Goal: Task Accomplishment & Management: Contribute content

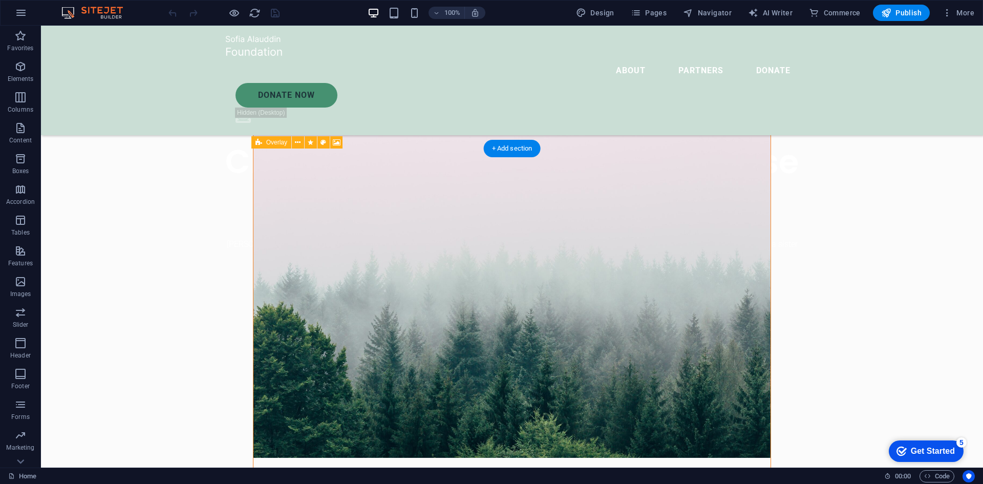
scroll to position [409, 0]
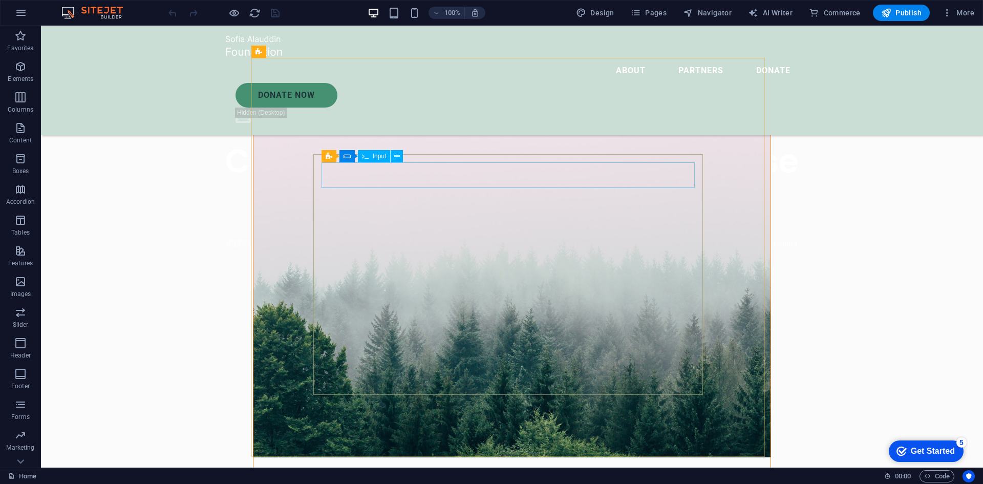
click at [380, 154] on span "Input" at bounding box center [380, 156] width 14 height 6
click at [397, 154] on icon at bounding box center [397, 156] width 6 height 11
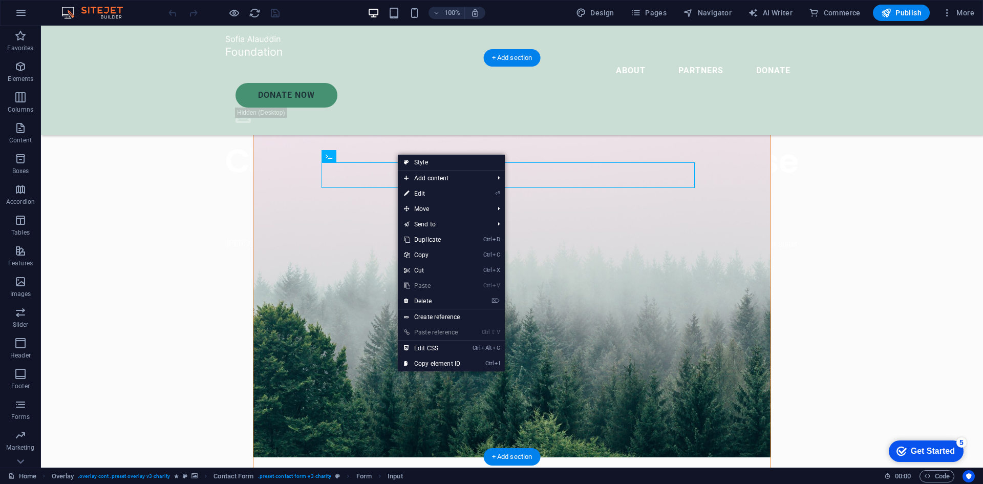
click at [381, 108] on figure at bounding box center [511, 257] width 517 height 399
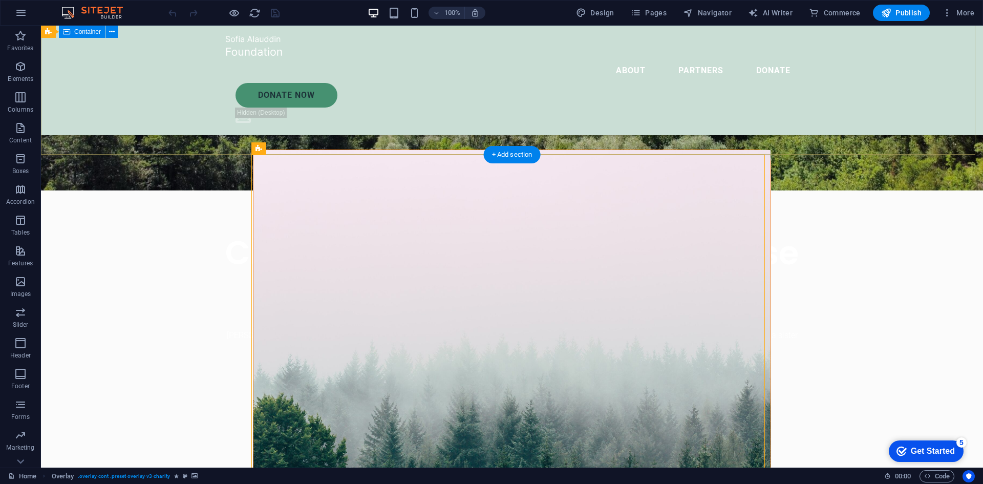
scroll to position [307, 0]
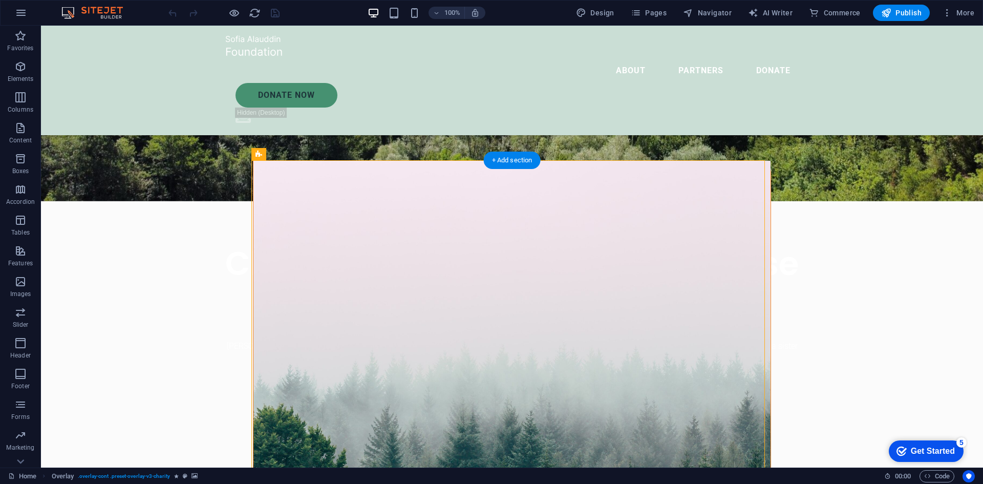
click at [339, 181] on figure at bounding box center [511, 360] width 517 height 399
click at [19, 126] on icon "button" at bounding box center [20, 128] width 12 height 12
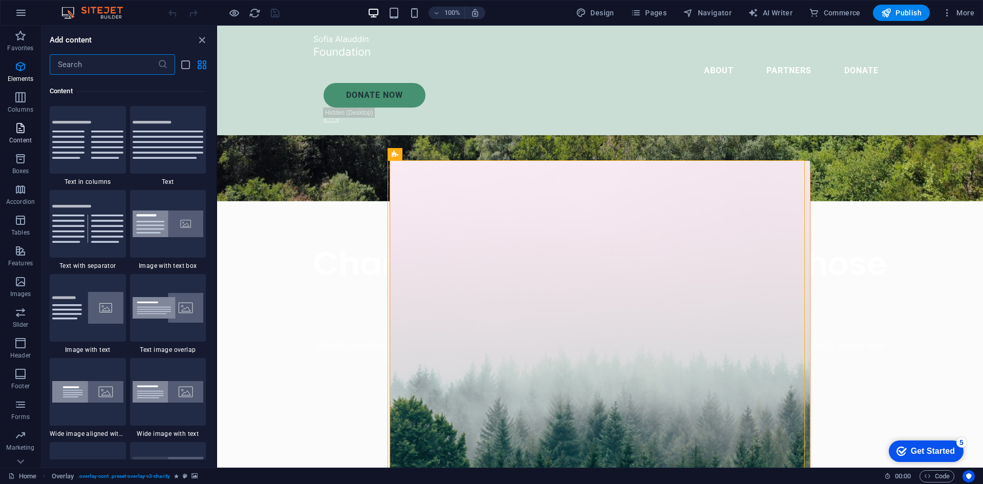
scroll to position [1791, 0]
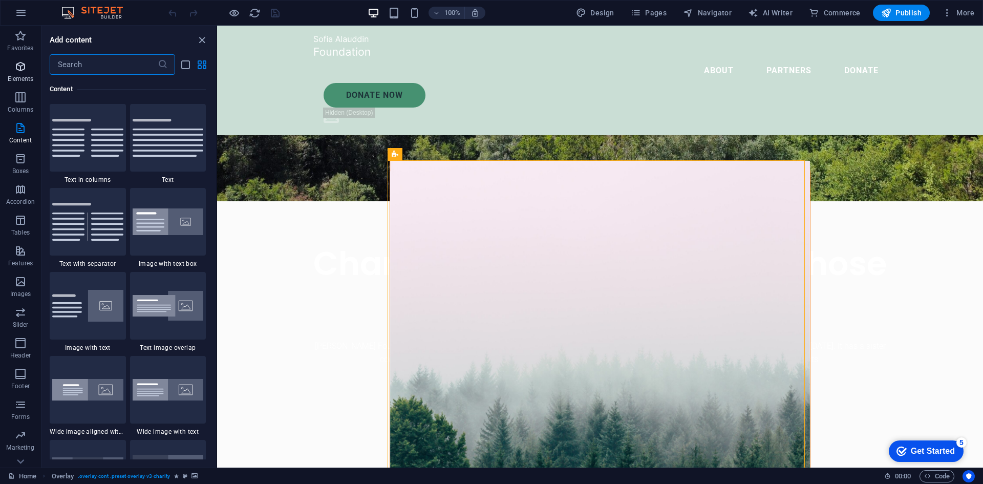
click at [20, 62] on icon "button" at bounding box center [20, 66] width 12 height 12
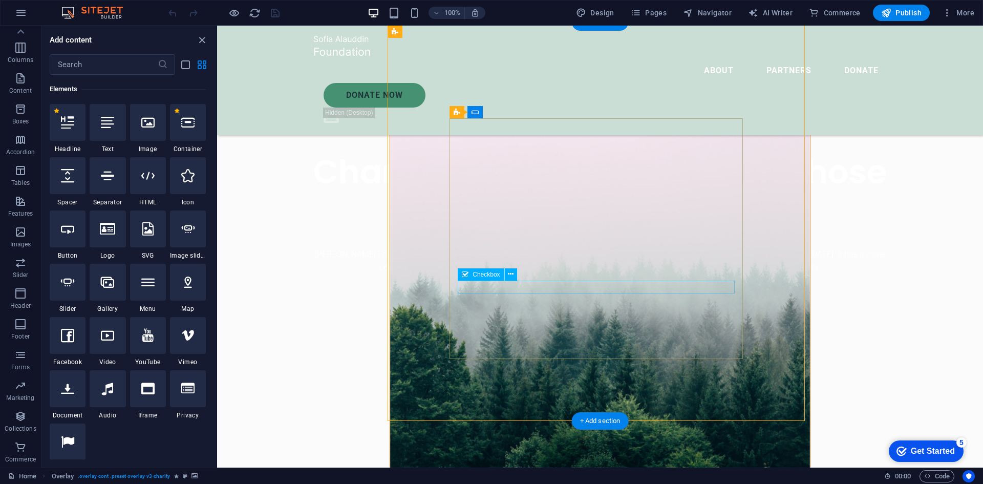
scroll to position [358, 0]
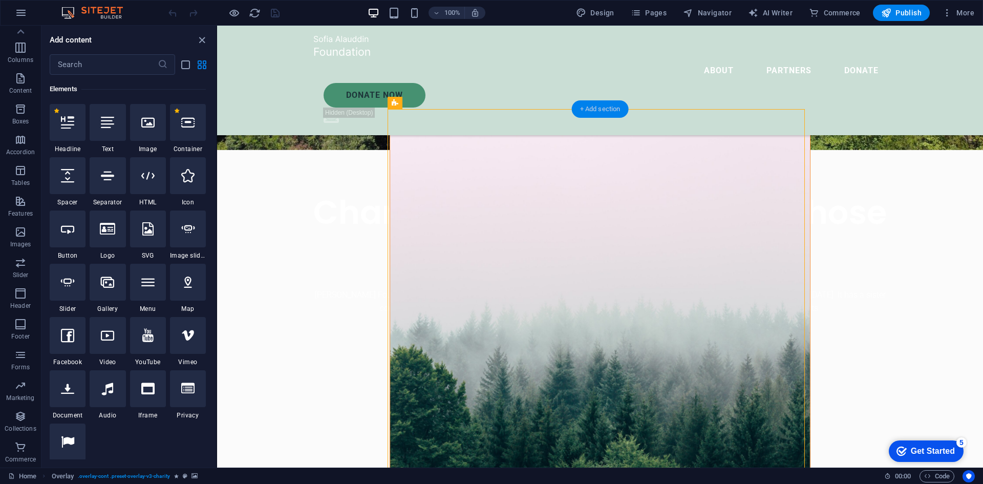
click at [602, 109] on div "+ Add section" at bounding box center [600, 108] width 57 height 17
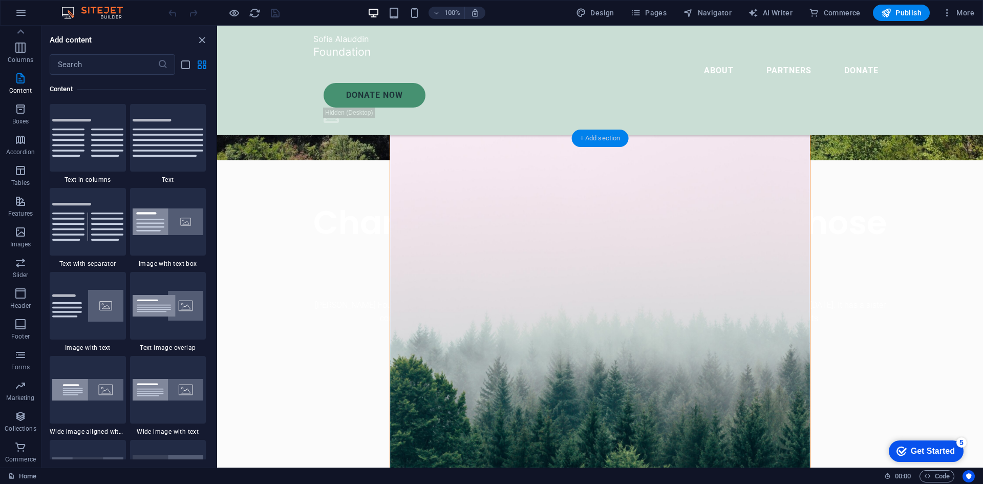
scroll to position [307, 0]
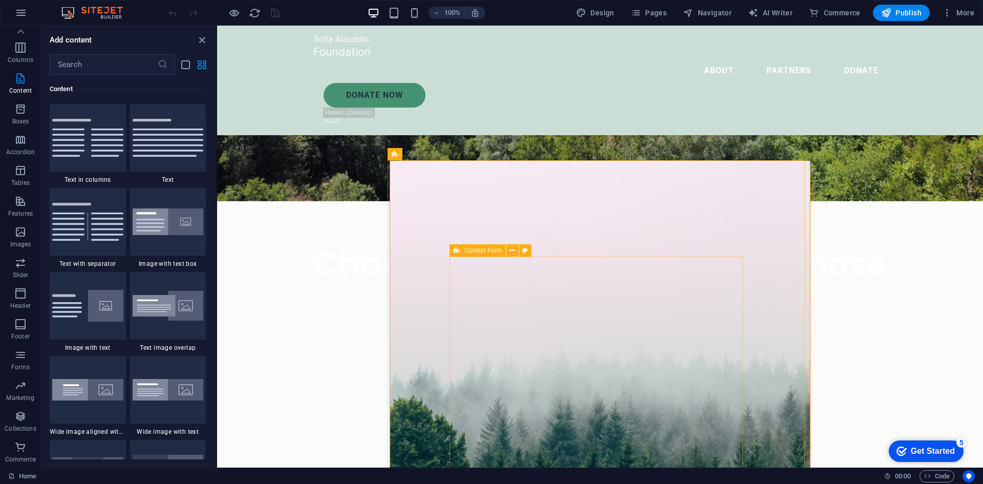
click at [476, 248] on span "Contact Form" at bounding box center [482, 250] width 37 height 6
click at [484, 249] on span "Contact Form" at bounding box center [482, 250] width 37 height 6
click at [509, 250] on icon at bounding box center [512, 250] width 6 height 11
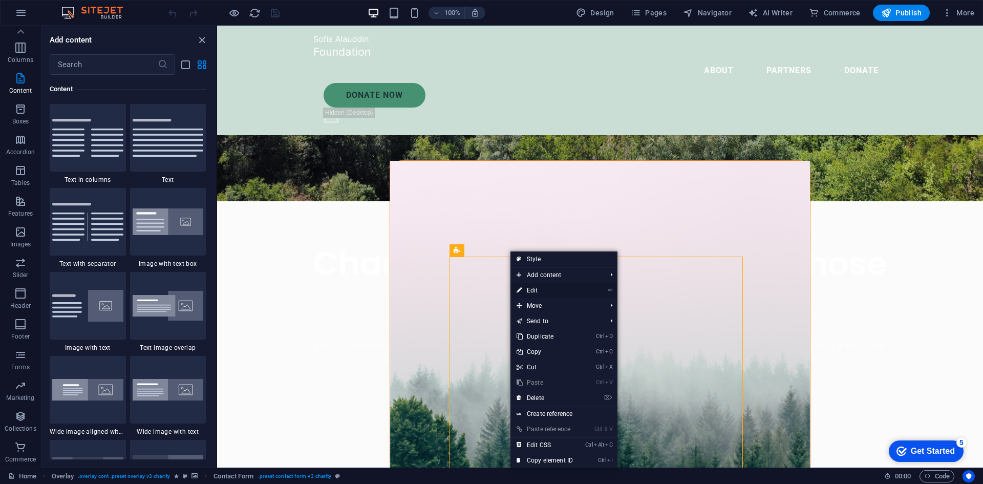
click at [535, 290] on link "⏎ Edit" at bounding box center [544, 290] width 69 height 15
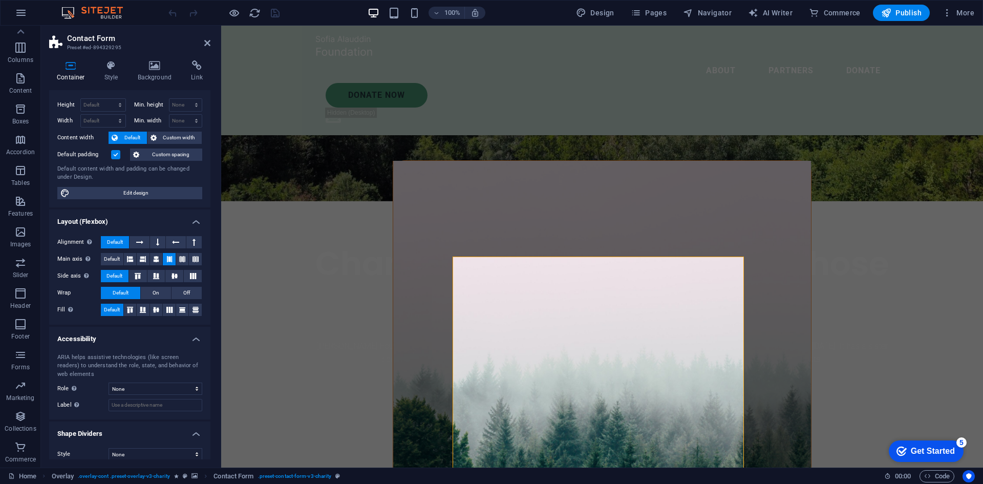
scroll to position [0, 0]
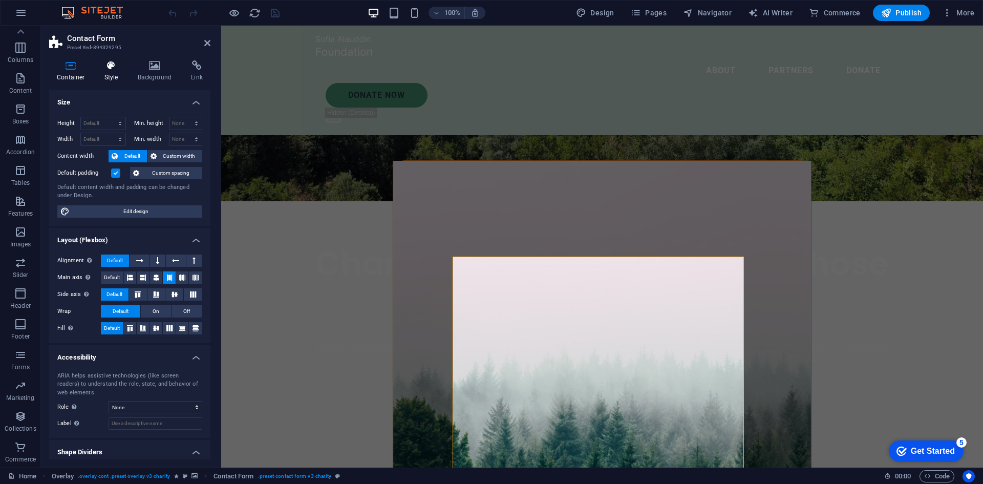
click at [112, 65] on icon at bounding box center [111, 65] width 29 height 10
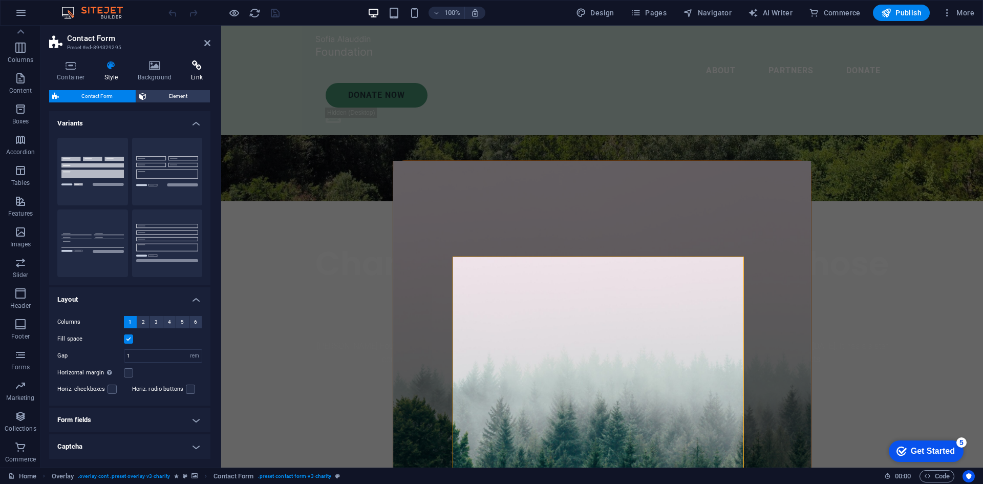
click at [188, 67] on icon at bounding box center [196, 65] width 27 height 10
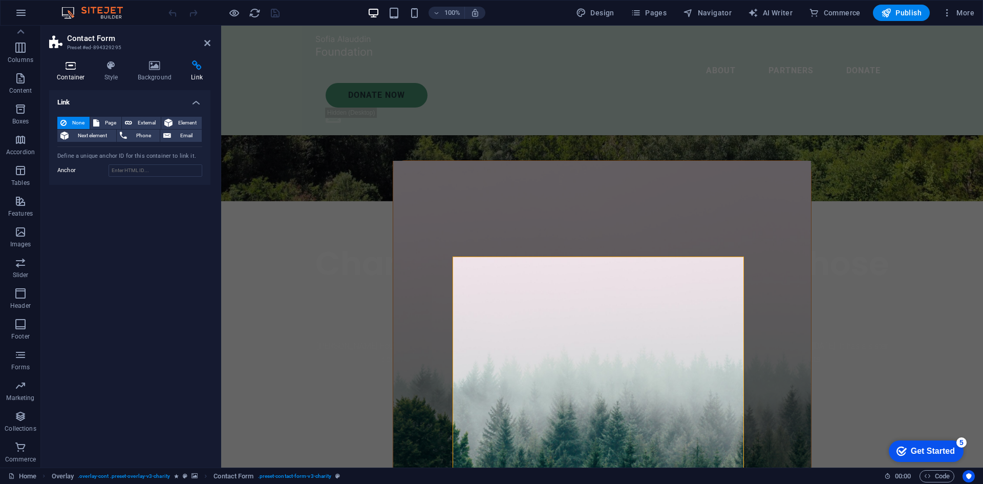
click at [78, 64] on icon at bounding box center [71, 65] width 44 height 10
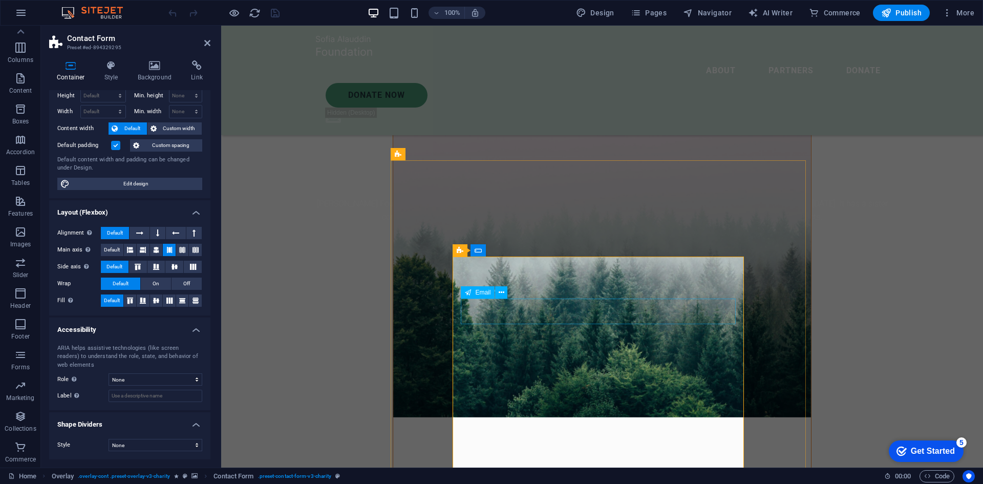
scroll to position [512, 0]
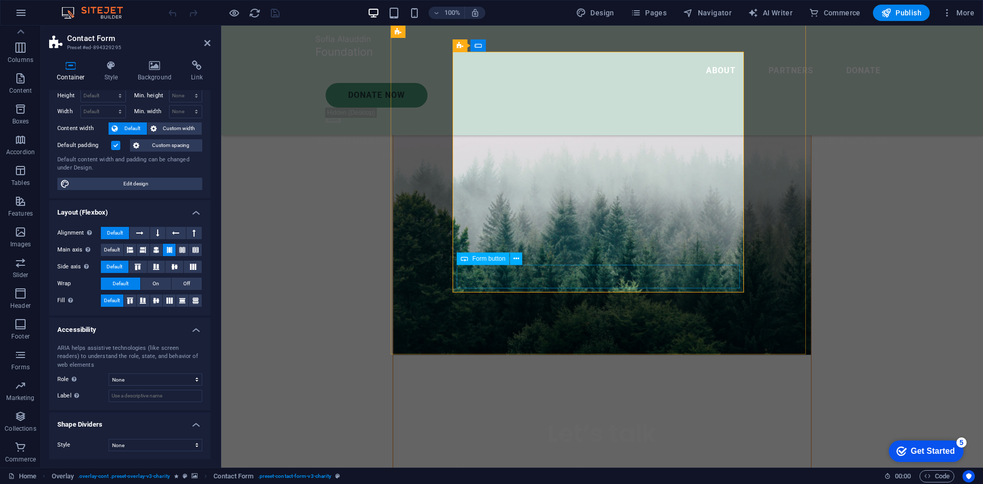
click at [516, 258] on icon at bounding box center [516, 258] width 6 height 11
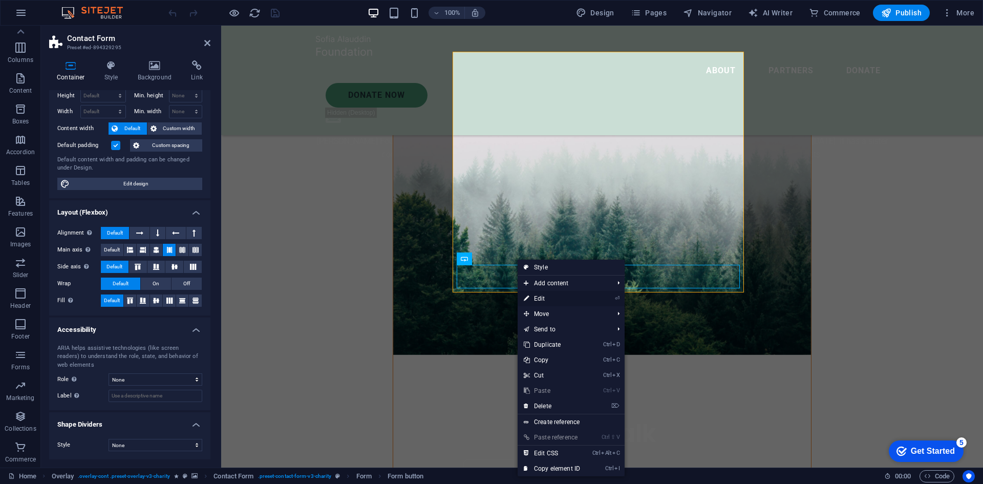
click at [544, 298] on link "⏎ Edit" at bounding box center [551, 298] width 69 height 15
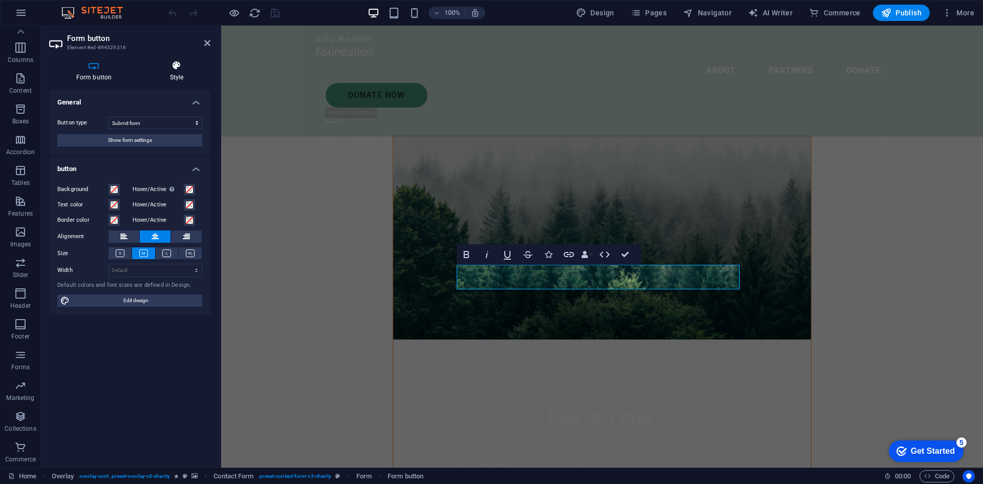
click at [173, 70] on icon at bounding box center [177, 65] width 68 height 10
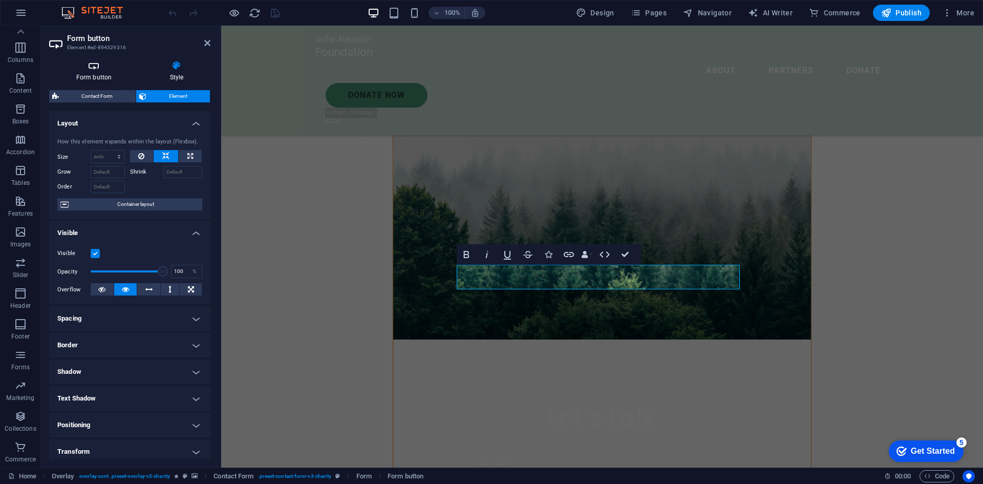
click at [92, 64] on icon at bounding box center [94, 65] width 90 height 10
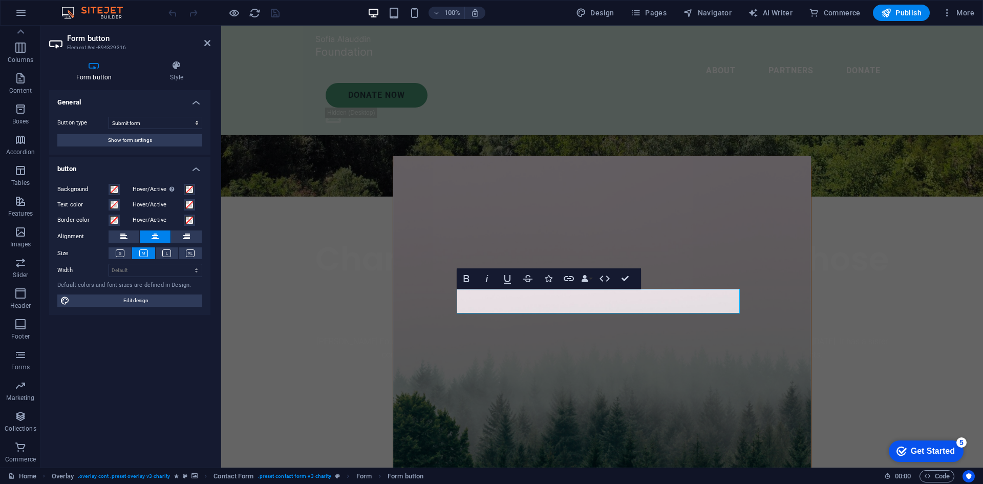
scroll to position [307, 0]
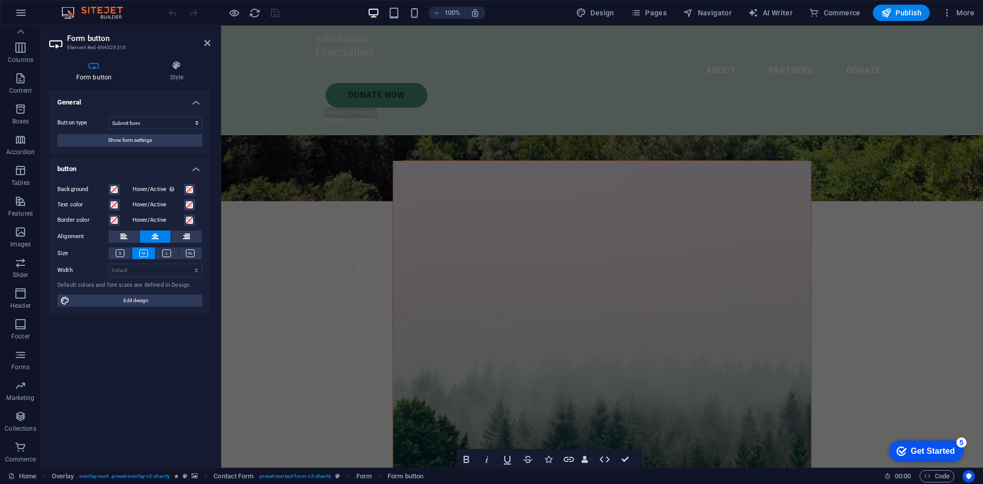
click at [519, 215] on figure at bounding box center [602, 361] width 418 height 400
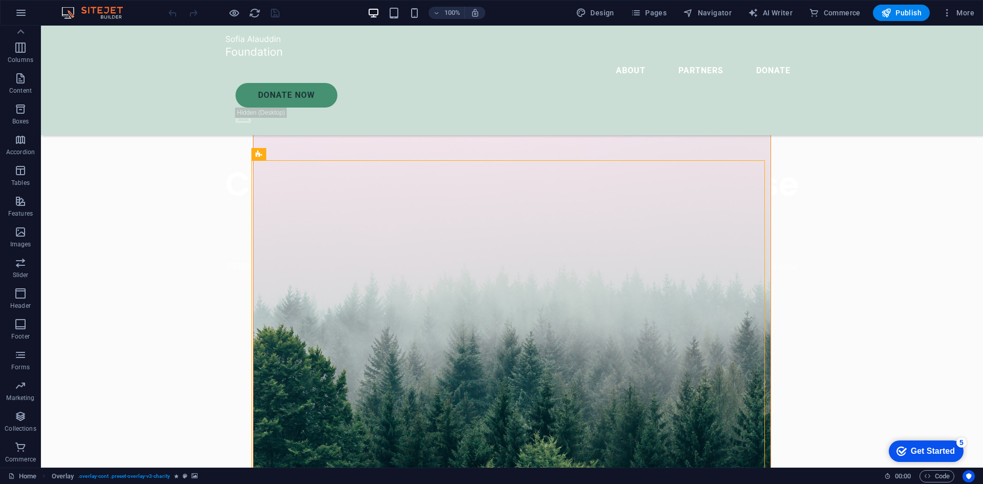
scroll to position [409, 0]
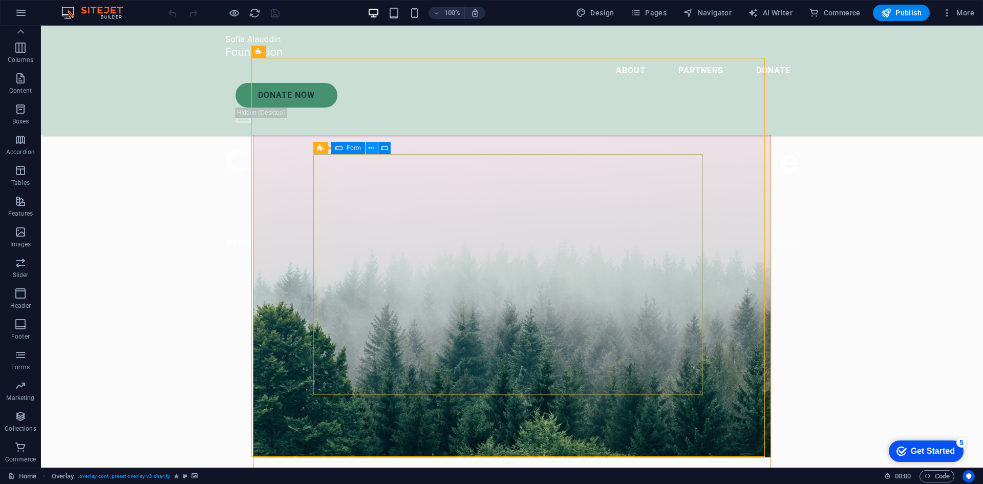
click at [370, 148] on icon at bounding box center [372, 148] width 6 height 11
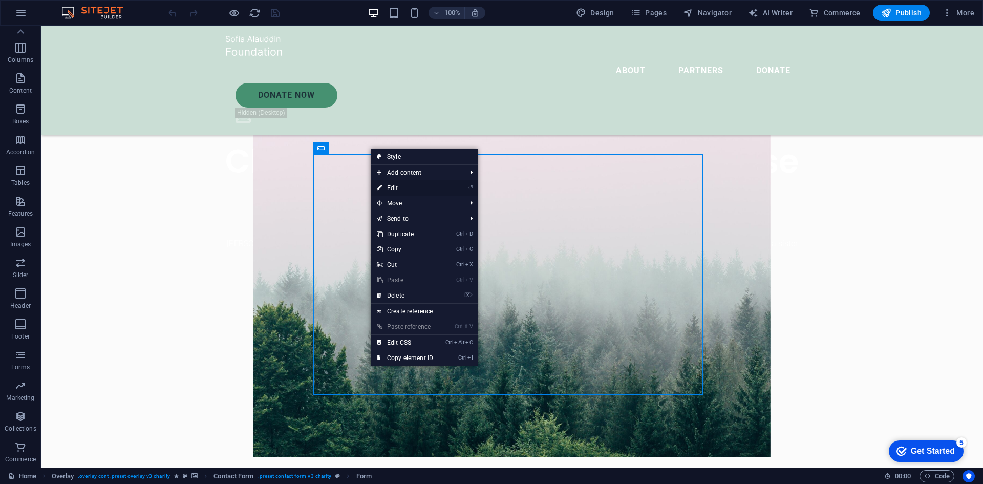
click at [392, 185] on link "⏎ Edit" at bounding box center [405, 187] width 69 height 15
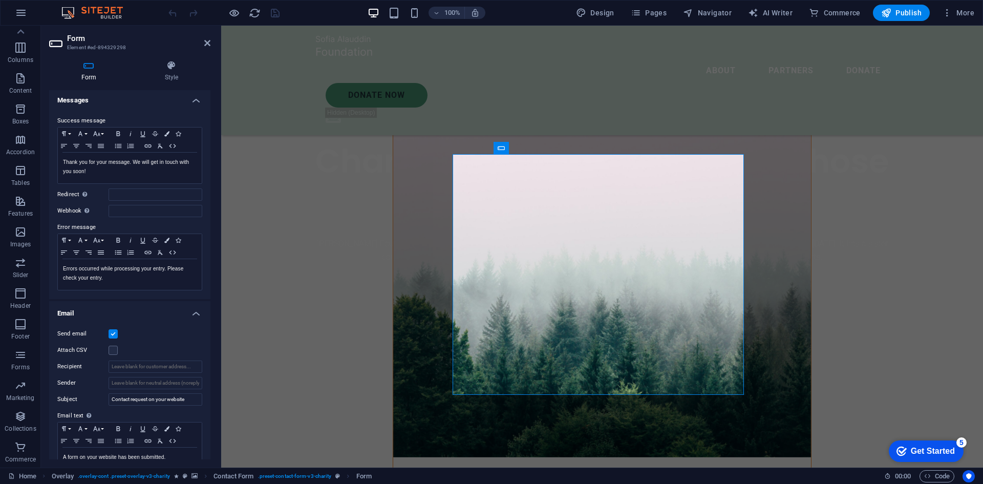
scroll to position [0, 0]
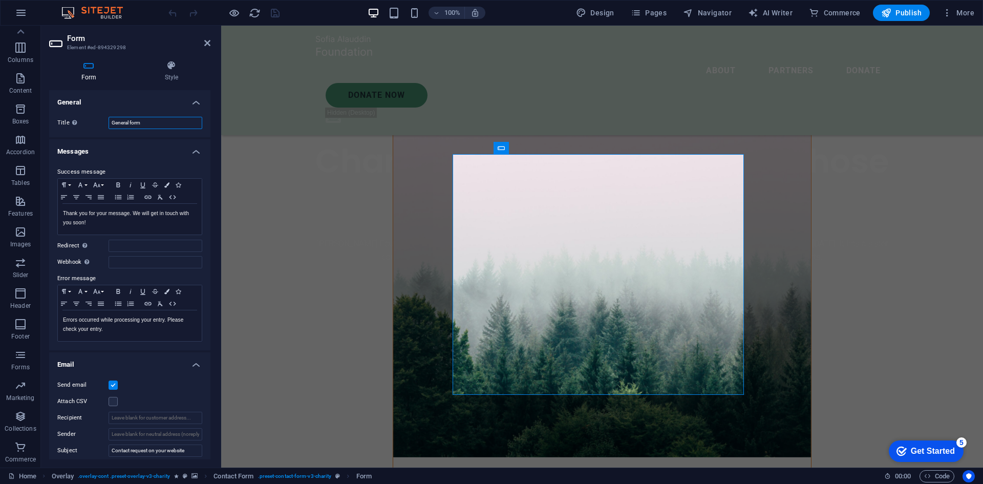
click at [146, 127] on input "General form" at bounding box center [156, 123] width 94 height 12
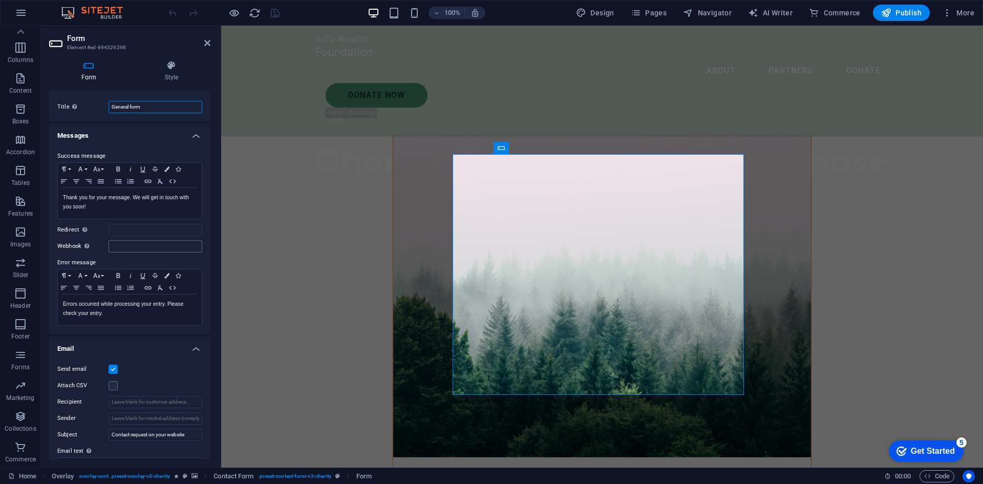
scroll to position [102, 0]
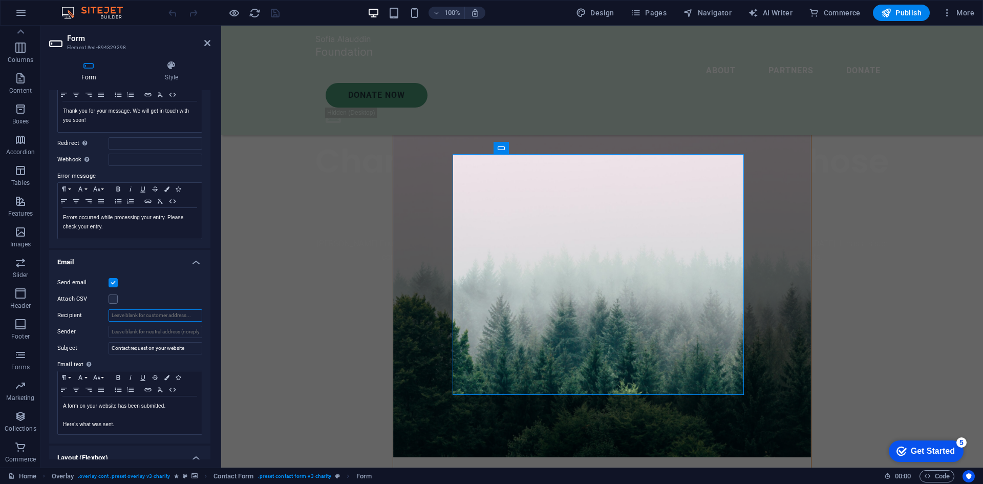
click at [128, 318] on input "Recipient" at bounding box center [156, 315] width 94 height 12
paste input "info@moinandanjufoundation.com"
type input "info@moinandanjufoundation.com,sayodfiroz@gmail.com"
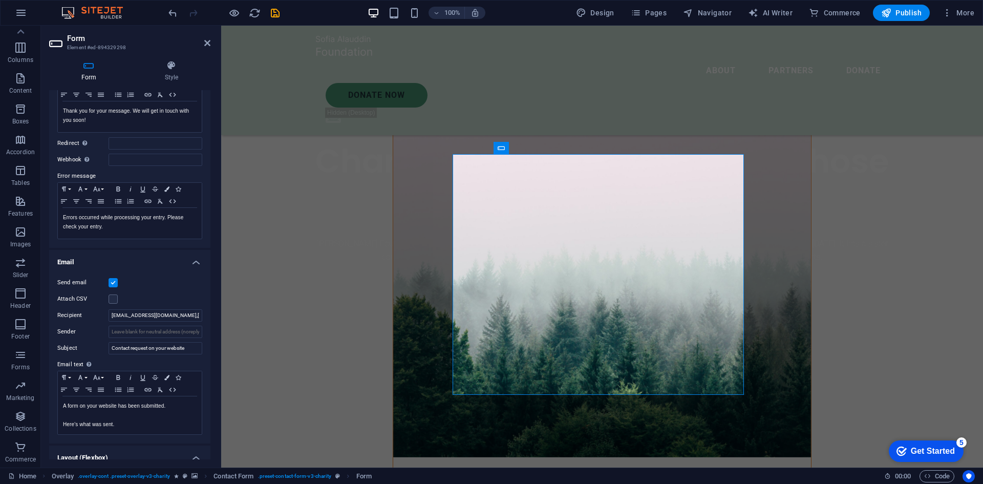
click at [137, 257] on h4 "Email" at bounding box center [129, 259] width 161 height 18
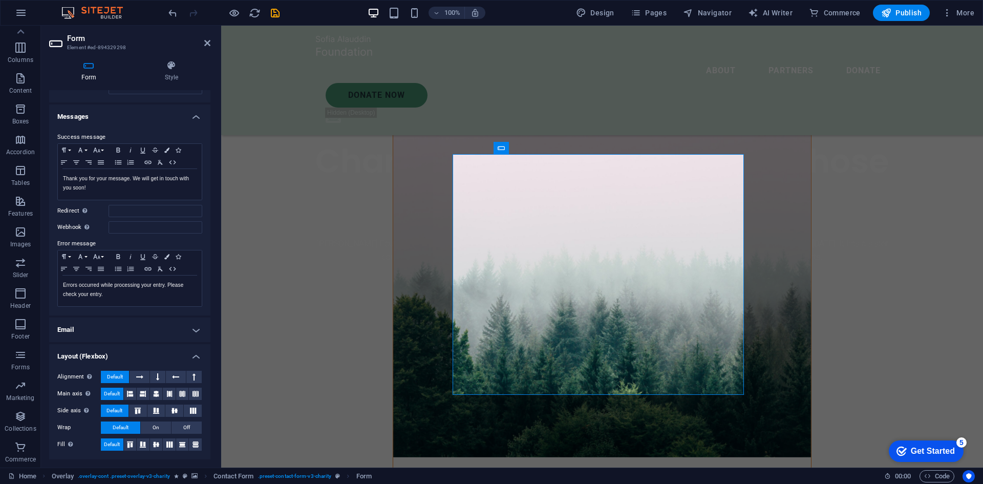
scroll to position [35, 0]
click at [193, 330] on h4 "Email" at bounding box center [129, 329] width 161 height 25
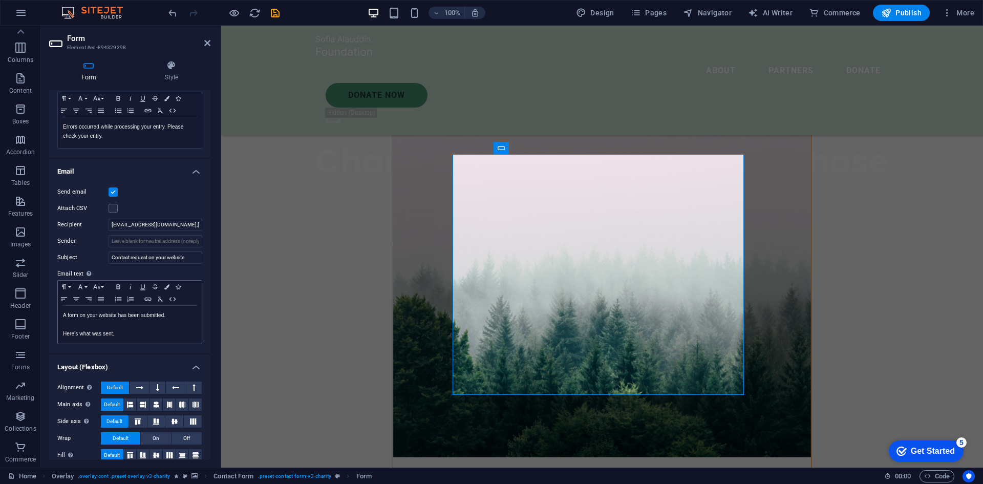
scroll to position [204, 0]
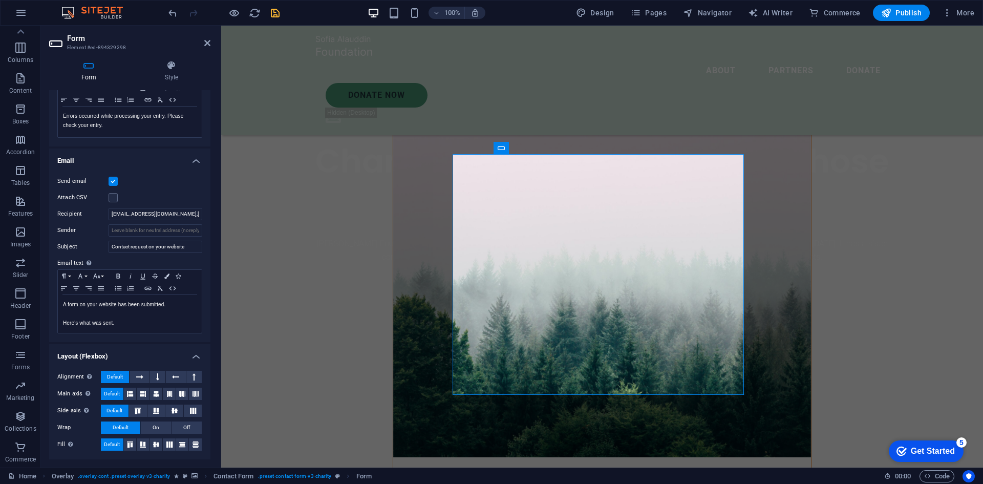
click at [272, 14] on icon "save" at bounding box center [275, 13] width 12 height 12
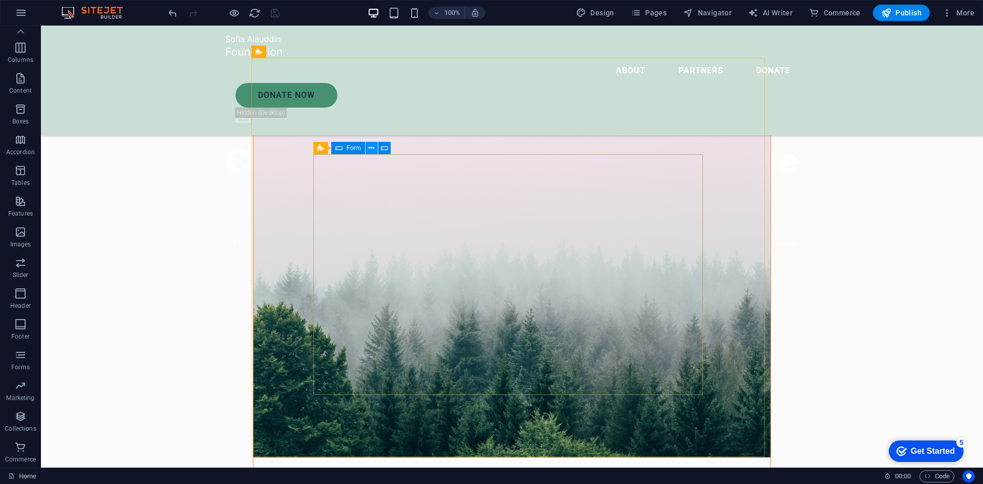
click at [370, 149] on icon at bounding box center [372, 148] width 6 height 11
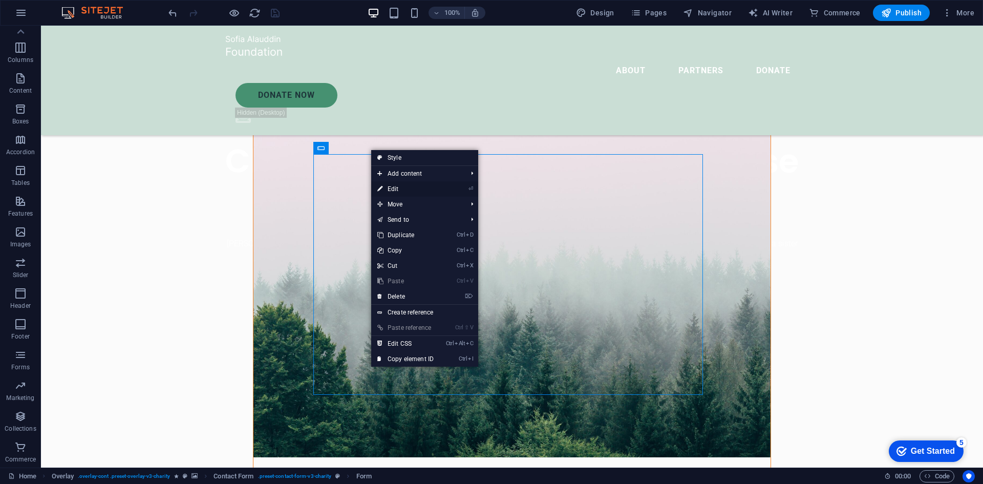
click at [395, 186] on link "⏎ Edit" at bounding box center [405, 188] width 69 height 15
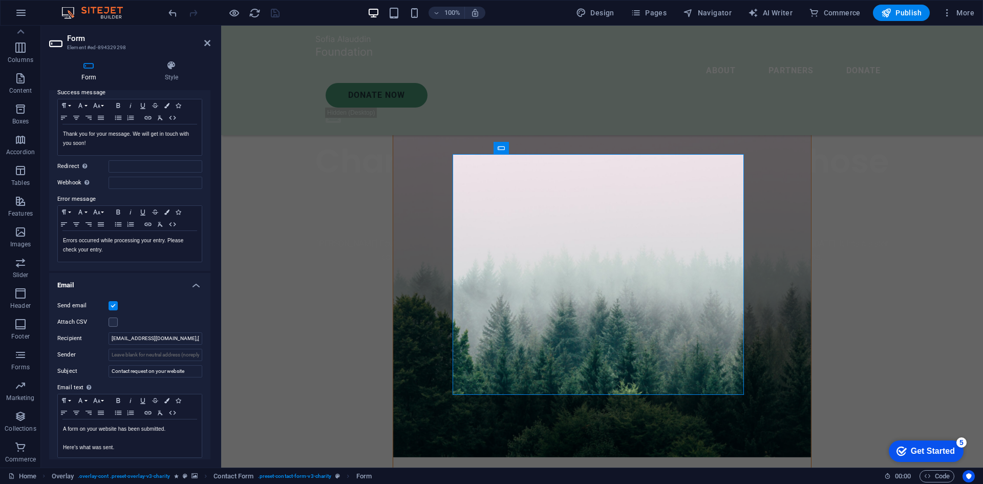
scroll to position [102, 0]
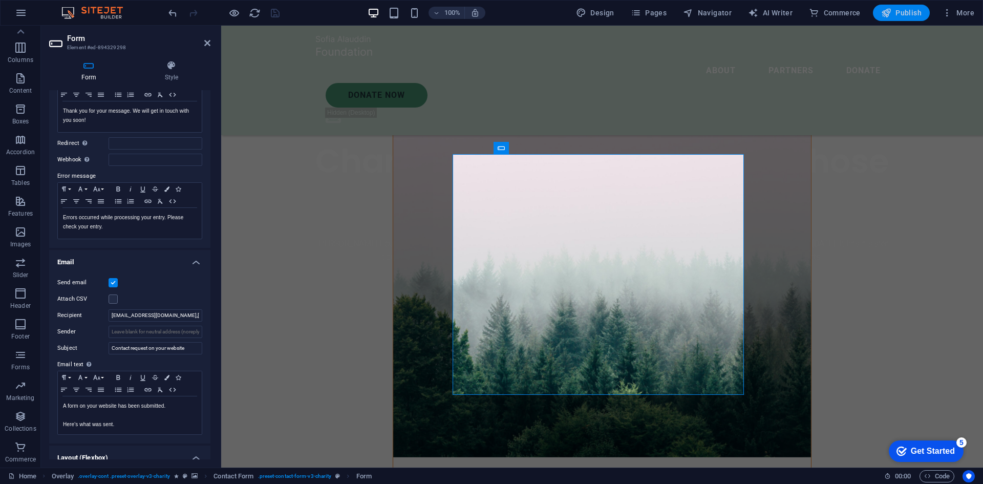
click at [905, 11] on span "Publish" at bounding box center [901, 13] width 40 height 10
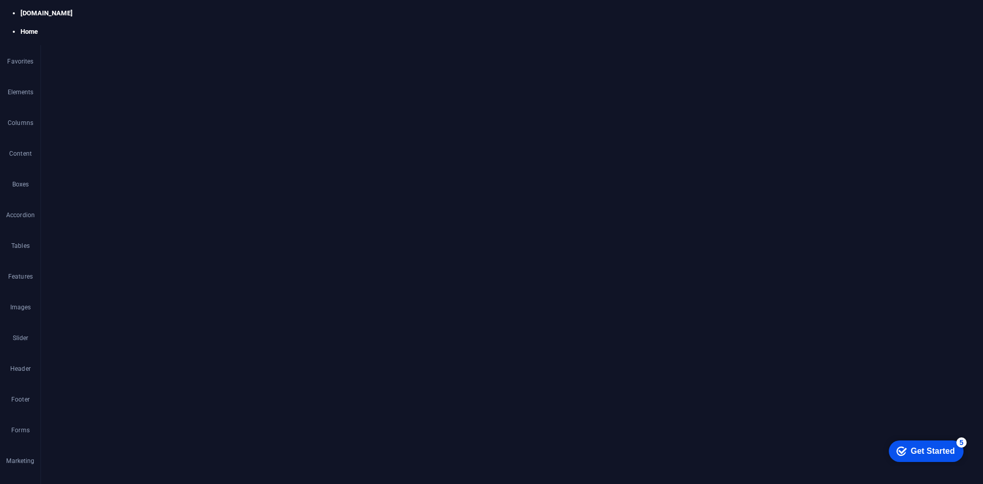
scroll to position [205, 0]
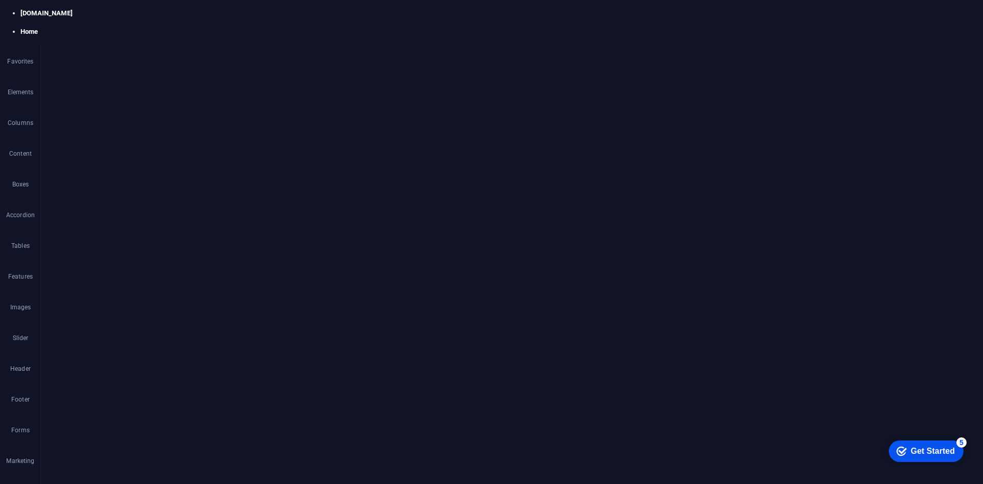
scroll to position [409, 0]
drag, startPoint x: 111, startPoint y: 212, endPoint x: 145, endPoint y: 210, distance: 33.8
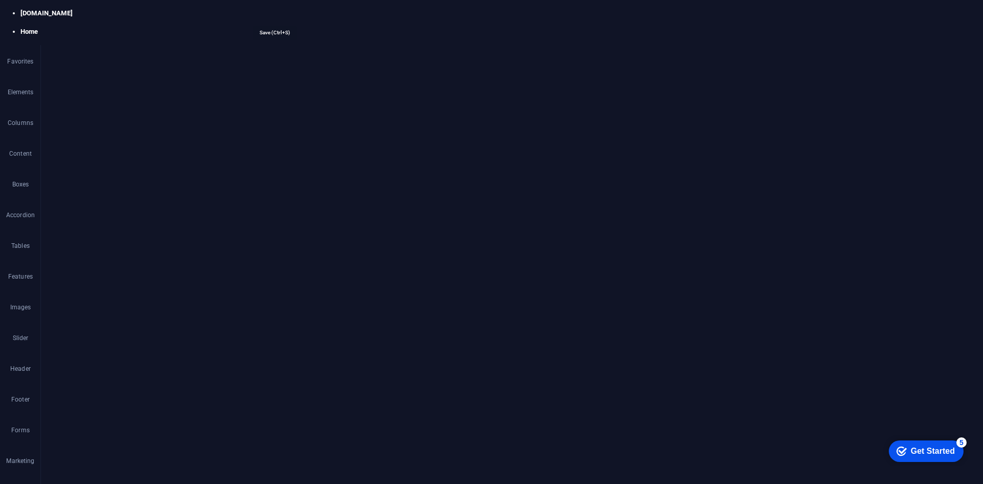
drag, startPoint x: 191, startPoint y: 213, endPoint x: 54, endPoint y: 212, distance: 137.2
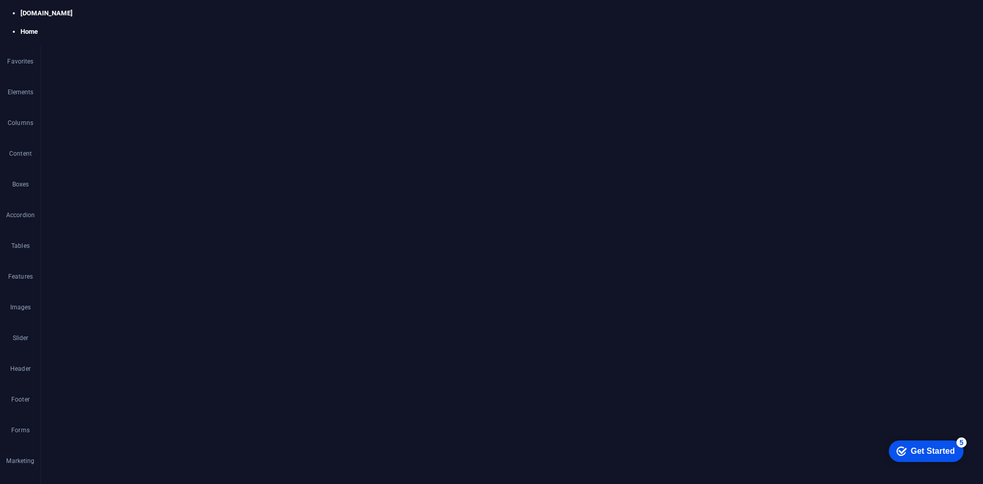
type input "sayodfiroz@gmail.com"
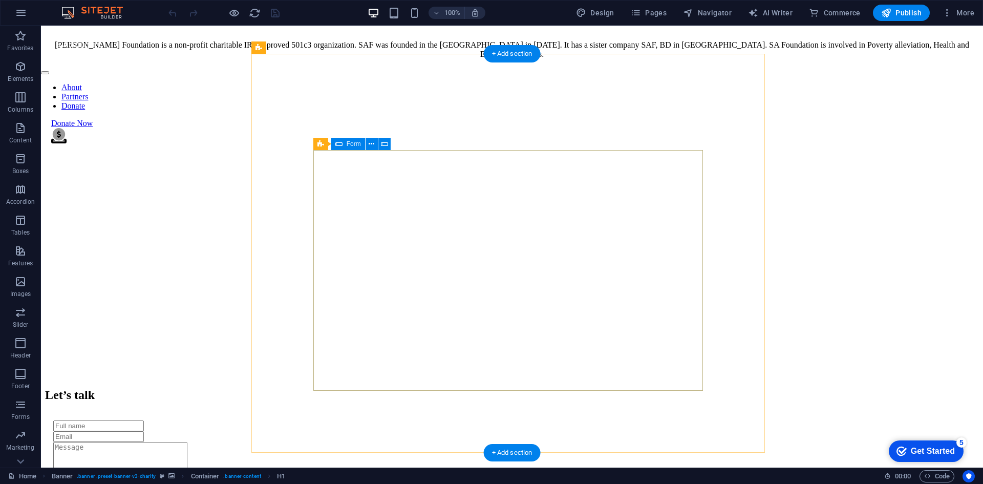
scroll to position [512, 0]
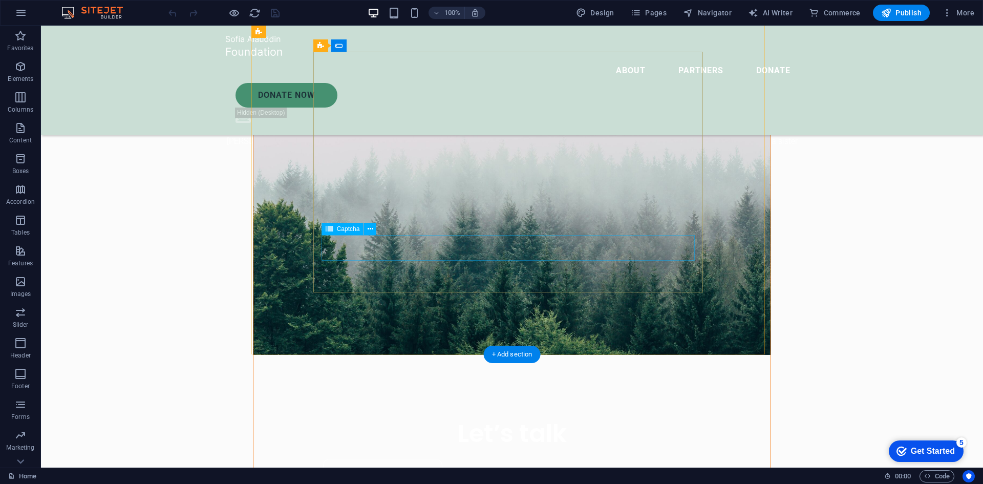
click at [370, 228] on icon at bounding box center [371, 229] width 6 height 11
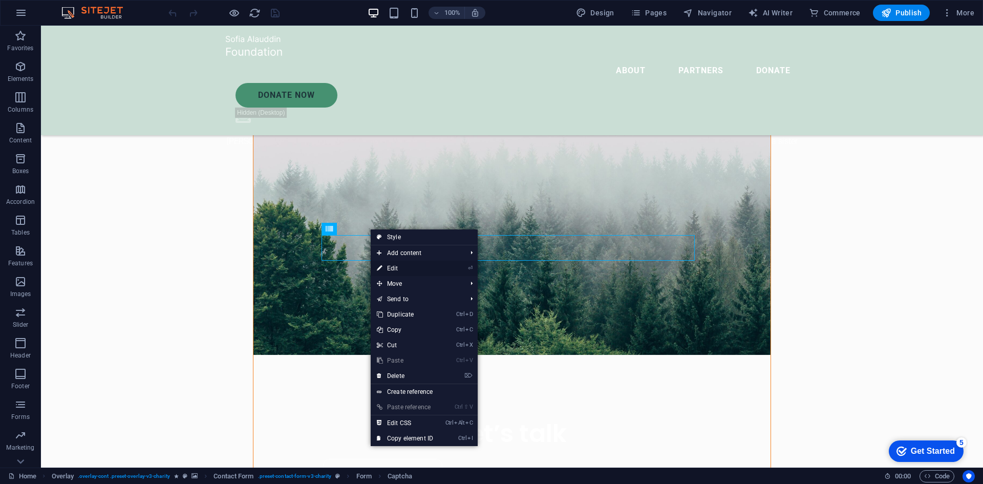
click at [398, 268] on link "⏎ Edit" at bounding box center [405, 268] width 69 height 15
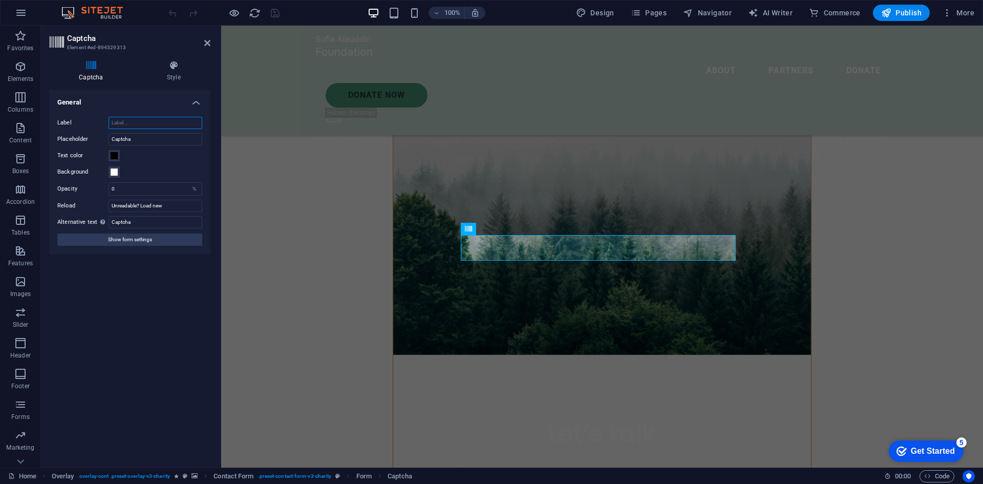
click at [130, 119] on input "Label" at bounding box center [156, 123] width 94 height 12
type input "c"
click at [123, 243] on span "Show form settings" at bounding box center [130, 239] width 44 height 12
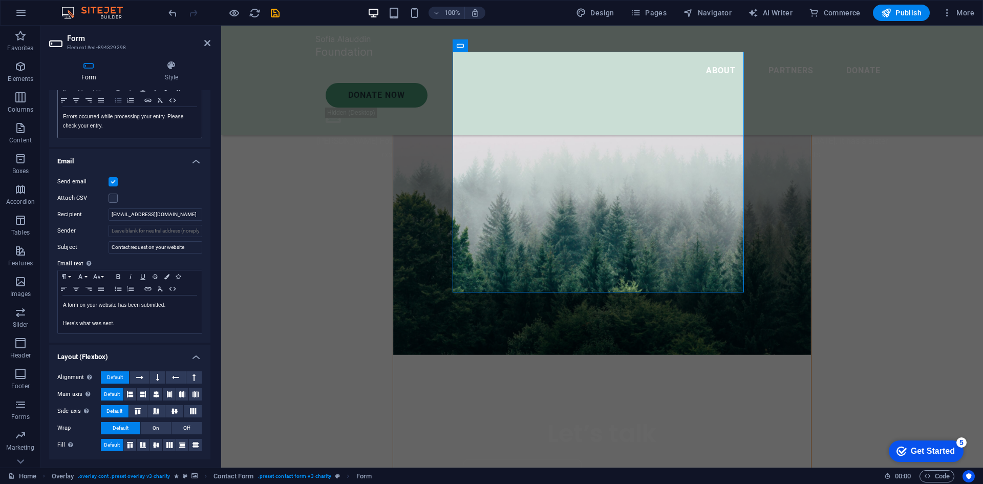
scroll to position [204, 0]
drag, startPoint x: 167, startPoint y: 213, endPoint x: 99, endPoint y: 209, distance: 68.2
click at [99, 209] on div "Recipient sayodfiroz@gmail.com" at bounding box center [129, 214] width 145 height 12
click at [149, 215] on input "sayodfiroz@gmail.com" at bounding box center [156, 214] width 94 height 12
drag, startPoint x: 170, startPoint y: 217, endPoint x: 83, endPoint y: 211, distance: 87.7
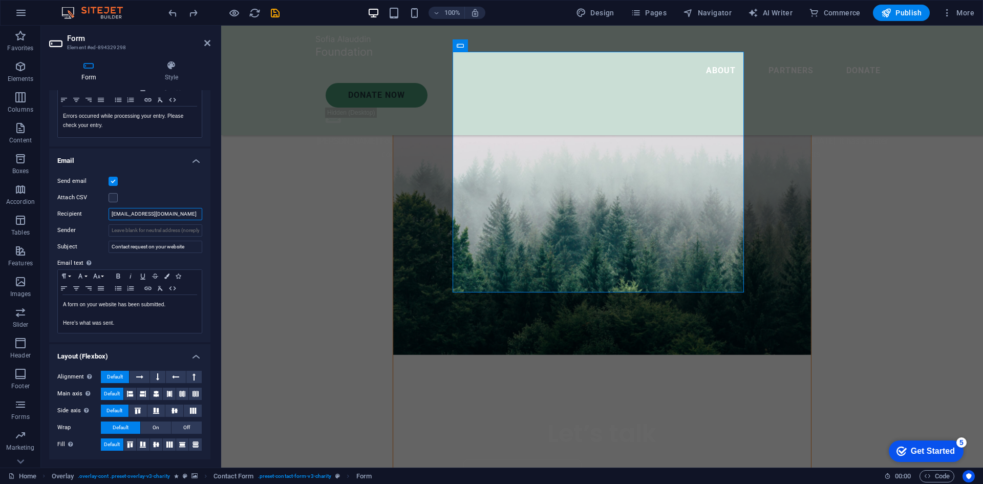
click at [83, 211] on div "Recipient sayodfiroz@gmail.com" at bounding box center [129, 214] width 145 height 12
drag, startPoint x: 155, startPoint y: 214, endPoint x: 202, endPoint y: 213, distance: 46.6
click at [202, 213] on div "Send email Attach CSV Recipient Sender Subject Contact request on your website …" at bounding box center [129, 254] width 161 height 175
click at [189, 212] on input "Recipient" at bounding box center [156, 214] width 94 height 12
click at [120, 230] on input "Sender" at bounding box center [156, 230] width 94 height 12
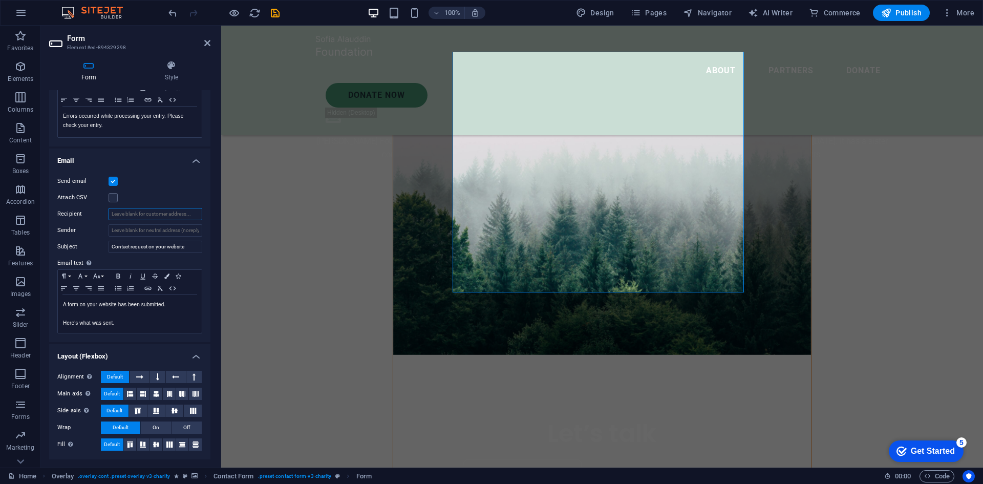
click at [138, 217] on input "Recipient" at bounding box center [156, 214] width 94 height 12
type input "sayodfiroz@gmail.com"
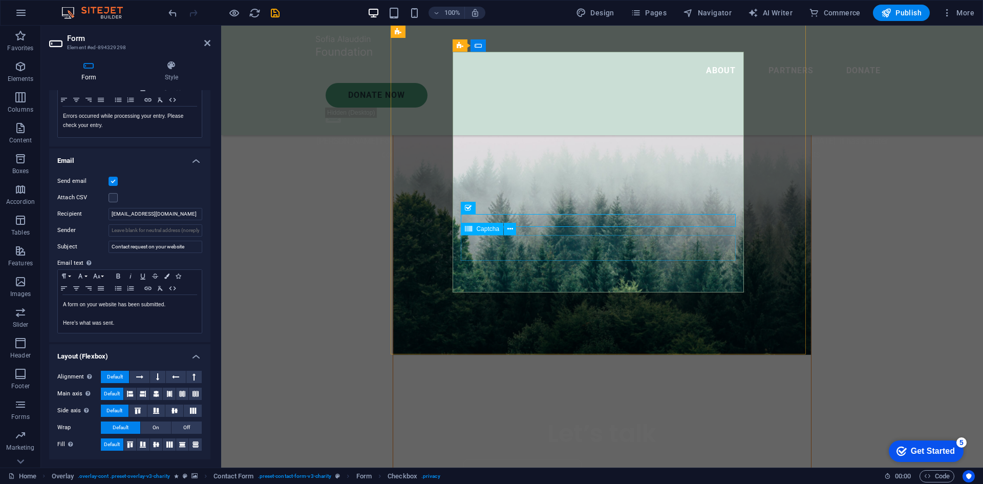
click at [511, 228] on icon at bounding box center [510, 229] width 6 height 11
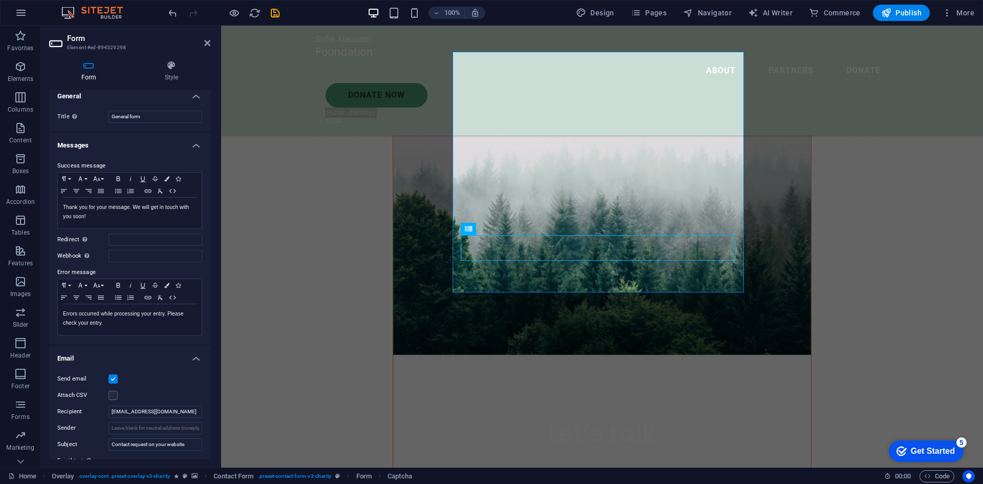
scroll to position [0, 0]
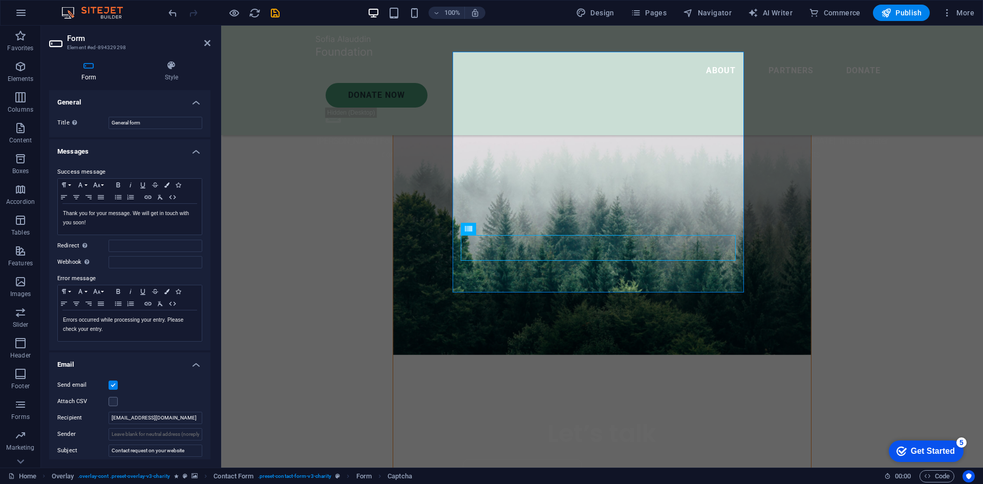
click at [88, 57] on div "Form Style General Title Define a name for the form. General form Messages Succ…" at bounding box center [130, 259] width 178 height 415
click at [91, 65] on icon at bounding box center [88, 65] width 79 height 10
click at [193, 150] on h4 "Messages" at bounding box center [129, 148] width 161 height 18
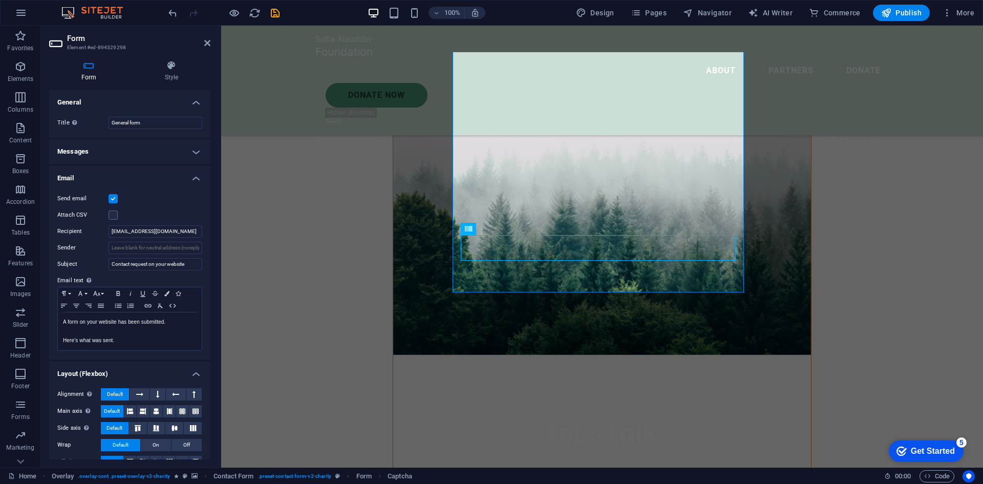
click at [200, 102] on h4 "General" at bounding box center [129, 99] width 161 height 18
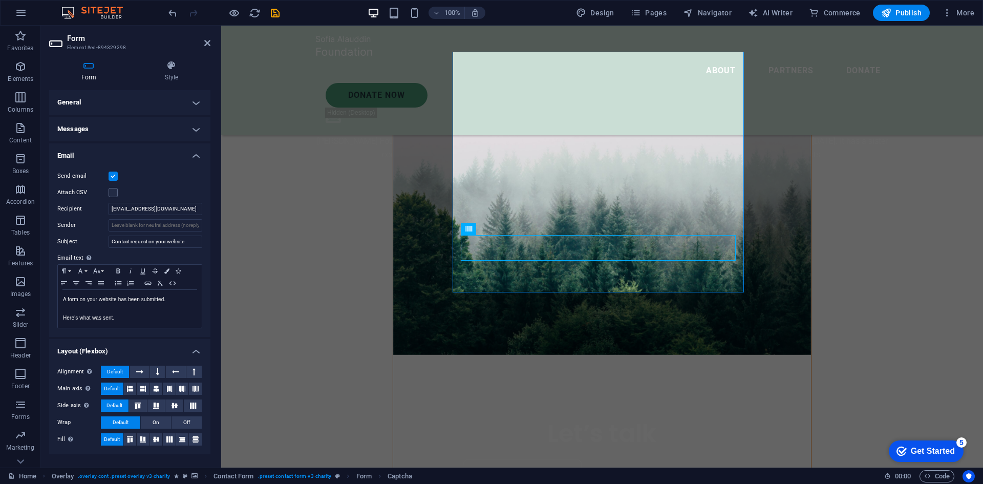
click at [198, 149] on h4 "Email" at bounding box center [129, 152] width 161 height 18
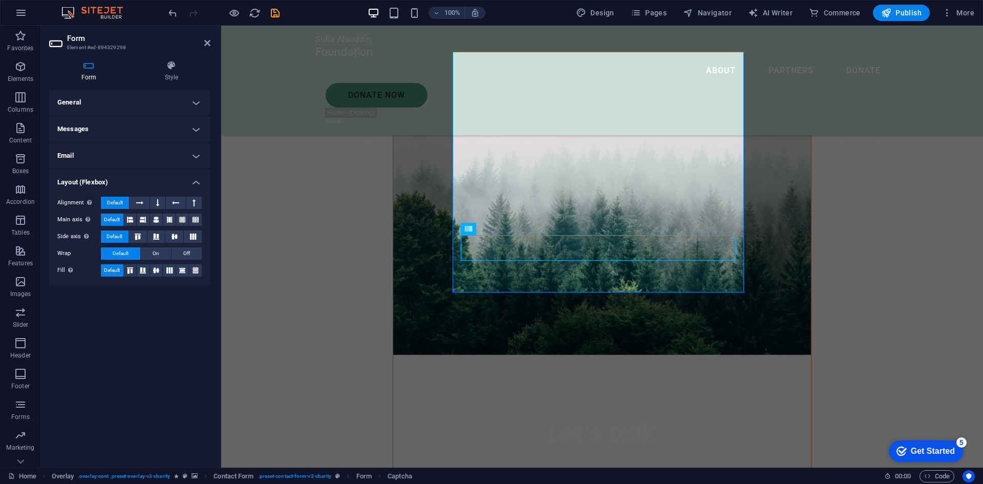
click at [198, 149] on h4 "Email" at bounding box center [129, 155] width 161 height 25
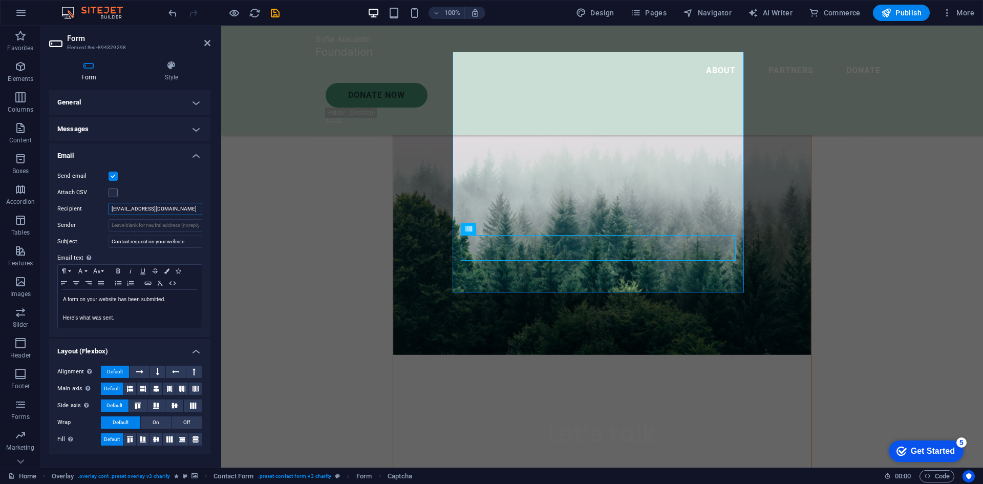
drag, startPoint x: 168, startPoint y: 210, endPoint x: 91, endPoint y: 205, distance: 76.9
click at [91, 205] on div "Recipient sayodfiroz@gmail.com" at bounding box center [129, 209] width 145 height 12
click at [140, 156] on h4 "Email" at bounding box center [129, 152] width 161 height 18
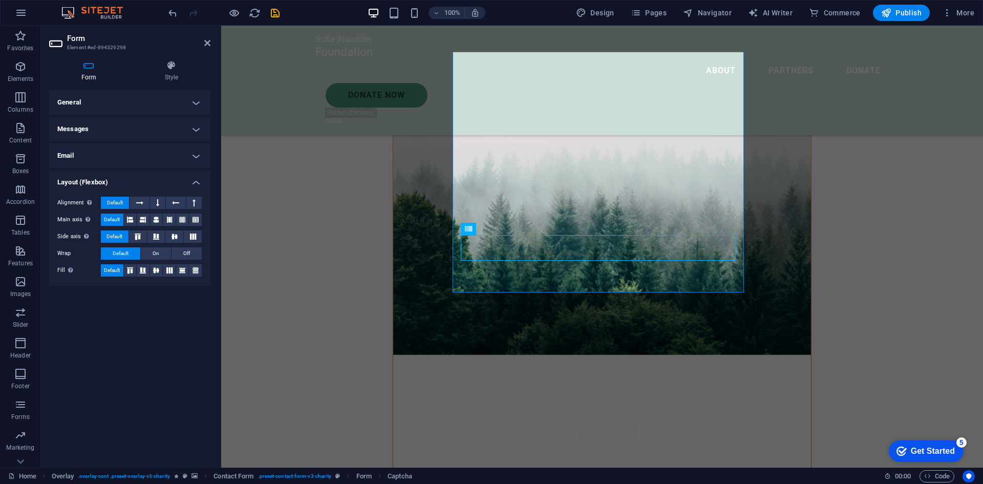
click at [142, 177] on h4 "Layout (Flexbox)" at bounding box center [129, 179] width 161 height 18
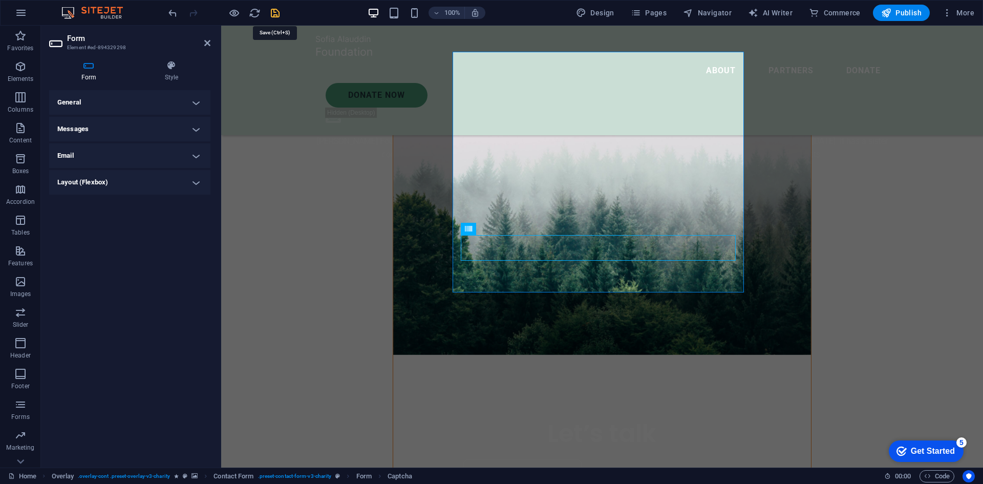
click at [271, 11] on icon "save" at bounding box center [275, 13] width 12 height 12
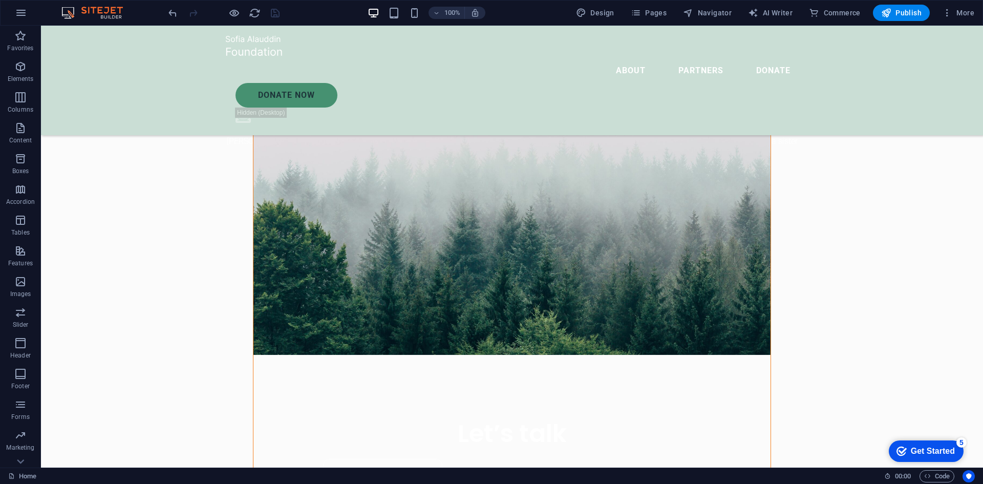
click at [224, 10] on div at bounding box center [223, 13] width 115 height 16
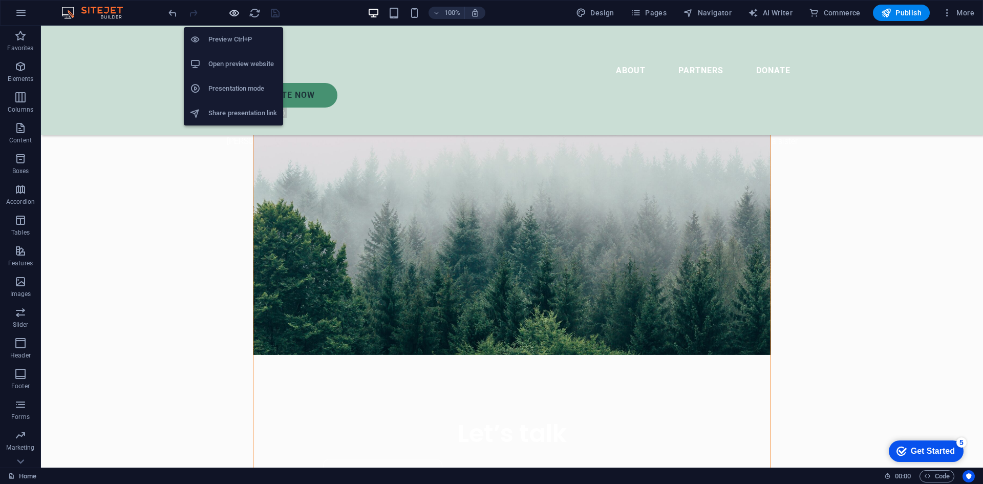
click at [231, 11] on icon "button" at bounding box center [234, 13] width 12 height 12
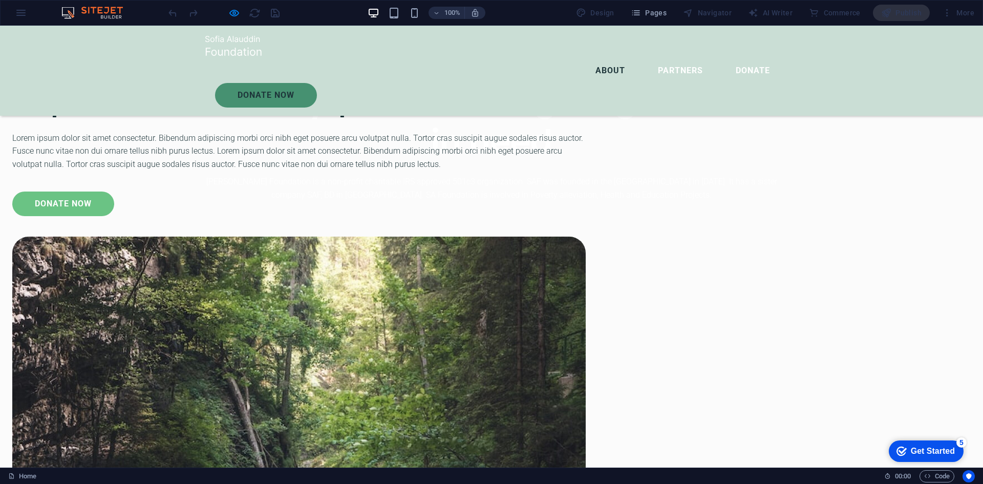
click at [114, 216] on link "donate now" at bounding box center [63, 203] width 102 height 25
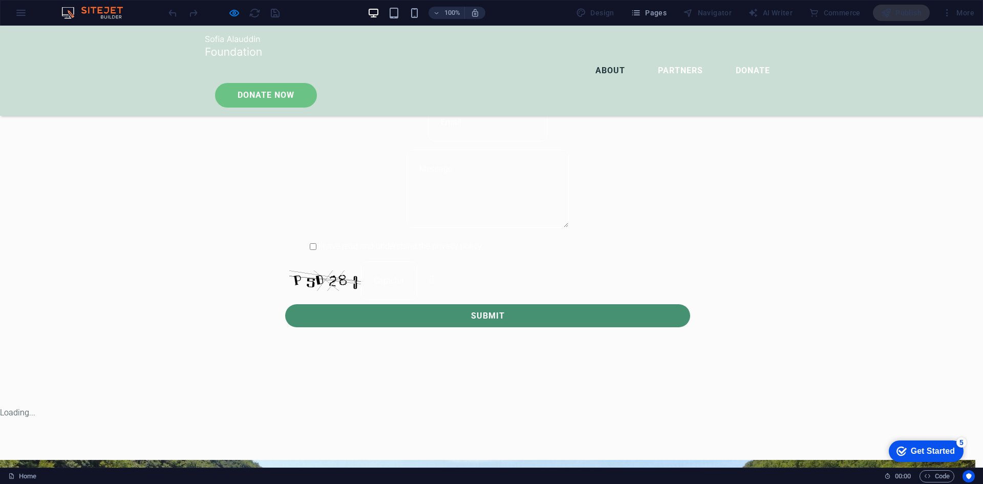
scroll to position [869, 0]
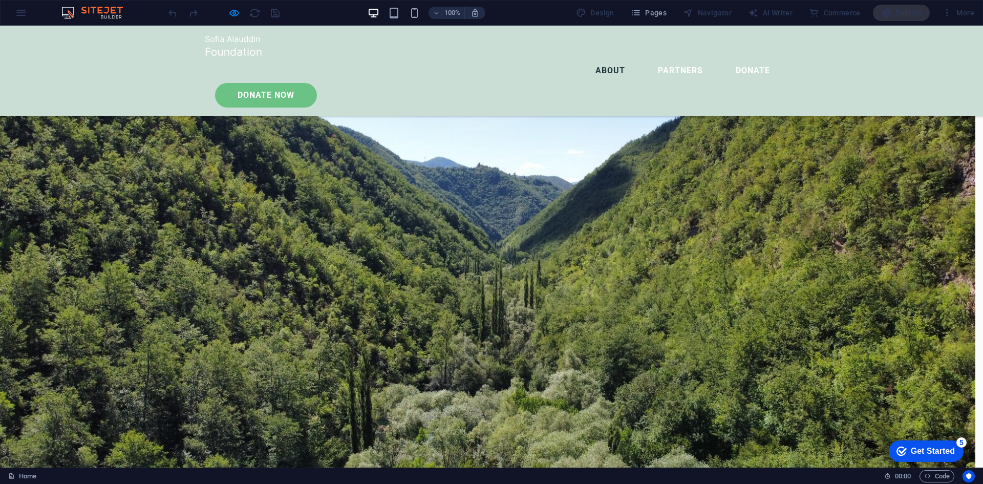
type input "Firoz Mahmud"
type input "firozmahmud@shebawebtech.com"
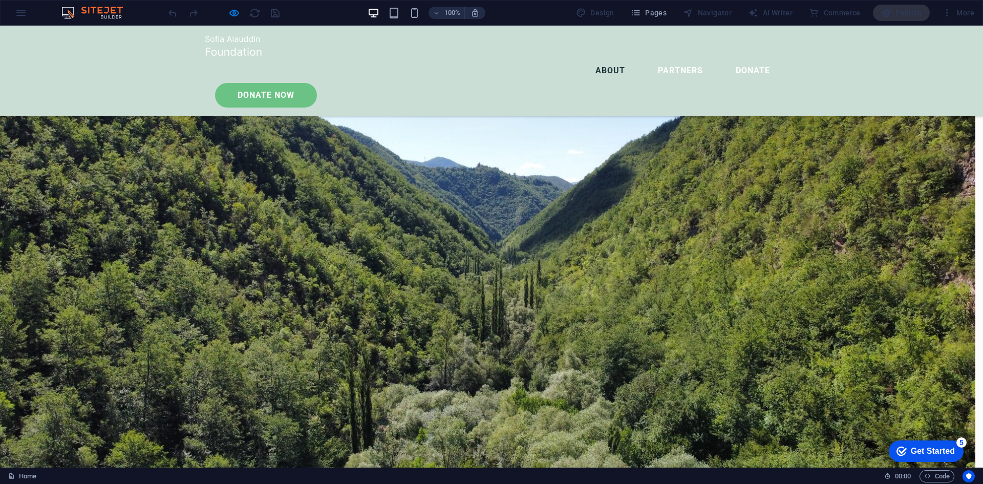
type textarea "something"
type input "P5D283"
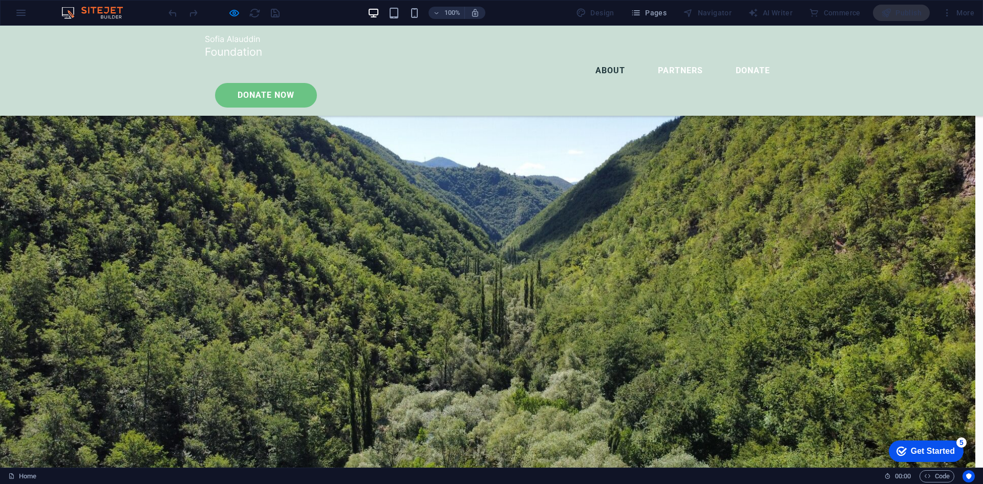
checkbox input "true"
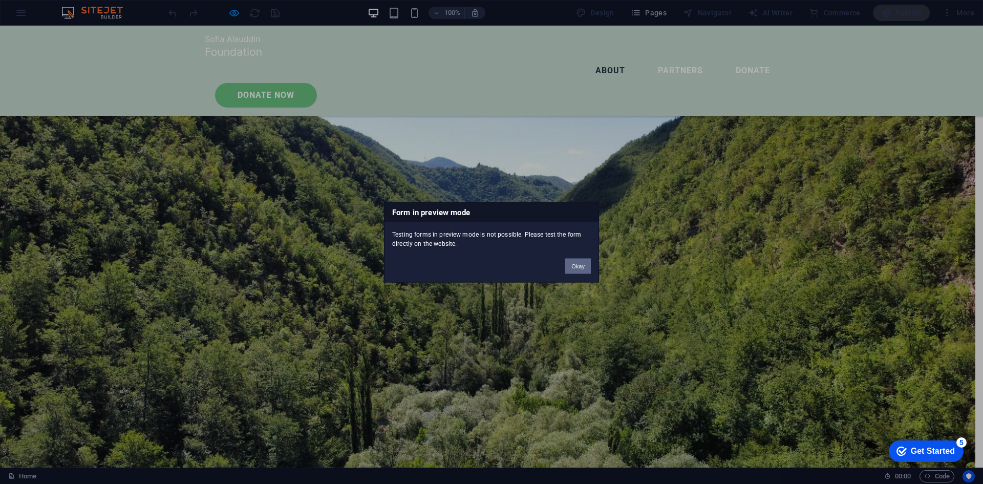
click at [576, 265] on button "Okay" at bounding box center [578, 265] width 26 height 15
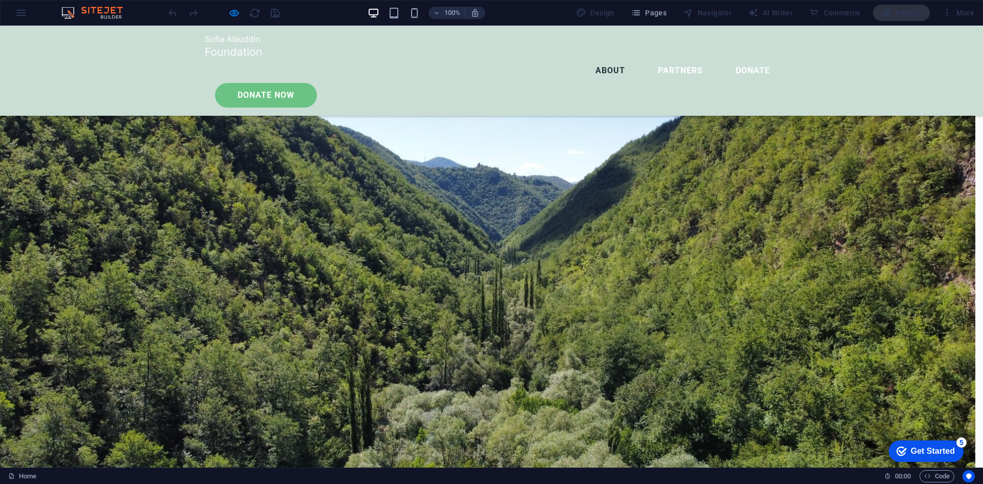
click at [490, 8] on button "×" at bounding box center [488, 1] width 4 height 13
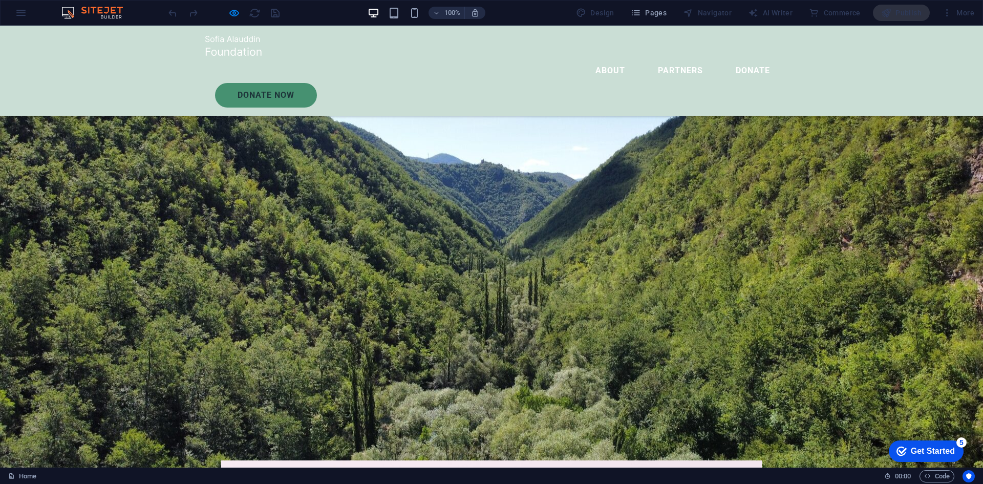
scroll to position [0, 0]
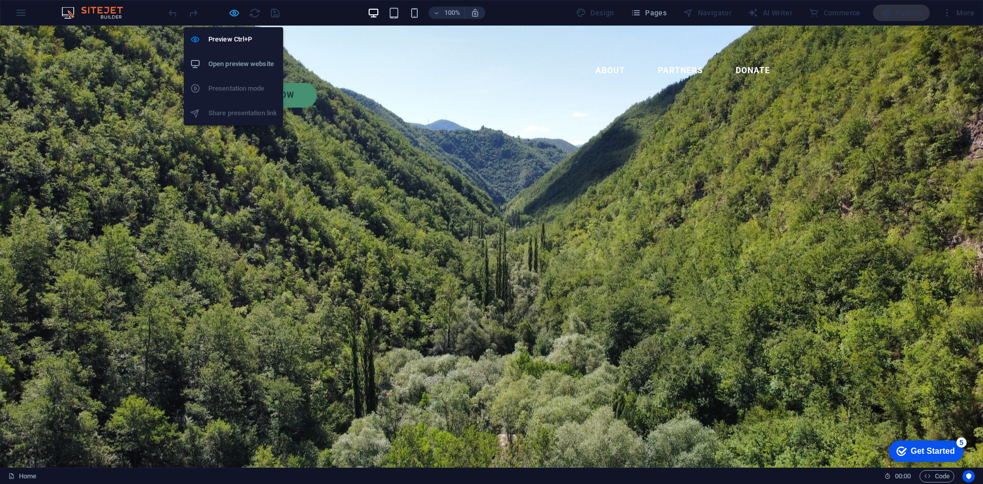
click at [230, 12] on icon "button" at bounding box center [234, 13] width 12 height 12
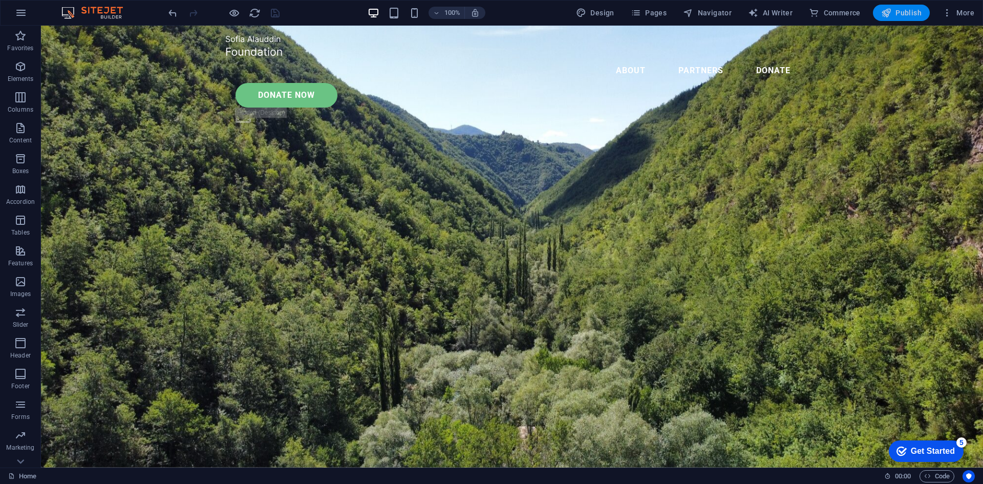
click at [911, 12] on span "Publish" at bounding box center [901, 13] width 40 height 10
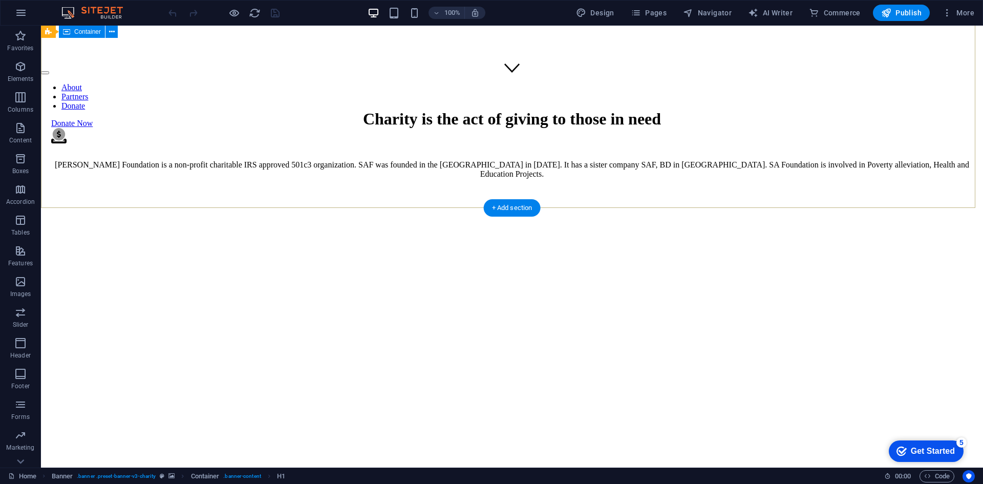
scroll to position [461, 0]
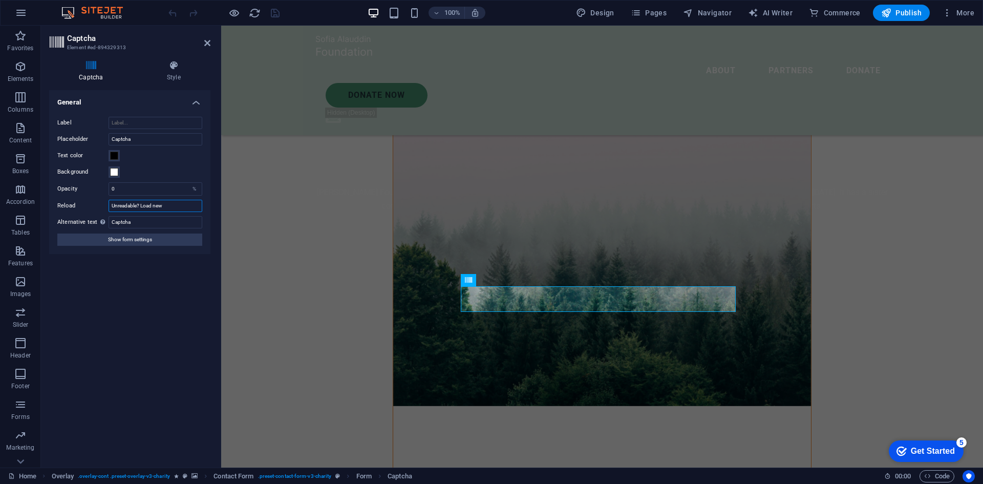
click at [176, 206] on input "Unreadable? Load new" at bounding box center [156, 206] width 94 height 12
click at [144, 224] on input "Captcha" at bounding box center [156, 222] width 94 height 12
click at [87, 62] on icon at bounding box center [91, 65] width 84 height 10
click at [91, 66] on icon at bounding box center [91, 65] width 84 height 10
drag, startPoint x: 91, startPoint y: 68, endPoint x: 70, endPoint y: 266, distance: 198.7
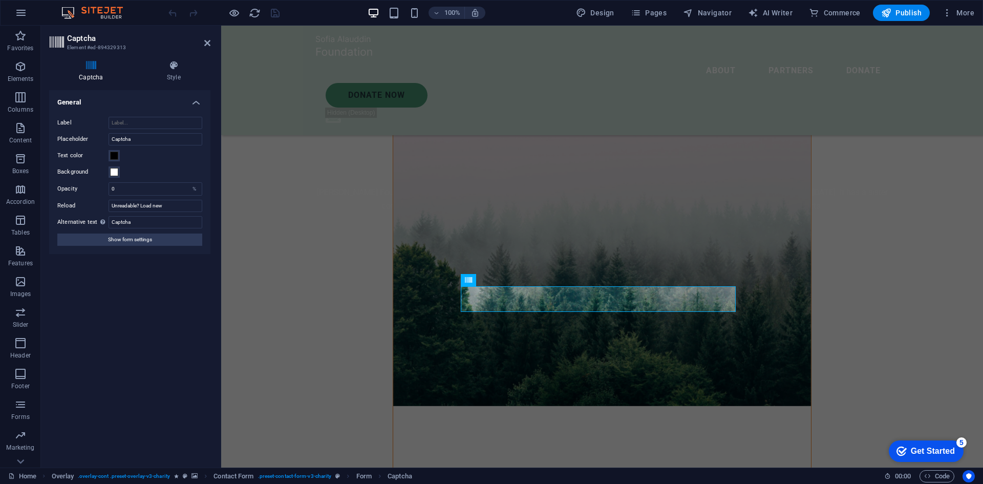
click at [66, 270] on div "Turnstile Turnstile by Cloudfare is a third-party integration that offers acces…" at bounding box center [129, 274] width 161 height 369
click at [126, 242] on span "Show form settings" at bounding box center [130, 239] width 44 height 12
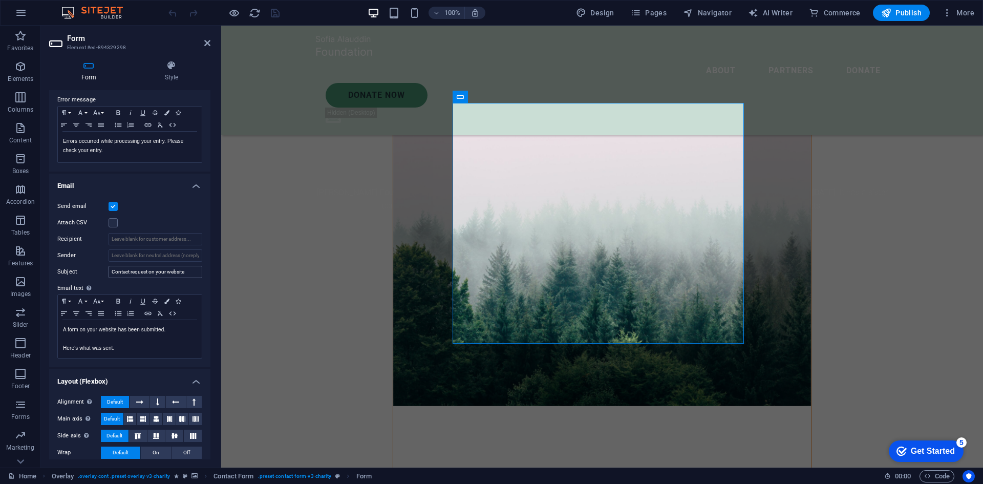
scroll to position [0, 0]
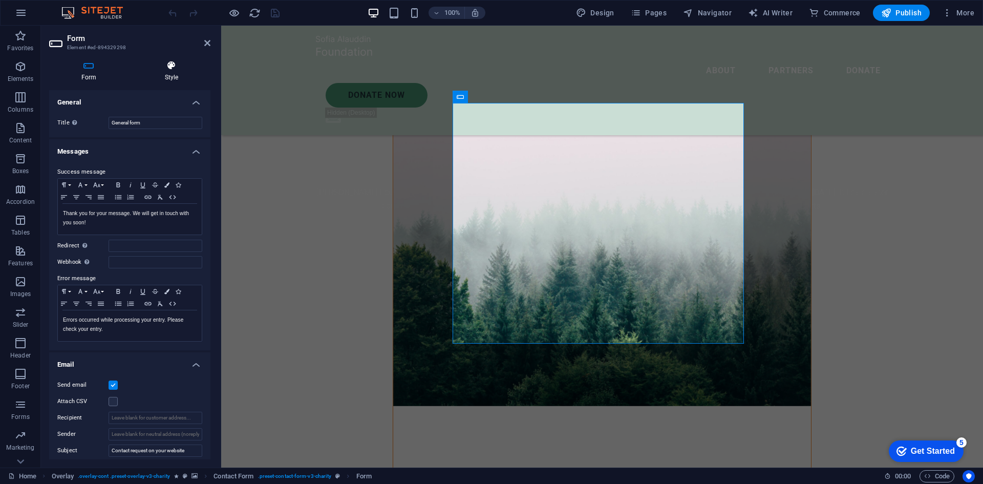
click at [166, 66] on icon at bounding box center [172, 65] width 78 height 10
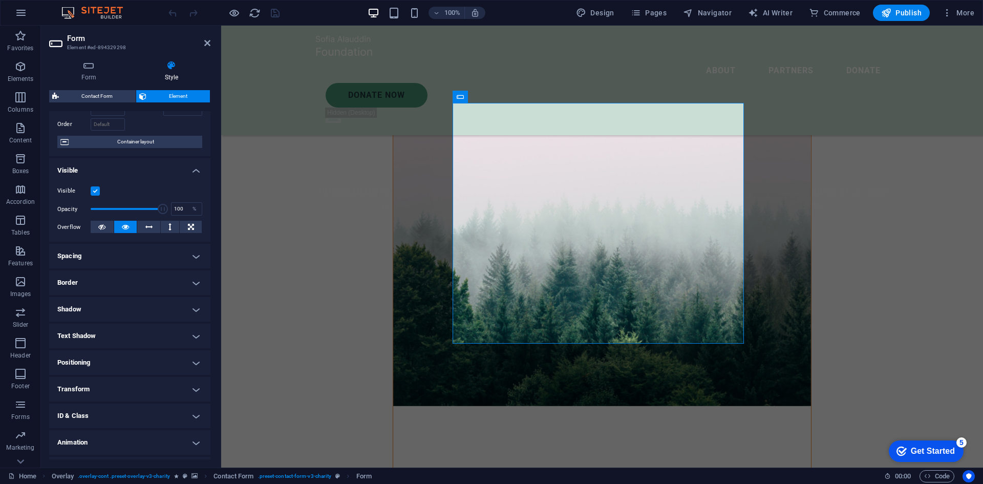
scroll to position [84, 0]
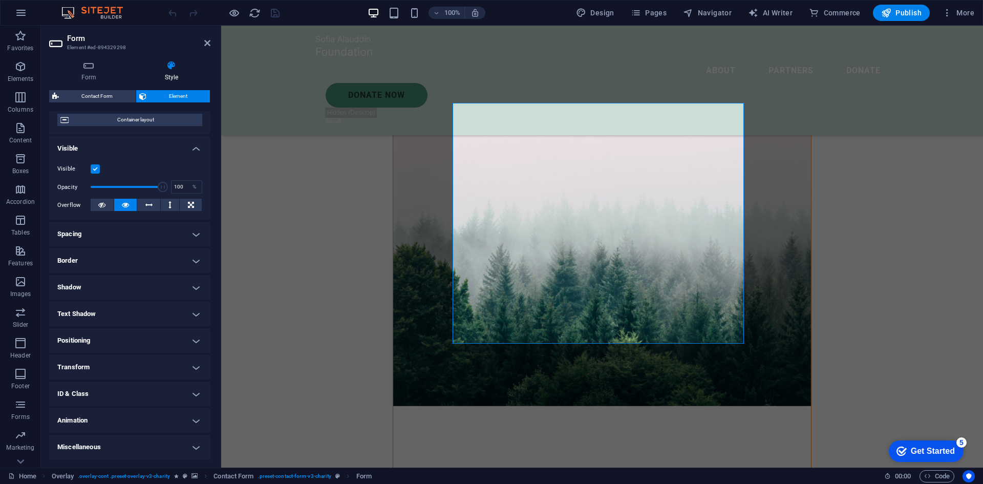
click at [207, 40] on icon at bounding box center [207, 43] width 6 height 8
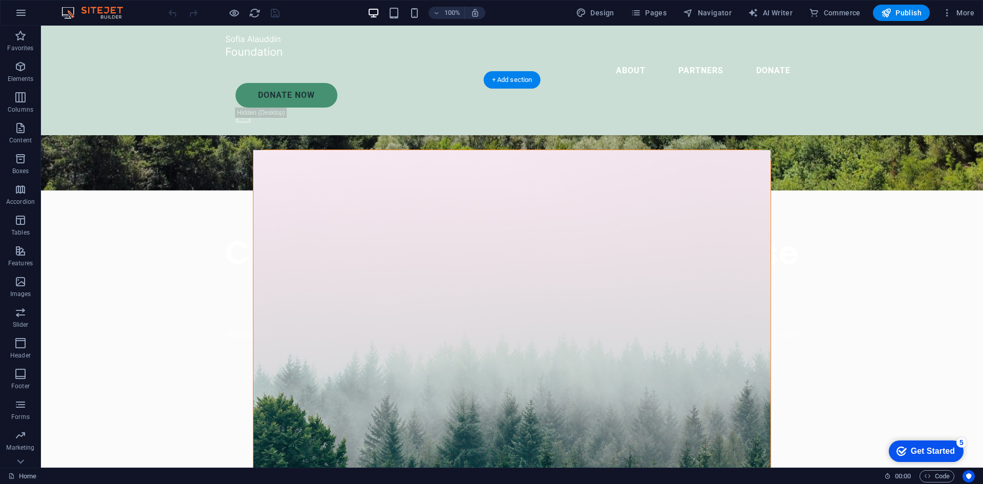
scroll to position [307, 0]
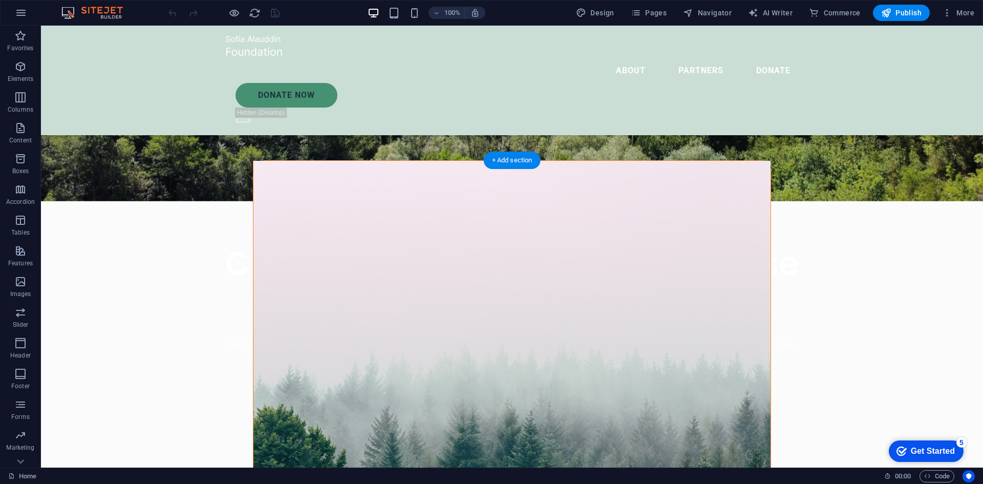
click at [622, 190] on figure at bounding box center [511, 360] width 517 height 399
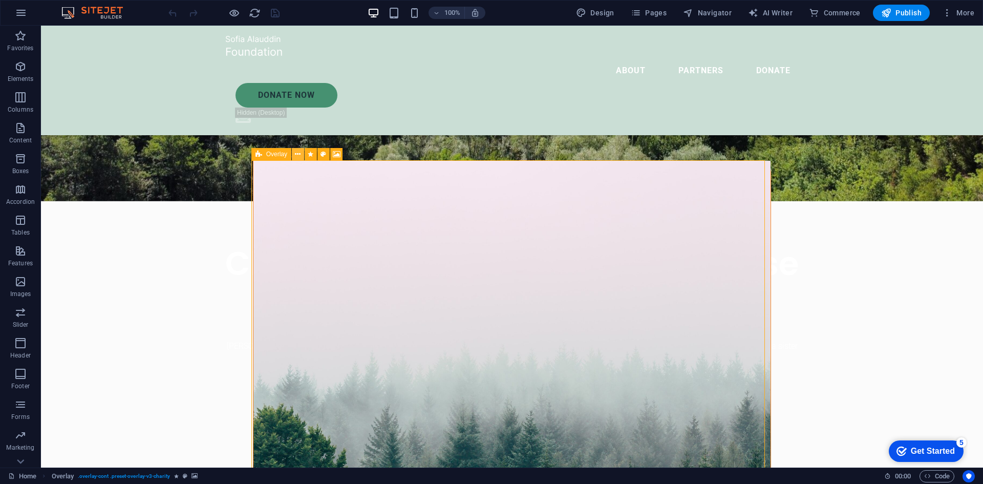
click at [299, 152] on icon at bounding box center [298, 154] width 6 height 11
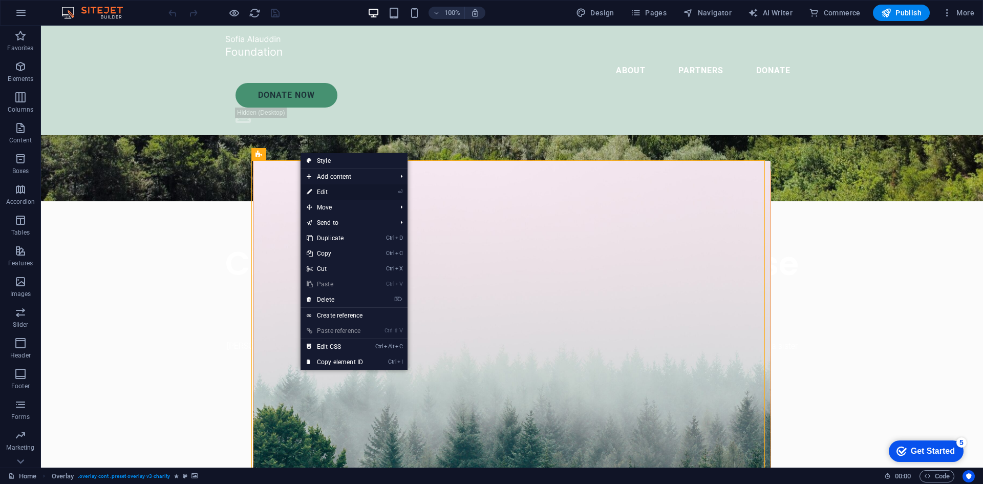
click at [325, 189] on link "⏎ Edit" at bounding box center [334, 191] width 69 height 15
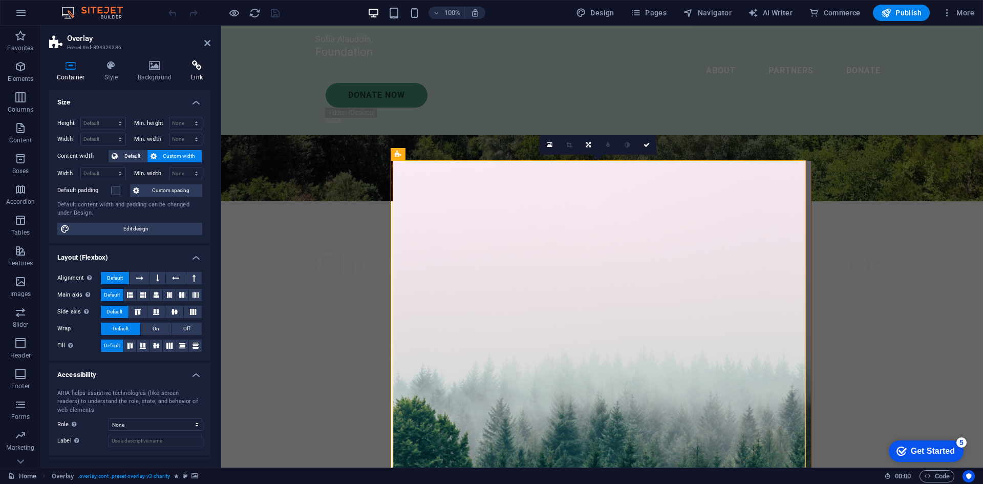
click at [193, 71] on h4 "Link" at bounding box center [196, 70] width 27 height 21
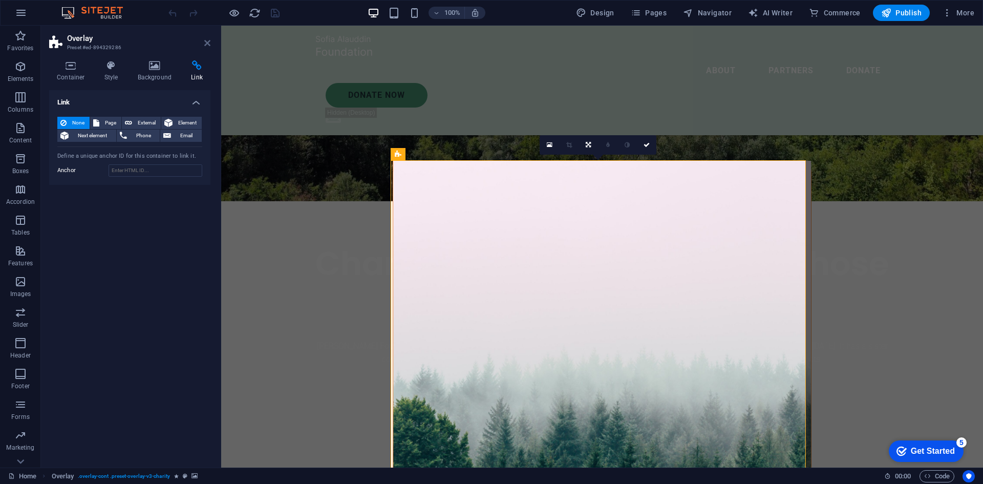
drag, startPoint x: 207, startPoint y: 40, endPoint x: 197, endPoint y: 107, distance: 67.8
click at [207, 40] on icon at bounding box center [207, 43] width 6 height 8
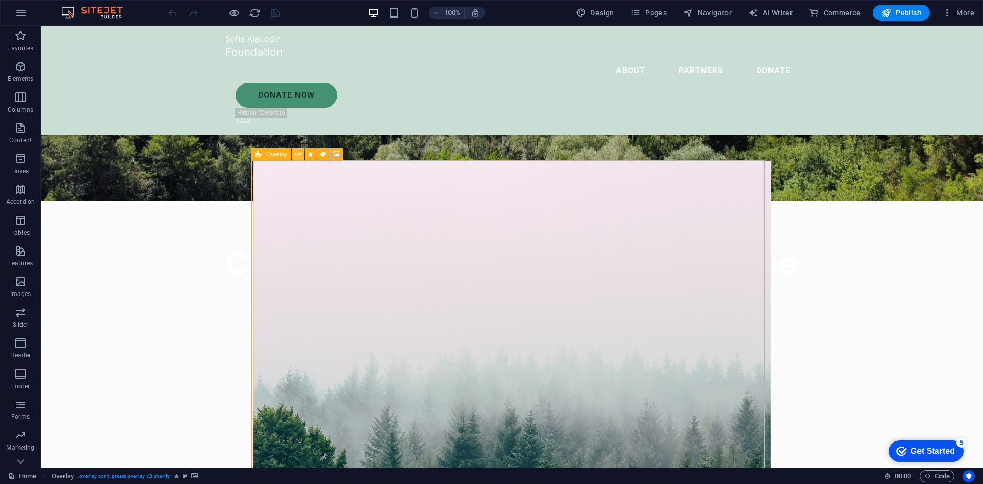
click at [295, 153] on icon at bounding box center [298, 154] width 6 height 11
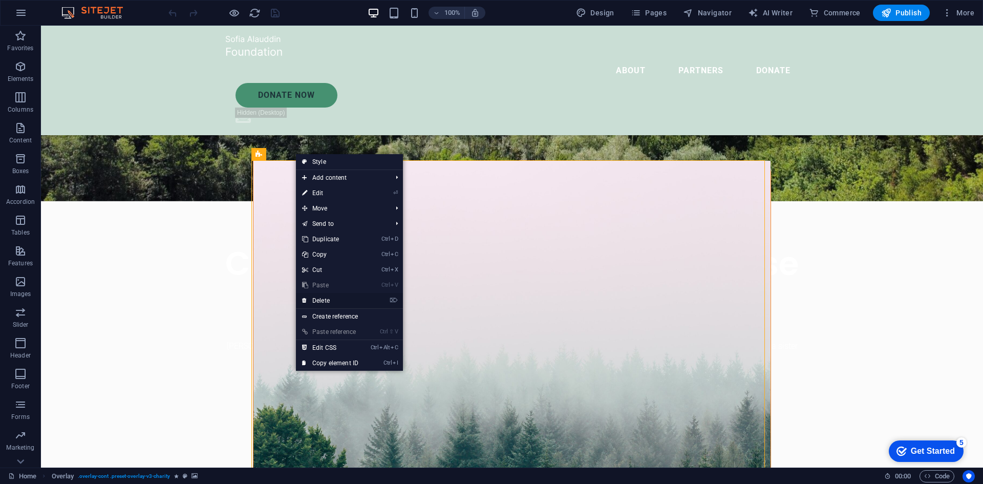
click at [325, 300] on link "⌦ Delete" at bounding box center [330, 300] width 69 height 15
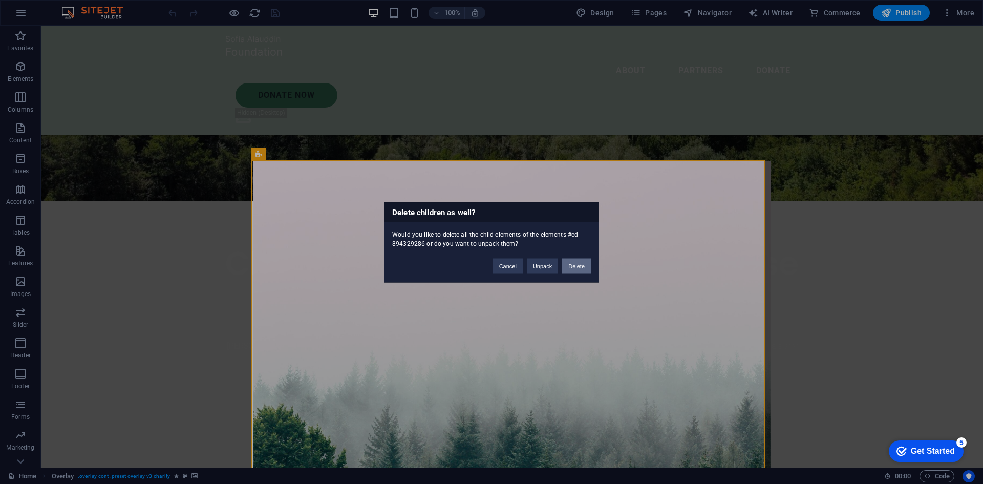
click at [577, 267] on button "Delete" at bounding box center [576, 265] width 29 height 15
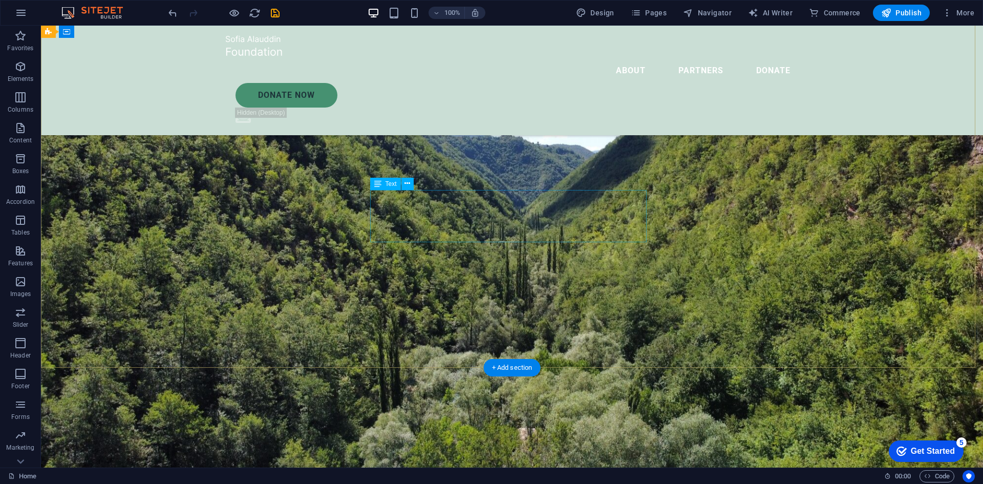
scroll to position [0, 0]
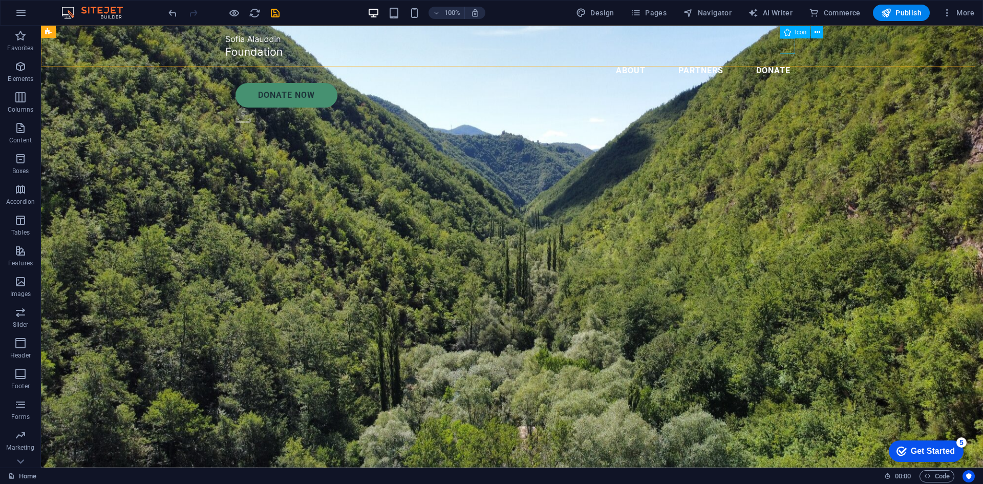
click at [786, 107] on figure ".fa-secondary{opacity:.4}" at bounding box center [516, 116] width 563 height 19
click at [821, 29] on button at bounding box center [817, 32] width 12 height 12
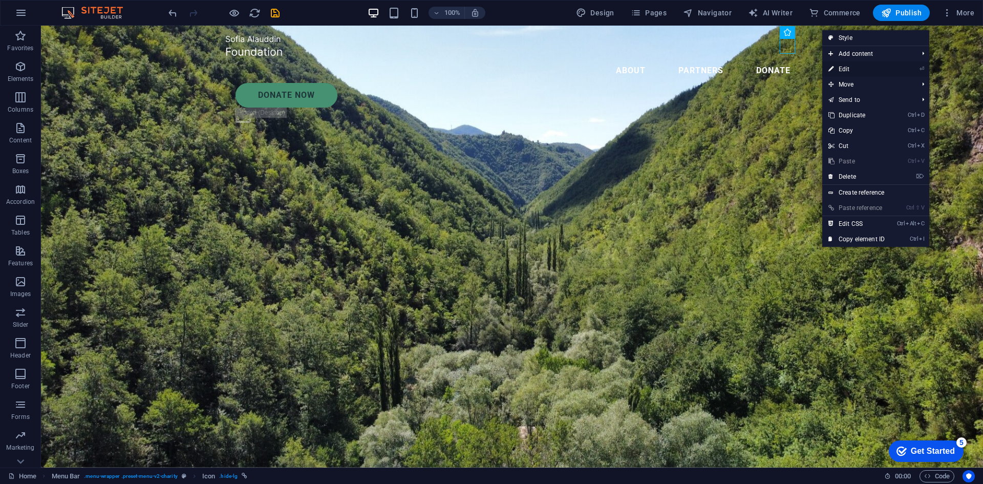
click at [841, 67] on link "⏎ Edit" at bounding box center [856, 68] width 69 height 15
select select "xMidYMid"
select select "px"
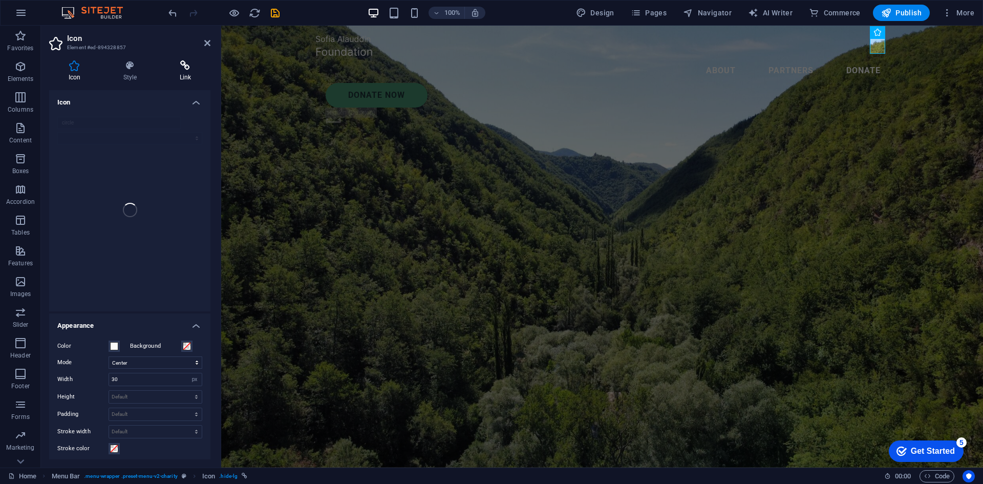
click at [186, 66] on icon at bounding box center [185, 65] width 50 height 10
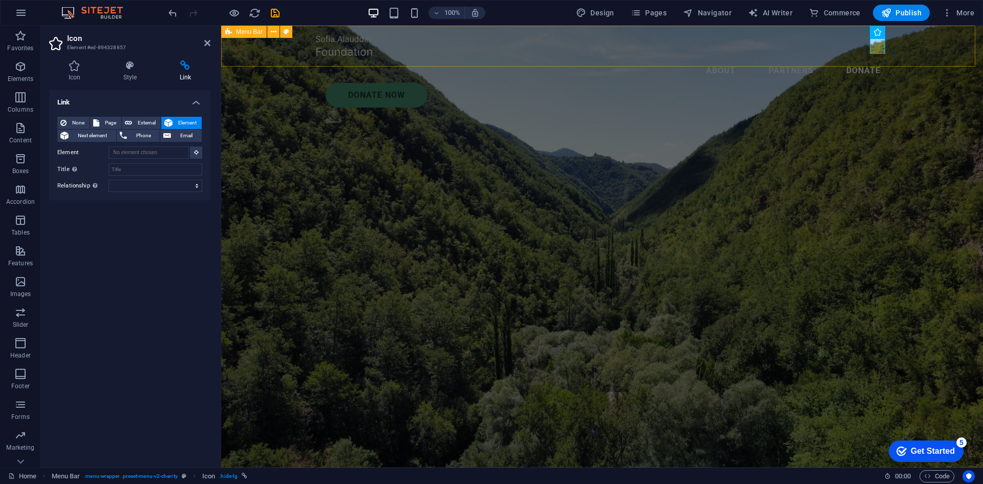
click at [899, 45] on div "About Partners Donate Donate Now .fa-secondary{opacity:.4}" at bounding box center [602, 81] width 762 height 110
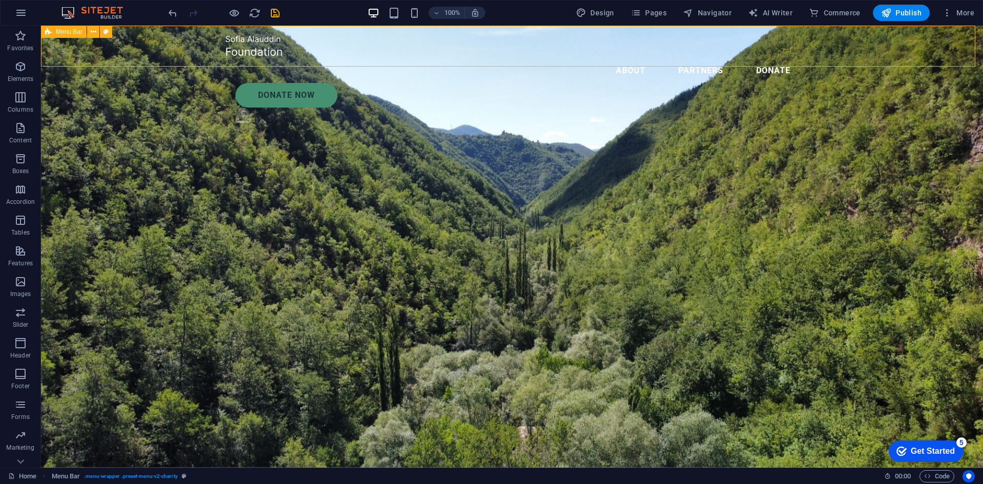
click at [814, 44] on div "About Partners Donate Donate Now .fa-secondary{opacity:.4}" at bounding box center [512, 81] width 942 height 110
select select "header"
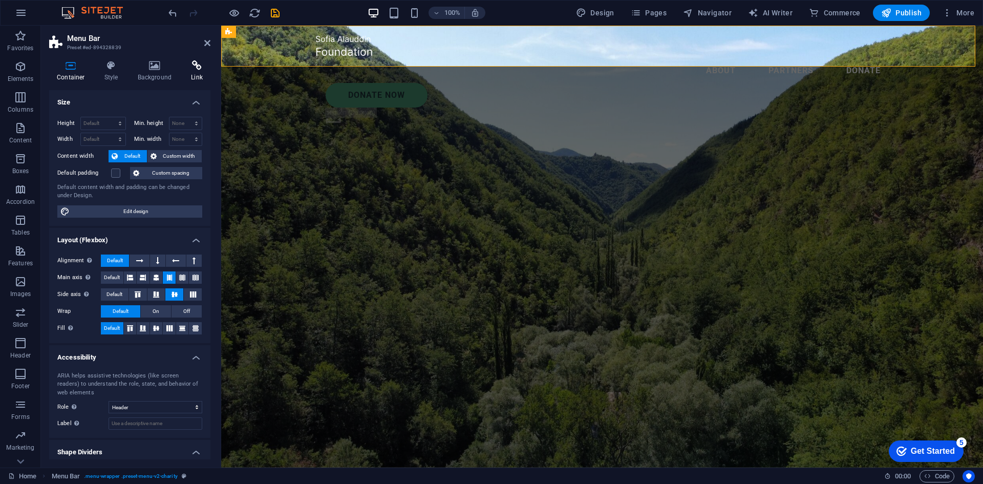
click at [200, 64] on icon at bounding box center [196, 65] width 27 height 10
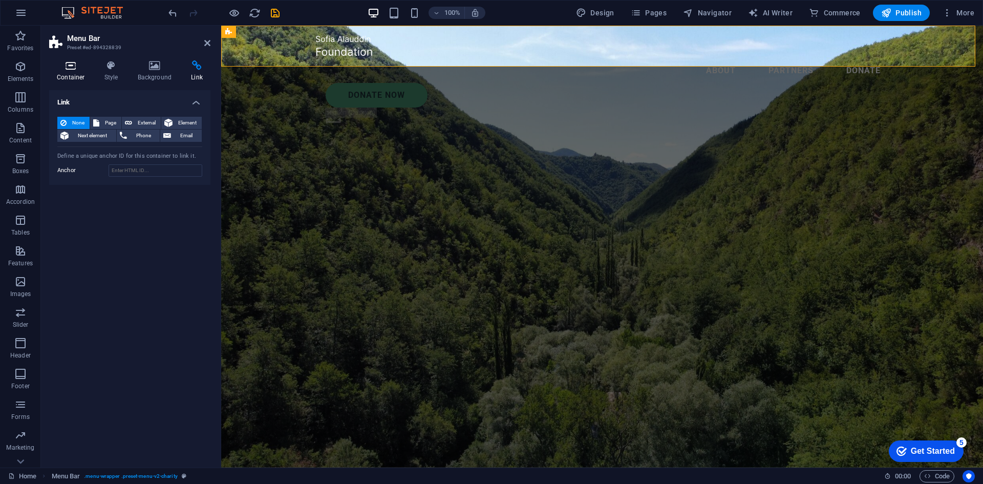
click at [72, 68] on icon at bounding box center [71, 65] width 44 height 10
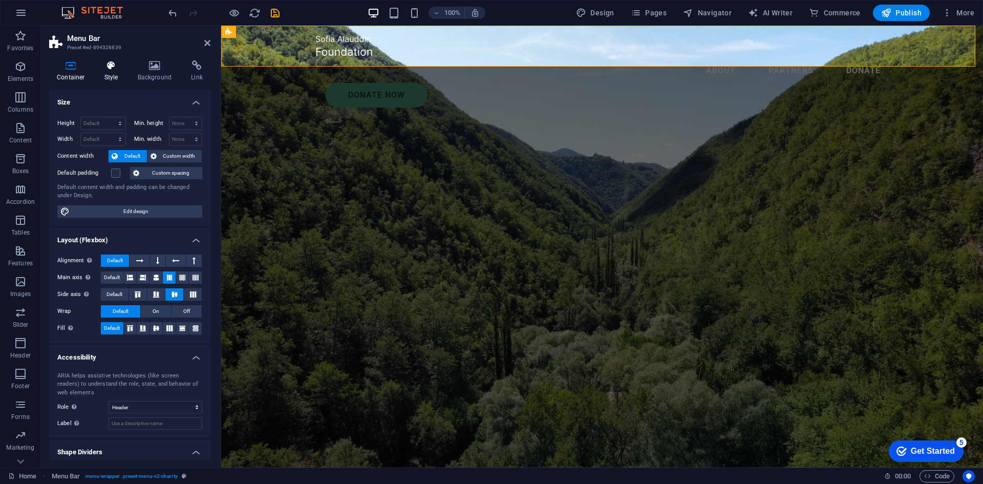
click at [101, 64] on icon at bounding box center [111, 65] width 29 height 10
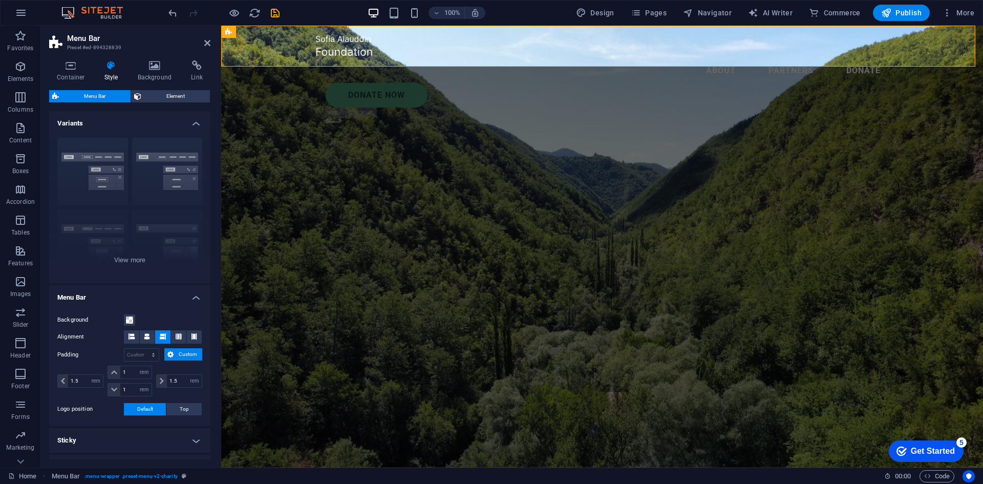
click at [202, 44] on header "Menu Bar Preset #ed-894328839" at bounding box center [129, 39] width 161 height 27
click at [204, 43] on icon at bounding box center [207, 43] width 6 height 8
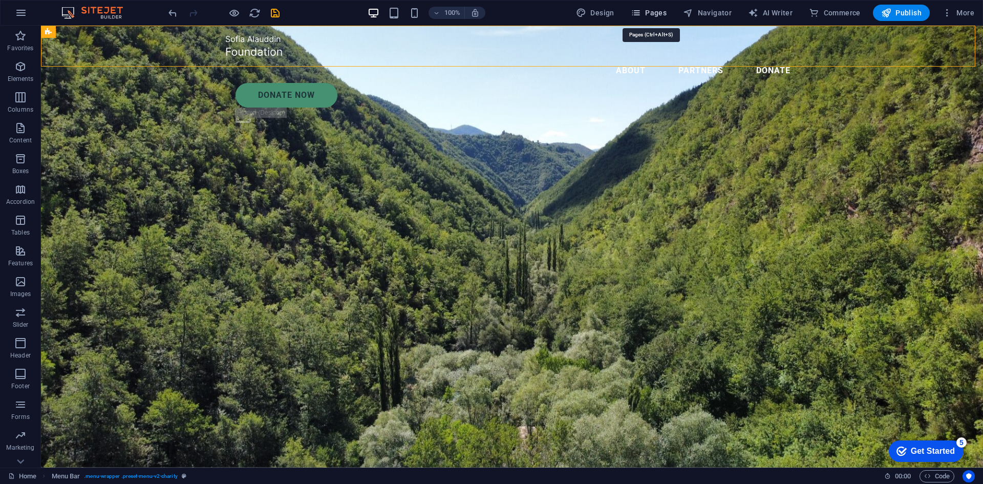
click at [641, 12] on icon "button" at bounding box center [636, 13] width 10 height 10
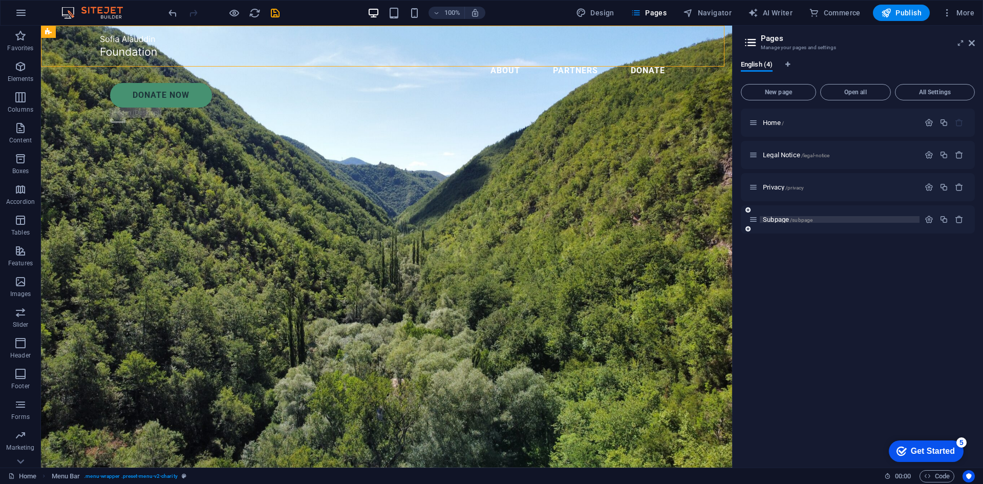
click at [771, 219] on span "Subpage /subpage" at bounding box center [788, 219] width 50 height 8
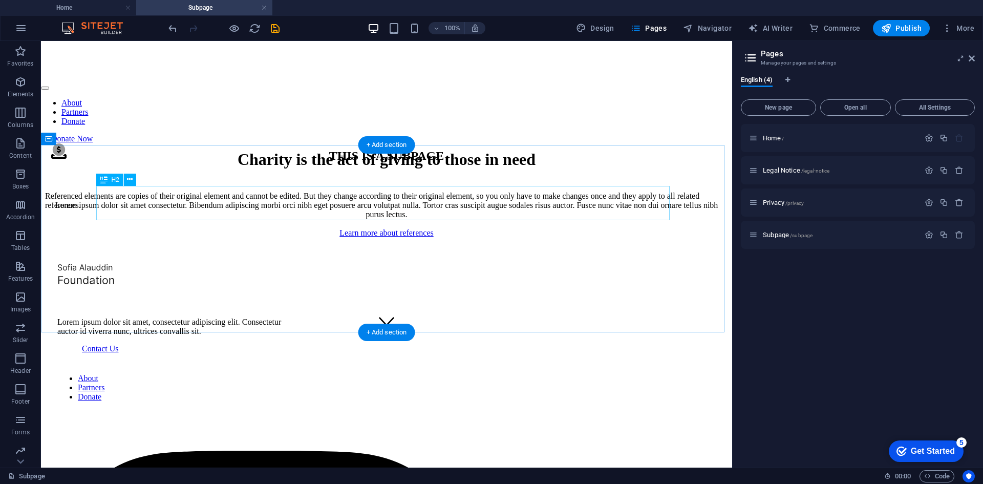
scroll to position [97, 0]
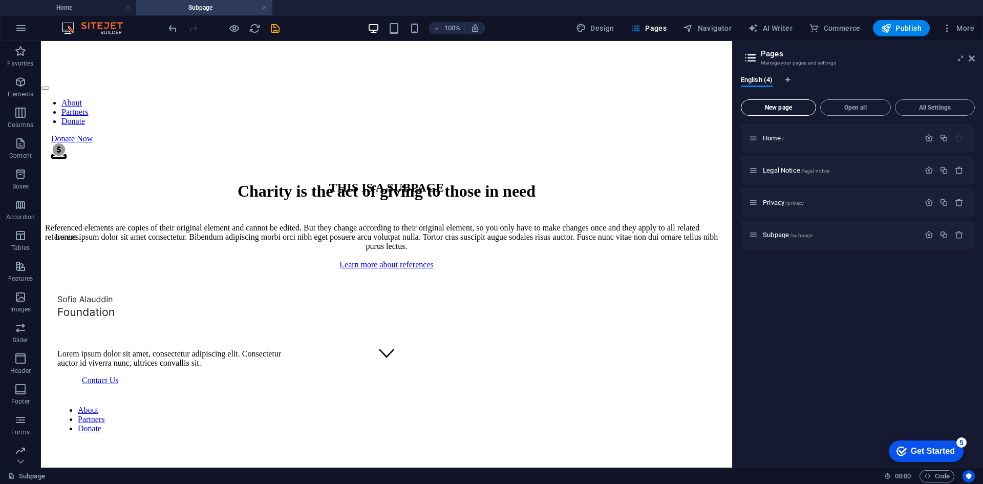
click at [783, 105] on span "New page" at bounding box center [778, 107] width 66 height 6
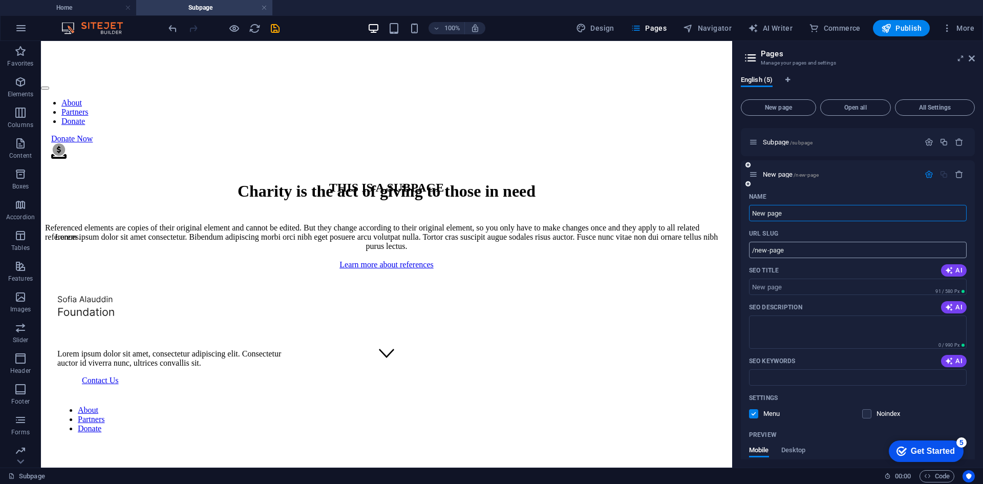
scroll to position [102, 0]
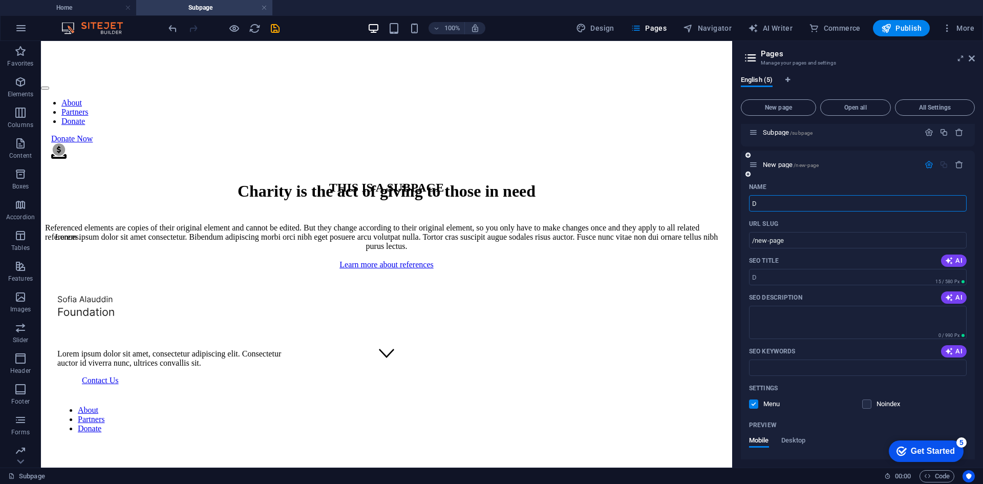
type input "Do"
type input "/d"
type input "Do"
type input "/do"
type input "Donation"
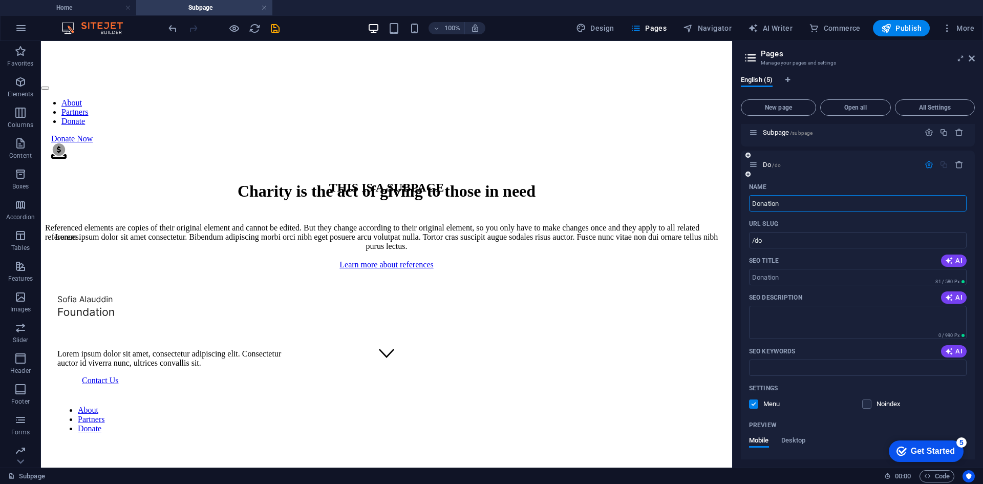
type input "/donation"
type input "[PERSON_NAME]"
type input "/[PERSON_NAME]"
type input "Donate"
type input "/donate"
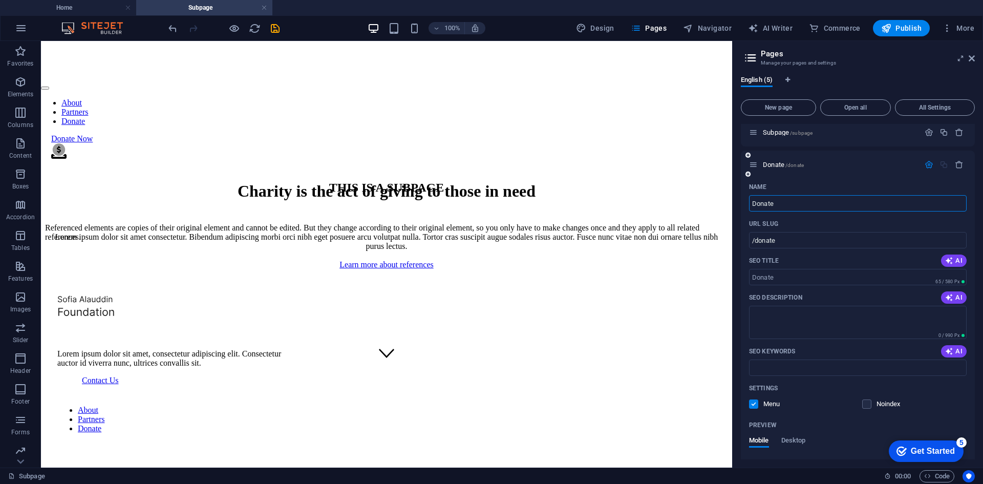
type input "Donate"
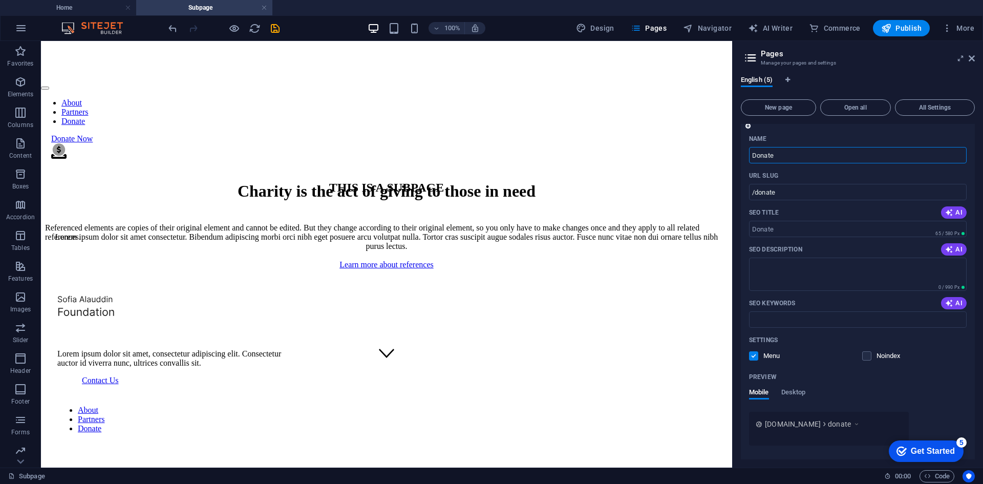
scroll to position [183, 0]
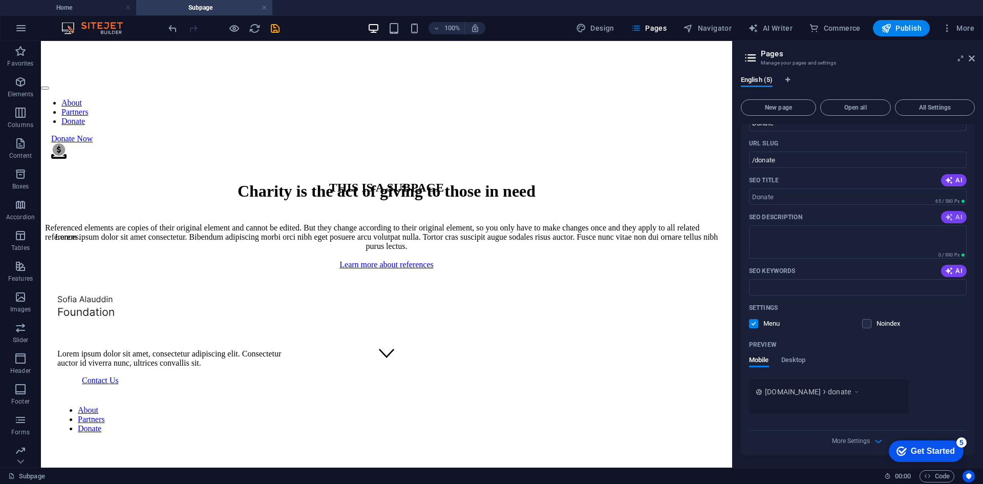
click at [952, 217] on span "AI" at bounding box center [953, 217] width 17 height 8
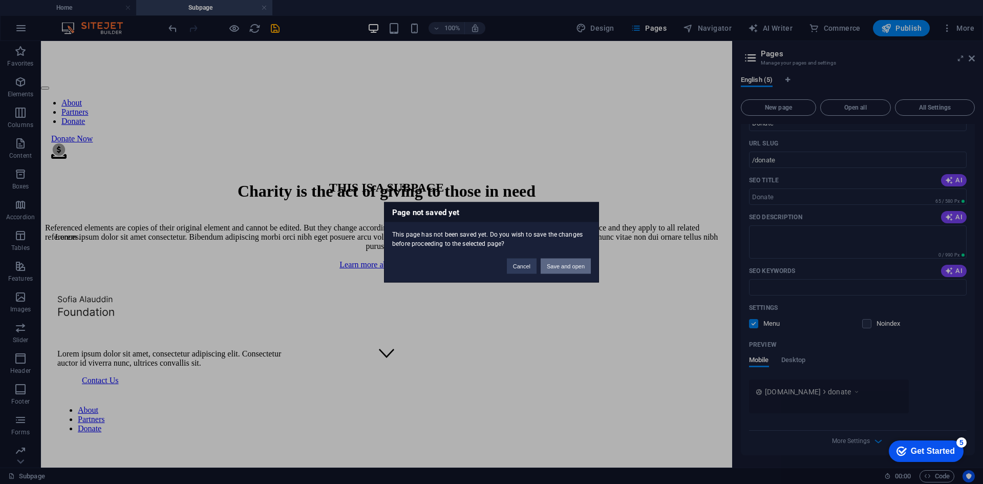
click at [571, 268] on button "Save and open" at bounding box center [566, 265] width 50 height 15
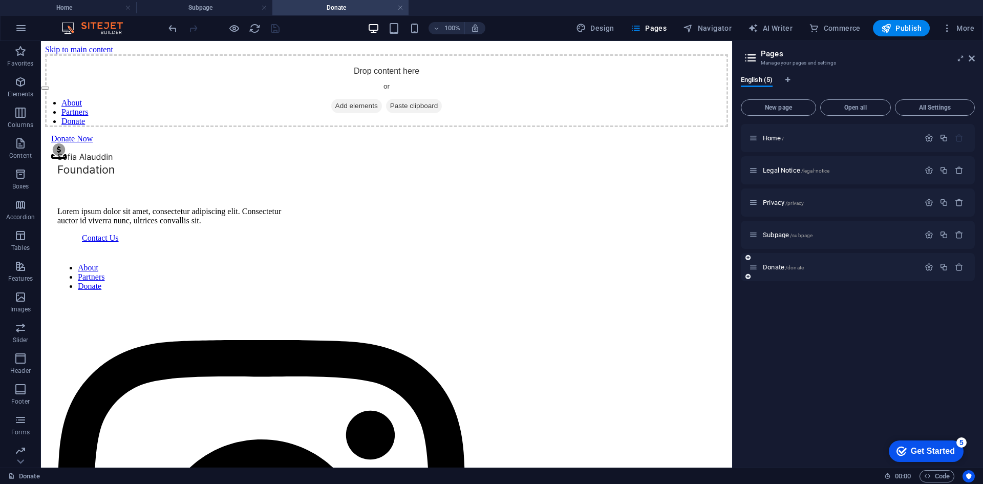
scroll to position [0, 0]
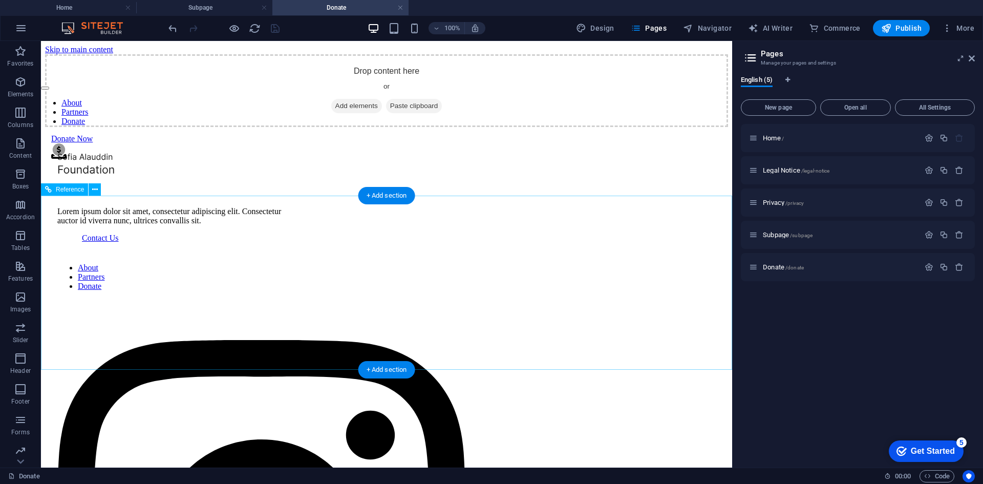
click at [465, 233] on div "Contact Us" at bounding box center [273, 237] width 383 height 9
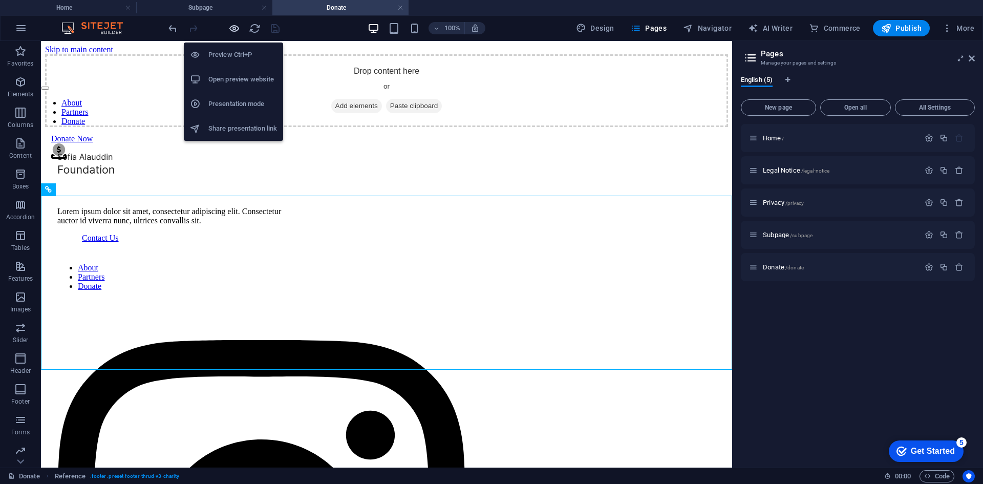
click at [232, 33] on icon "button" at bounding box center [234, 29] width 12 height 12
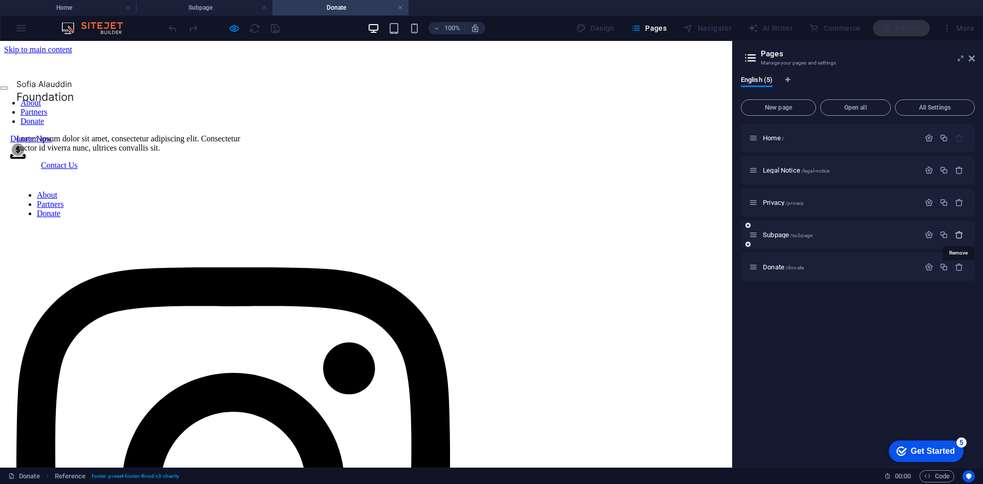
click at [961, 234] on icon "button" at bounding box center [959, 234] width 9 height 9
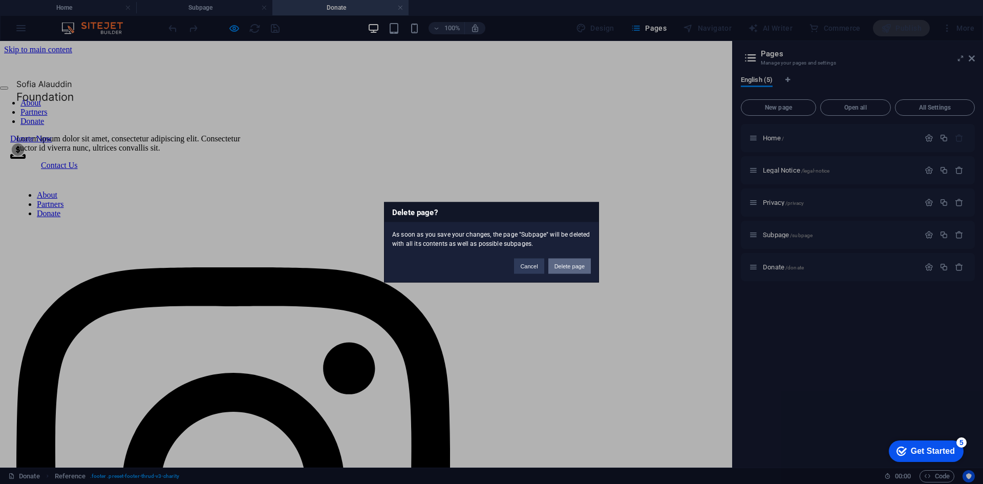
click at [577, 266] on button "Delete page" at bounding box center [569, 265] width 42 height 15
click at [564, 263] on button "Save and close" at bounding box center [565, 265] width 51 height 15
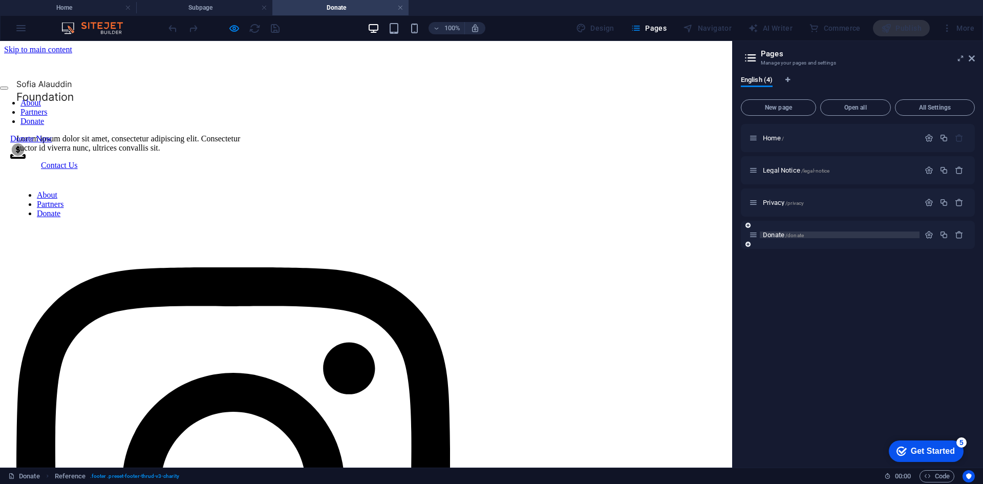
click at [776, 232] on span "Donate /donate" at bounding box center [783, 235] width 41 height 8
click at [869, 234] on p "Donate /donate" at bounding box center [840, 234] width 154 height 7
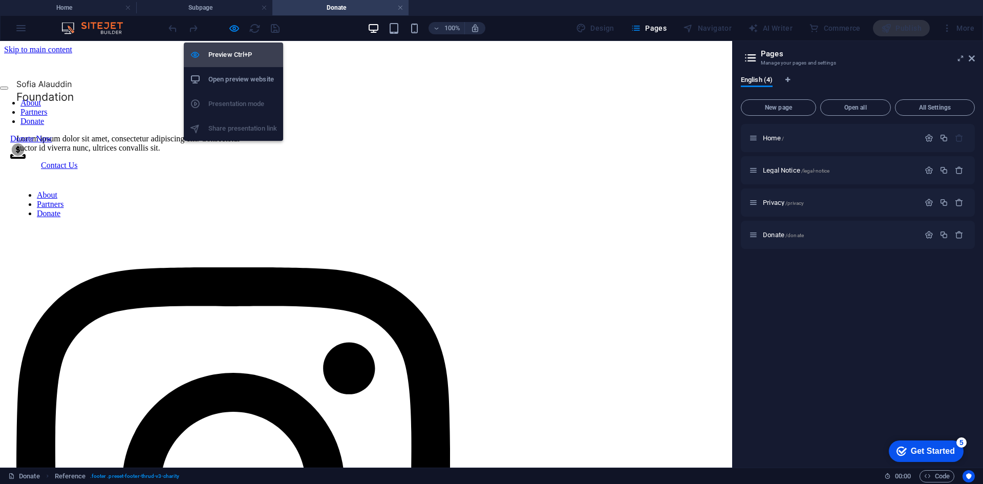
click at [227, 54] on h6 "Preview Ctrl+P" at bounding box center [242, 55] width 69 height 12
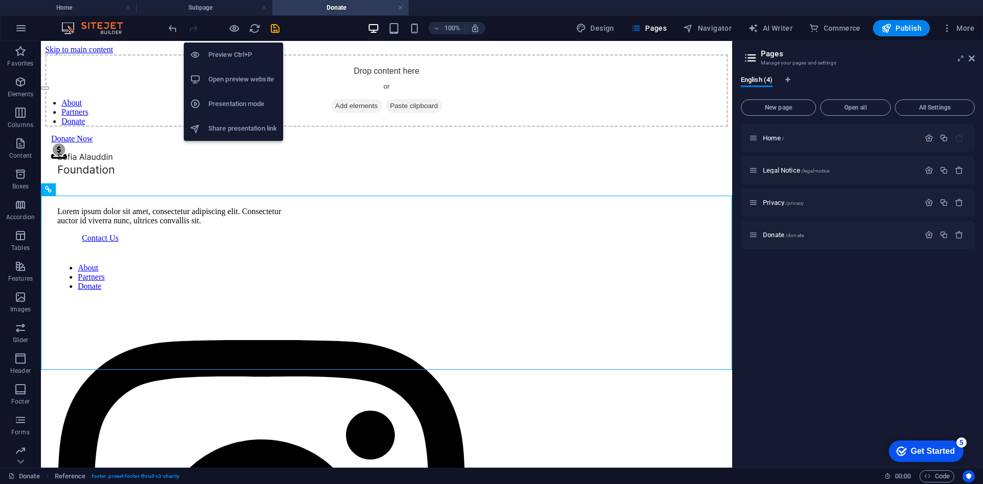
click at [232, 54] on h6 "Preview Ctrl+P" at bounding box center [242, 55] width 69 height 12
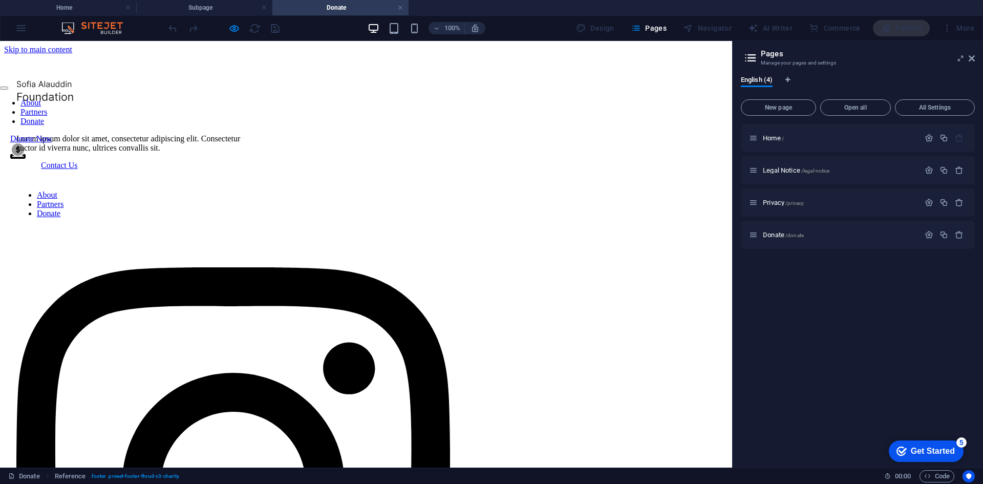
click at [78, 161] on link "Contact Us" at bounding box center [59, 165] width 37 height 9
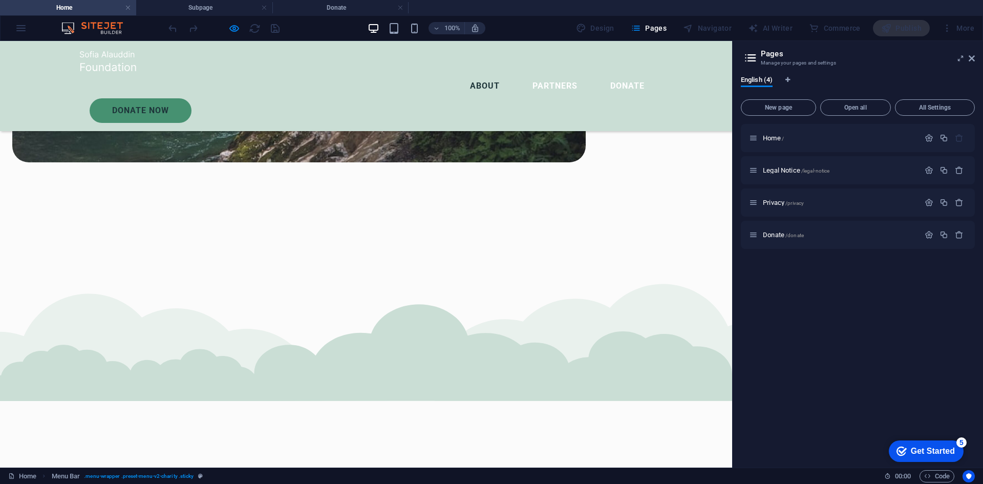
scroll to position [1075, 0]
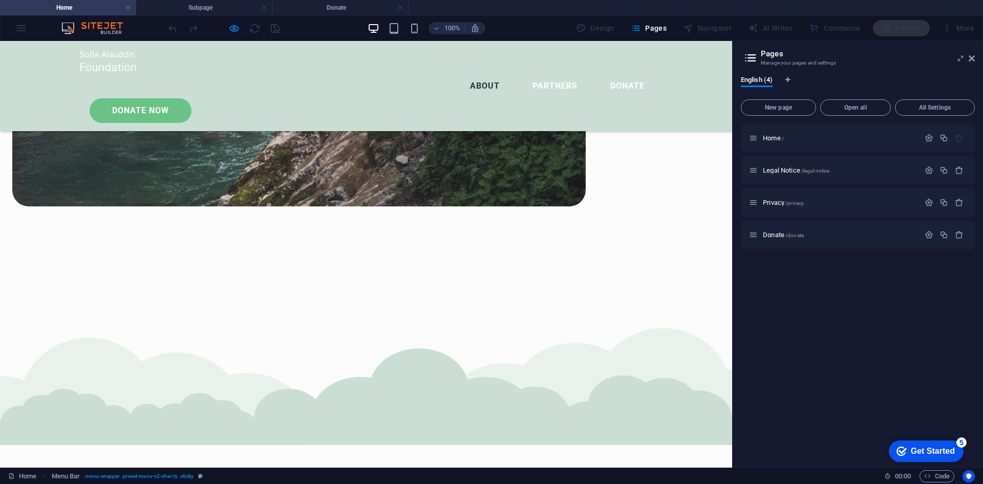
click at [191, 98] on link "Donate Now" at bounding box center [141, 110] width 102 height 25
click at [602, 74] on link "Donate" at bounding box center [627, 86] width 51 height 25
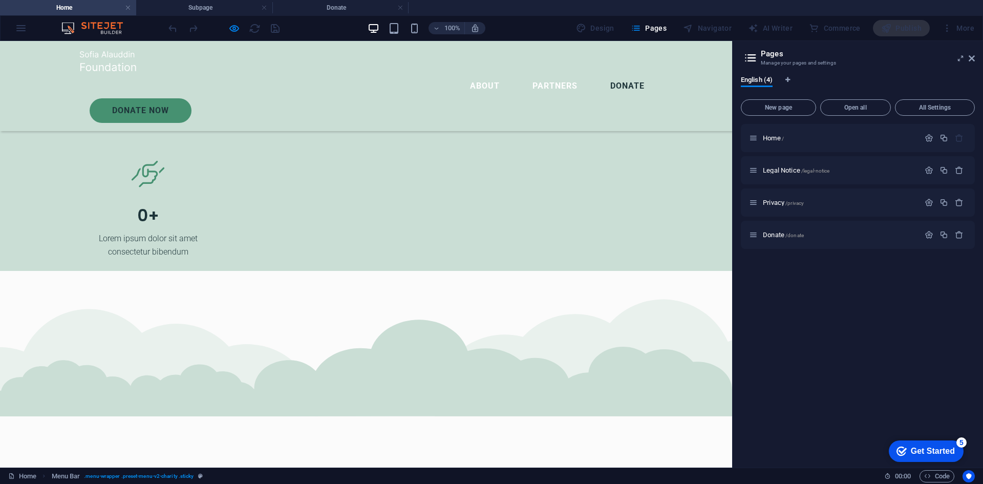
scroll to position [1987, 0]
click at [191, 98] on link "Donate Now" at bounding box center [141, 110] width 102 height 25
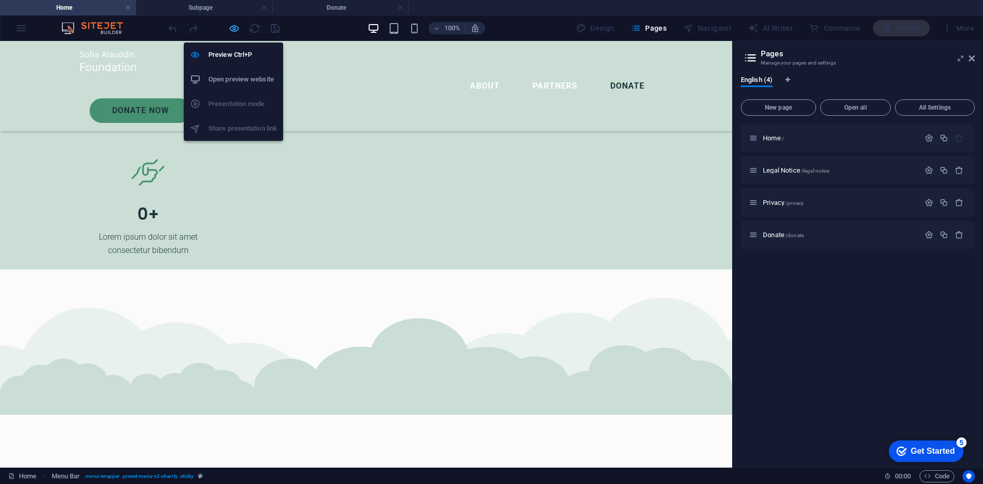
click at [230, 28] on icon "button" at bounding box center [234, 29] width 12 height 12
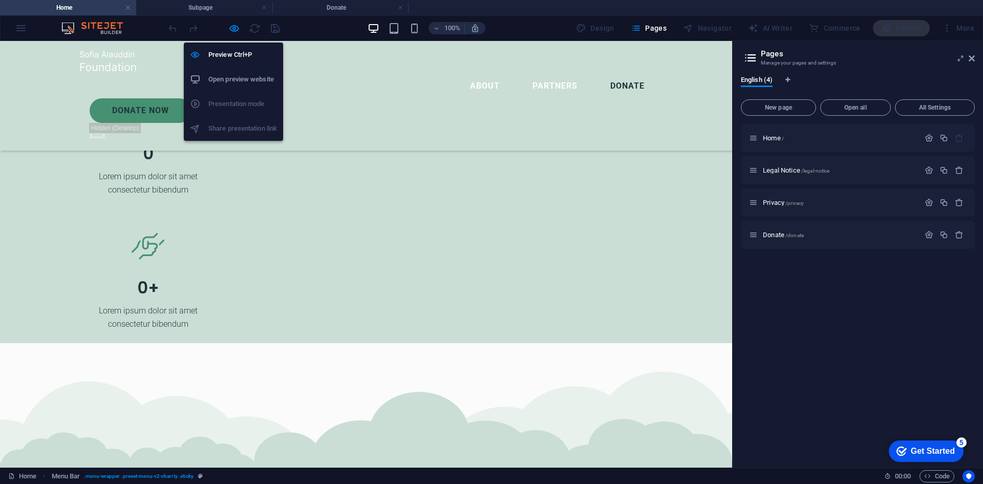
scroll to position [3002, 0]
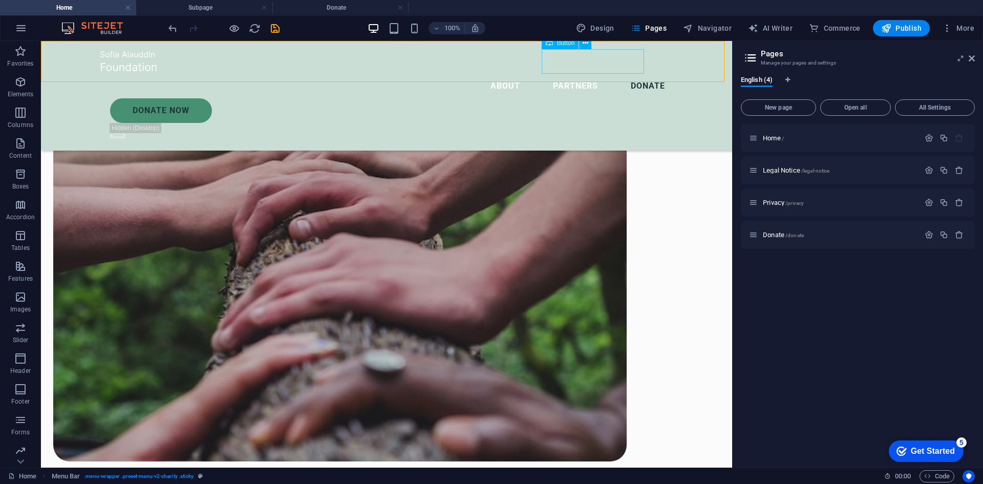
click at [593, 98] on div "Donate Now" at bounding box center [391, 110] width 563 height 25
click at [585, 41] on icon at bounding box center [586, 43] width 6 height 11
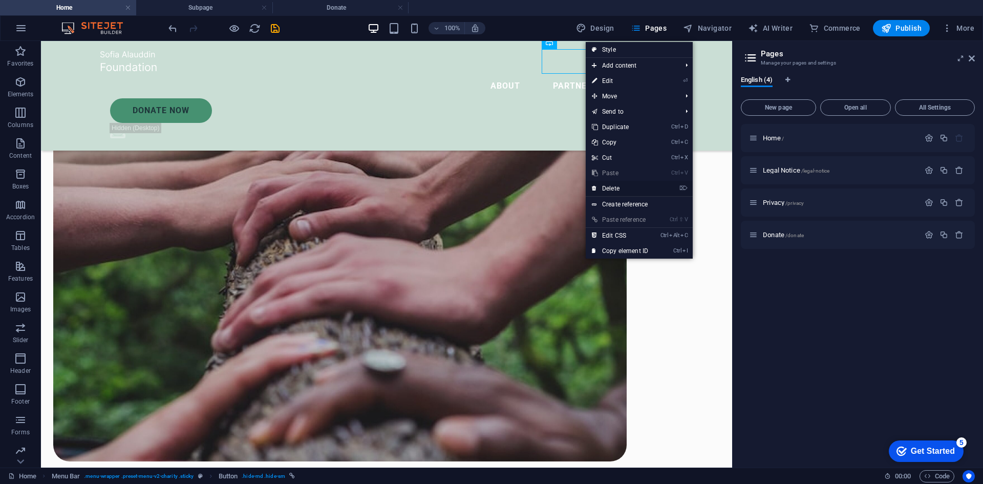
click at [605, 185] on link "⌦ Delete" at bounding box center [620, 188] width 69 height 15
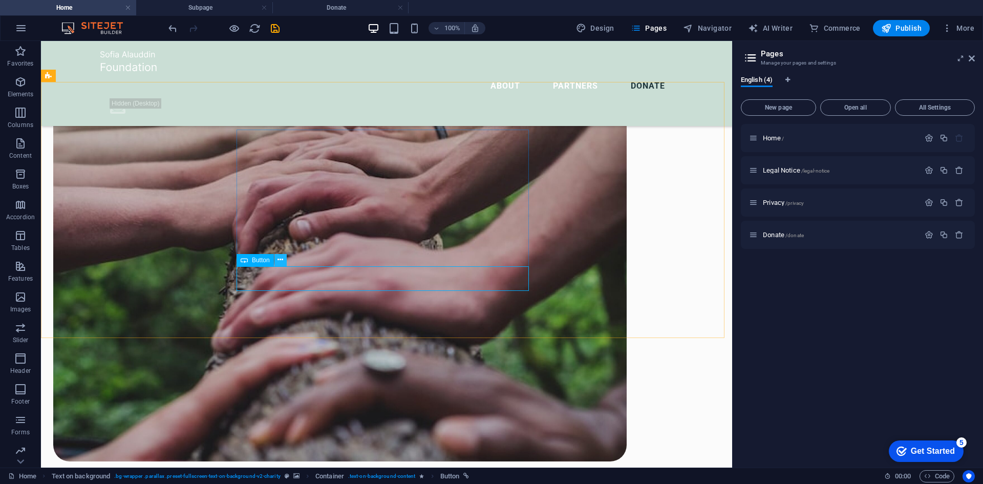
click at [277, 261] on icon at bounding box center [280, 259] width 6 height 11
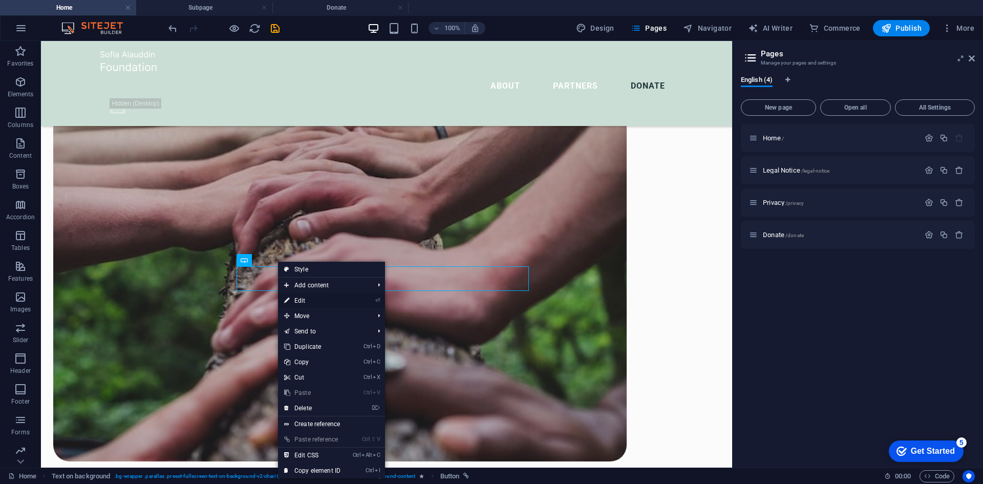
click at [308, 301] on link "⏎ Edit" at bounding box center [312, 300] width 69 height 15
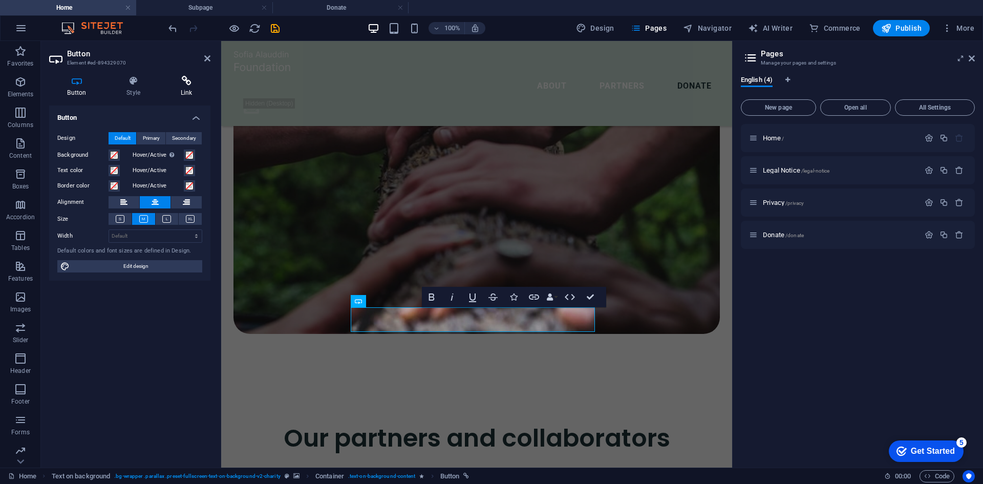
click at [189, 90] on h4 "Link" at bounding box center [186, 86] width 48 height 21
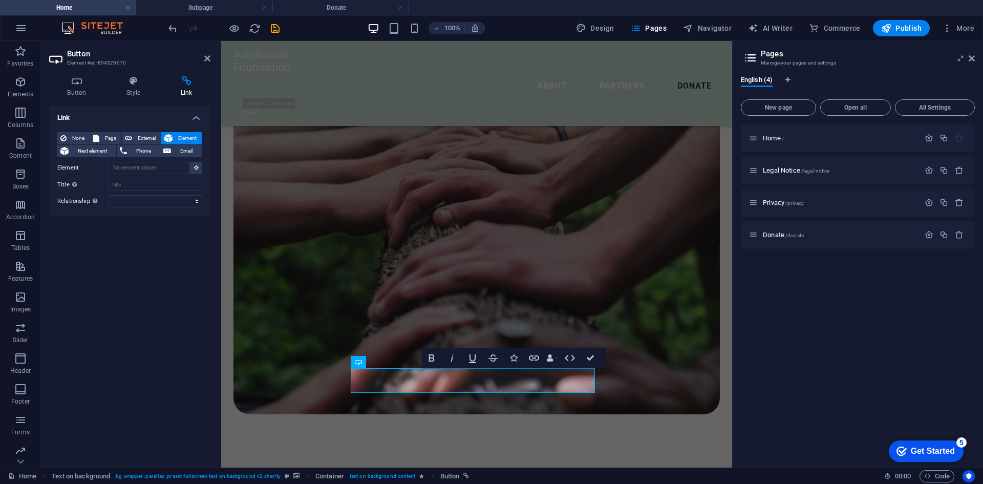
scroll to position [2914, 0]
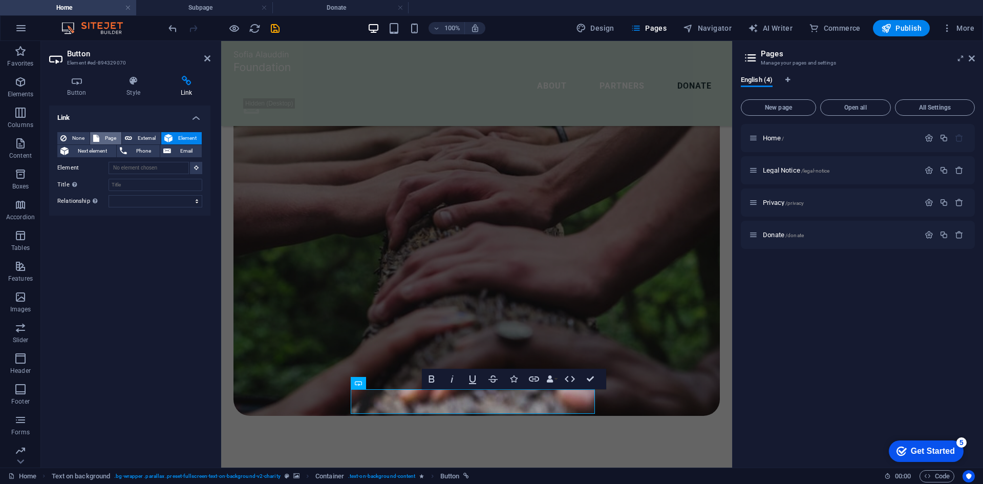
click at [101, 137] on button "Page" at bounding box center [105, 138] width 31 height 12
click at [148, 184] on select "New tab Same tab Overlay" at bounding box center [156, 184] width 94 height 12
click at [91, 265] on div "Link None Page External Element Next element Phone Email Page Home Legal Notice…" at bounding box center [129, 282] width 161 height 354
click at [126, 166] on select "Home Legal Notice Privacy Donate" at bounding box center [156, 168] width 94 height 12
select select "3"
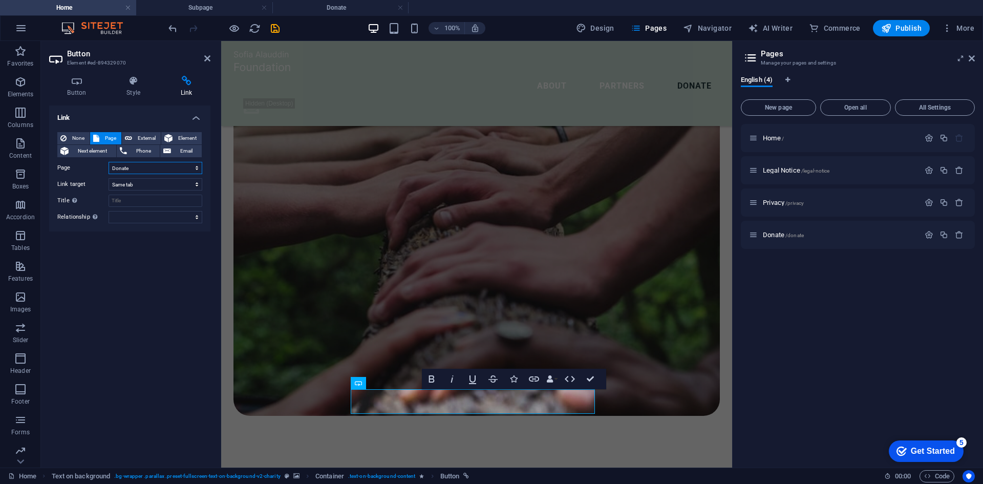
click at [109, 162] on select "Home Legal Notice Privacy Donate" at bounding box center [156, 168] width 94 height 12
click at [125, 202] on input "Title Additional link description, should not be the same as the link text. The…" at bounding box center [156, 201] width 94 height 12
type input "Donate"
click at [143, 221] on select "alternate author bookmark external help license next nofollow noreferrer noopen…" at bounding box center [156, 217] width 94 height 12
click at [50, 250] on div "Link None Page External Element Next element Phone Email Page Home Legal Notice…" at bounding box center [129, 282] width 161 height 354
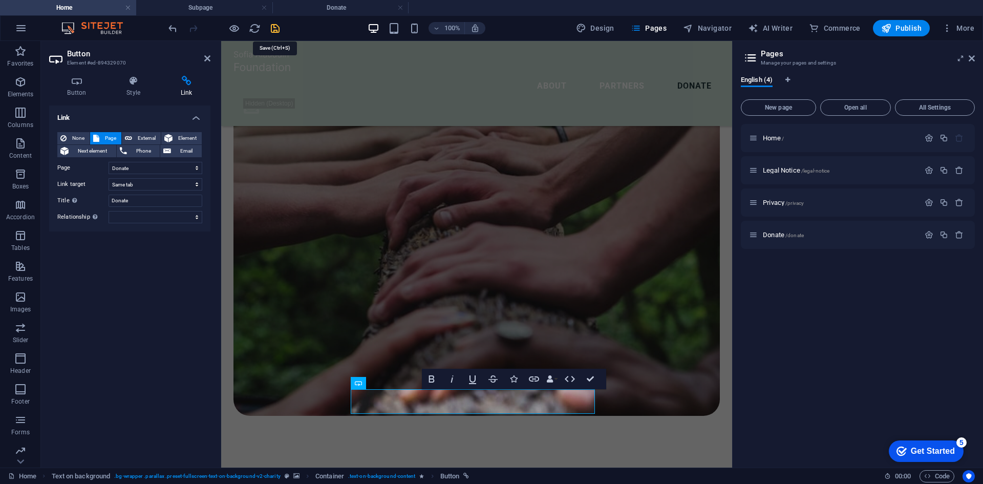
click at [273, 26] on icon "save" at bounding box center [275, 29] width 12 height 12
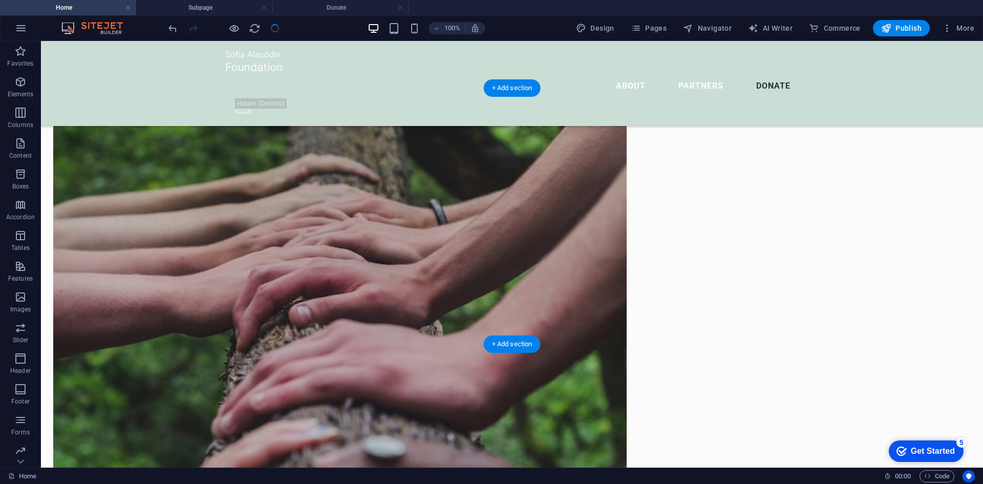
scroll to position [3046, 0]
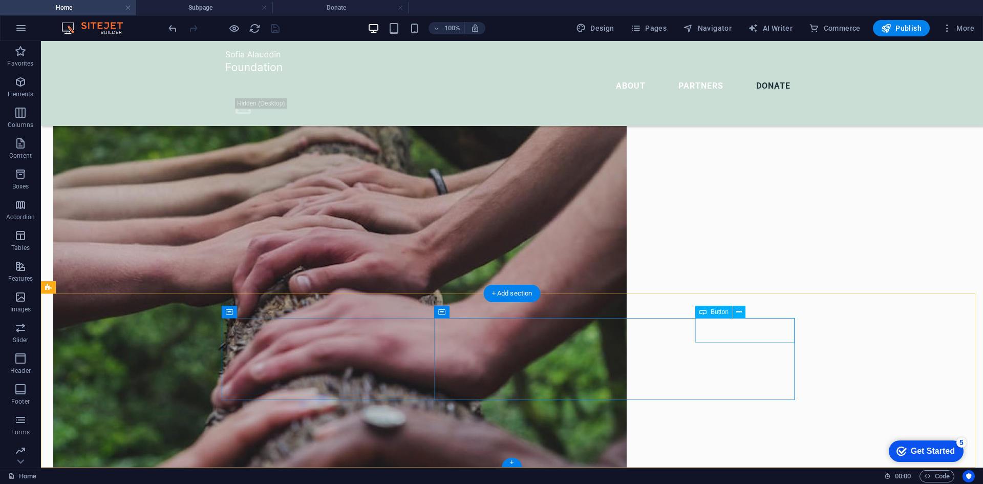
click at [742, 309] on icon at bounding box center [739, 312] width 6 height 11
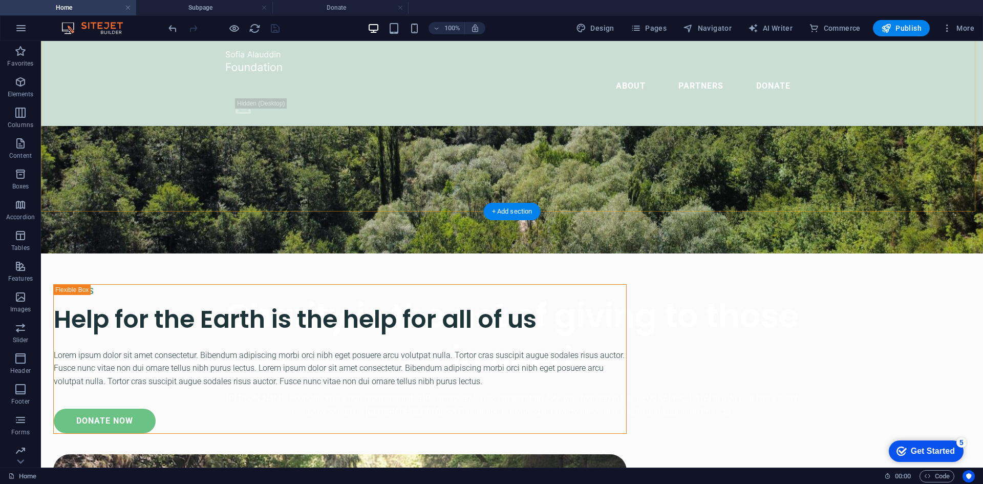
scroll to position [256, 0]
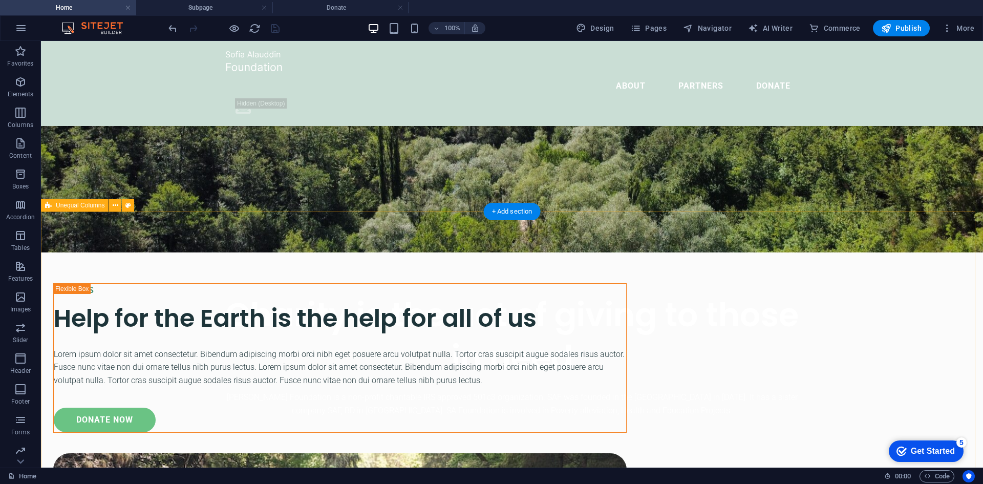
click at [512, 214] on div "+ Add section" at bounding box center [512, 211] width 57 height 17
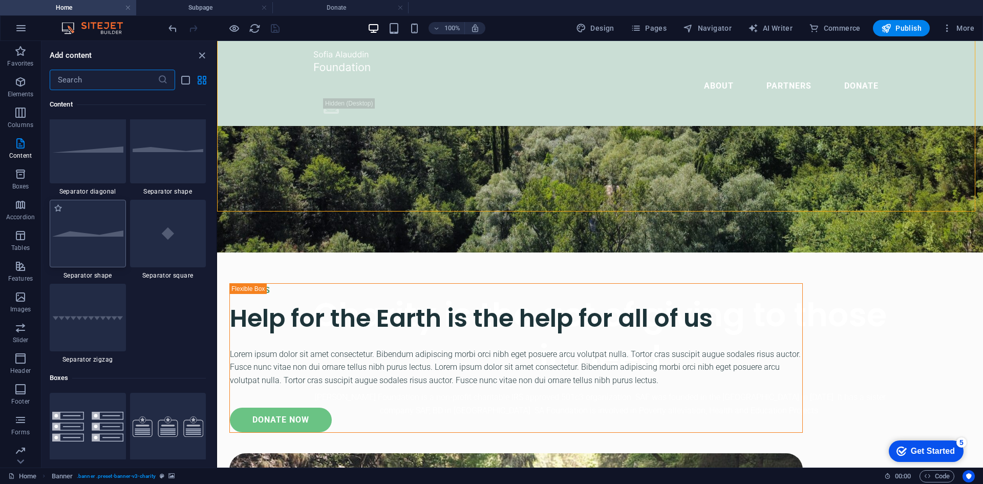
scroll to position [2559, 0]
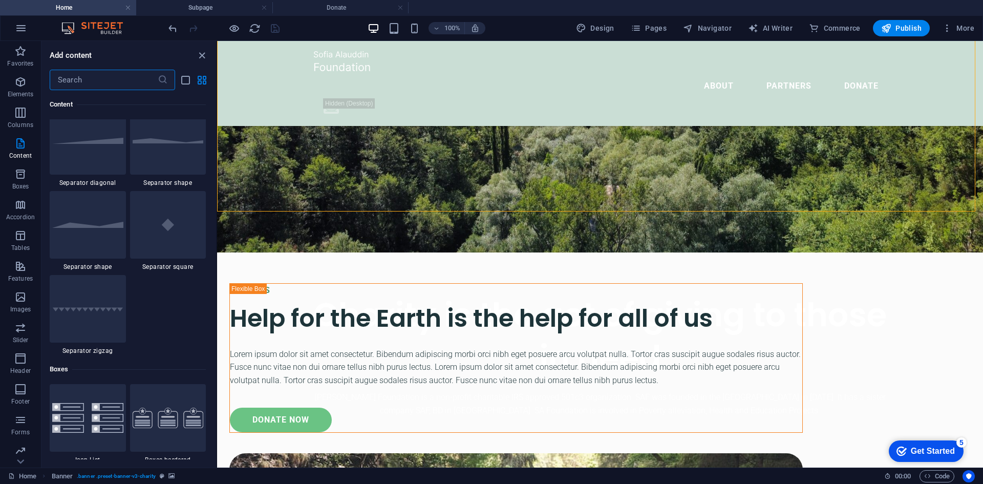
click at [89, 79] on input "text" at bounding box center [104, 80] width 108 height 20
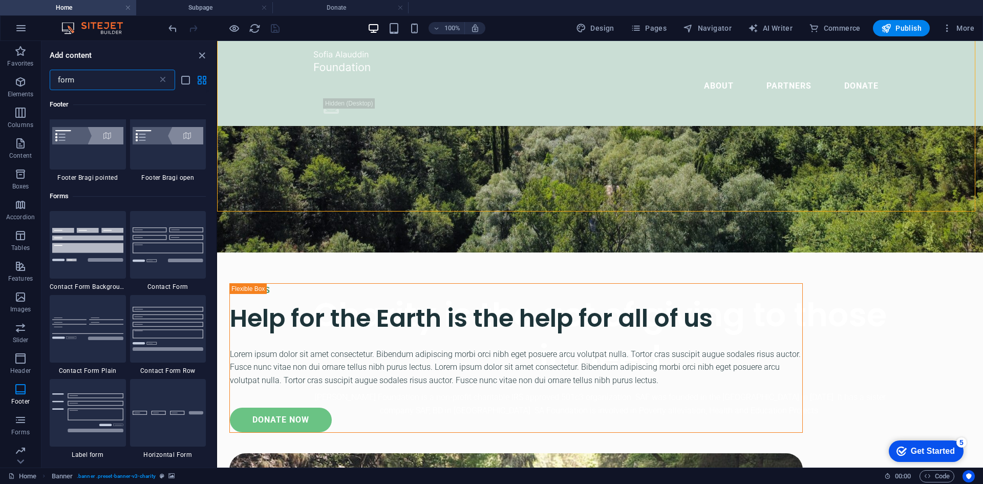
scroll to position [307, 0]
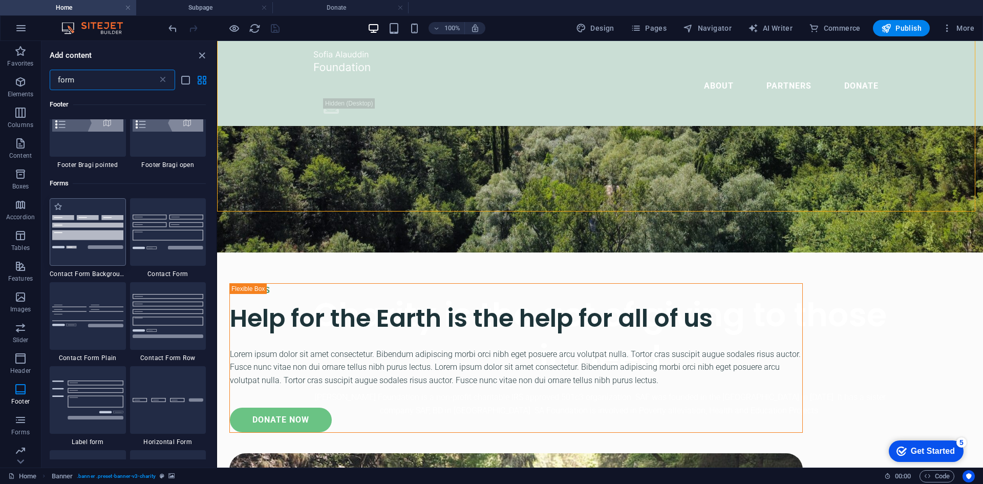
type input "form"
click at [87, 230] on img at bounding box center [87, 231] width 71 height 33
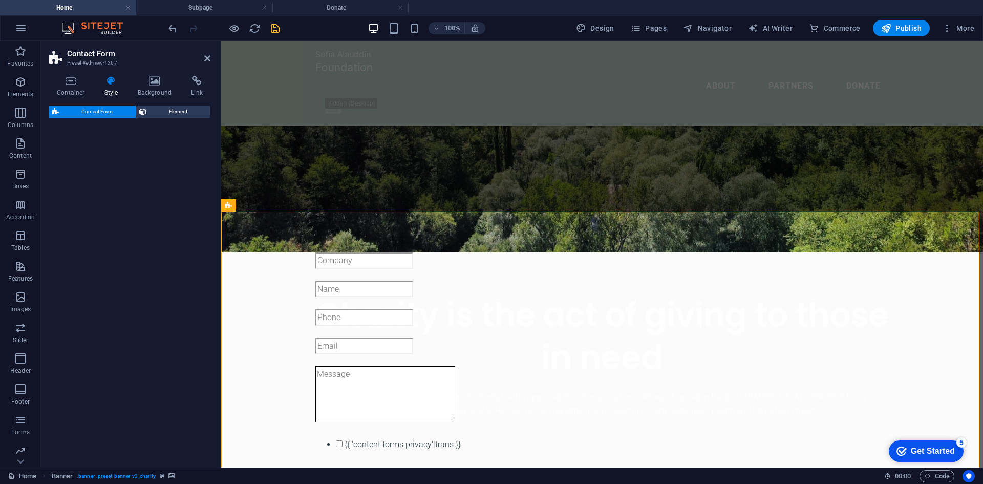
select select "rem"
select select "preset-contact-form-v3-background"
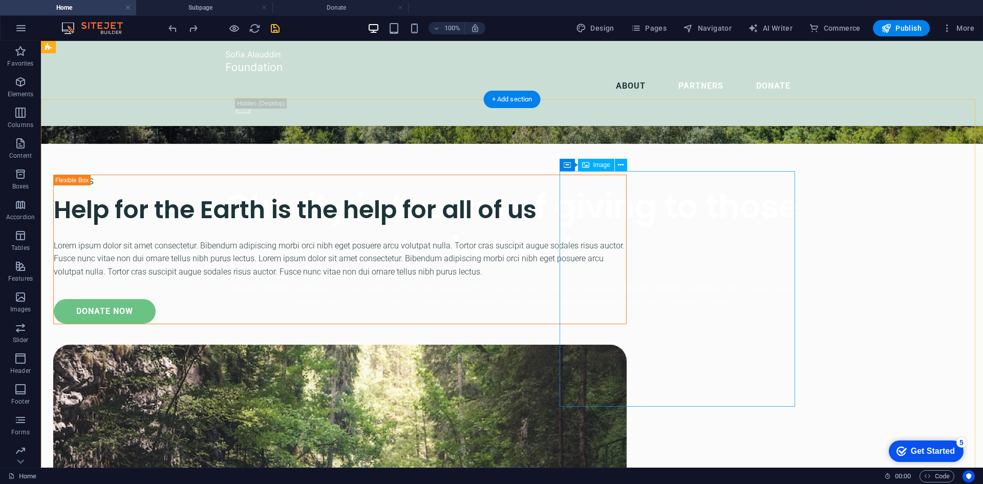
scroll to position [364, 0]
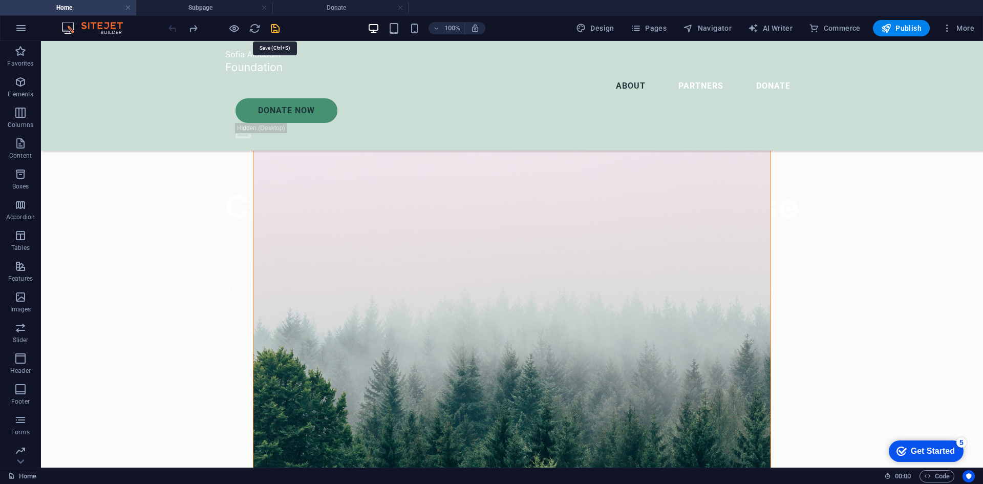
click at [274, 27] on icon "save" at bounding box center [275, 29] width 12 height 12
click at [663, 26] on span "Pages" at bounding box center [649, 28] width 36 height 10
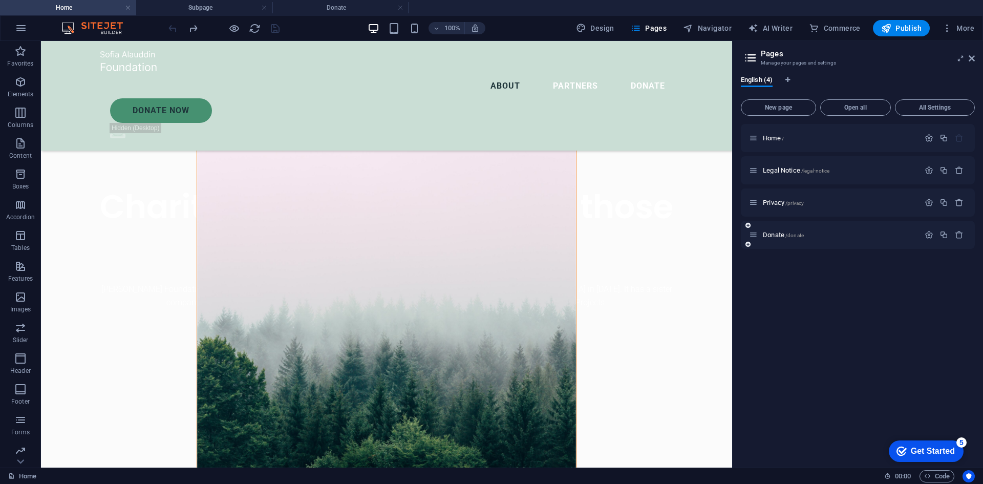
click at [830, 241] on div "Donate /donate" at bounding box center [858, 235] width 234 height 28
click at [620, 98] on div "Donate Now" at bounding box center [391, 110] width 563 height 25
click at [583, 42] on icon at bounding box center [586, 43] width 6 height 11
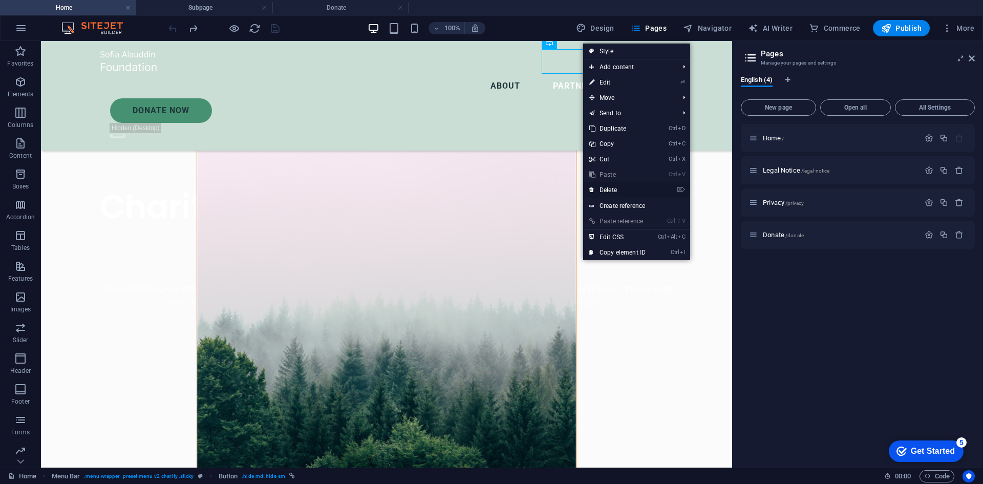
click at [612, 186] on link "⌦ Delete" at bounding box center [617, 189] width 69 height 15
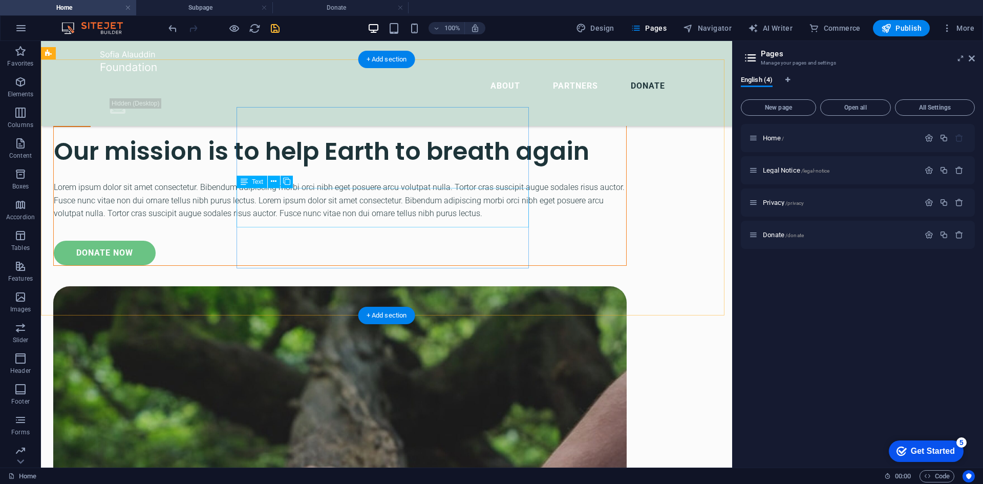
scroll to position [3445, 0]
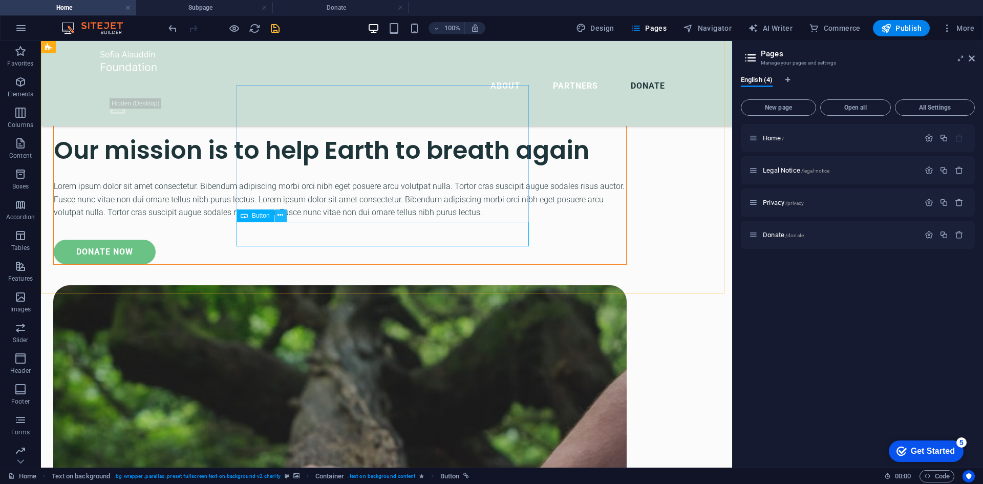
click at [282, 217] on icon at bounding box center [280, 215] width 6 height 11
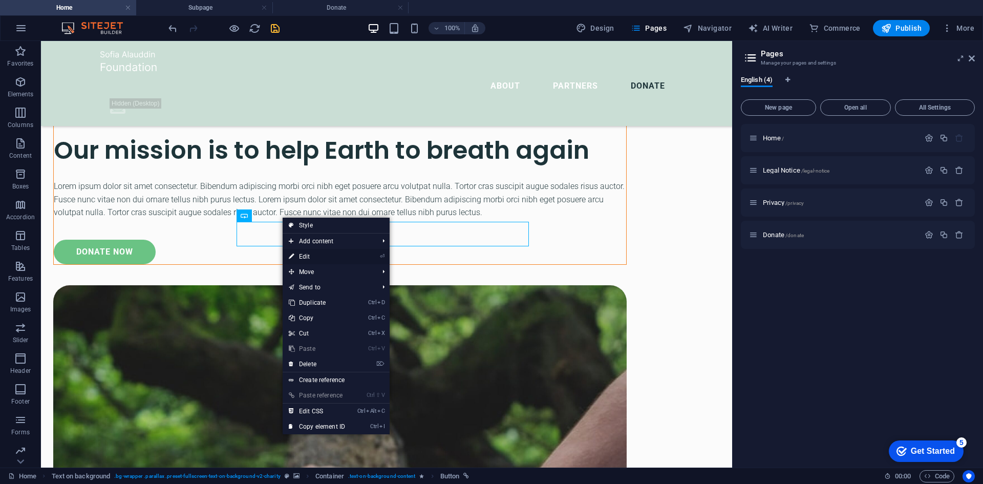
click at [349, 257] on link "⏎ Edit" at bounding box center [317, 256] width 69 height 15
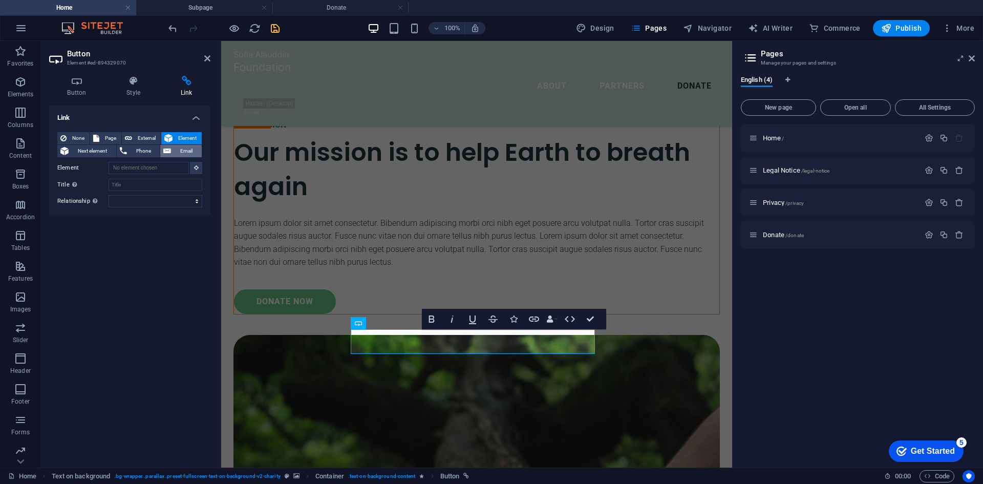
scroll to position [3404, 0]
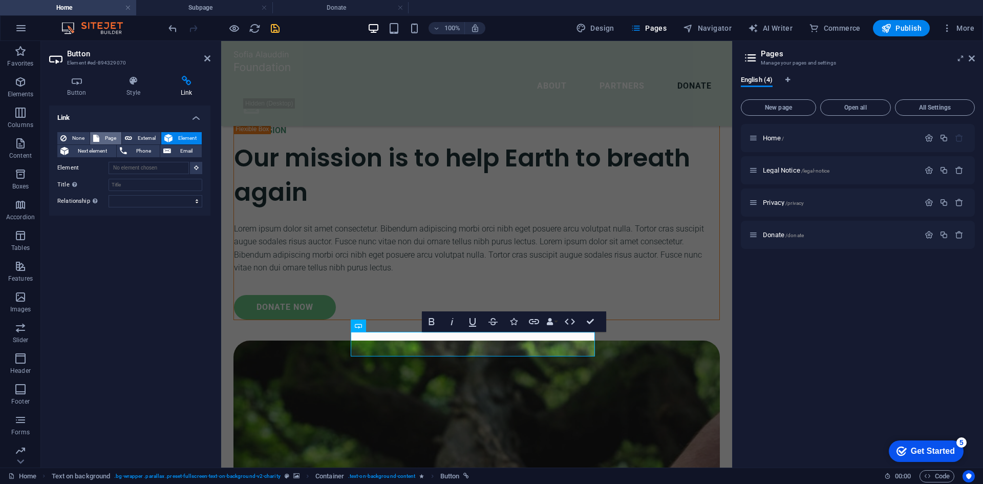
click at [100, 140] on button "Page" at bounding box center [105, 138] width 31 height 12
click at [131, 167] on select "Home Legal Notice Privacy Donate" at bounding box center [156, 168] width 94 height 12
select select "3"
click at [109, 162] on select "Home Legal Notice Privacy Donate" at bounding box center [156, 168] width 94 height 12
click at [132, 185] on select "New tab Same tab Overlay" at bounding box center [156, 184] width 94 height 12
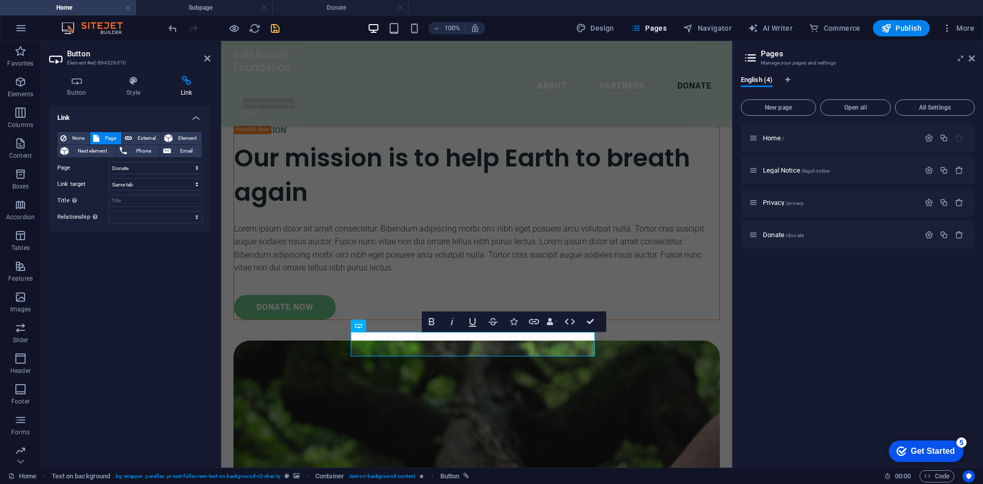
click at [71, 253] on div "Link None Page External Element Next element Phone Email Page Home Legal Notice…" at bounding box center [129, 282] width 161 height 354
click at [129, 198] on input "Title Additional link description, should not be the same as the link text. The…" at bounding box center [156, 201] width 94 height 12
type input "Donate"
click at [277, 28] on icon "save" at bounding box center [275, 29] width 12 height 12
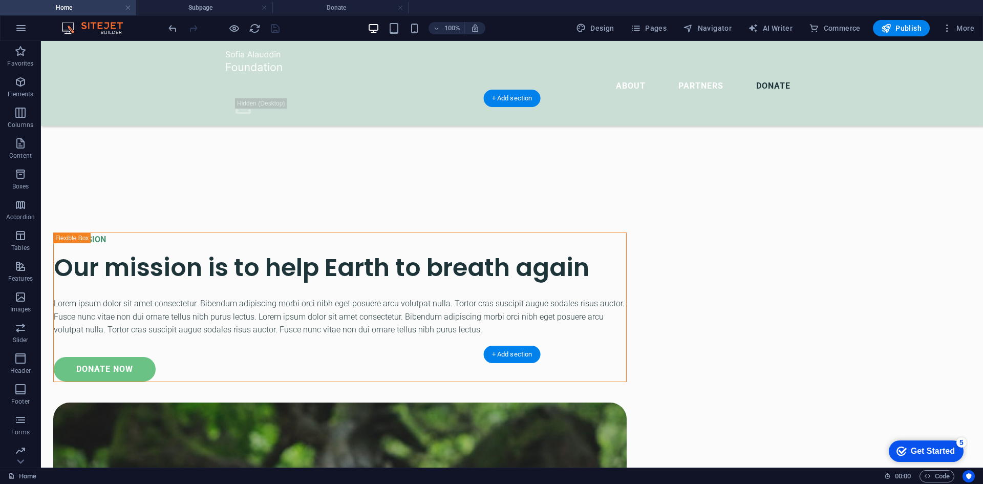
scroll to position [3445, 0]
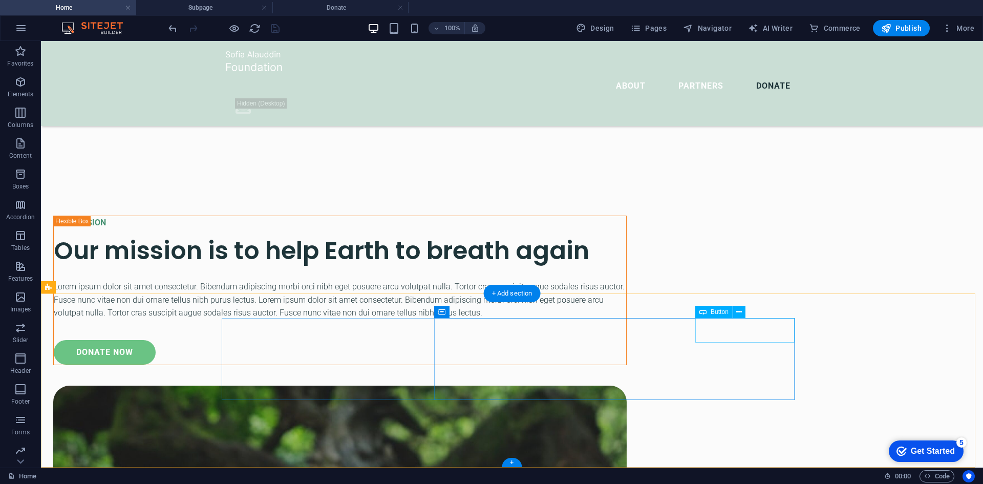
click at [737, 312] on icon at bounding box center [739, 312] width 6 height 11
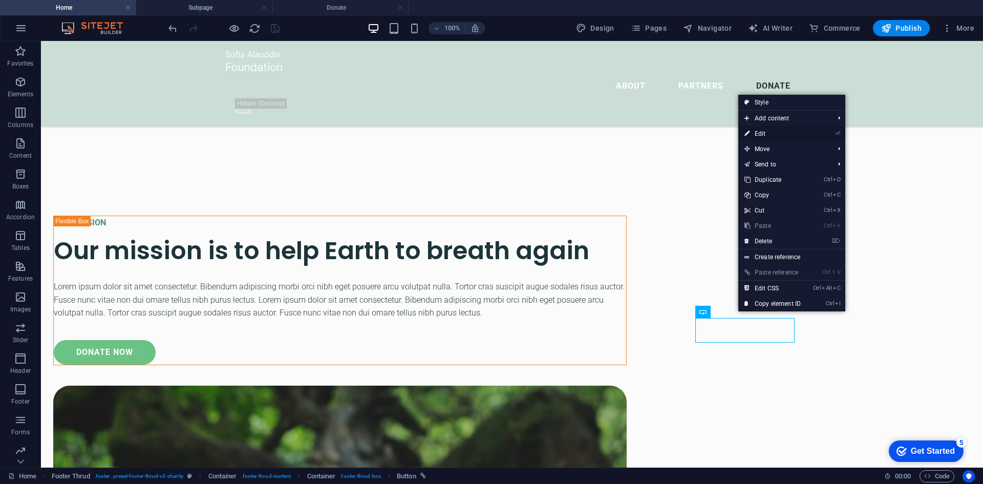
click at [766, 128] on link "⏎ Edit" at bounding box center [772, 133] width 69 height 15
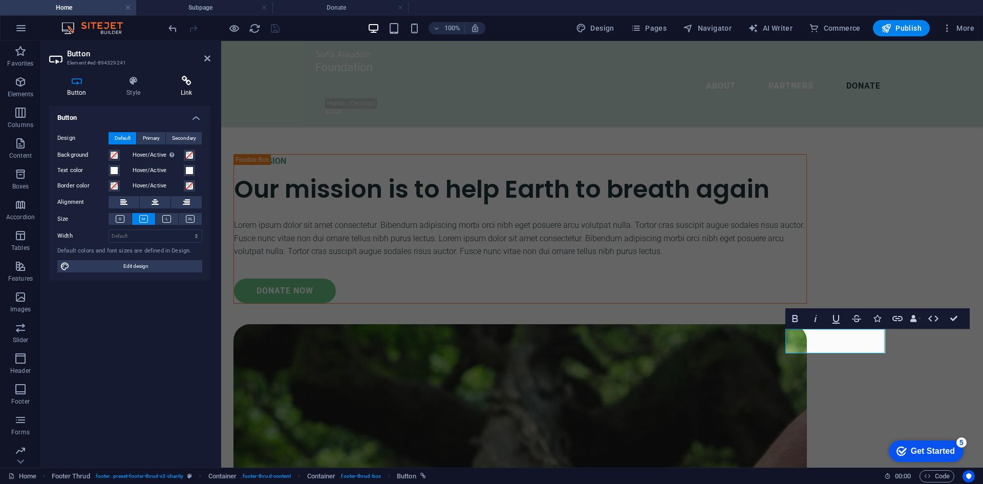
click at [183, 87] on h4 "Link" at bounding box center [186, 86] width 48 height 21
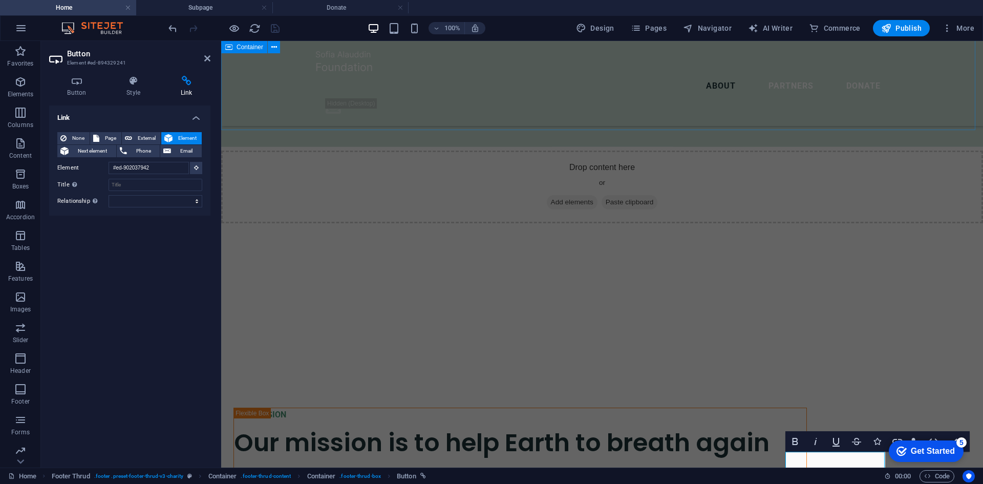
scroll to position [3311, 0]
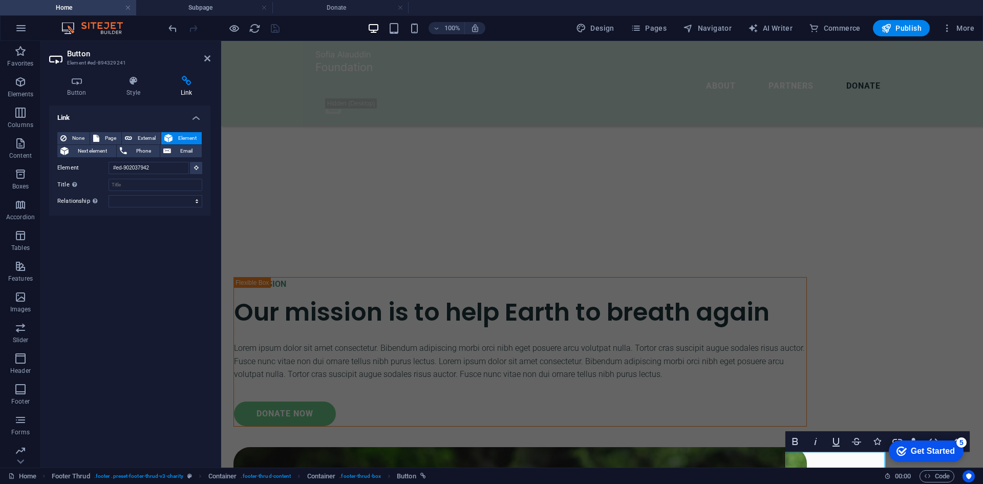
click at [273, 28] on div at bounding box center [223, 28] width 115 height 16
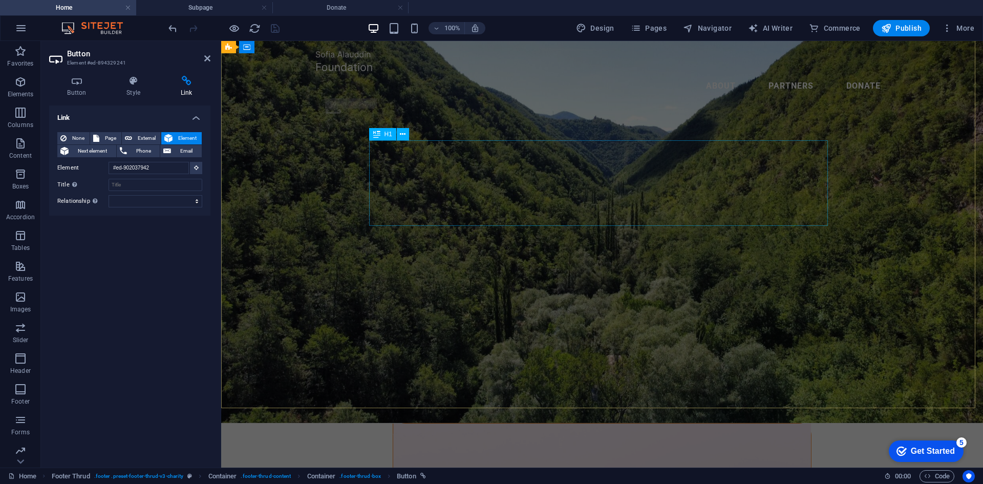
scroll to position [0, 0]
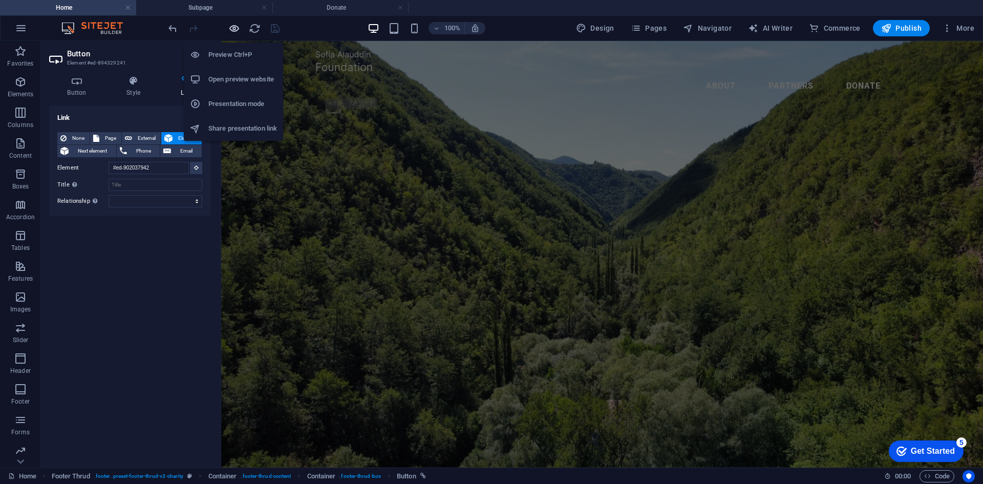
click at [232, 25] on icon "button" at bounding box center [234, 29] width 12 height 12
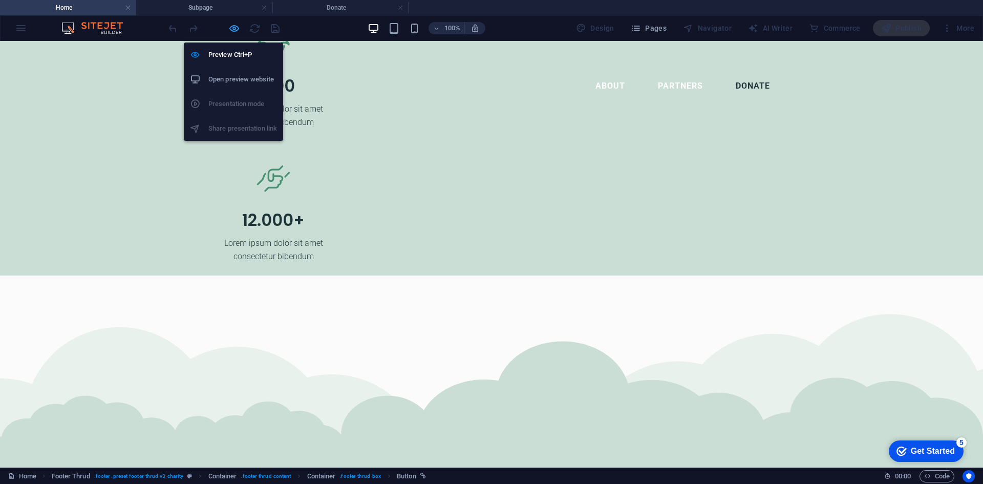
click at [232, 25] on icon "button" at bounding box center [234, 29] width 12 height 12
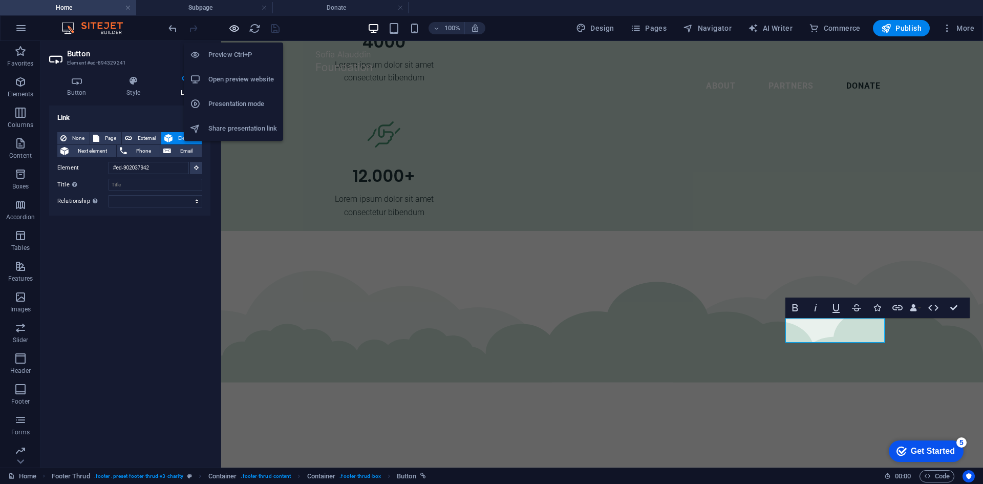
scroll to position [3445, 0]
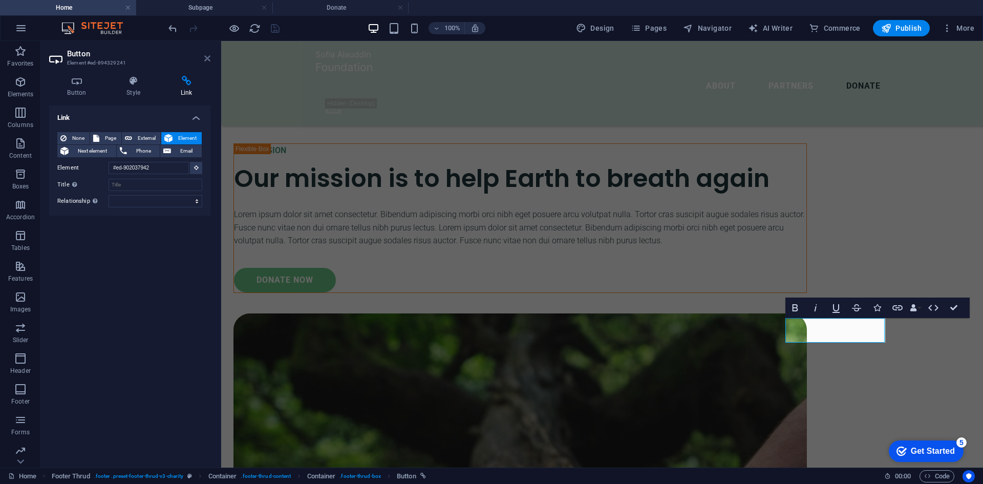
click at [208, 55] on icon at bounding box center [207, 58] width 6 height 8
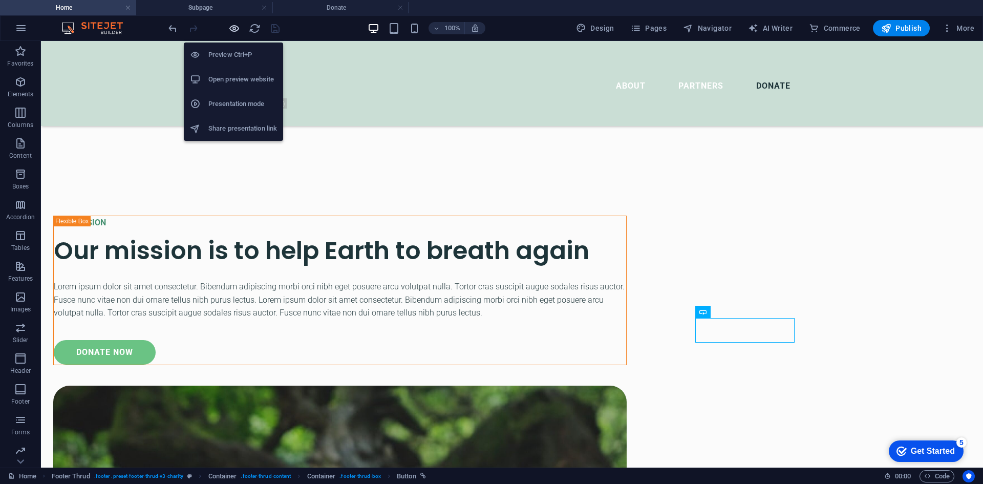
click at [232, 28] on icon "button" at bounding box center [234, 29] width 12 height 12
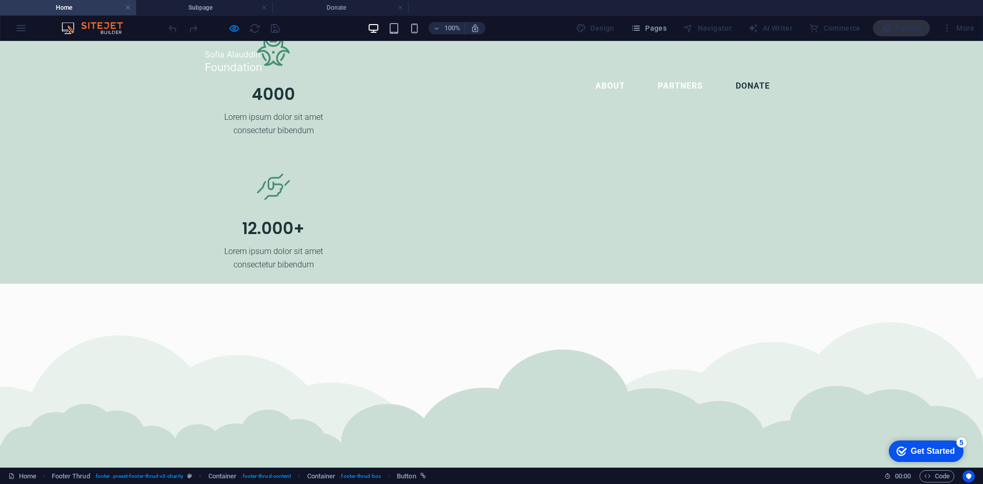
scroll to position [2031, 0]
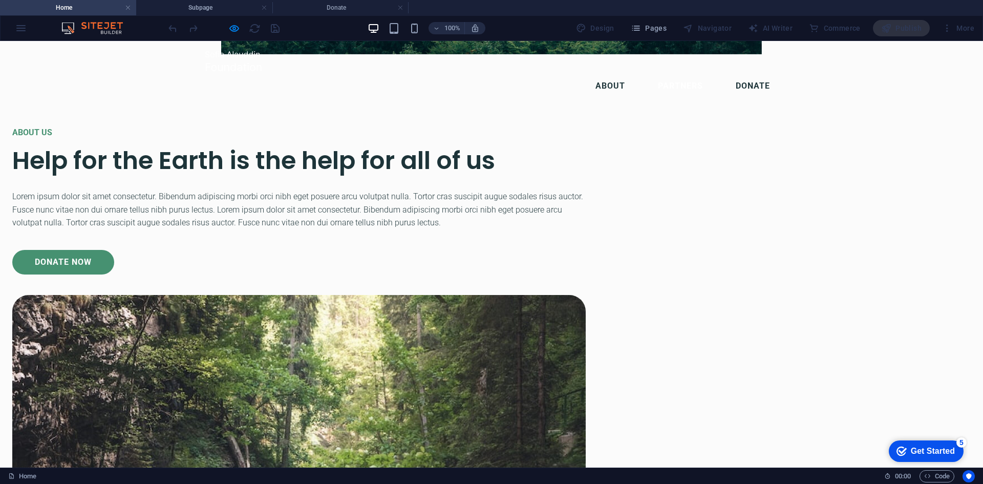
click at [748, 74] on link "Donate" at bounding box center [752, 86] width 51 height 25
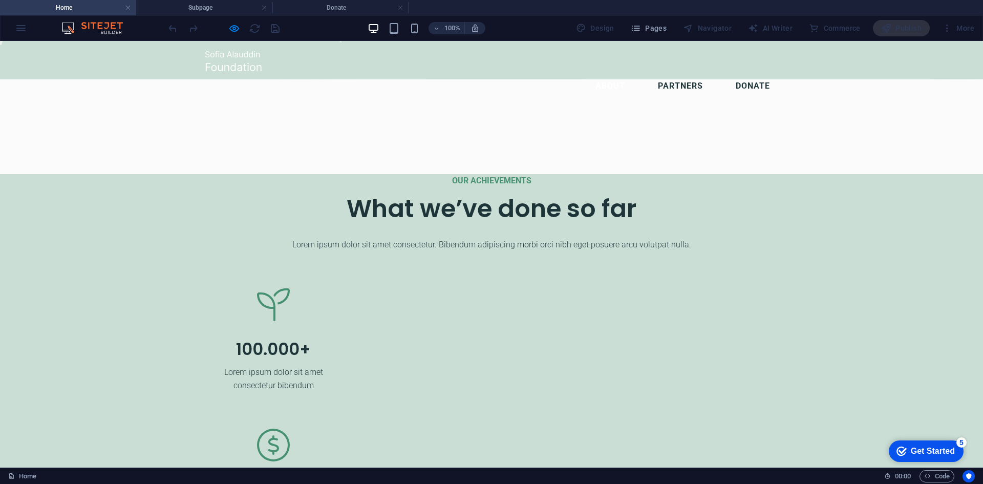
scroll to position [1987, 0]
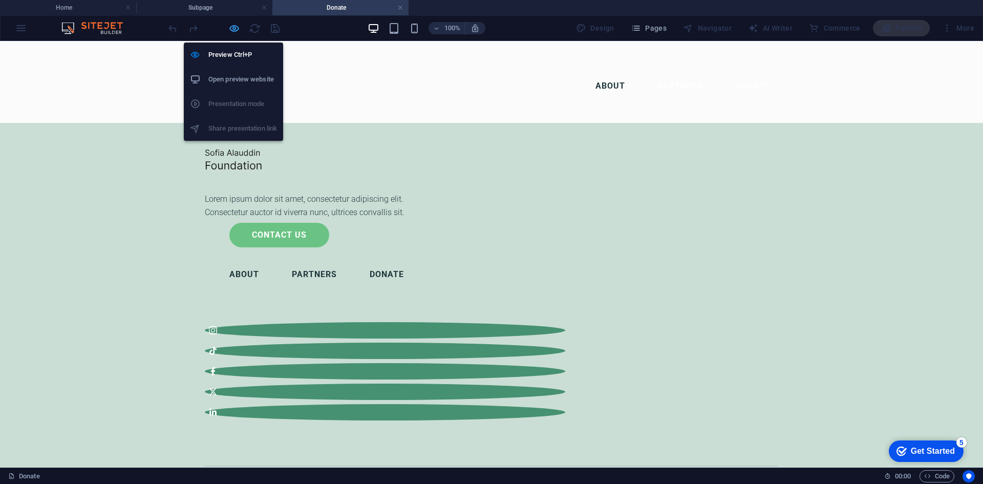
drag, startPoint x: 231, startPoint y: 26, endPoint x: 241, endPoint y: 13, distance: 16.2
click at [231, 26] on icon "button" at bounding box center [234, 29] width 12 height 12
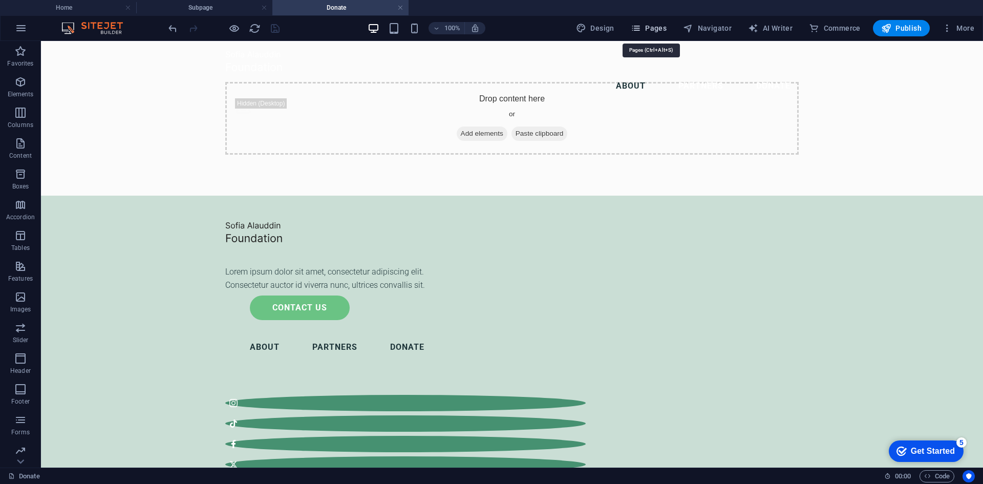
click at [657, 21] on button "Pages" at bounding box center [649, 28] width 44 height 16
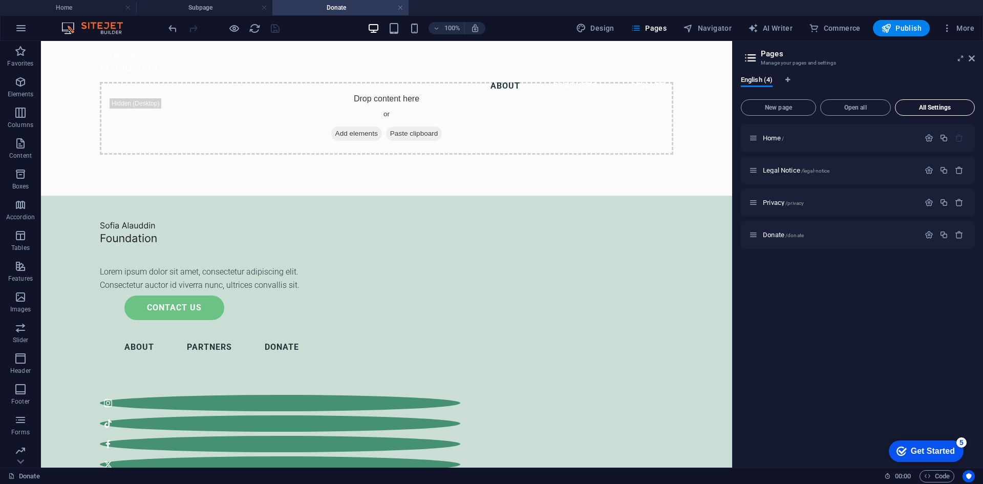
click at [941, 107] on span "All Settings" at bounding box center [934, 107] width 71 height 6
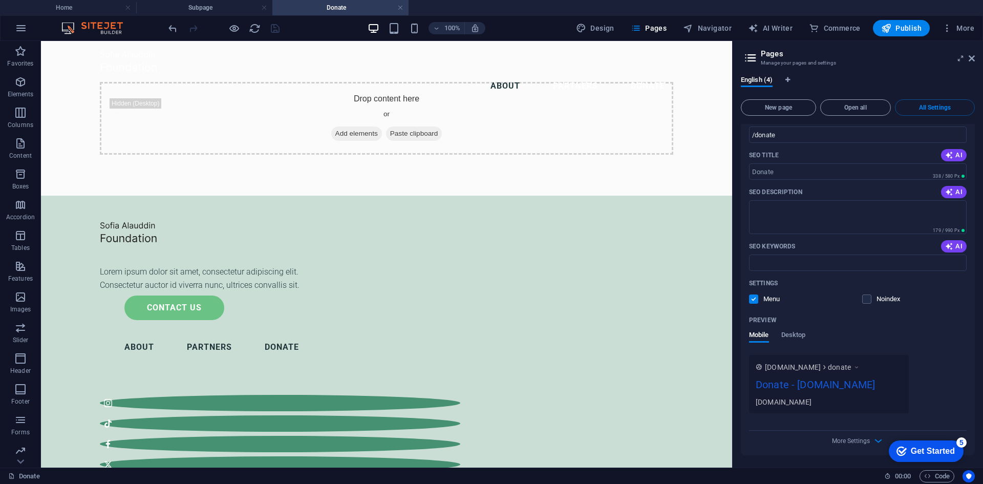
scroll to position [1377, 0]
click at [797, 329] on span "Desktop" at bounding box center [793, 336] width 25 height 14
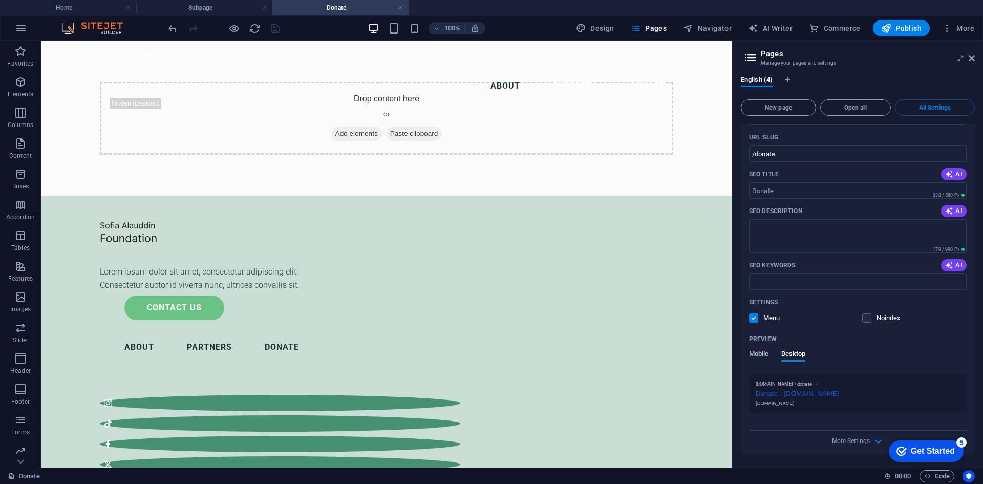
click at [751, 352] on span "Mobile" at bounding box center [759, 355] width 20 height 14
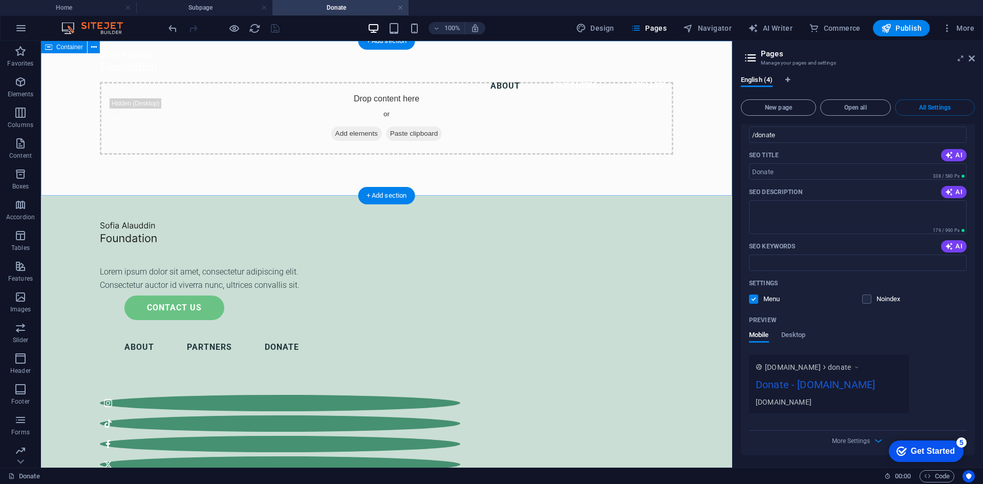
click at [369, 97] on div "Drop content here or Add elements Paste clipboard" at bounding box center [386, 118] width 573 height 73
click at [21, 81] on icon "button" at bounding box center [20, 82] width 12 height 12
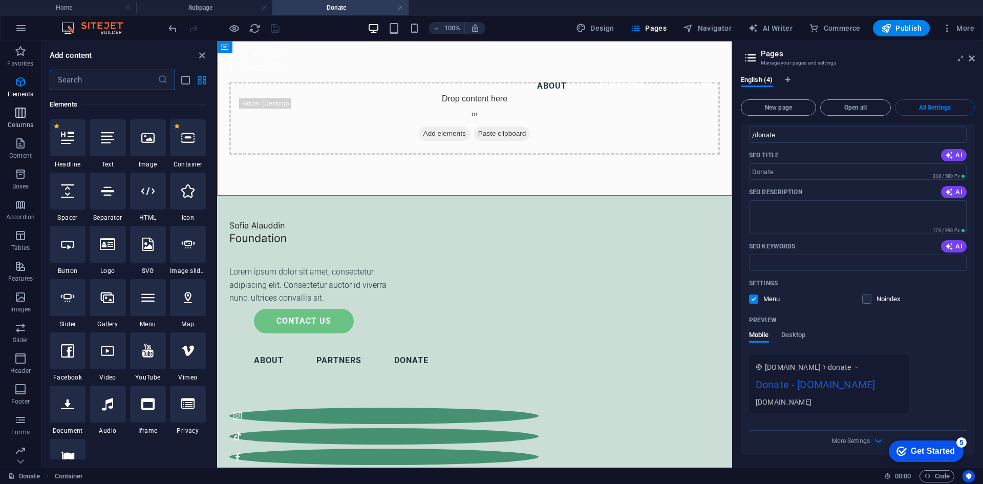
click at [15, 119] on span "Columns" at bounding box center [20, 118] width 41 height 25
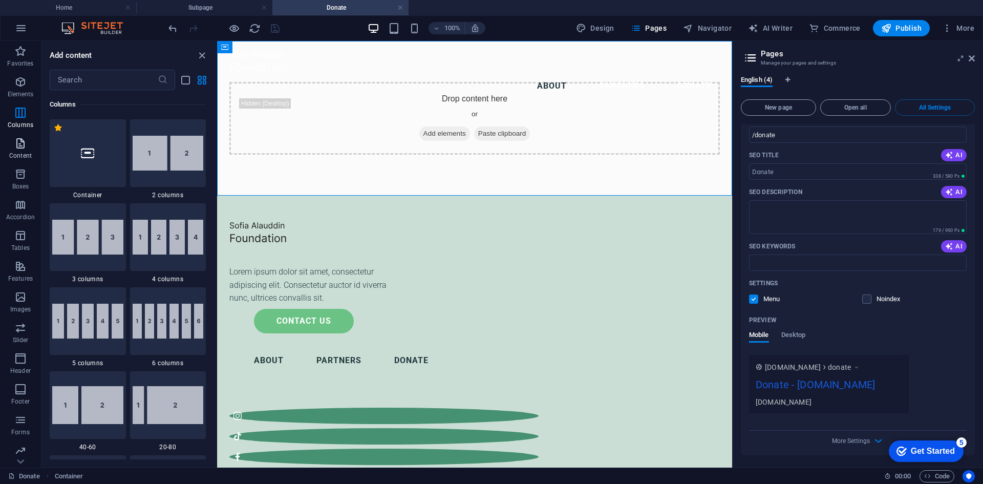
click at [19, 151] on span "Content" at bounding box center [20, 149] width 41 height 25
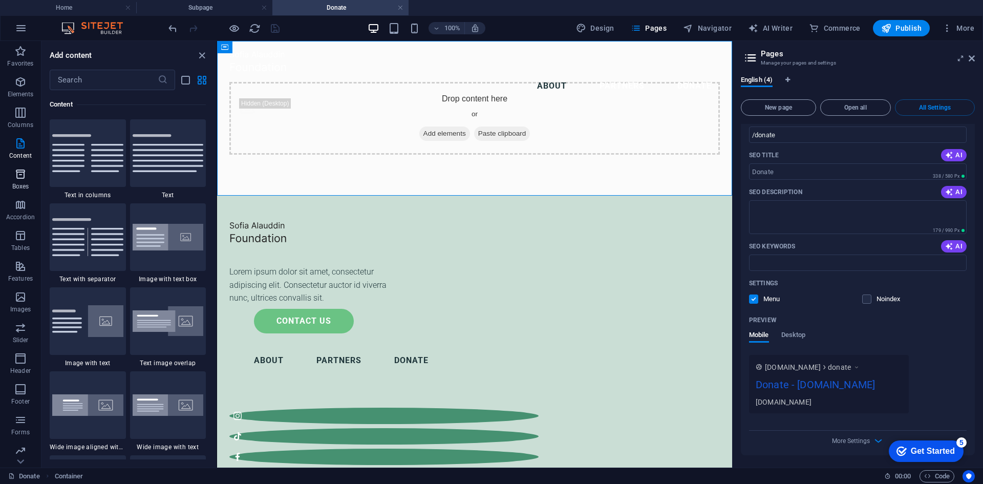
click at [14, 176] on icon "button" at bounding box center [20, 174] width 12 height 12
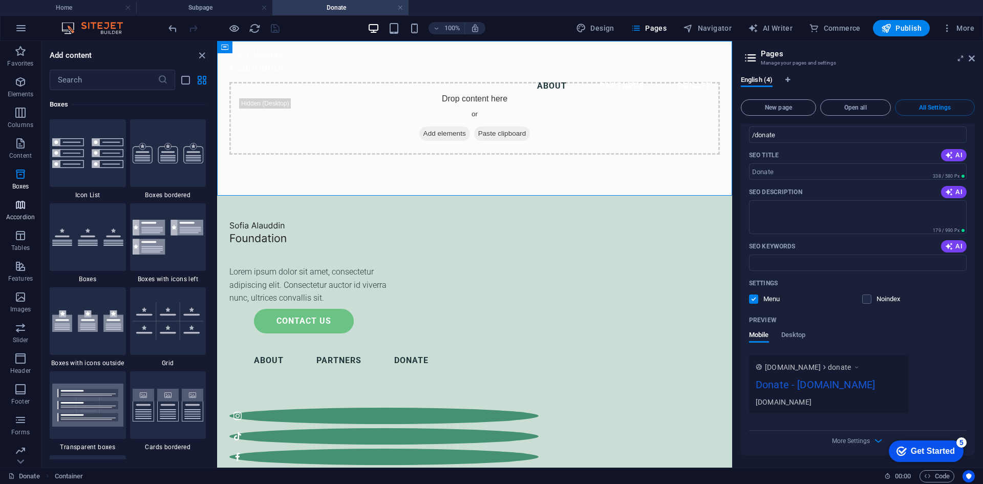
click at [12, 202] on span "Accordion" at bounding box center [20, 211] width 41 height 25
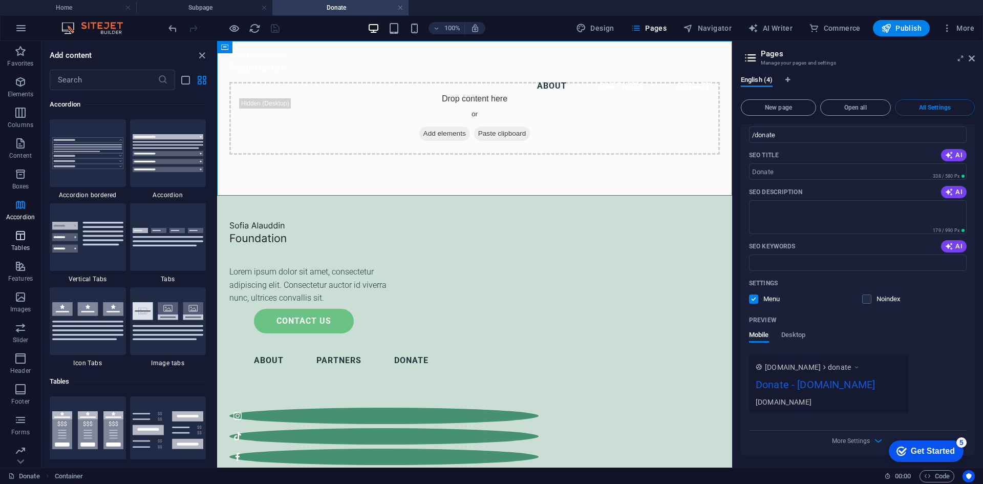
click at [17, 234] on icon "button" at bounding box center [20, 235] width 12 height 12
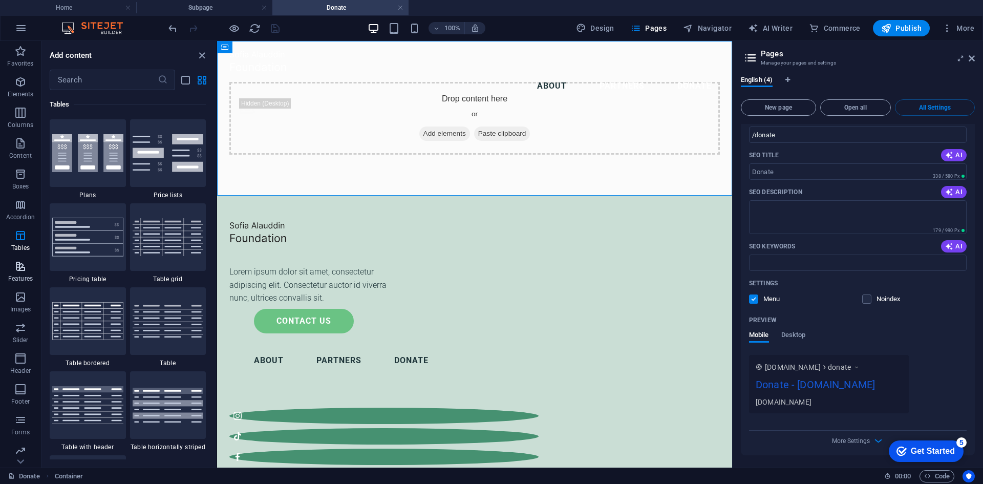
click at [16, 267] on icon "button" at bounding box center [20, 266] width 12 height 12
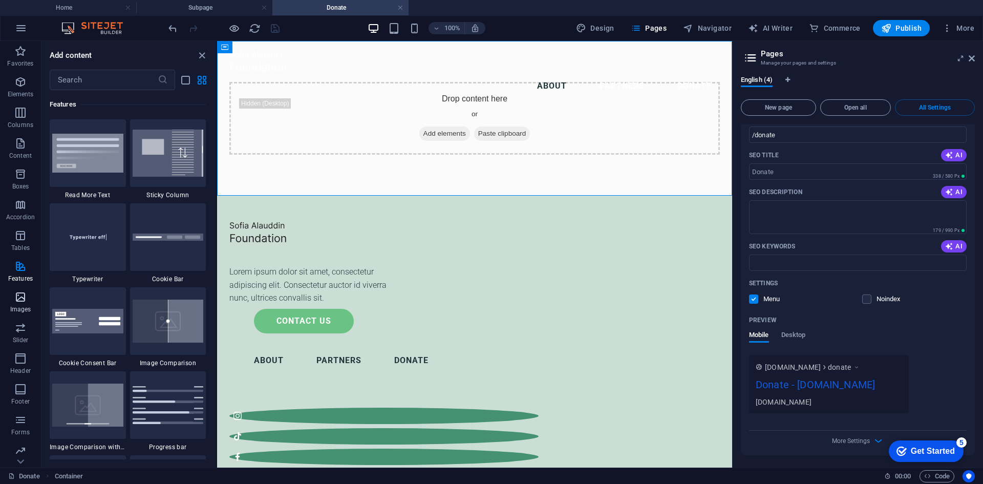
click at [23, 296] on icon "button" at bounding box center [20, 297] width 12 height 12
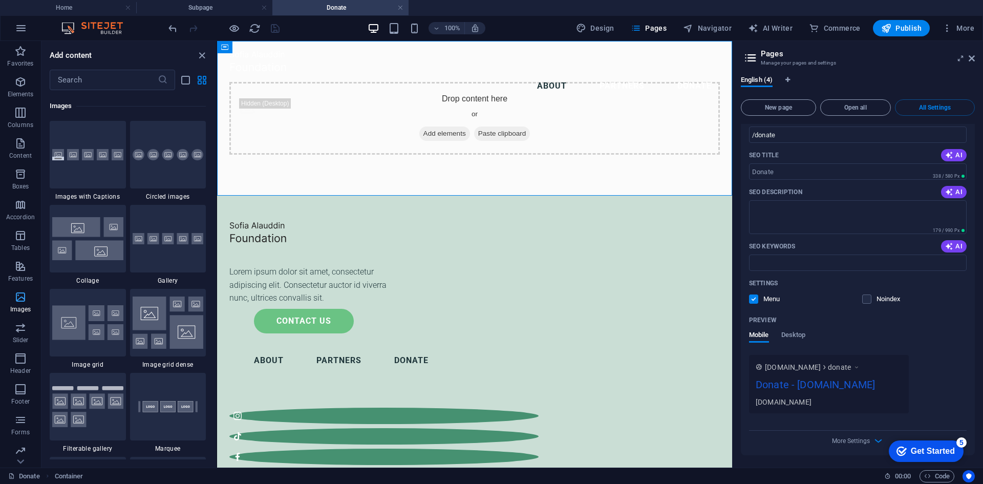
scroll to position [5190, 0]
click at [17, 330] on icon "button" at bounding box center [20, 327] width 12 height 12
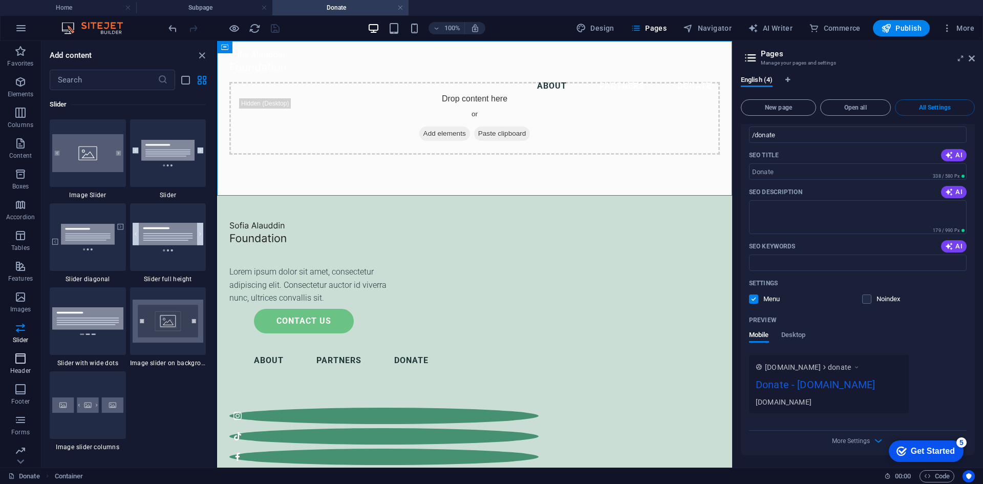
click at [20, 358] on icon "button" at bounding box center [20, 358] width 12 height 12
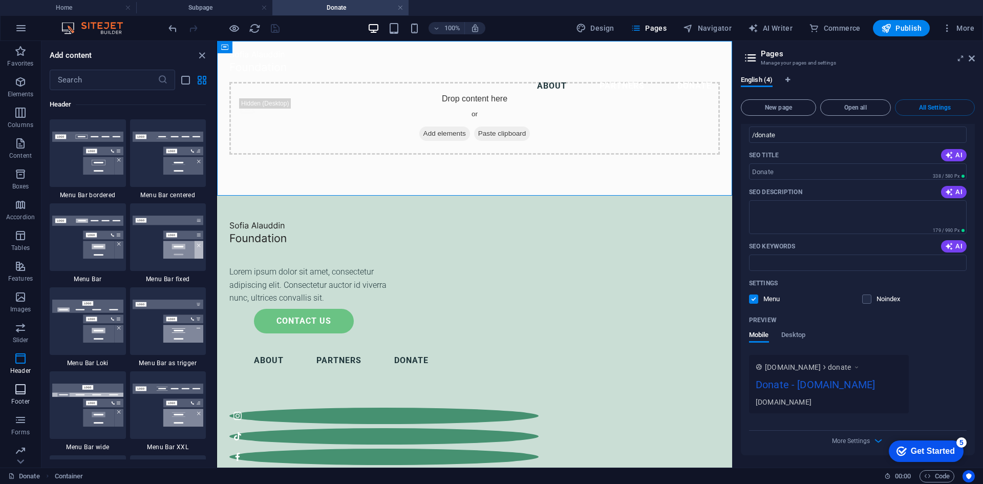
click at [17, 388] on icon "button" at bounding box center [20, 389] width 12 height 12
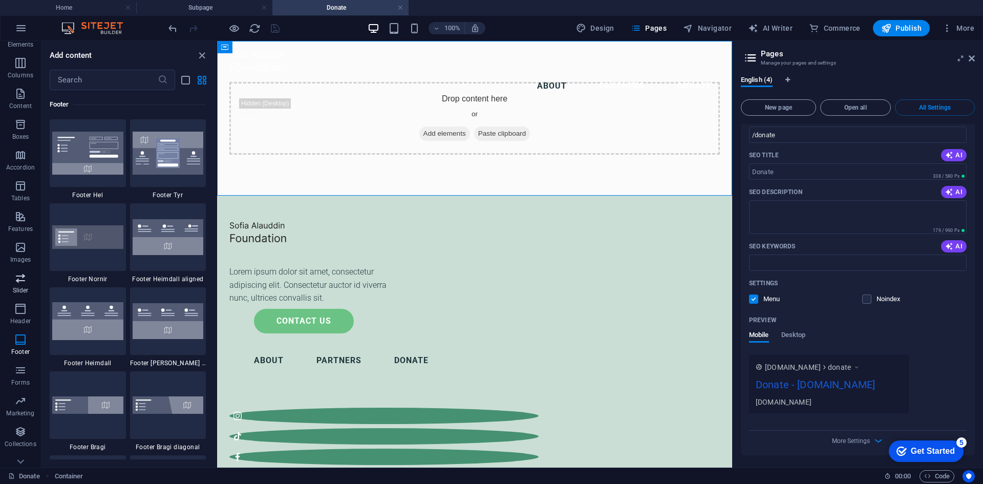
scroll to position [65, 0]
click at [22, 358] on icon "button" at bounding box center [20, 355] width 12 height 12
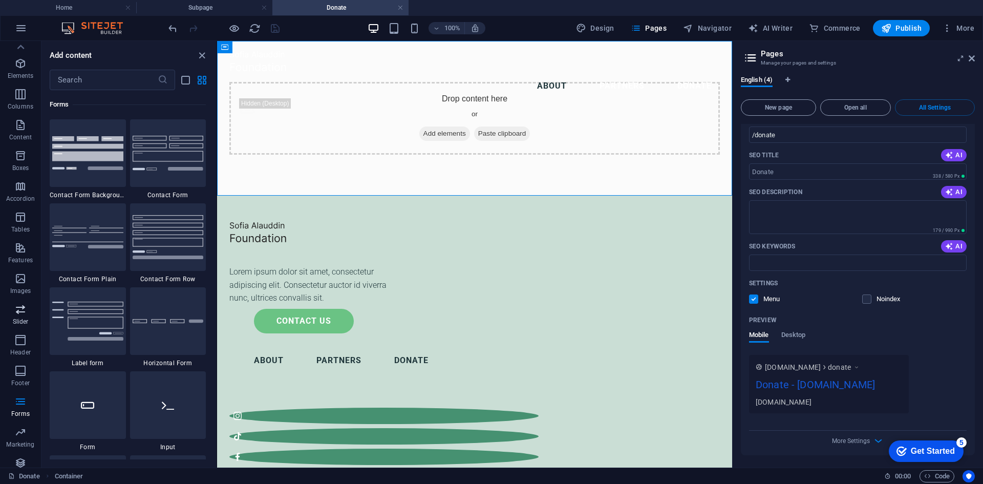
scroll to position [0, 0]
click at [24, 296] on icon "button" at bounding box center [20, 297] width 12 height 12
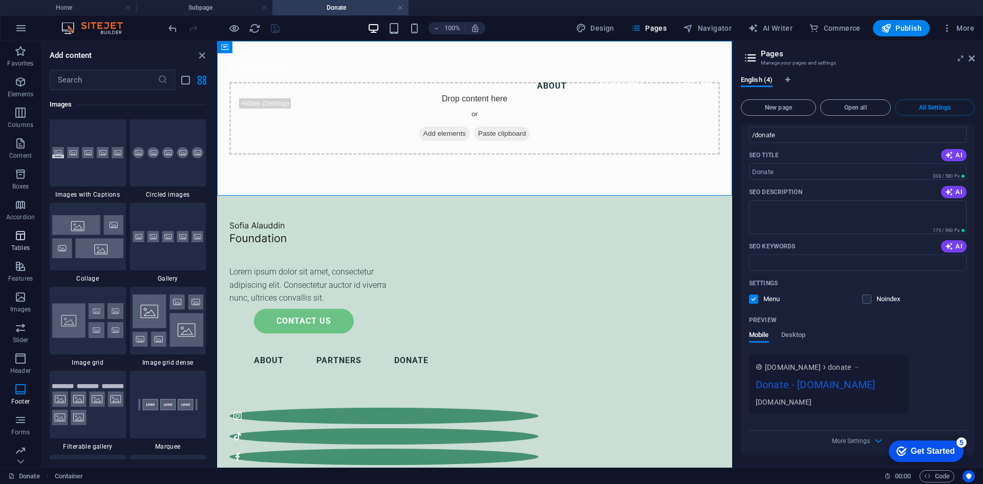
scroll to position [5190, 0]
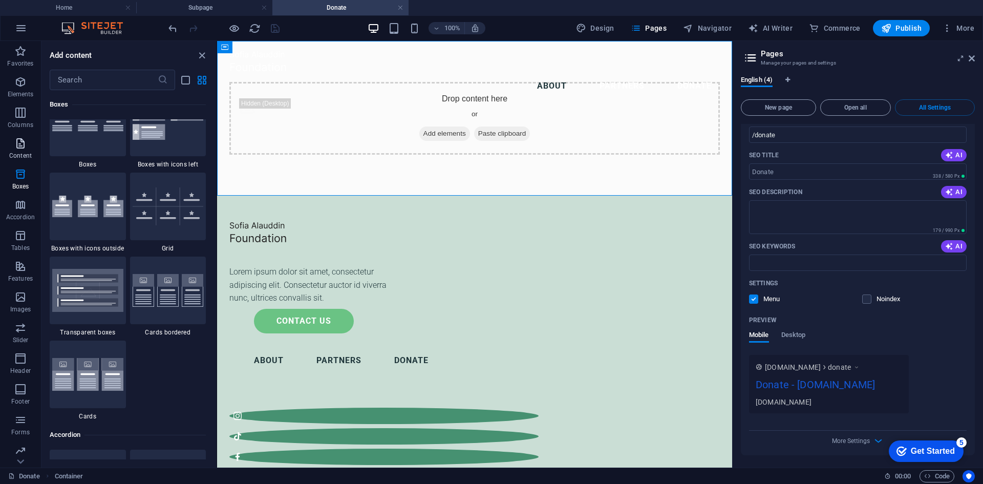
click at [19, 144] on icon "button" at bounding box center [20, 143] width 12 height 12
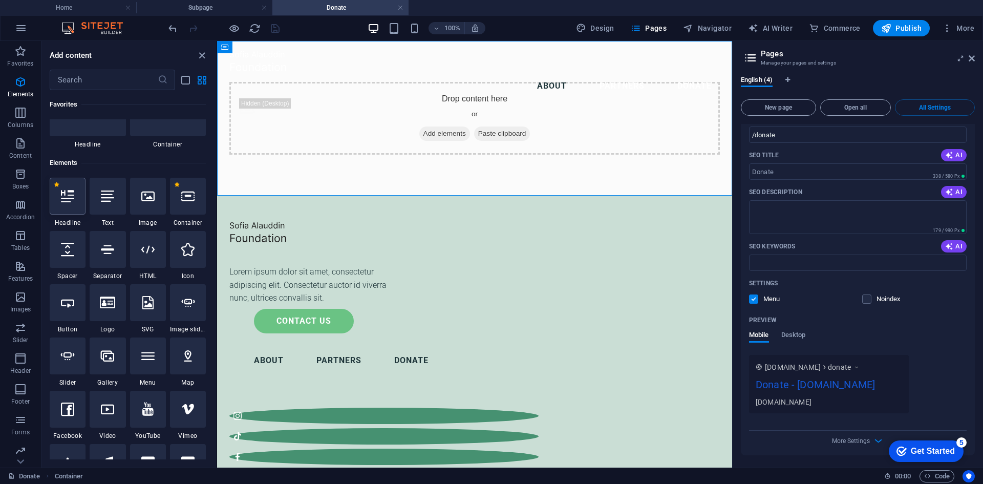
scroll to position [0, 0]
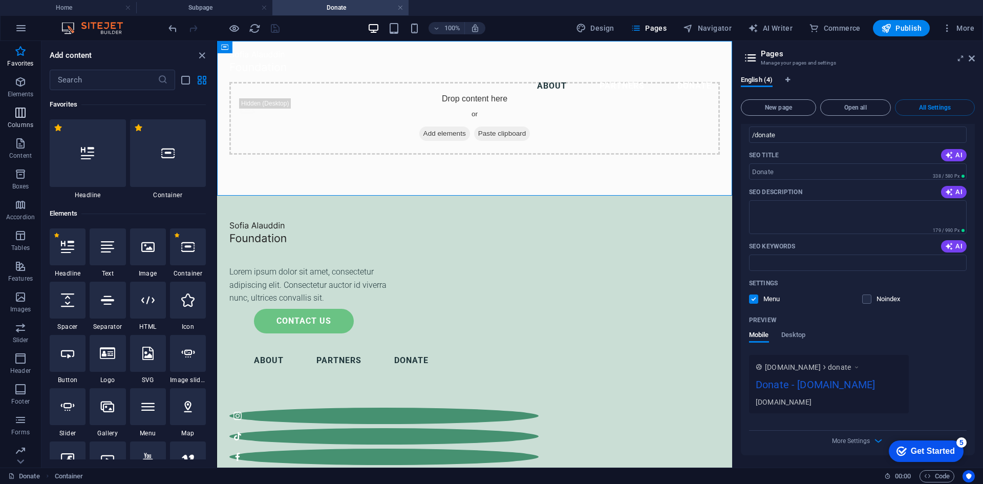
click at [24, 114] on icon "button" at bounding box center [20, 112] width 12 height 12
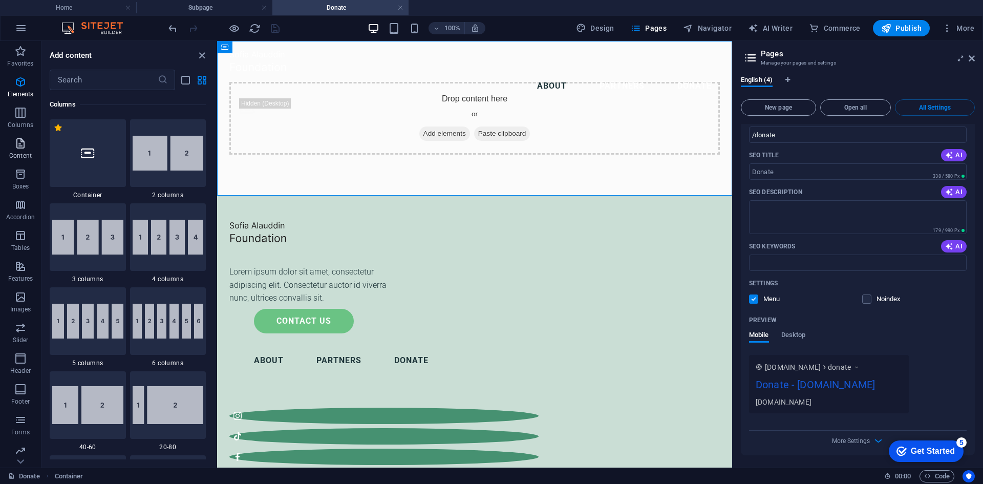
click at [18, 135] on button "Content" at bounding box center [20, 148] width 41 height 31
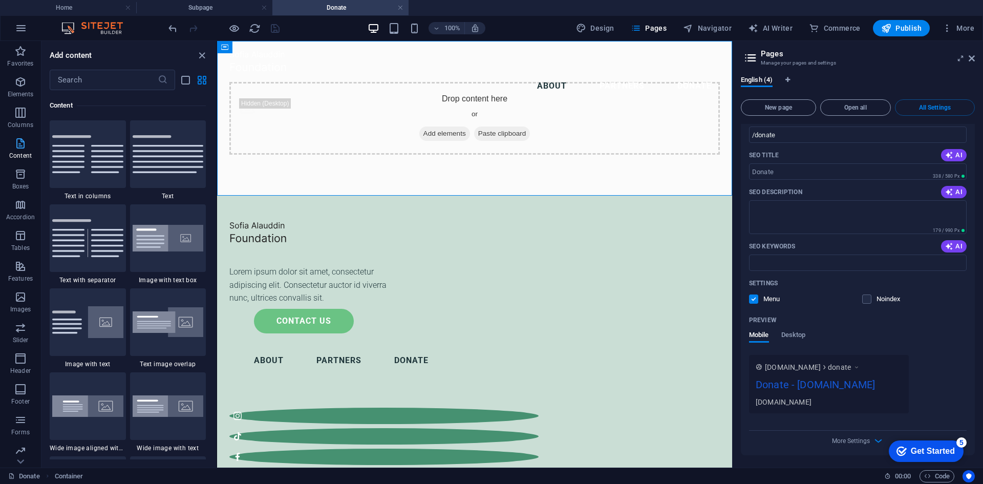
scroll to position [1791, 0]
click at [15, 82] on icon "button" at bounding box center [20, 82] width 12 height 12
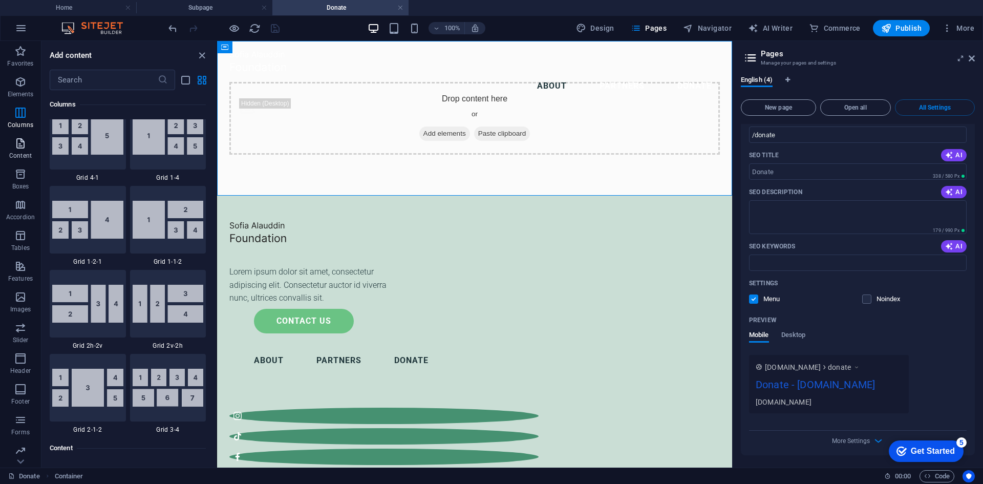
scroll to position [290, 0]
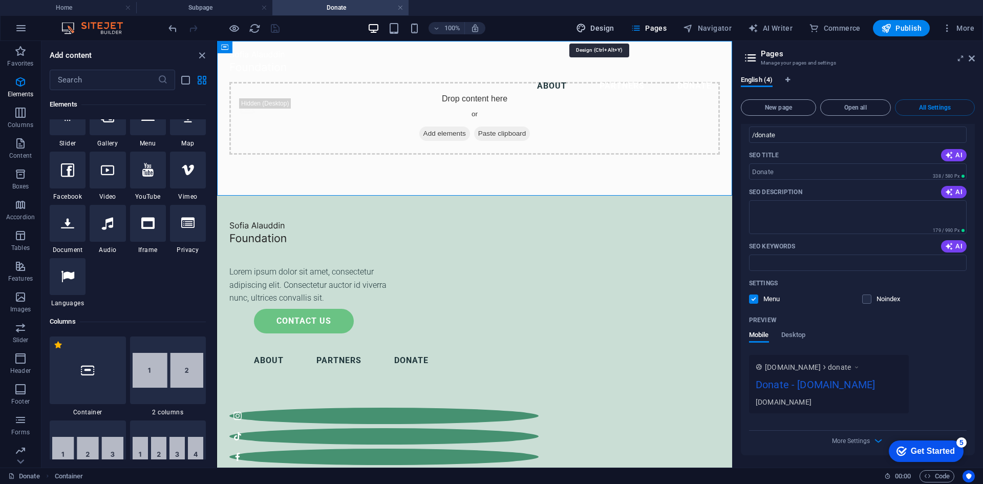
click at [606, 26] on span "Design" at bounding box center [595, 28] width 38 height 10
select select "px"
select select "300"
select select "px"
select select "rem"
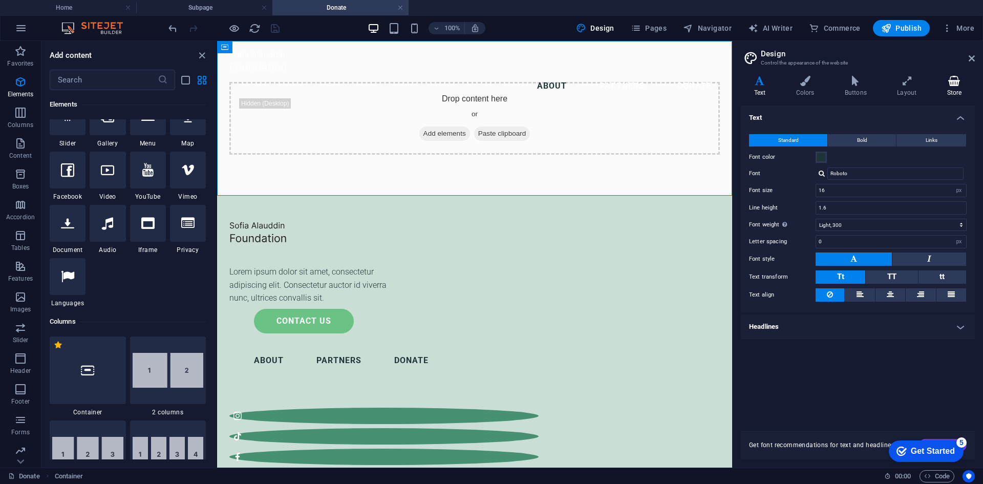
click at [953, 84] on icon at bounding box center [954, 81] width 41 height 10
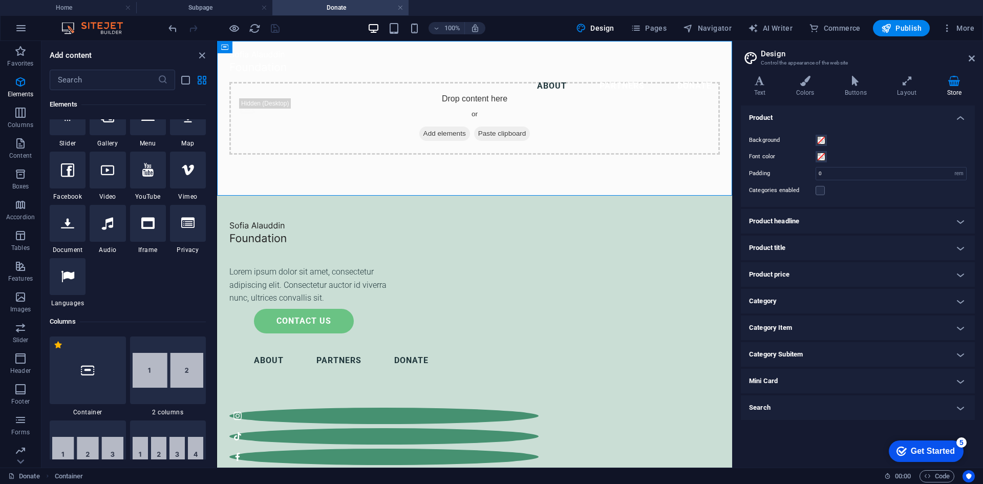
click at [822, 219] on h4 "Product headline" at bounding box center [858, 221] width 234 height 25
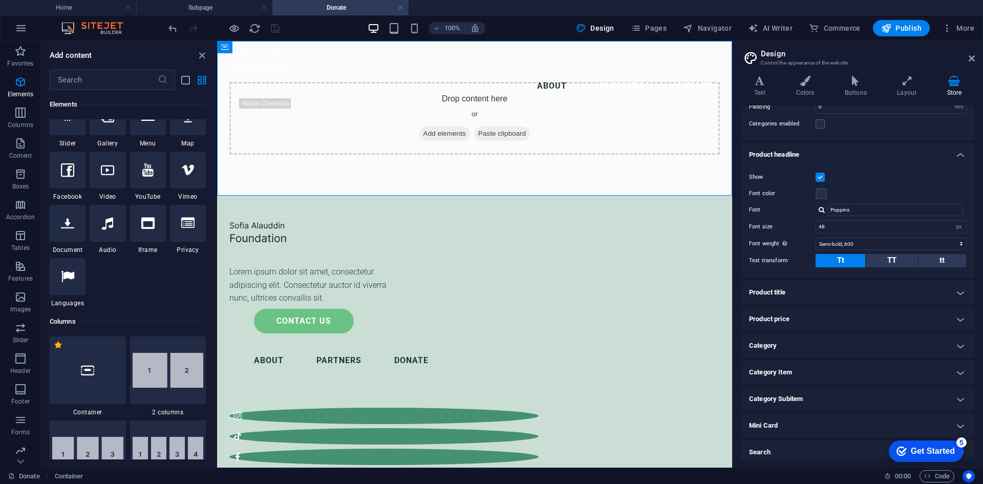
scroll to position [72, 0]
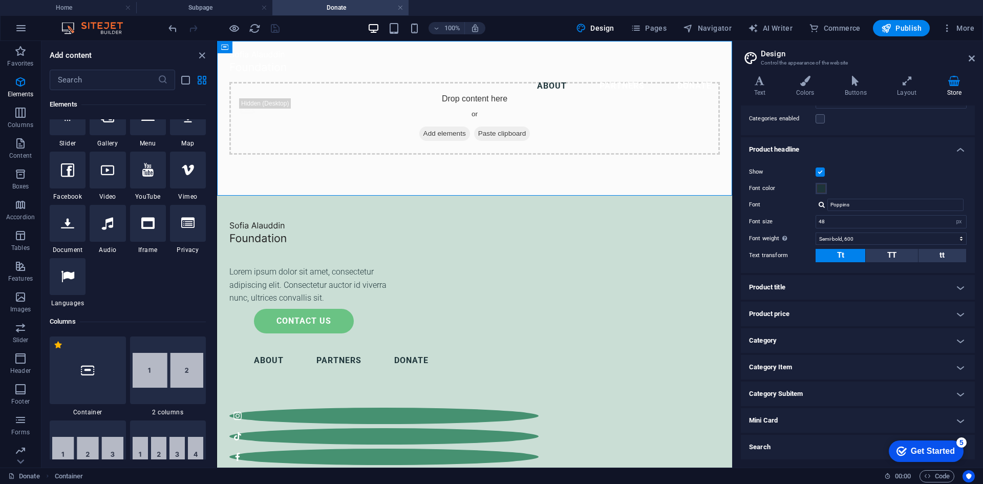
click at [822, 283] on h4 "Product title" at bounding box center [858, 287] width 234 height 25
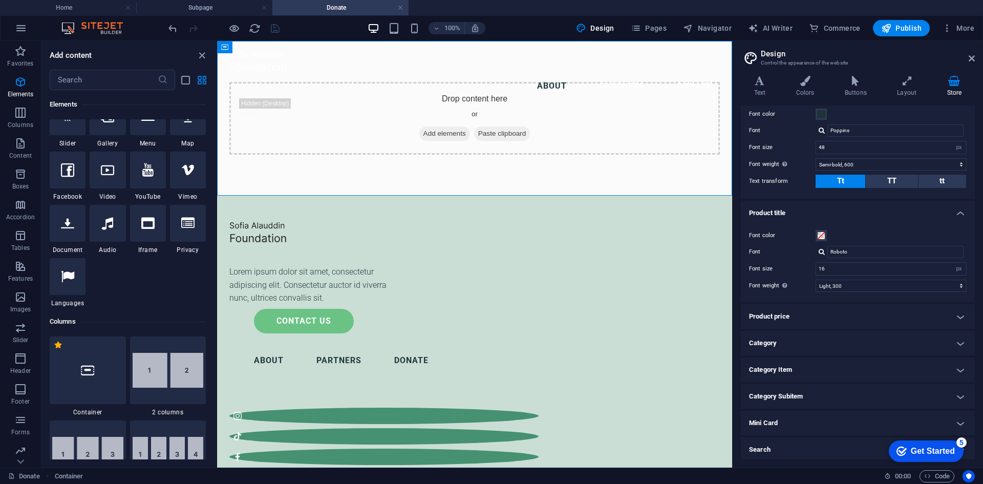
scroll to position [148, 0]
click at [819, 316] on h4 "Product price" at bounding box center [858, 313] width 234 height 25
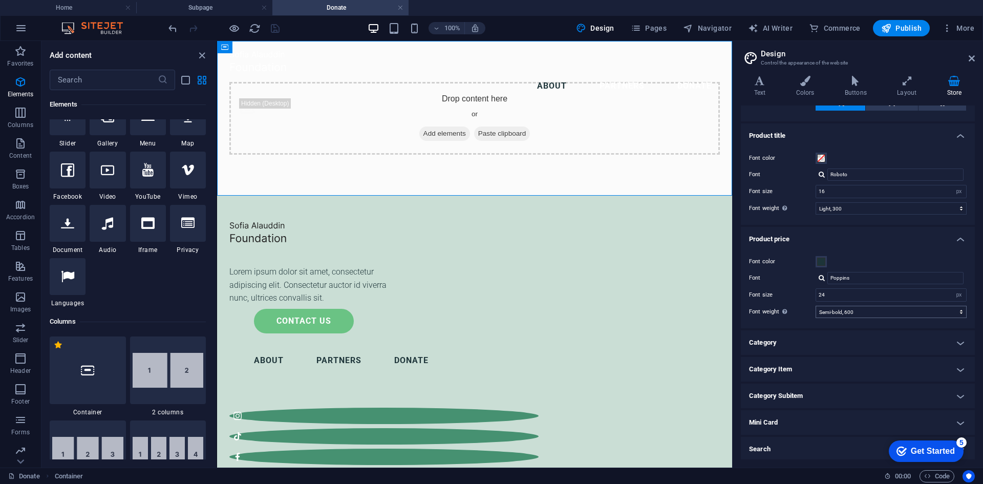
scroll to position [225, 0]
click at [804, 340] on h4 "Category" at bounding box center [858, 340] width 234 height 25
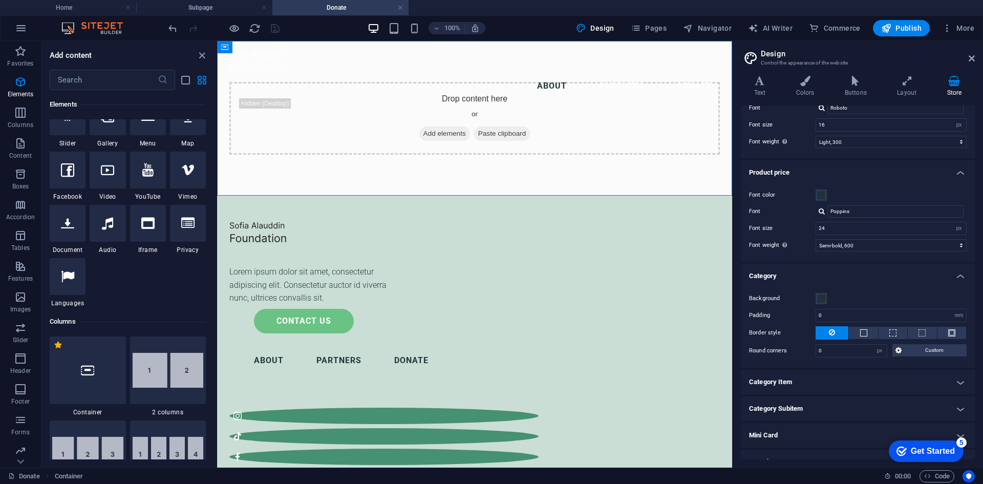
scroll to position [305, 0]
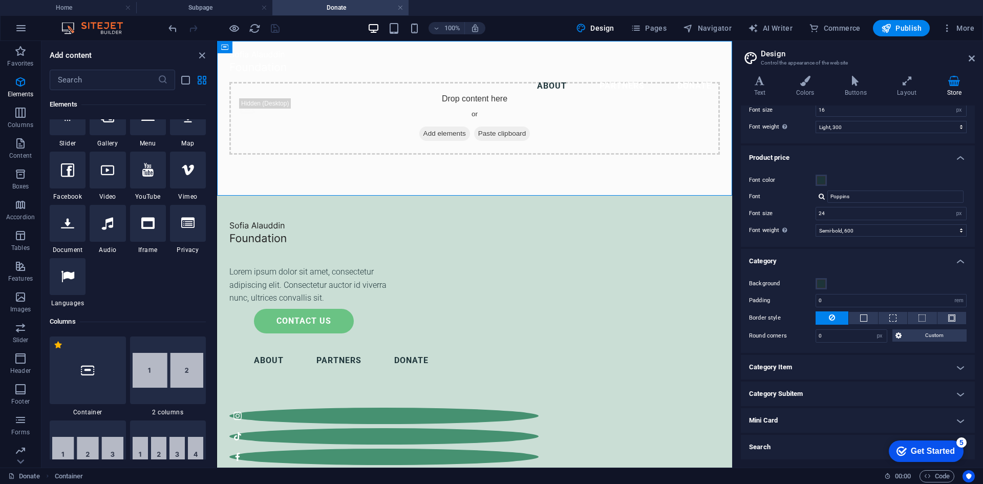
click at [835, 365] on h4 "Category Item" at bounding box center [858, 367] width 234 height 25
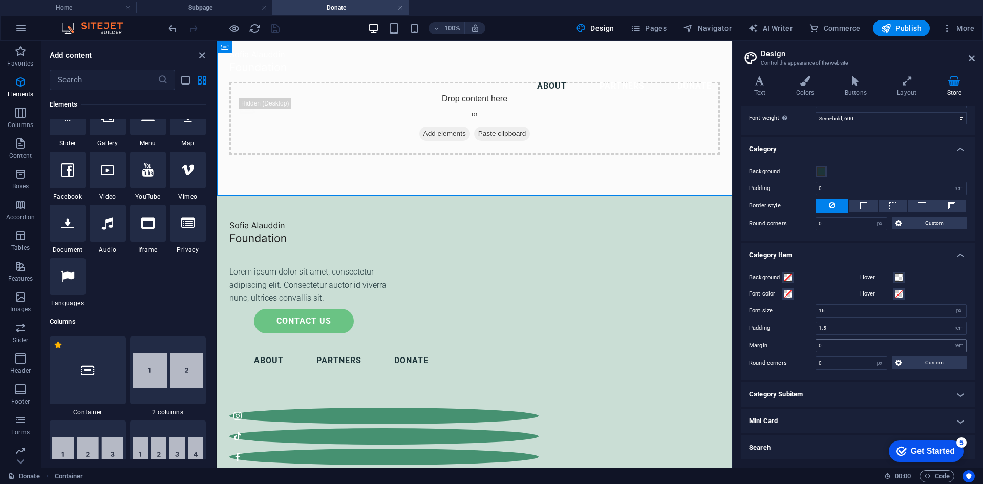
scroll to position [417, 0]
click at [973, 54] on icon at bounding box center [971, 58] width 6 height 8
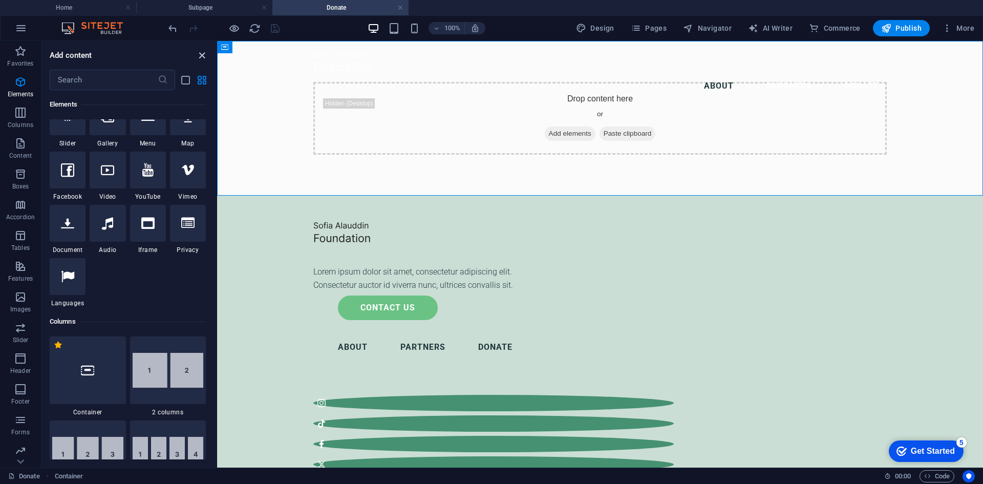
drag, startPoint x: 203, startPoint y: 52, endPoint x: 215, endPoint y: 78, distance: 28.9
click at [203, 52] on icon "close panel" at bounding box center [202, 56] width 12 height 12
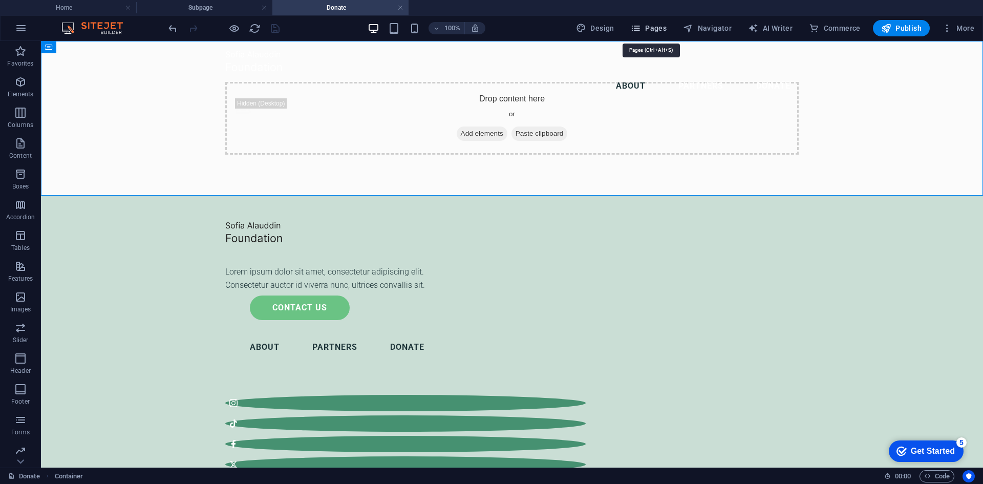
click at [645, 25] on span "Pages" at bounding box center [649, 28] width 36 height 10
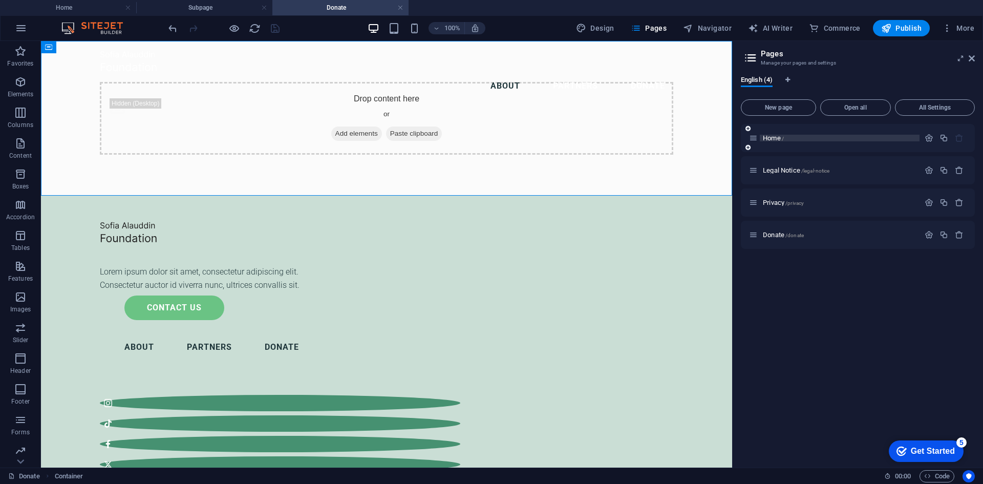
click at [794, 136] on p "Home /" at bounding box center [840, 138] width 154 height 7
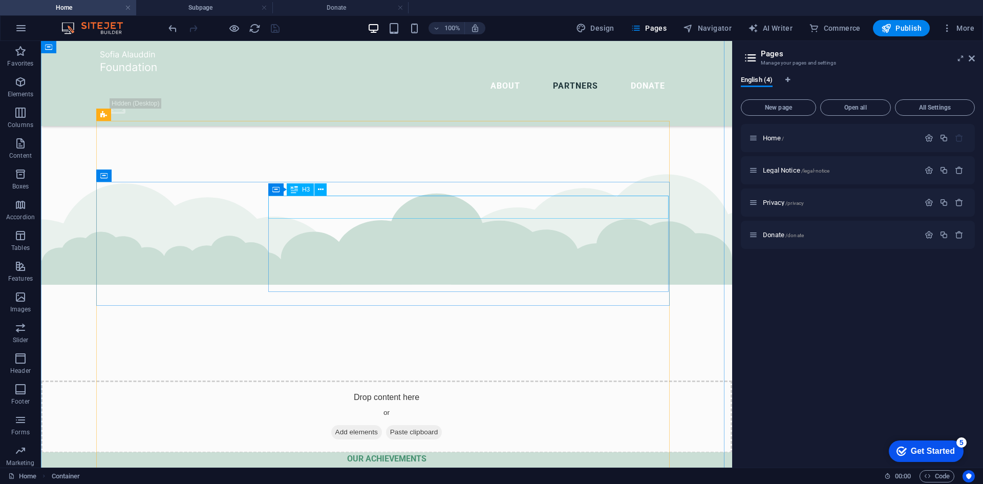
scroll to position [2012, 0]
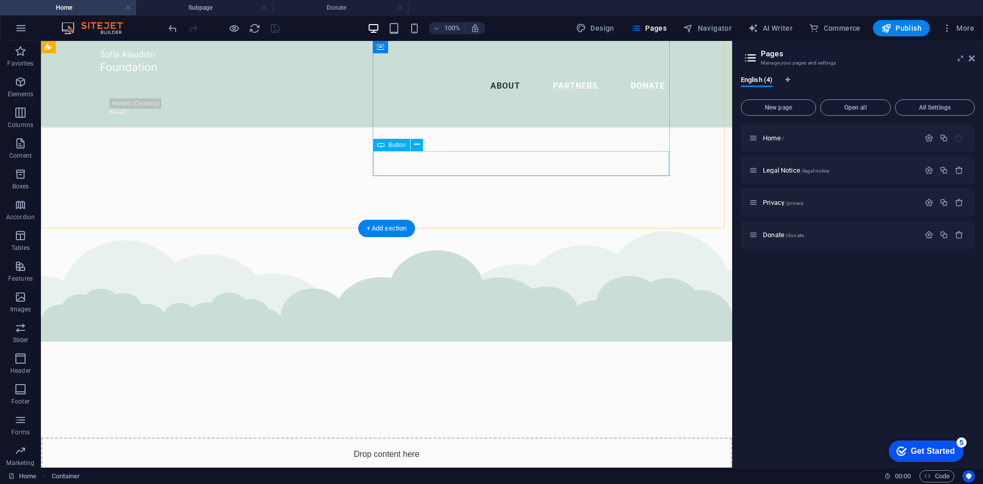
click at [416, 143] on icon at bounding box center [417, 144] width 6 height 11
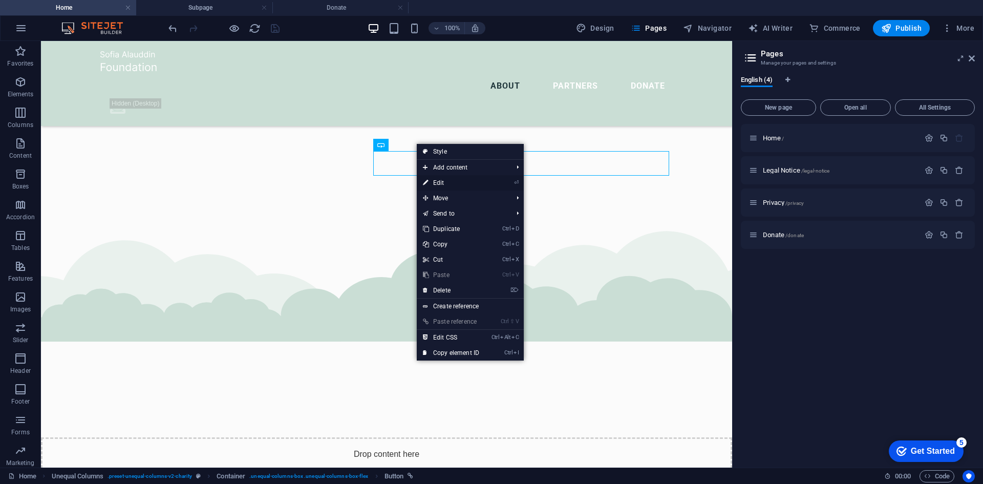
click at [447, 179] on link "⏎ Edit" at bounding box center [451, 182] width 69 height 15
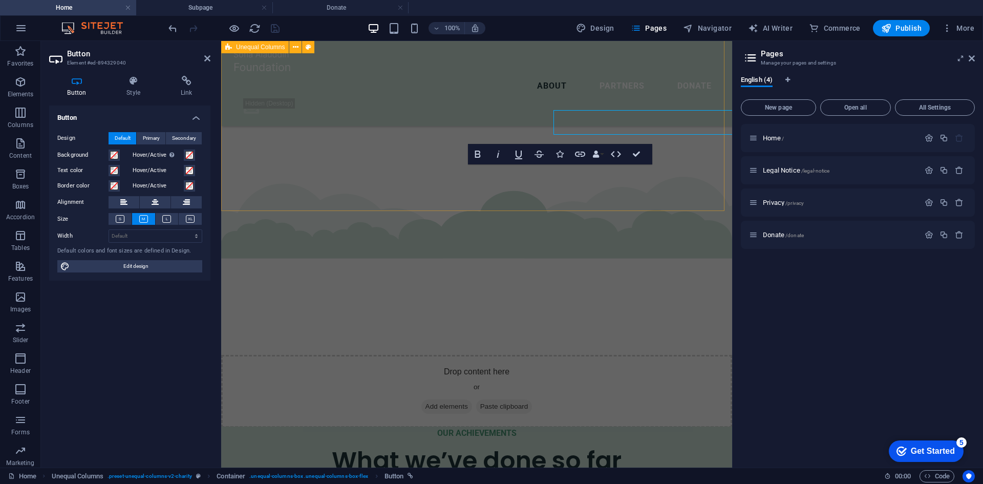
scroll to position [2053, 0]
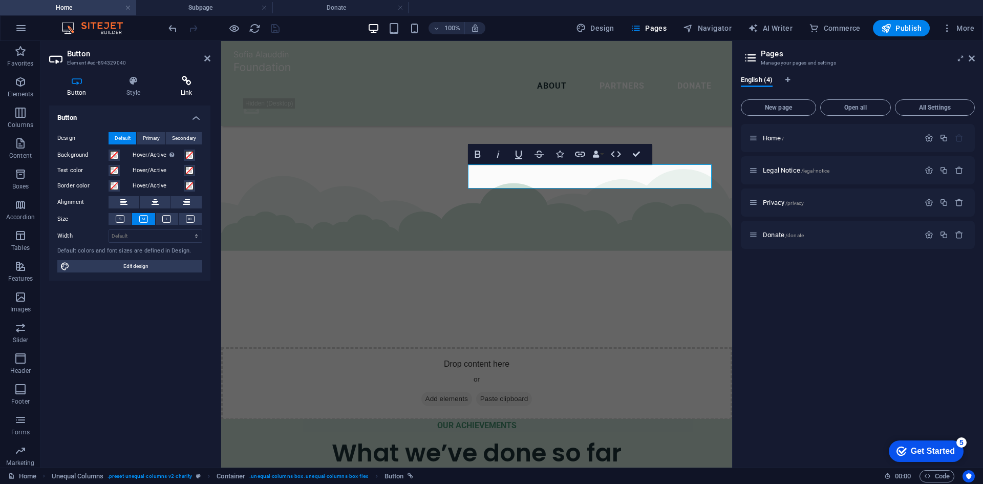
click at [186, 85] on icon at bounding box center [186, 81] width 48 height 10
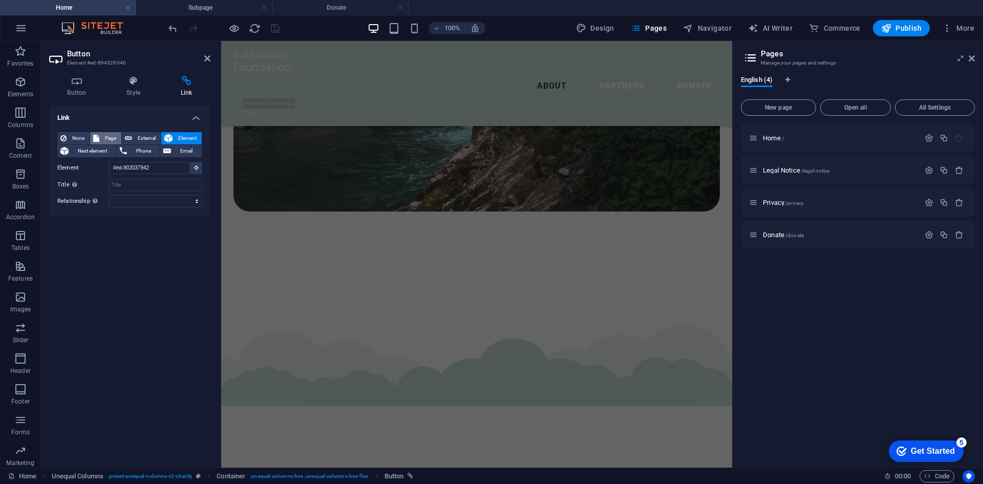
scroll to position [1971, 0]
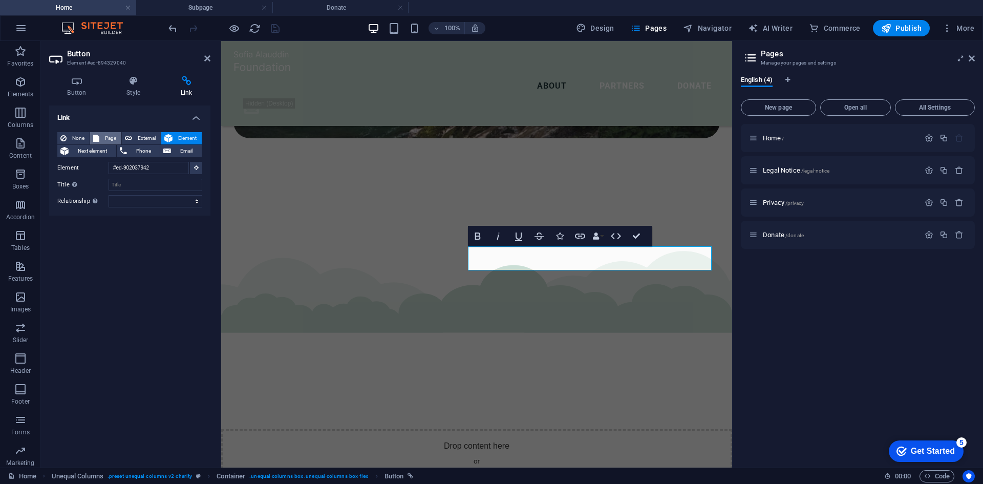
click at [103, 138] on span "Page" at bounding box center [110, 138] width 16 height 12
select select
click at [133, 138] on button "External" at bounding box center [141, 138] width 39 height 12
select select "blank"
paste input "https://buy.stripe.com/test_aFa14g6Pp7Jrf4V8aD0co00"
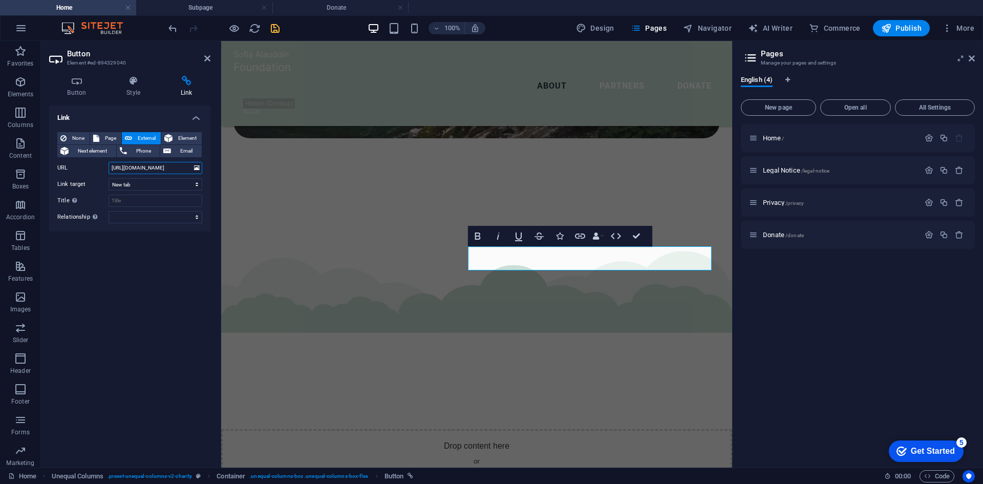
scroll to position [0, 0]
drag, startPoint x: 111, startPoint y: 168, endPoint x: 100, endPoint y: 169, distance: 10.8
click at [100, 169] on div "URL https://buy.stripe.com/test_aFa14g6Pp7Jrf4V8aD0co00" at bounding box center [129, 168] width 145 height 12
type input "https://buy.stripe.com/test_aFa14g6Pp7Jrf4V8aD0co00"
click at [132, 268] on div "Link None Page External Element Next element Phone Email Page Home Legal Notice…" at bounding box center [129, 282] width 161 height 354
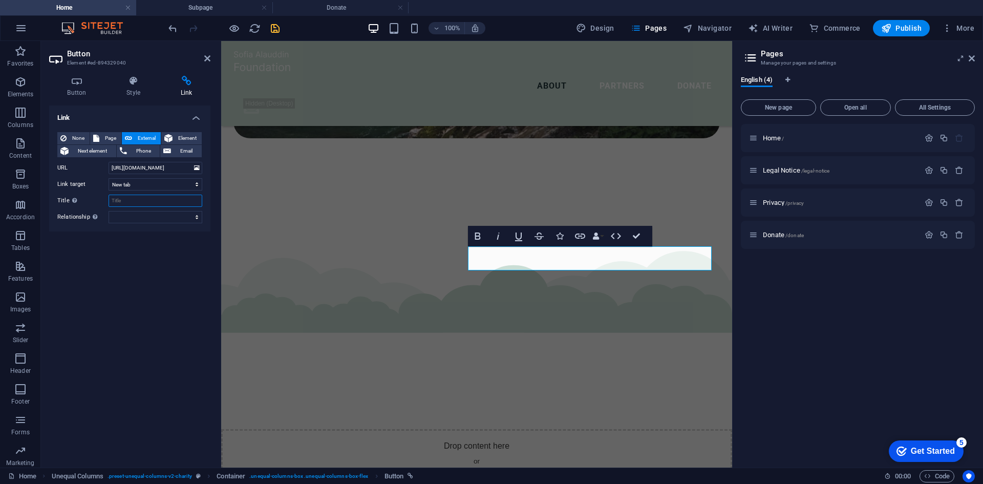
click at [130, 201] on input "Title Additional link description, should not be the same as the link text. The…" at bounding box center [156, 201] width 94 height 12
type input "Donate with card"
click at [142, 282] on div "Link None Page External Element Next element Phone Email Page Home Legal Notice…" at bounding box center [129, 282] width 161 height 354
click at [274, 29] on icon "save" at bounding box center [275, 29] width 12 height 12
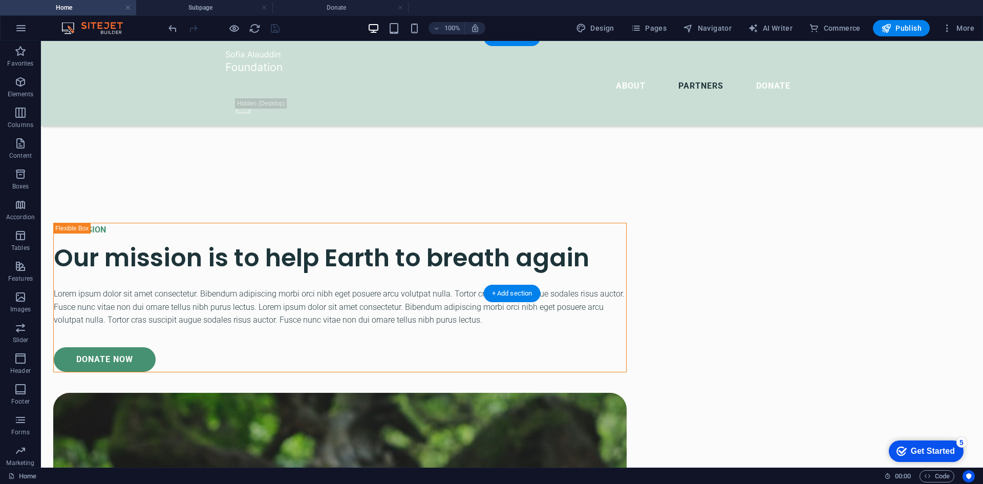
scroll to position [3445, 0]
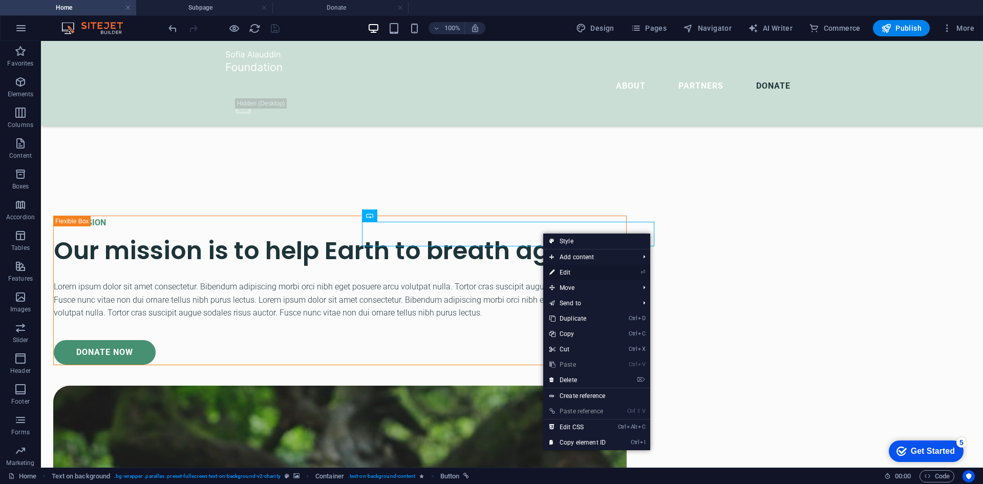
click at [569, 272] on link "⏎ Edit" at bounding box center [577, 272] width 69 height 15
select select "3"
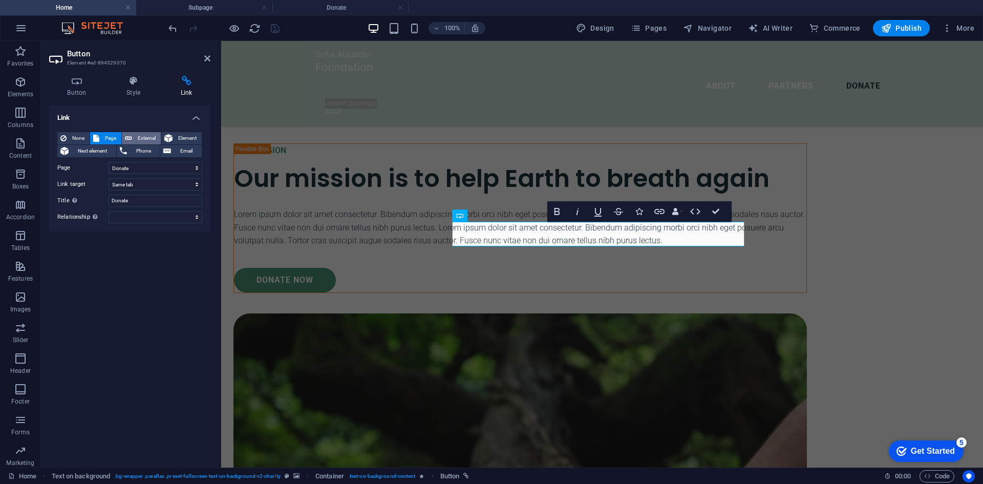
click at [128, 135] on icon at bounding box center [128, 138] width 7 height 12
select select "blank"
click at [126, 165] on input "URL" at bounding box center [156, 168] width 94 height 12
type input "https://buy.stripe.com/test_aFa14g6Pp7Jrf4V8aD0co00"
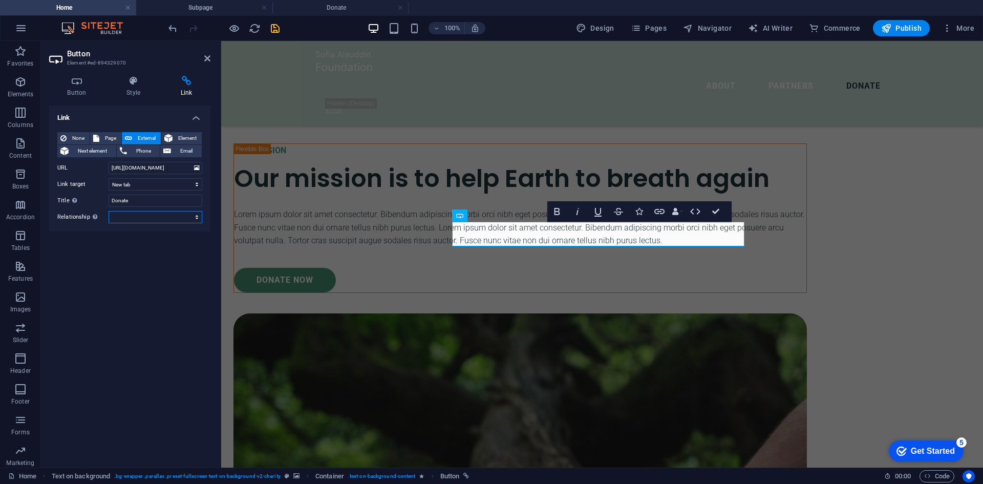
scroll to position [0, 0]
click at [130, 215] on select "alternate author bookmark external help license next nofollow noreferrer noopen…" at bounding box center [156, 217] width 94 height 12
click at [133, 201] on input "Donate" at bounding box center [156, 201] width 94 height 12
type input "Donate with card"
click at [279, 33] on icon "save" at bounding box center [275, 29] width 12 height 12
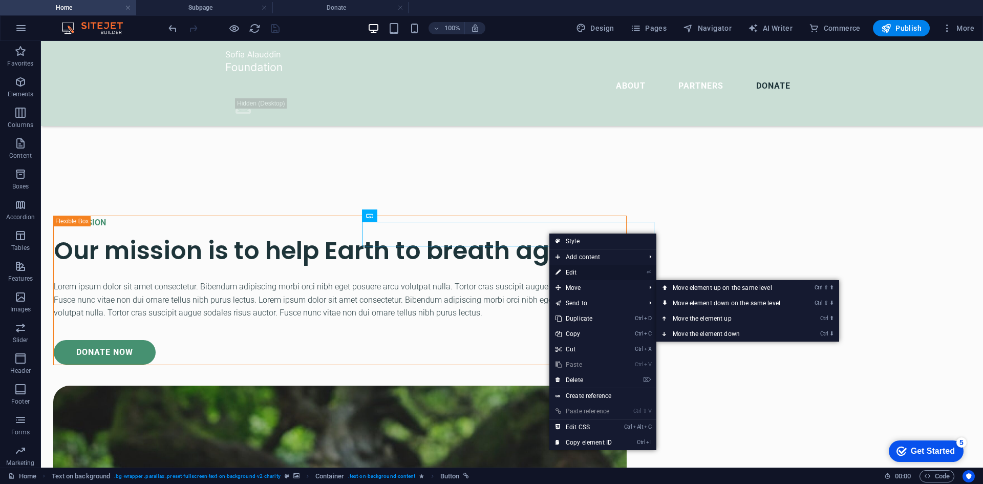
click at [570, 269] on link "⏎ Edit" at bounding box center [583, 272] width 69 height 15
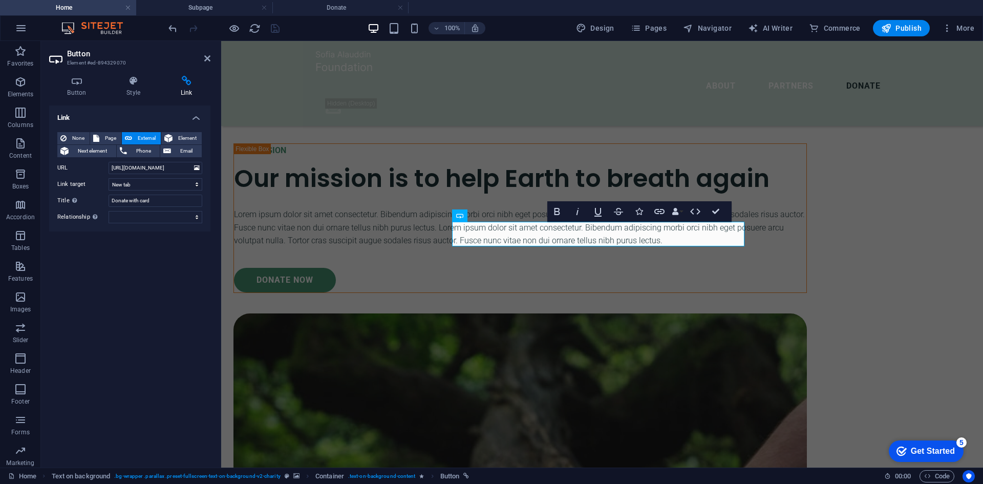
click at [142, 257] on div "Link None Page External Element Next element Phone Email Page Home Legal Notice…" at bounding box center [129, 282] width 161 height 354
click at [910, 27] on span "Publish" at bounding box center [901, 28] width 40 height 10
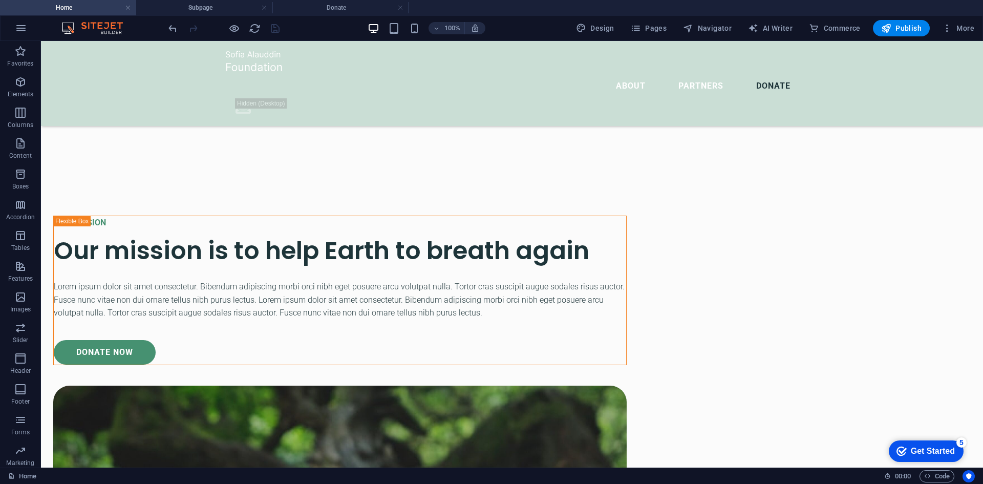
click at [272, 32] on div at bounding box center [223, 28] width 115 height 16
click at [899, 29] on span "Publish" at bounding box center [901, 28] width 40 height 10
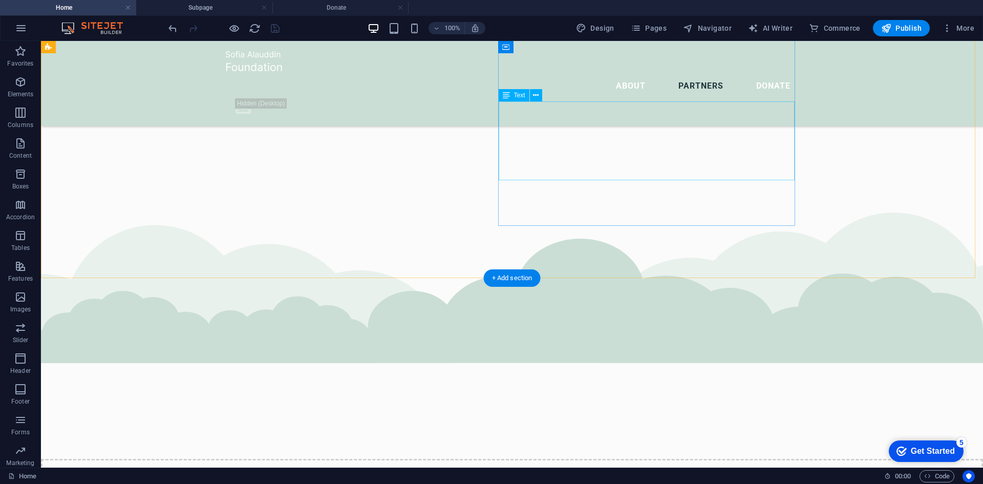
scroll to position [1960, 0]
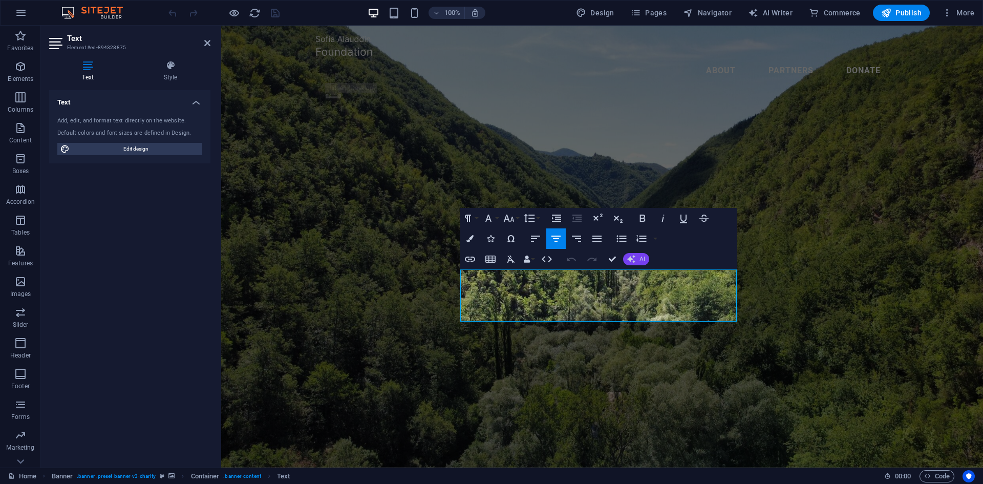
click at [641, 258] on span "AI" at bounding box center [642, 259] width 6 height 6
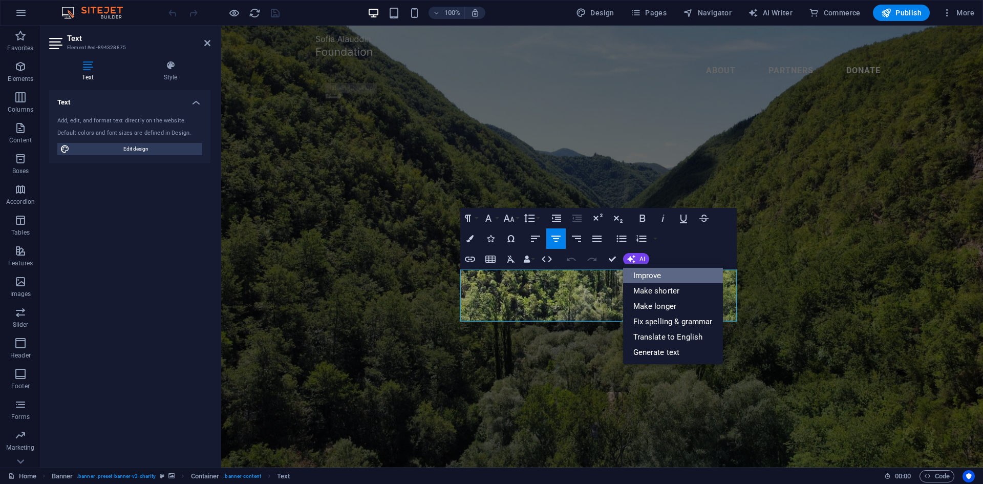
click at [658, 277] on link "Improve" at bounding box center [673, 275] width 100 height 15
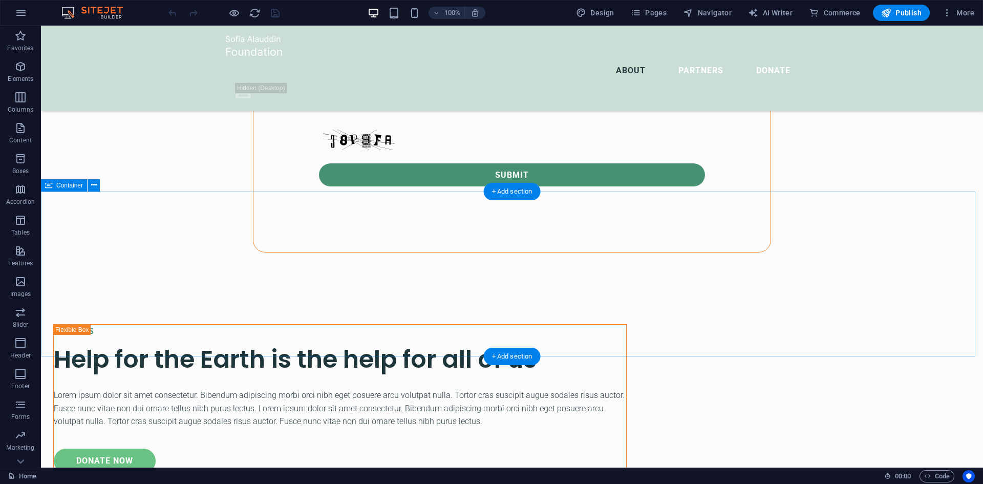
scroll to position [1075, 0]
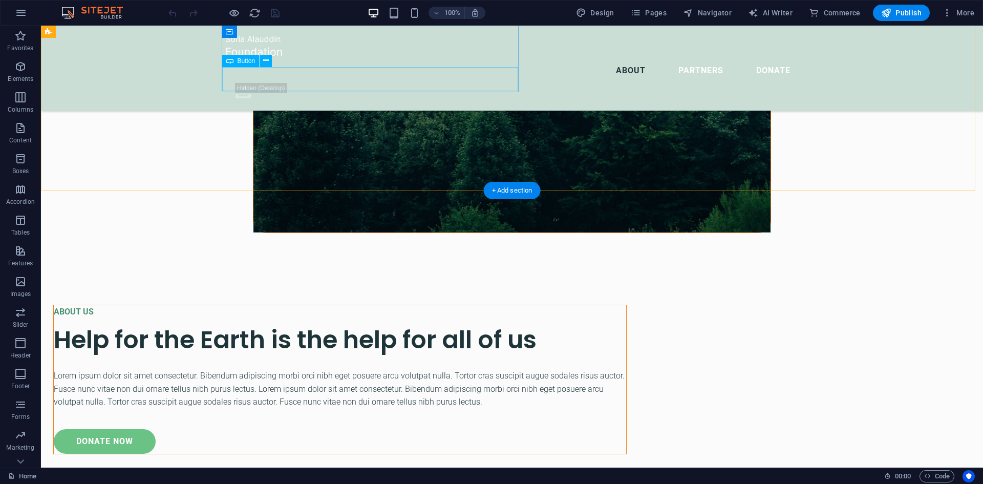
click at [311, 429] on div "donate now" at bounding box center [340, 441] width 572 height 25
click at [305, 429] on div "donate now" at bounding box center [340, 441] width 572 height 25
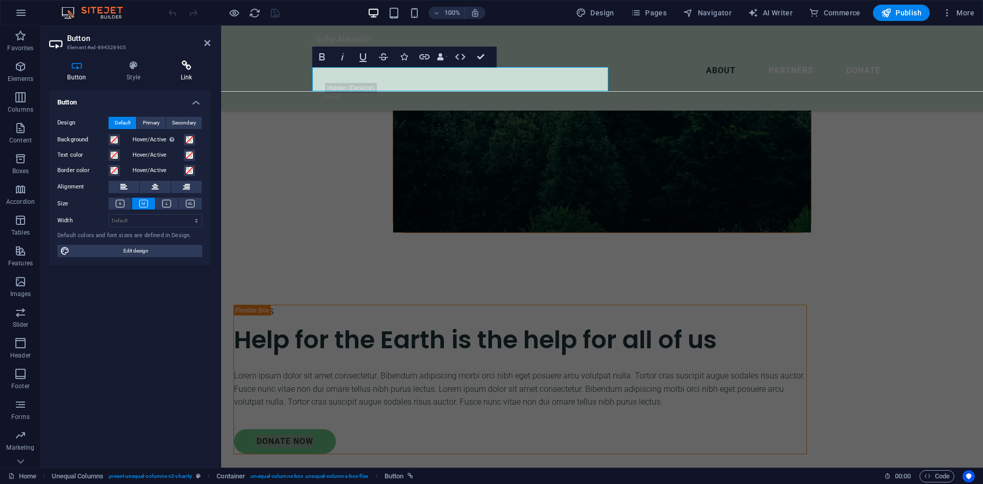
click at [181, 71] on h4 "Link" at bounding box center [186, 70] width 48 height 21
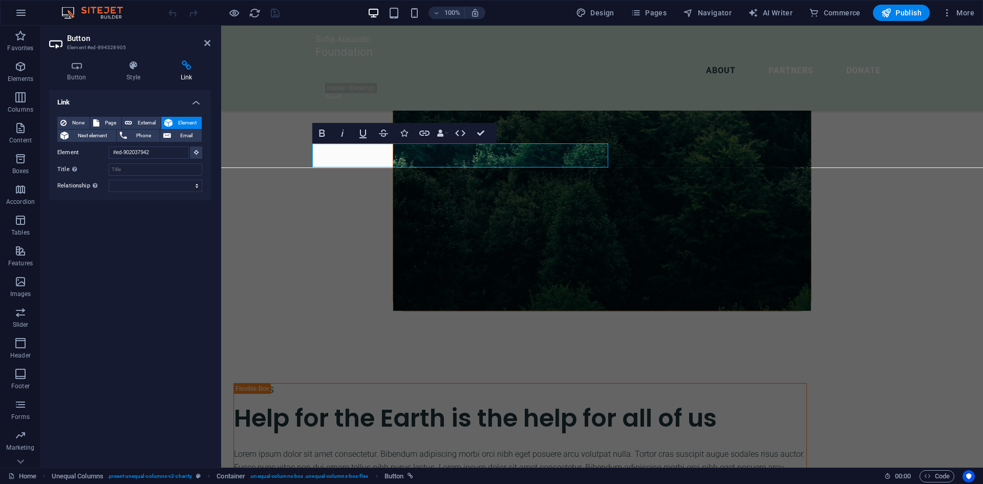
scroll to position [993, 0]
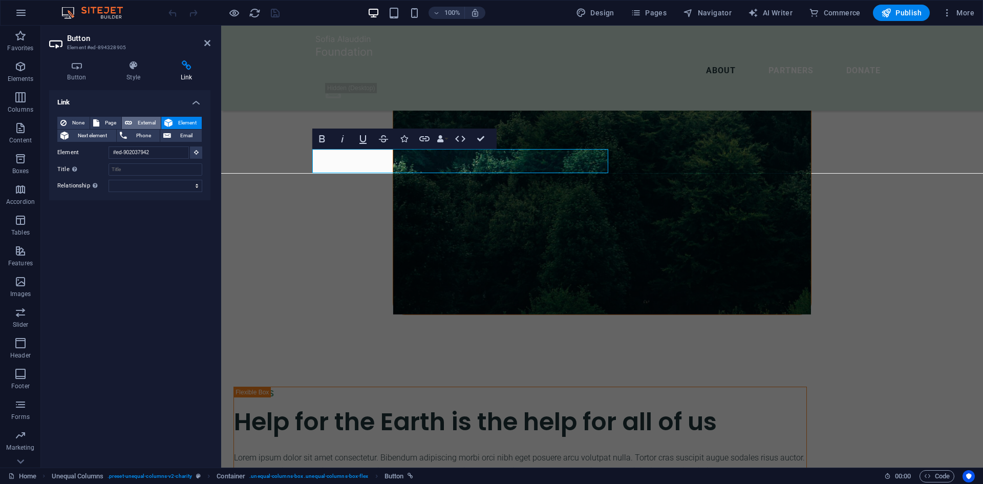
click at [141, 121] on span "External" at bounding box center [146, 123] width 23 height 12
select select "blank"
paste input "12/34"
type input "12/34"
click at [206, 42] on icon at bounding box center [207, 43] width 6 height 8
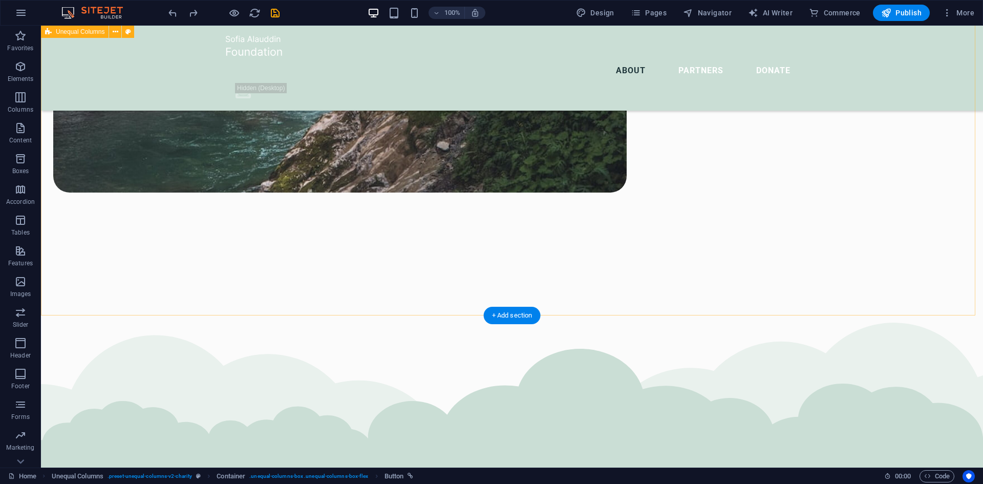
scroll to position [1966, 0]
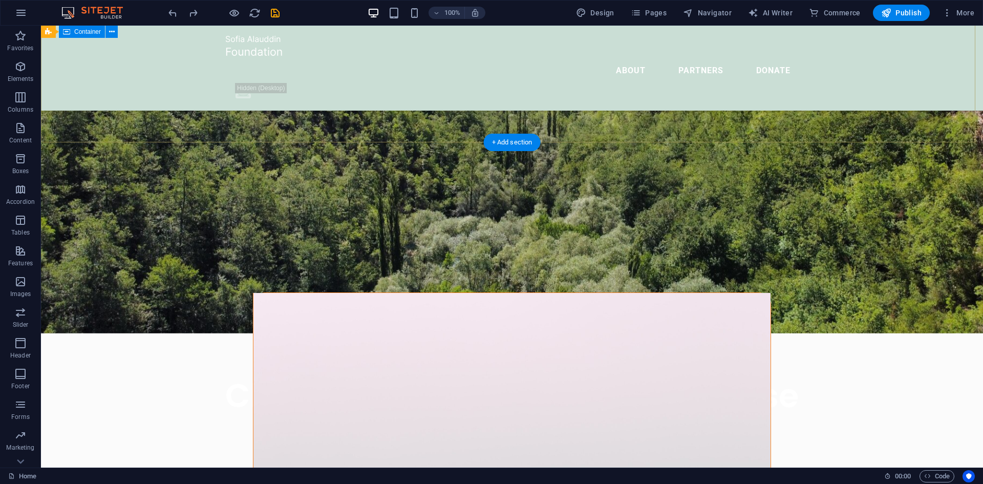
scroll to position [154, 0]
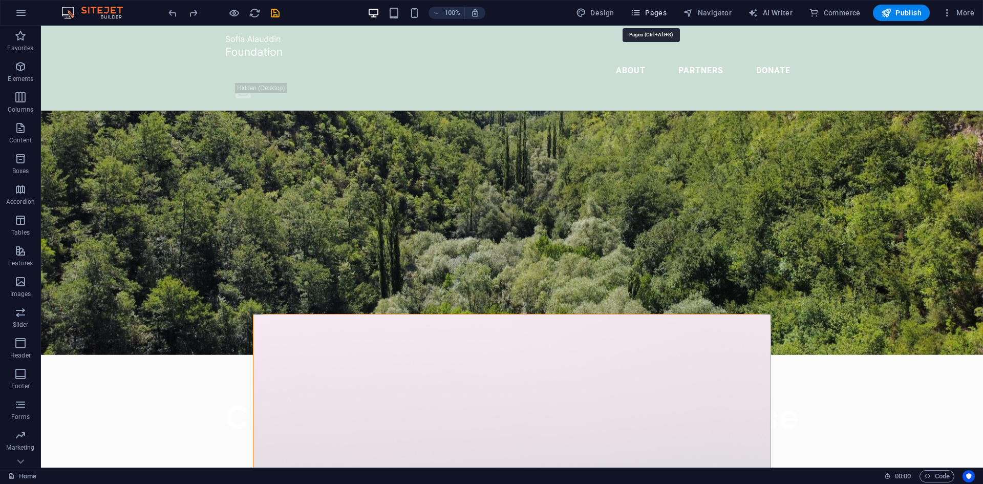
click at [651, 8] on span "Pages" at bounding box center [649, 13] width 36 height 10
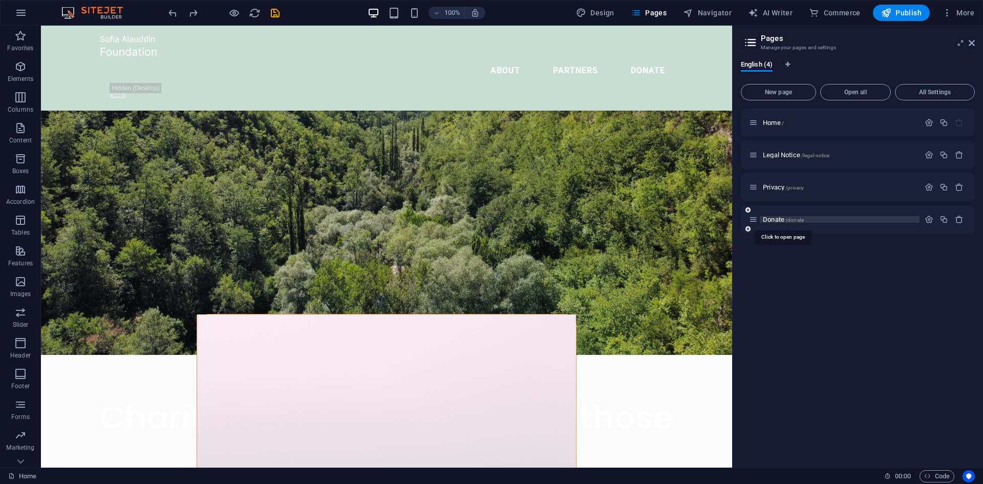
click at [780, 220] on span "Donate /donate" at bounding box center [783, 219] width 41 height 8
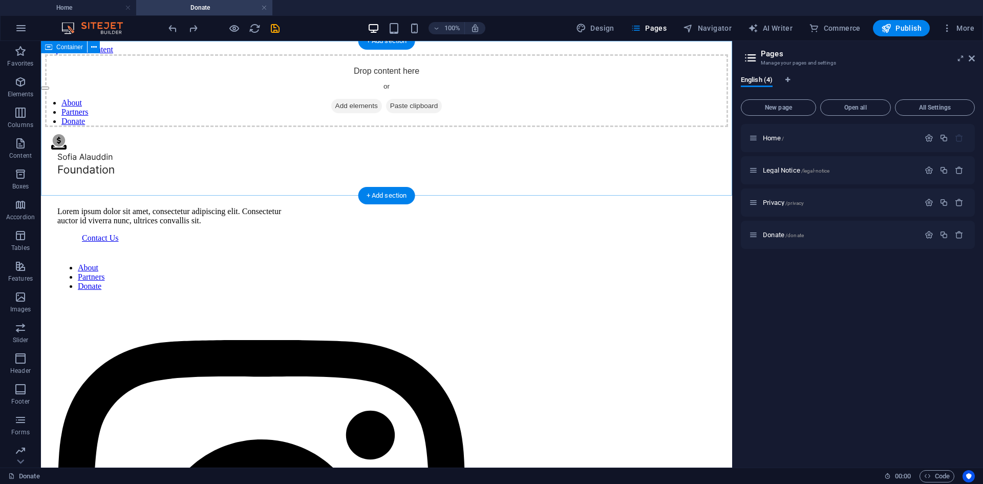
scroll to position [0, 0]
click at [375, 98] on div "Drop content here or Add elements Paste clipboard" at bounding box center [386, 90] width 683 height 73
click at [342, 104] on div "Drop content here or Add elements Paste clipboard" at bounding box center [386, 90] width 683 height 73
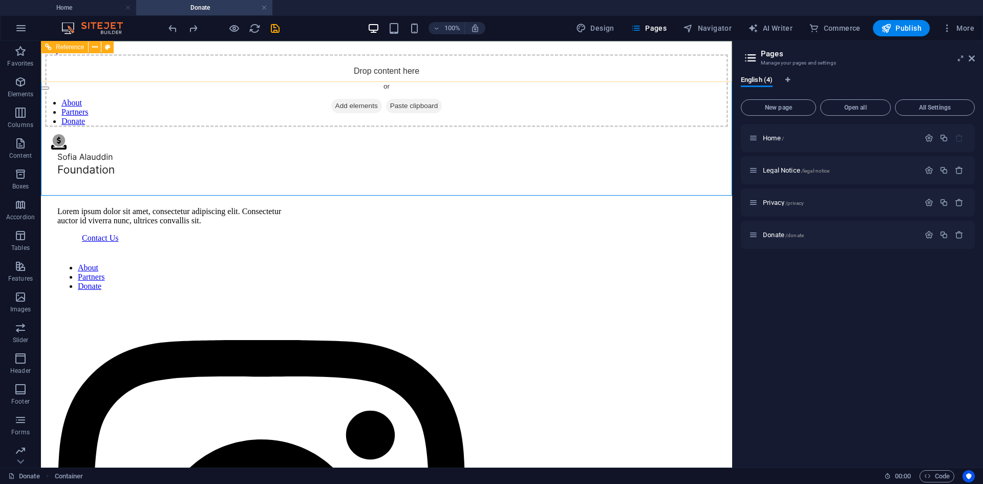
click at [174, 98] on nav "About Partners Donate" at bounding box center [386, 112] width 691 height 28
click at [387, 98] on nav "About Partners Donate" at bounding box center [386, 112] width 691 height 28
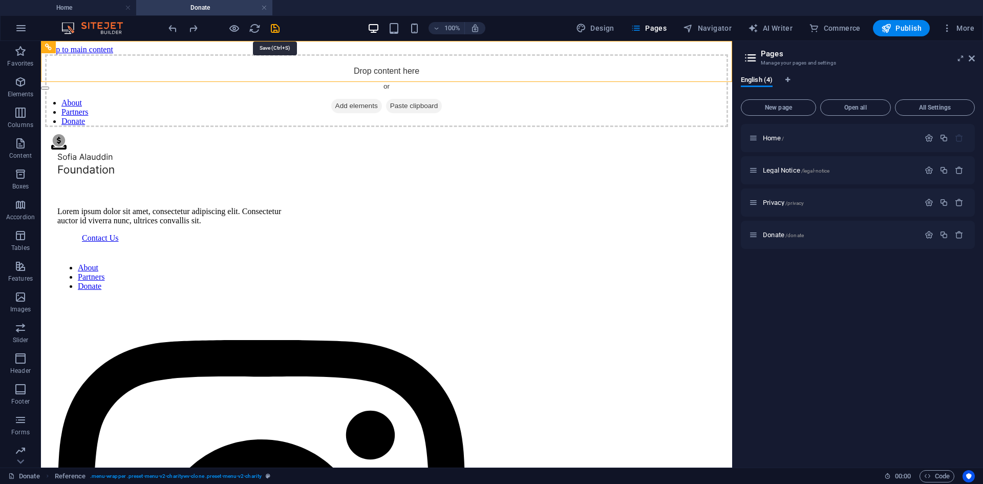
click at [271, 26] on icon "save" at bounding box center [275, 29] width 12 height 12
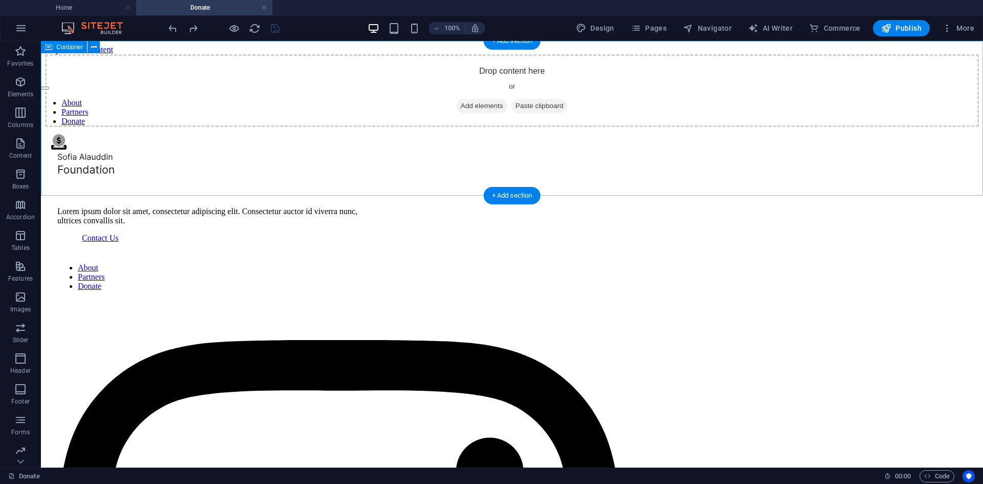
click at [479, 93] on div "Drop content here or Add elements Paste clipboard" at bounding box center [512, 90] width 934 height 73
click at [473, 113] on span "Add elements" at bounding box center [482, 106] width 51 height 14
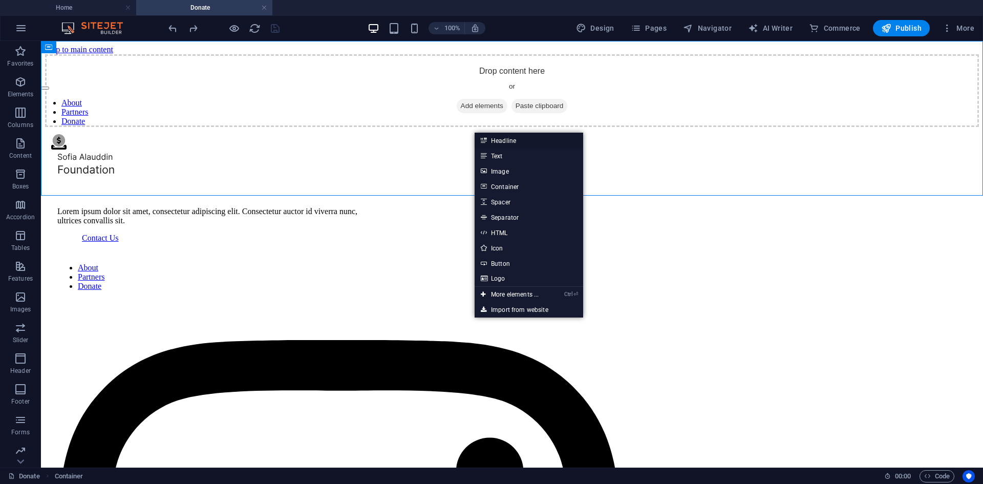
click at [505, 141] on link "Headline" at bounding box center [528, 140] width 109 height 15
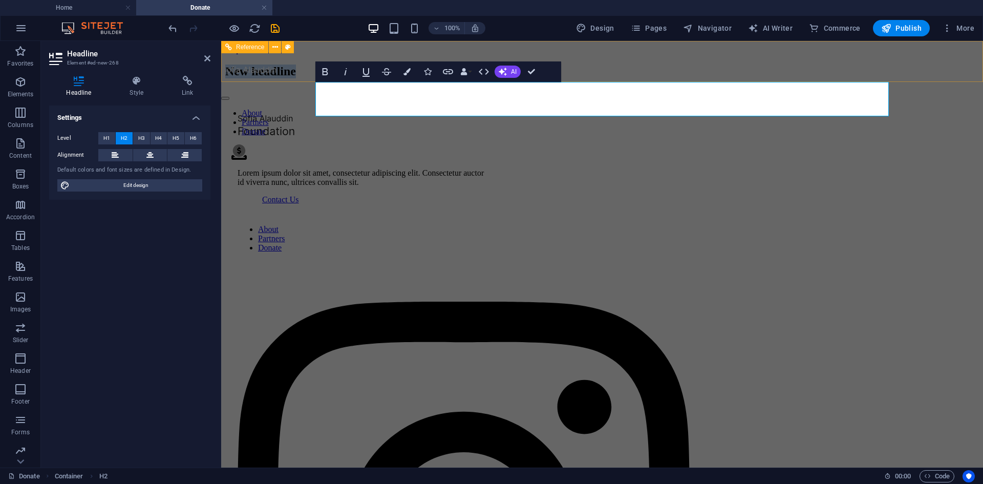
click at [921, 80] on div "About Partners Donate .fa-secondary{opacity:.4}" at bounding box center [602, 112] width 762 height 97
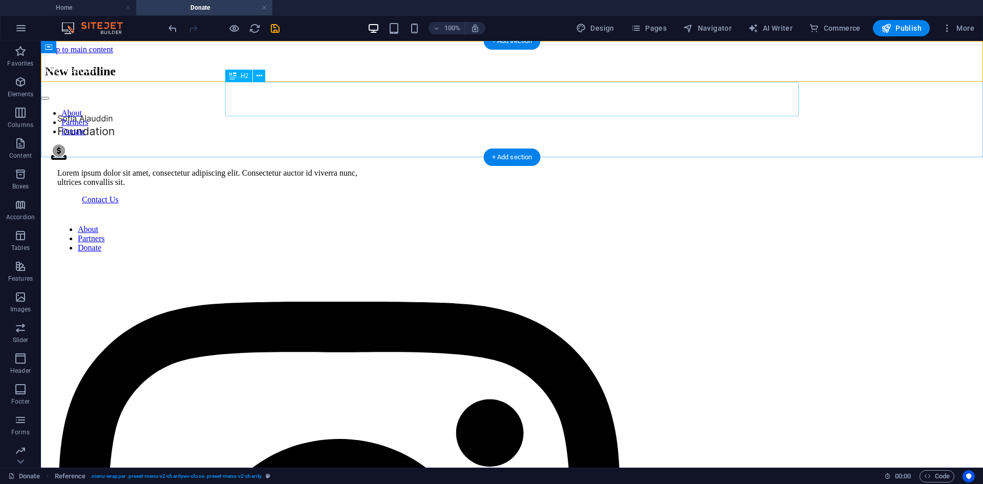
click at [337, 78] on div "New headline" at bounding box center [512, 71] width 934 height 14
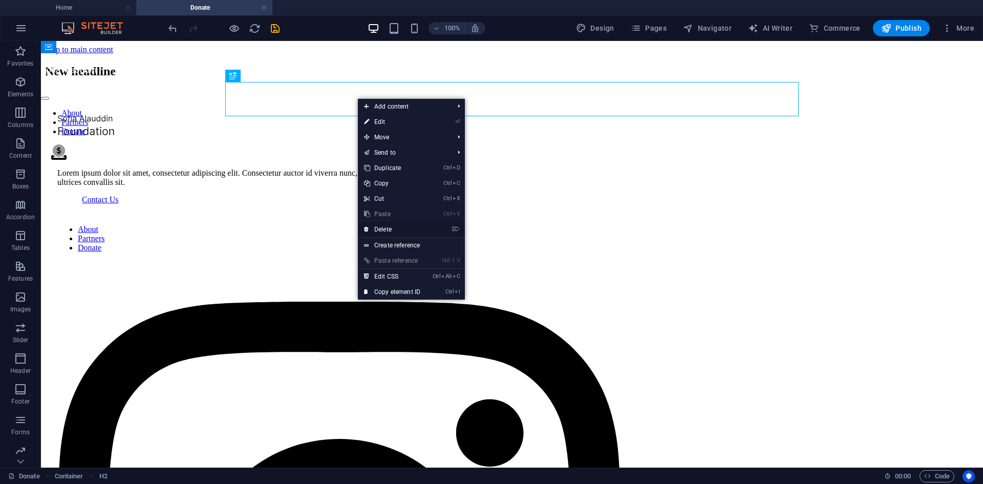
click at [386, 227] on link "⌦ Delete" at bounding box center [392, 229] width 69 height 15
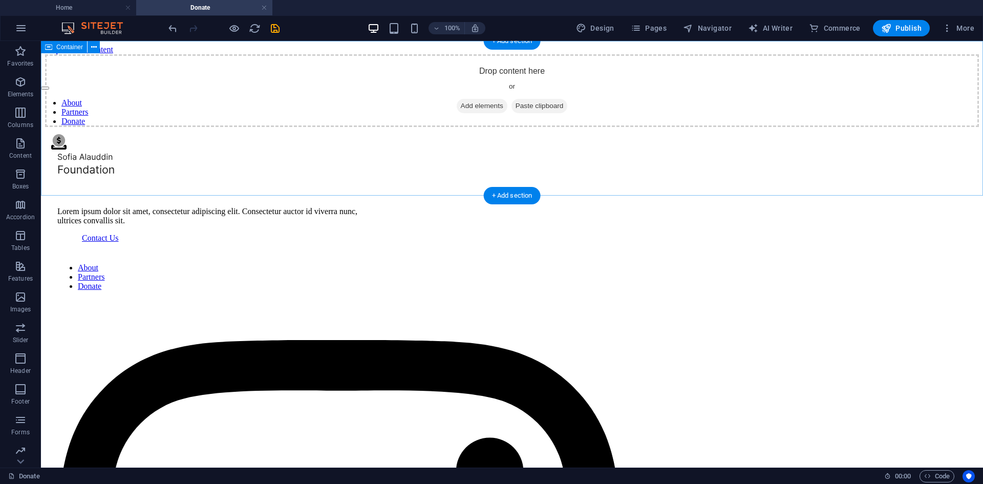
click at [485, 113] on span "Add elements" at bounding box center [482, 106] width 51 height 14
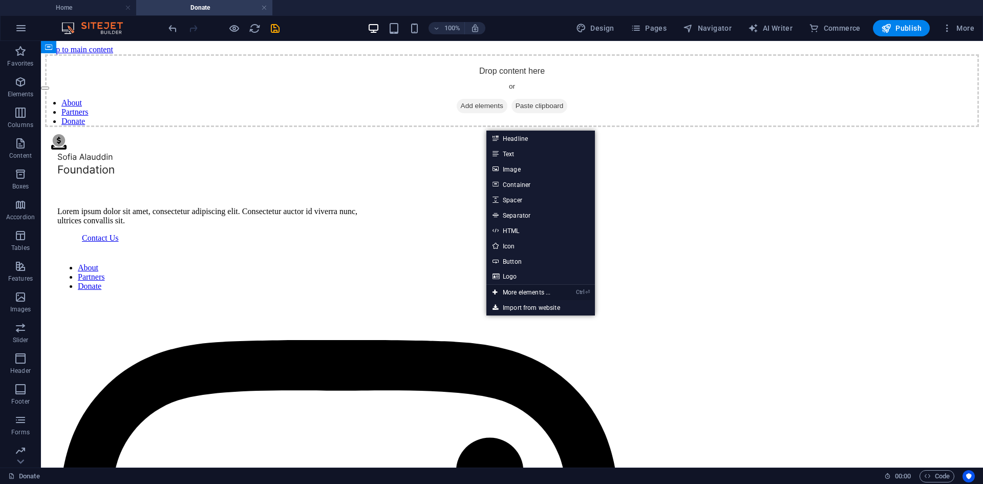
click at [524, 291] on link "Ctrl ⏎ More elements ..." at bounding box center [521, 292] width 70 height 15
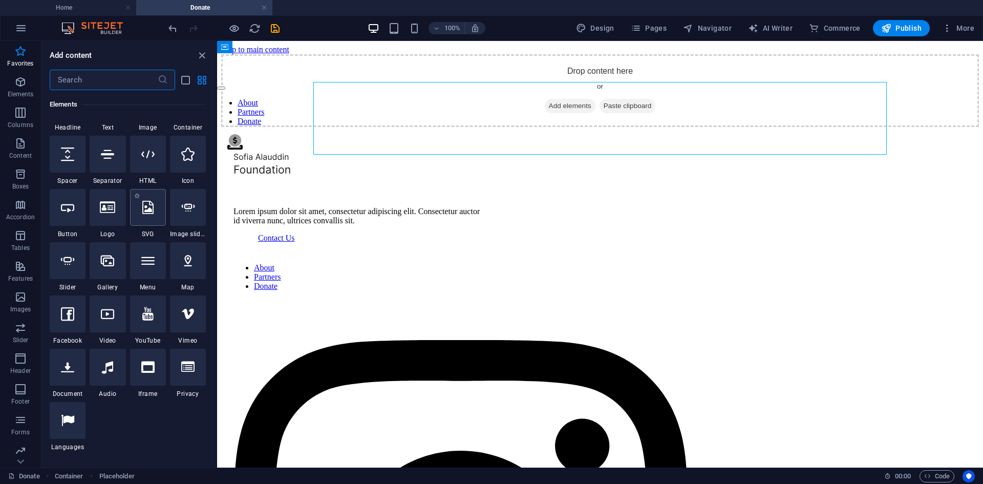
scroll to position [154, 0]
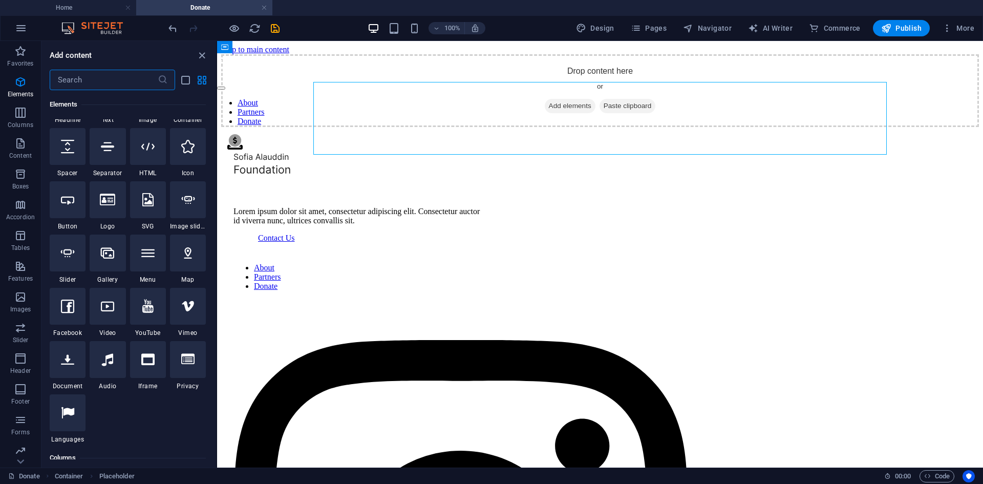
click at [87, 78] on input "text" at bounding box center [104, 80] width 108 height 20
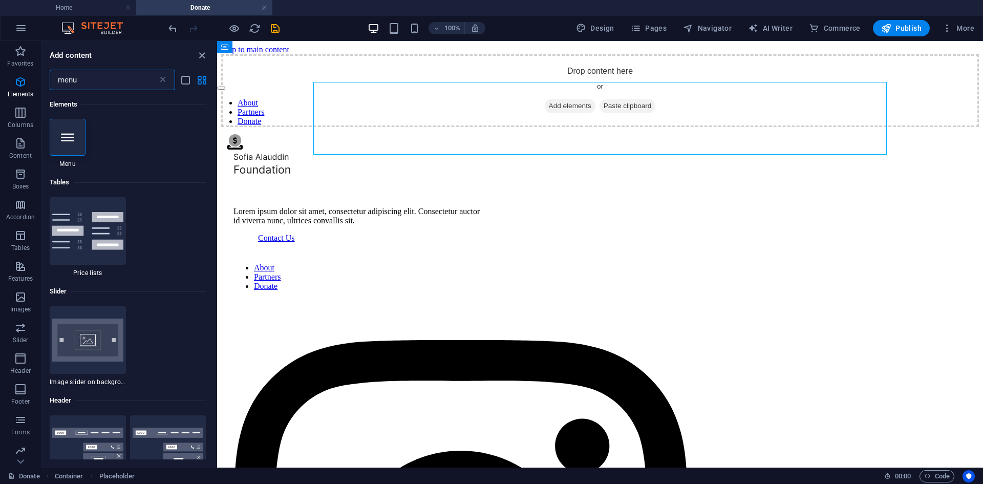
scroll to position [0, 0]
type input "menu"
click at [70, 139] on icon at bounding box center [67, 137] width 13 height 13
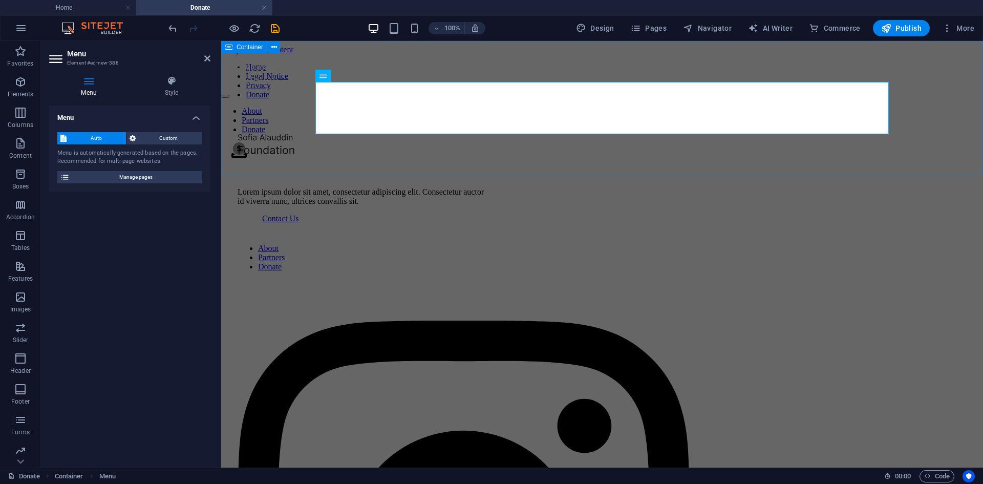
click at [480, 99] on div "Home Legal Notice Privacy Donate" at bounding box center [601, 80] width 753 height 37
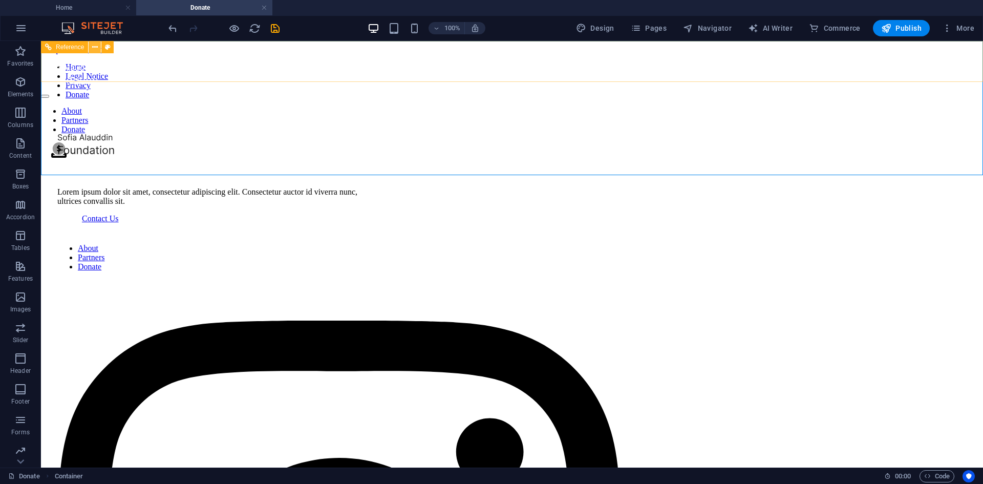
click at [95, 49] on icon at bounding box center [95, 47] width 6 height 11
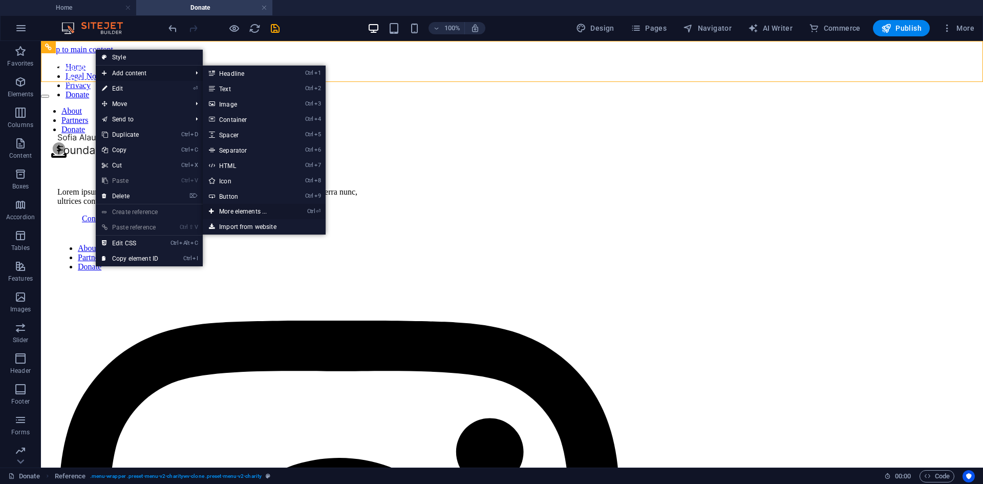
click at [238, 205] on link "Ctrl ⏎ More elements ..." at bounding box center [245, 211] width 84 height 15
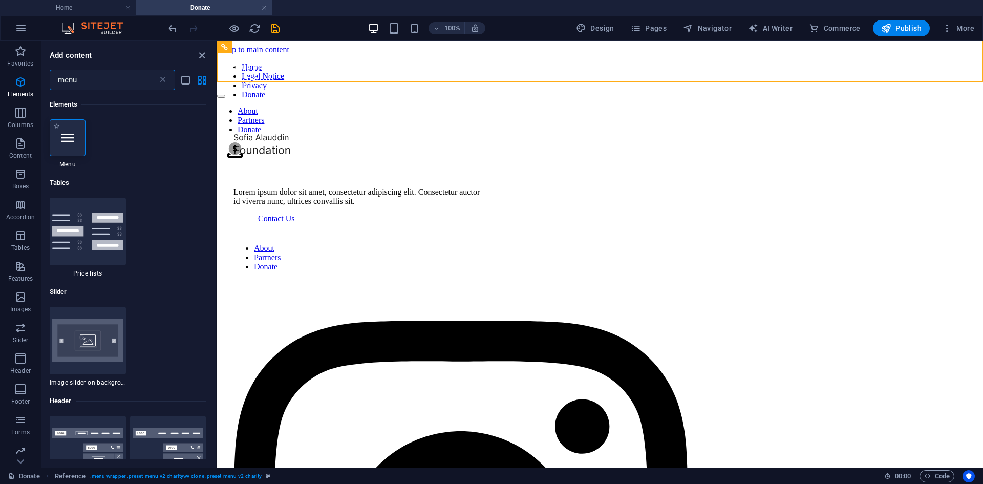
click at [64, 142] on icon at bounding box center [67, 137] width 13 height 13
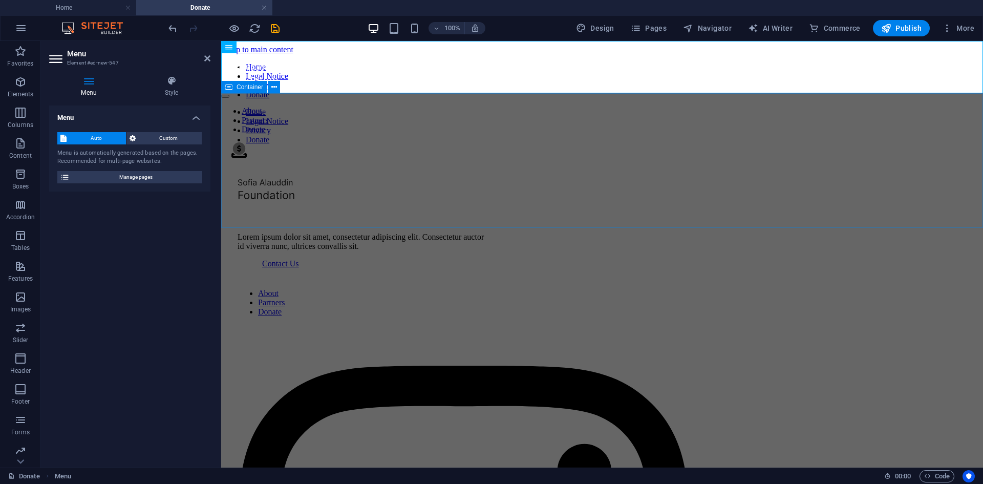
click at [430, 112] on div "Home Legal Notice Privacy Donate" at bounding box center [601, 125] width 753 height 37
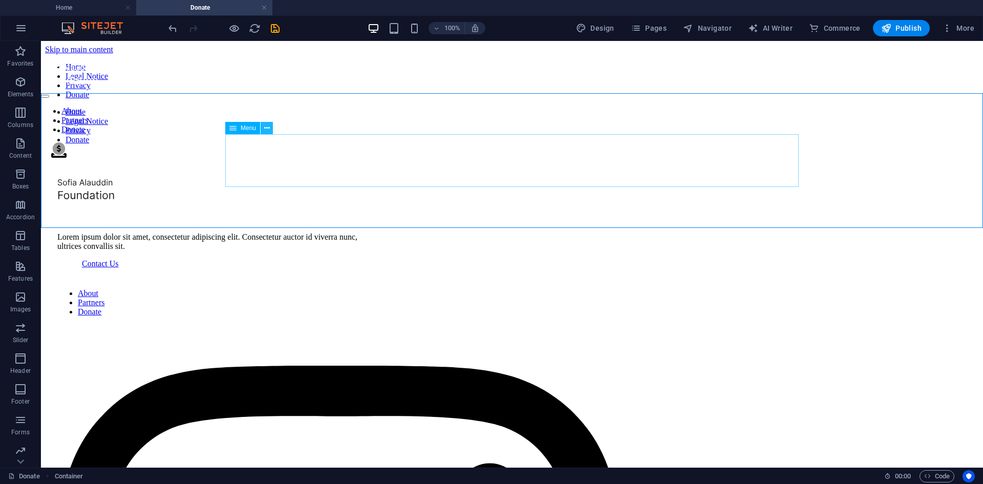
click at [267, 127] on icon at bounding box center [267, 128] width 6 height 11
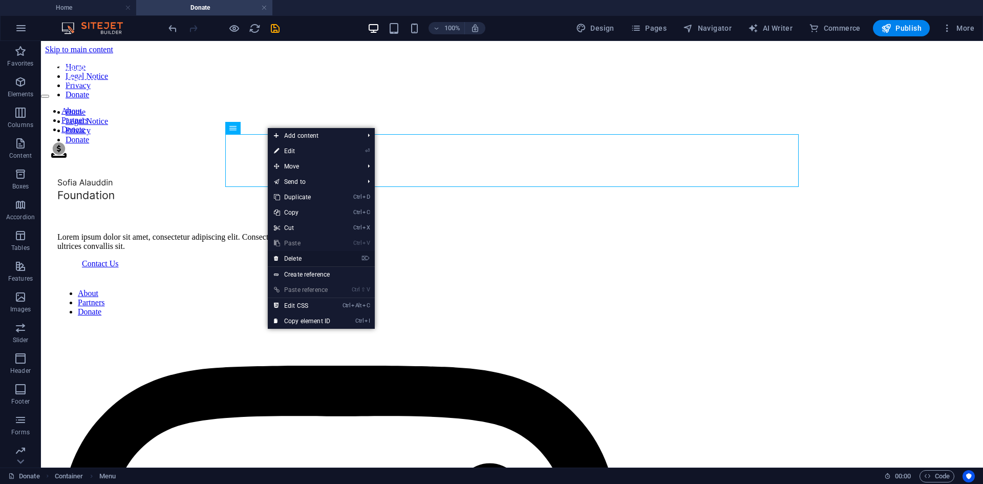
click at [296, 260] on link "⌦ Delete" at bounding box center [302, 258] width 69 height 15
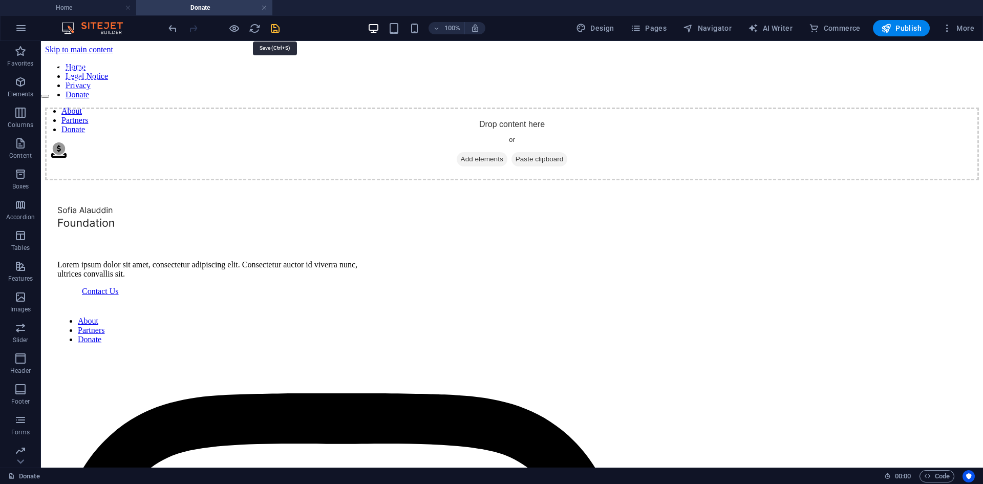
click at [277, 26] on icon "save" at bounding box center [275, 29] width 12 height 12
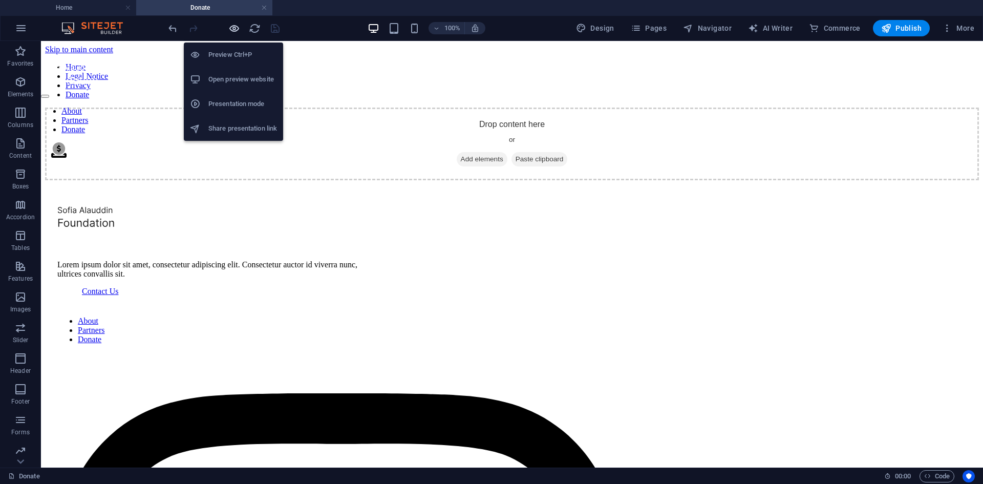
click at [230, 27] on icon "button" at bounding box center [234, 29] width 12 height 12
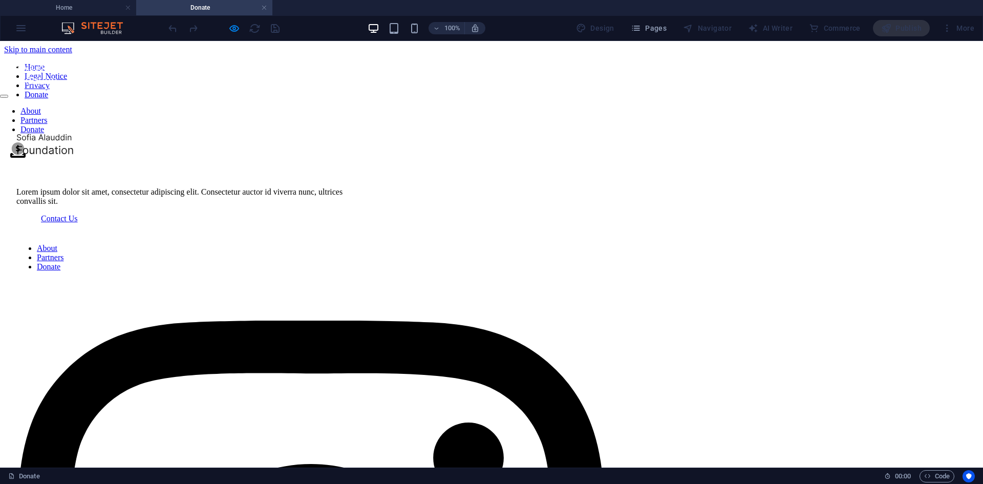
click at [30, 68] on div "About Partners Donate .fa-secondary{opacity:.4}" at bounding box center [491, 110] width 983 height 97
click at [649, 27] on span "Pages" at bounding box center [649, 28] width 36 height 10
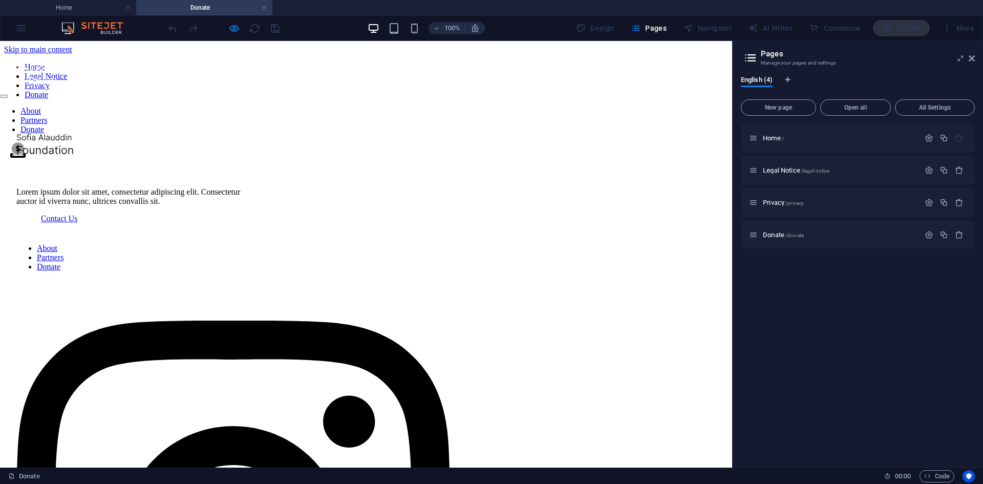
click at [58, 62] on img at bounding box center [29, 74] width 58 height 25
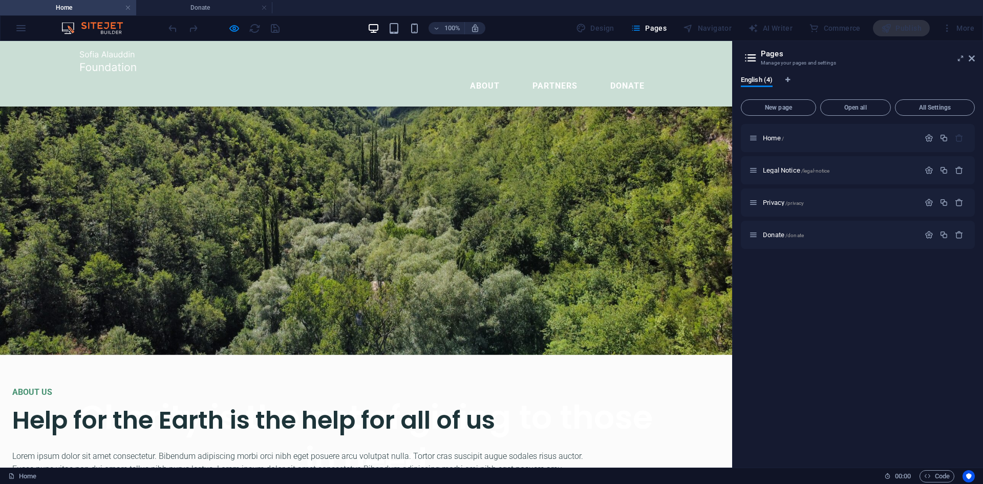
click at [427, 74] on ul "About Partners Donate" at bounding box center [365, 86] width 573 height 25
click at [365, 74] on ul "About Partners Donate" at bounding box center [365, 86] width 573 height 25
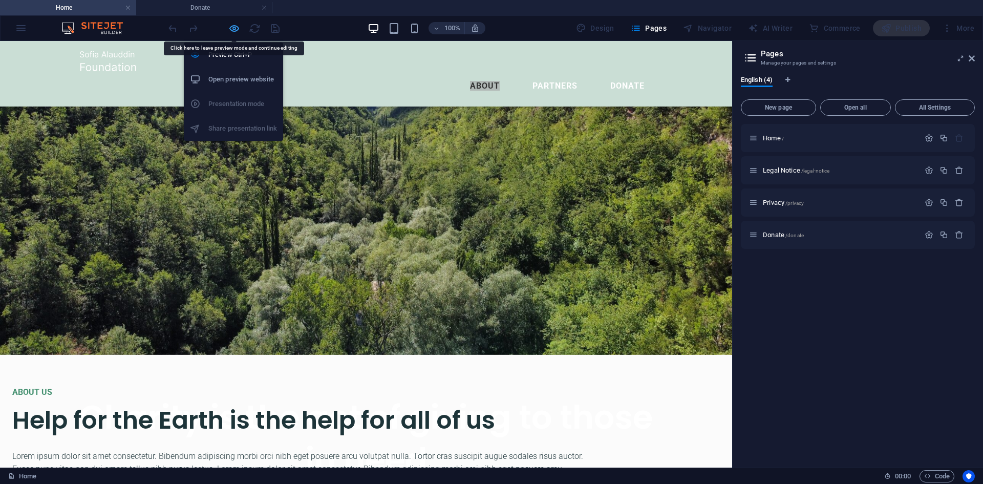
click at [229, 31] on icon "button" at bounding box center [234, 29] width 12 height 12
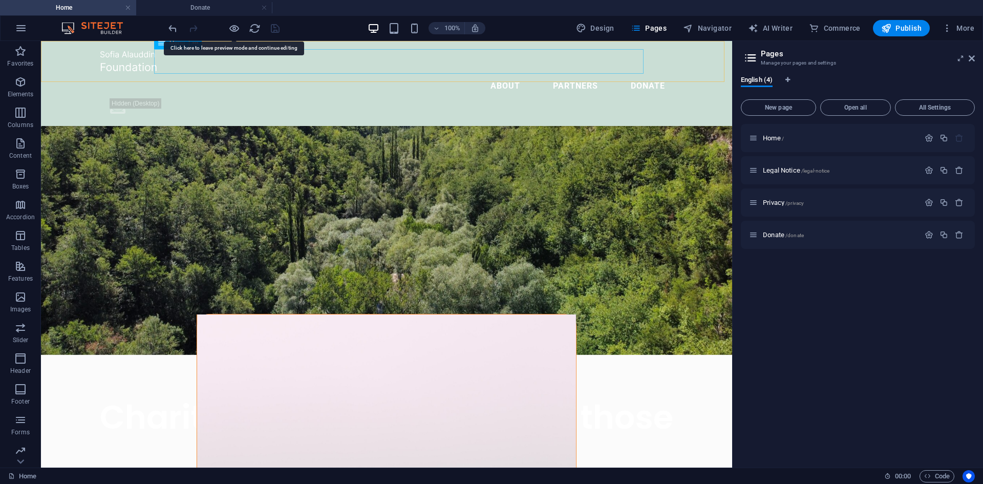
click at [340, 74] on nav "About Partners Donate" at bounding box center [386, 86] width 573 height 25
click at [63, 63] on div "About Partners Donate .fa-secondary{opacity:.4}" at bounding box center [386, 83] width 691 height 85
click at [53, 75] on div "About Partners Donate .fa-secondary{opacity:.4}" at bounding box center [386, 83] width 691 height 85
click at [63, 67] on div "About Partners Donate .fa-secondary{opacity:.4}" at bounding box center [386, 83] width 691 height 85
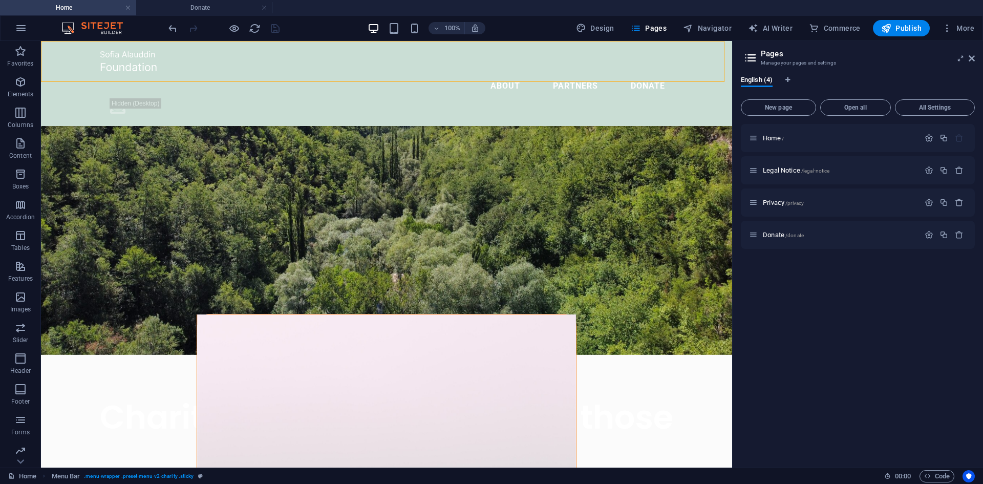
select select "header"
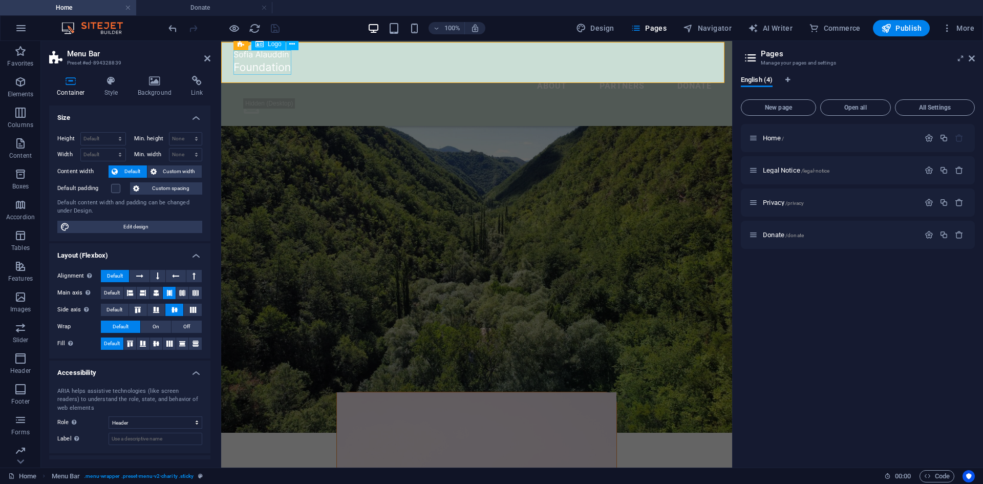
scroll to position [0, 0]
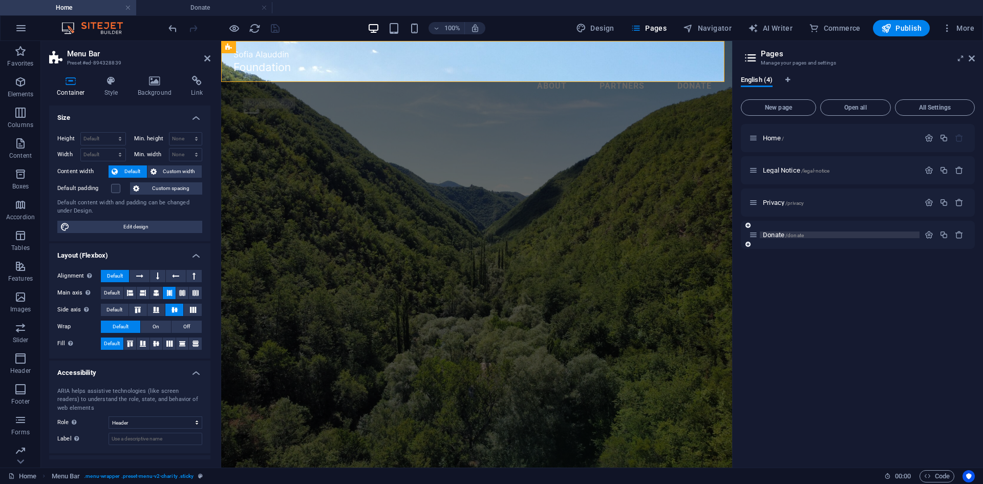
click at [775, 234] on span "Donate /donate" at bounding box center [783, 235] width 41 height 8
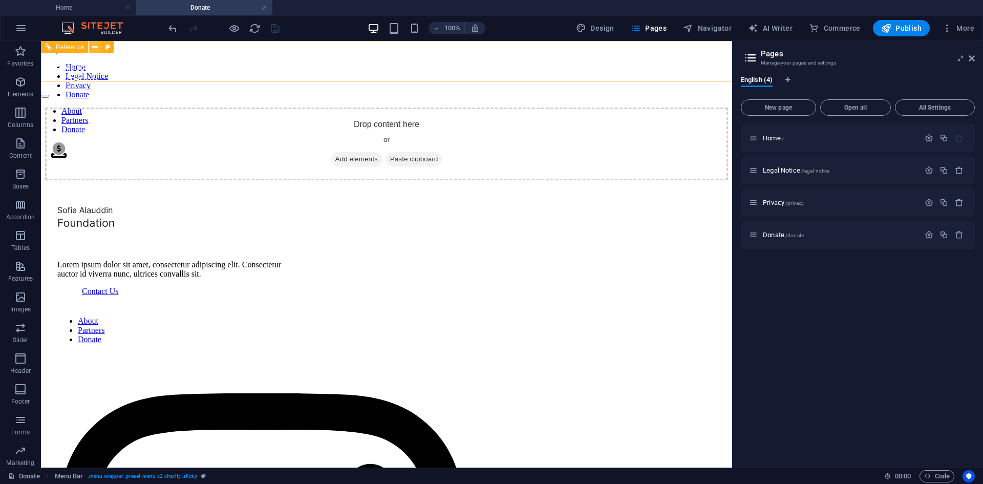
click at [95, 47] on icon at bounding box center [95, 47] width 6 height 11
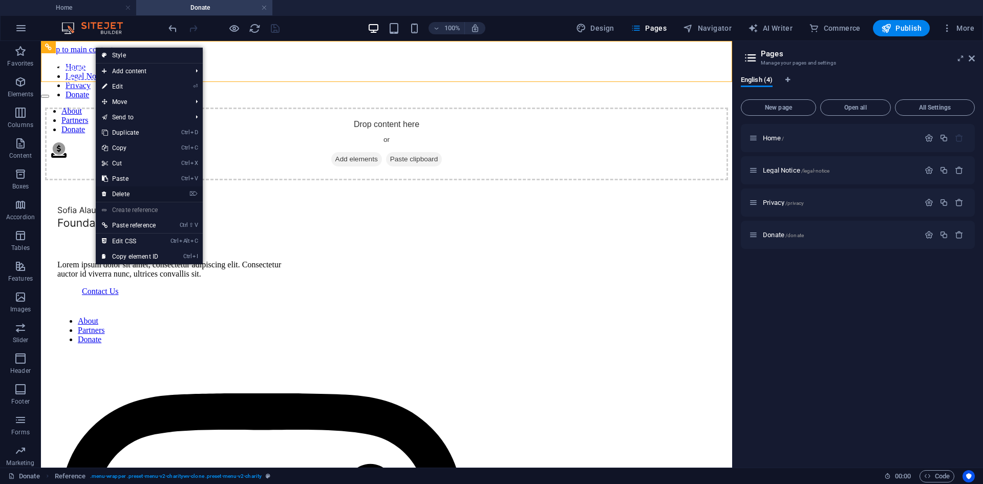
click at [128, 192] on link "⌦ Delete" at bounding box center [130, 193] width 69 height 15
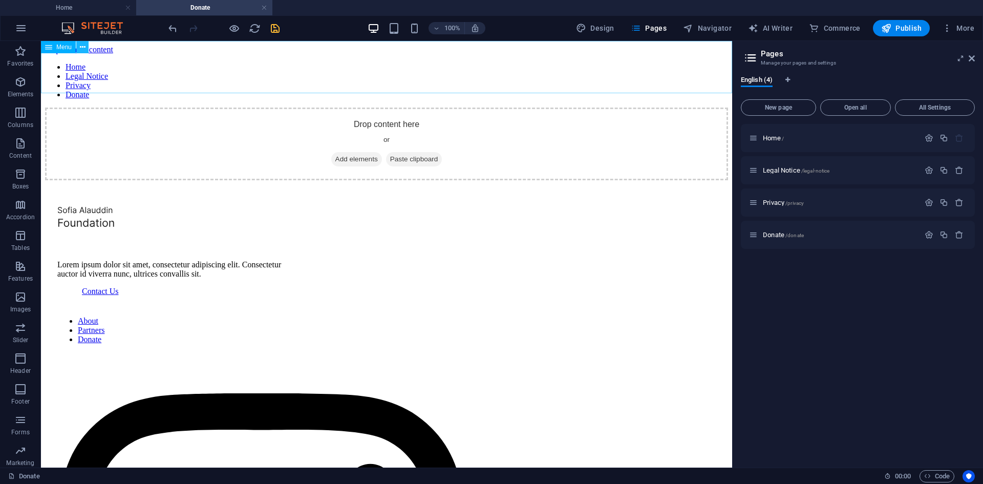
click at [83, 46] on icon at bounding box center [83, 47] width 6 height 11
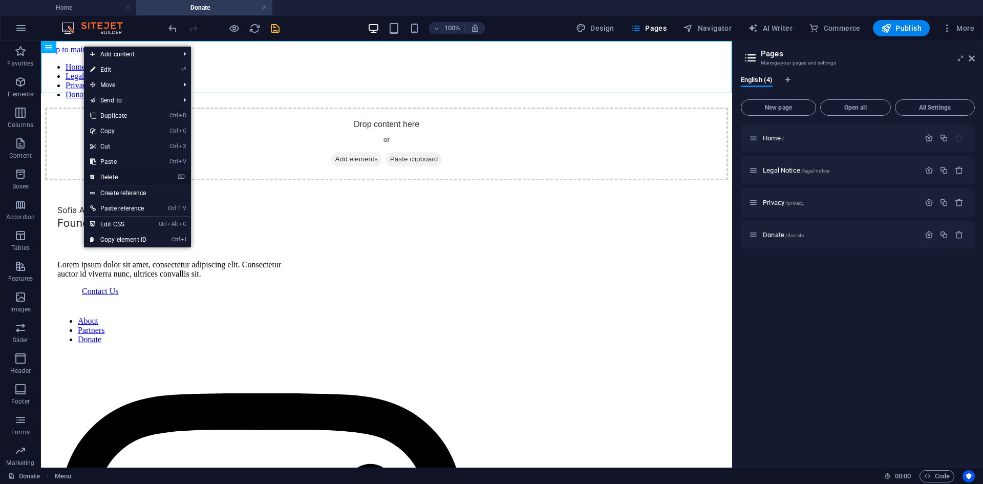
click at [114, 176] on link "⌦ Delete" at bounding box center [118, 176] width 69 height 15
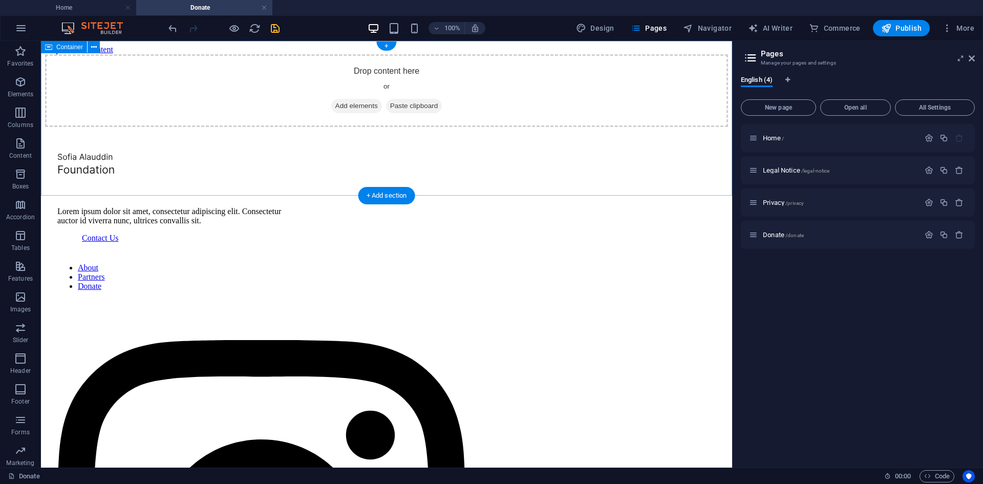
click at [209, 54] on div "Drop content here or Add elements Paste clipboard" at bounding box center [386, 90] width 683 height 73
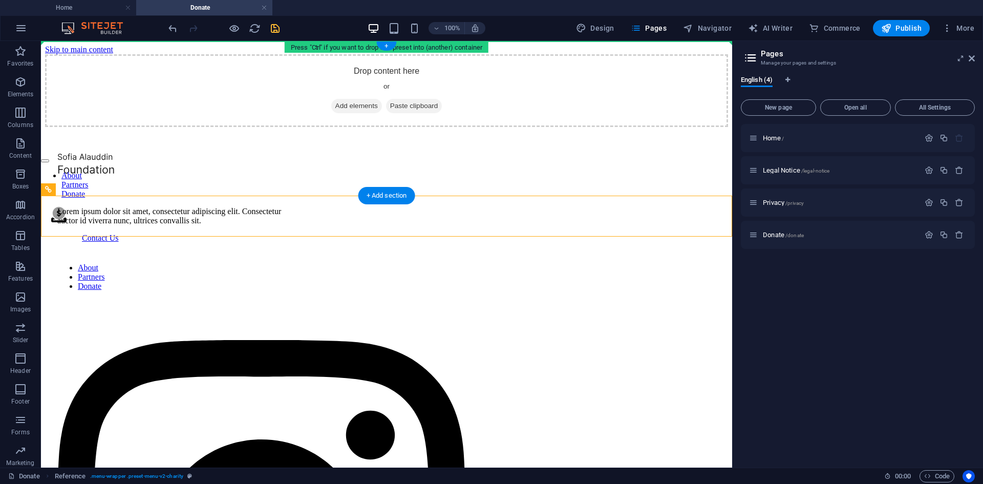
drag, startPoint x: 193, startPoint y: 217, endPoint x: 207, endPoint y: 69, distance: 148.0
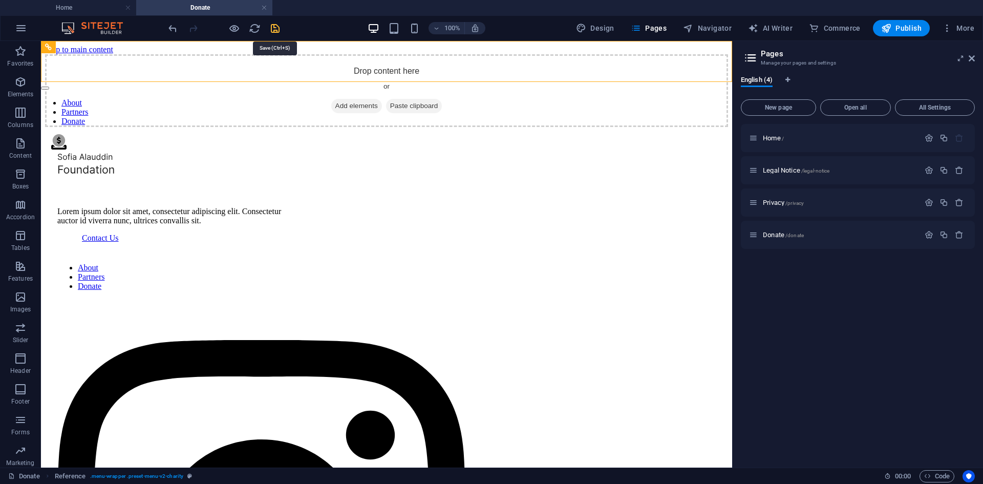
click at [275, 27] on icon "save" at bounding box center [275, 29] width 12 height 12
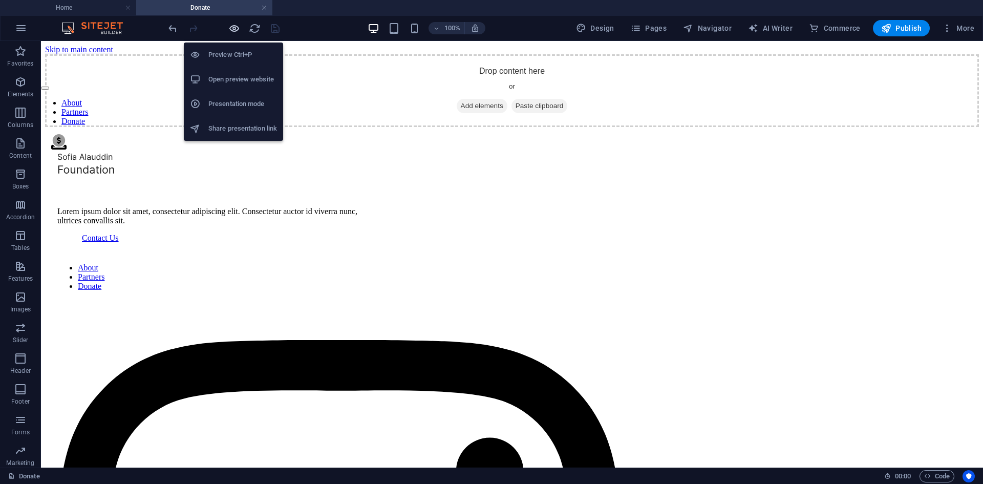
click at [233, 27] on icon "button" at bounding box center [234, 29] width 12 height 12
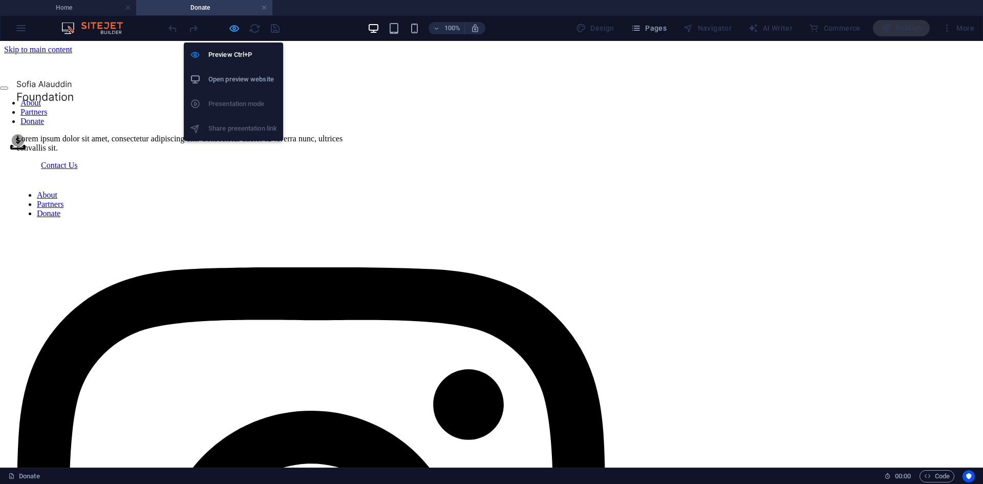
click at [234, 27] on icon "button" at bounding box center [234, 29] width 12 height 12
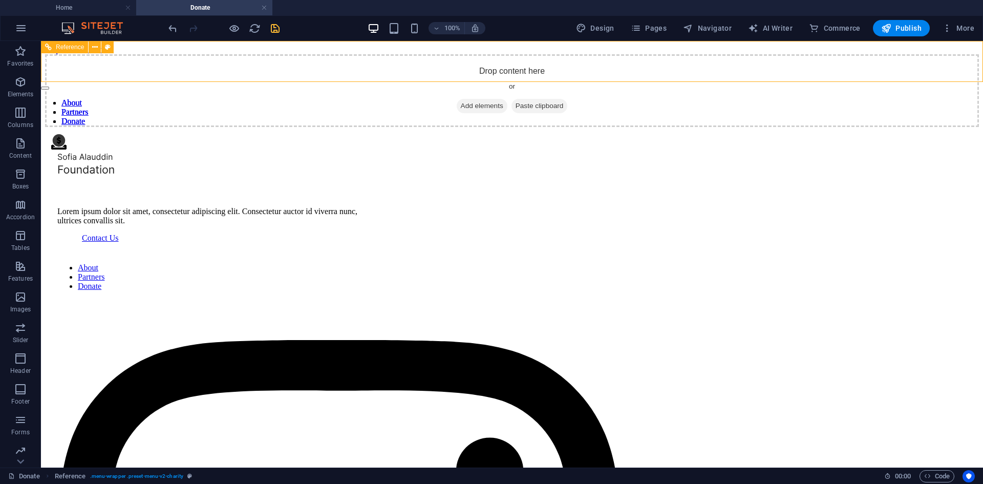
click at [370, 98] on nav "About Partners Donate" at bounding box center [512, 112] width 942 height 28
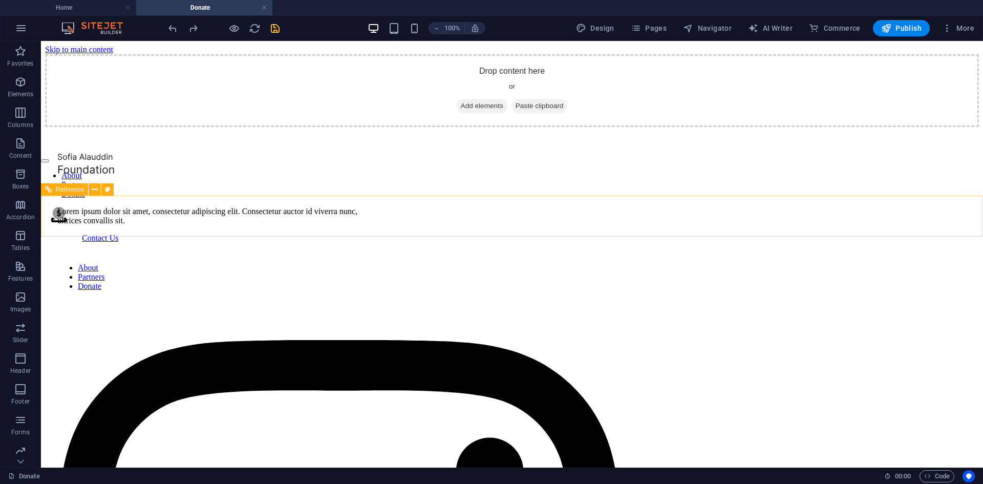
click at [538, 199] on nav "About Partners Donate" at bounding box center [512, 185] width 942 height 28
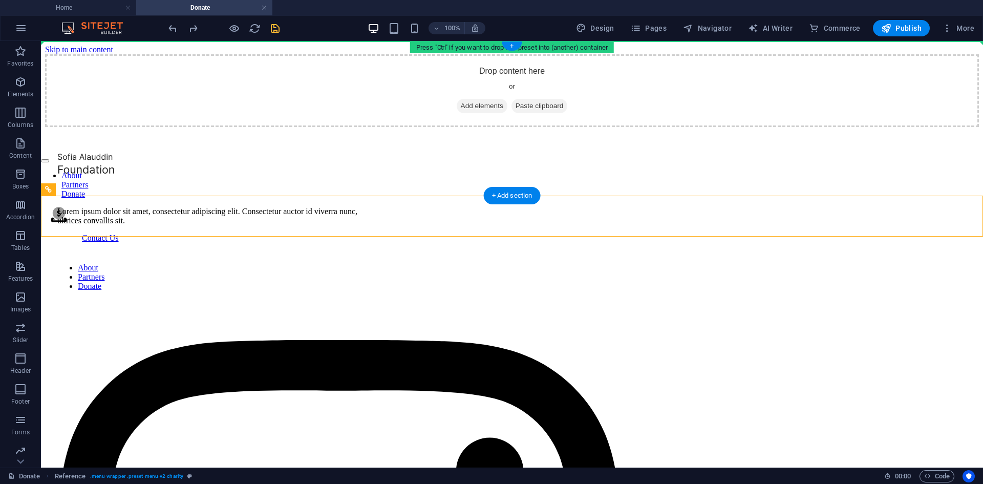
drag, startPoint x: 110, startPoint y: 208, endPoint x: 137, endPoint y: 56, distance: 154.5
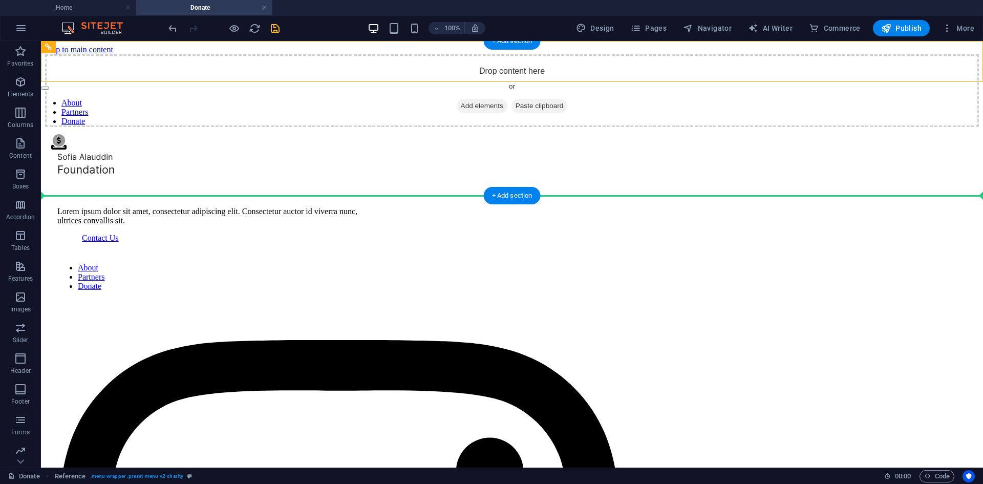
drag, startPoint x: 150, startPoint y: 65, endPoint x: 147, endPoint y: 191, distance: 126.0
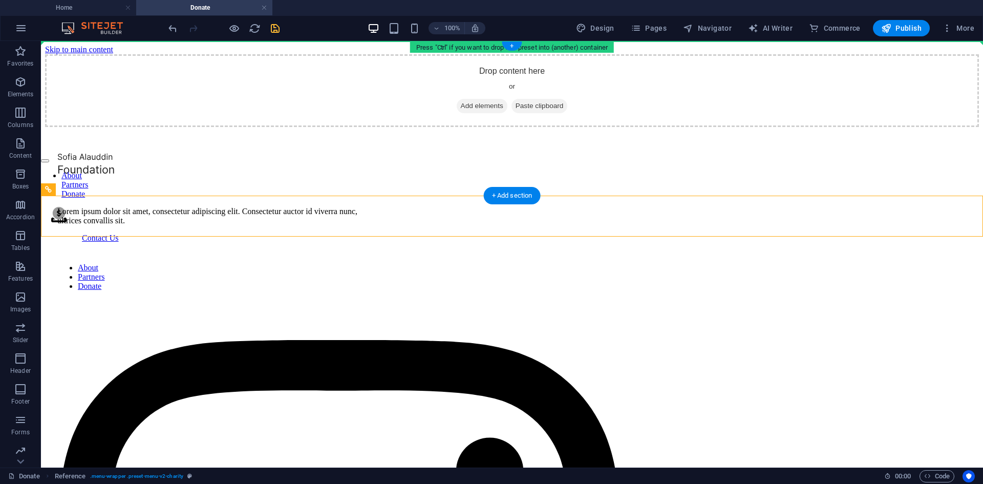
drag, startPoint x: 143, startPoint y: 215, endPoint x: 136, endPoint y: 54, distance: 161.9
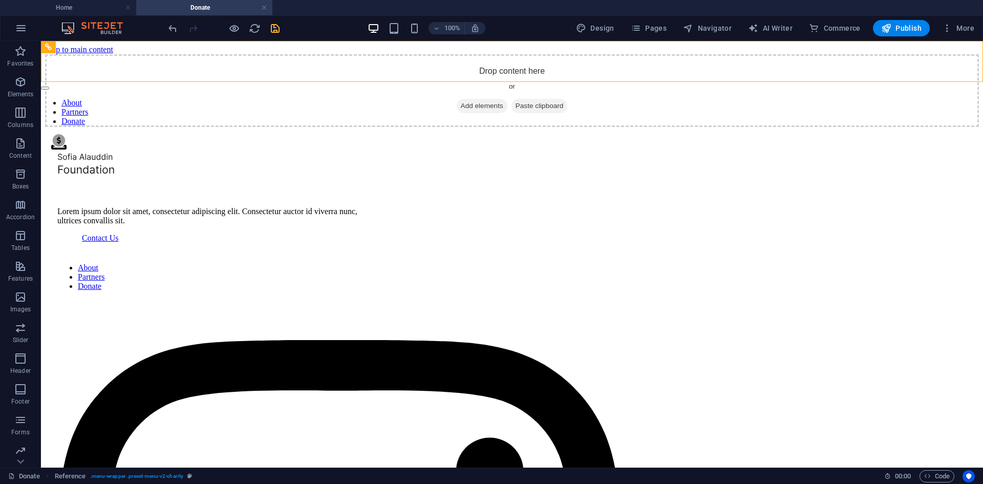
click at [276, 31] on icon "save" at bounding box center [275, 29] width 12 height 12
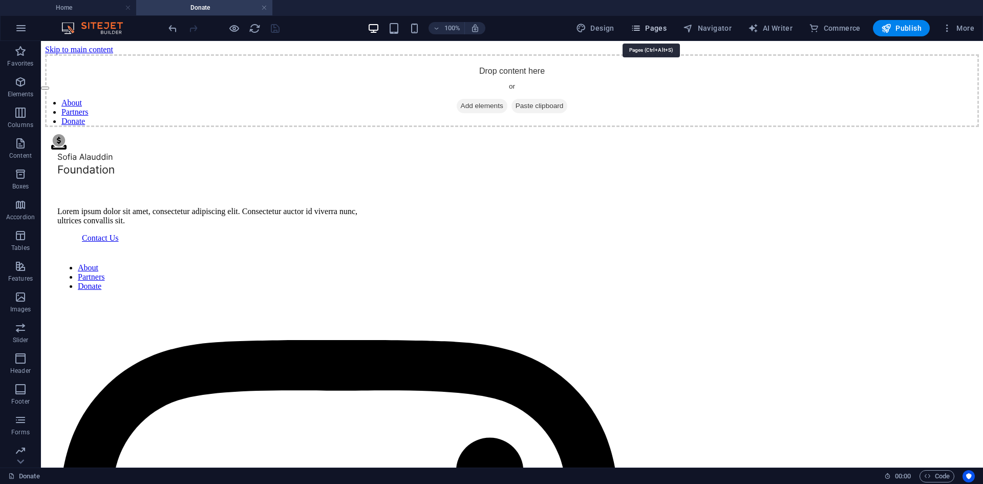
drag, startPoint x: 650, startPoint y: 26, endPoint x: 664, endPoint y: 53, distance: 31.1
click at [650, 26] on span "Pages" at bounding box center [649, 28] width 36 height 10
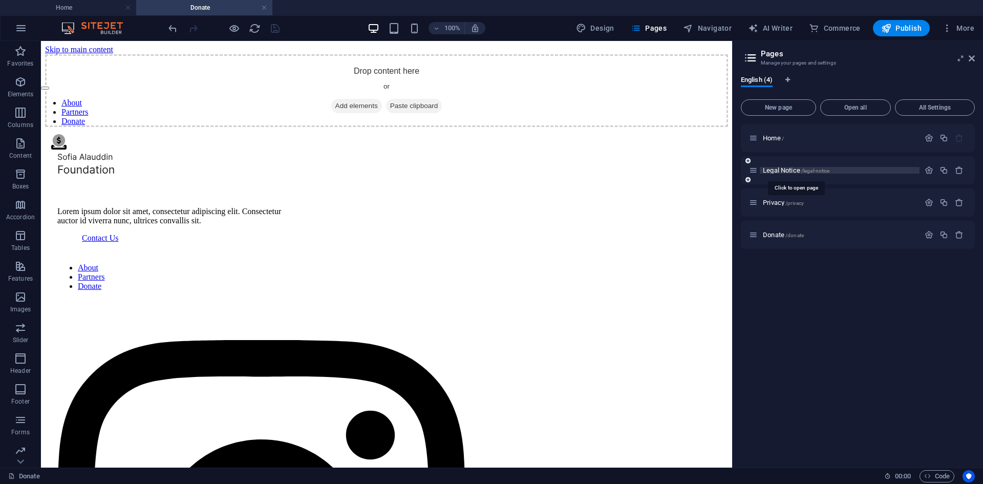
click at [779, 170] on span "Legal Notice /legal-notice" at bounding box center [796, 170] width 67 height 8
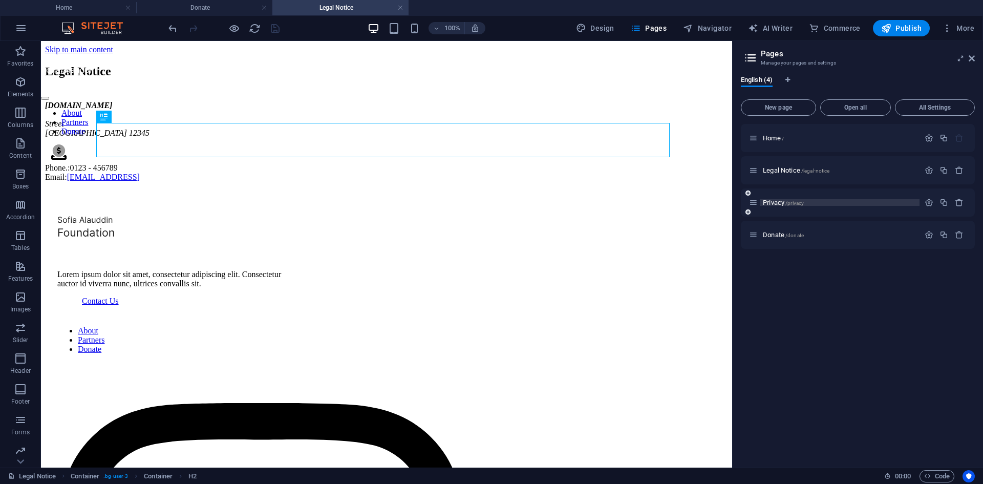
click at [775, 201] on span "Privacy /privacy" at bounding box center [783, 203] width 41 height 8
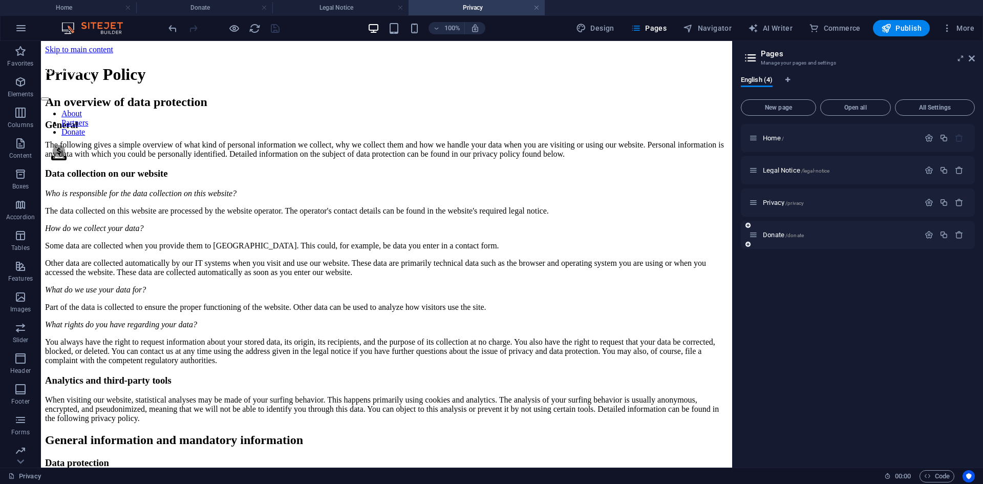
click at [772, 238] on div "Donate /donate" at bounding box center [834, 235] width 170 height 12
click at [773, 234] on span "Donate /donate" at bounding box center [783, 235] width 41 height 8
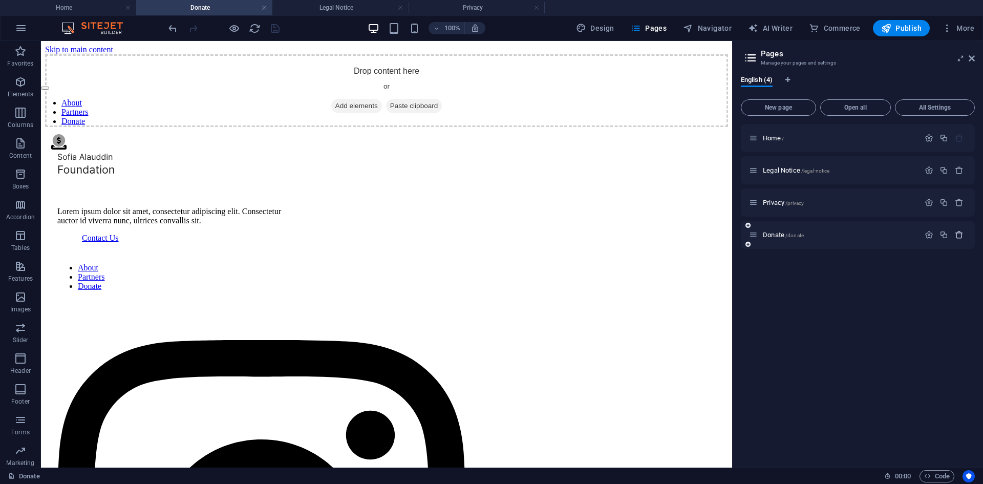
click at [956, 236] on icon "button" at bounding box center [959, 234] width 9 height 9
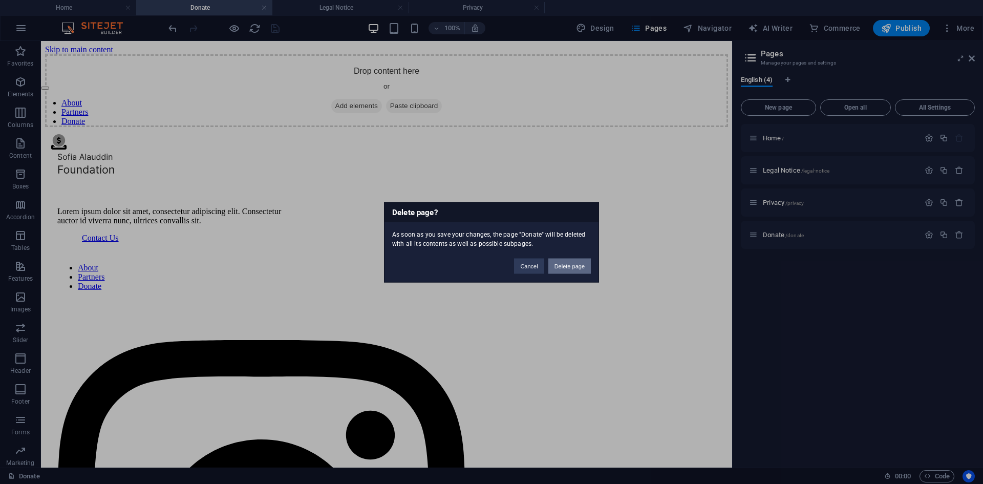
click at [568, 264] on button "Delete page" at bounding box center [569, 265] width 42 height 15
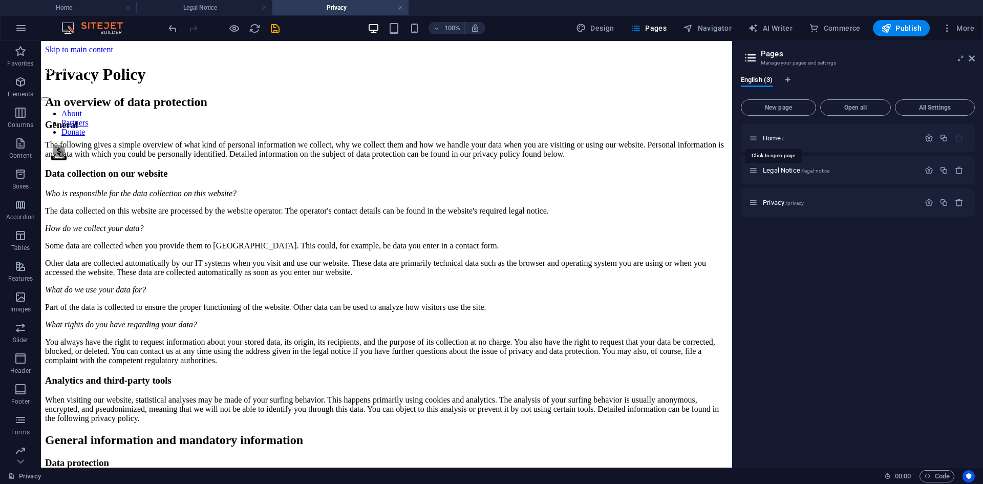
drag, startPoint x: 770, startPoint y: 135, endPoint x: 751, endPoint y: 233, distance: 99.6
click at [749, 238] on div "Home / Legal Notice /legal-notice Privacy /privacy" at bounding box center [858, 291] width 234 height 335
click at [945, 137] on icon "button" at bounding box center [943, 138] width 9 height 9
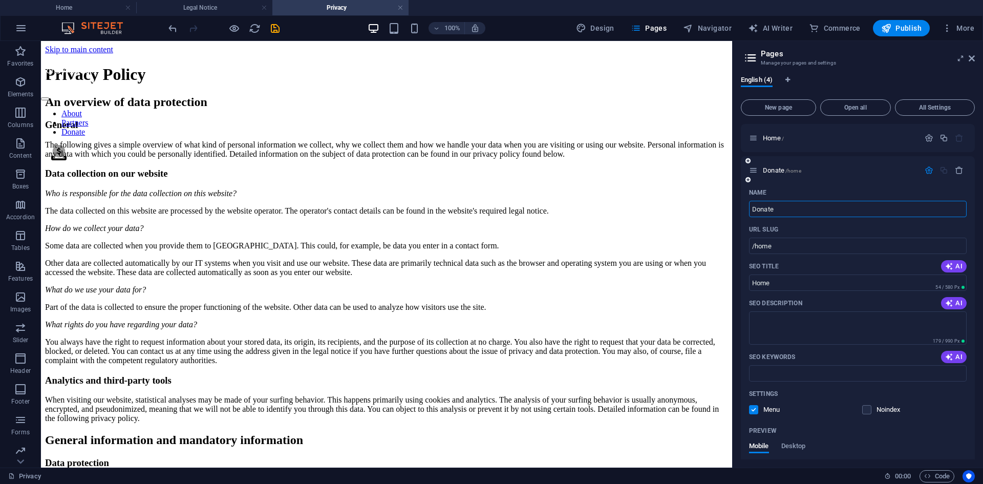
type input "Donate"
click at [769, 244] on input "/home" at bounding box center [858, 246] width 218 height 16
click at [772, 244] on input "/home" at bounding box center [858, 246] width 218 height 16
type input "/donate"
drag, startPoint x: 778, startPoint y: 284, endPoint x: 736, endPoint y: 279, distance: 42.2
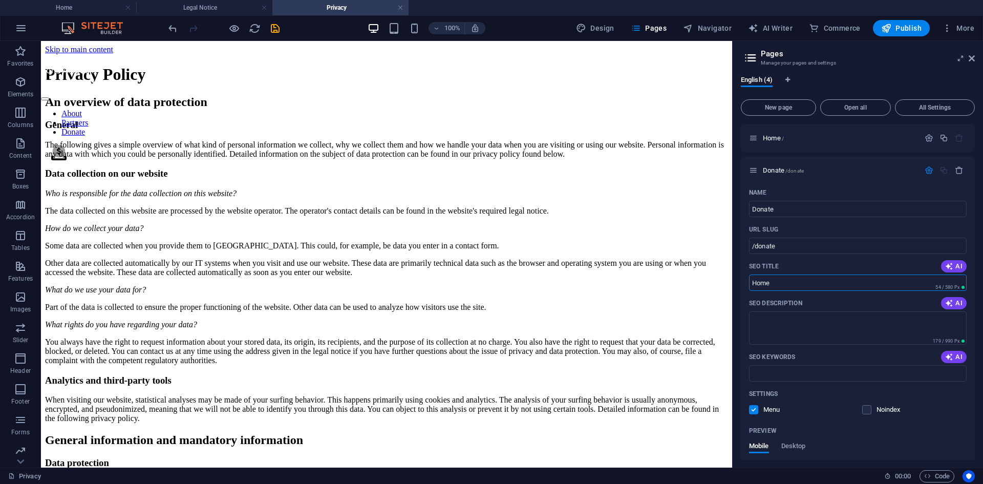
click at [736, 279] on div "English (4) New page Open all All Settings Home / Donate /donate Name Donate ​ …" at bounding box center [857, 268] width 250 height 400
type input "Donate"
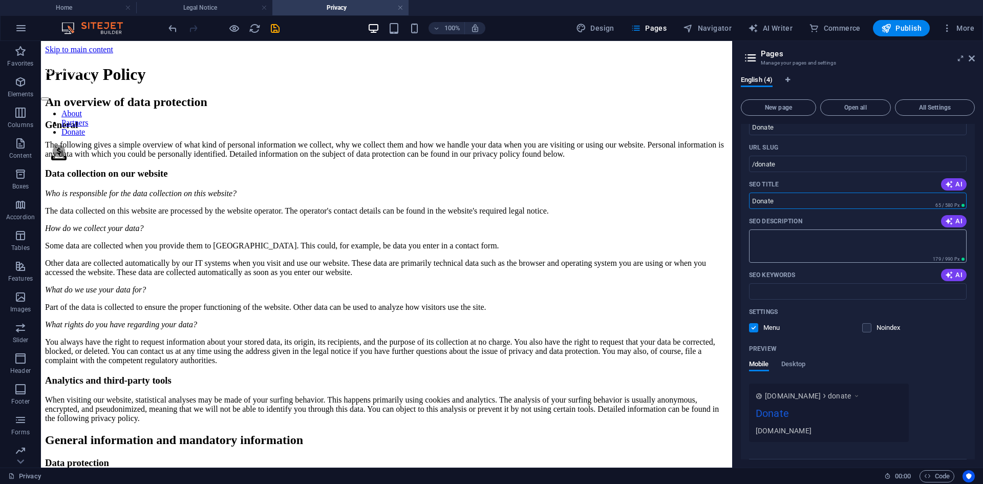
scroll to position [102, 0]
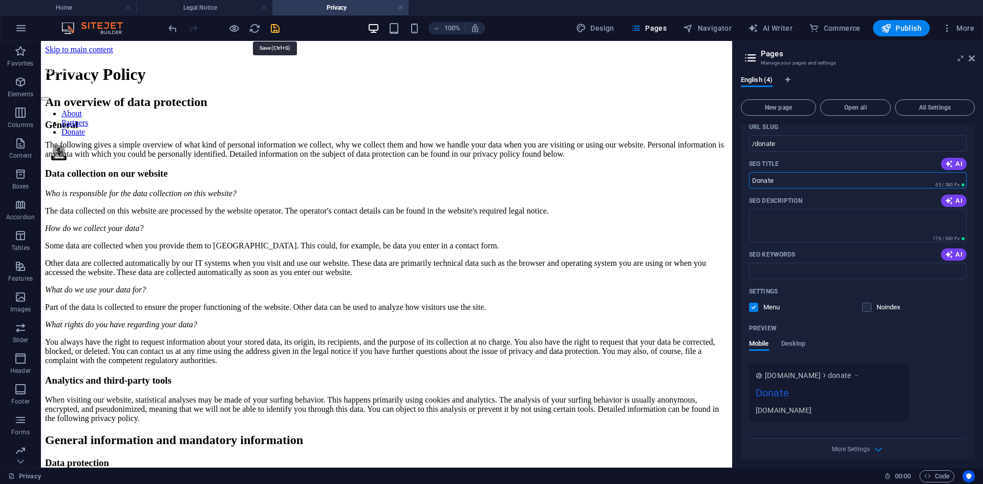
click at [270, 30] on icon "save" at bounding box center [275, 29] width 12 height 12
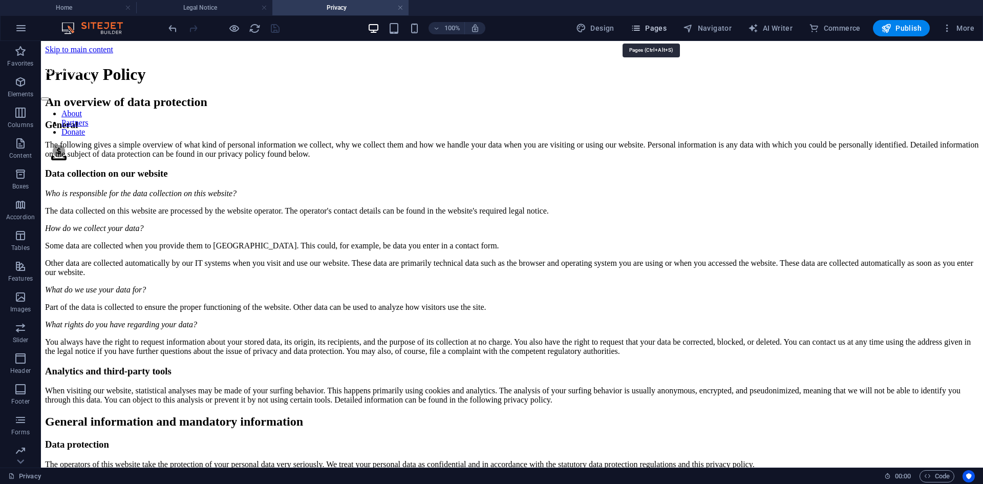
click at [652, 27] on span "Pages" at bounding box center [649, 28] width 36 height 10
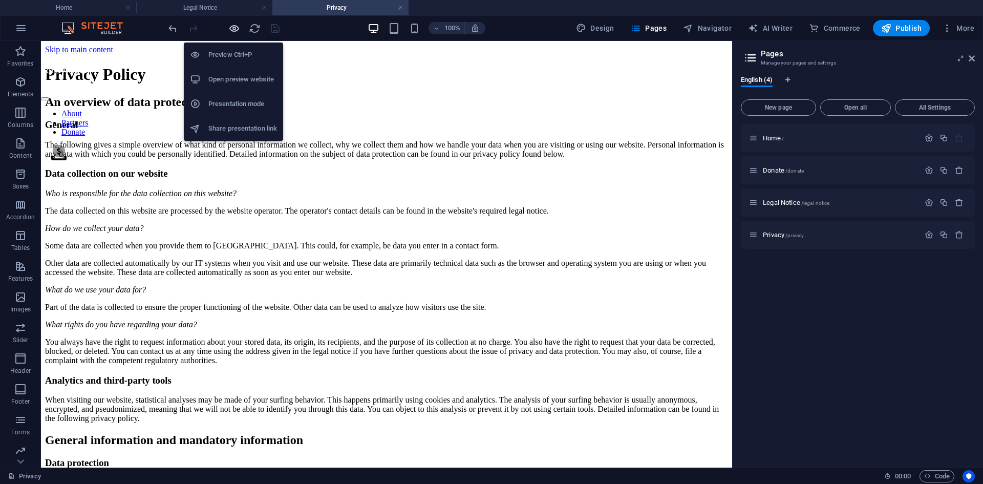
click at [234, 30] on icon "button" at bounding box center [234, 29] width 12 height 12
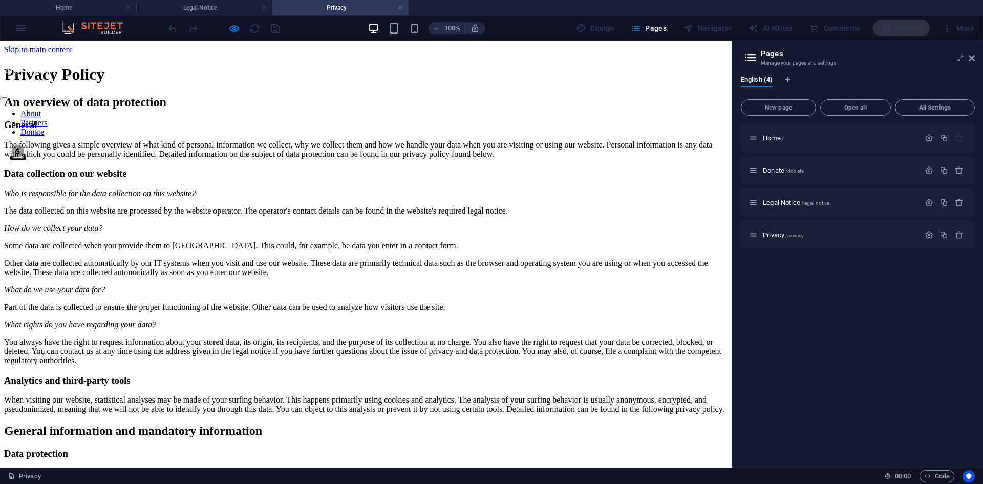
click at [44, 127] on link "Donate" at bounding box center [32, 131] width 24 height 9
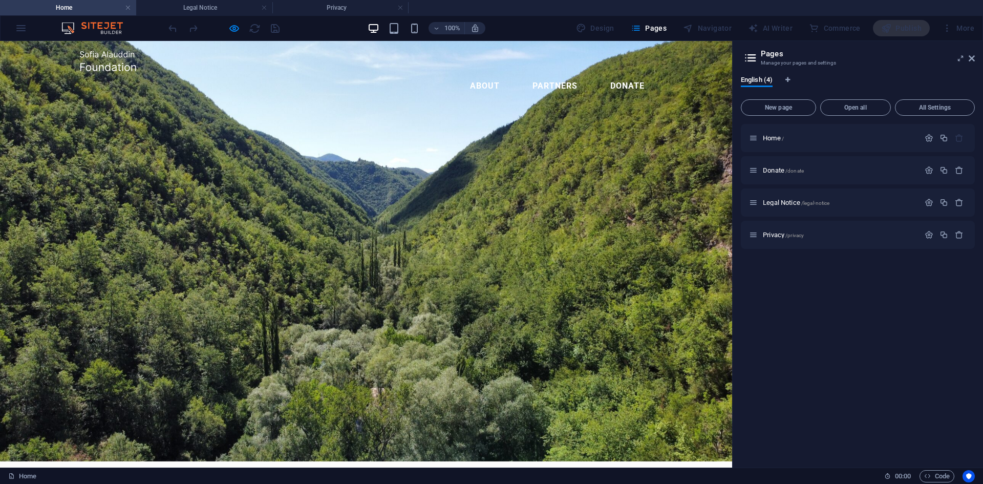
scroll to position [0, 0]
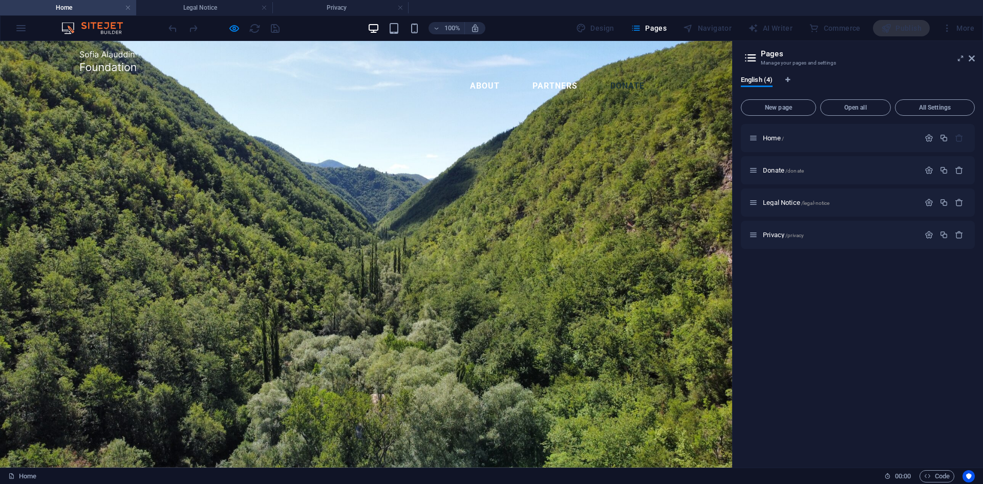
click at [614, 74] on link "Donate" at bounding box center [627, 86] width 51 height 25
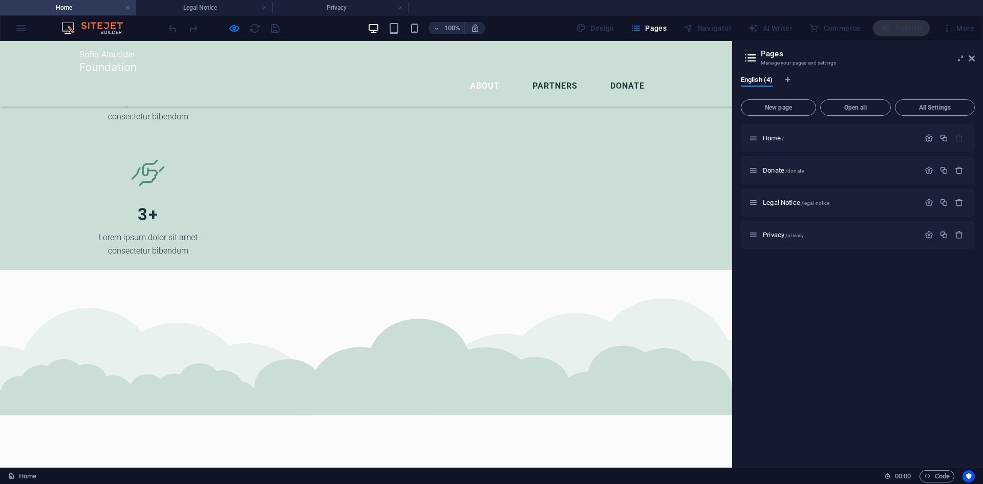
scroll to position [1987, 0]
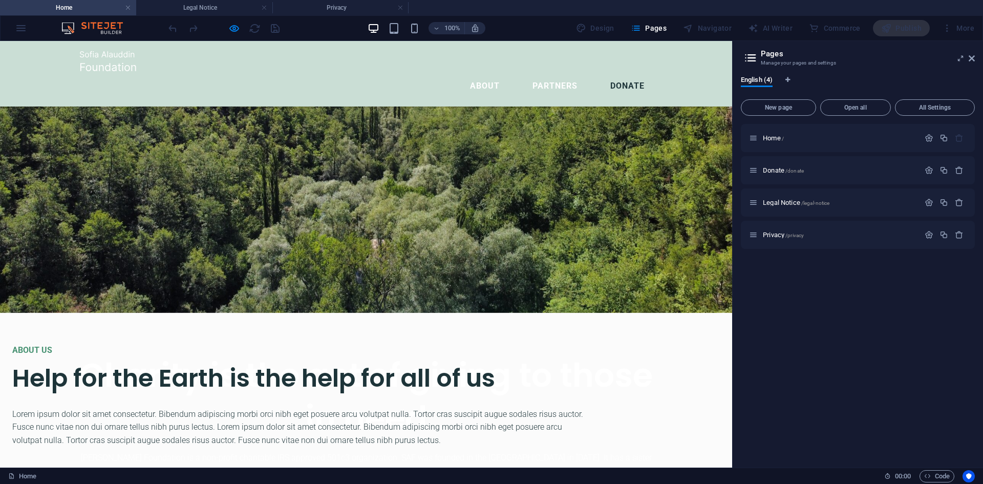
click at [620, 74] on link "Donate" at bounding box center [627, 86] width 51 height 25
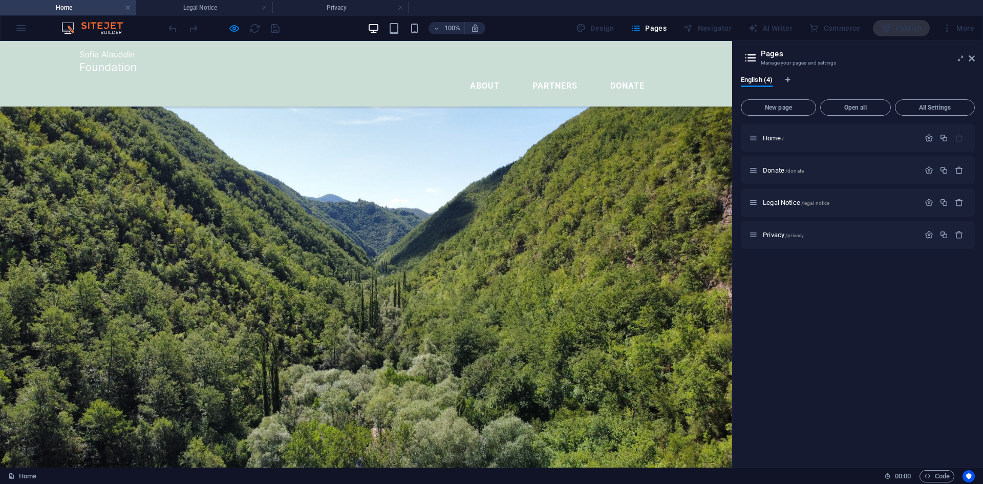
scroll to position [0, 0]
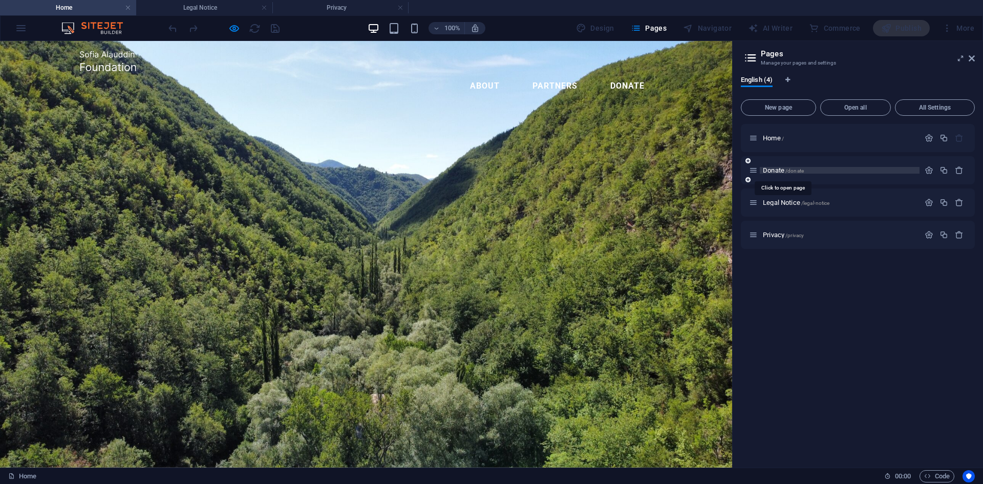
click at [773, 167] on span "Donate /donate" at bounding box center [783, 170] width 41 height 8
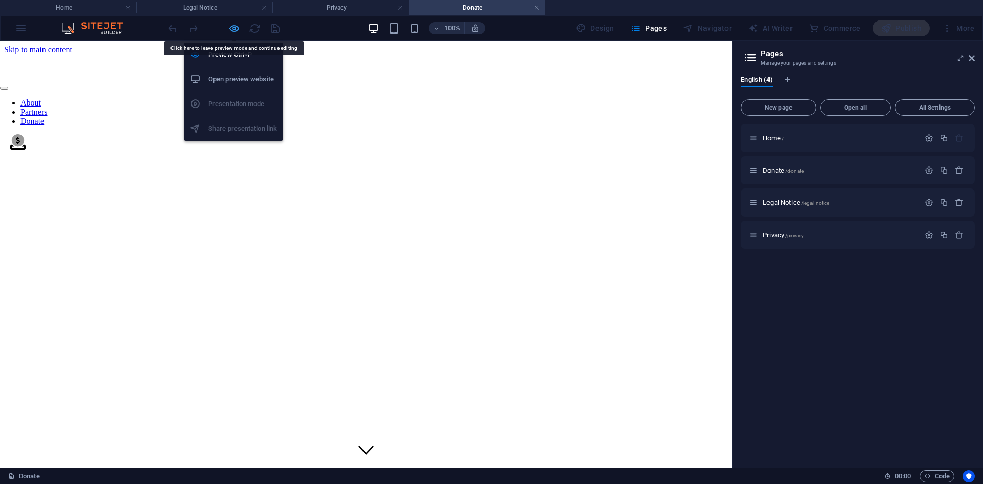
click at [234, 30] on icon "button" at bounding box center [234, 29] width 12 height 12
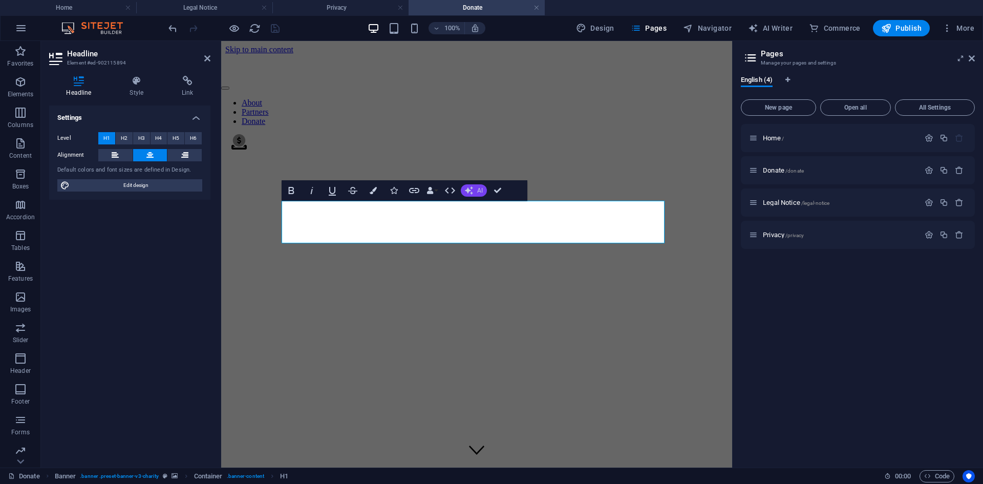
click at [475, 190] on button "AI" at bounding box center [474, 190] width 26 height 12
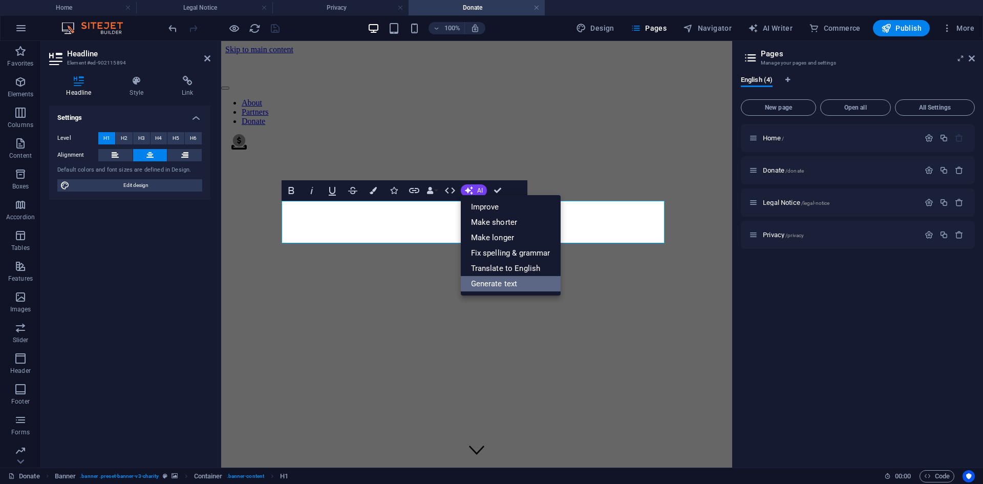
click at [518, 279] on link "Generate text" at bounding box center [511, 283] width 100 height 15
select select "English"
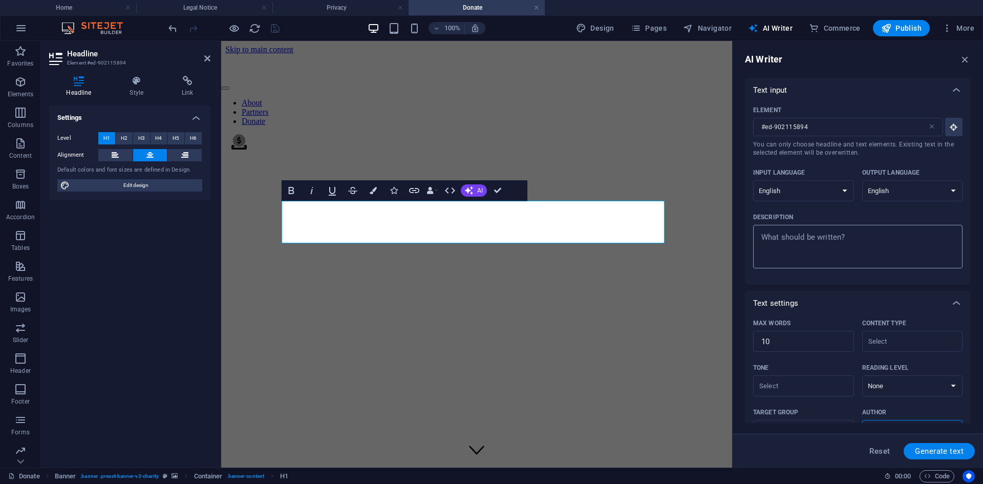
type textarea "x"
click at [814, 246] on textarea "Description x ​" at bounding box center [857, 246] width 199 height 33
type textarea "T"
type textarea "x"
type textarea "Th"
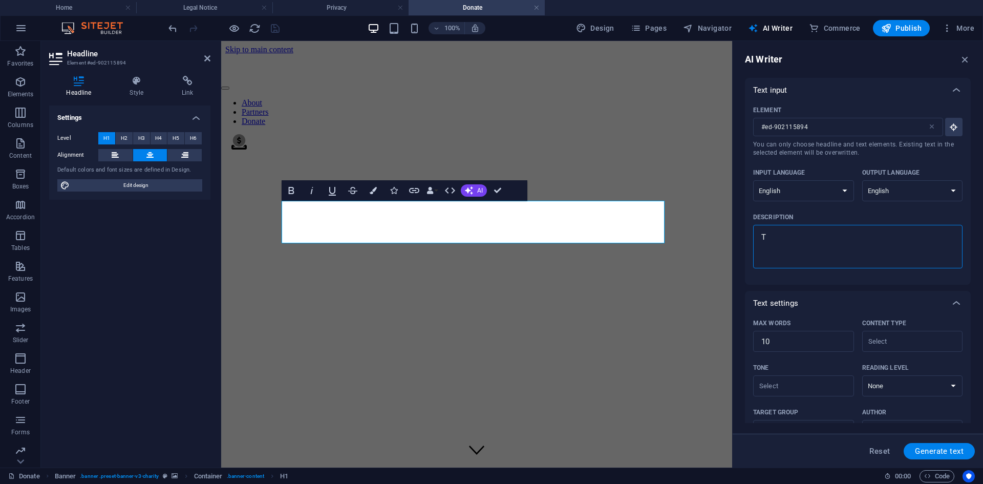
type textarea "x"
type textarea "Thi"
type textarea "x"
type textarea "This"
type textarea "x"
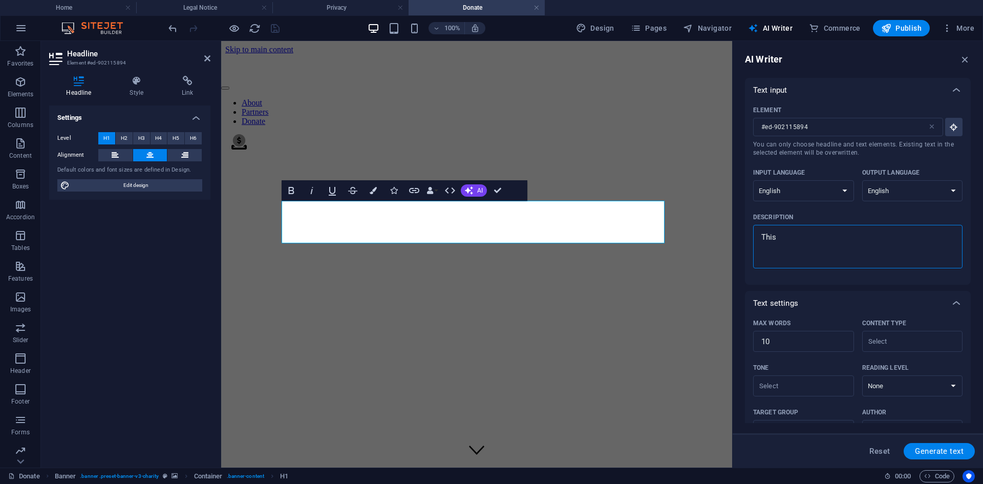
type textarea "This"
type textarea "x"
type textarea "This i"
type textarea "x"
type textarea "This is"
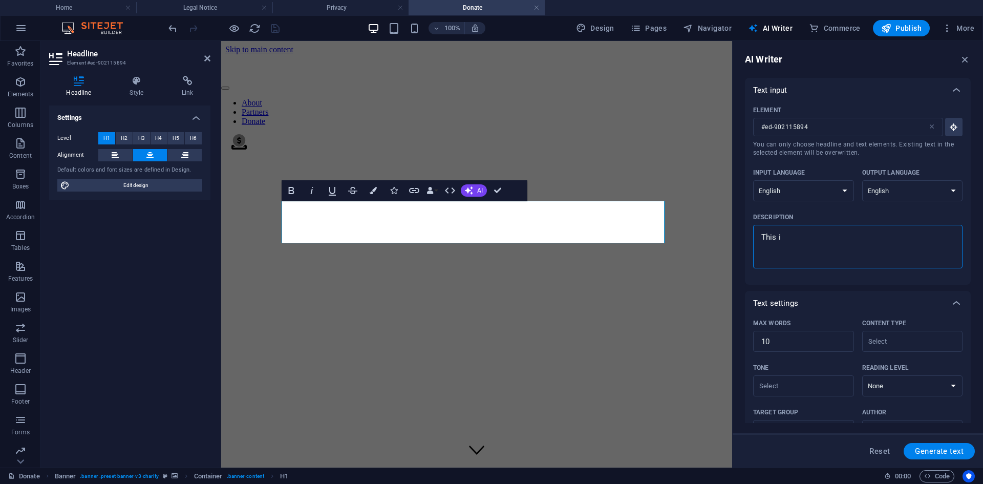
type textarea "x"
type textarea "This is"
type textarea "x"
type textarea "This is a"
type textarea "x"
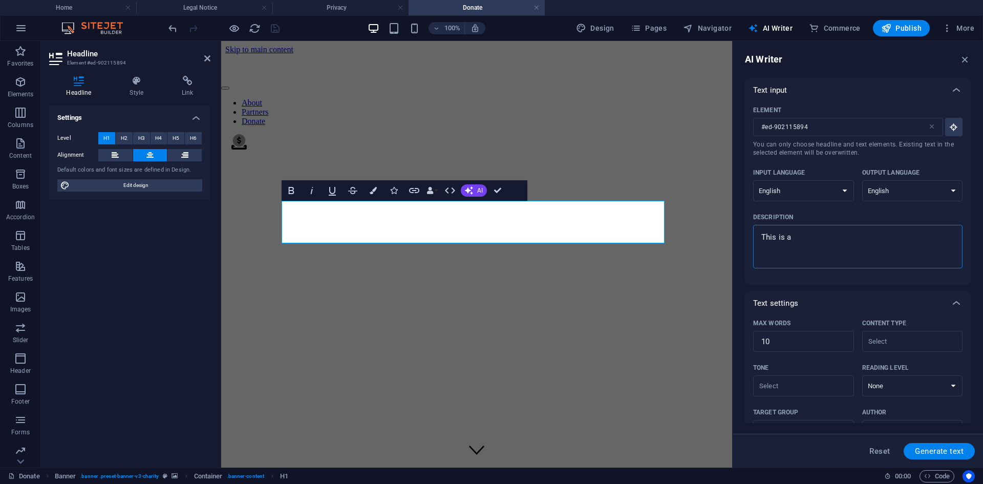
type textarea "This is a"
type textarea "x"
type textarea "This is a d"
type textarea "x"
type textarea "This is a do"
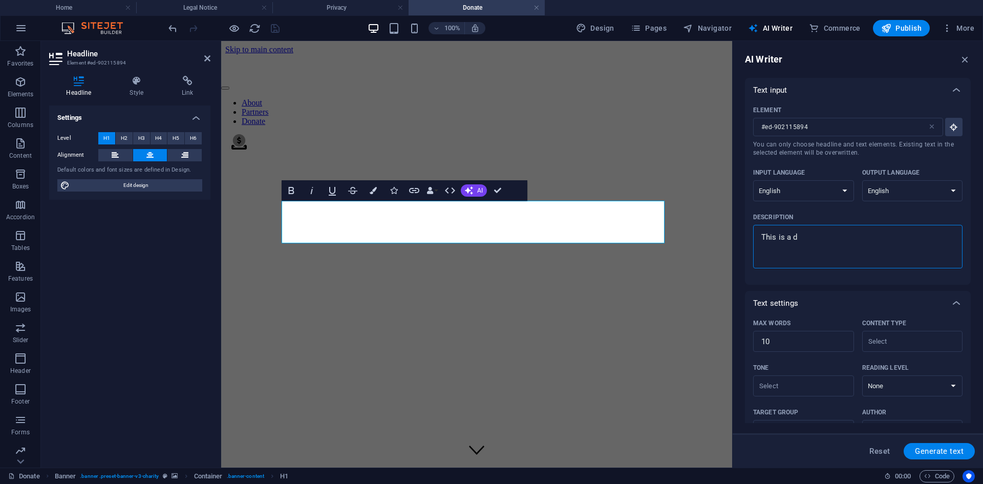
type textarea "x"
type textarea "This is a don"
type textarea "x"
type textarea "This is a dona"
type textarea "x"
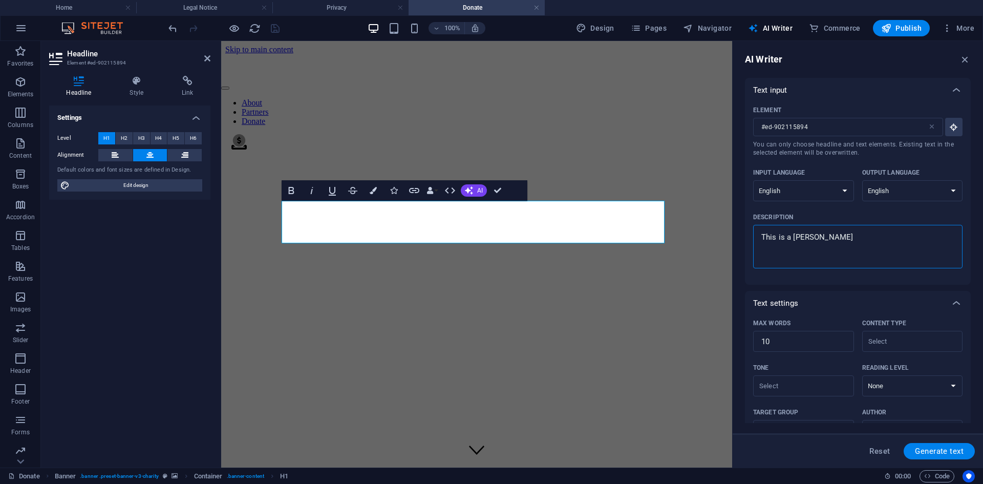
type textarea "This is a donat"
type textarea "x"
type textarea "This is a donati"
type textarea "x"
type textarea "This is a donatio"
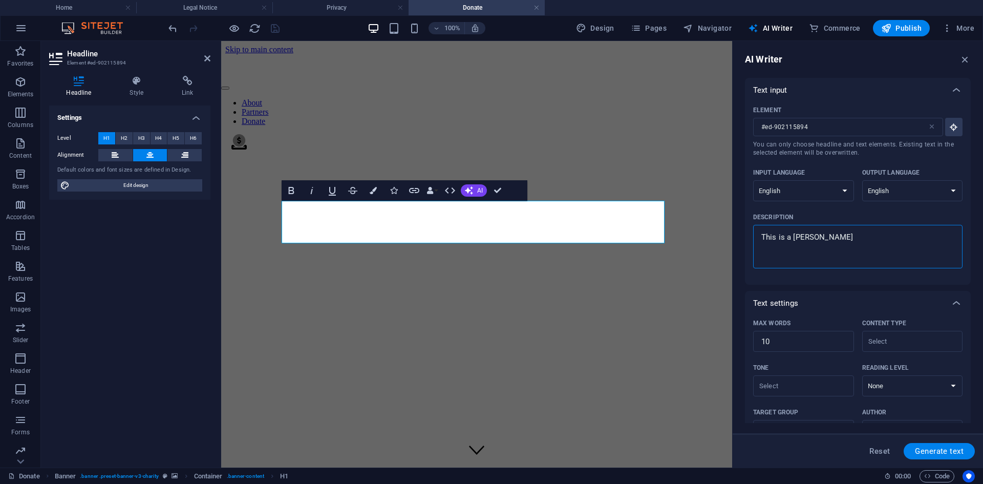
type textarea "x"
type textarea "This is a donation"
type textarea "x"
type textarea "This is a donation"
type textarea "x"
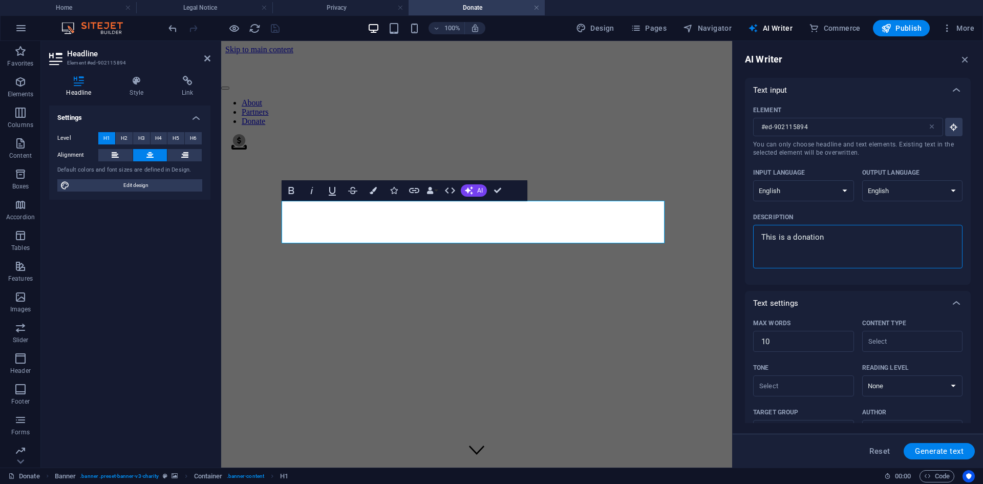
type textarea "This is a donation p"
type textarea "x"
type textarea "This is a donation pa"
type textarea "x"
type textarea "This is a donation pag"
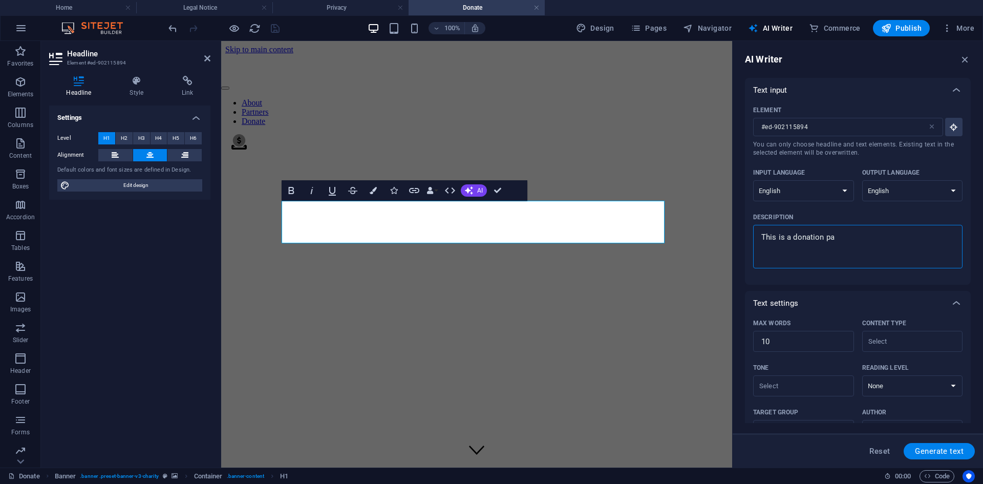
type textarea "x"
type textarea "This is a donation page"
type textarea "x"
type textarea "This is a donation page"
type textarea "x"
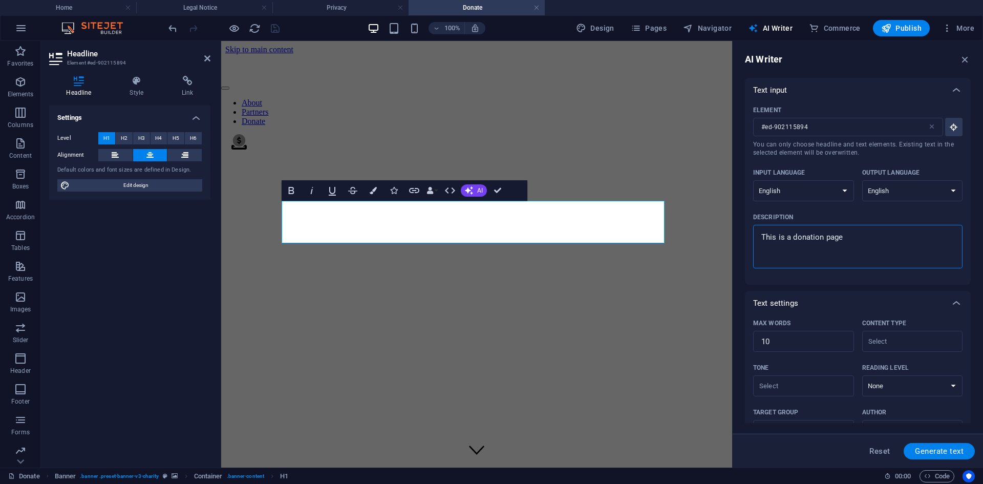
type textarea "This is a donation page s"
type textarea "x"
type textarea "This is a donation page so"
type textarea "x"
type textarea "This is a donation page so"
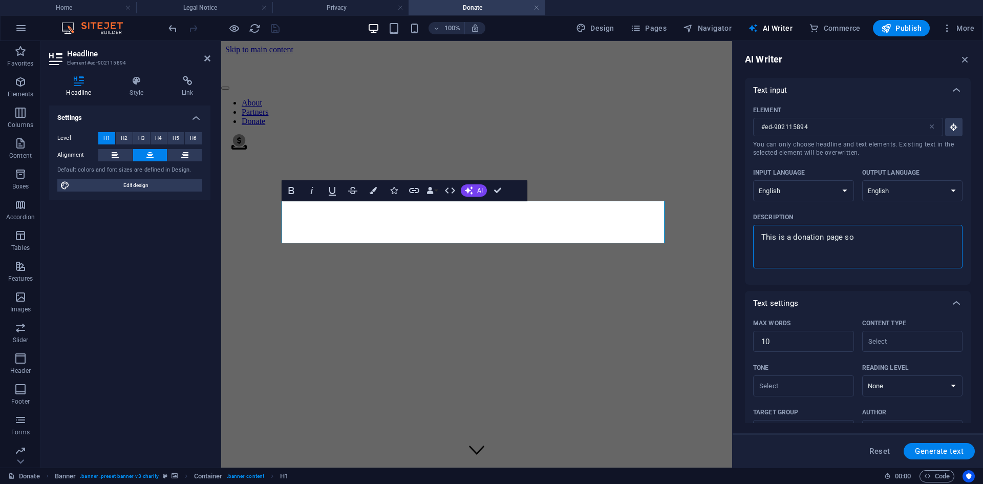
type textarea "x"
type textarea "This is a donation page so s"
type textarea "x"
type textarea "This is a donation page so so"
type textarea "x"
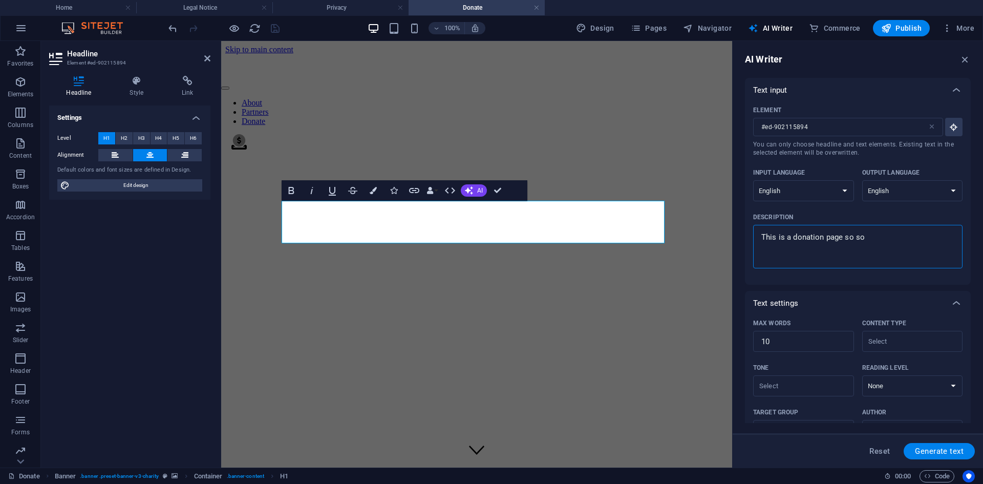
type textarea "This is a donation page so som"
type textarea "x"
type textarea "This is a donation page so some"
type textarea "x"
type textarea "This is a donation page so somet"
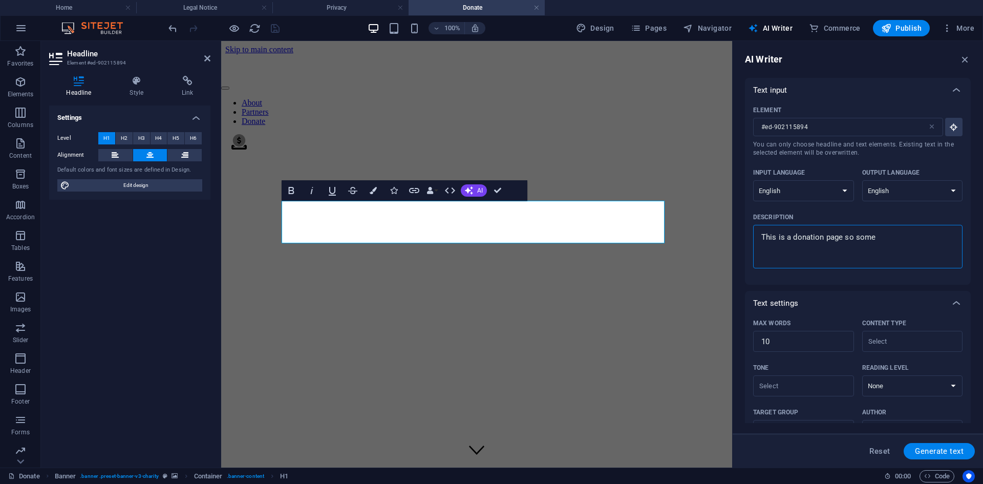
type textarea "x"
type textarea "This is a donation page so someth"
type textarea "x"
type textarea "This is a donation page so somethi"
type textarea "x"
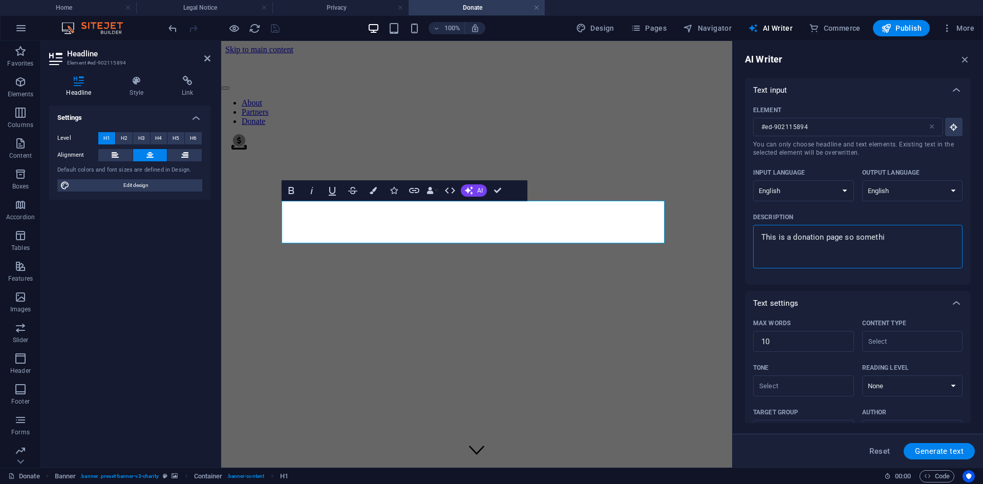
type textarea "This is a donation page so somethin"
type textarea "x"
type textarea "This is a donation page so something"
type textarea "x"
type textarea "This is a donation page so something"
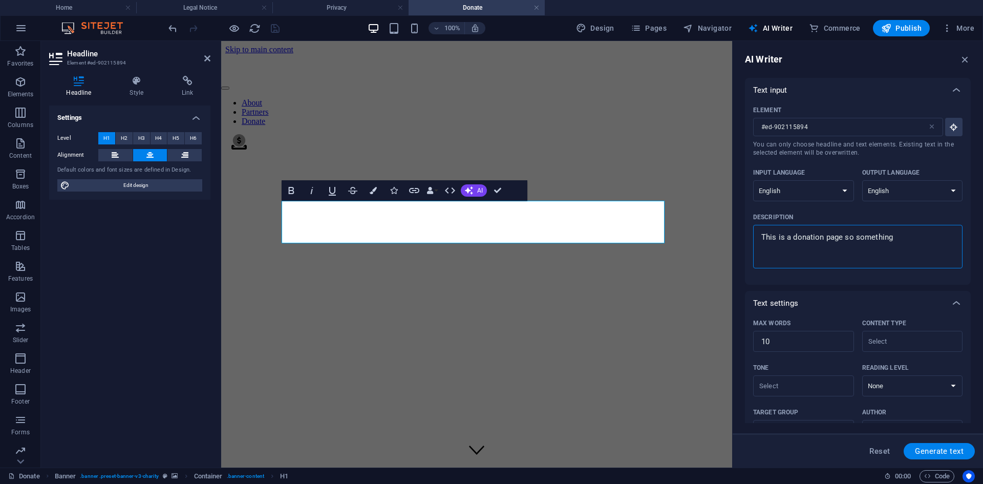
type textarea "x"
type textarea "This is a donation page so something t"
type textarea "x"
type textarea "This is a donation page so something th"
type textarea "x"
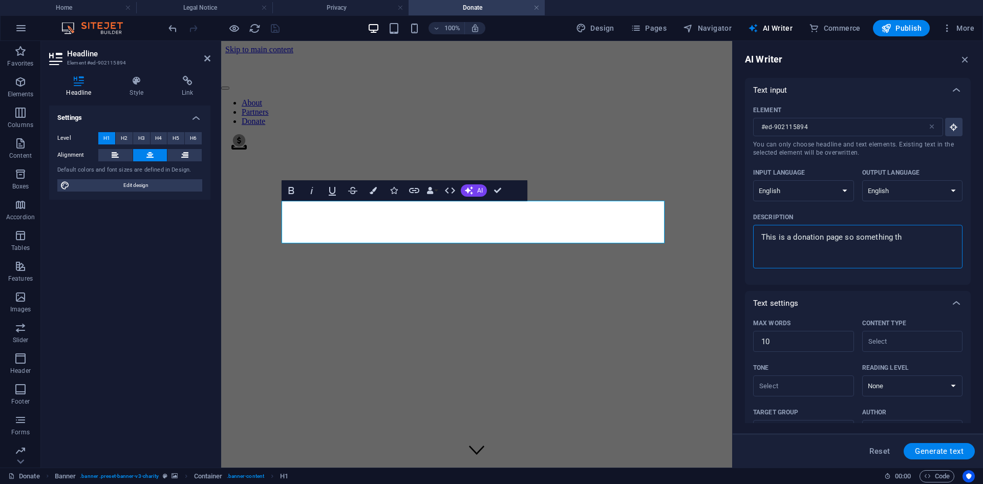
type textarea "This is a donation page so something tha"
type textarea "x"
type textarea "This is a donation page so something than"
type textarea "x"
type textarea "This is a donation page so something tha"
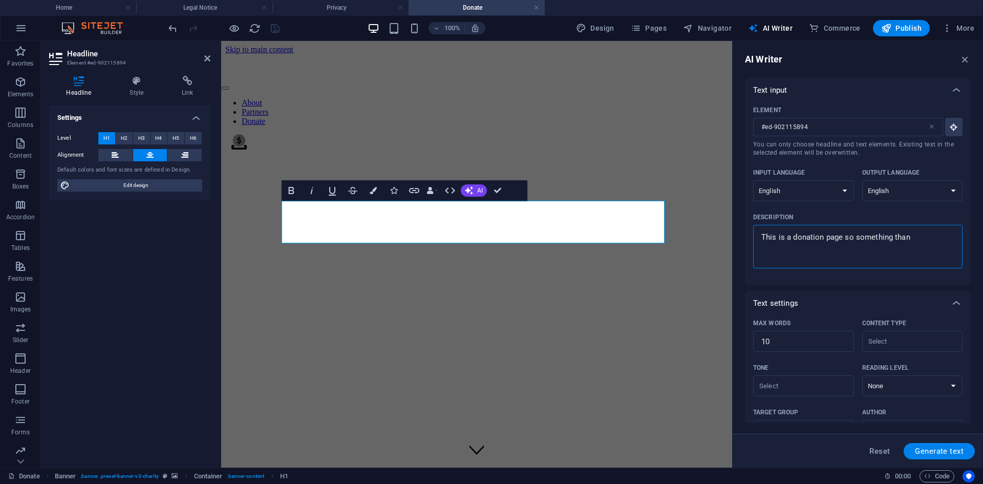
type textarea "x"
type textarea "This is a donation page so something that"
type textarea "x"
type textarea "This is a donation page so something that"
type textarea "x"
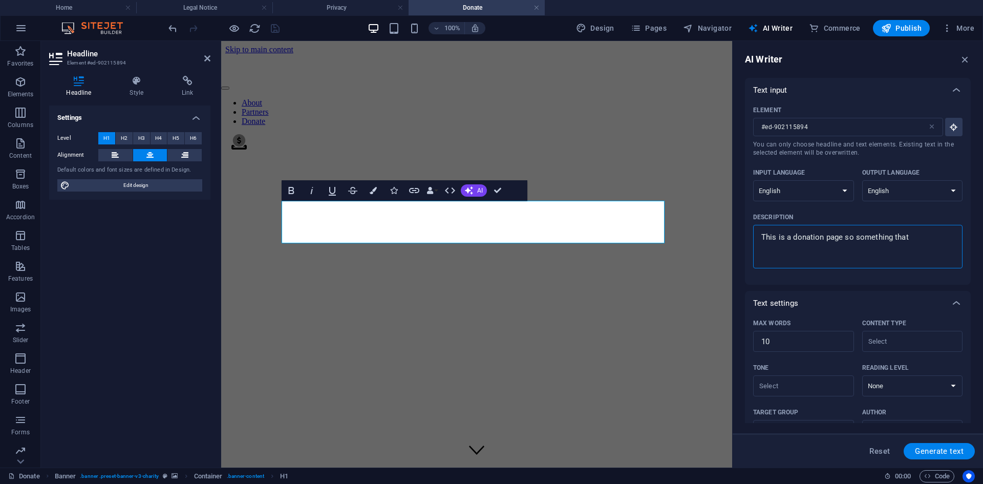
type textarea "This is a donation page so something that m"
type textarea "x"
type textarea "This is a donation page so something that ma"
type textarea "x"
type textarea "This is a donation page so something that mat"
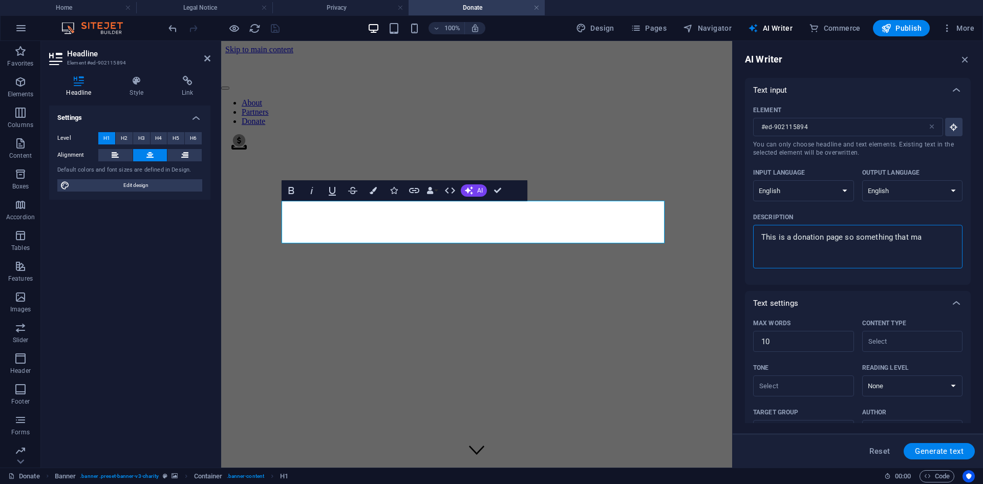
type textarea "x"
type textarea "This is a donation page so something that matc"
type textarea "x"
type textarea "This is a donation page so something that match"
type textarea "x"
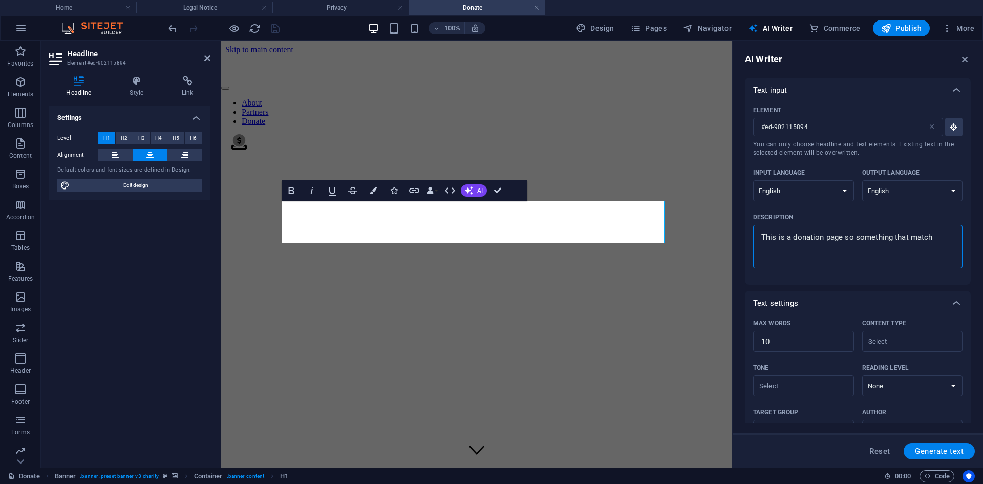
type textarea "This is a donation page so something that match"
type textarea "x"
type textarea "This is a donation page so something that match d"
type textarea "x"
type textarea "This is a donation page so something that match do"
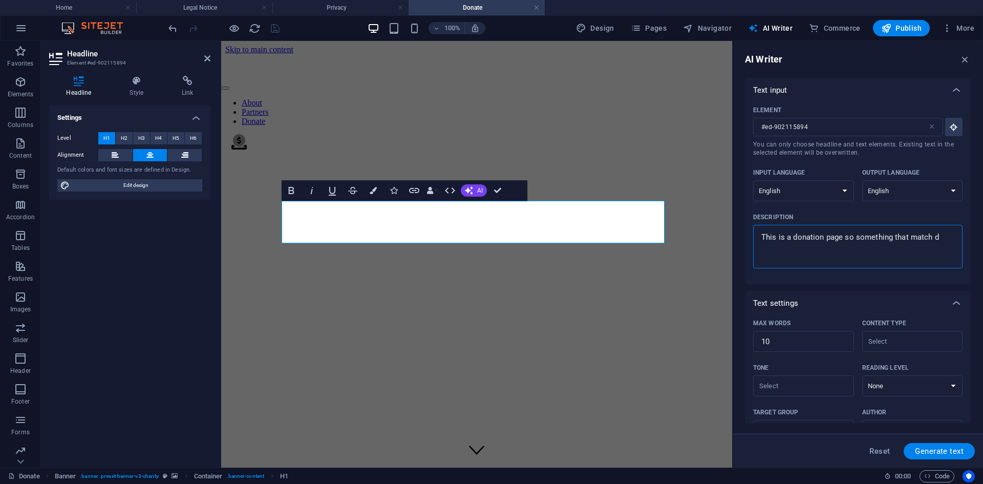
type textarea "x"
type textarea "This is a donation page so something that match dot"
type textarea "x"
type textarea "This is a donation page so something that match dot"
type textarea "x"
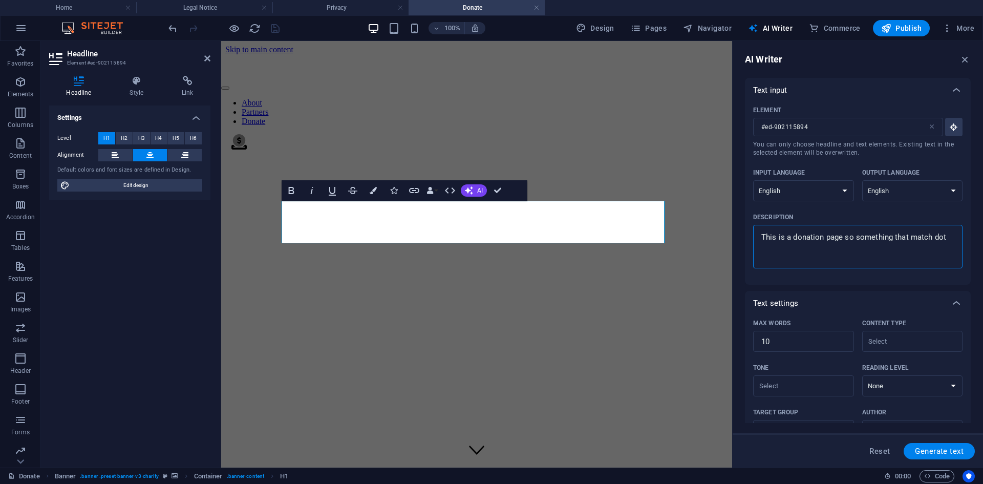
type textarea "This is a donation page so something that match dot"
type textarea "x"
type textarea "This is a donation page so something that match do"
type textarea "x"
type textarea "This is a donation page so something that match d"
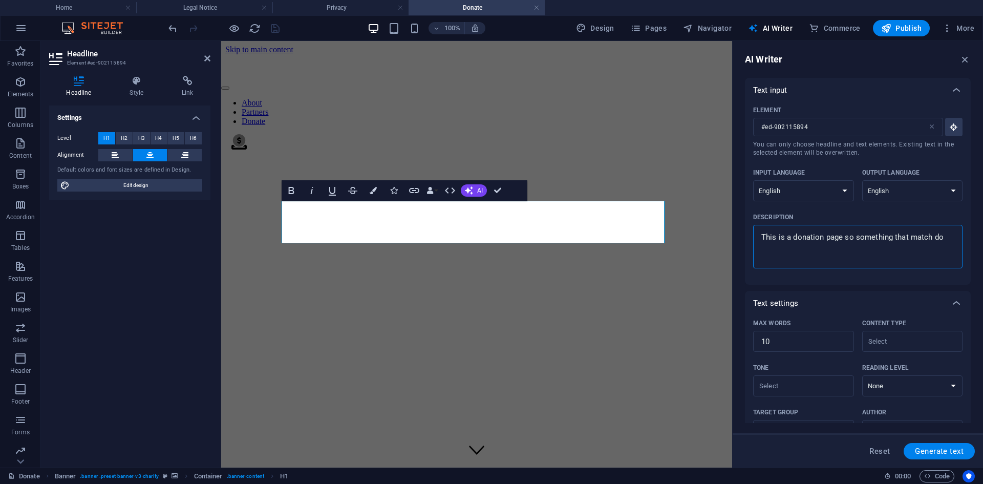
type textarea "x"
type textarea "This is a donation page so something that match"
type textarea "x"
type textarea "This is a donation page so something that match t"
type textarea "x"
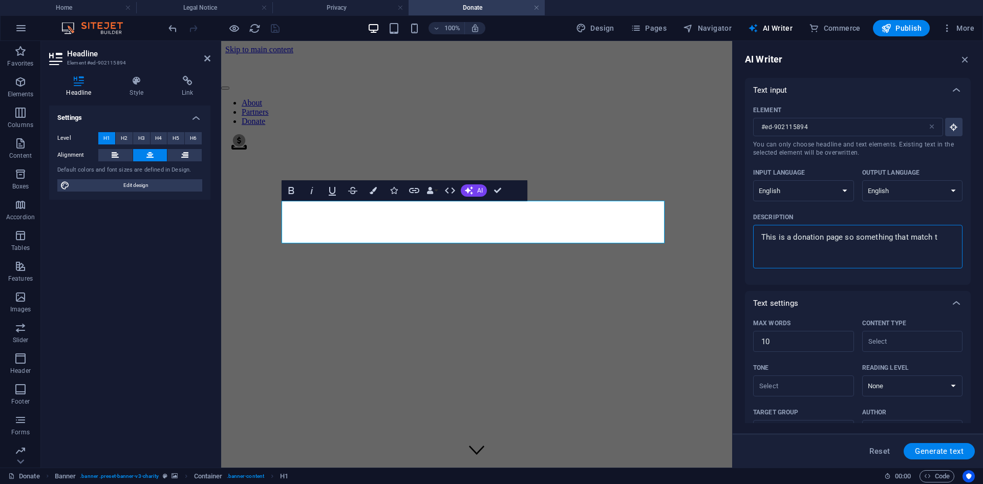
type textarea "This is a donation page so something that match to"
type textarea "x"
type textarea "This is a donation page so something that match to"
type textarea "x"
type textarea "This is a donation page so something that match to d"
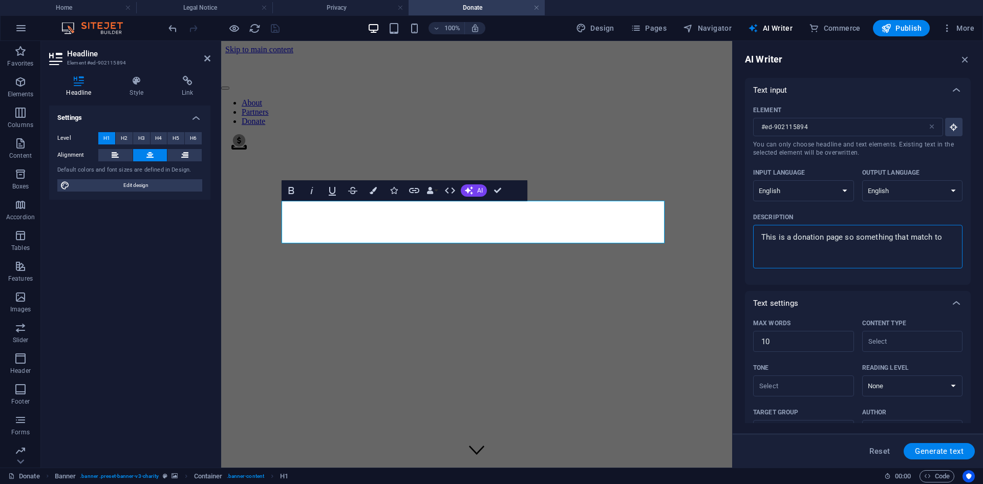
type textarea "x"
type textarea "This is a donation page so something that match to do"
type textarea "x"
type textarea "This is a donation page so something that match to don"
type textarea "x"
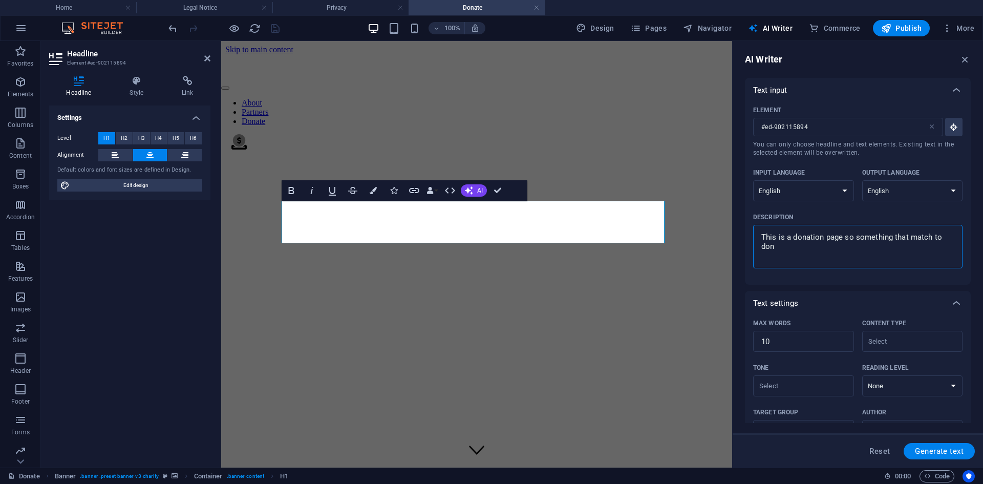
type textarea "This is a donation page so something that match to dona"
type textarea "x"
type textarea "This is a donation page so something that match to donat"
type textarea "x"
type textarea "This is a donation page so something that match to donati"
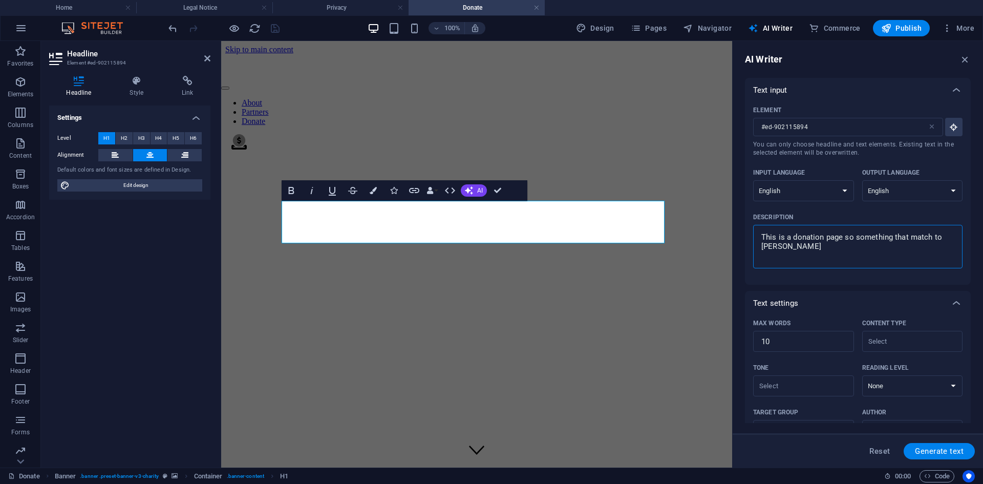
type textarea "x"
type textarea "This is a donation page so something that match to donatio"
type textarea "x"
type textarea "This is a donation page so something that match to donation"
type textarea "x"
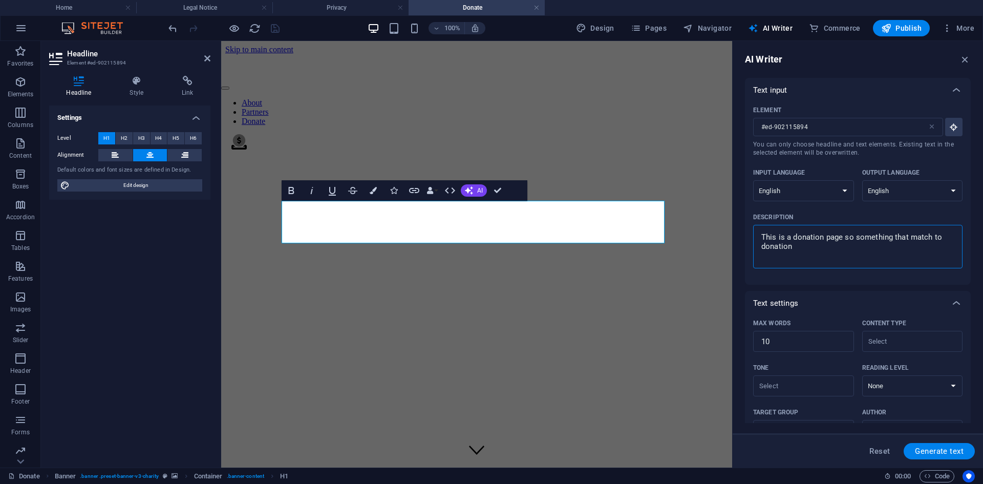
type textarea "This is a donation page so something that match to donation"
type textarea "x"
type textarea "This is a donation page so something that match to donation"
type textarea "x"
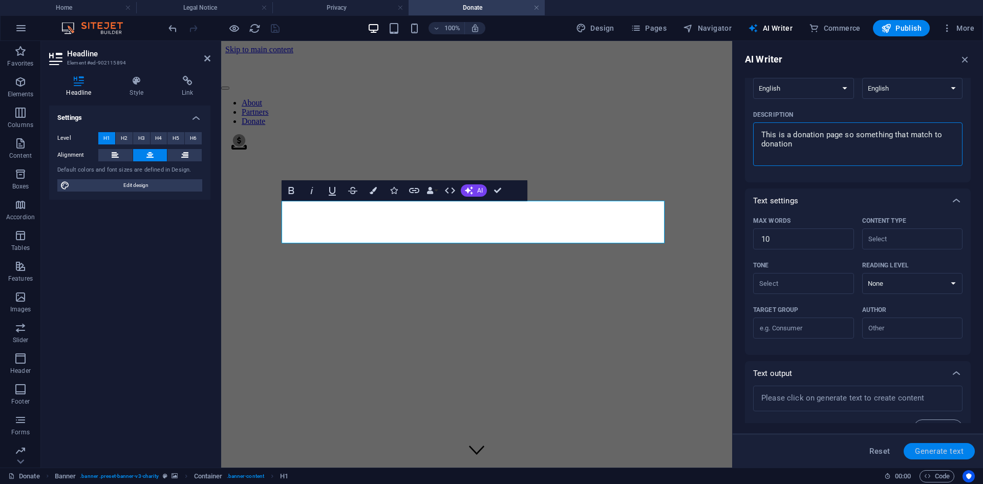
type textarea "This is a donation page so something that match to donation"
click at [938, 448] on span "Generate text" at bounding box center [939, 451] width 49 height 8
type textarea "x"
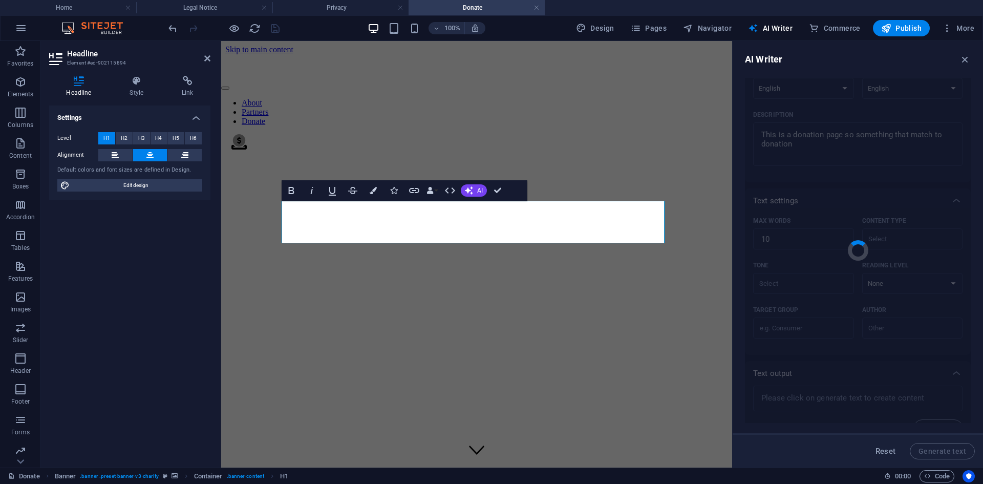
type textarea "x"
type textarea "Empower change through your generous contributions [DATE]!"
type textarea "x"
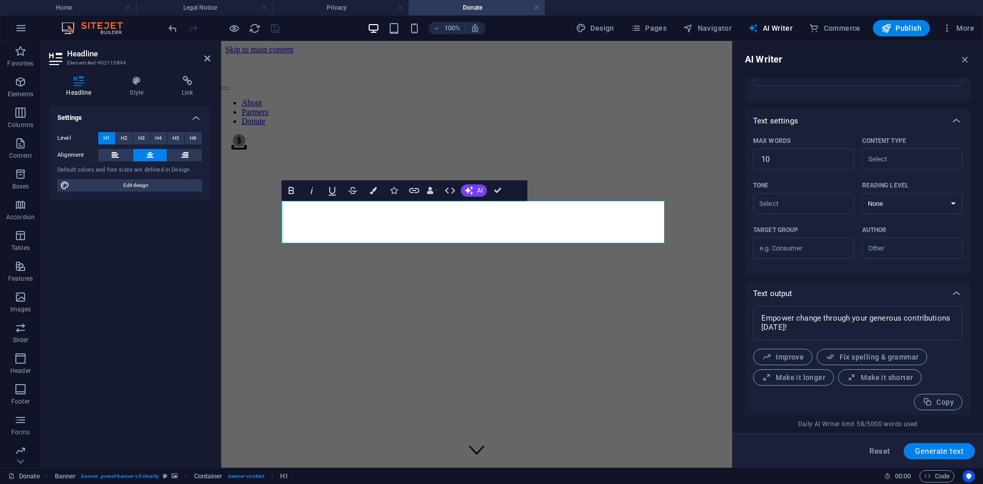
scroll to position [186, 0]
click at [943, 400] on span "Copy" at bounding box center [937, 399] width 31 height 10
type textarea "x"
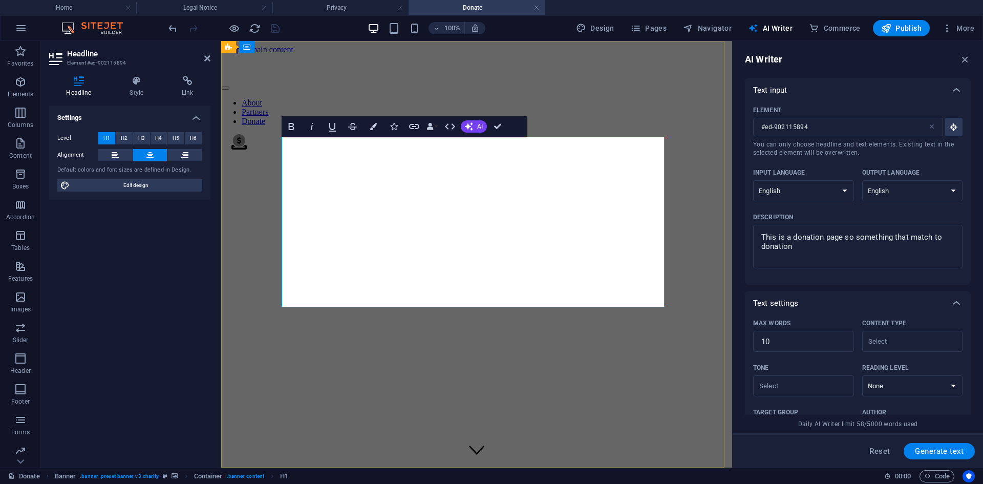
scroll to position [158, 1]
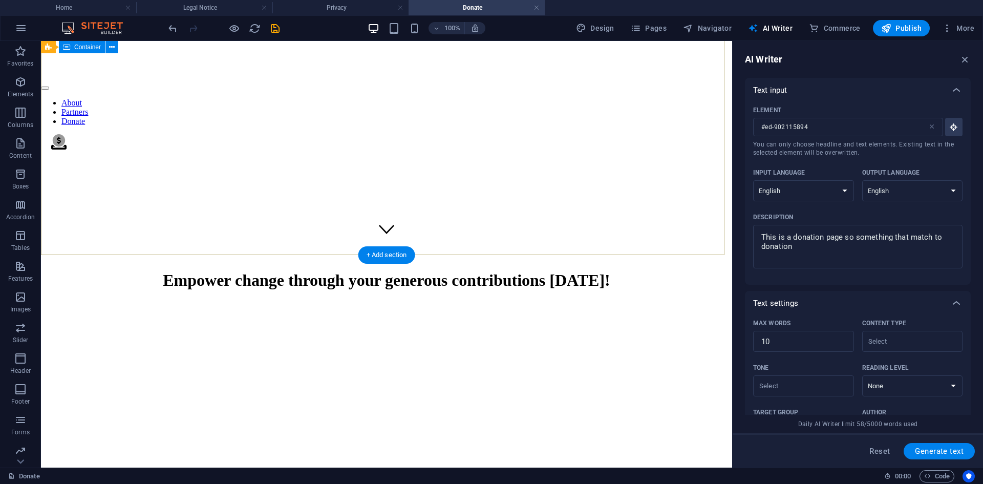
scroll to position [205, 0]
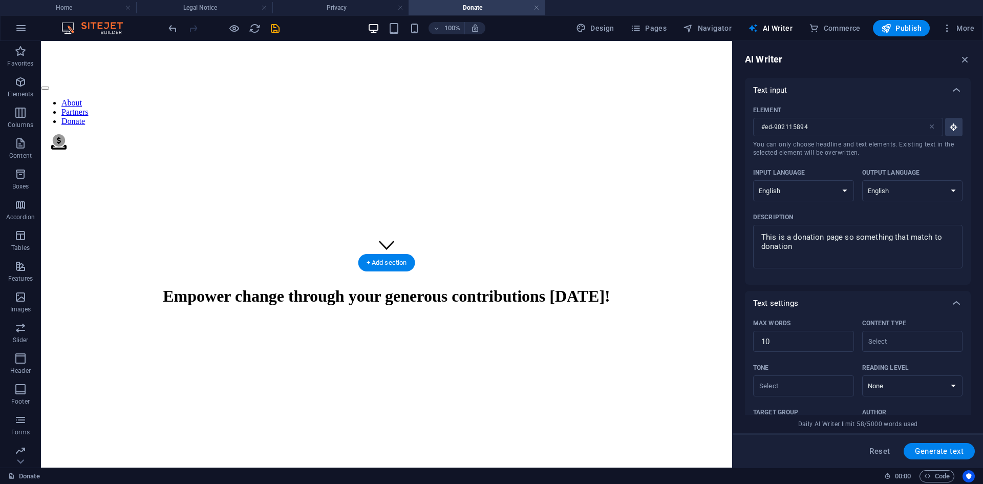
click at [552, 276] on figure at bounding box center [386, 276] width 683 height 0
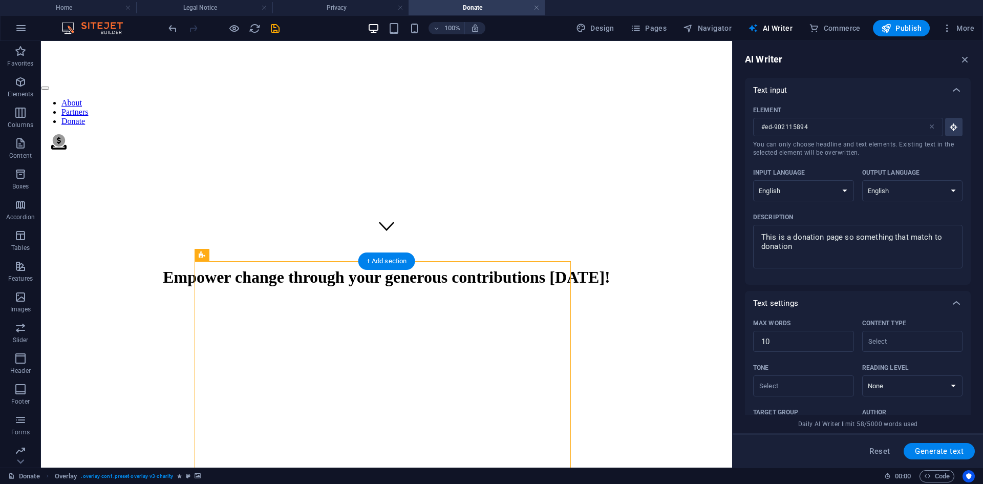
scroll to position [307, 0]
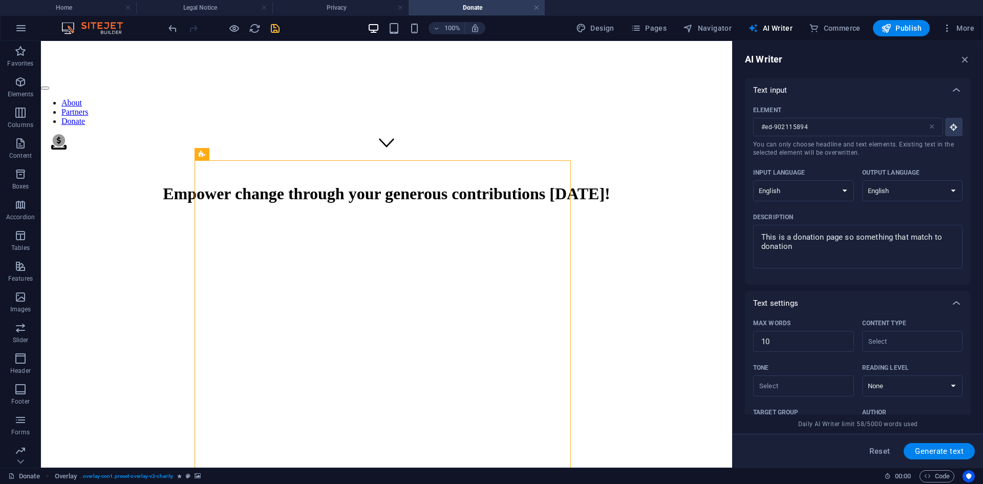
click at [277, 23] on icon "save" at bounding box center [275, 29] width 12 height 12
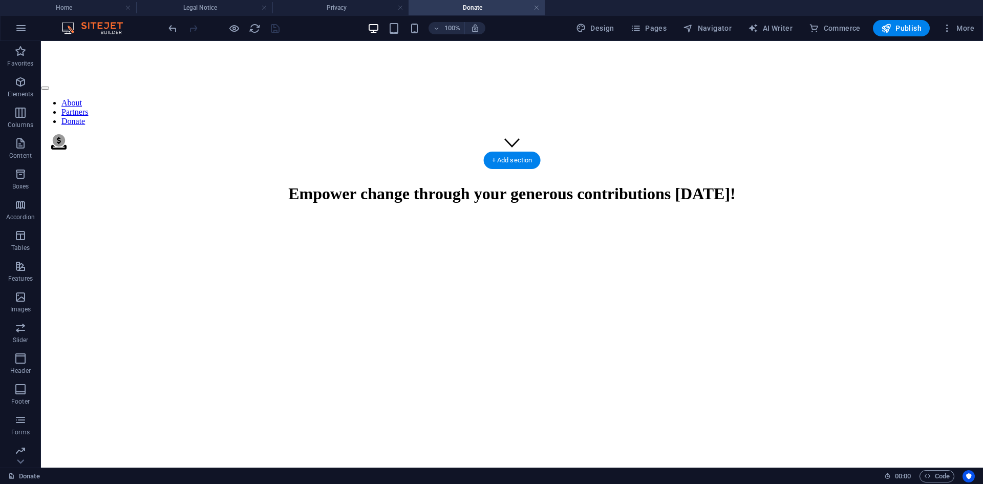
click at [684, 174] on figure at bounding box center [512, 174] width 934 height 0
click at [751, 174] on figure at bounding box center [512, 174] width 934 height 0
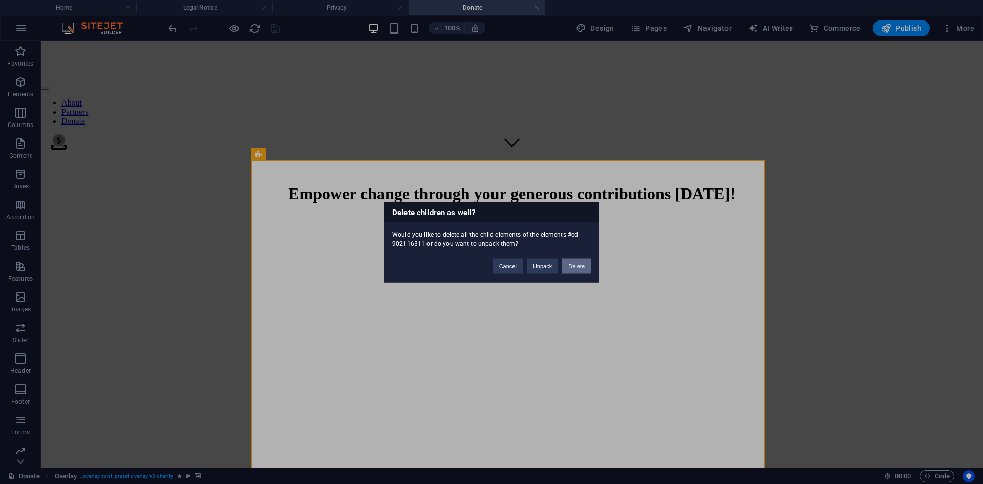
click at [579, 265] on button "Delete" at bounding box center [576, 265] width 29 height 15
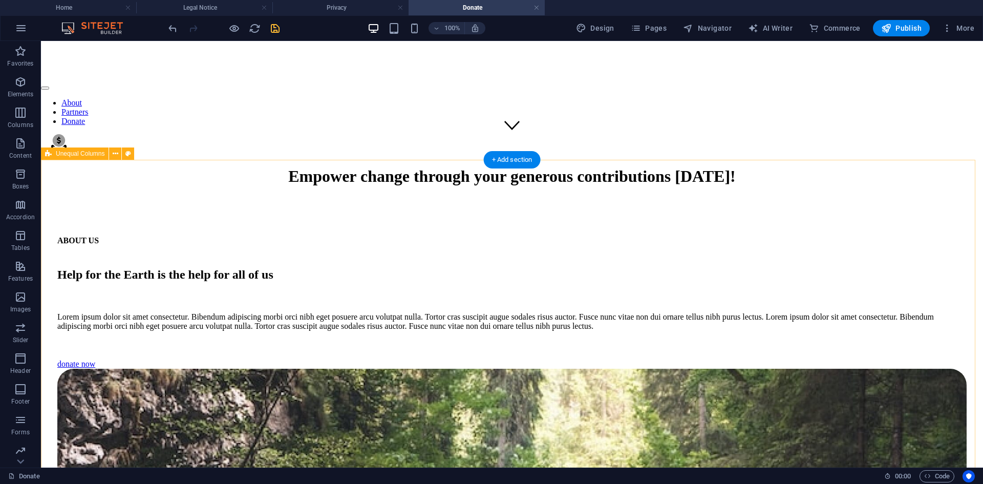
scroll to position [409, 0]
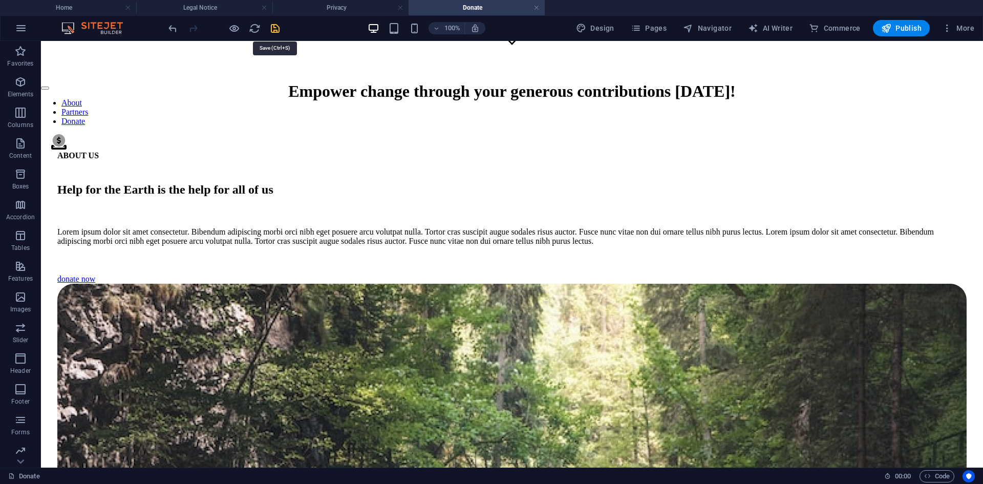
click at [278, 29] on icon "save" at bounding box center [275, 29] width 12 height 12
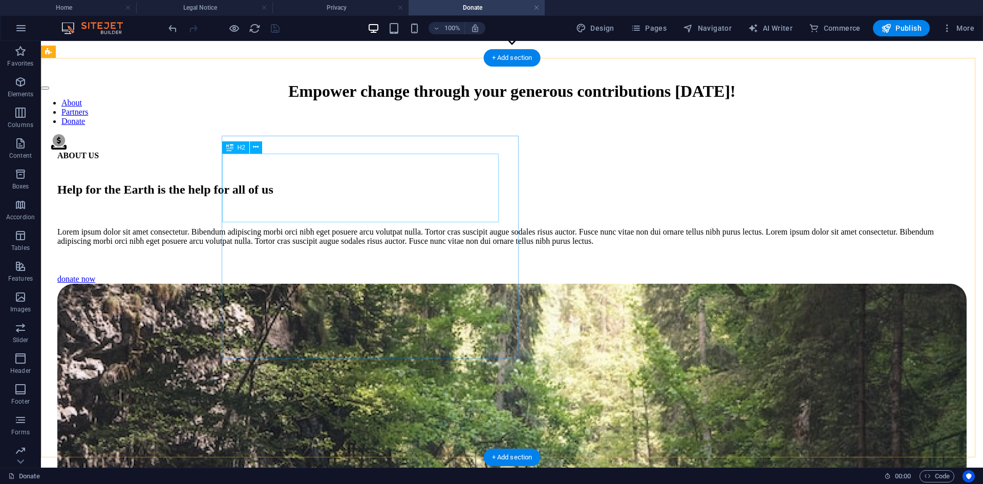
click at [378, 183] on div "Help for the Earth is the help for all of us" at bounding box center [511, 190] width 909 height 14
click at [466, 197] on div "Help for the Earth is the help for all of us" at bounding box center [511, 190] width 909 height 14
click at [459, 197] on div "Help for the Earth is the help for all of us" at bounding box center [511, 190] width 909 height 14
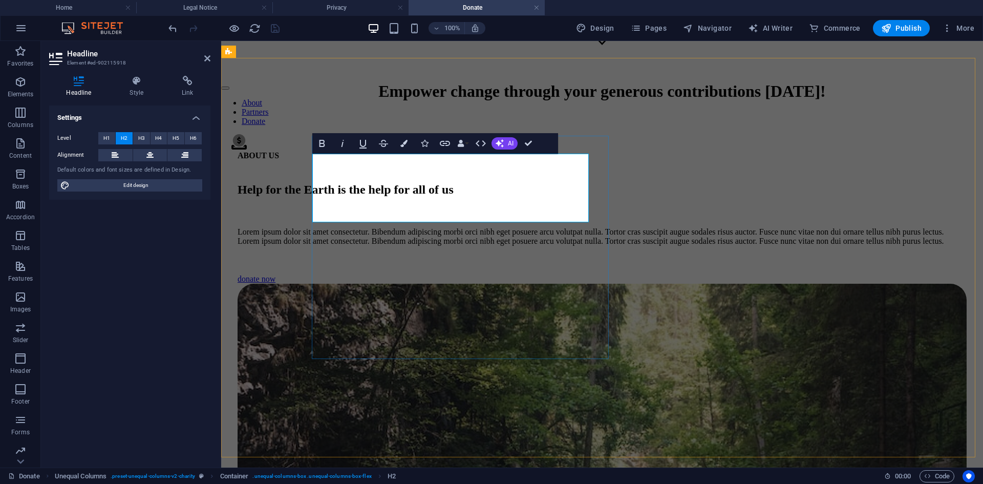
scroll to position [426, 0]
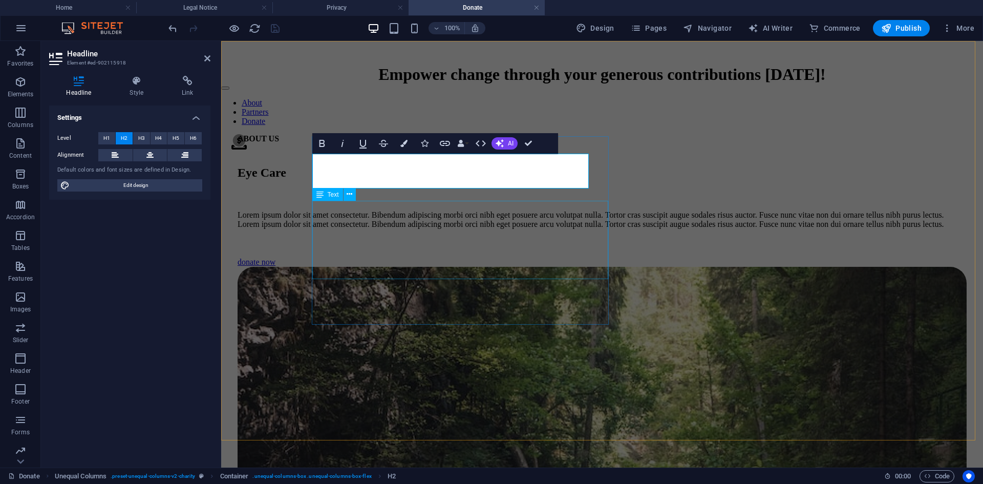
click at [426, 229] on div "Lorem ipsum dolor sit amet consectetur. Bibendum adipiscing morbi orci nibh ege…" at bounding box center [602, 219] width 729 height 18
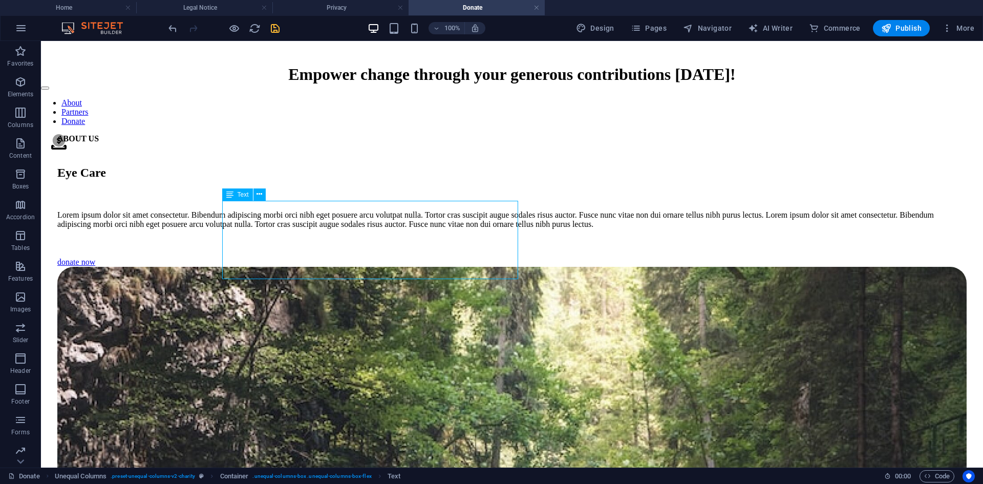
click at [342, 227] on div "Lorem ipsum dolor sit amet consectetur. Bibendum adipiscing morbi orci nibh ege…" at bounding box center [511, 219] width 909 height 18
click at [310, 229] on div "Lorem ipsum dolor sit amet consectetur. Bibendum adipiscing morbi orci nibh ege…" at bounding box center [511, 219] width 909 height 18
click at [305, 229] on div "Lorem ipsum dolor sit amet consectetur. Bibendum adipiscing morbi orci nibh ege…" at bounding box center [511, 219] width 909 height 18
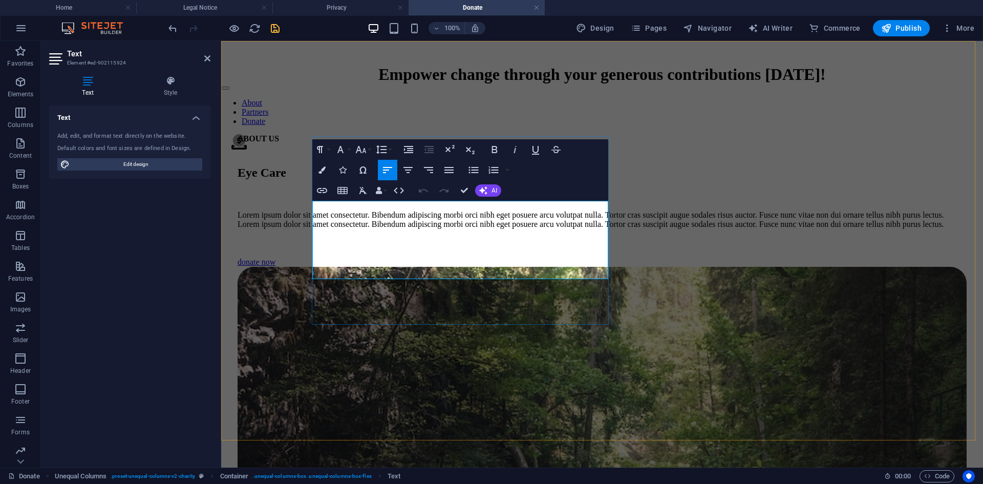
click at [401, 229] on p "Lorem ipsum dolor sit amet consectetur. Bibendum adipiscing morbi orci nibh ege…" at bounding box center [602, 219] width 729 height 18
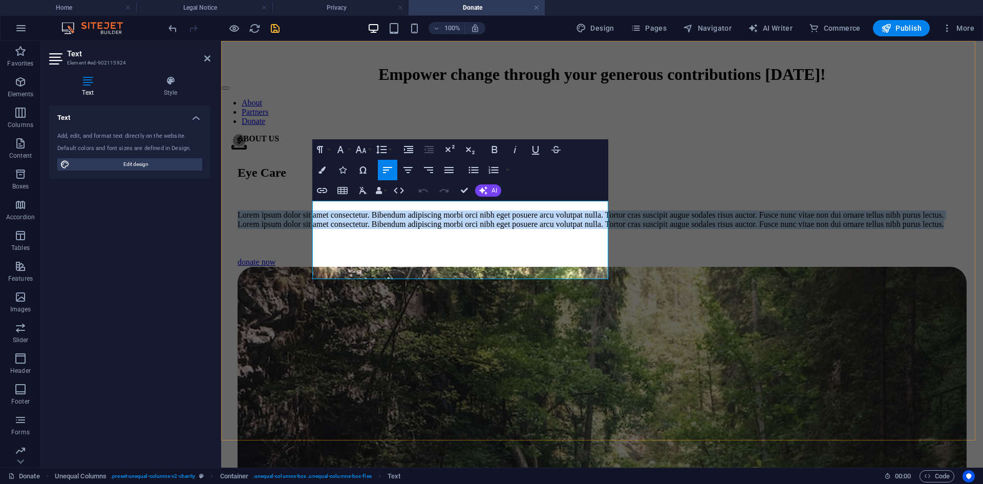
drag, startPoint x: 399, startPoint y: 271, endPoint x: 306, endPoint y: 203, distance: 115.4
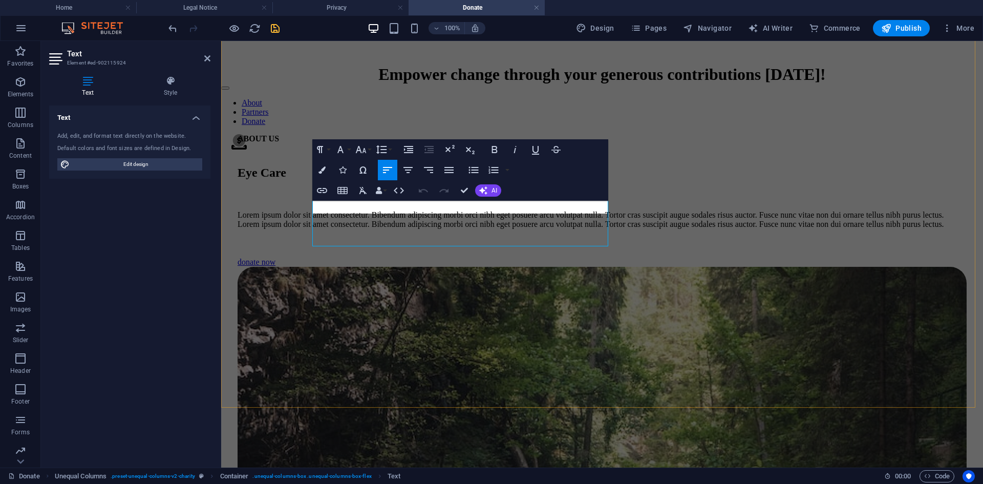
scroll to position [459, 0]
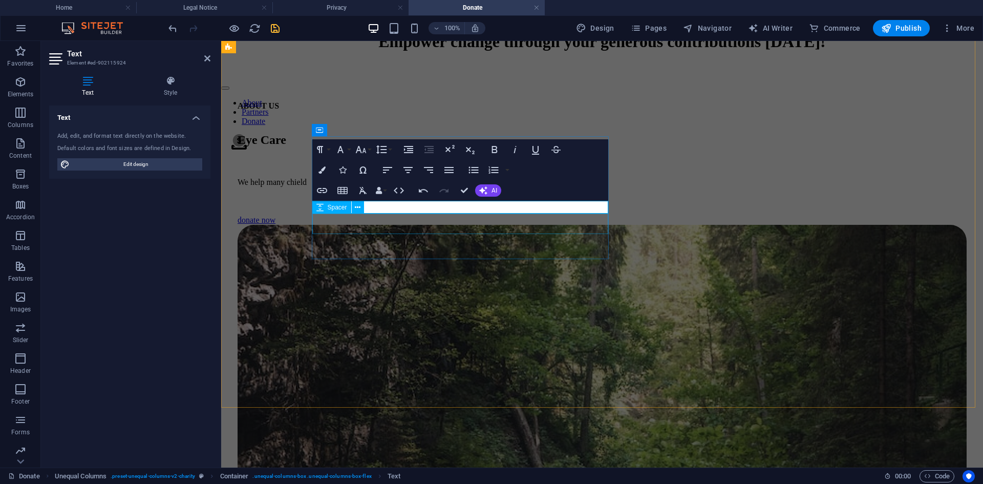
click at [368, 202] on div "Spacer" at bounding box center [341, 207] width 58 height 13
click at [374, 187] on p "We help many chield" at bounding box center [602, 182] width 729 height 9
click at [370, 187] on p "We help many chield" at bounding box center [602, 182] width 729 height 9
click at [373, 187] on p "We help many chield" at bounding box center [602, 182] width 729 height 9
copy p "We help many children cure their eye problem"
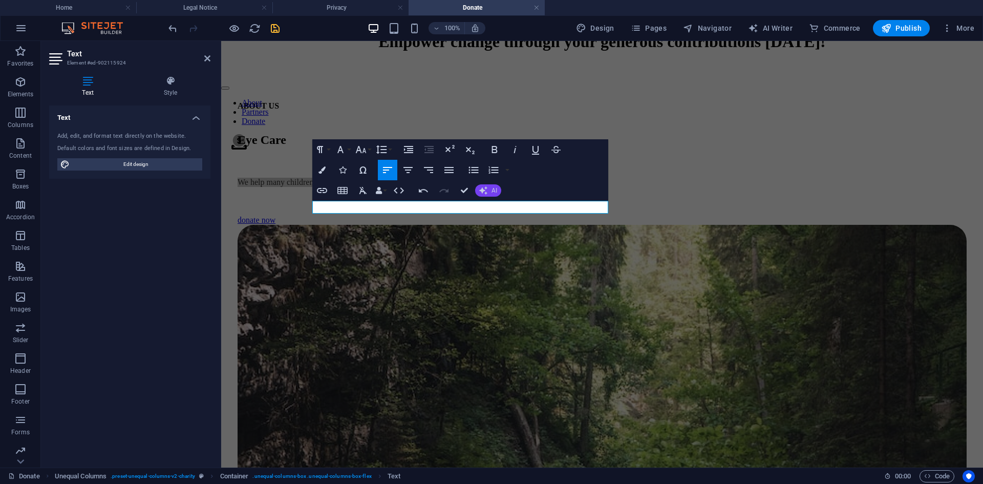
click at [490, 190] on button "AI" at bounding box center [488, 190] width 26 height 12
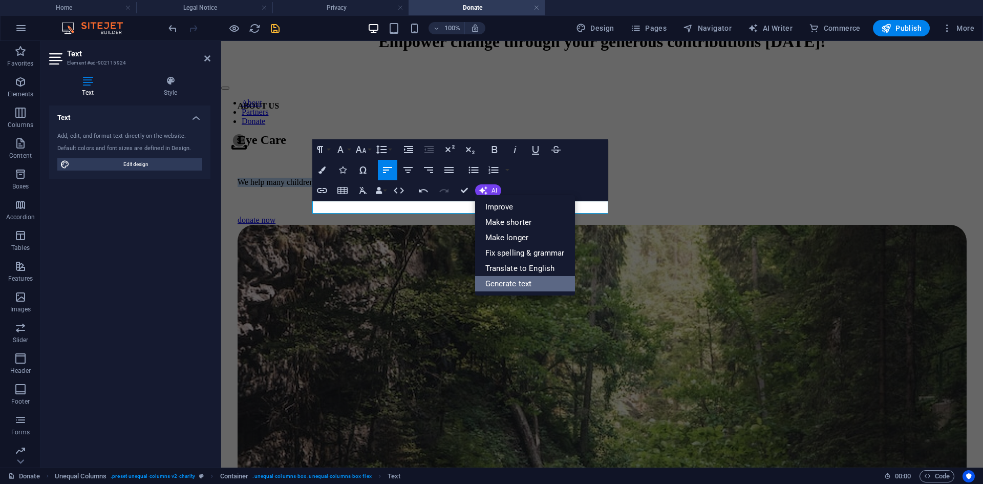
click at [500, 288] on link "Generate text" at bounding box center [525, 283] width 100 height 15
select select "English"
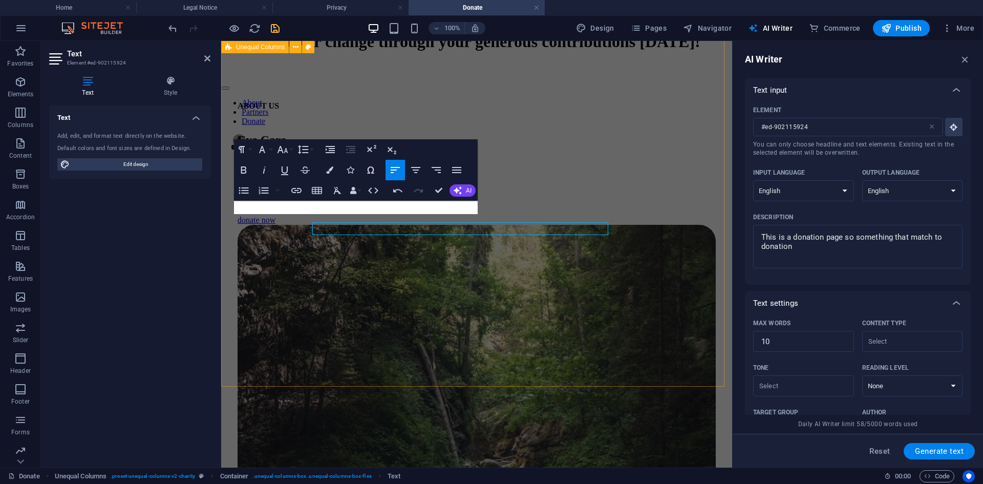
scroll to position [438, 0]
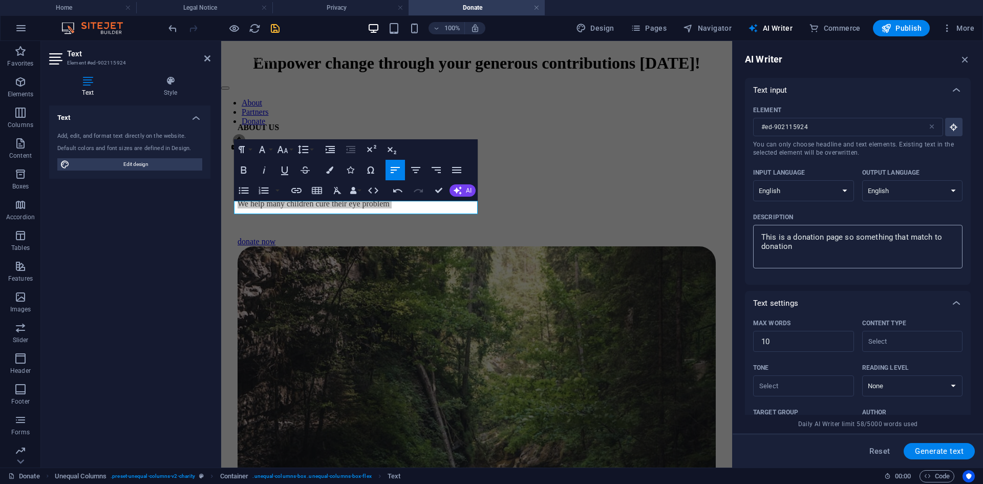
type textarea "x"
drag, startPoint x: 805, startPoint y: 247, endPoint x: 753, endPoint y: 235, distance: 52.5
click at [753, 235] on div "This is a donation page so something that match to donation x ​" at bounding box center [857, 247] width 209 height 44
click at [758, 235] on textarea "This is a donation page so something that match to donation" at bounding box center [857, 246] width 199 height 33
type textarea "We help many children cure their eye problem"
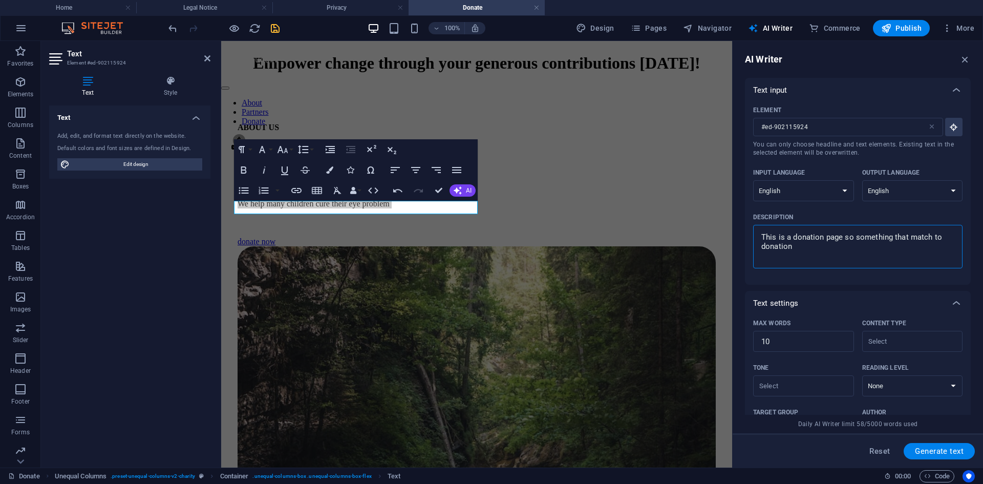
type textarea "x"
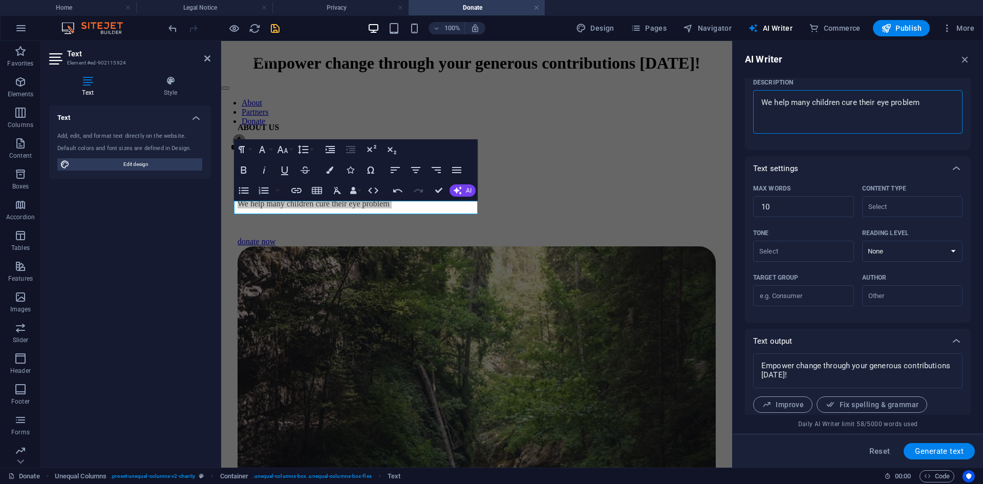
scroll to position [154, 0]
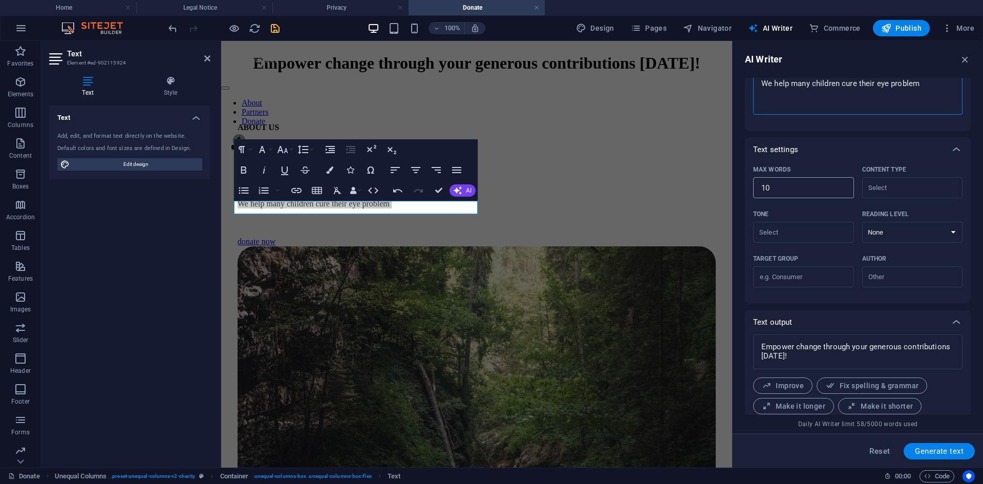
type textarea "We help many children cure their eye problem"
drag, startPoint x: 780, startPoint y: 188, endPoint x: 744, endPoint y: 186, distance: 35.4
click at [744, 186] on div "AI Writer Text input Element #ed-902115924 ​ You can only choose headline and t…" at bounding box center [857, 254] width 250 height 426
type textarea "x"
type input "1"
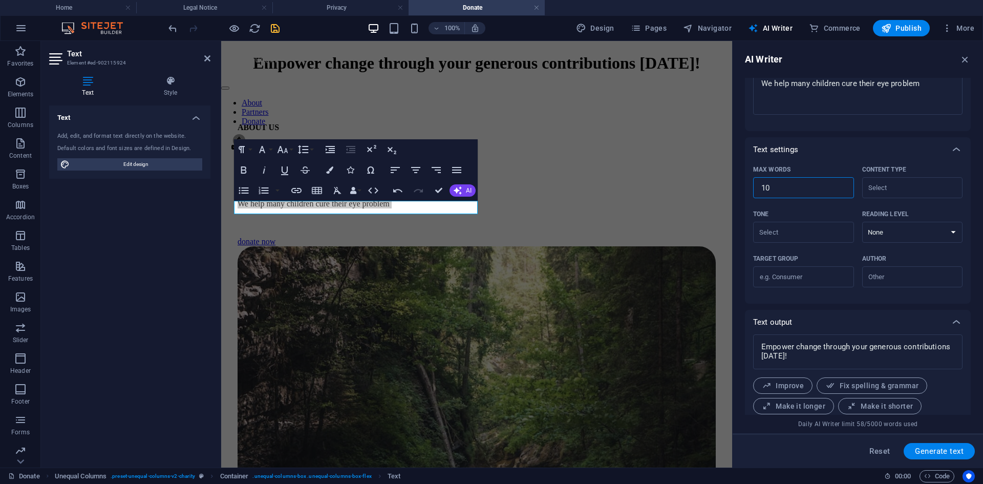
type textarea "x"
type input "10"
type textarea "x"
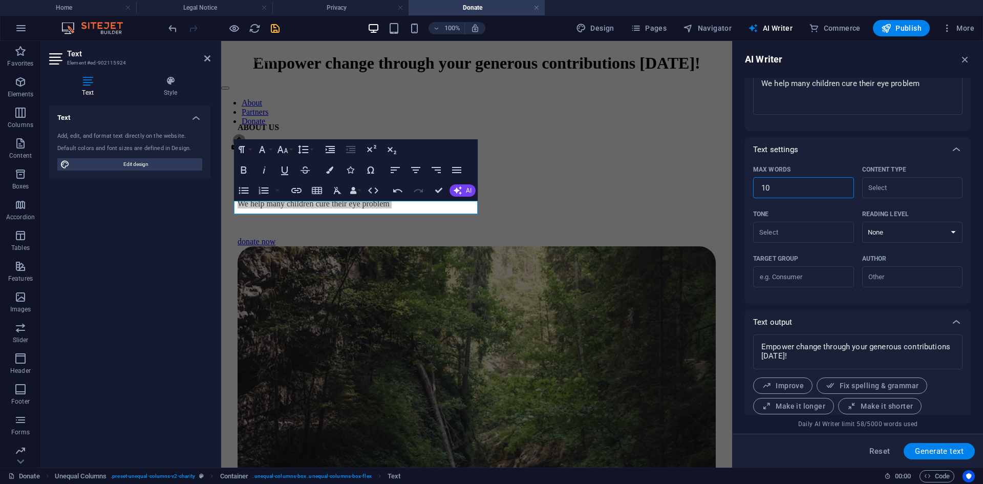
type input "100"
type textarea "x"
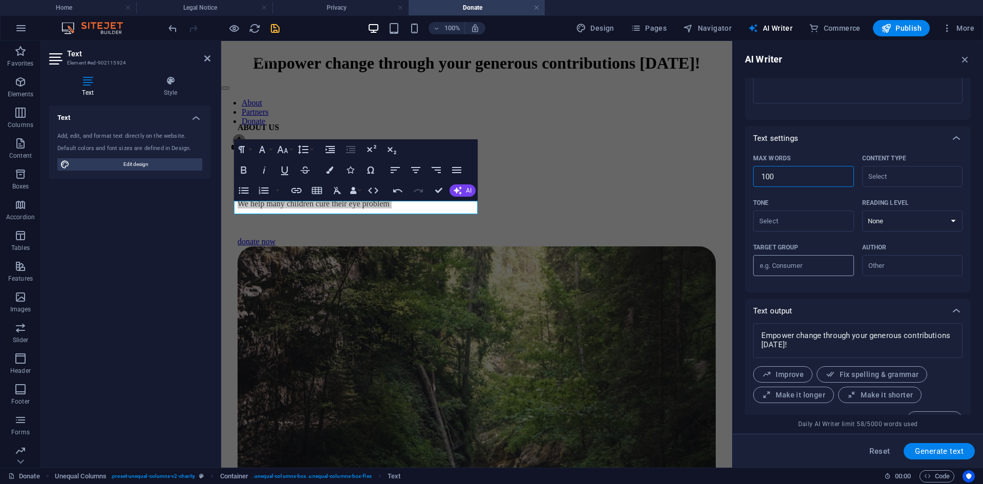
scroll to position [186, 0]
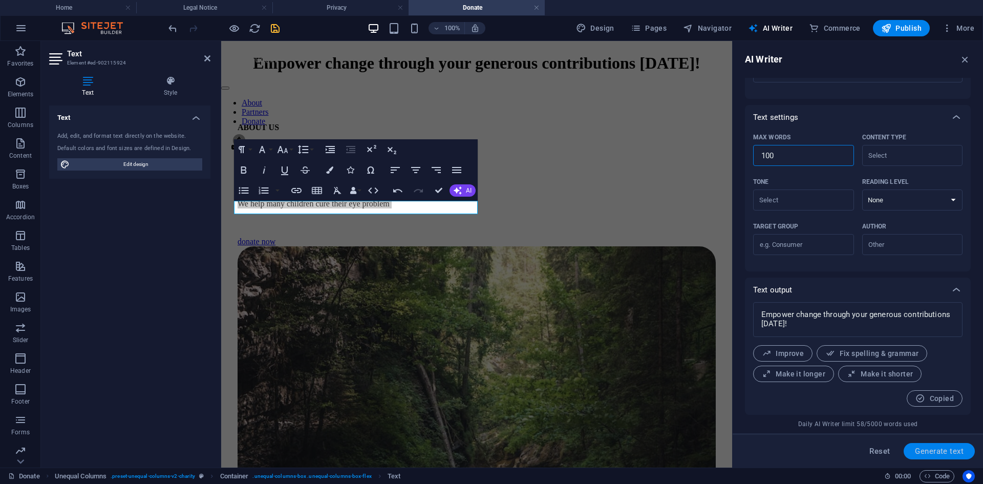
type input "100"
click at [940, 452] on span "Generate text" at bounding box center [939, 451] width 49 height 8
type textarea "x"
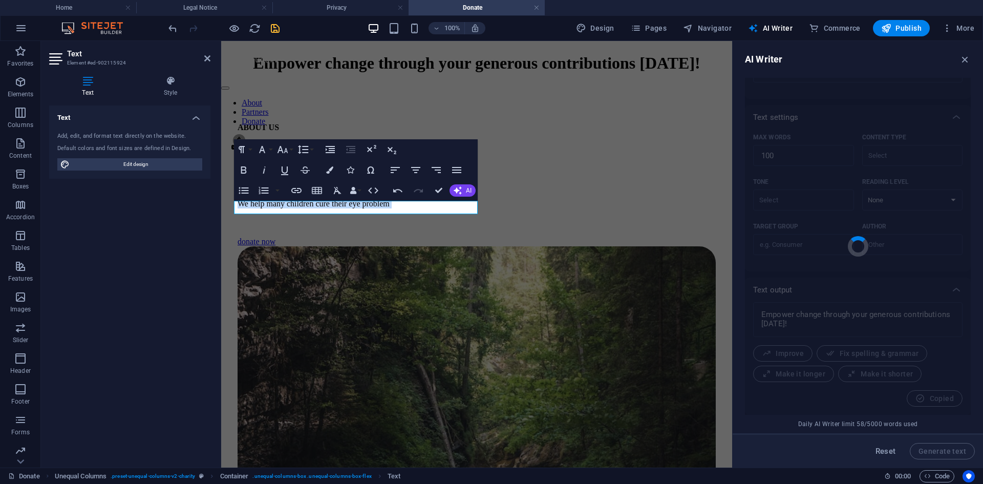
type textarea "x"
type textarea "Our mission is to assist children in overcoming various eye issues, enabling th…"
type textarea "x"
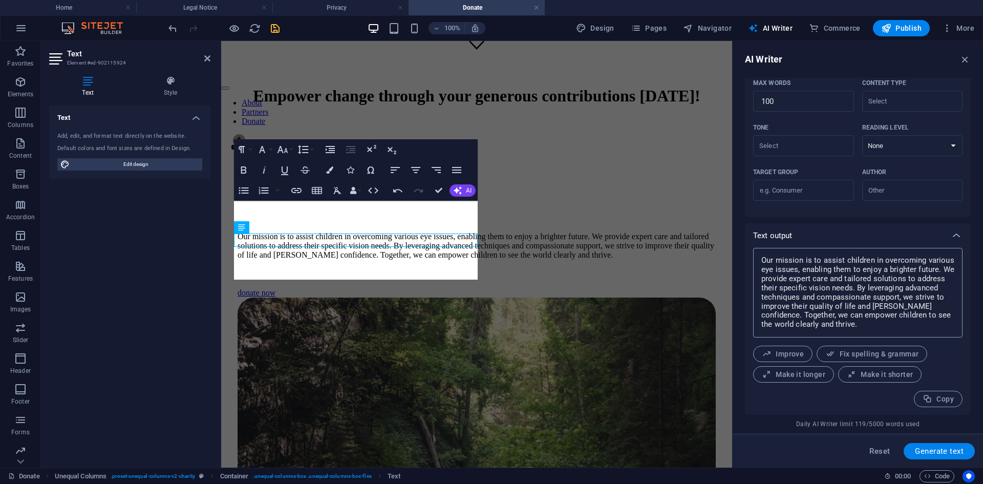
scroll to position [241, 0]
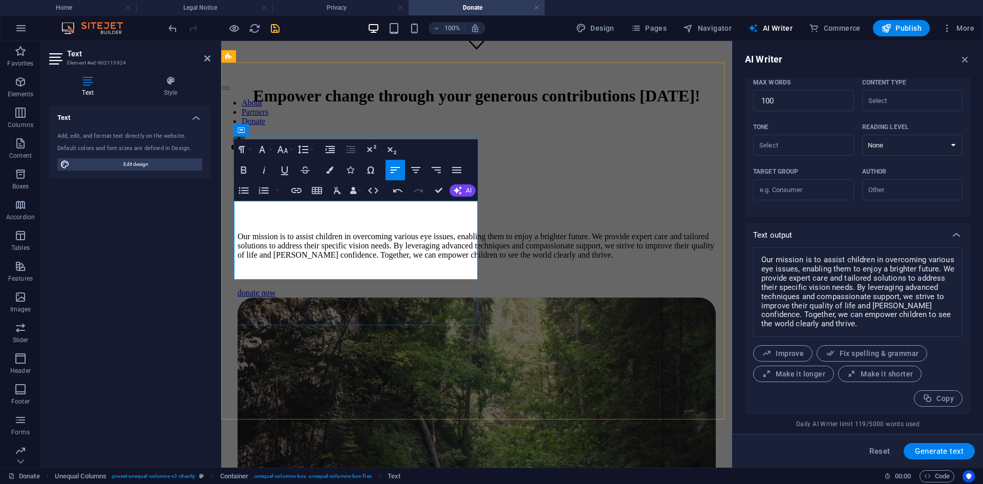
click at [403, 232] on p "Our mission is to assist children in overcoming various eye issues, enabling th…" at bounding box center [477, 246] width 478 height 28
click at [366, 243] on p "Our mission is to assist children in overcoming various eye issues, enabling th…" at bounding box center [477, 246] width 478 height 28
click at [446, 260] on p "Our mission is to assist children in overcoming various eye issues, enabling th…" at bounding box center [477, 246] width 478 height 28
click at [454, 260] on p "Our mission is to assist children in overcoming various eye issues, enabling th…" at bounding box center [477, 246] width 478 height 28
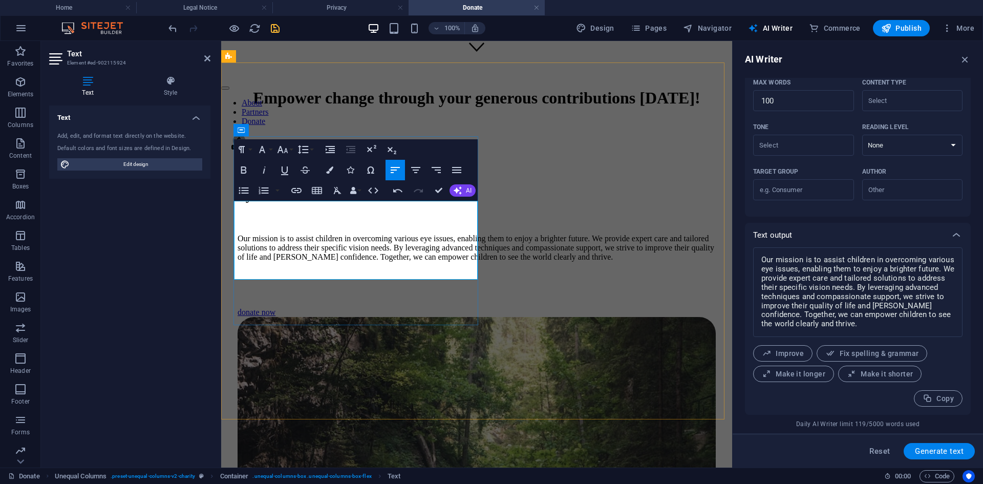
scroll to position [405, 0]
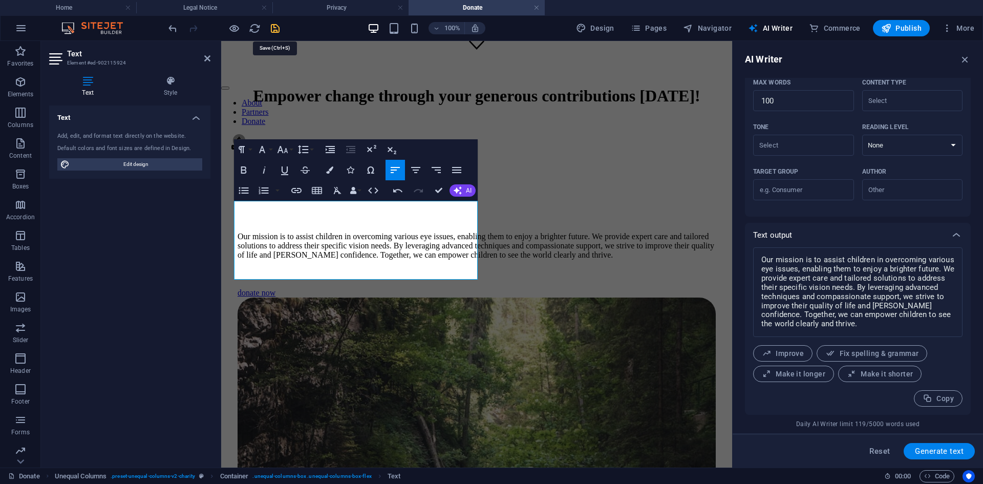
click at [276, 28] on icon "save" at bounding box center [275, 29] width 12 height 12
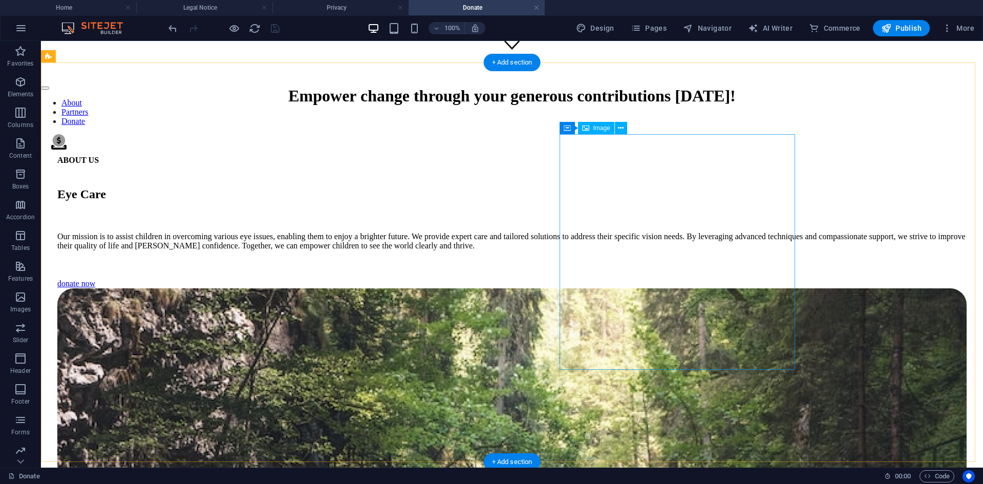
select select "%"
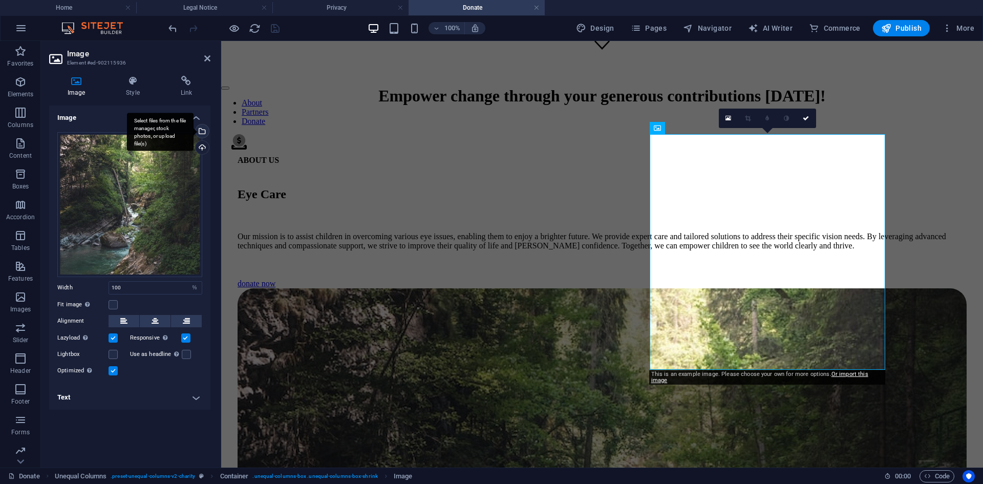
click at [202, 130] on div "Select files from the file manager, stock photos, or upload file(s)" at bounding box center [200, 131] width 15 height 15
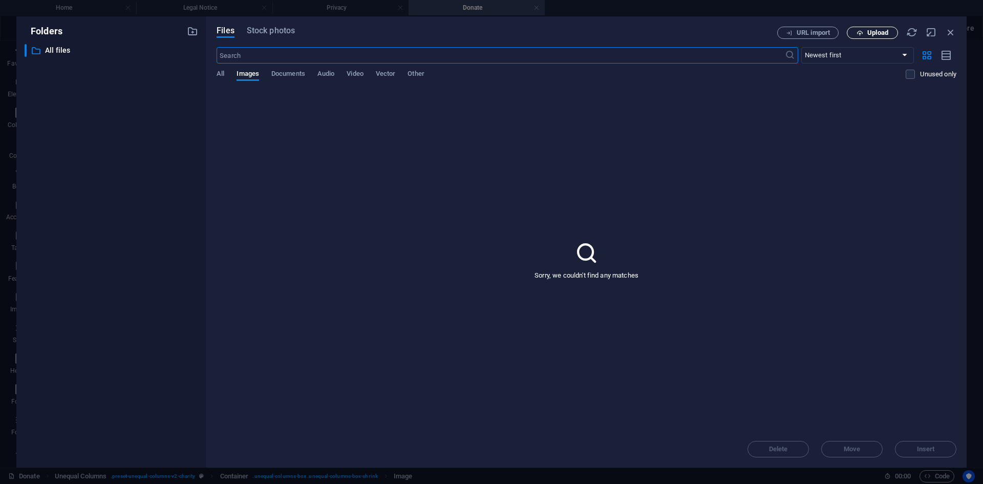
click at [877, 34] on span "Upload" at bounding box center [877, 33] width 21 height 6
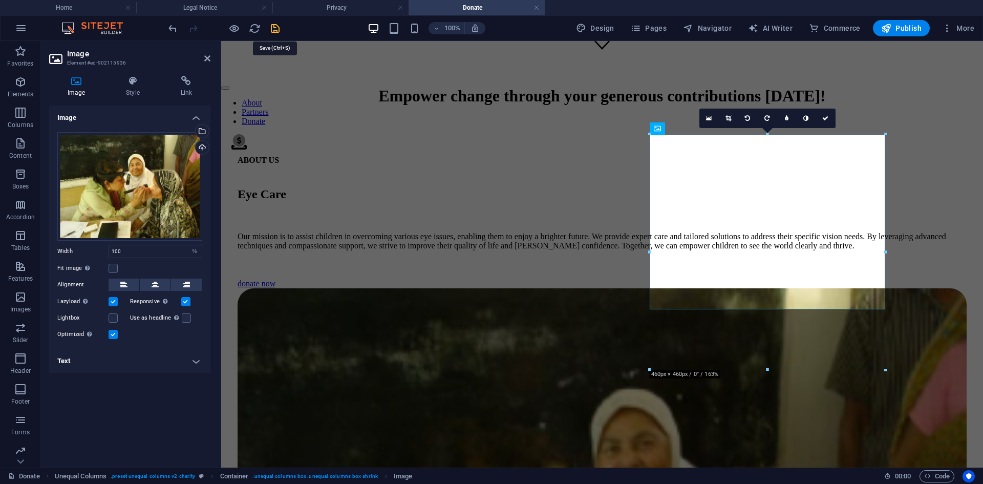
click at [274, 28] on icon "save" at bounding box center [275, 29] width 12 height 12
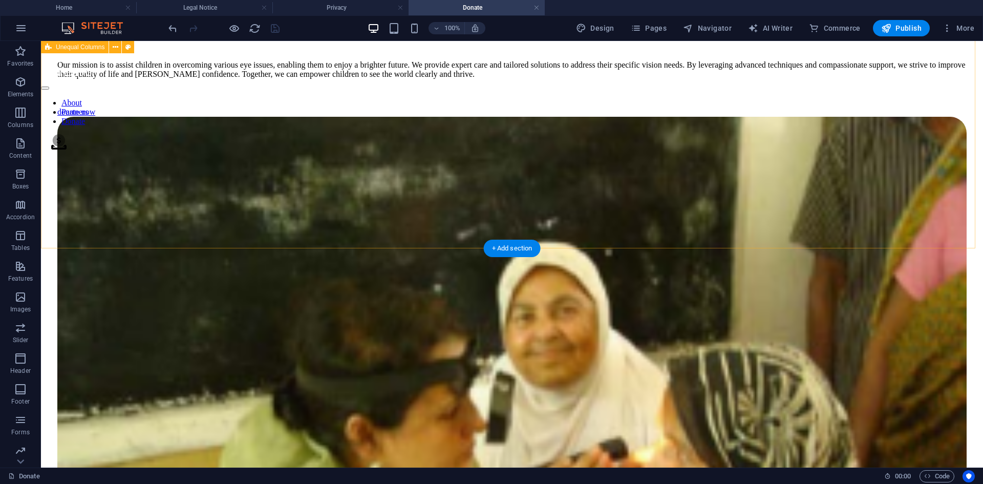
scroll to position [661, 0]
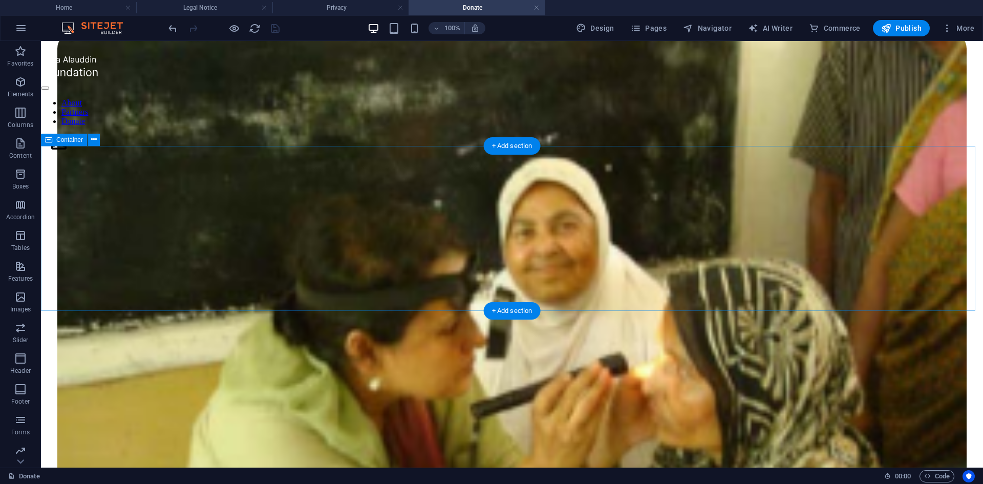
click at [94, 139] on icon at bounding box center [94, 139] width 6 height 11
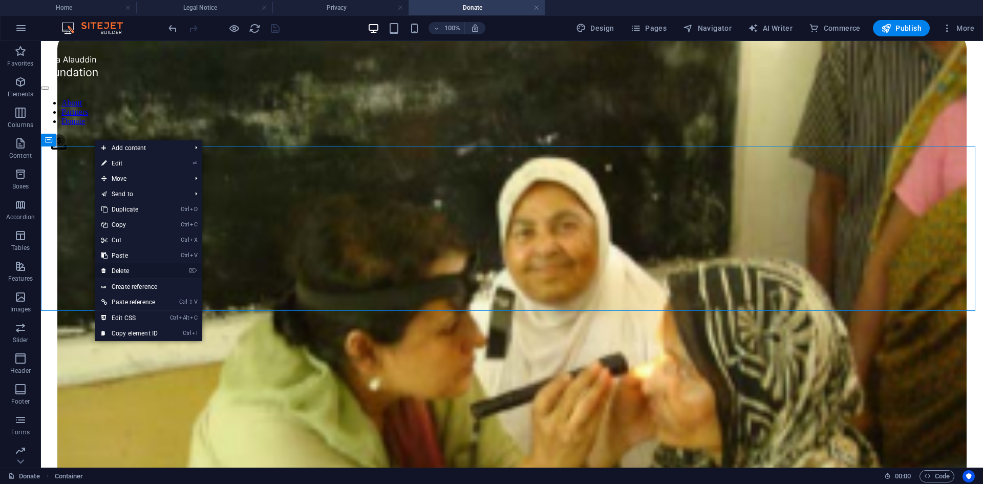
click at [123, 272] on link "⌦ Delete" at bounding box center [129, 270] width 69 height 15
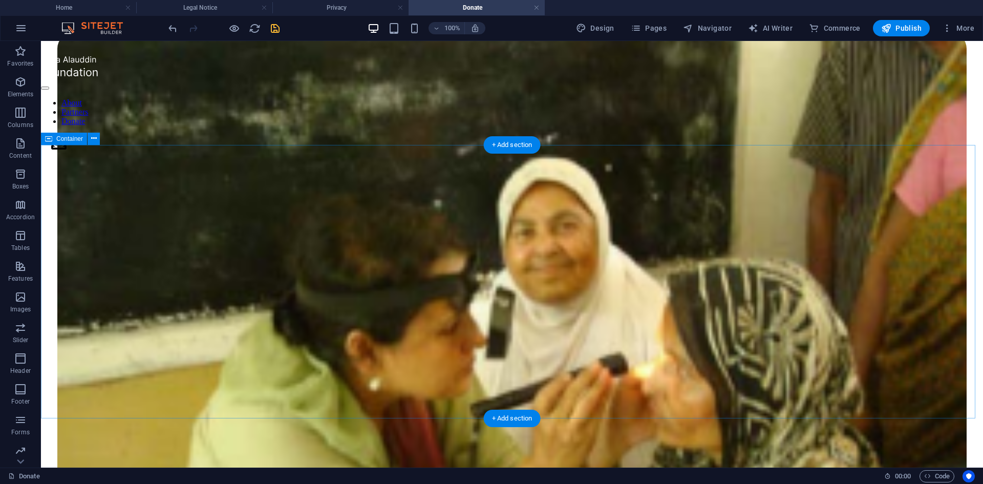
click at [95, 134] on icon at bounding box center [94, 138] width 6 height 11
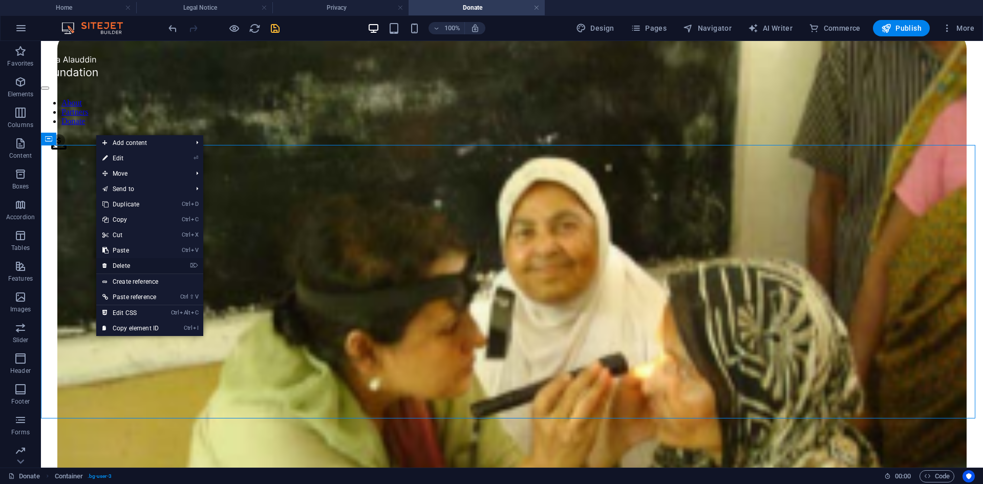
click at [123, 265] on link "⌦ Delete" at bounding box center [130, 265] width 69 height 15
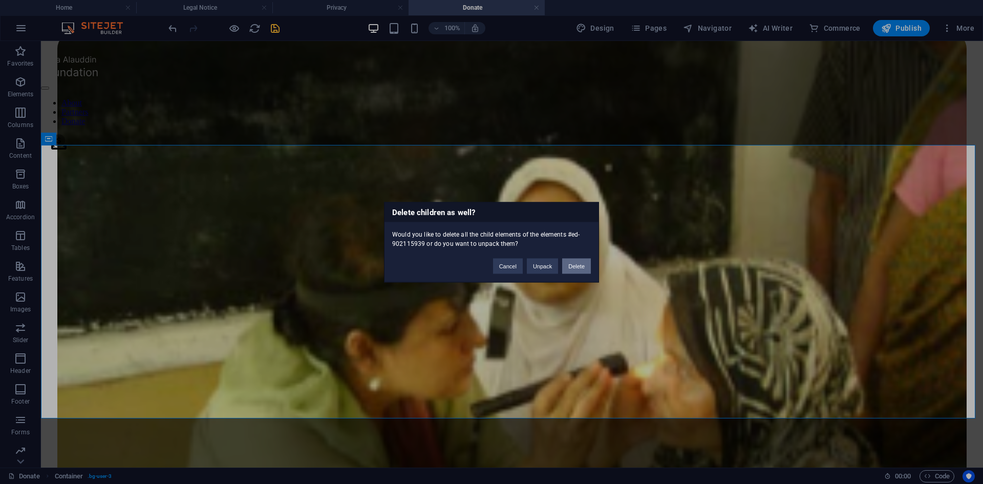
click at [572, 264] on button "Delete" at bounding box center [576, 265] width 29 height 15
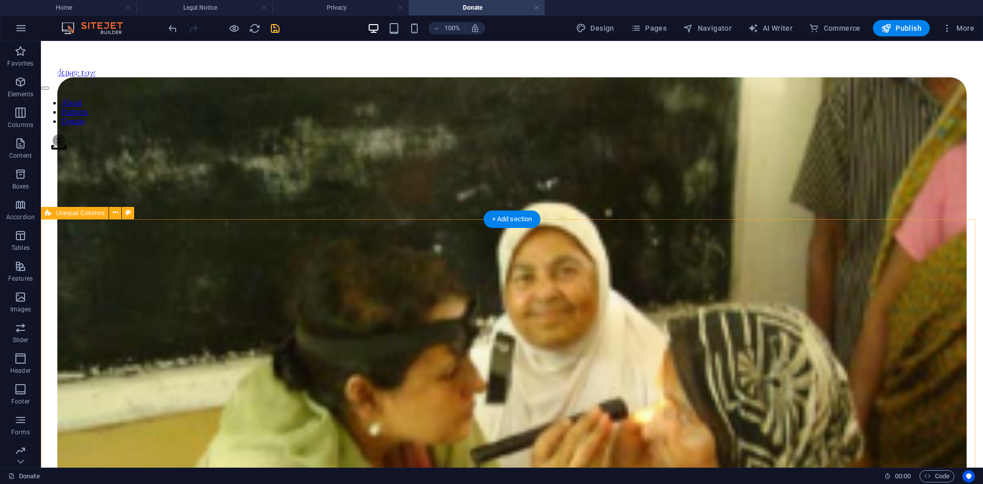
scroll to position [610, 0]
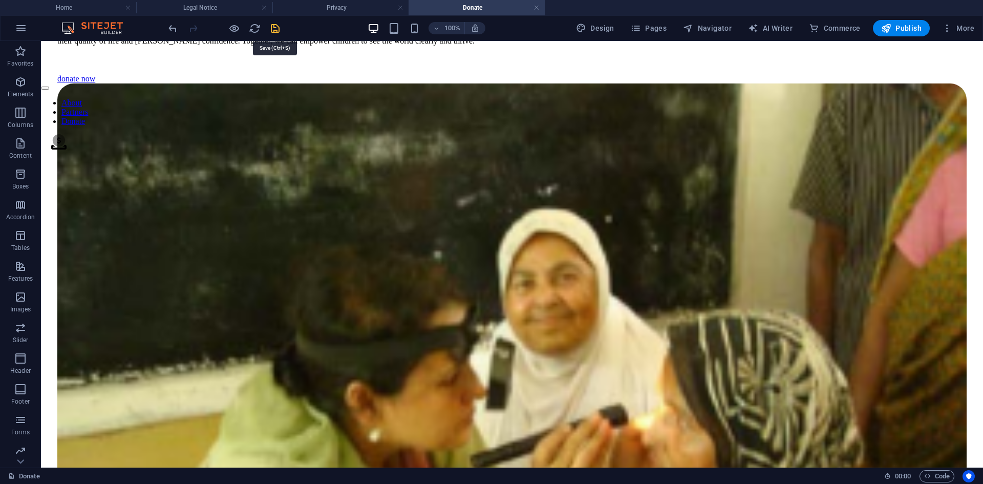
click at [276, 26] on icon "save" at bounding box center [275, 29] width 12 height 12
click at [94, 190] on icon at bounding box center [94, 190] width 6 height 11
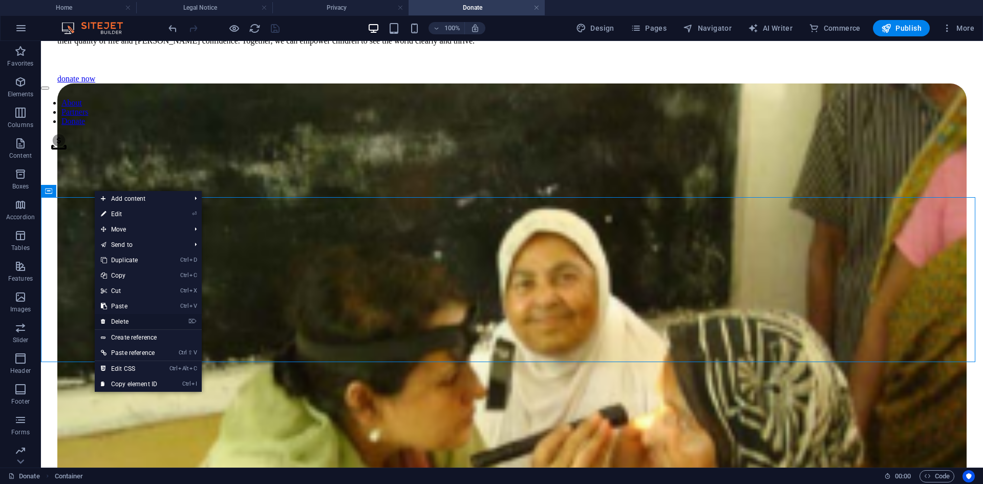
click at [122, 318] on link "⌦ Delete" at bounding box center [129, 321] width 69 height 15
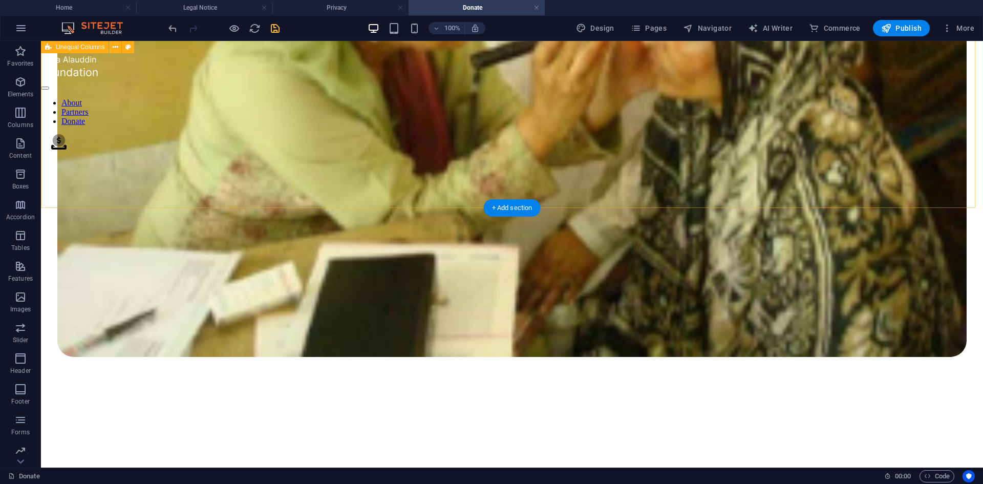
scroll to position [968, 0]
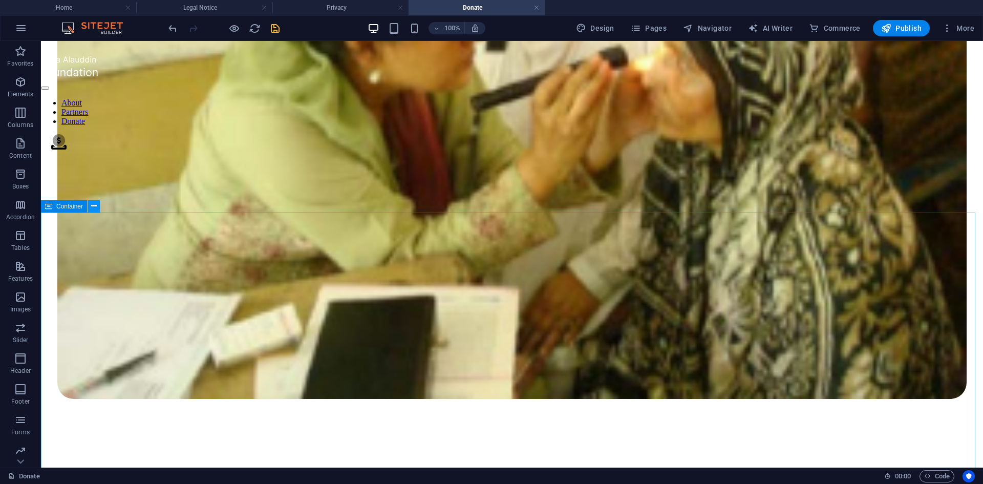
click at [91, 203] on icon at bounding box center [94, 206] width 6 height 11
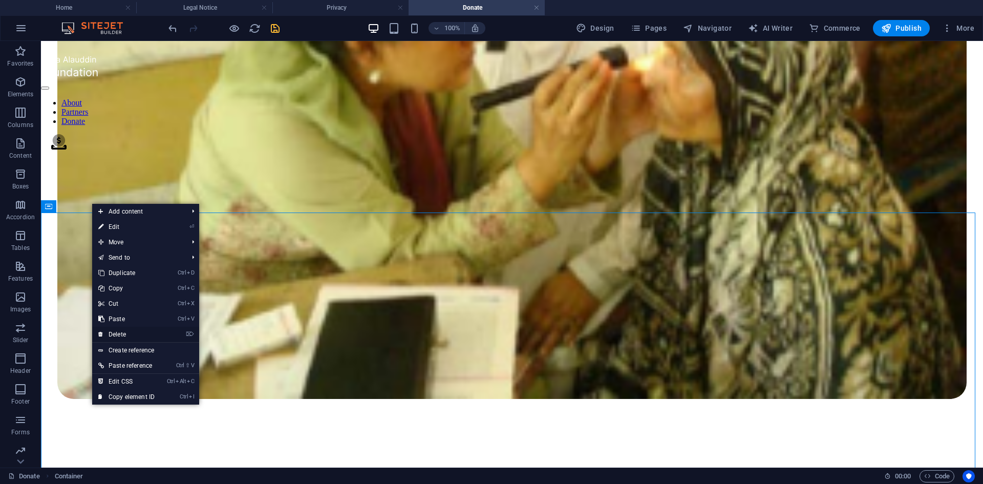
click at [122, 333] on link "⌦ Delete" at bounding box center [126, 334] width 69 height 15
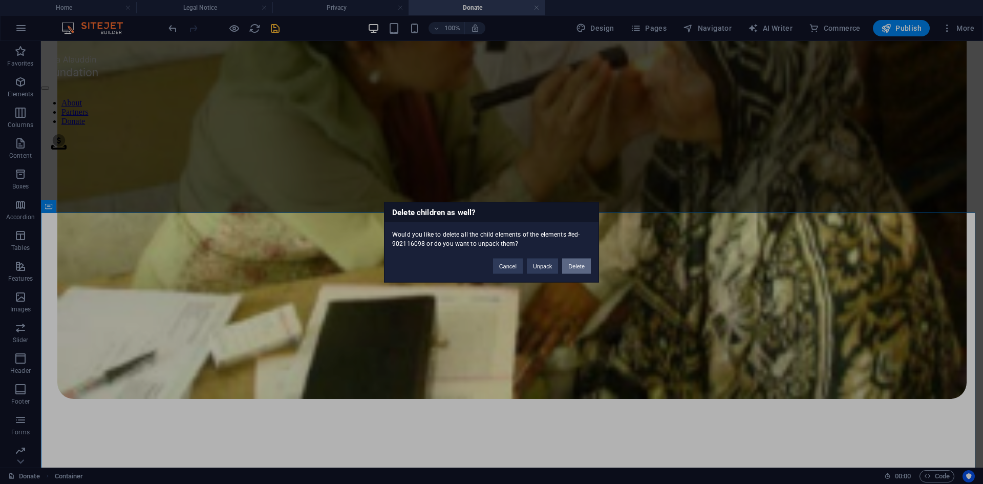
click at [583, 264] on button "Delete" at bounding box center [576, 265] width 29 height 15
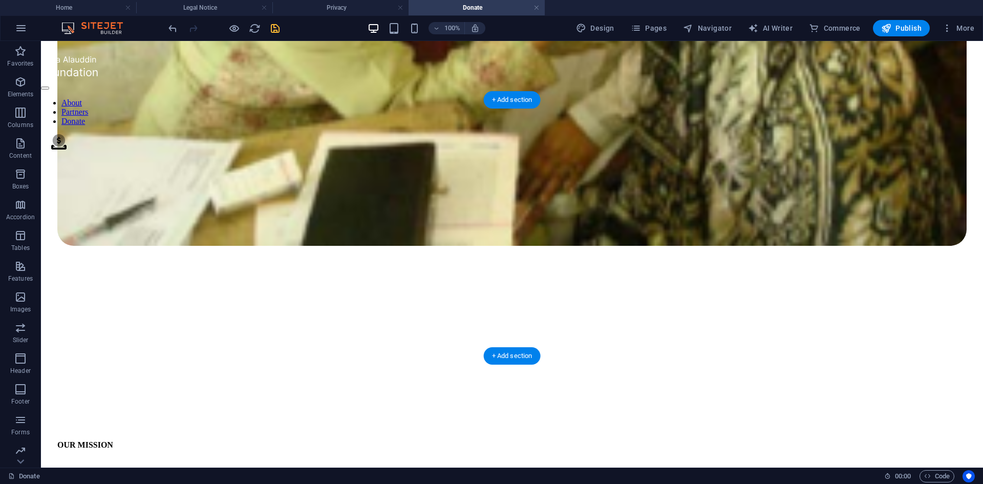
scroll to position [1121, 0]
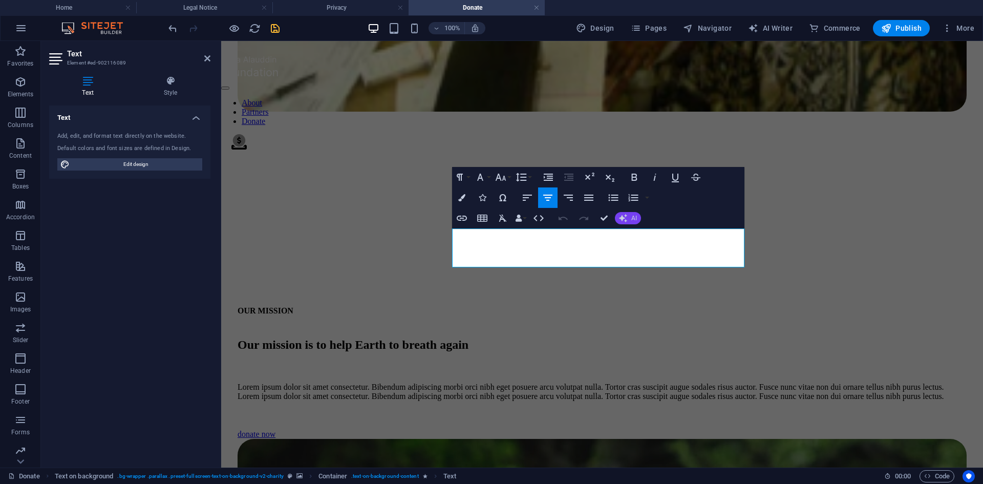
click at [630, 215] on button "AI" at bounding box center [628, 218] width 26 height 12
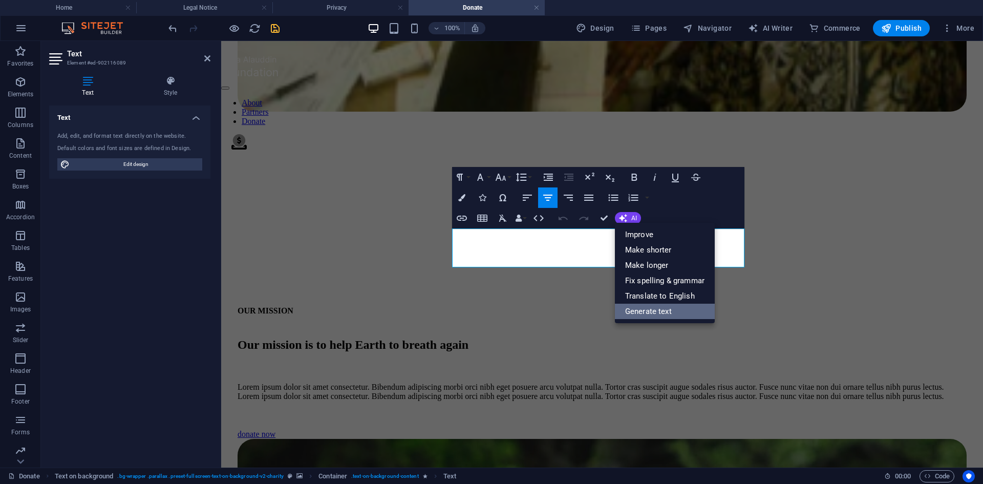
click at [648, 311] on link "Generate text" at bounding box center [665, 311] width 100 height 15
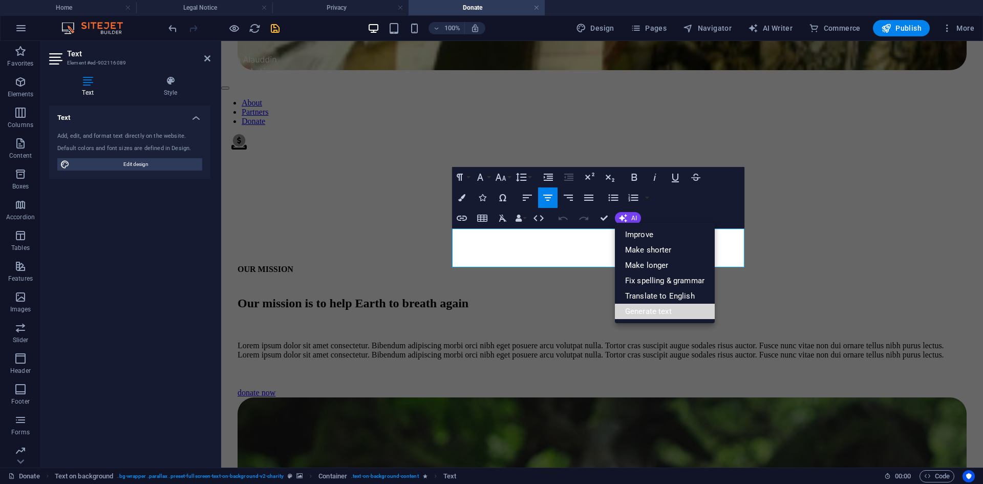
select select "English"
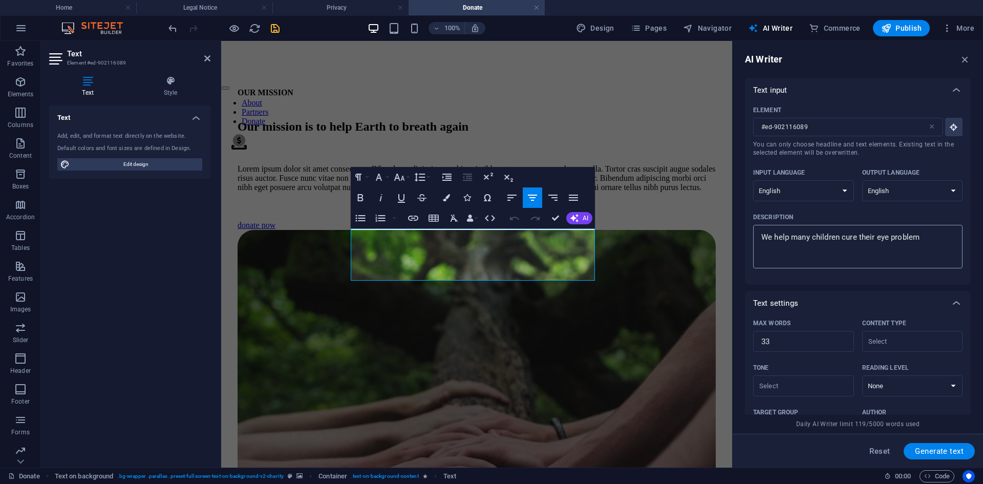
type textarea "x"
drag, startPoint x: 924, startPoint y: 235, endPoint x: 510, endPoint y: 189, distance: 416.7
click at [732, 230] on aside "AI Writer Text input Element #ed-902116089 ​ You can only choose headline and t…" at bounding box center [857, 254] width 251 height 426
type textarea "Every sane, adult Muslim is required to contribute 2.5% of their wealth in Zaka…"
type textarea "x"
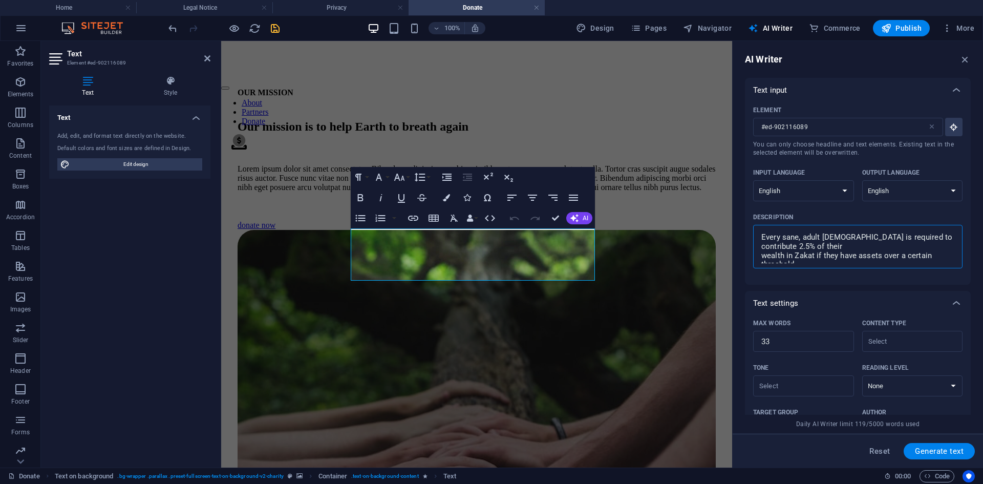
scroll to position [61, 0]
type textarea "Every sane, adult Muslim is required to contribute 2.5% of their wealth in Zaka…"
type textarea "x"
type textarea "Every sane, adult Muslim is required to contribute 2.5% of their wealth in Zaka…"
type textarea "x"
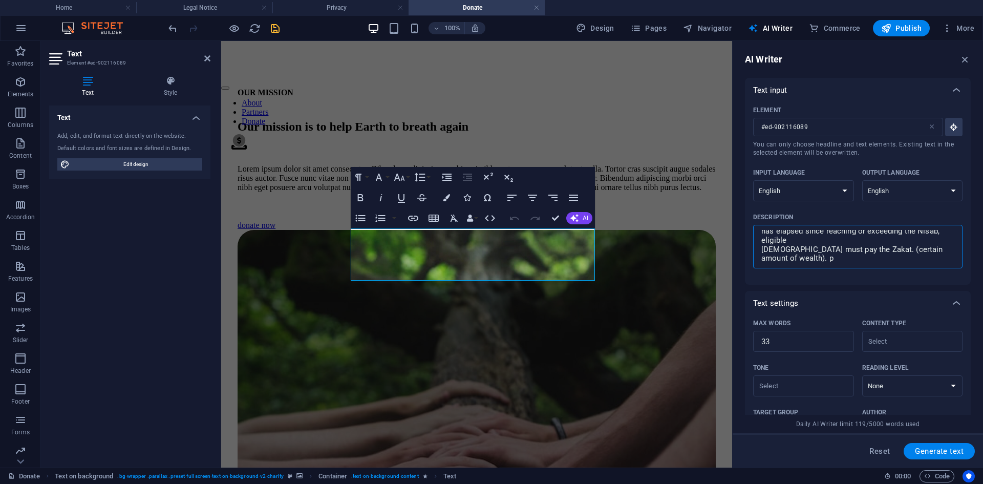
type textarea "Every sane, adult Muslim is required to contribute 2.5% of their wealth in Zaka…"
type textarea "x"
type textarea "Every sane, adult Muslim is required to contribute 2.5% of their wealth in Zaka…"
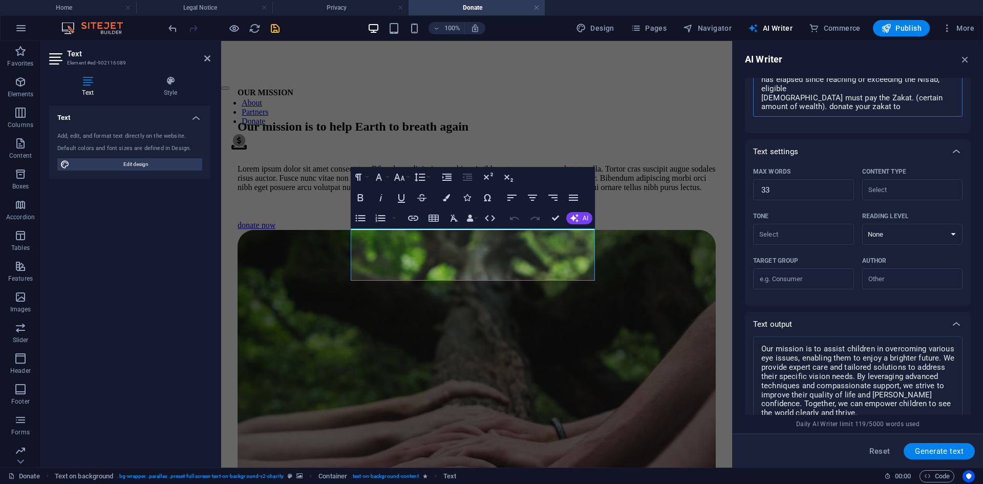
scroll to position [154, 0]
click at [948, 447] on span "Generate text" at bounding box center [939, 451] width 49 height 8
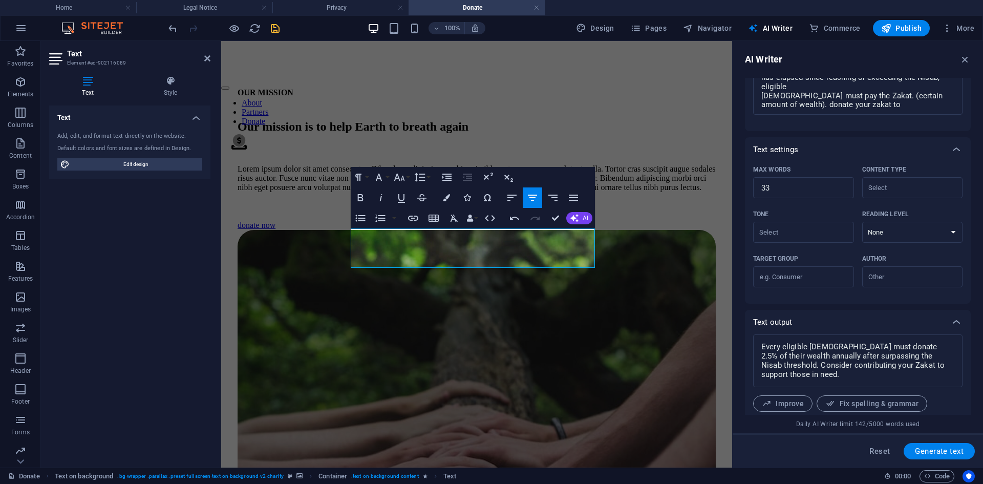
scroll to position [204, 0]
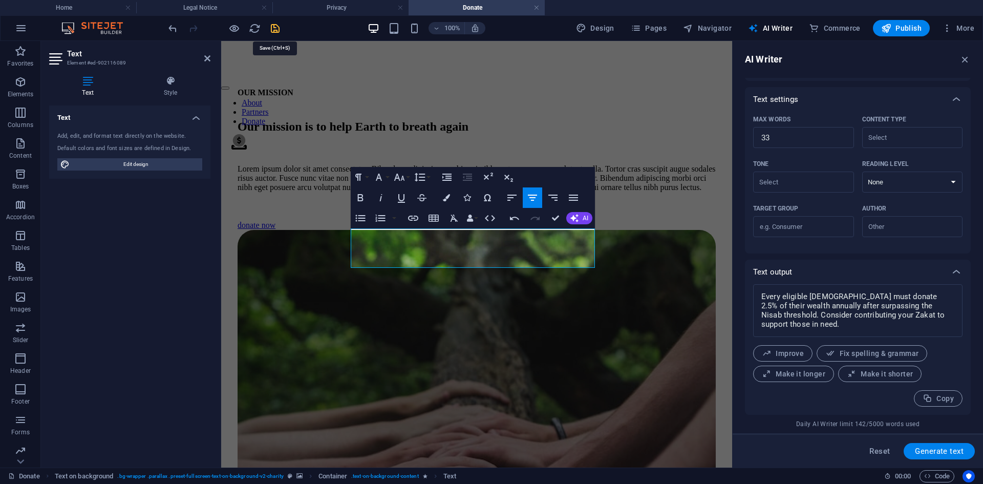
click at [278, 25] on icon "save" at bounding box center [275, 29] width 12 height 12
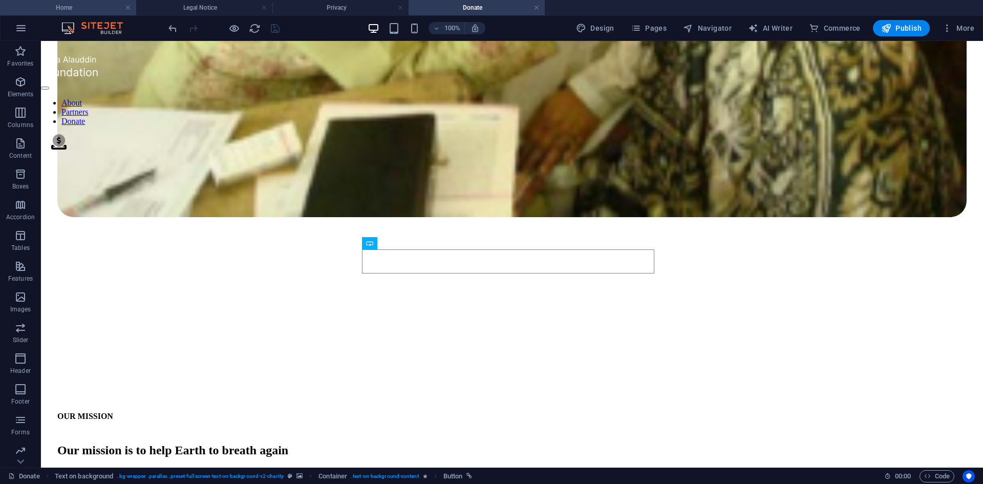
click at [76, 2] on h4 "Home" at bounding box center [68, 7] width 136 height 11
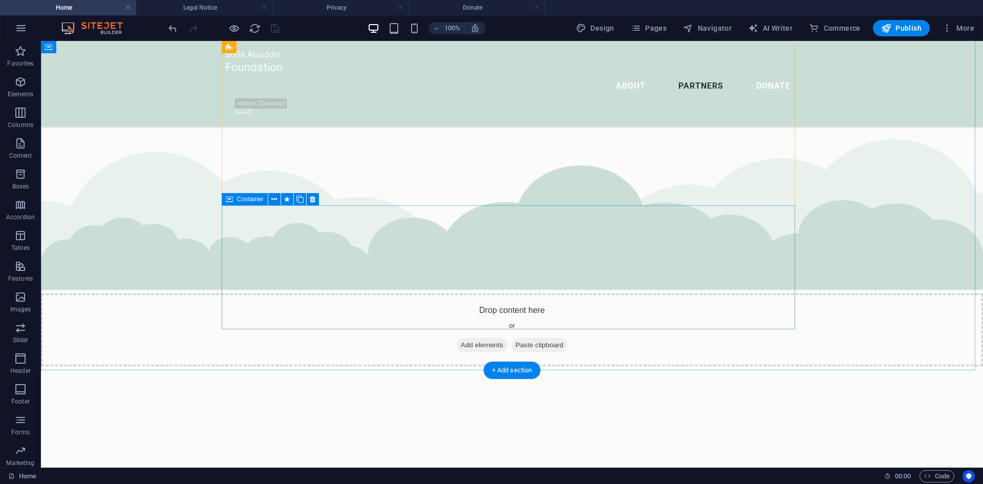
scroll to position [3378, 0]
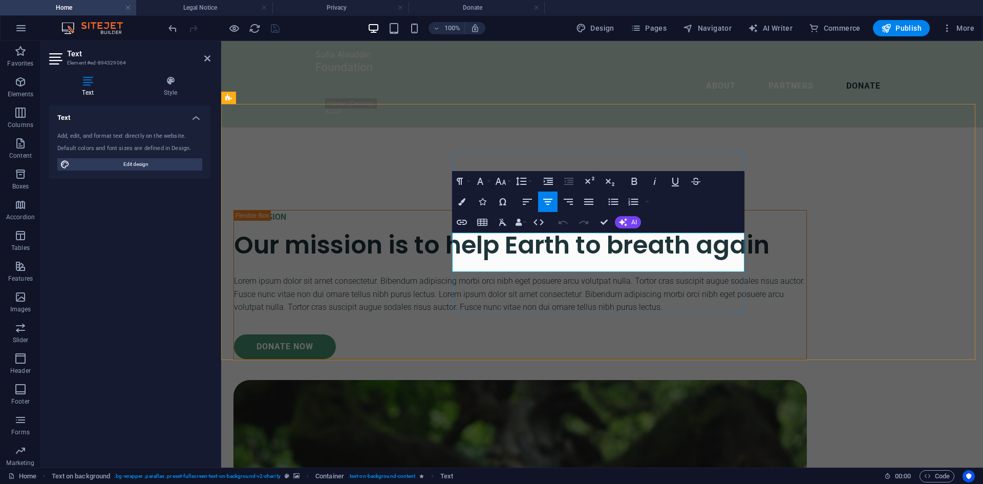
scroll to position [3385, 0]
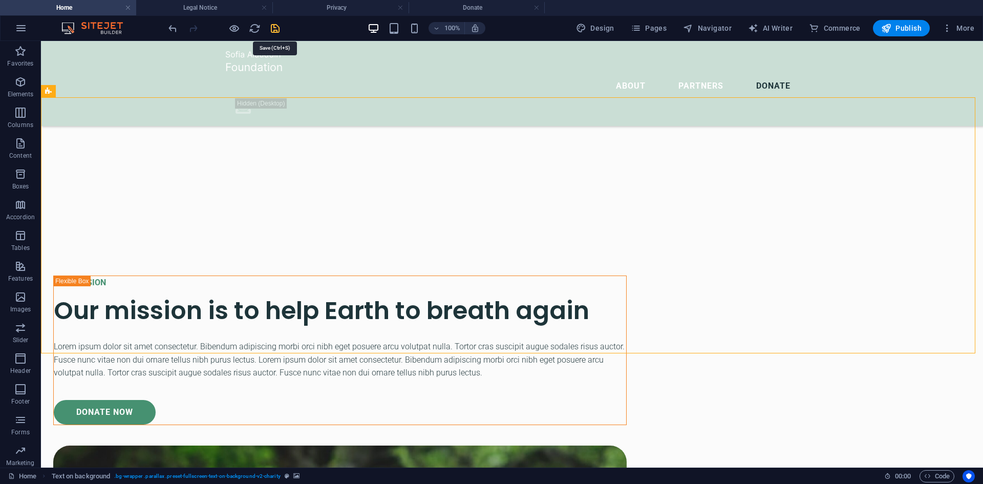
click at [277, 27] on icon "save" at bounding box center [275, 29] width 12 height 12
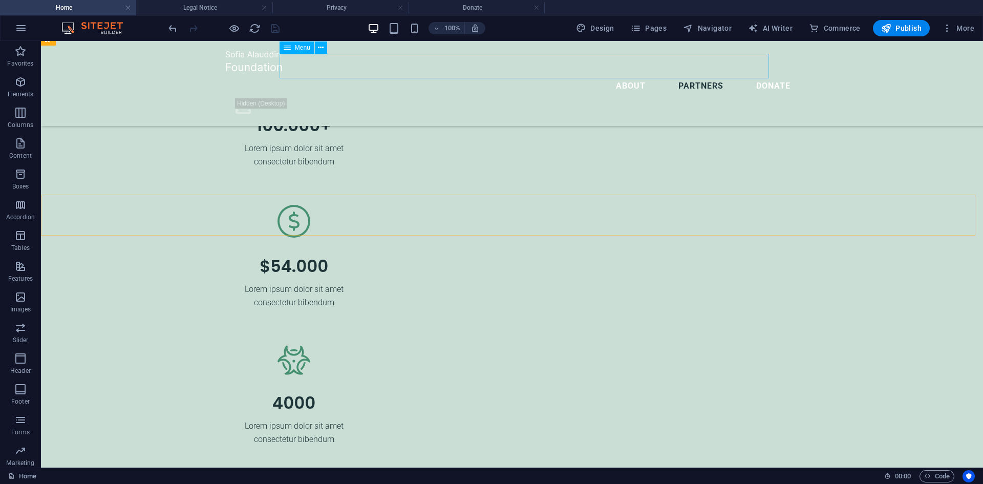
scroll to position [2617, 0]
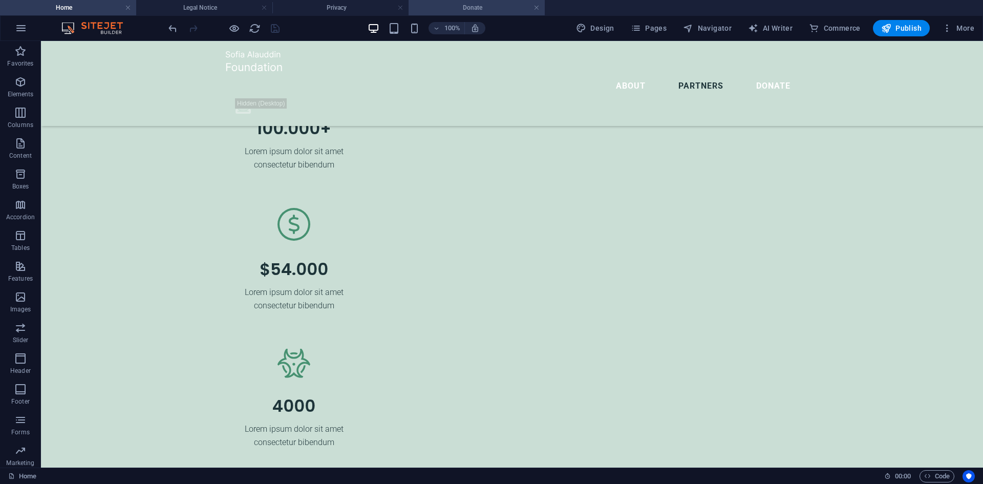
click at [448, 5] on h4 "Donate" at bounding box center [476, 7] width 136 height 11
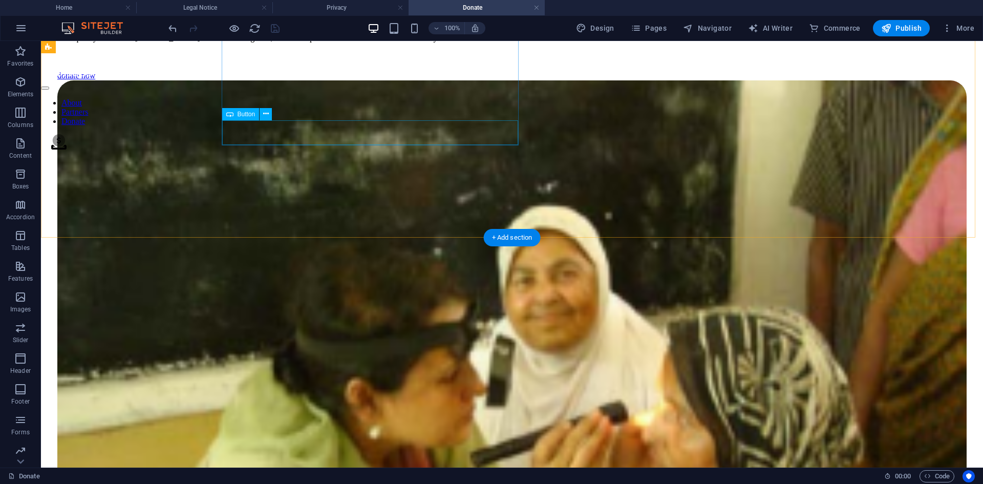
scroll to position [774, 0]
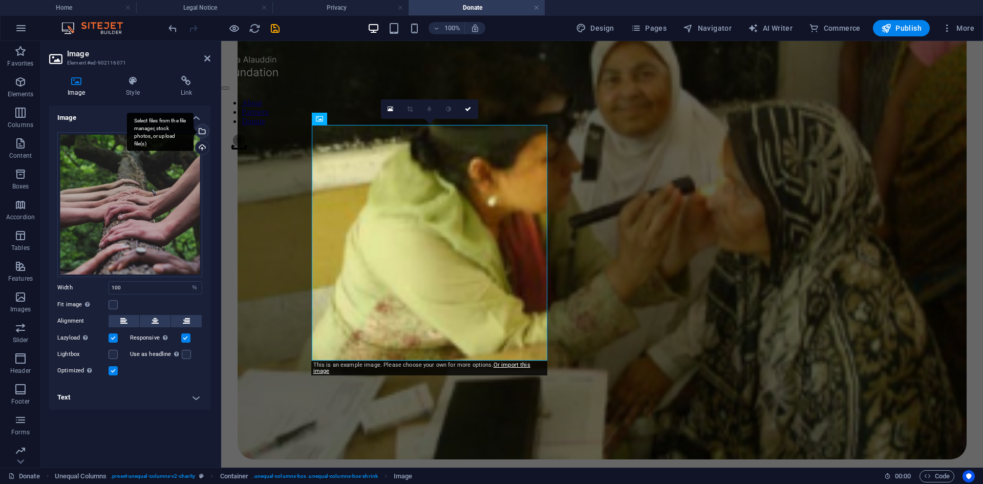
click at [203, 132] on div "Select files from the file manager, stock photos, or upload file(s)" at bounding box center [200, 131] width 15 height 15
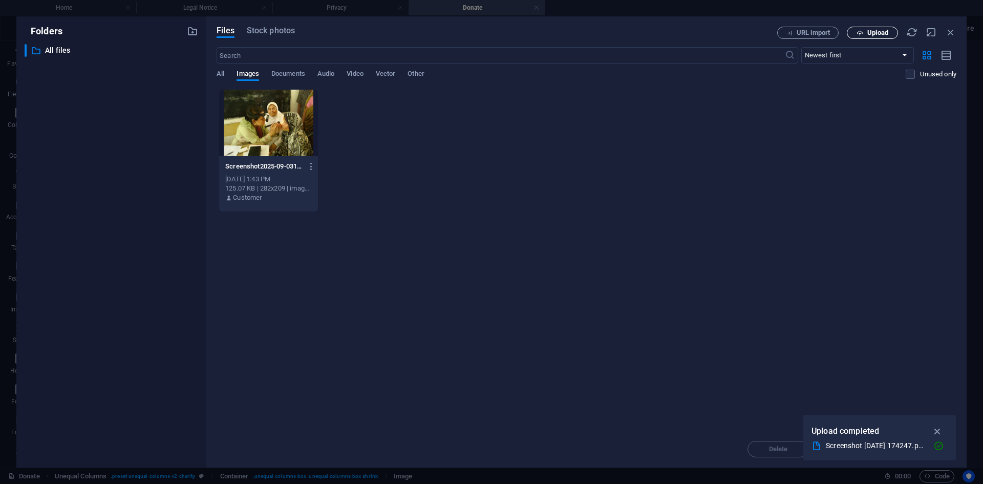
click at [869, 33] on span "Upload" at bounding box center [877, 33] width 21 height 6
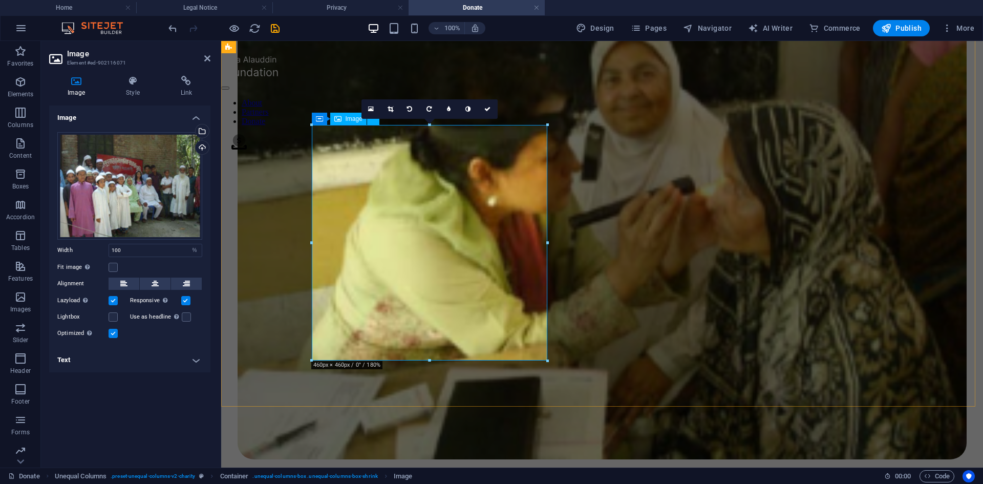
scroll to position [768, 0]
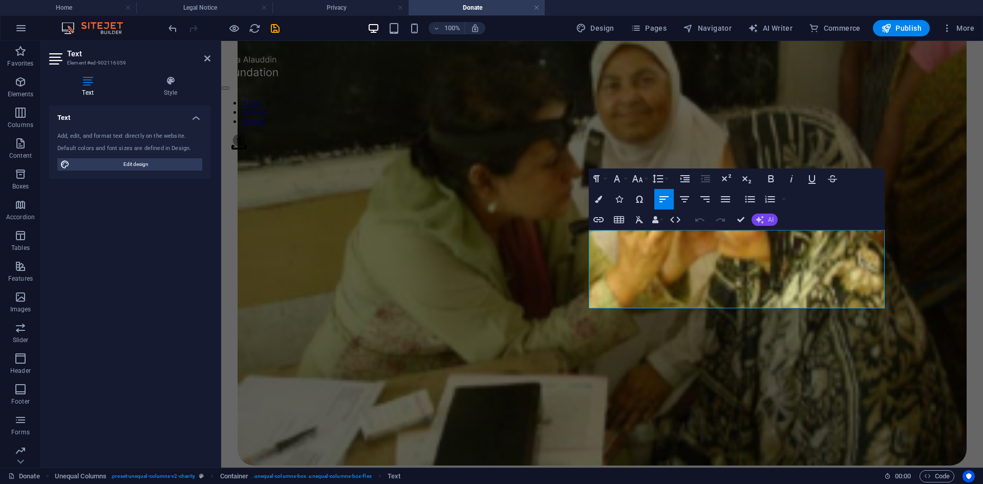
click at [763, 219] on icon "button" at bounding box center [760, 219] width 8 height 8
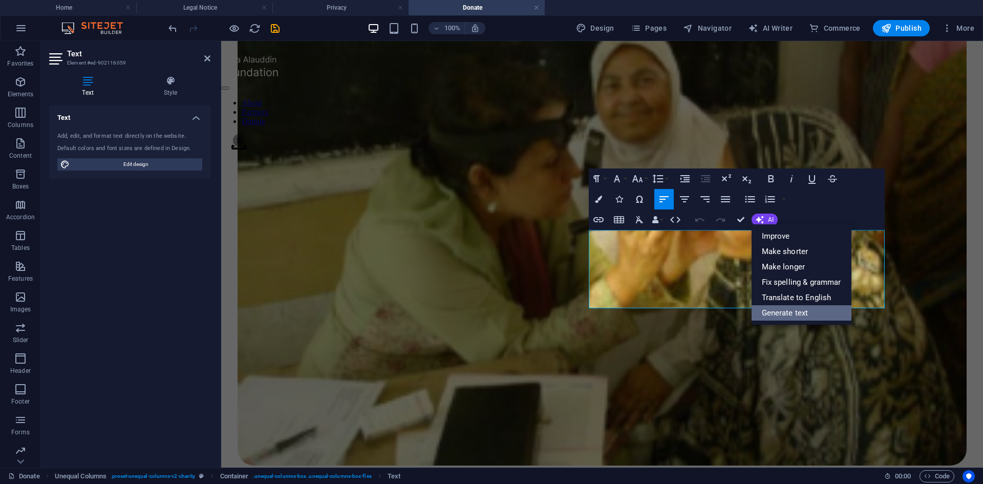
click at [780, 312] on link "Generate text" at bounding box center [801, 312] width 100 height 15
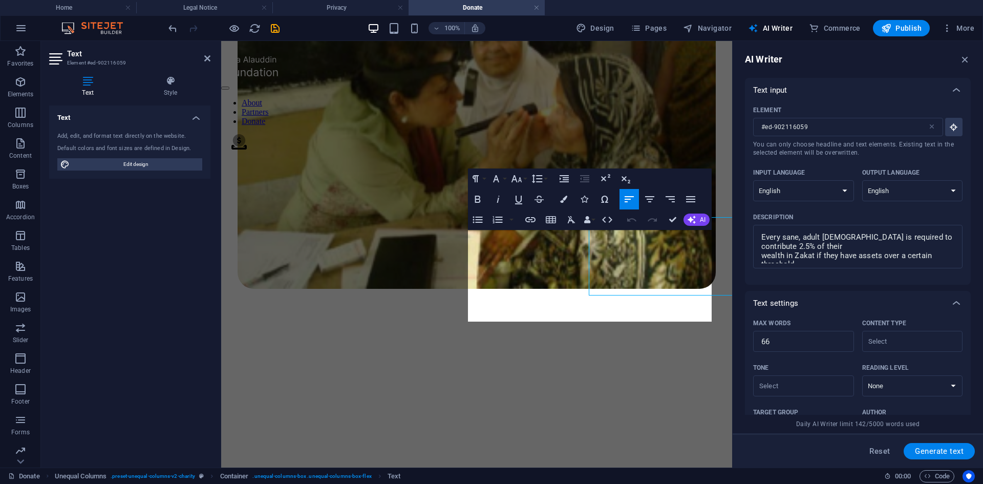
scroll to position [781, 0]
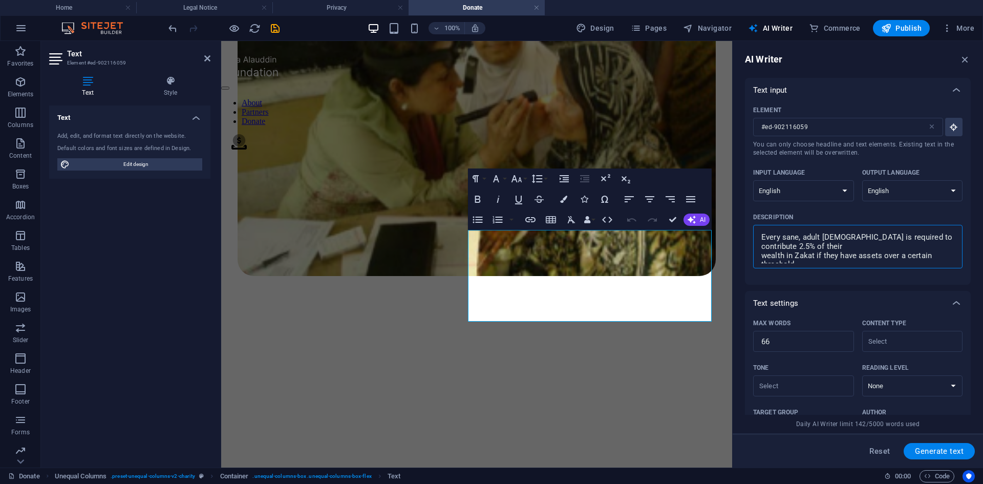
drag, startPoint x: 760, startPoint y: 236, endPoint x: 857, endPoint y: 276, distance: 105.3
click at [857, 276] on div "Element #ed-902116059 ​ You can only choose headline and text elements. Existin…" at bounding box center [857, 189] width 209 height 174
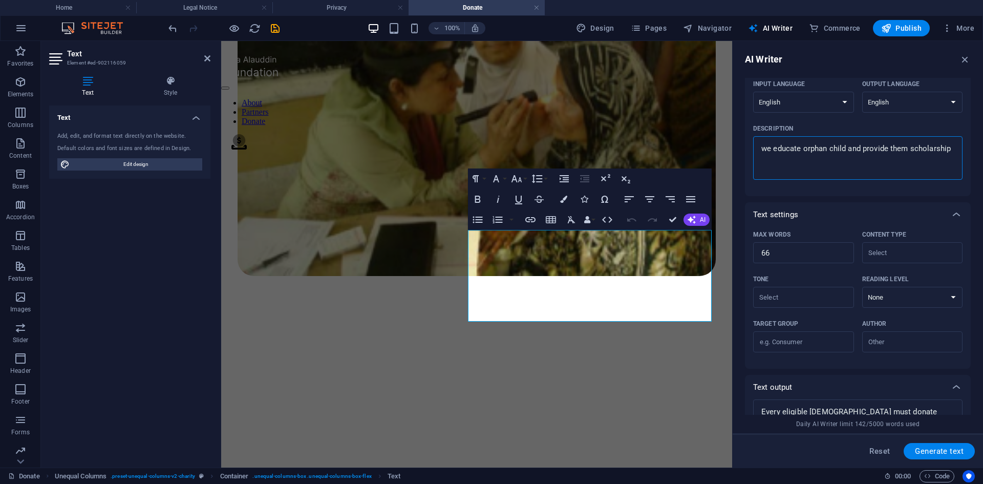
scroll to position [102, 0]
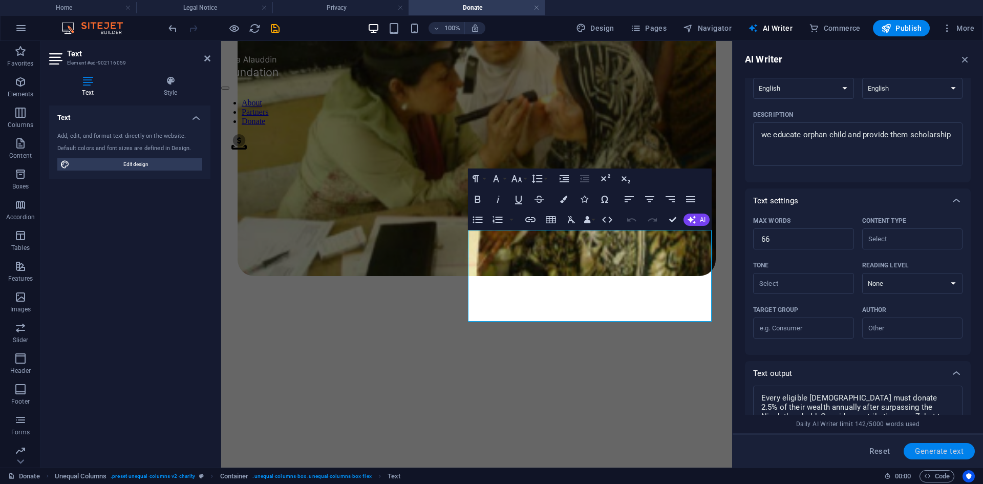
click at [919, 447] on span "Generate text" at bounding box center [939, 451] width 49 height 8
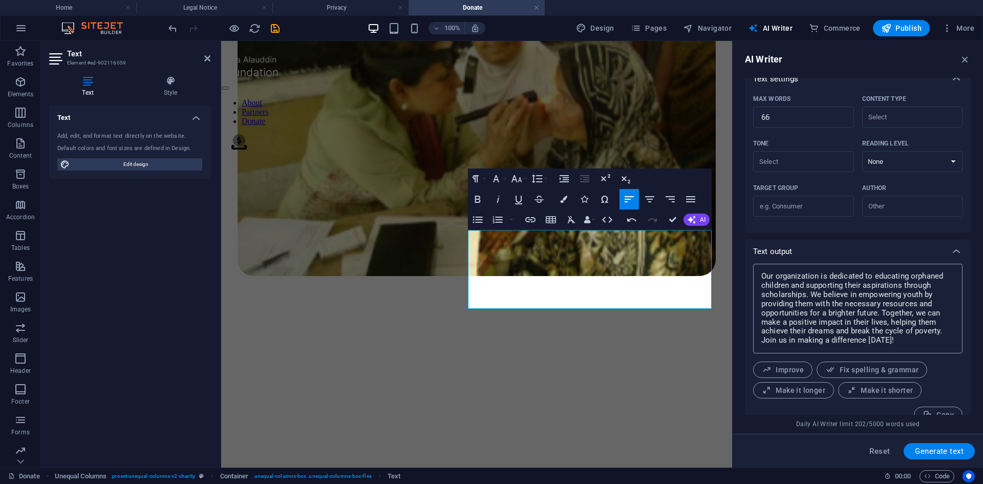
scroll to position [241, 0]
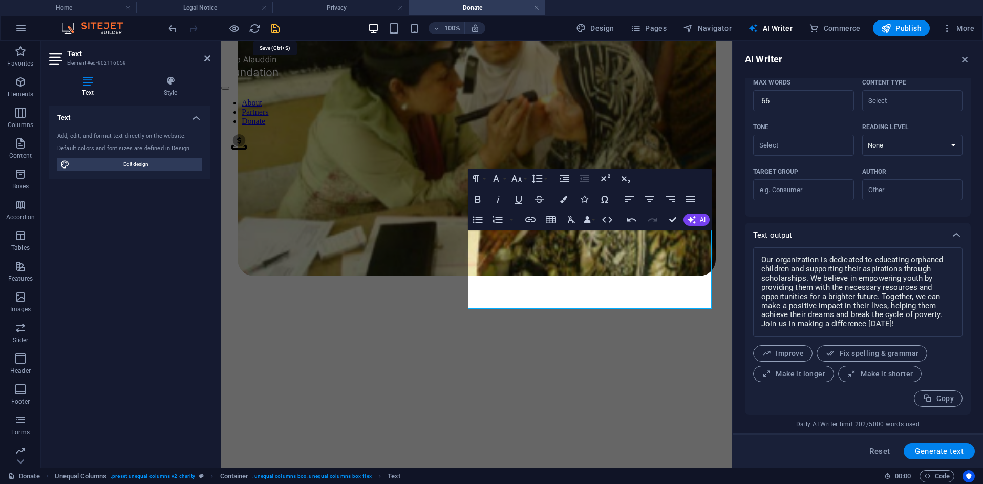
click at [271, 28] on icon "save" at bounding box center [275, 29] width 12 height 12
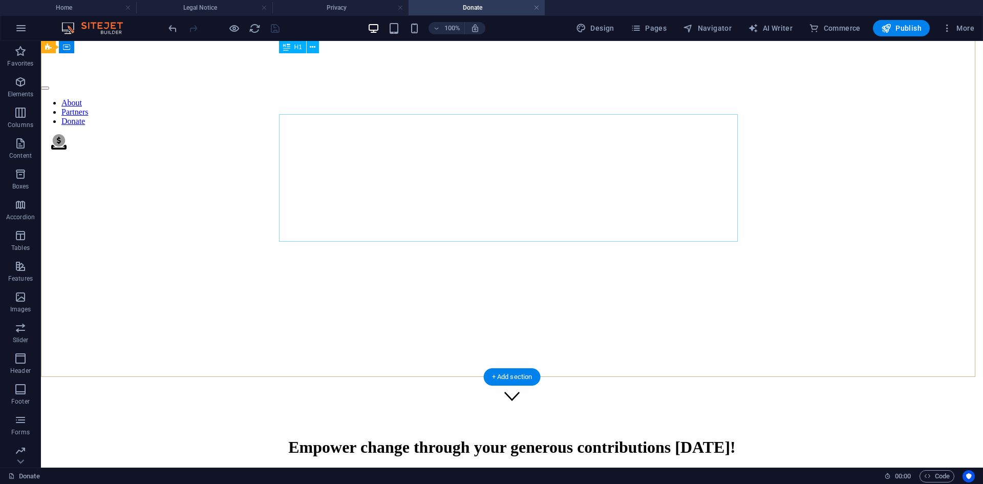
scroll to position [0, 0]
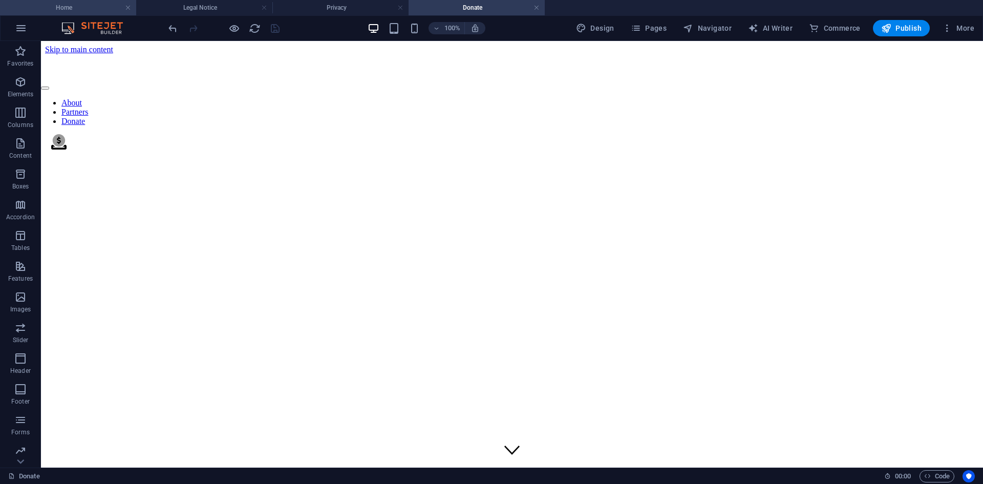
click at [70, 10] on h4 "Home" at bounding box center [68, 7] width 136 height 11
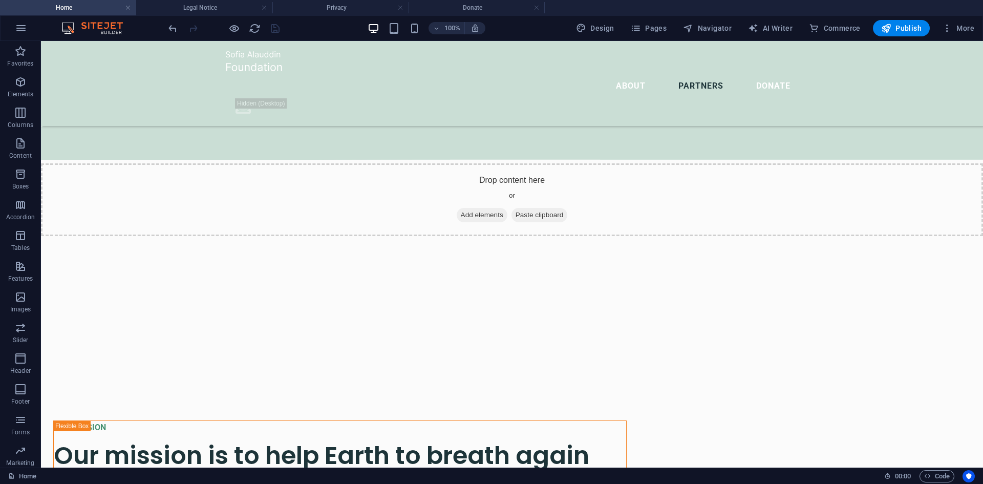
scroll to position [3291, 0]
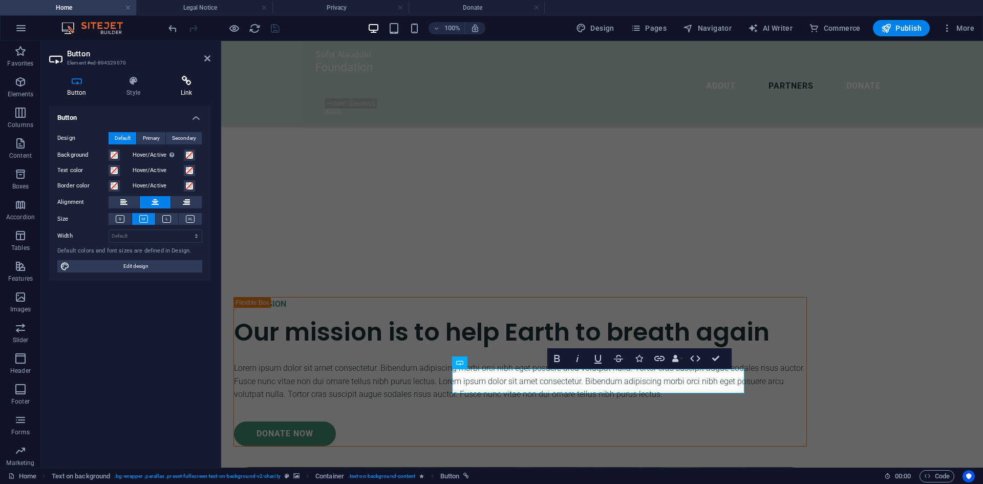
click at [177, 82] on icon at bounding box center [186, 81] width 48 height 10
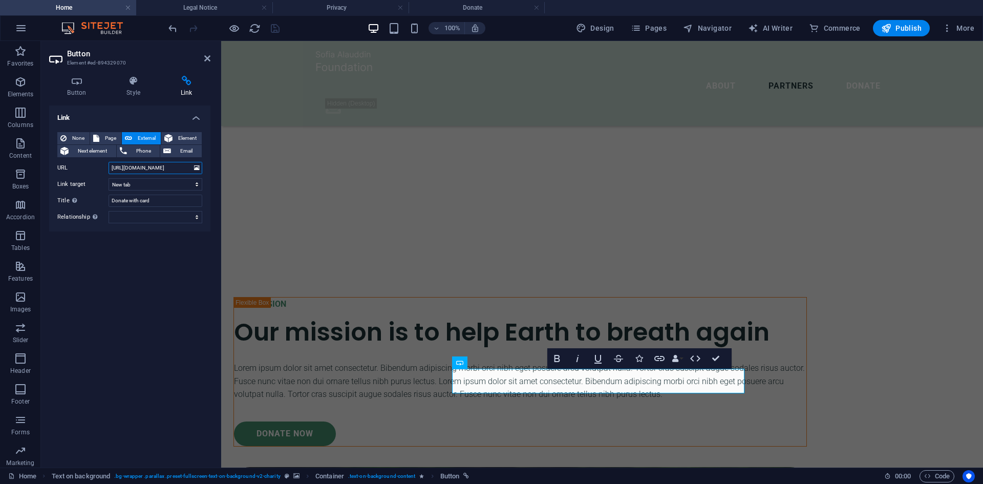
scroll to position [0, 51]
drag, startPoint x: 111, startPoint y: 168, endPoint x: 189, endPoint y: 168, distance: 78.3
click at [189, 168] on input "https://buy.stripe.com/test_aFa14g6Pp7Jrf4V8aD0co00" at bounding box center [156, 168] width 94 height 12
click at [176, 169] on input "https://buy.stripe.com/test_aFa14g6Pp7Jrf4V8aD0co00" at bounding box center [156, 168] width 94 height 12
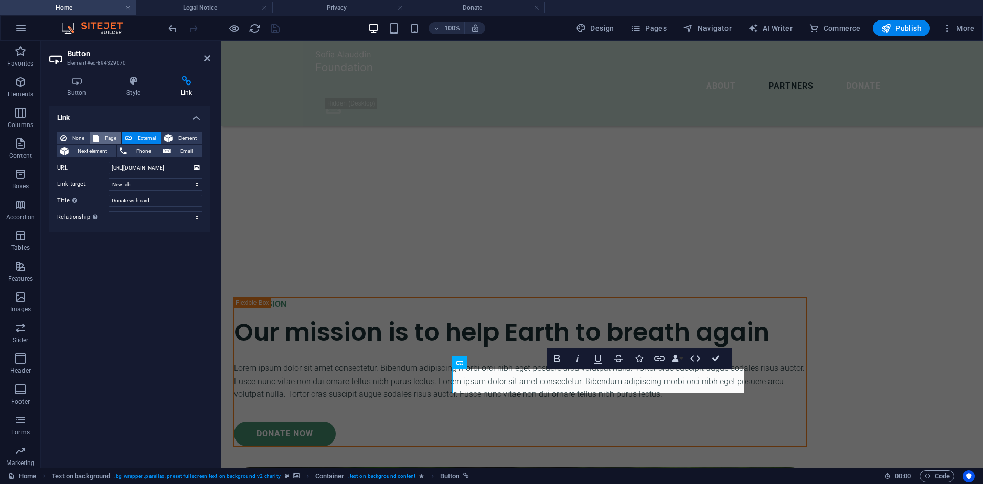
click at [102, 136] on span "Page" at bounding box center [110, 138] width 16 height 12
click at [135, 168] on select "Home Donate Legal Notice Privacy" at bounding box center [156, 168] width 94 height 12
click at [109, 162] on select "Home Donate Legal Notice Privacy" at bounding box center [156, 168] width 94 height 12
click at [277, 28] on icon "save" at bounding box center [275, 29] width 12 height 12
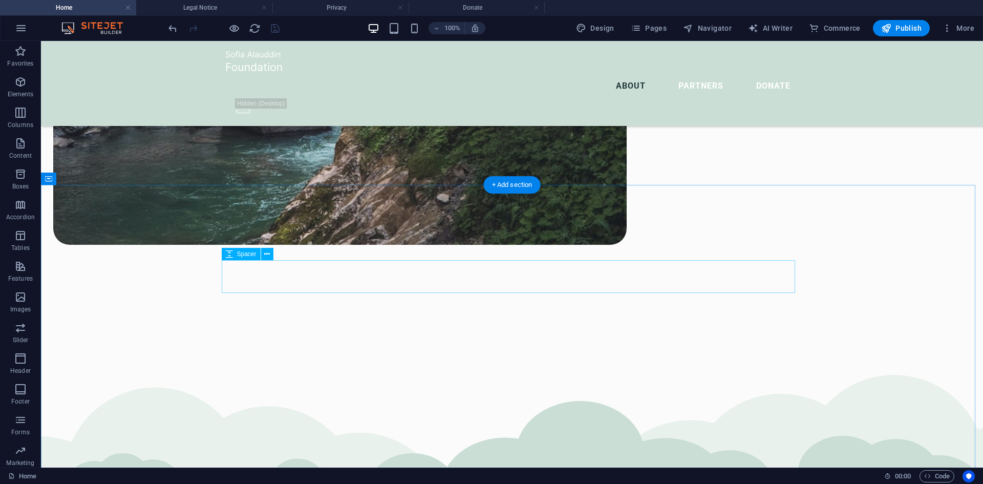
scroll to position [1858, 0]
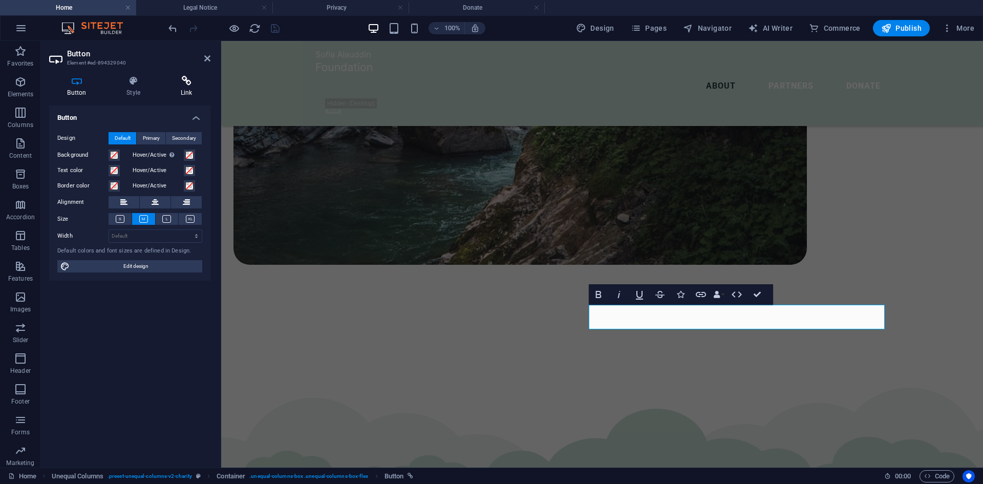
click at [181, 84] on icon at bounding box center [186, 81] width 48 height 10
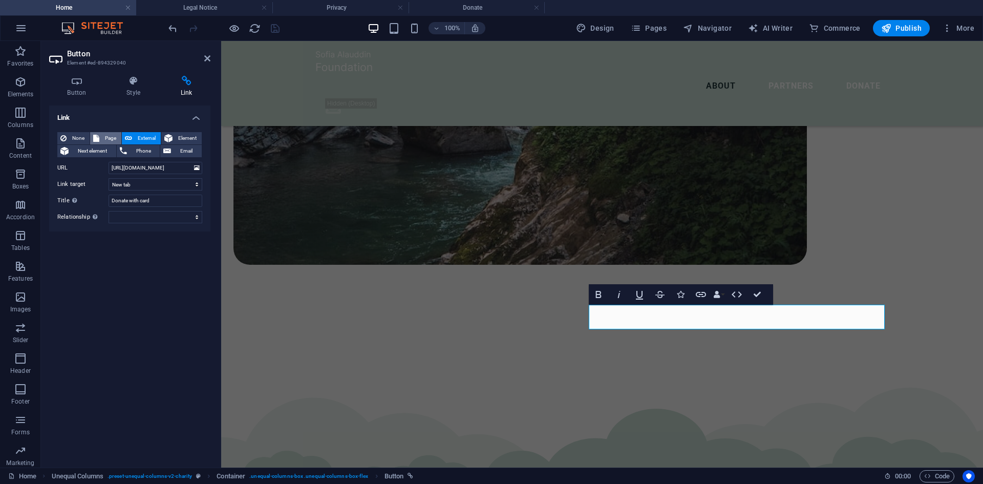
click at [104, 138] on span "Page" at bounding box center [110, 138] width 16 height 12
click at [131, 167] on select "Home Donate Legal Notice Privacy" at bounding box center [156, 168] width 94 height 12
click at [109, 162] on select "Home Donate Legal Notice Privacy" at bounding box center [156, 168] width 94 height 12
click at [274, 29] on icon "save" at bounding box center [275, 29] width 12 height 12
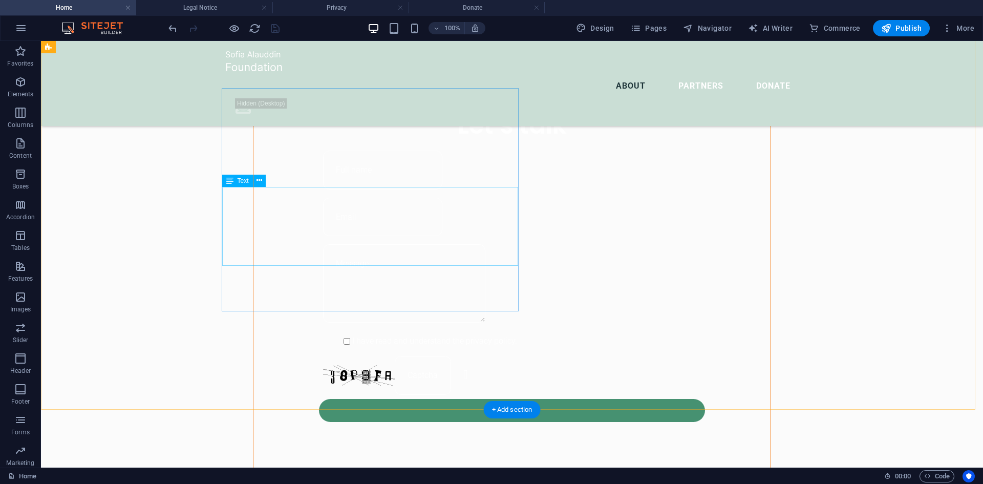
scroll to position [783, 0]
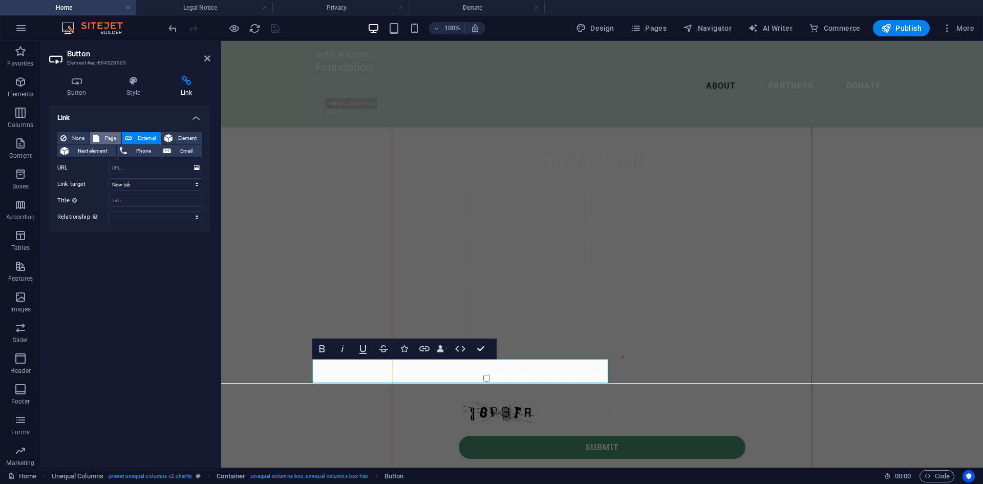
click at [103, 134] on span "Page" at bounding box center [110, 138] width 16 height 12
click at [129, 183] on select "New tab Same tab Overlay" at bounding box center [156, 184] width 94 height 12
drag, startPoint x: 97, startPoint y: 258, endPoint x: 100, endPoint y: 249, distance: 9.7
click at [97, 258] on div "Link None Page External Element Next element Phone Email Page Home Donate Legal…" at bounding box center [129, 282] width 161 height 354
click at [118, 170] on select "Home Donate Legal Notice Privacy" at bounding box center [156, 168] width 94 height 12
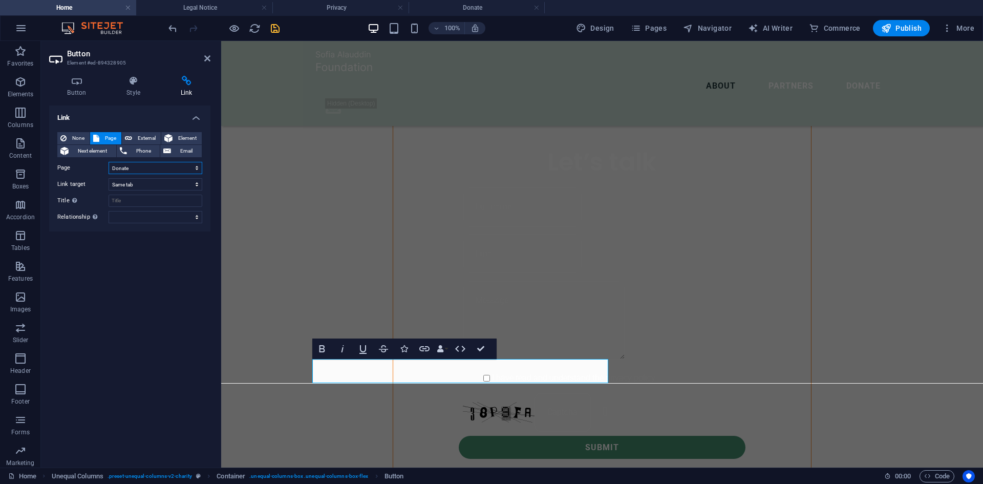
click at [109, 162] on select "Home Donate Legal Notice Privacy" at bounding box center [156, 168] width 94 height 12
click at [271, 30] on icon "save" at bounding box center [275, 29] width 12 height 12
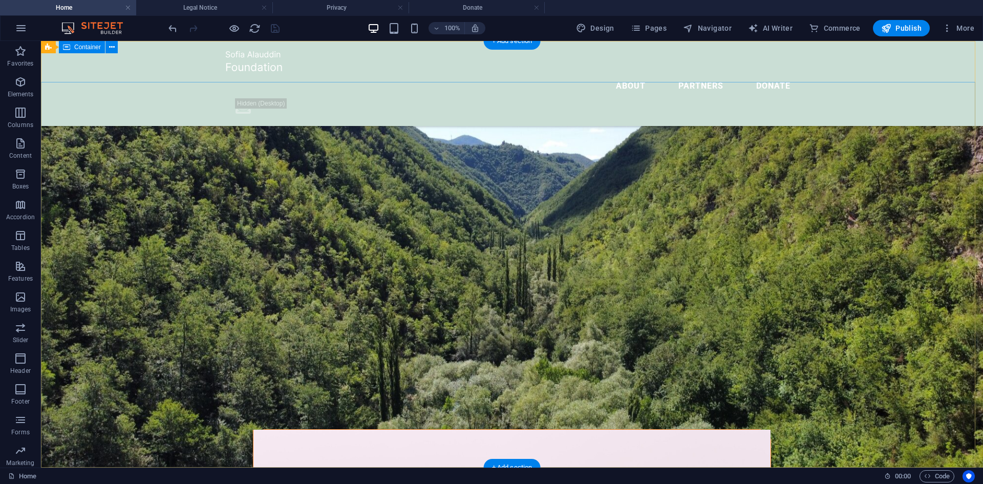
scroll to position [0, 0]
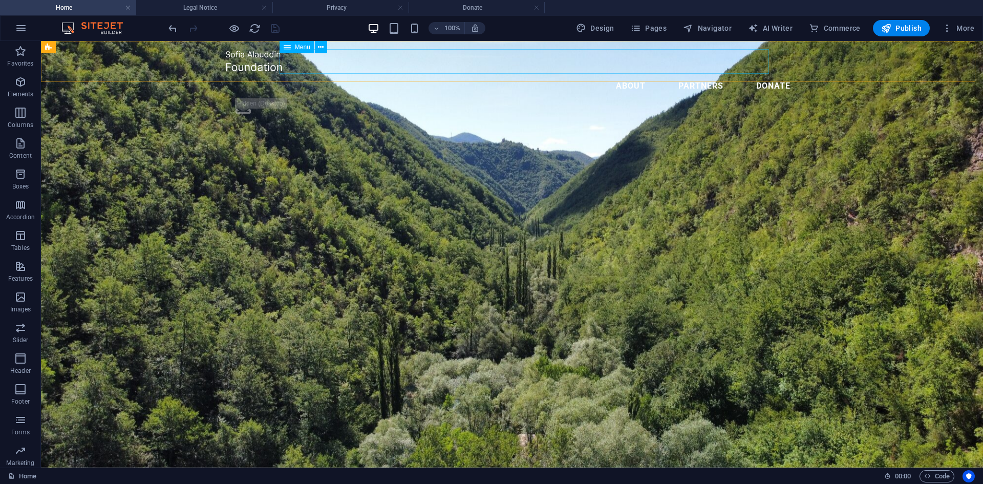
click at [743, 74] on nav "About Partners Donate" at bounding box center [511, 86] width 573 height 25
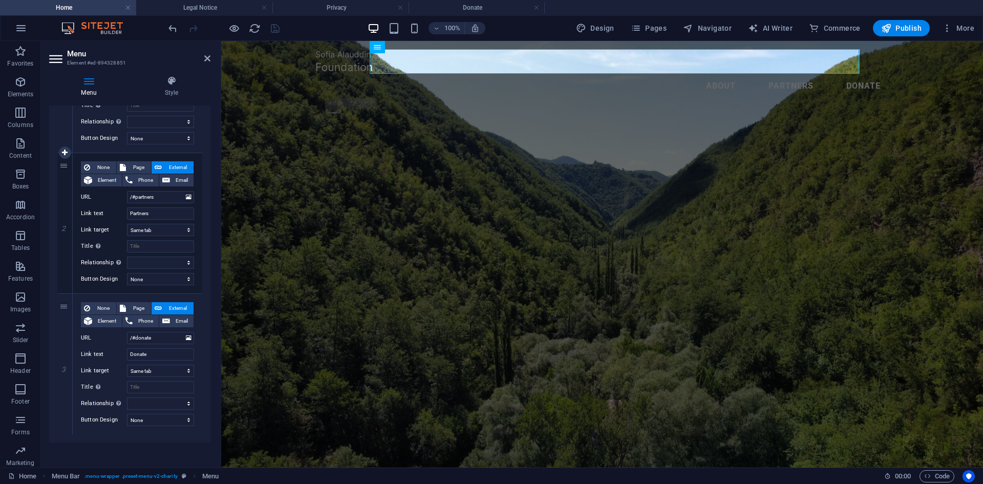
scroll to position [194, 0]
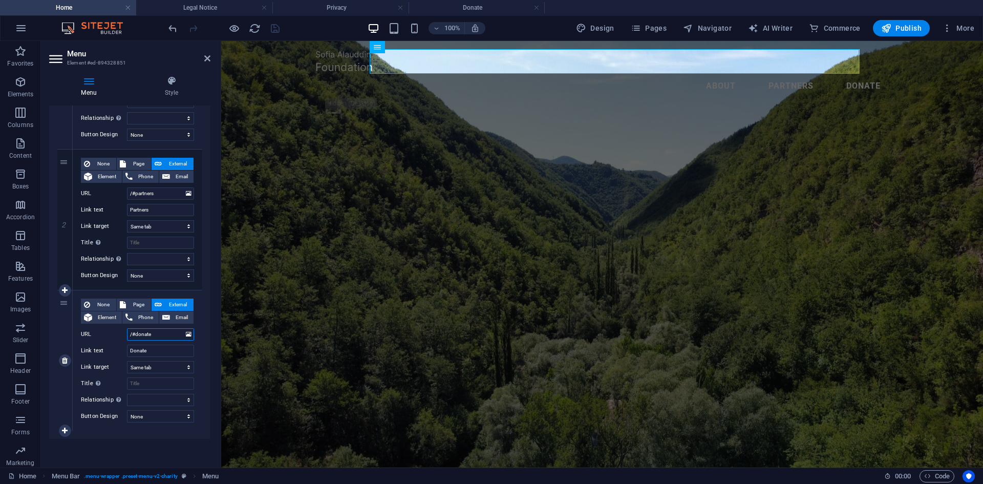
click at [135, 335] on input "/#donate" at bounding box center [160, 334] width 67 height 12
click at [131, 303] on span "Page" at bounding box center [138, 304] width 19 height 12
click at [141, 334] on select "Home Donate Legal Notice Privacy" at bounding box center [160, 334] width 67 height 12
click at [127, 328] on select "Home Donate Legal Notice Privacy" at bounding box center [160, 334] width 67 height 12
click at [277, 25] on icon "save" at bounding box center [275, 29] width 12 height 12
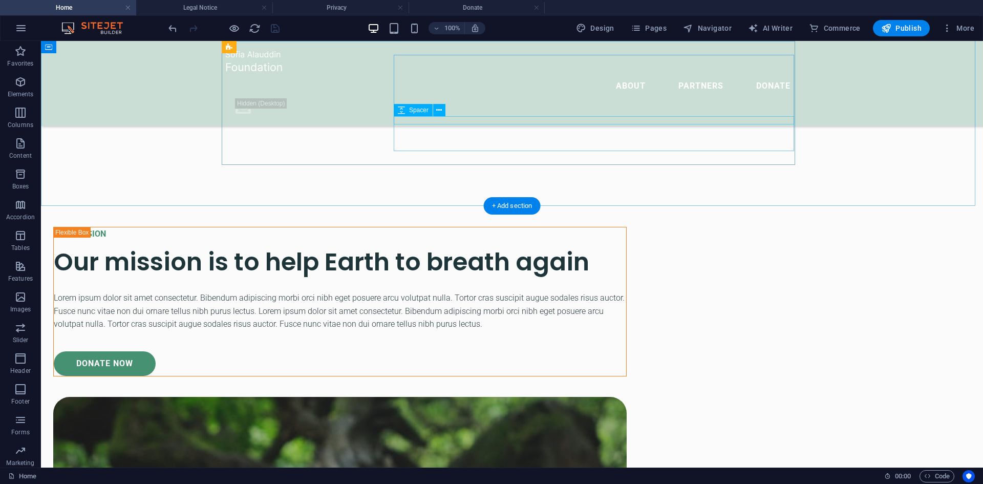
scroll to position [3445, 0]
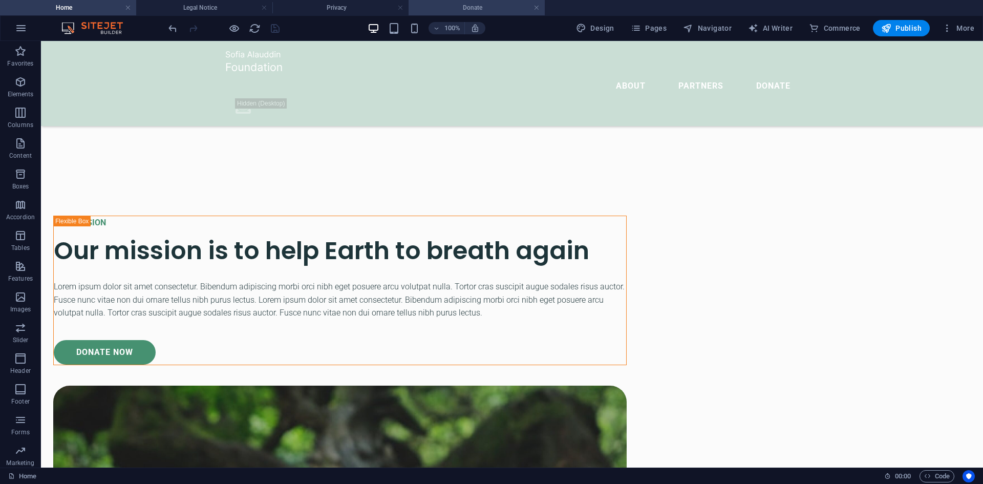
click at [478, 6] on h4 "Donate" at bounding box center [476, 7] width 136 height 11
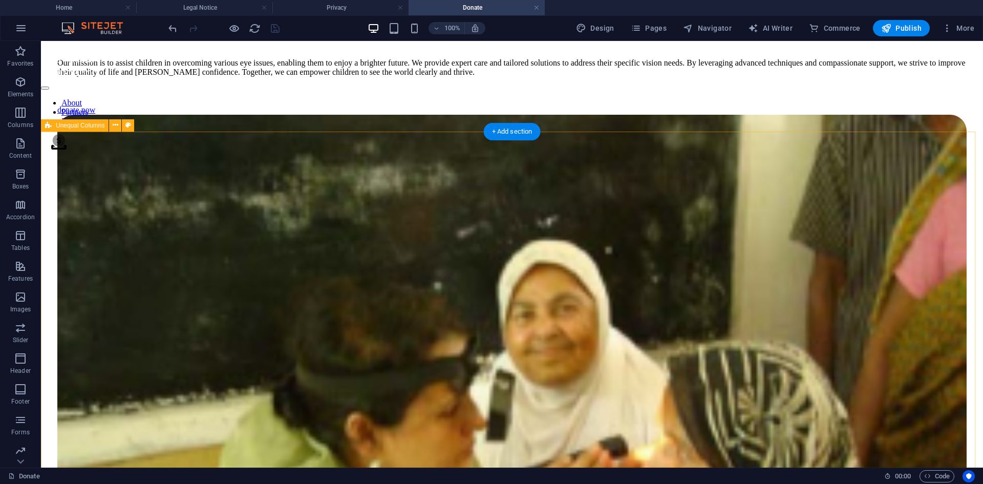
scroll to position [544, 0]
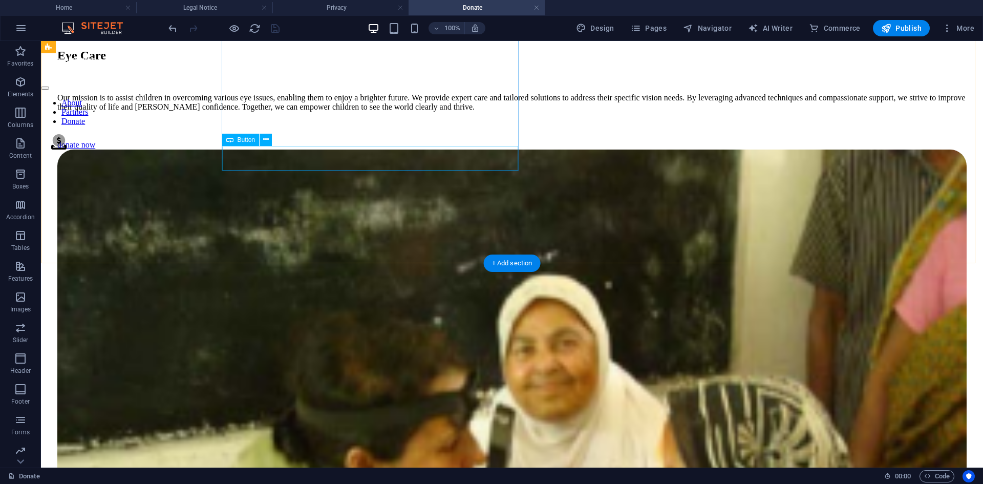
click at [307, 149] on div "donate now" at bounding box center [511, 144] width 909 height 9
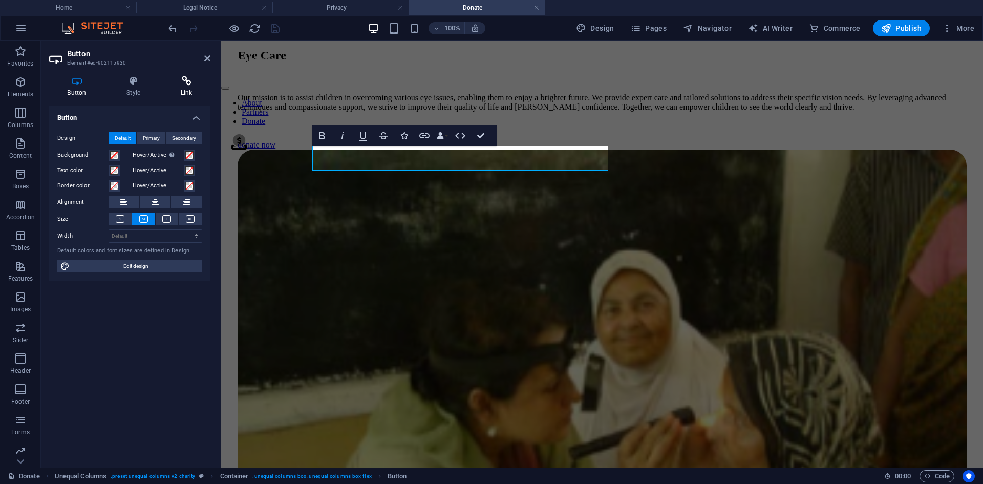
click at [178, 80] on icon at bounding box center [186, 81] width 48 height 10
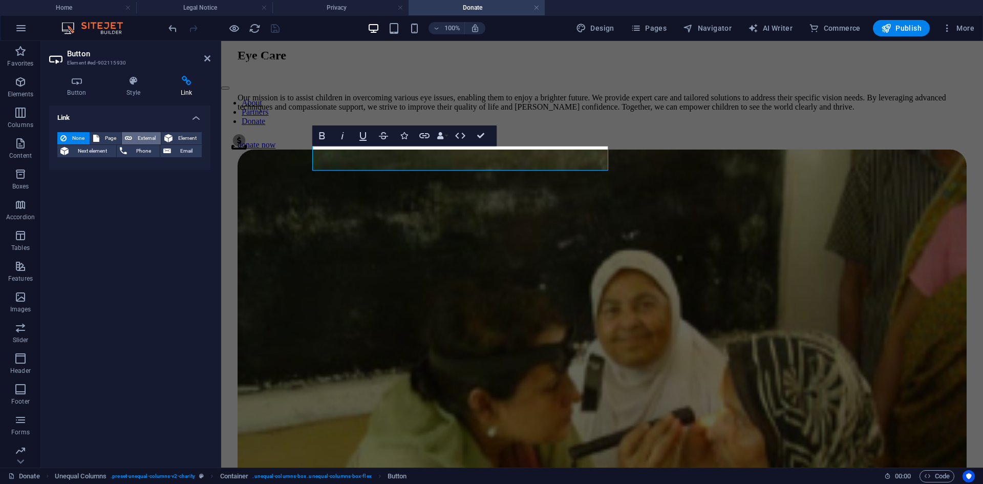
click at [136, 137] on span "External" at bounding box center [146, 138] width 23 height 12
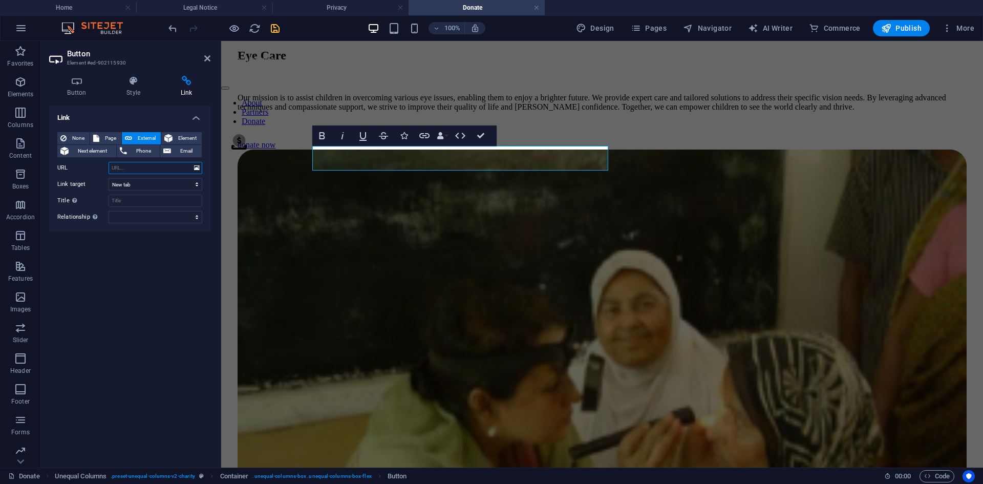
paste input "https://buy.stripe.com/test_aFa14g6Pp7Jrf4V8aD0co00"
click at [123, 204] on input "Title Additional link description, should not be the same as the link text. The…" at bounding box center [156, 201] width 94 height 12
click at [276, 23] on icon "save" at bounding box center [275, 29] width 12 height 12
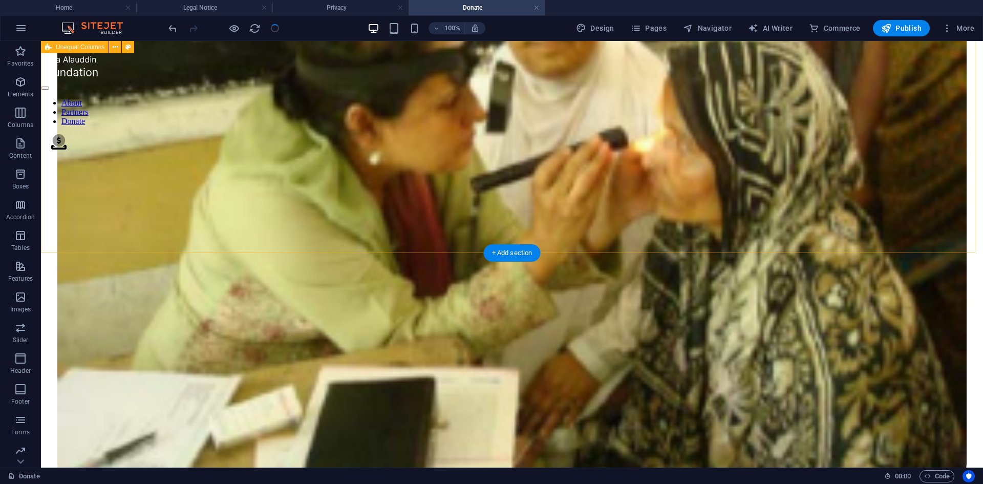
scroll to position [902, 0]
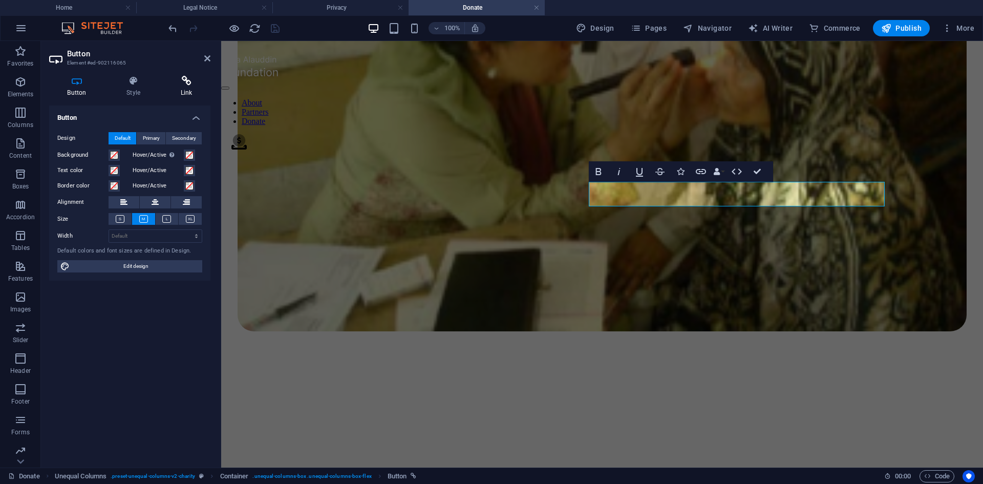
click at [181, 81] on icon at bounding box center [186, 81] width 48 height 10
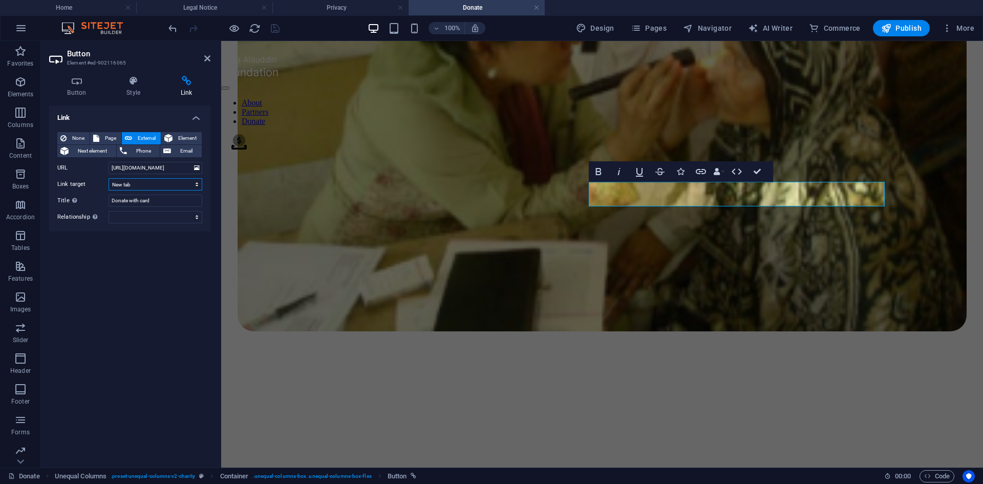
drag, startPoint x: 134, startPoint y: 184, endPoint x: 123, endPoint y: 184, distance: 10.8
click at [123, 184] on select "New tab Same tab Overlay" at bounding box center [156, 184] width 94 height 12
click at [51, 253] on div "Link None Page External Element Next element Phone Email Page Home Donate Legal…" at bounding box center [129, 282] width 161 height 354
click at [136, 215] on select "alternate author bookmark external help license next nofollow noreferrer noopen…" at bounding box center [156, 217] width 94 height 12
click at [59, 243] on div "Link None Page External Element Next element Phone Email Page Home Donate Legal…" at bounding box center [129, 282] width 161 height 354
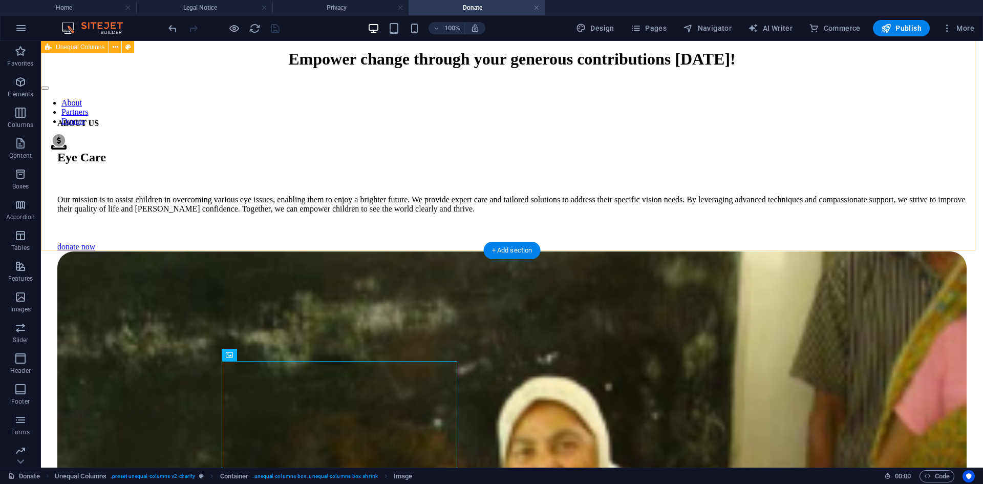
scroll to position [441, 0]
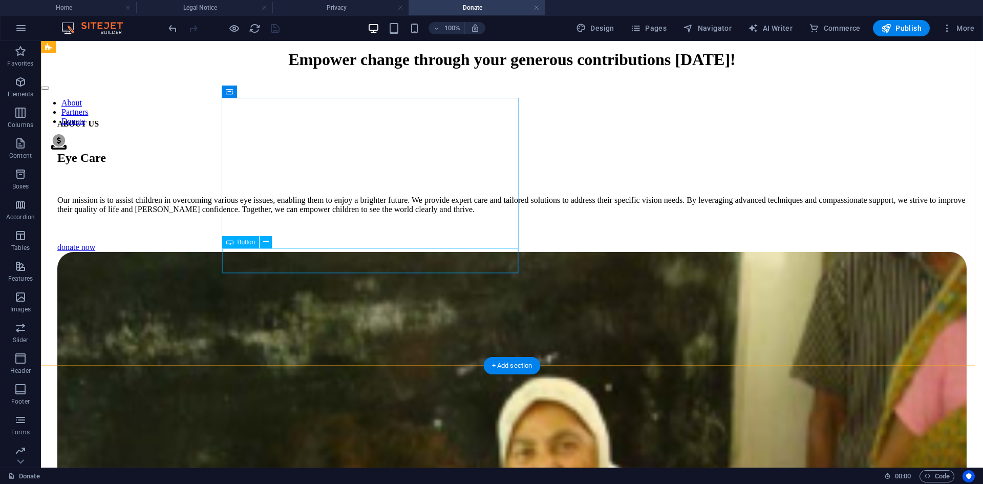
click at [310, 252] on div "donate now" at bounding box center [511, 247] width 909 height 9
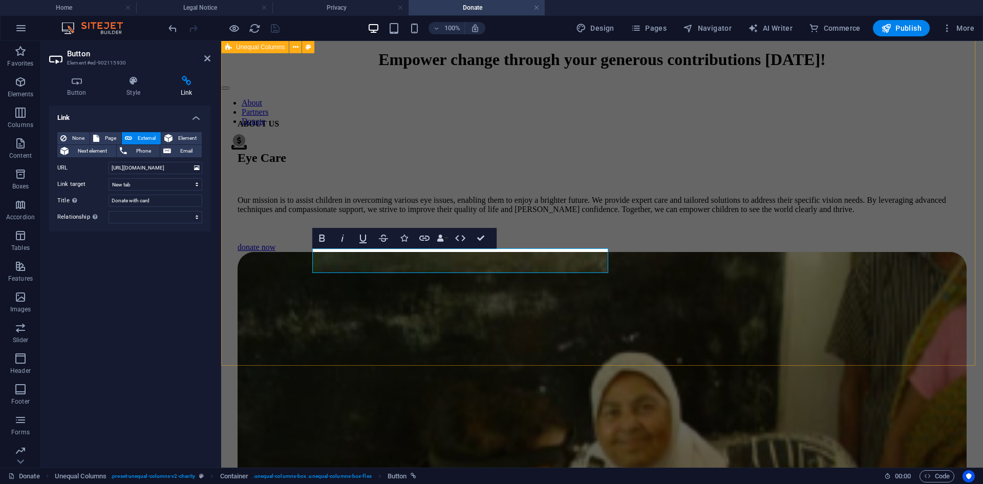
click at [257, 184] on div "ABOUT US Eye Care Our mission is to assist children in overcoming various eye i…" at bounding box center [601, 462] width 753 height 847
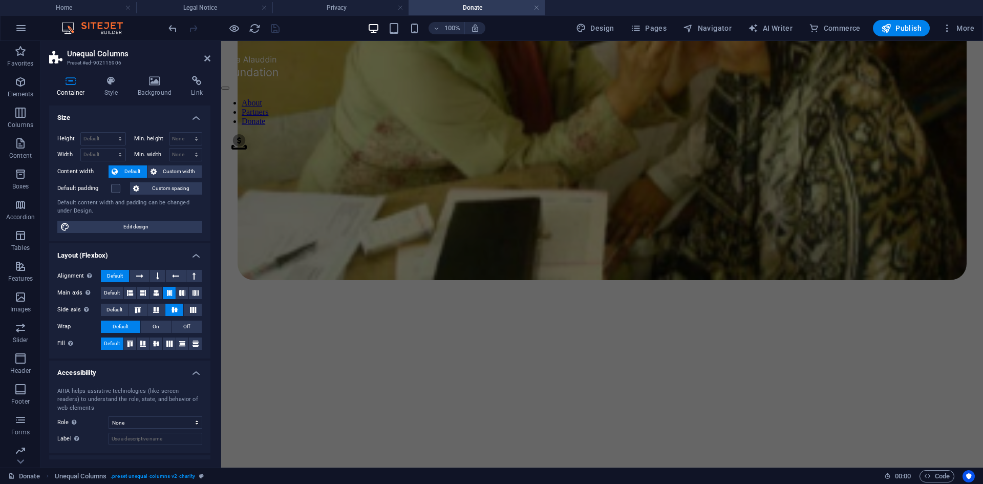
scroll to position [1158, 0]
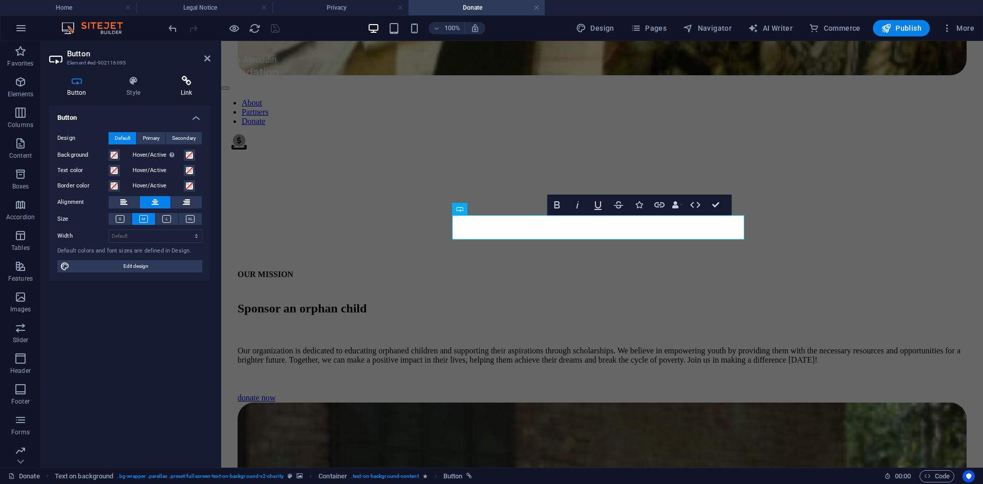
click at [200, 80] on icon at bounding box center [186, 81] width 48 height 10
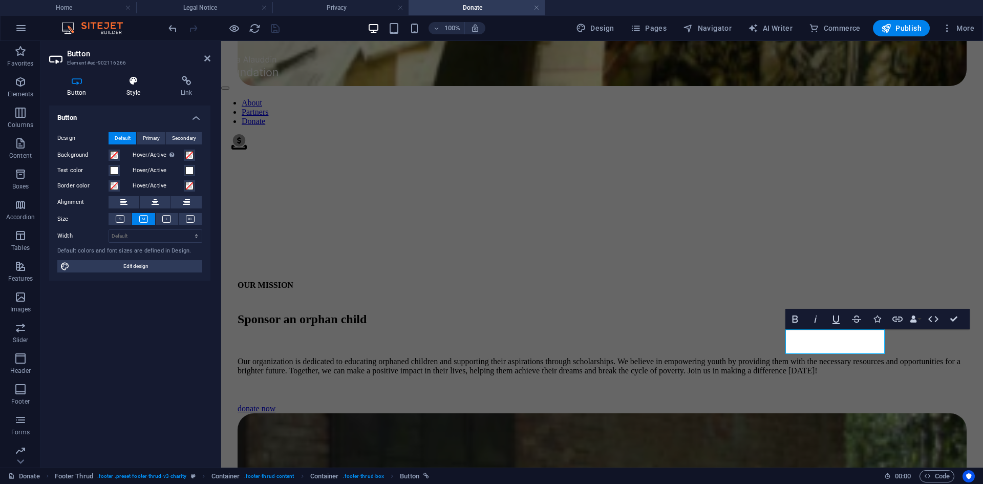
click at [131, 82] on icon at bounding box center [134, 81] width 50 height 10
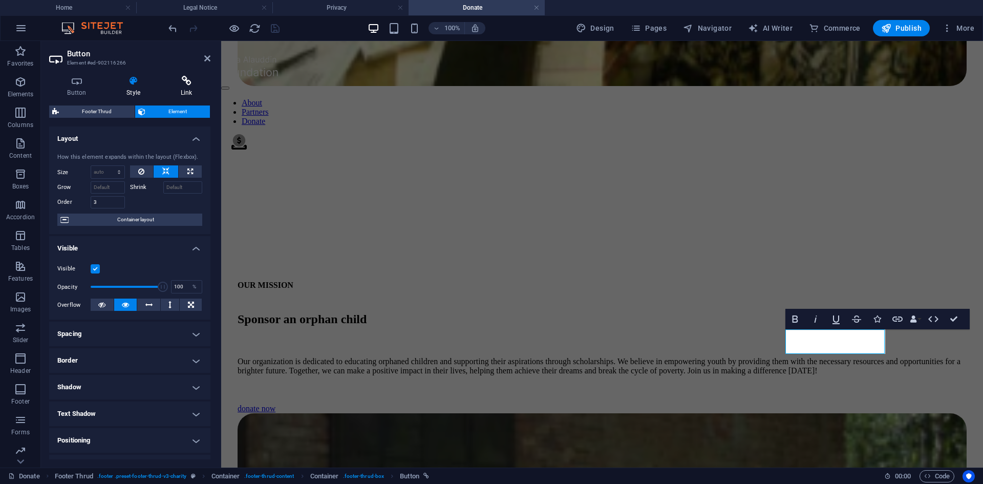
click at [182, 77] on icon at bounding box center [186, 81] width 48 height 10
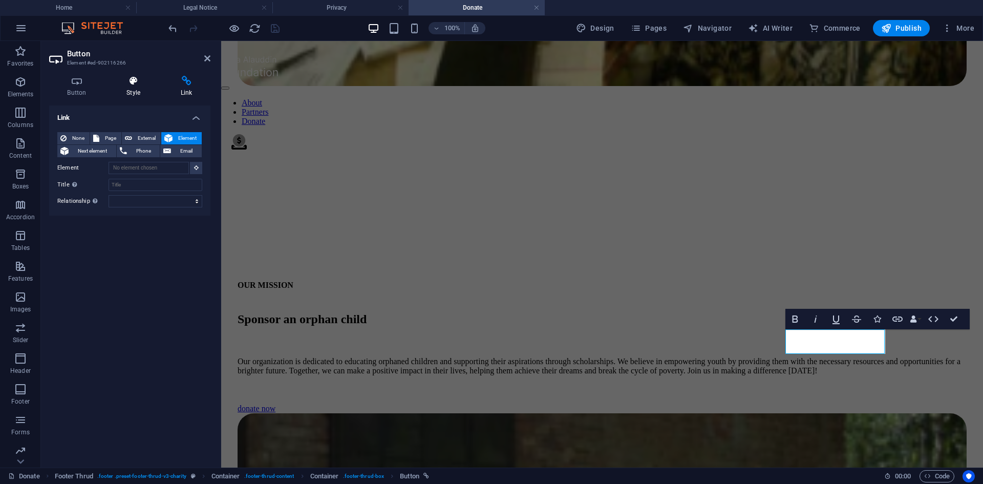
click at [138, 79] on icon at bounding box center [134, 81] width 50 height 10
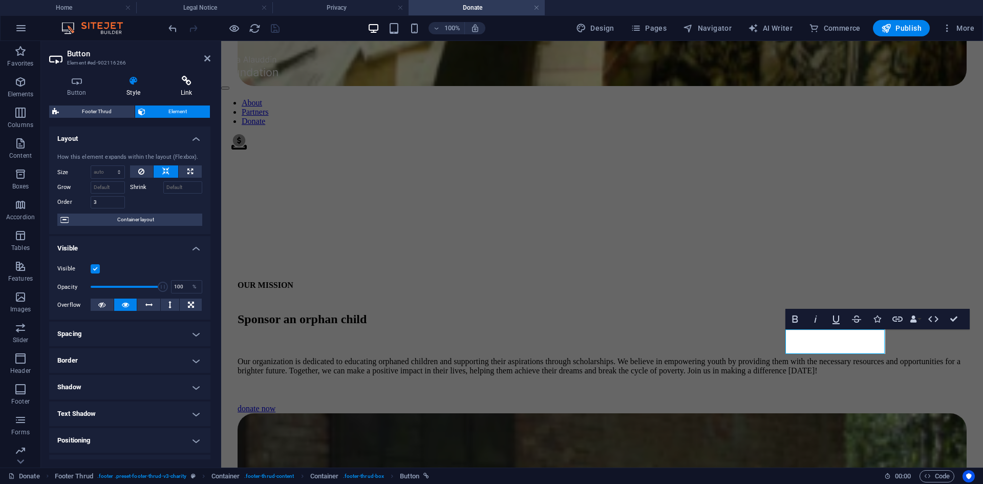
click at [172, 79] on icon at bounding box center [186, 81] width 48 height 10
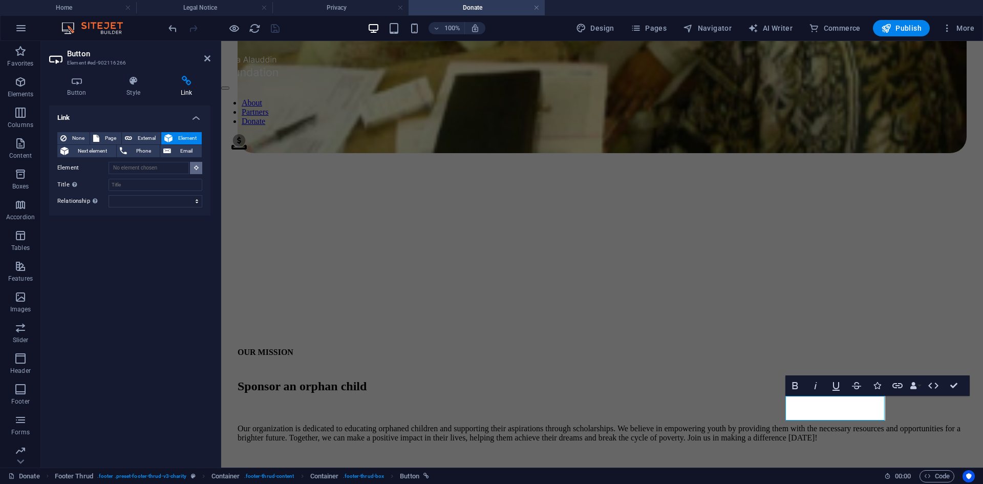
scroll to position [1080, 0]
click at [195, 167] on icon at bounding box center [196, 167] width 5 height 5
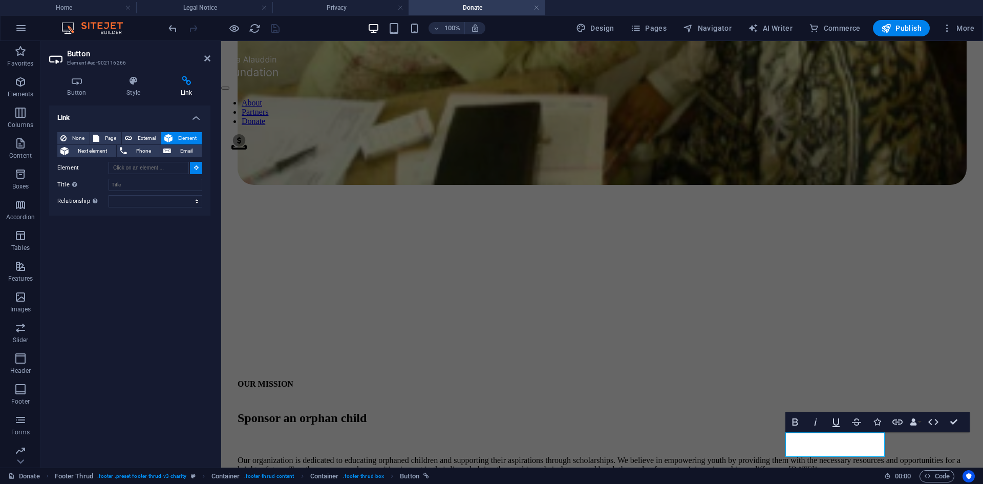
scroll to position [1039, 0]
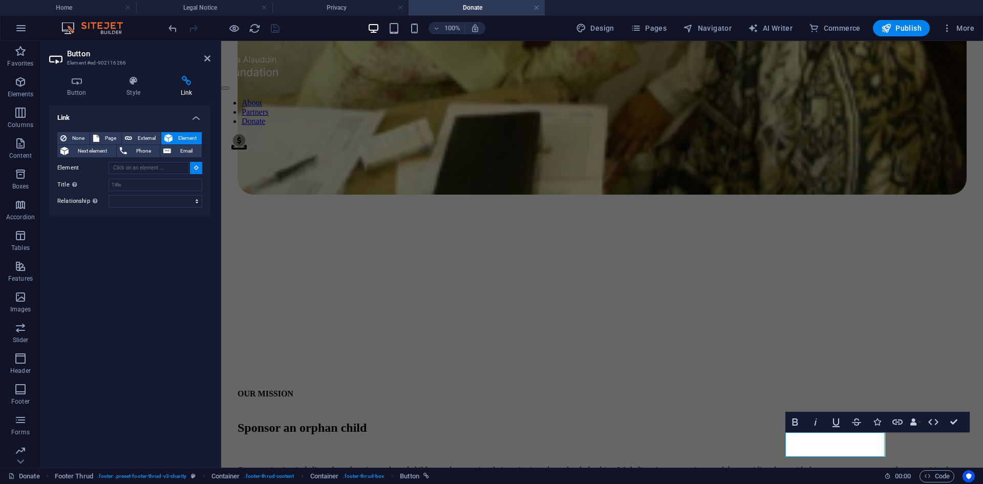
click at [195, 167] on icon at bounding box center [196, 167] width 5 height 5
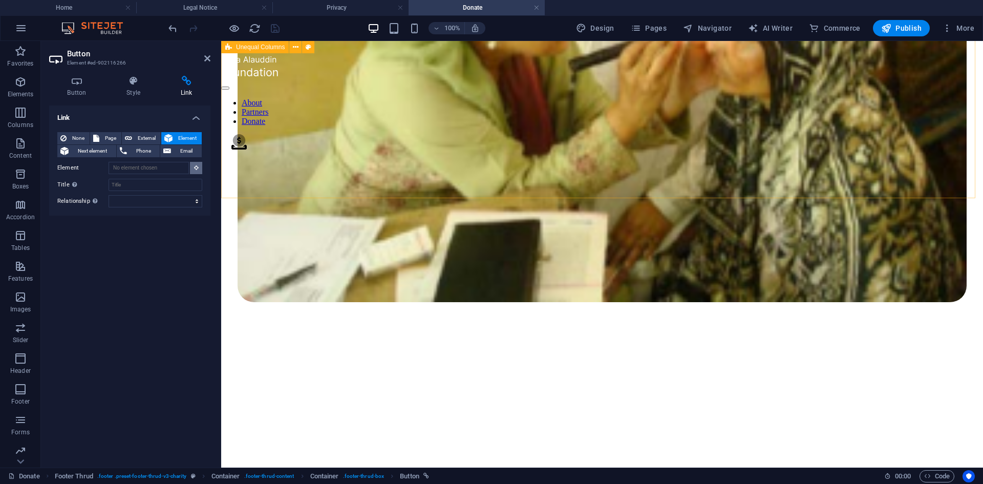
scroll to position [916, 0]
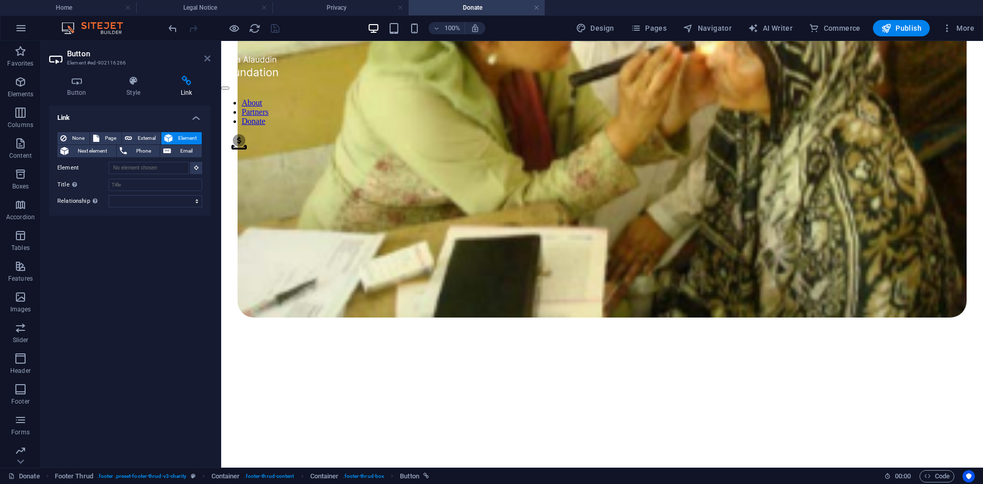
click at [207, 57] on icon at bounding box center [207, 58] width 6 height 8
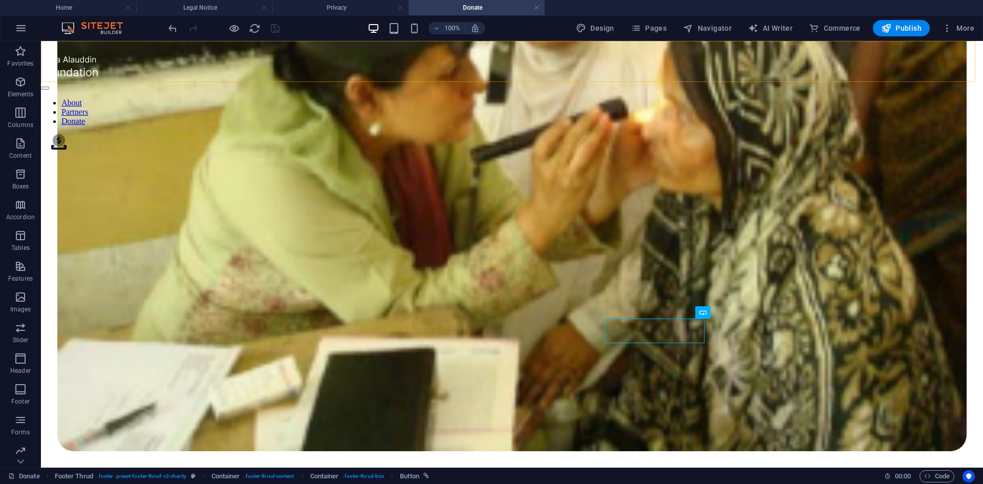
scroll to position [1158, 0]
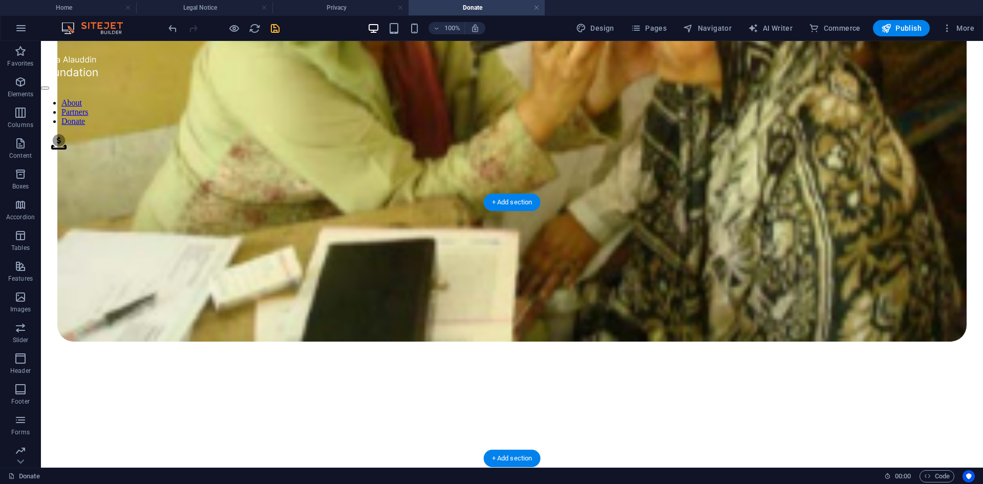
scroll to position [1147, 0]
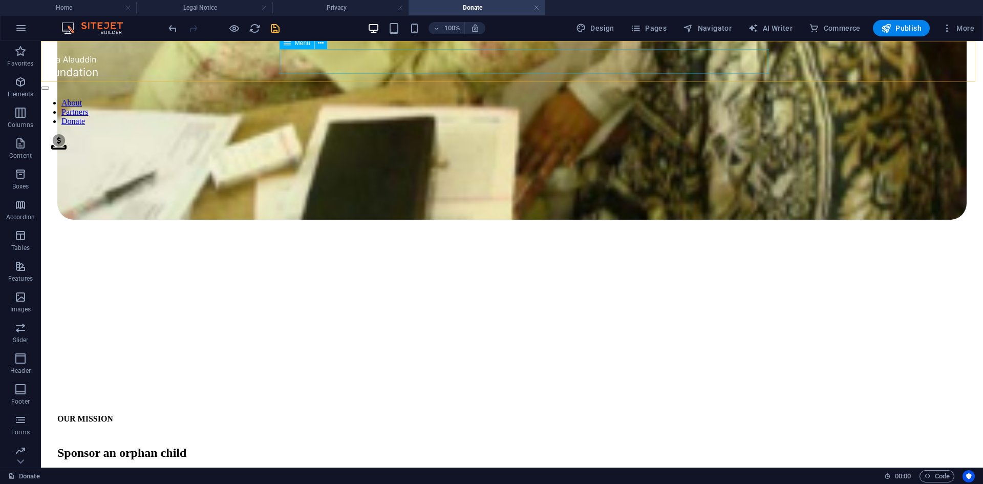
click at [678, 98] on nav "About Partners Donate" at bounding box center [512, 112] width 942 height 28
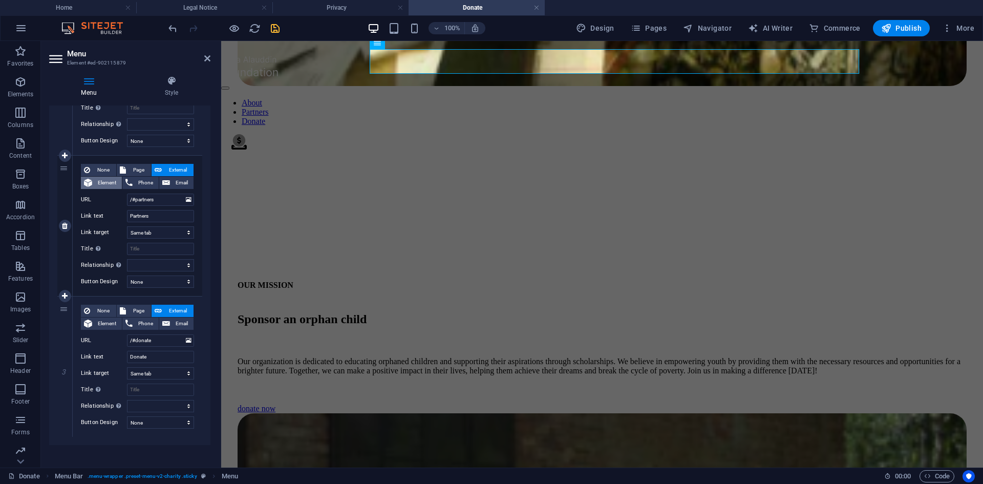
scroll to position [194, 0]
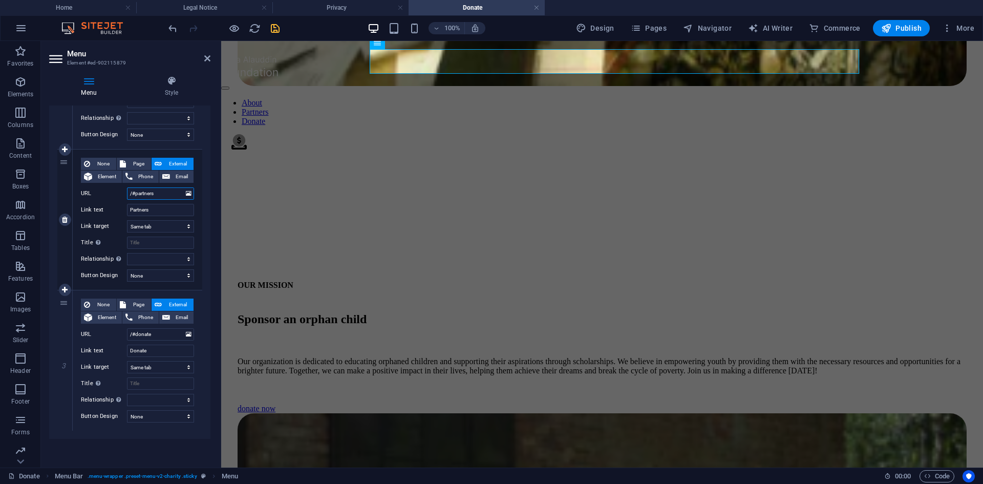
click at [129, 192] on input "/#partners" at bounding box center [160, 193] width 67 height 12
click at [268, 26] on div at bounding box center [223, 28] width 115 height 16
click at [275, 28] on icon "save" at bounding box center [275, 29] width 12 height 12
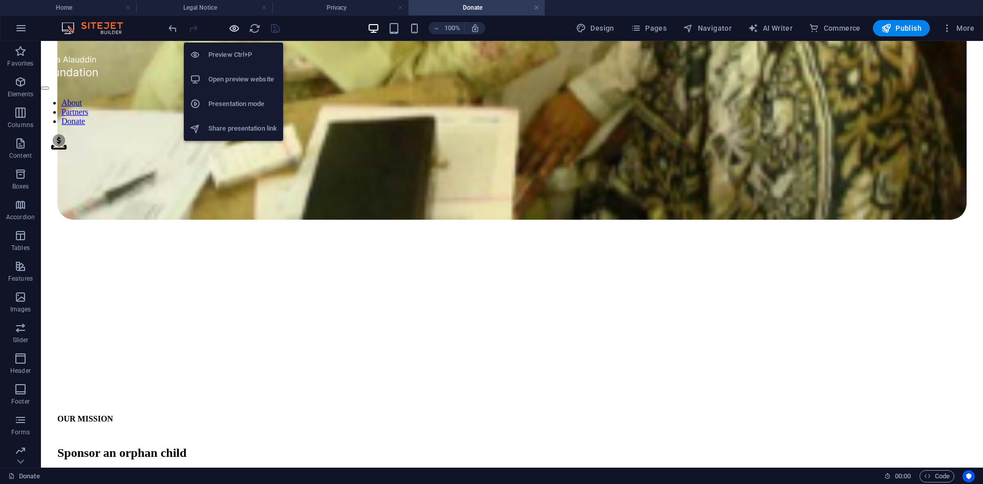
click at [233, 24] on icon "button" at bounding box center [234, 29] width 12 height 12
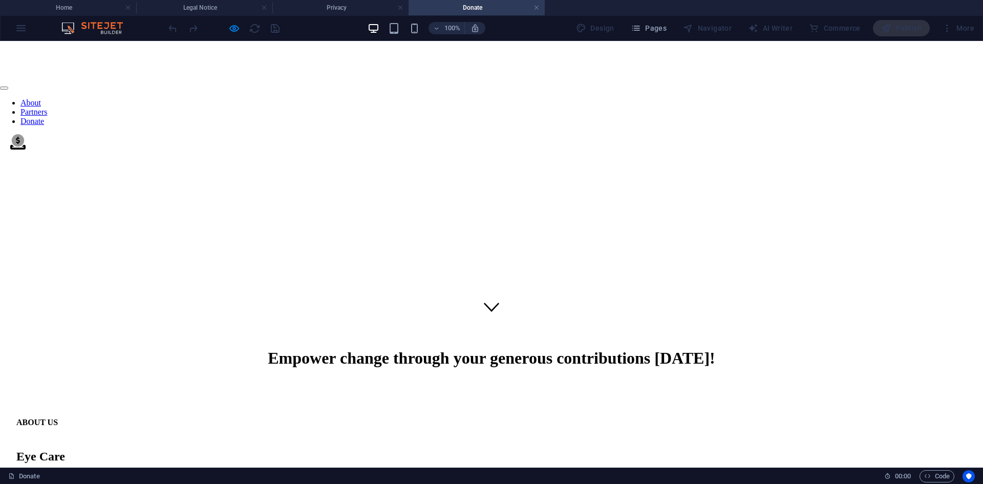
scroll to position [0, 0]
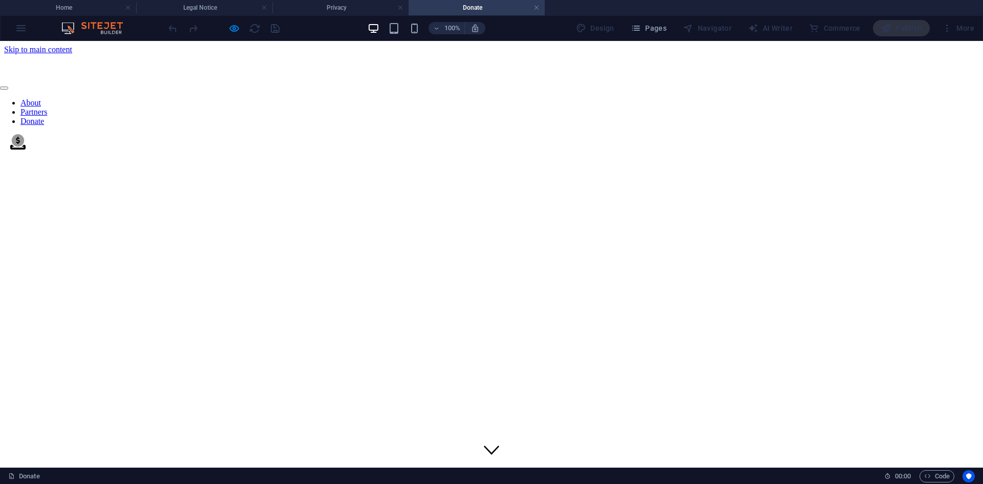
click at [41, 98] on link "About" at bounding box center [30, 102] width 20 height 9
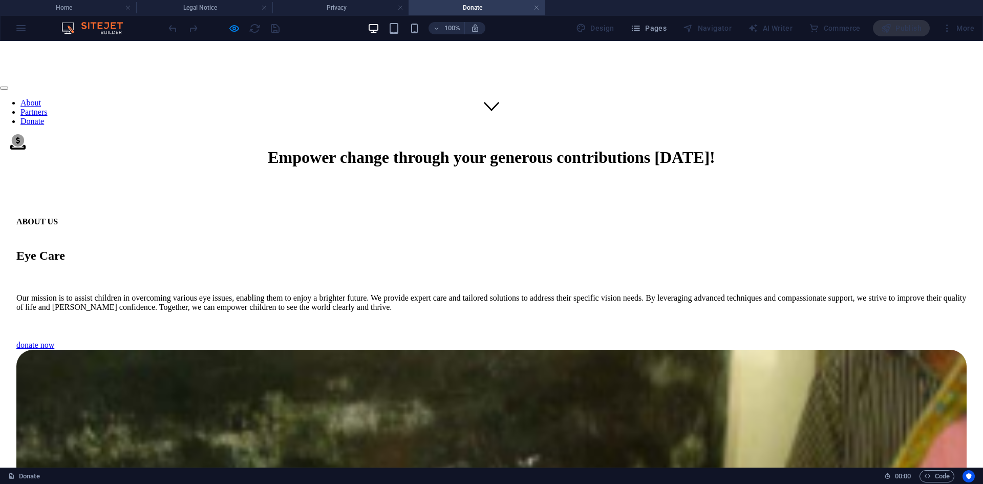
scroll to position [365, 0]
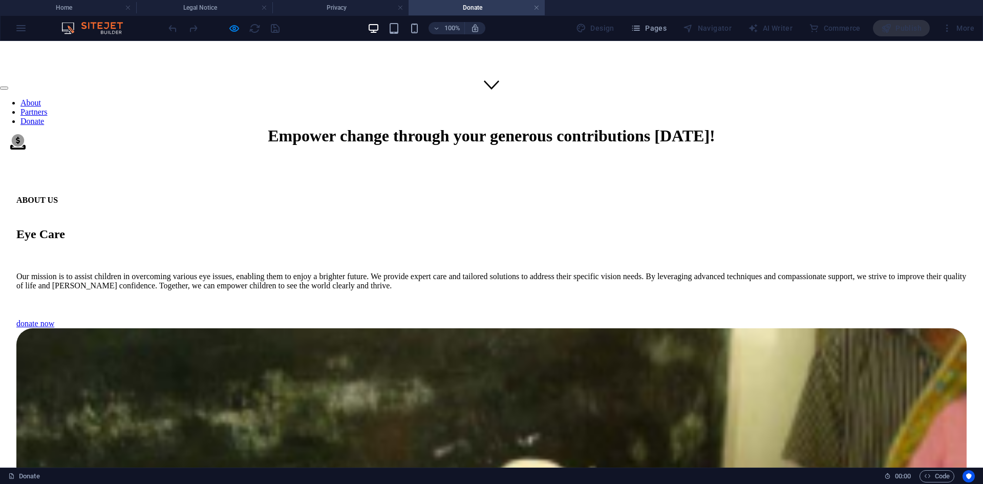
click at [47, 107] on link "Partners" at bounding box center [33, 111] width 27 height 9
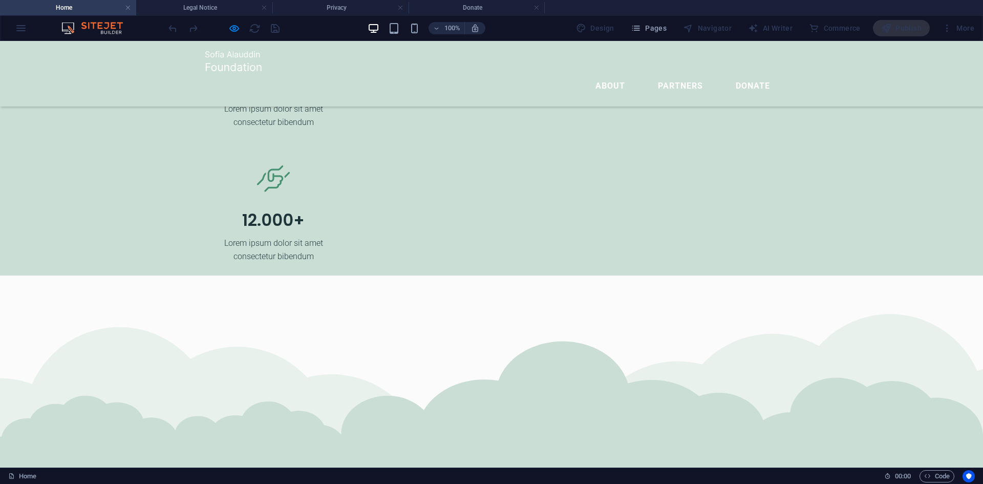
scroll to position [0, 0]
click at [742, 74] on link "Donate" at bounding box center [752, 86] width 51 height 25
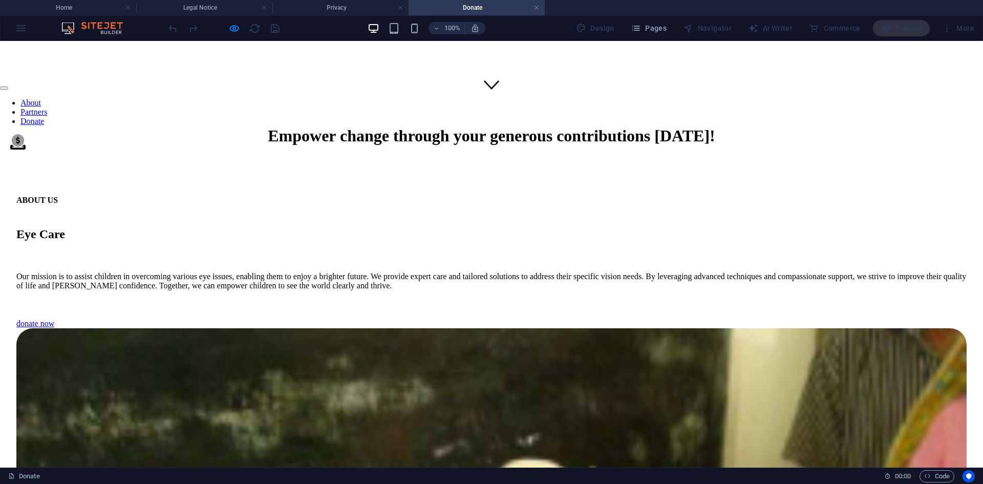
click at [47, 107] on link "Partners" at bounding box center [33, 111] width 27 height 9
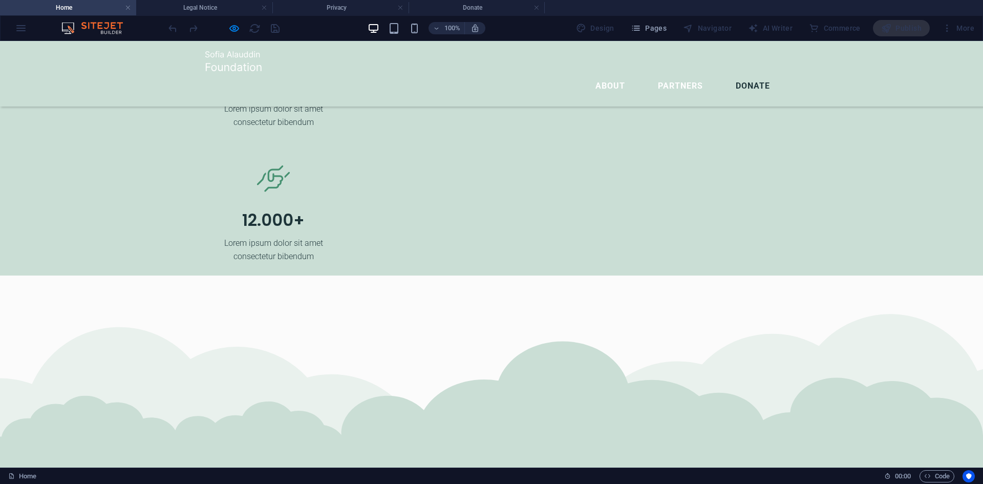
click at [748, 74] on link "Donate" at bounding box center [752, 86] width 51 height 25
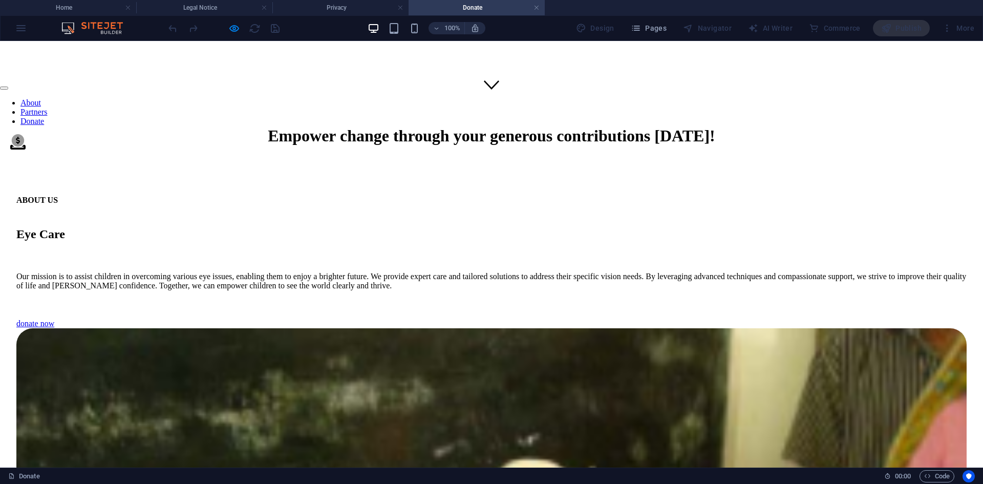
click at [47, 107] on link "Partners" at bounding box center [33, 111] width 27 height 9
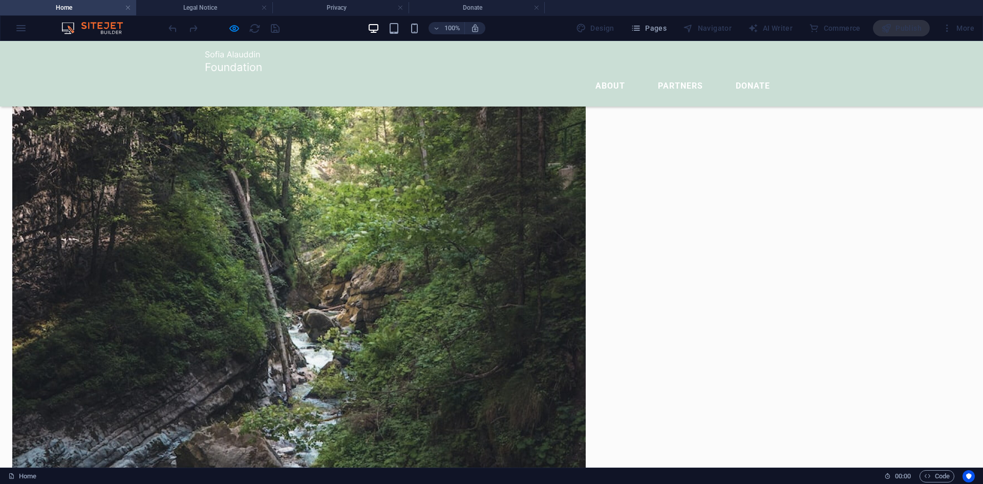
scroll to position [649, 0]
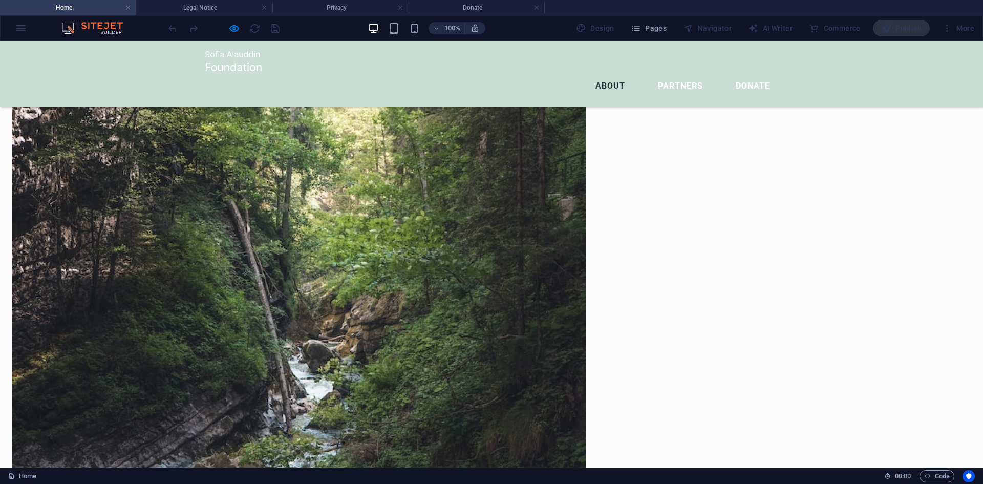
click at [612, 74] on link "About" at bounding box center [610, 86] width 46 height 25
click at [600, 74] on link "About" at bounding box center [610, 86] width 46 height 25
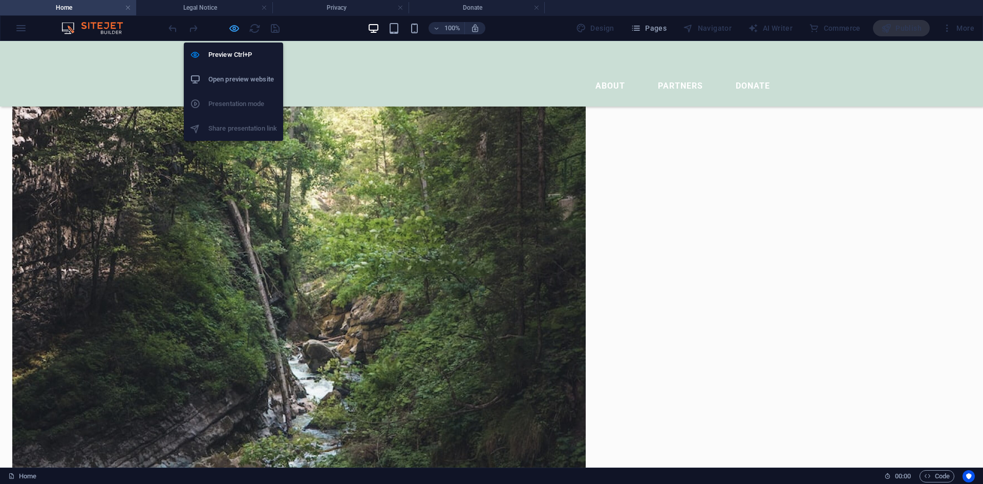
click at [230, 26] on icon "button" at bounding box center [234, 29] width 12 height 12
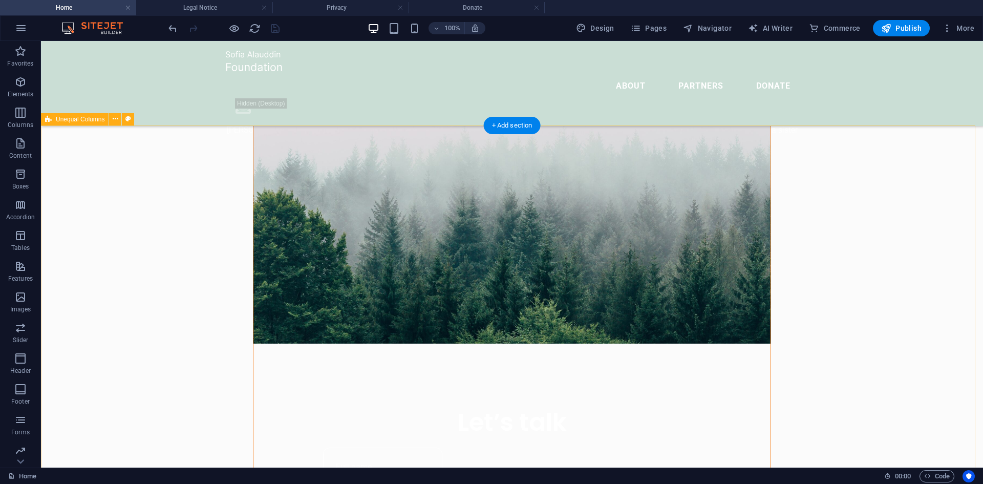
scroll to position [485, 0]
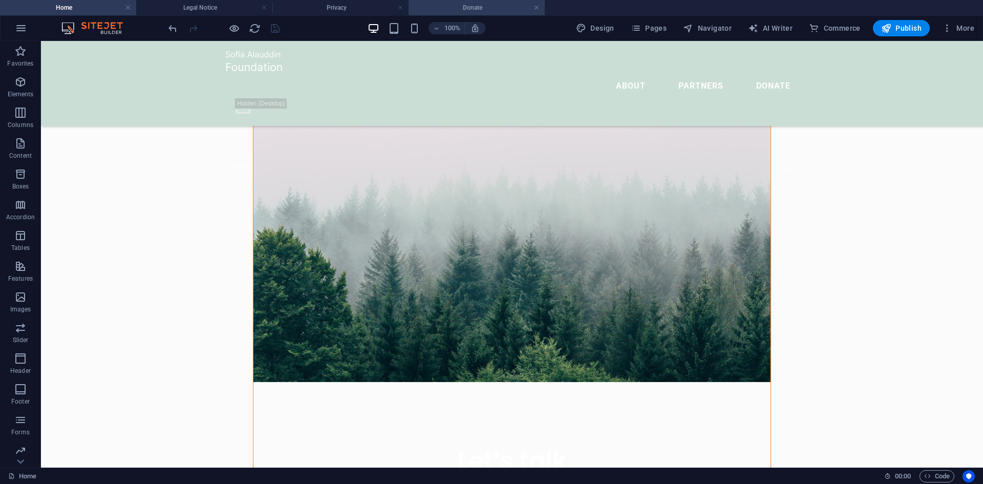
click at [478, 10] on h4 "Donate" at bounding box center [476, 7] width 136 height 11
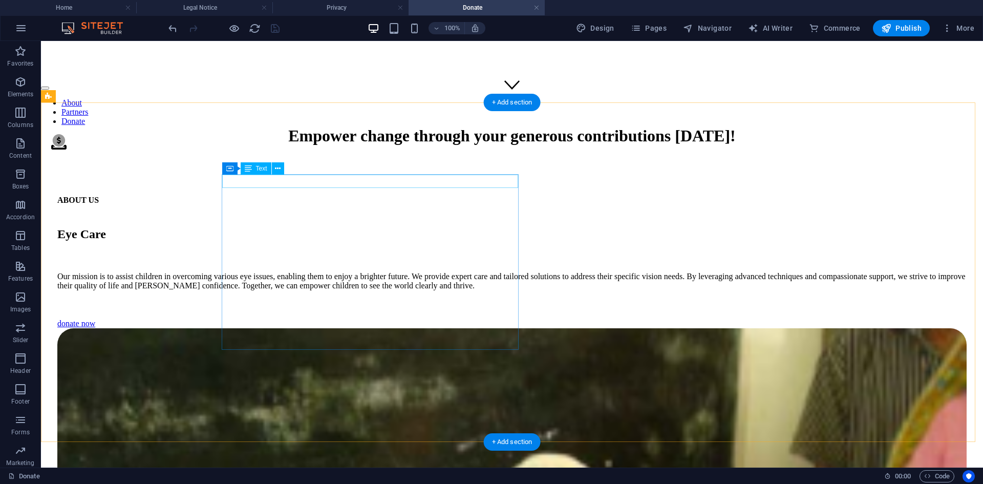
click at [267, 196] on div "ABOUT US" at bounding box center [511, 200] width 909 height 9
click at [260, 196] on div "ABOUT US" at bounding box center [511, 200] width 909 height 9
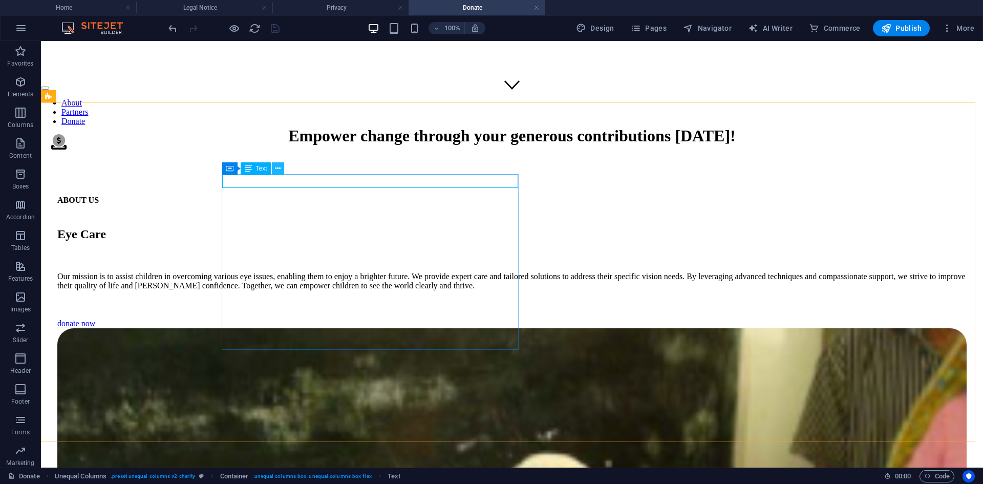
click at [275, 166] on icon at bounding box center [278, 168] width 6 height 11
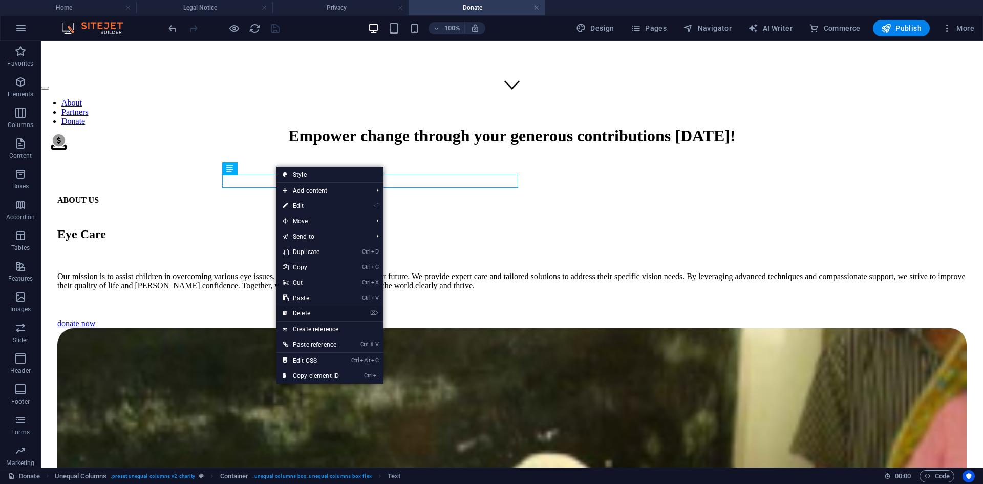
click at [304, 315] on link "⌦ Delete" at bounding box center [310, 313] width 69 height 15
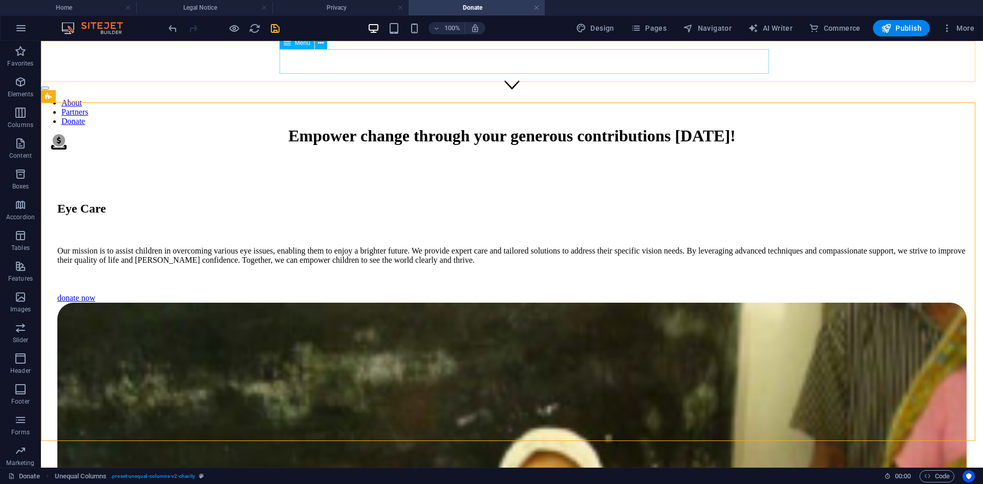
click at [604, 98] on nav "About Partners Donate" at bounding box center [512, 112] width 942 height 28
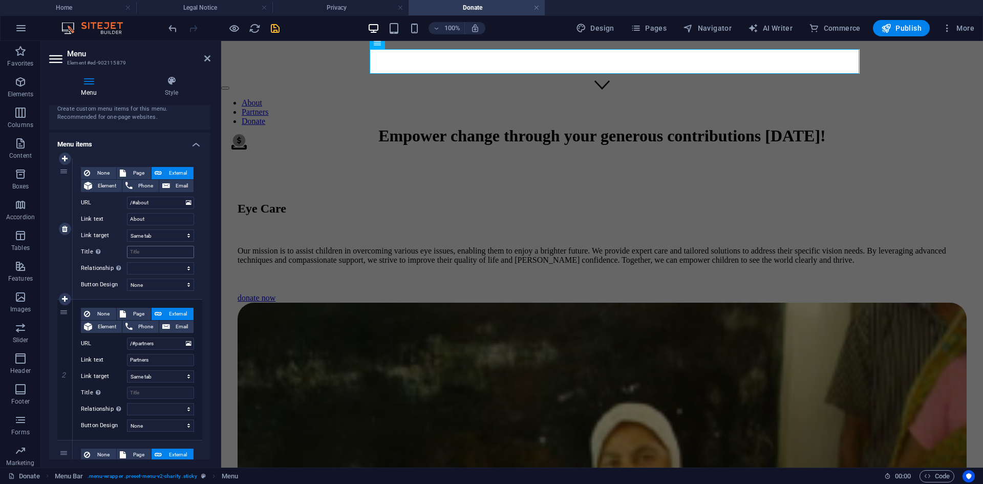
scroll to position [51, 0]
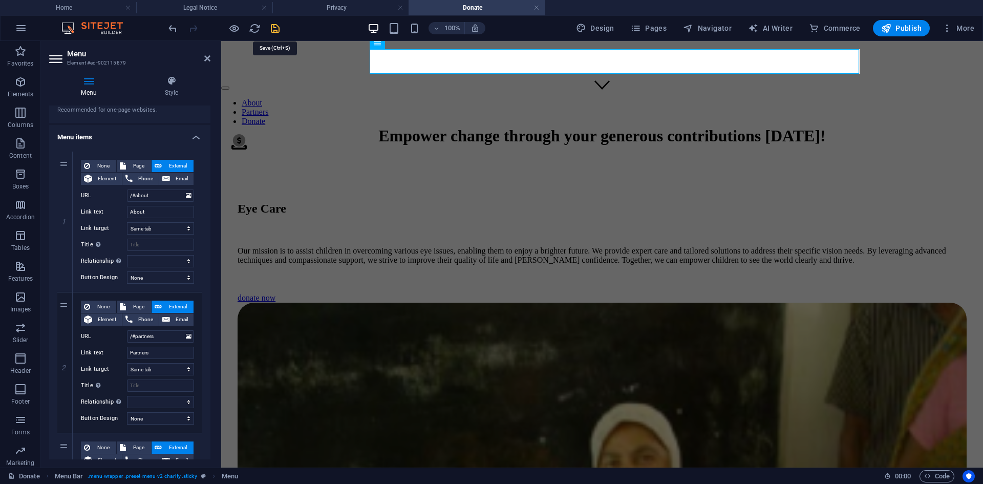
click at [276, 28] on icon "save" at bounding box center [275, 29] width 12 height 12
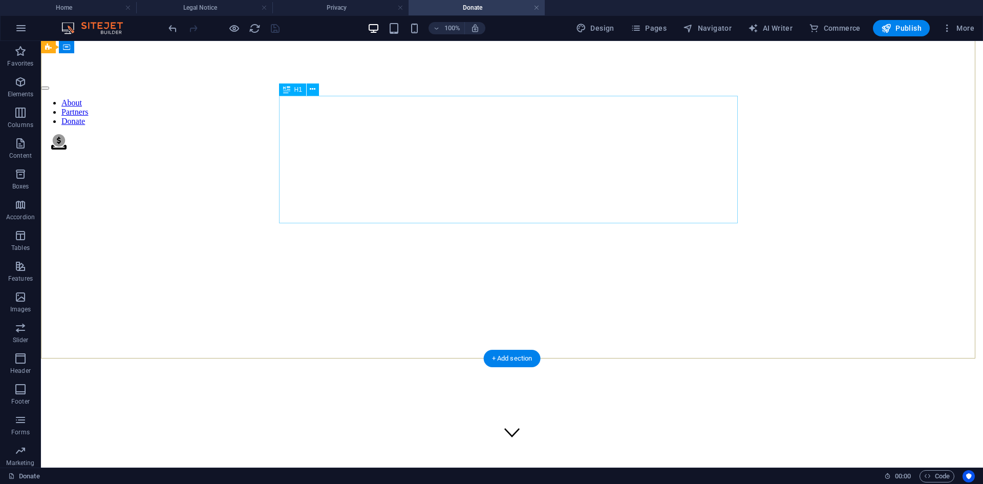
scroll to position [0, 0]
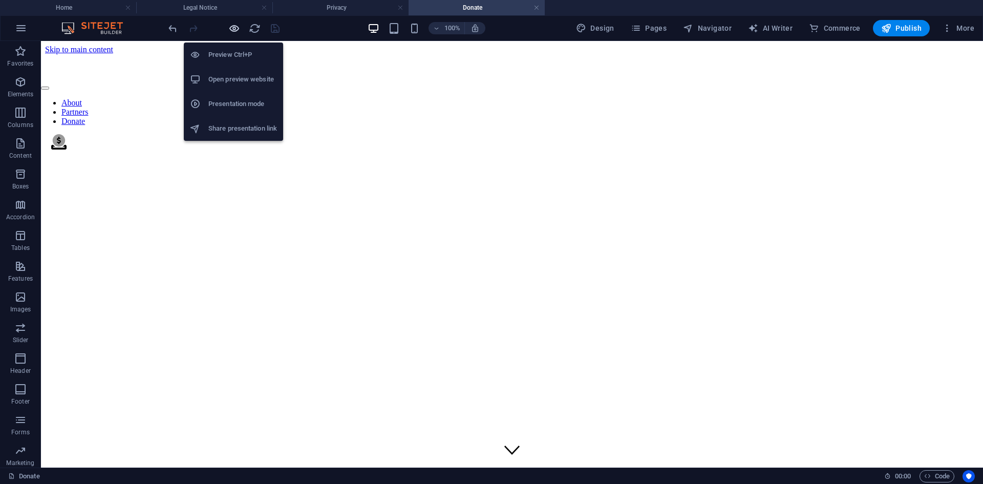
click at [231, 28] on icon "button" at bounding box center [234, 29] width 12 height 12
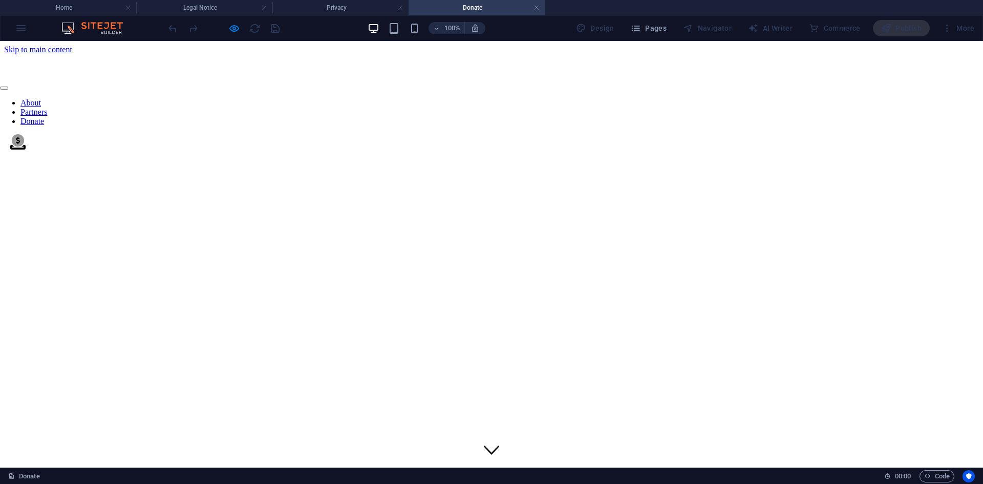
click at [41, 98] on link "About" at bounding box center [30, 102] width 20 height 9
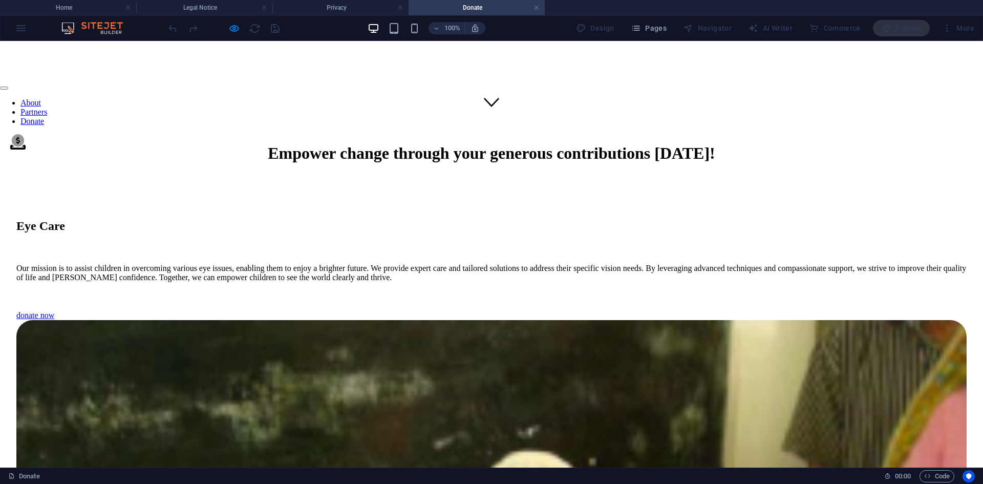
scroll to position [365, 0]
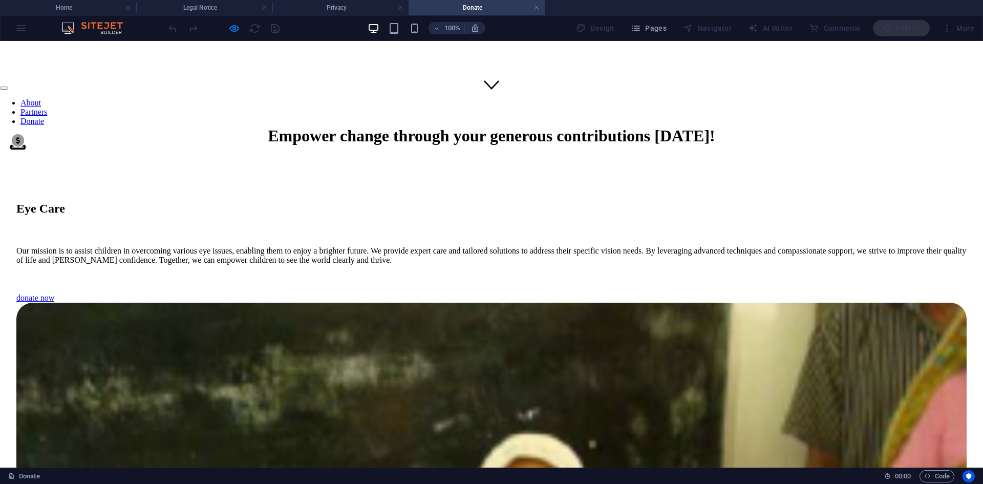
click at [41, 98] on link "About" at bounding box center [30, 102] width 20 height 9
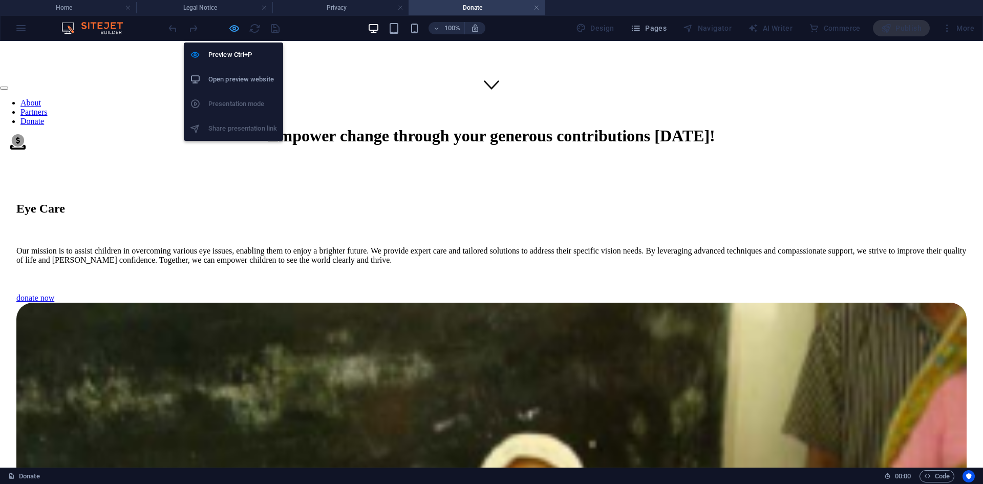
click at [233, 29] on icon "button" at bounding box center [234, 29] width 12 height 12
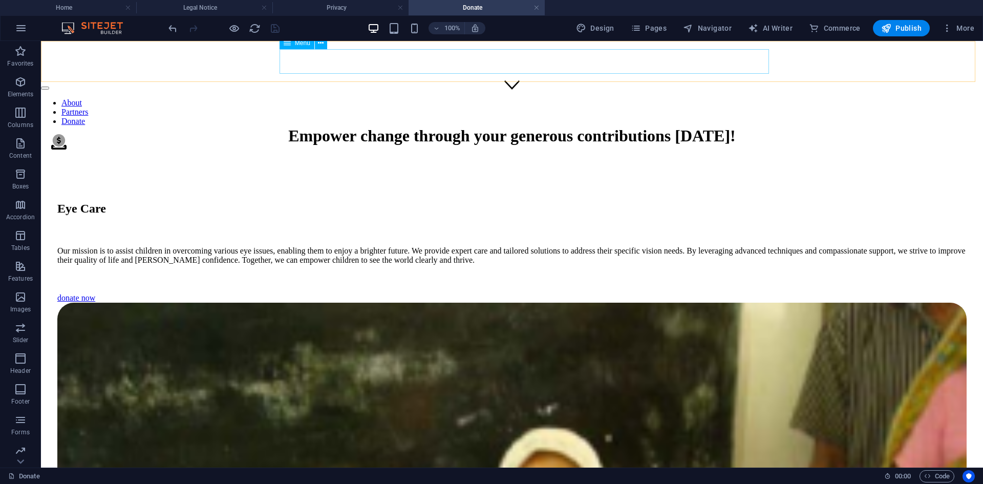
click at [599, 98] on nav "About Partners Donate" at bounding box center [512, 112] width 942 height 28
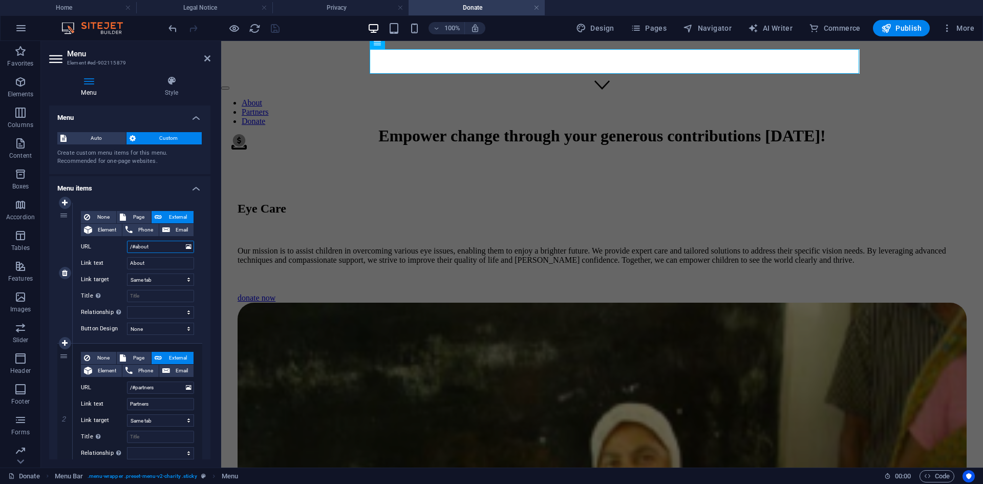
click at [130, 246] on input "/#about" at bounding box center [160, 247] width 67 height 12
click at [273, 27] on icon "save" at bounding box center [275, 29] width 12 height 12
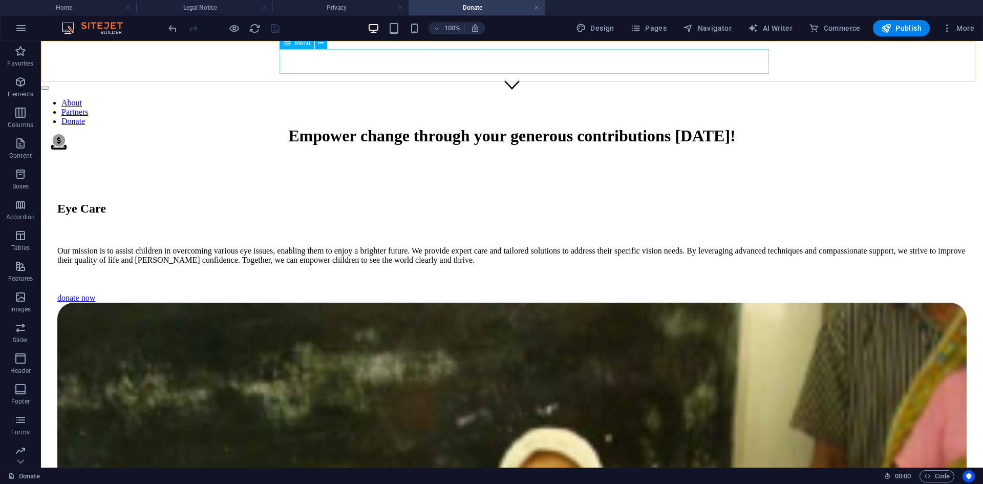
click at [599, 98] on nav "About Partners Donate" at bounding box center [512, 112] width 942 height 28
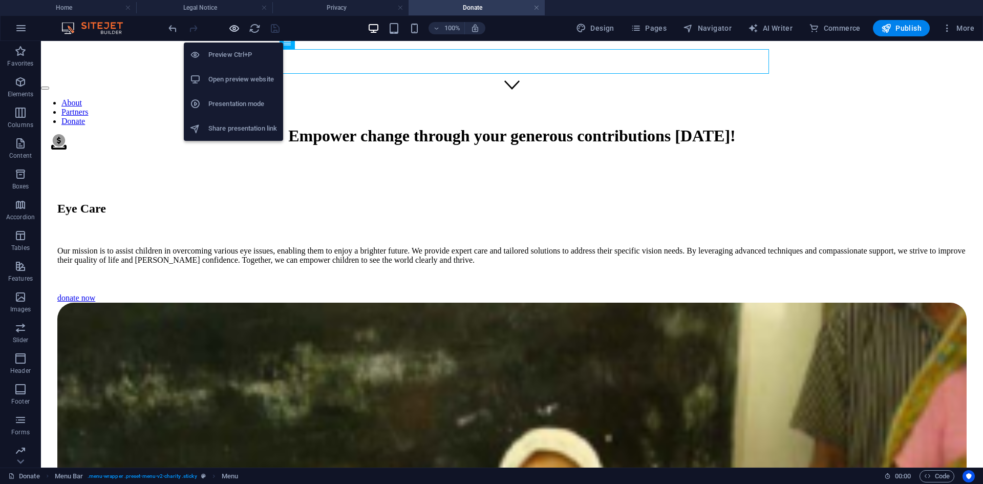
click at [234, 27] on icon "button" at bounding box center [234, 29] width 12 height 12
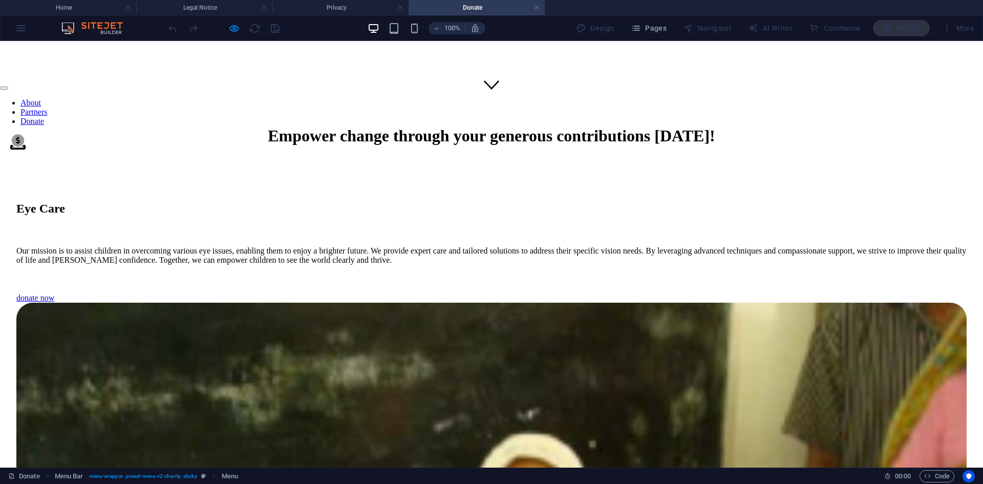
click at [41, 98] on link "About" at bounding box center [30, 102] width 20 height 9
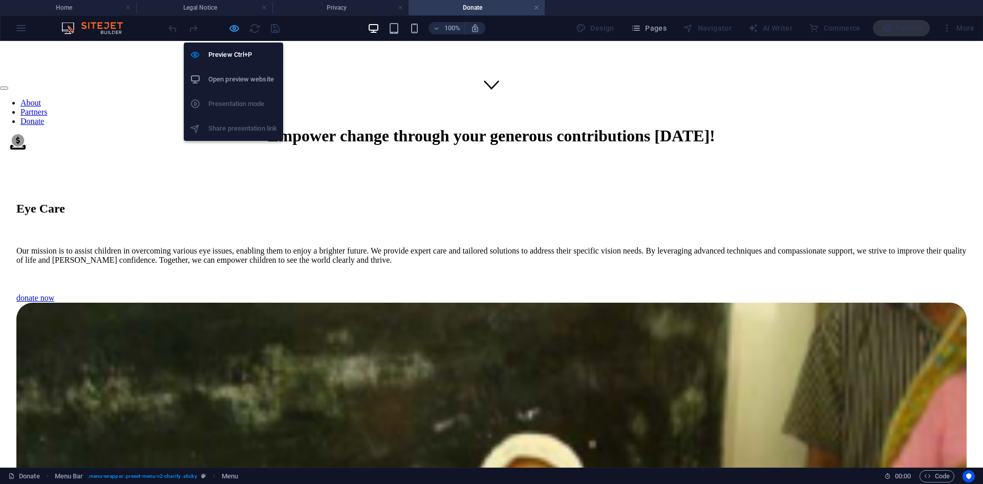
click at [230, 29] on icon "button" at bounding box center [234, 29] width 12 height 12
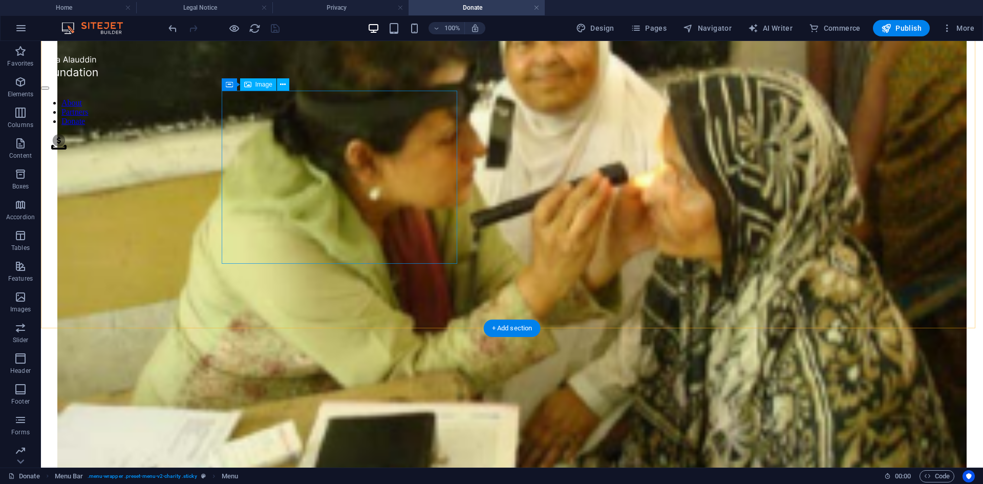
scroll to position [1082, 0]
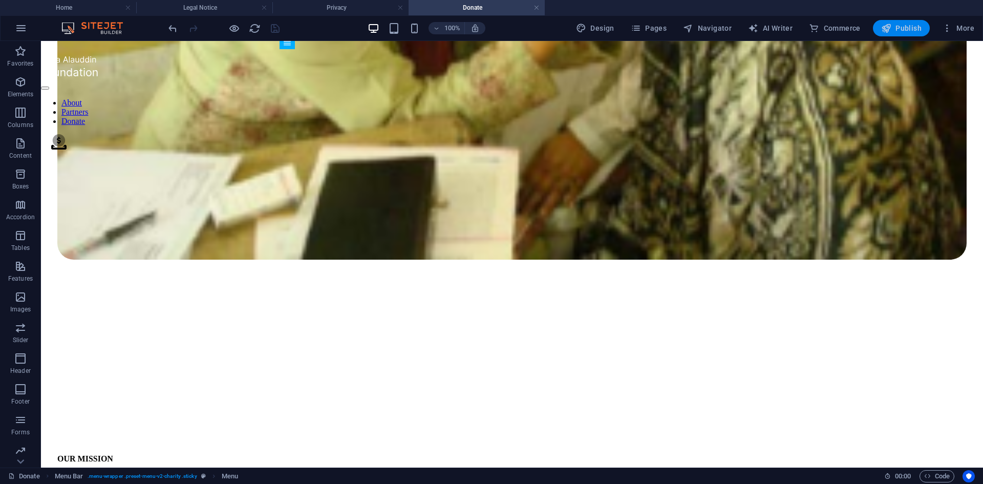
click at [898, 28] on span "Publish" at bounding box center [901, 28] width 40 height 10
click at [350, 4] on h4 "Privacy" at bounding box center [340, 7] width 136 height 11
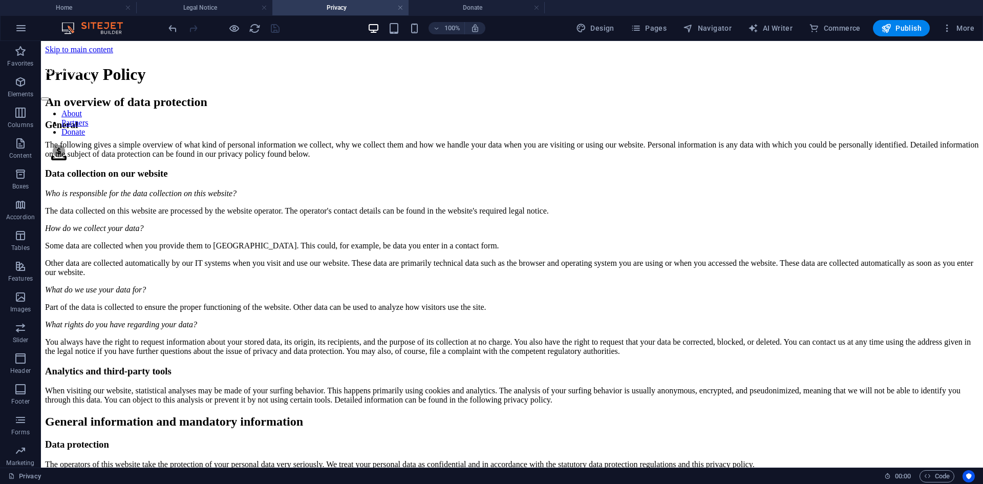
scroll to position [0, 0]
click at [220, 4] on h4 "Legal Notice" at bounding box center [204, 7] width 136 height 11
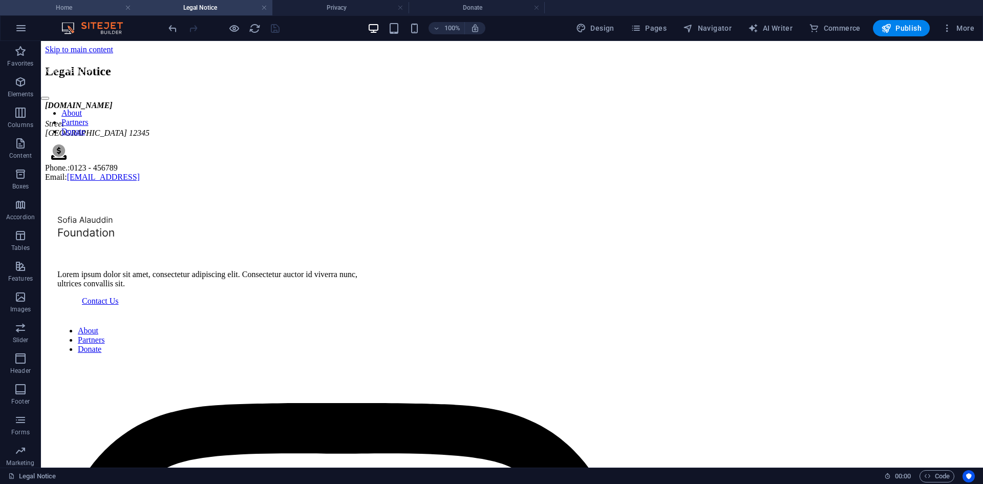
click at [100, 8] on h4 "Home" at bounding box center [68, 7] width 136 height 11
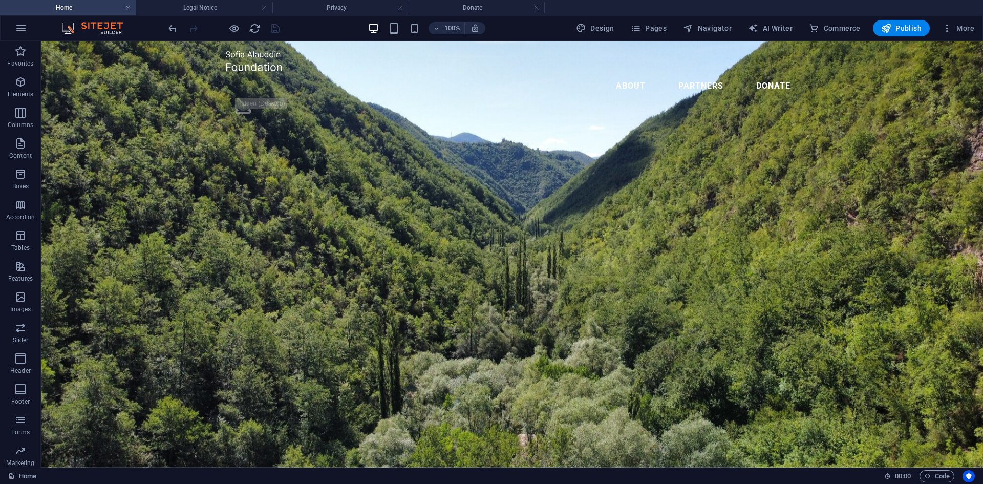
click at [274, 29] on div at bounding box center [223, 28] width 115 height 16
click at [902, 28] on span "Publish" at bounding box center [901, 28] width 40 height 10
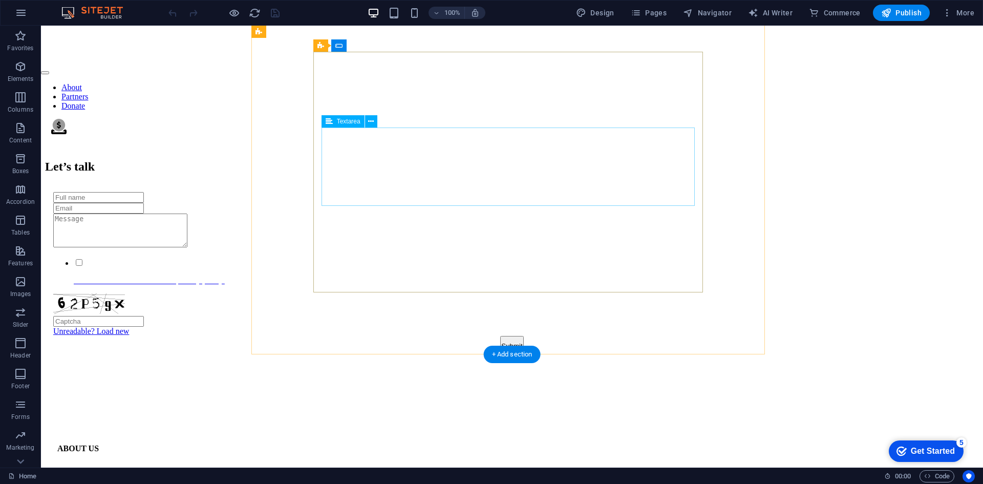
scroll to position [768, 0]
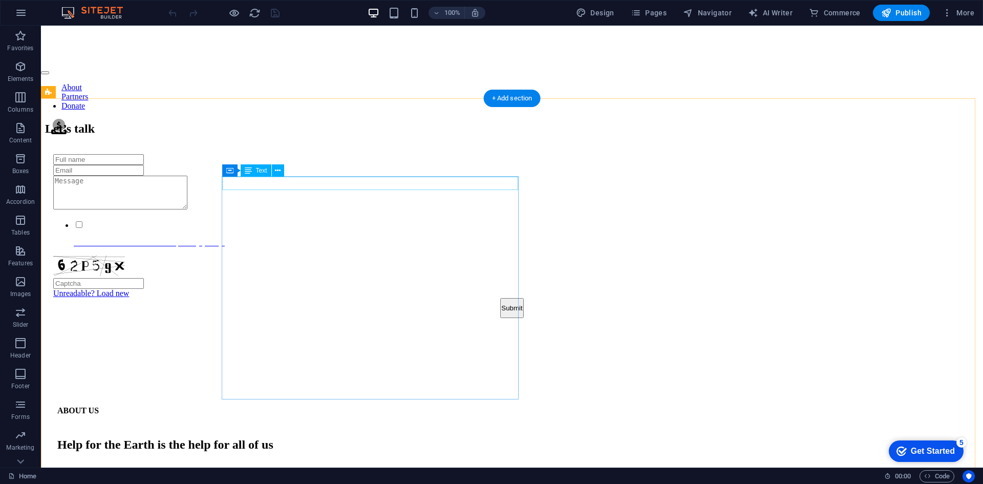
click at [319, 406] on div "ABOUT US" at bounding box center [511, 410] width 909 height 9
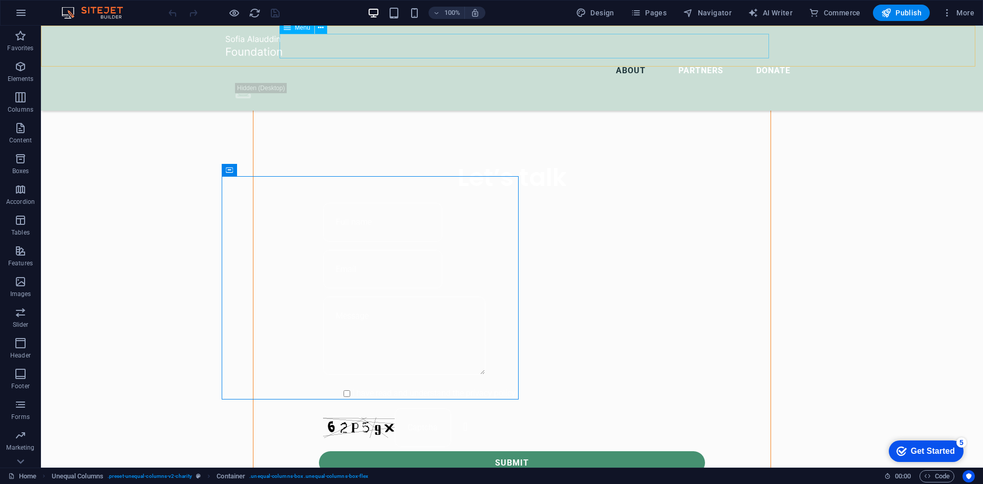
click at [593, 58] on nav "About Partners Donate" at bounding box center [511, 70] width 573 height 25
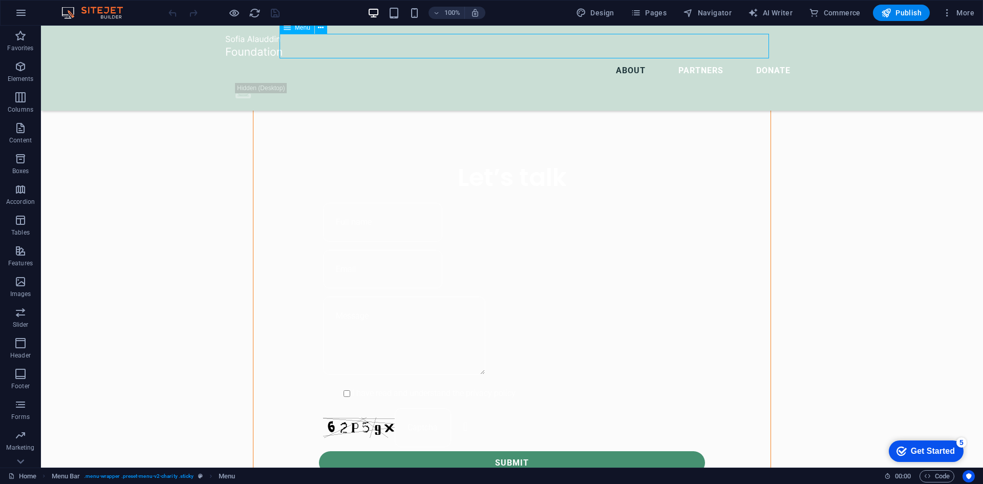
click at [593, 58] on nav "About Partners Donate" at bounding box center [511, 70] width 573 height 25
select select
select select "1"
select select
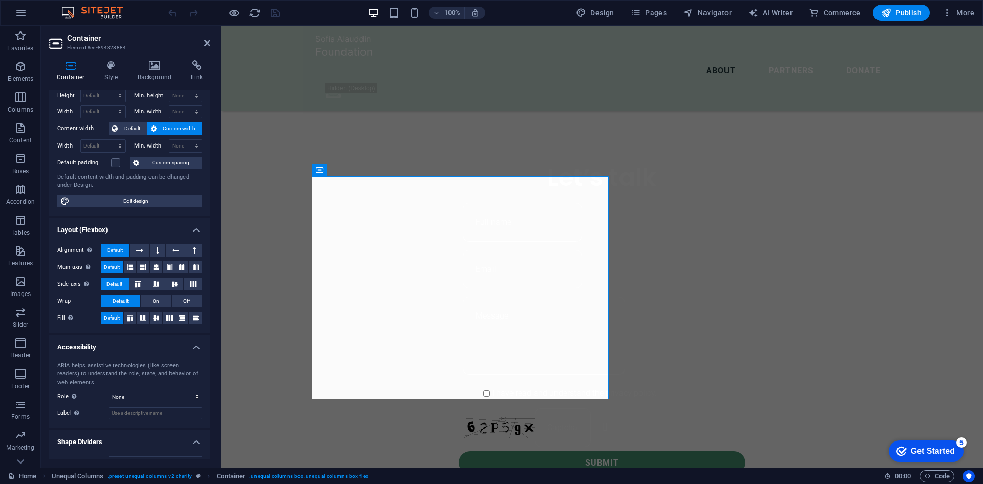
scroll to position [0, 0]
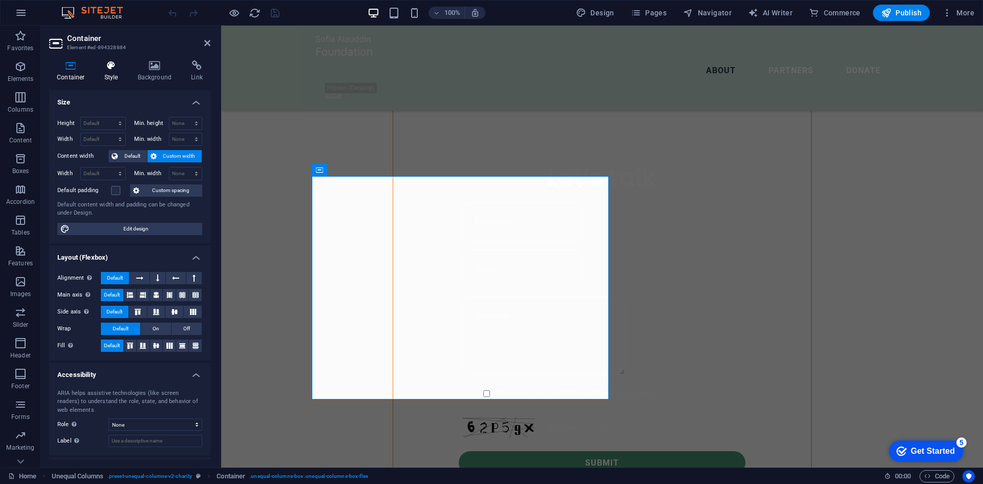
click at [110, 63] on icon at bounding box center [111, 65] width 29 height 10
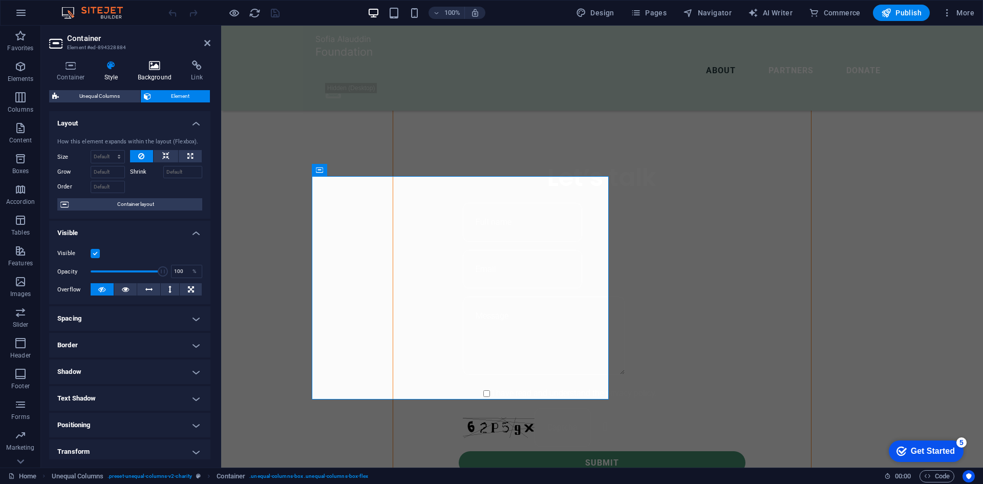
click at [157, 65] on icon at bounding box center [155, 65] width 50 height 10
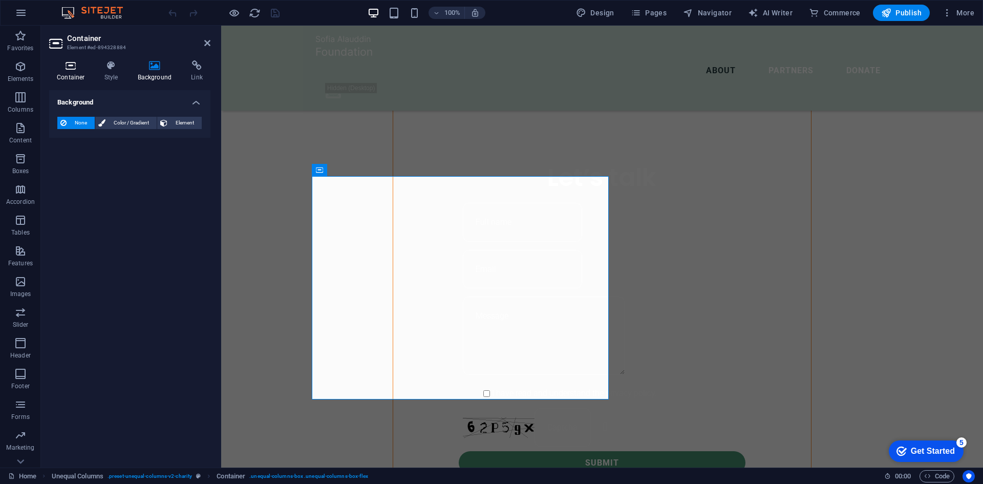
click at [70, 68] on icon at bounding box center [71, 65] width 44 height 10
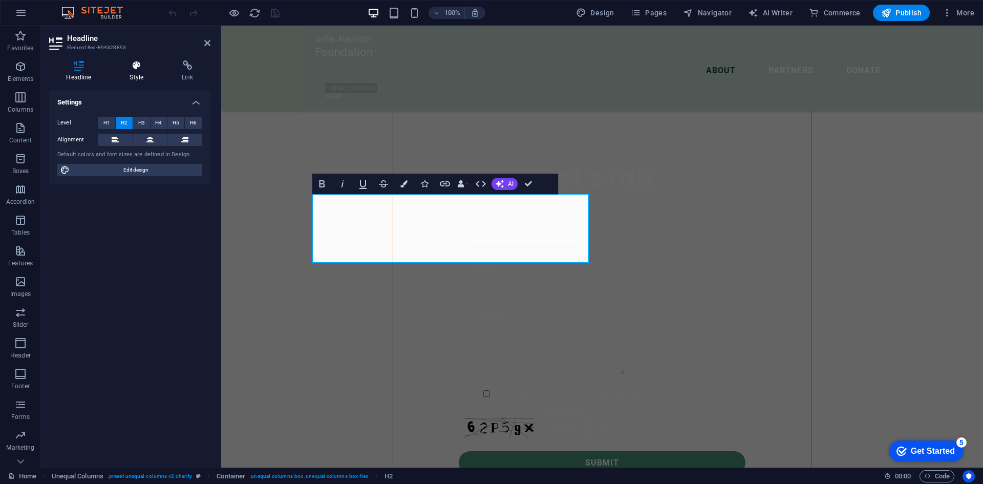
click at [126, 68] on icon at bounding box center [137, 65] width 48 height 10
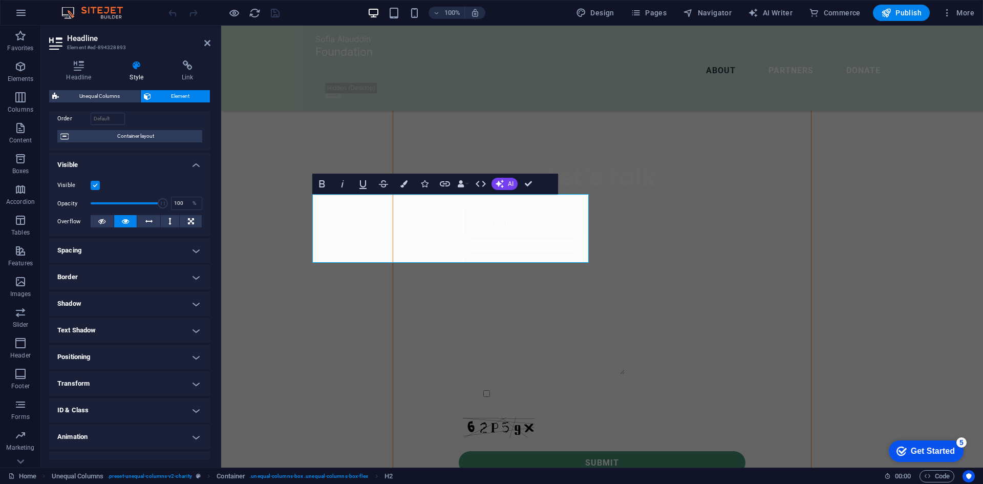
scroll to position [84, 0]
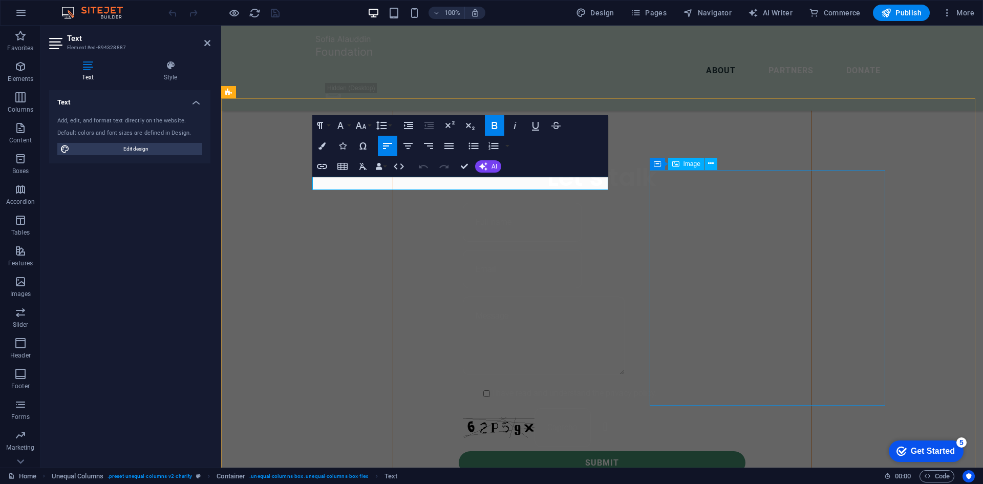
select select "%"
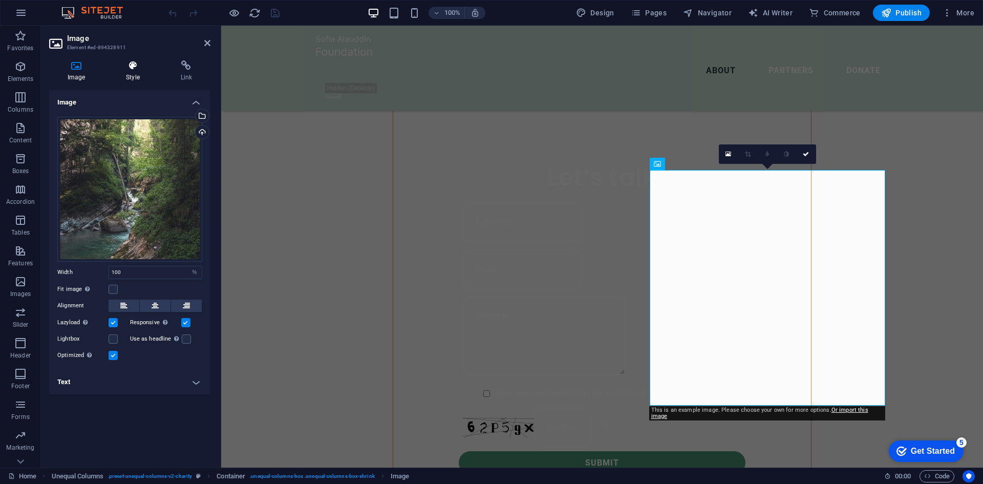
click at [132, 63] on icon at bounding box center [132, 65] width 50 height 10
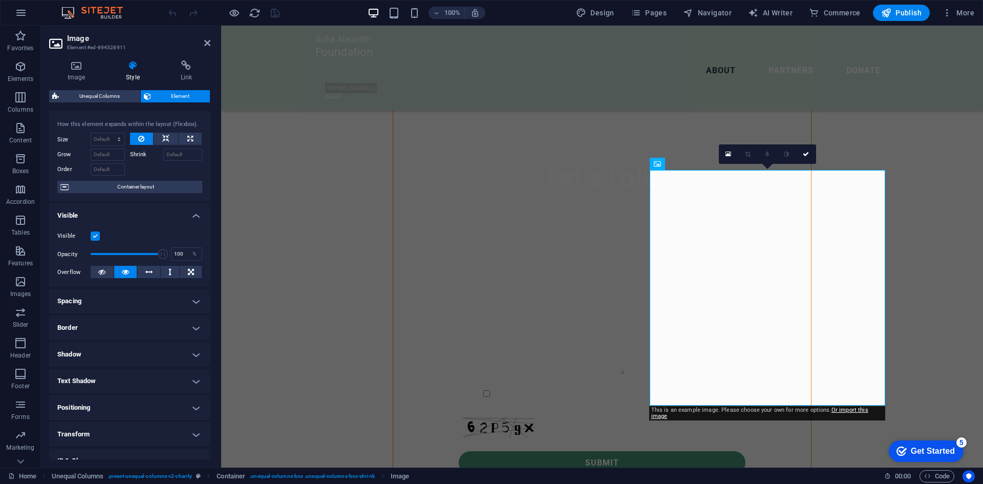
scroll to position [0, 0]
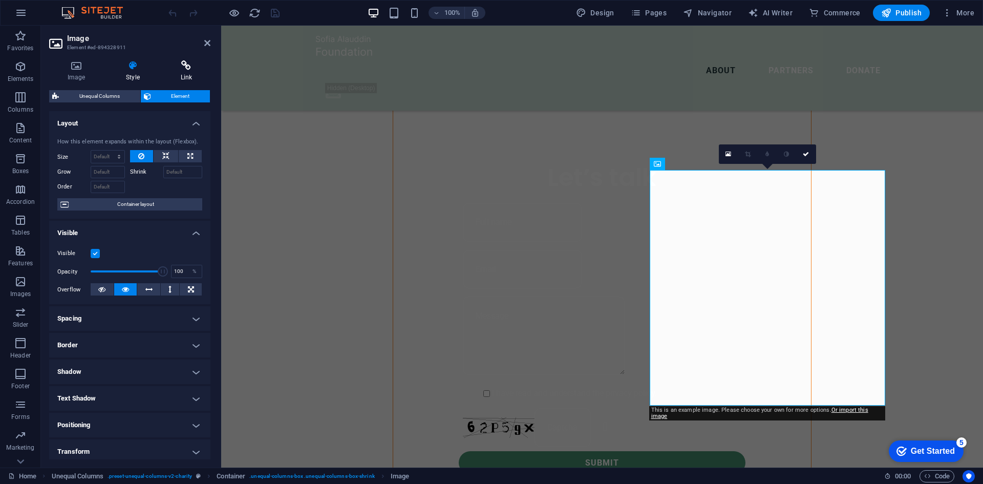
click at [190, 63] on icon at bounding box center [186, 65] width 48 height 10
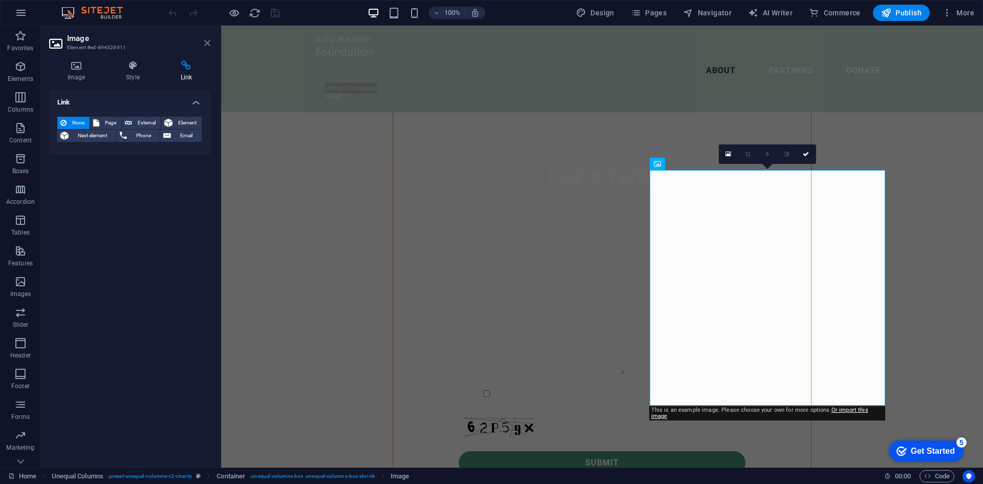
click at [204, 40] on icon at bounding box center [207, 43] width 6 height 8
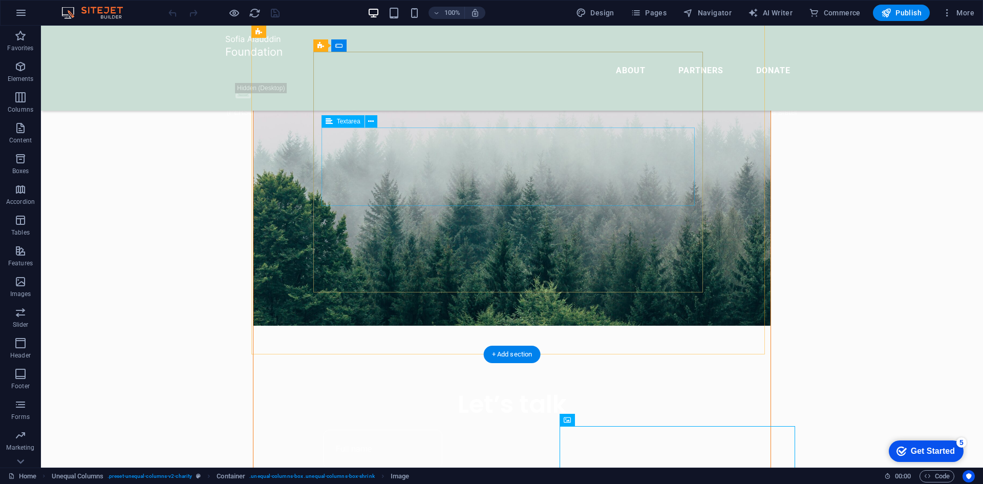
scroll to position [512, 0]
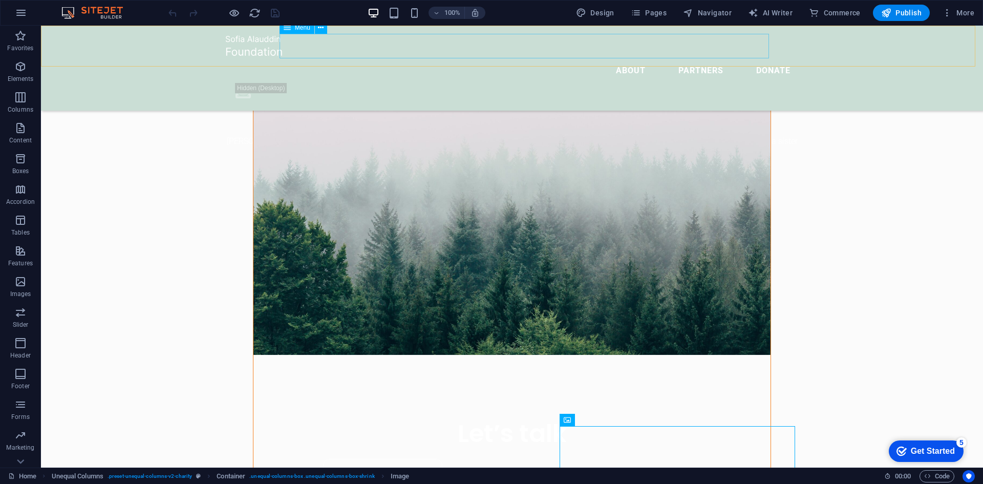
click at [600, 58] on nav "About Partners Donate" at bounding box center [511, 70] width 573 height 25
select select
select select "1"
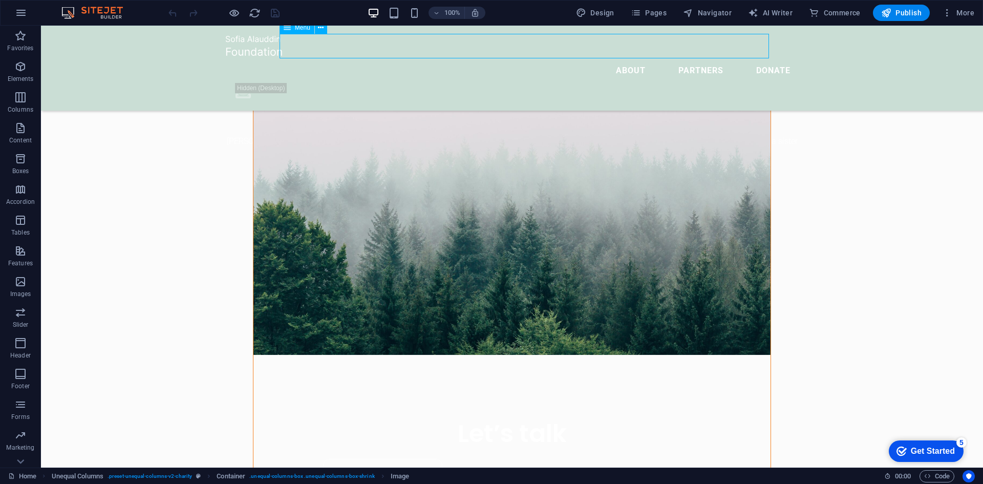
select select
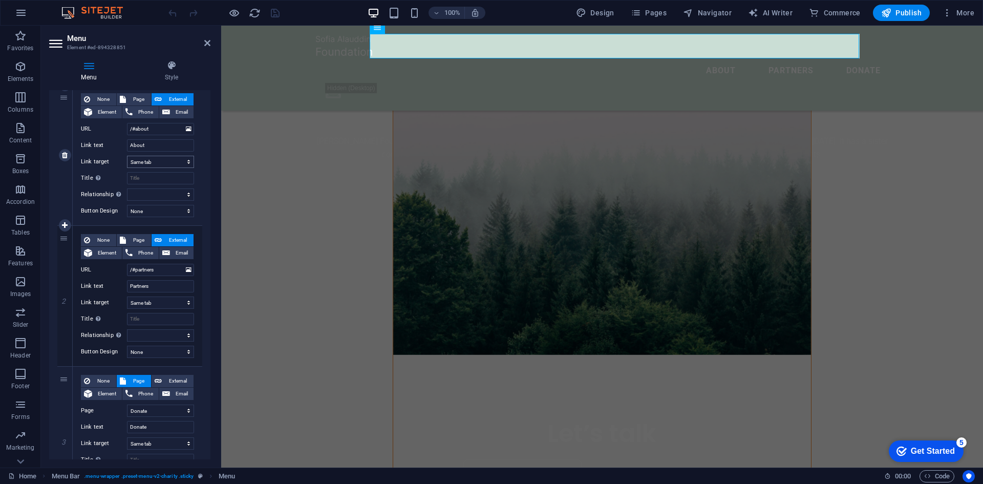
scroll to position [51, 0]
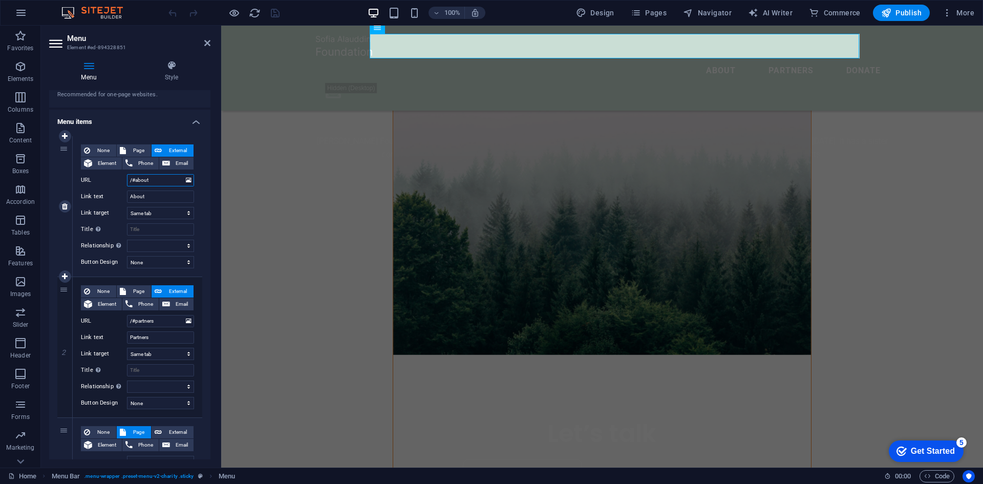
drag, startPoint x: 153, startPoint y: 183, endPoint x: 127, endPoint y: 179, distance: 26.3
click at [127, 179] on input "/#about" at bounding box center [160, 180] width 67 height 12
click at [186, 181] on icon at bounding box center [189, 180] width 6 height 11
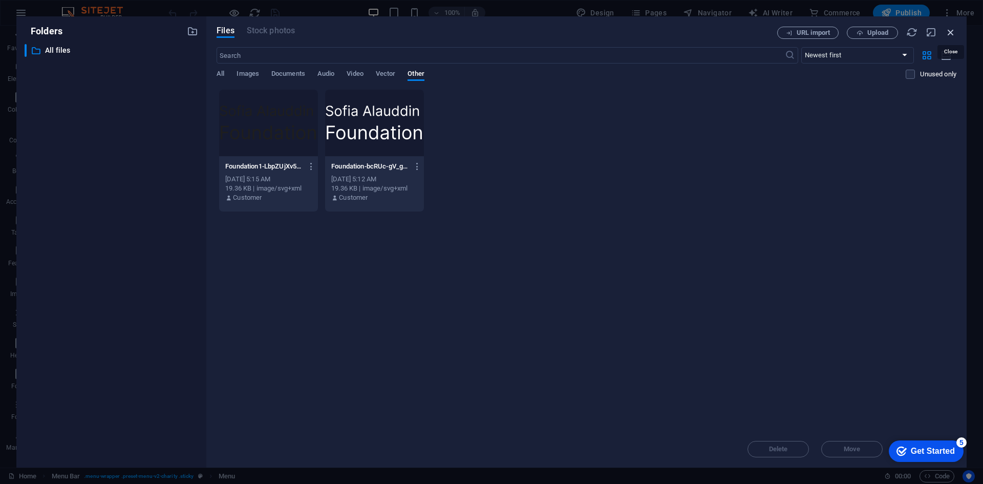
drag, startPoint x: 952, startPoint y: 33, endPoint x: 635, endPoint y: 42, distance: 317.0
click at [952, 33] on icon "button" at bounding box center [950, 32] width 11 height 11
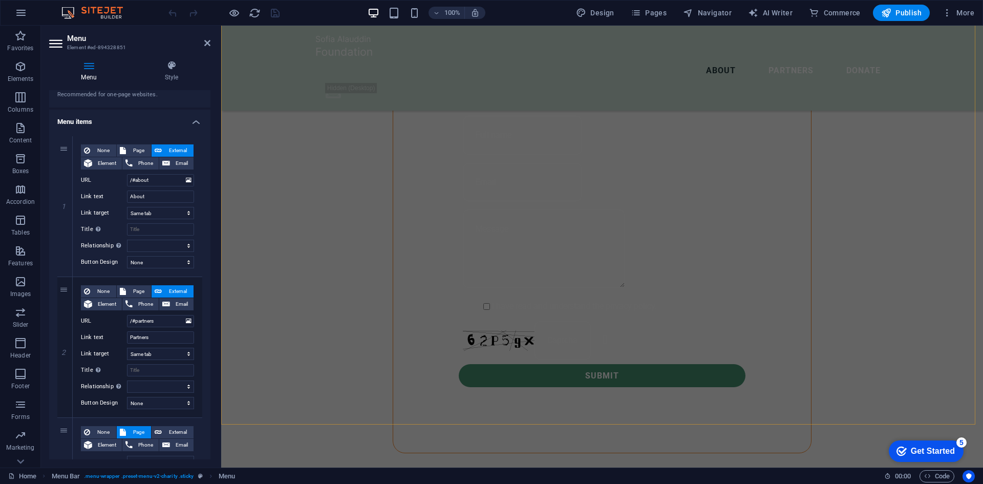
scroll to position [870, 0]
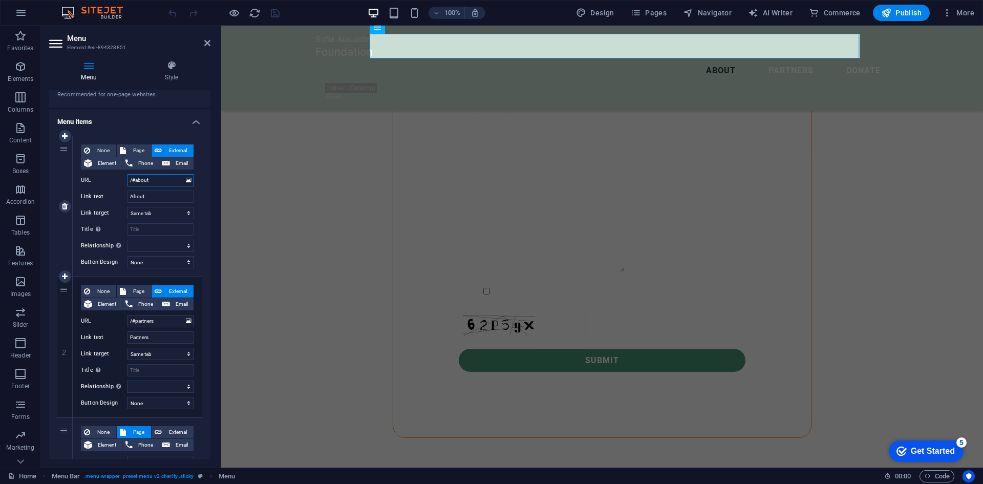
click at [162, 180] on input "/#about" at bounding box center [160, 180] width 67 height 12
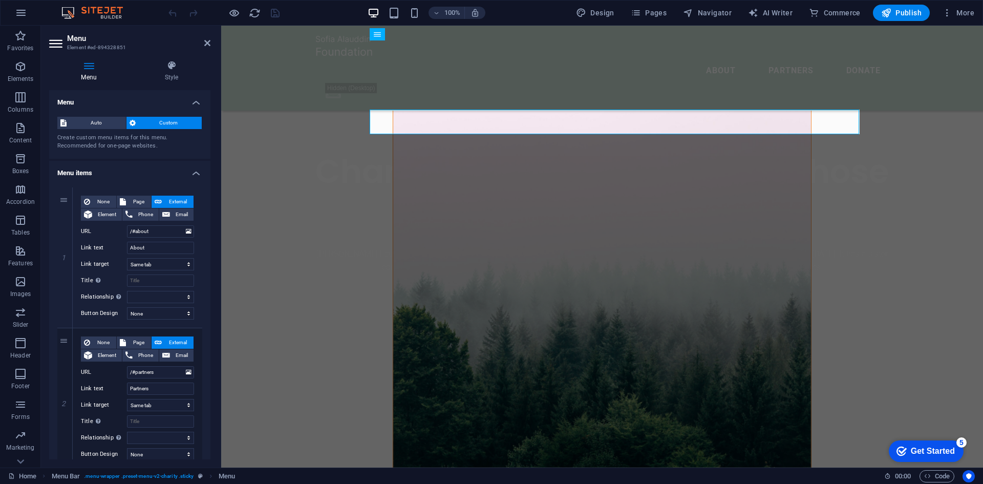
scroll to position [307, 0]
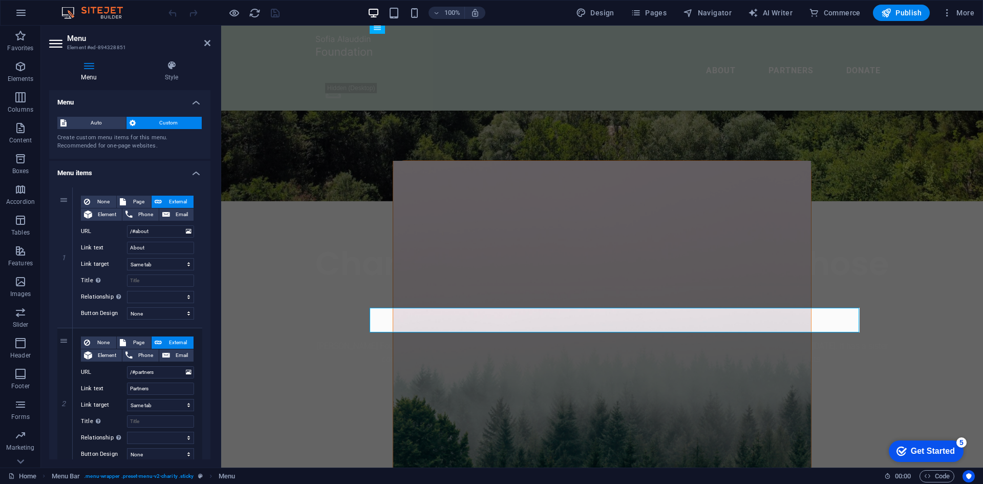
click at [210, 41] on aside "Menu Element #ed-894328851 Menu Style Menu Auto Custom Create custom menu items…" at bounding box center [131, 247] width 180 height 442
click at [206, 42] on icon at bounding box center [207, 43] width 6 height 8
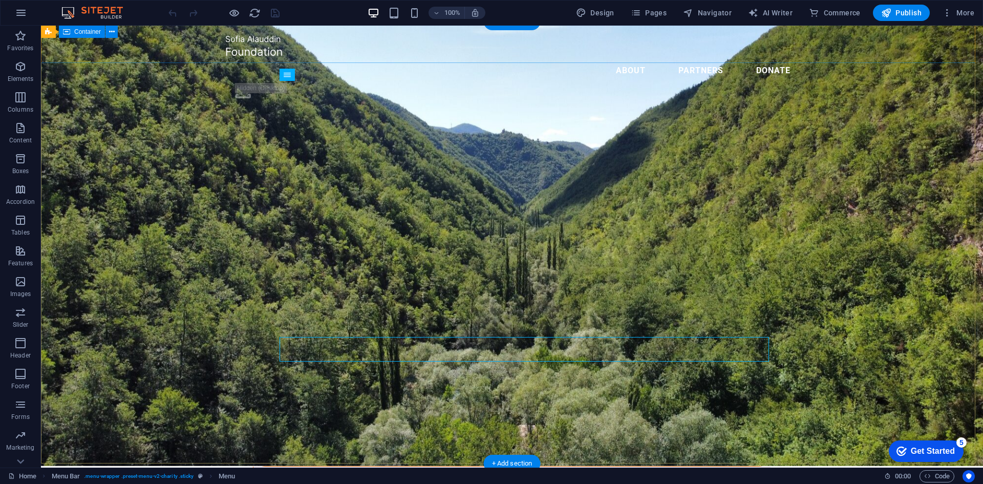
scroll to position [0, 0]
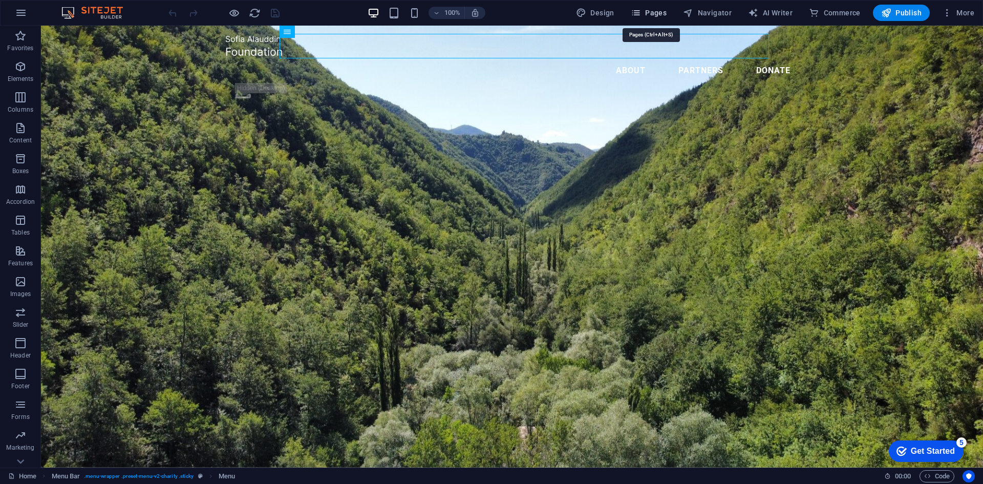
click at [641, 10] on icon "button" at bounding box center [636, 13] width 10 height 10
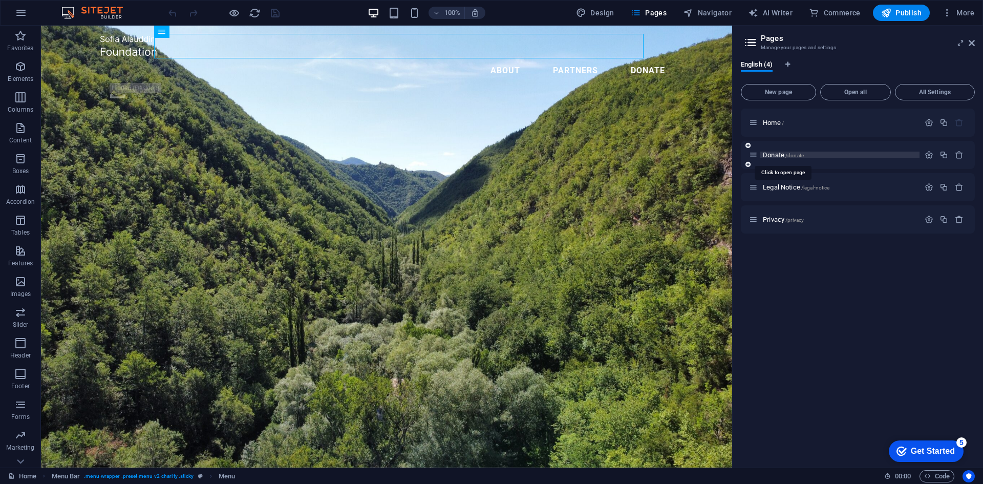
click at [776, 153] on span "Donate /donate" at bounding box center [783, 155] width 41 height 8
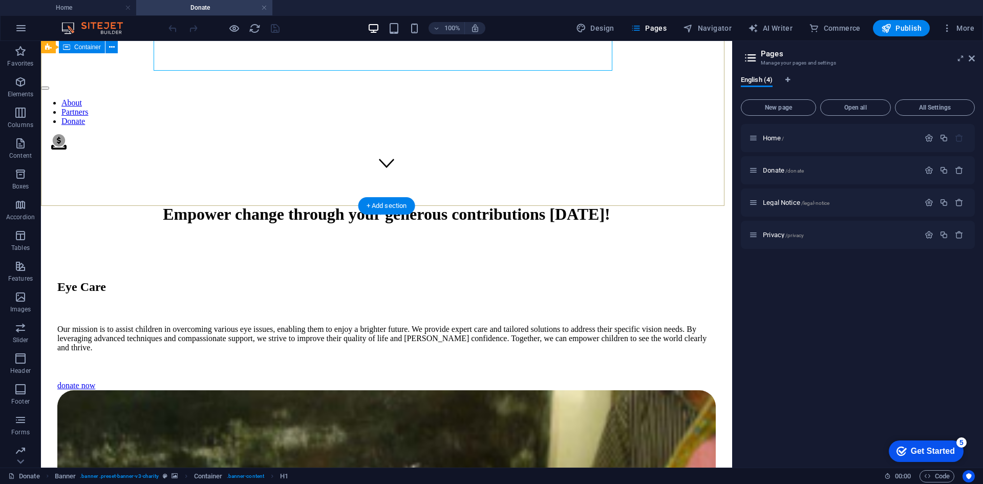
scroll to position [307, 0]
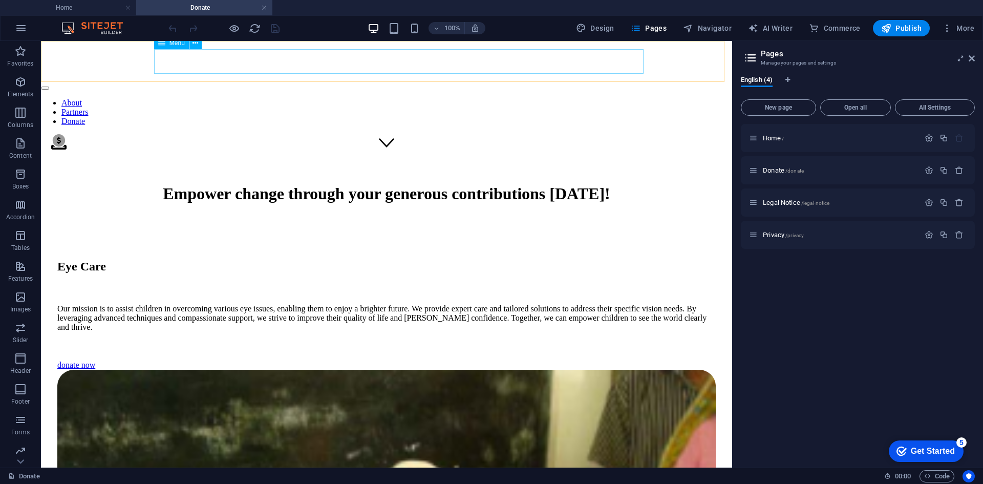
click at [479, 98] on nav "About Partners Donate" at bounding box center [386, 112] width 691 height 28
select select
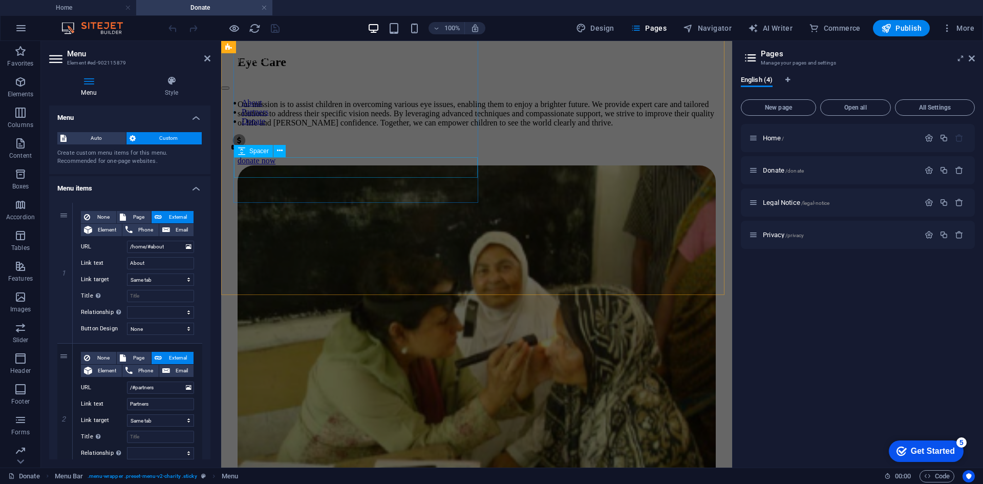
scroll to position [512, 0]
drag, startPoint x: 168, startPoint y: 246, endPoint x: 111, endPoint y: 248, distance: 57.9
click at [111, 248] on div "URL /home/#about" at bounding box center [137, 247] width 113 height 12
paste input "text"
type input "/#about"
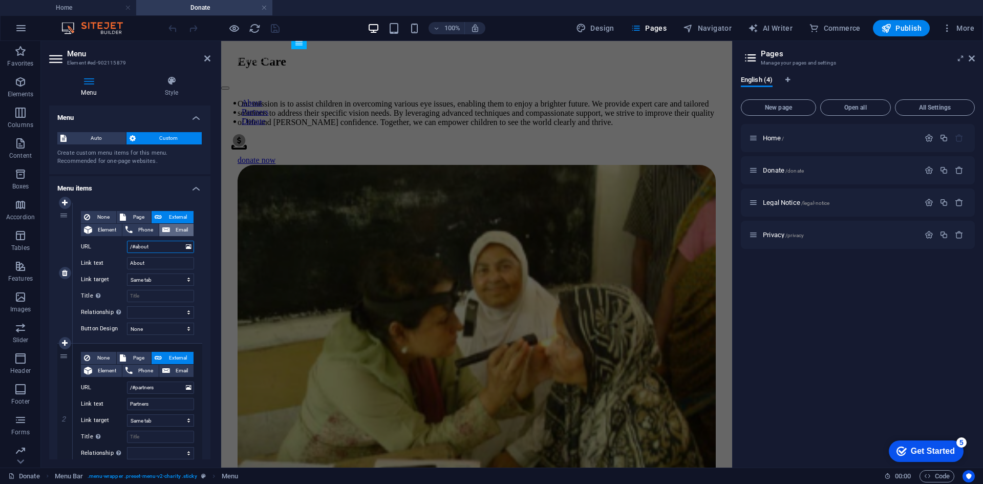
select select
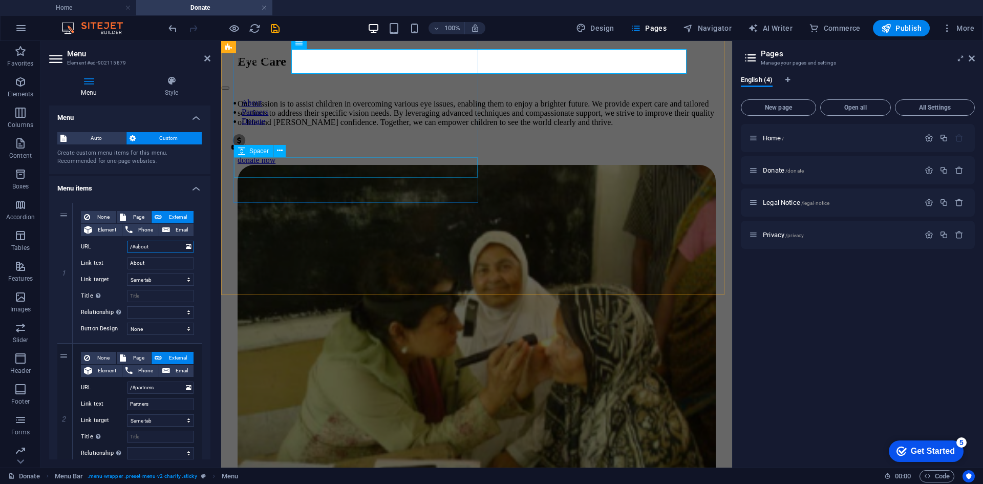
type input "/#about"
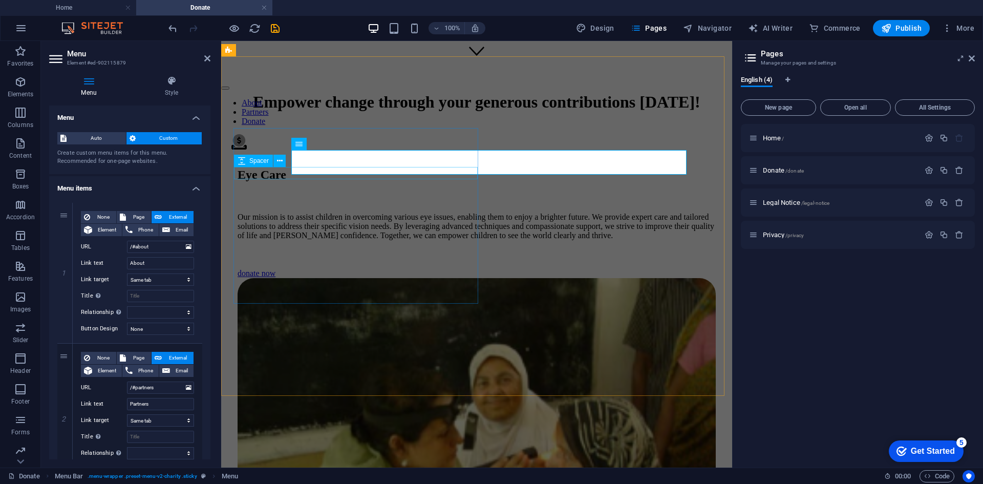
scroll to position [358, 0]
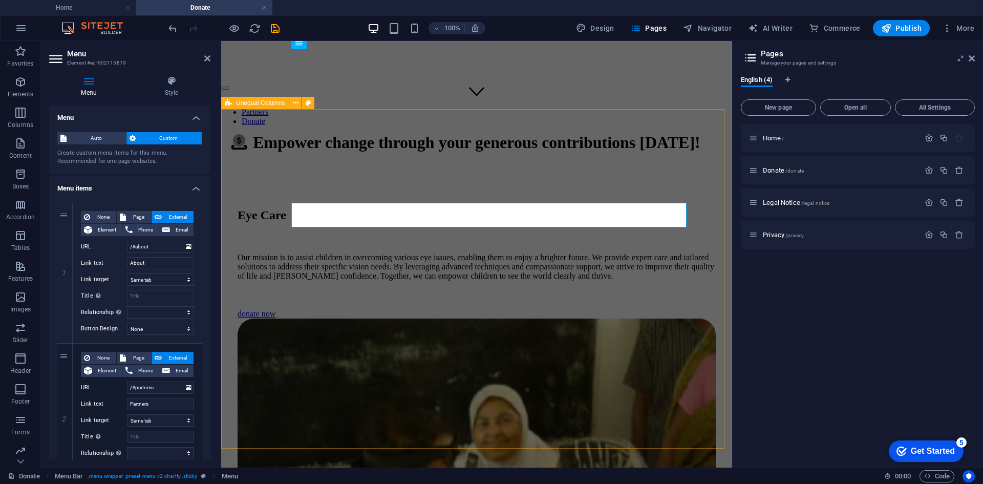
click at [493, 220] on div "Eye Care Our mission is to assist children in overcoming various eye issues, en…" at bounding box center [476, 444] width 503 height 644
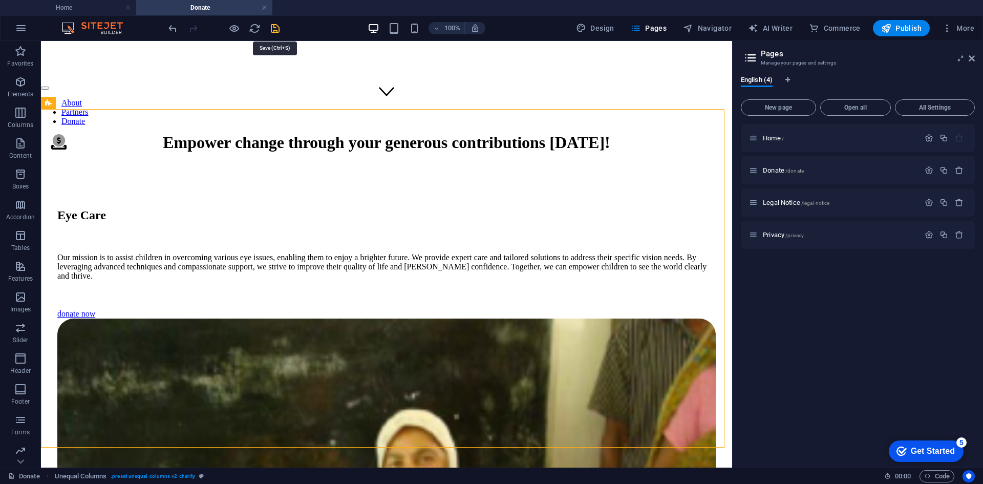
click at [275, 28] on icon "save" at bounding box center [275, 29] width 12 height 12
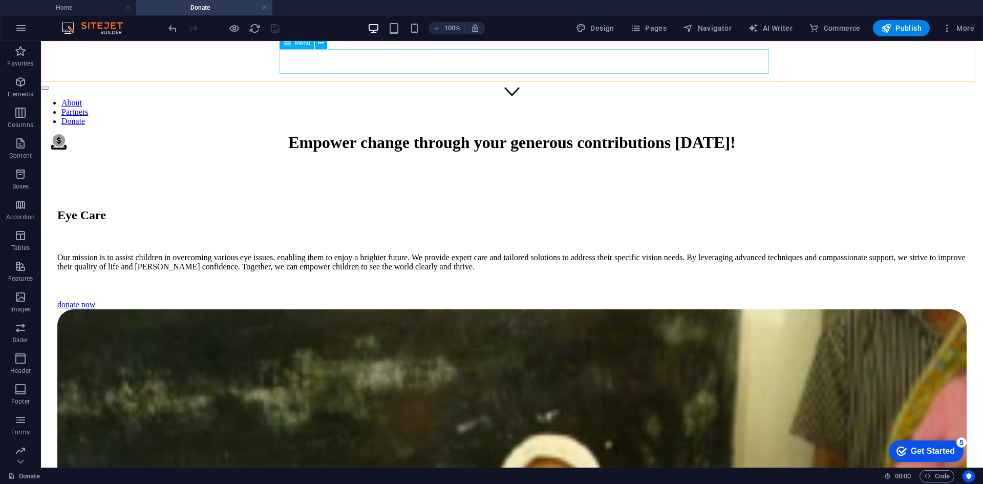
click at [596, 98] on nav "About Partners Donate" at bounding box center [512, 112] width 942 height 28
select select
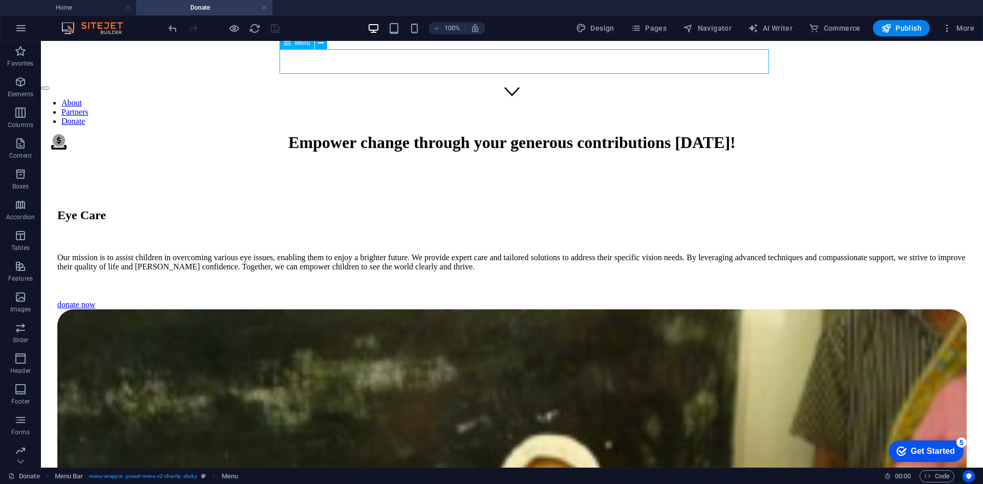
select select
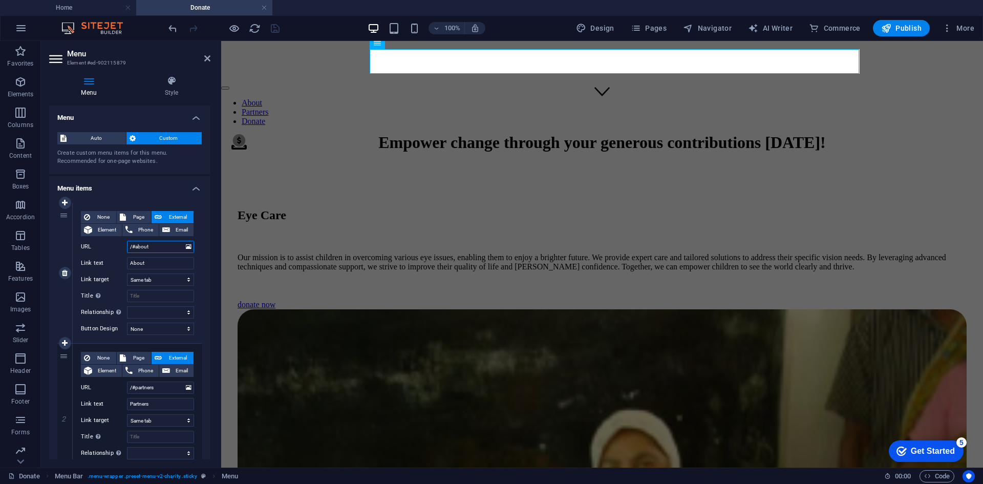
click at [156, 249] on input "/#about" at bounding box center [160, 247] width 67 height 12
type input "/#about"
click at [264, 106] on div "Unequal Columns" at bounding box center [255, 103] width 68 height 12
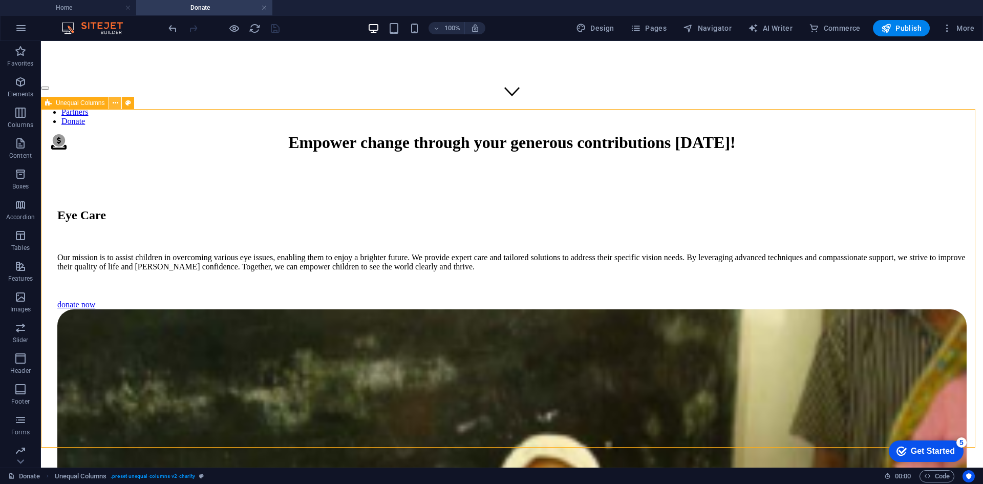
click at [113, 100] on icon at bounding box center [116, 103] width 6 height 11
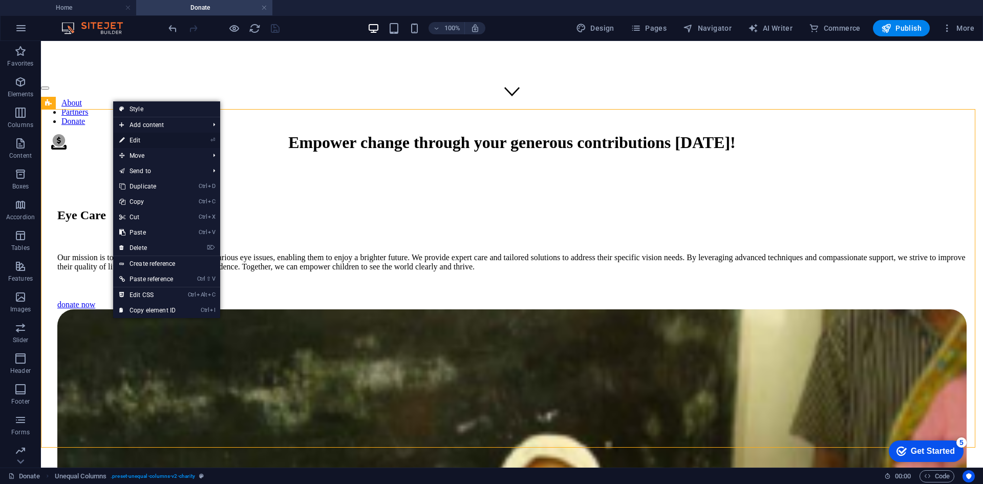
click at [153, 139] on link "⏎ Edit" at bounding box center [147, 140] width 69 height 15
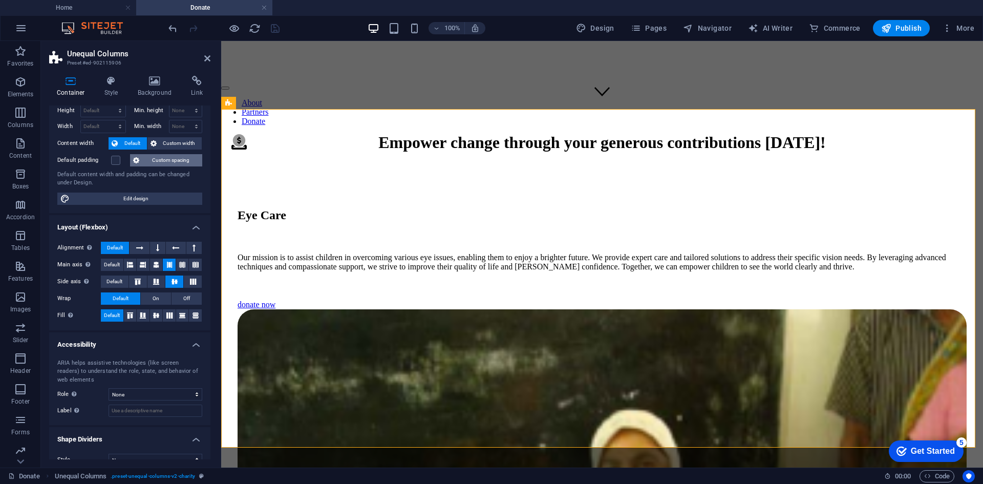
scroll to position [0, 0]
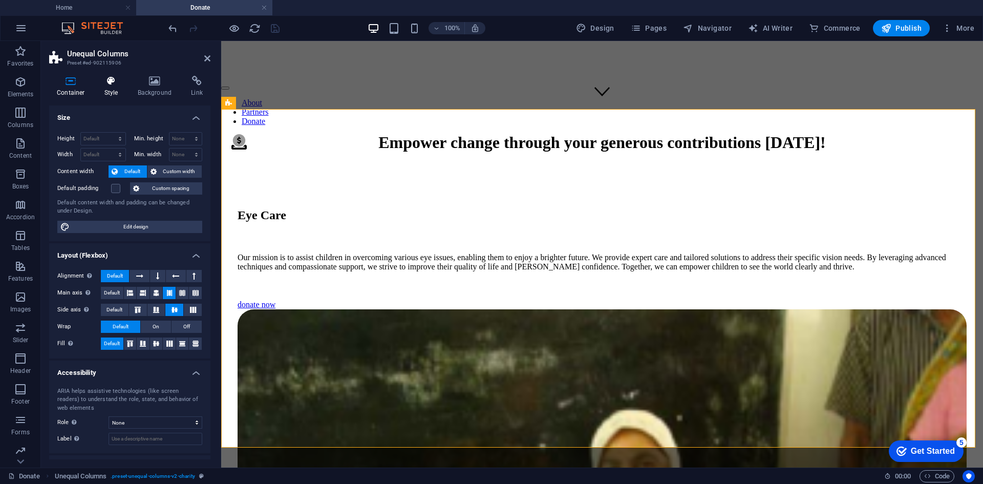
click at [111, 87] on h4 "Style" at bounding box center [113, 86] width 33 height 21
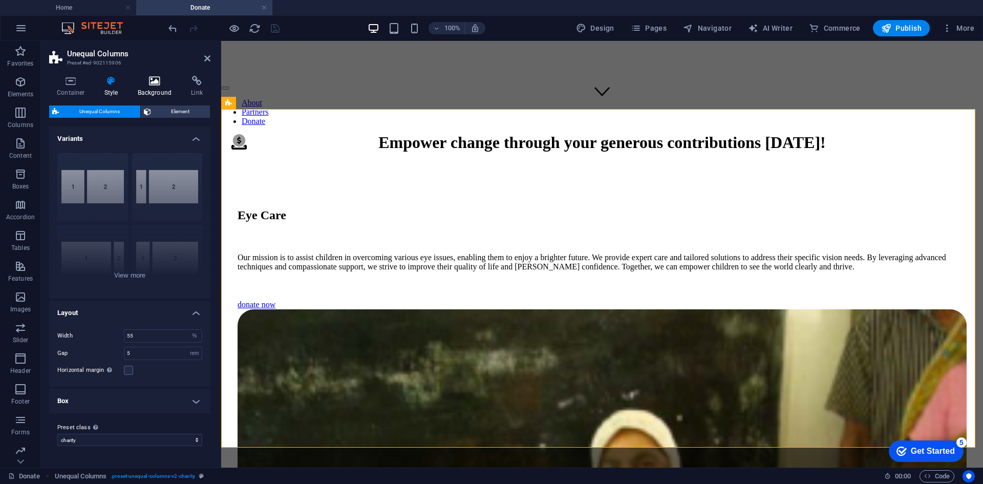
click at [154, 81] on icon at bounding box center [155, 81] width 50 height 10
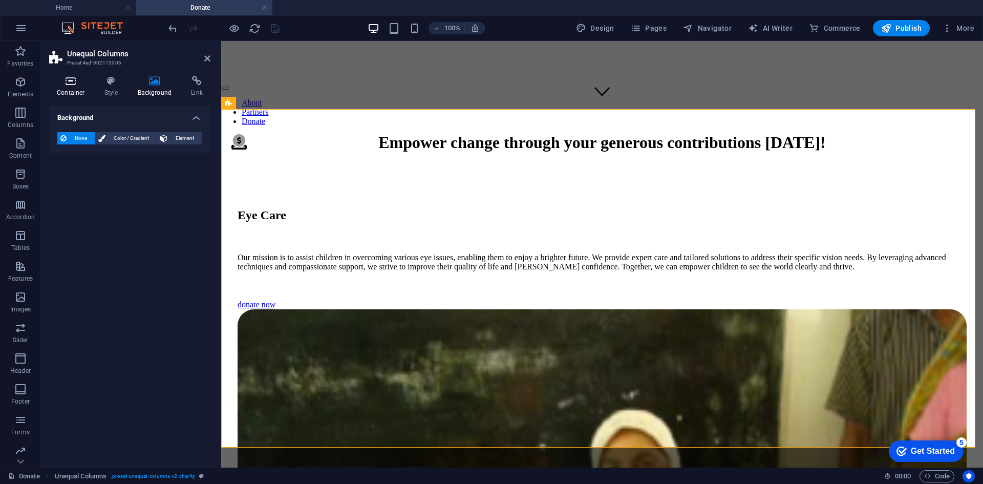
click at [79, 83] on icon at bounding box center [71, 81] width 44 height 10
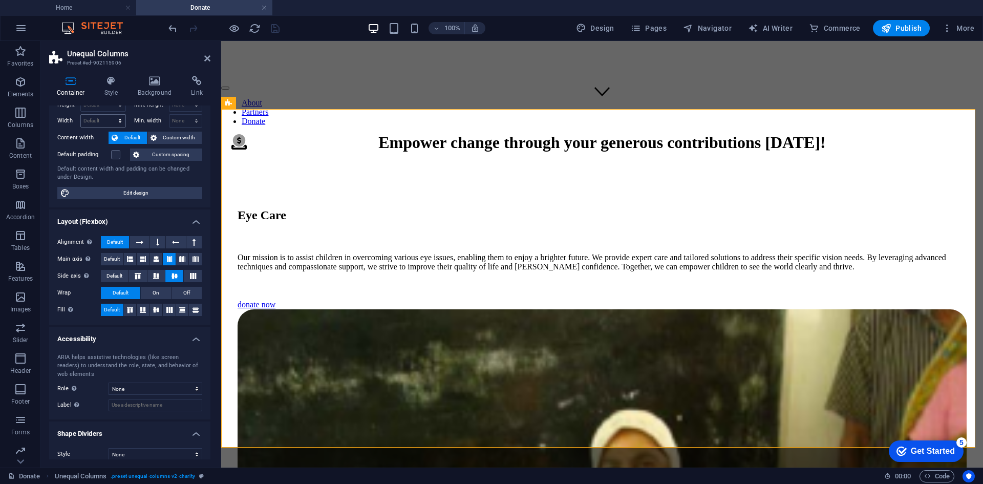
scroll to position [43, 0]
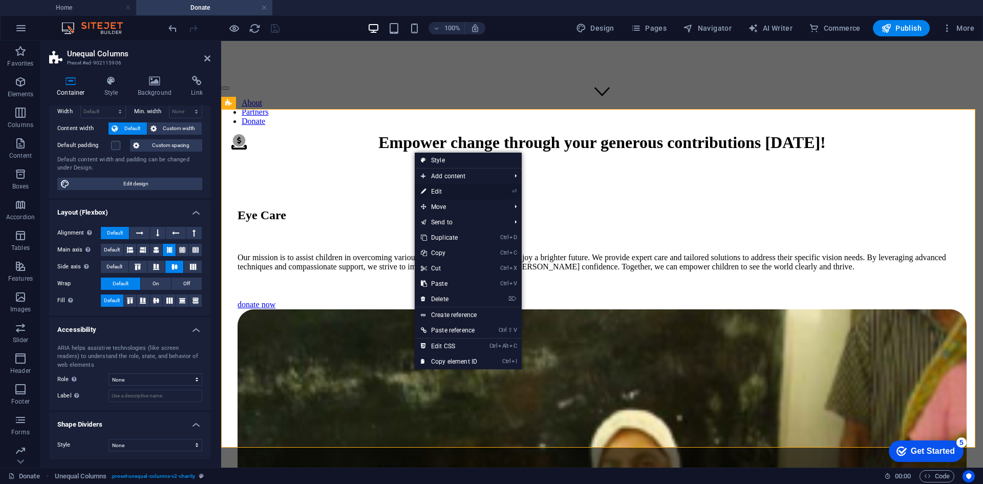
click at [441, 188] on link "⏎ Edit" at bounding box center [449, 191] width 69 height 15
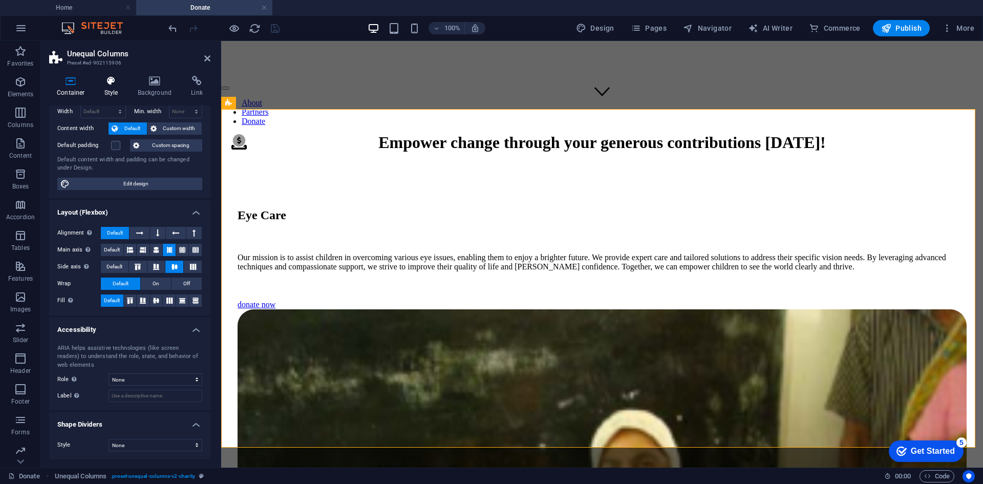
click at [112, 82] on icon at bounding box center [111, 81] width 29 height 10
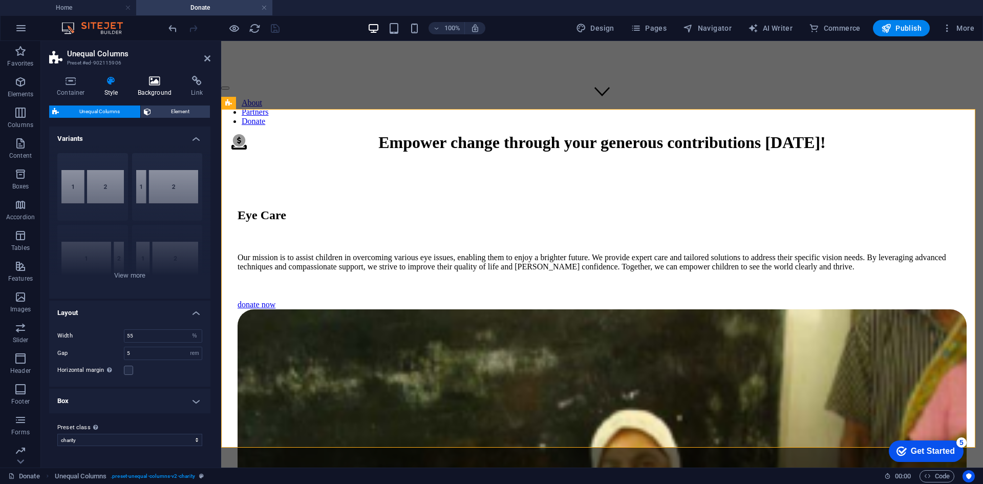
click at [162, 78] on icon at bounding box center [155, 81] width 50 height 10
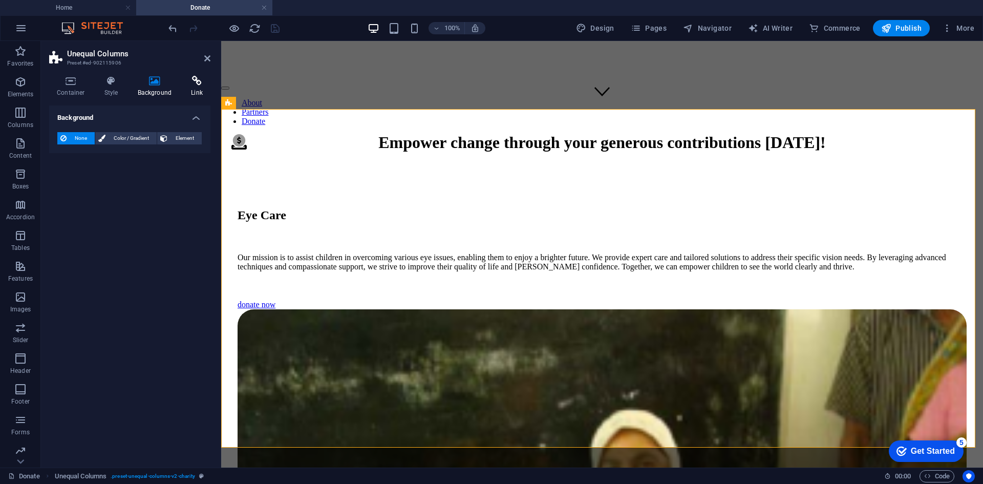
click at [198, 82] on icon at bounding box center [196, 81] width 27 height 10
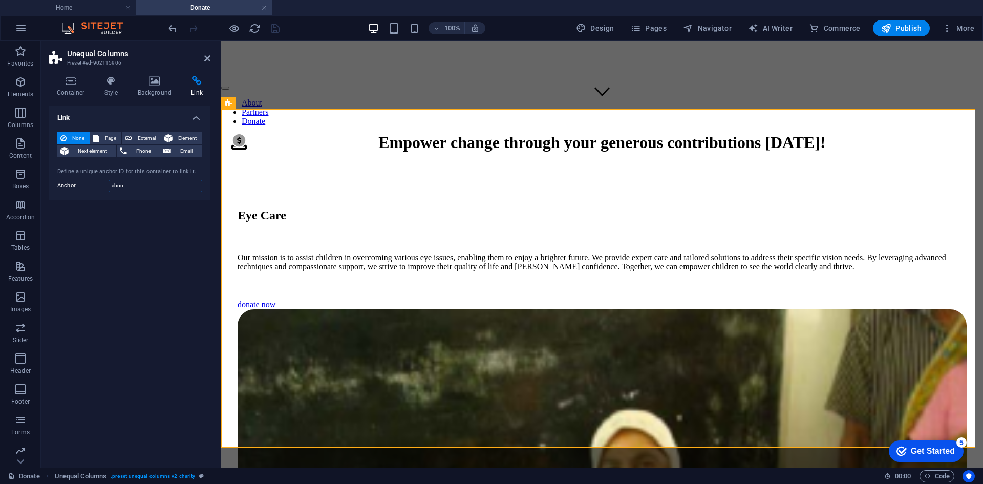
drag, startPoint x: 127, startPoint y: 182, endPoint x: 91, endPoint y: 182, distance: 36.3
click at [91, 182] on div "Anchor about" at bounding box center [129, 186] width 145 height 12
click at [108, 228] on div "Link None Page External Element Next element Phone Email Page Home Donate Legal…" at bounding box center [129, 282] width 161 height 354
click at [275, 24] on icon "save" at bounding box center [275, 29] width 12 height 12
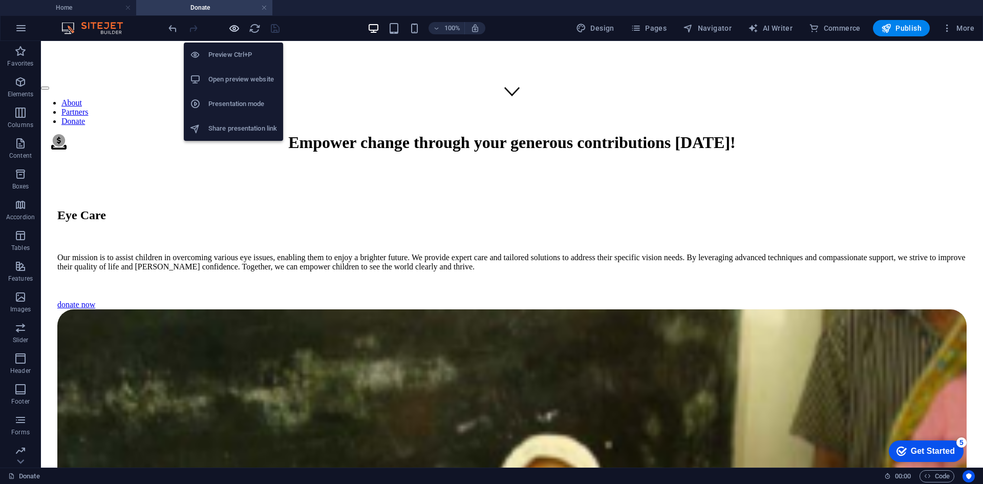
click at [232, 29] on icon "button" at bounding box center [234, 29] width 12 height 12
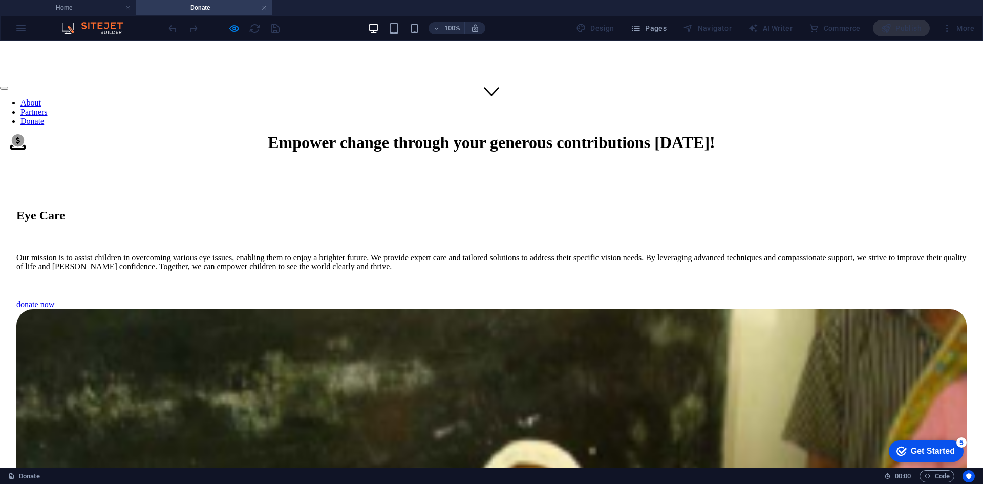
click at [41, 98] on link "About" at bounding box center [30, 102] width 20 height 9
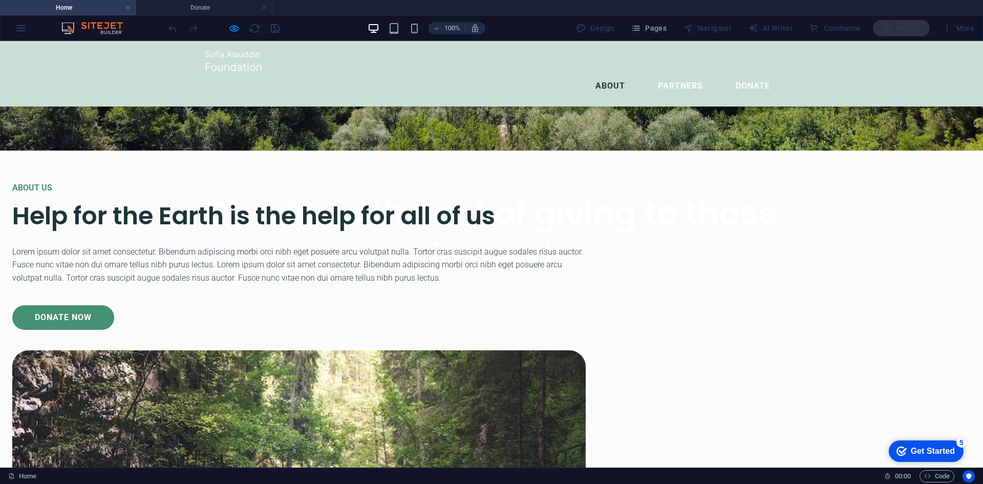
scroll to position [358, 0]
click at [603, 74] on link "About" at bounding box center [610, 86] width 46 height 25
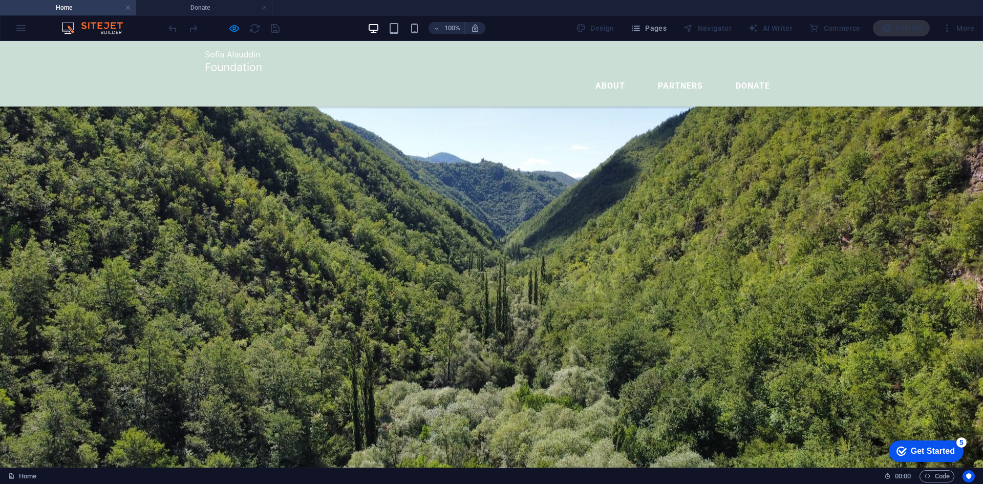
scroll to position [0, 0]
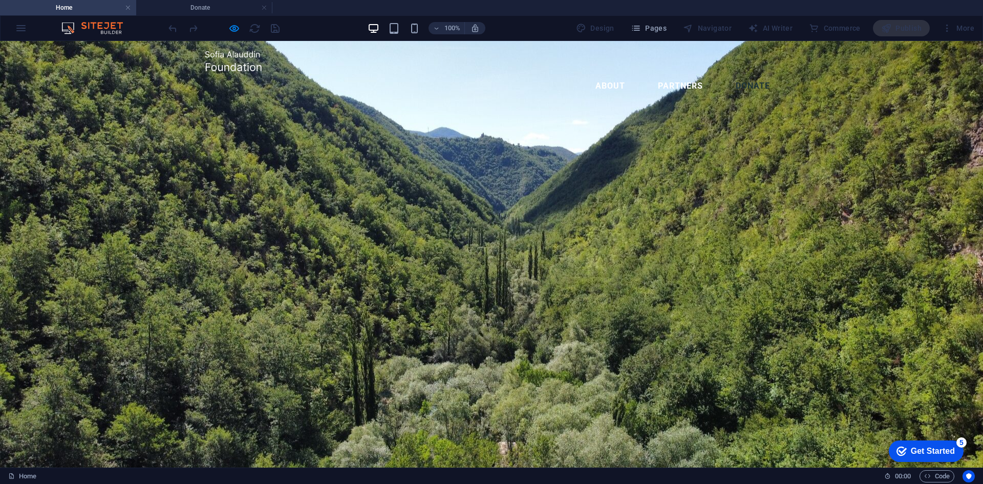
click at [736, 74] on link "Donate" at bounding box center [752, 86] width 51 height 25
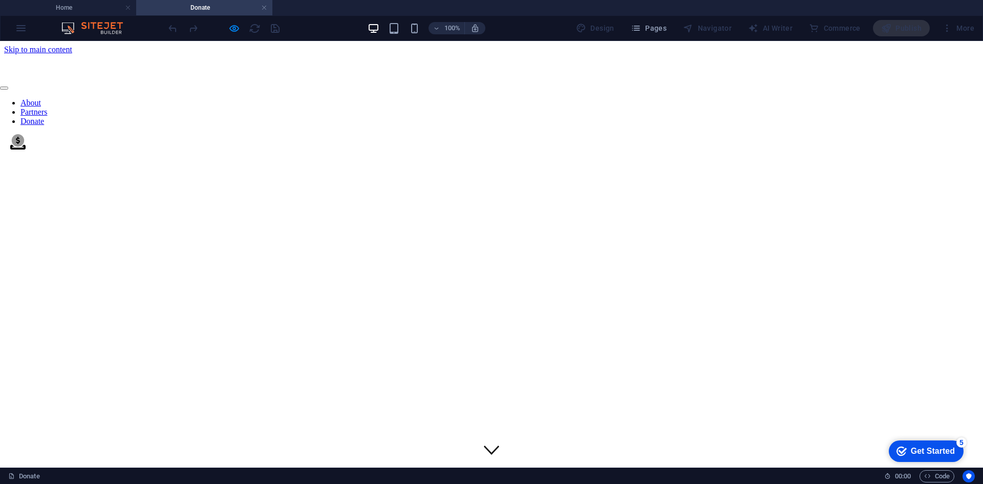
click at [41, 98] on link "About" at bounding box center [30, 102] width 20 height 9
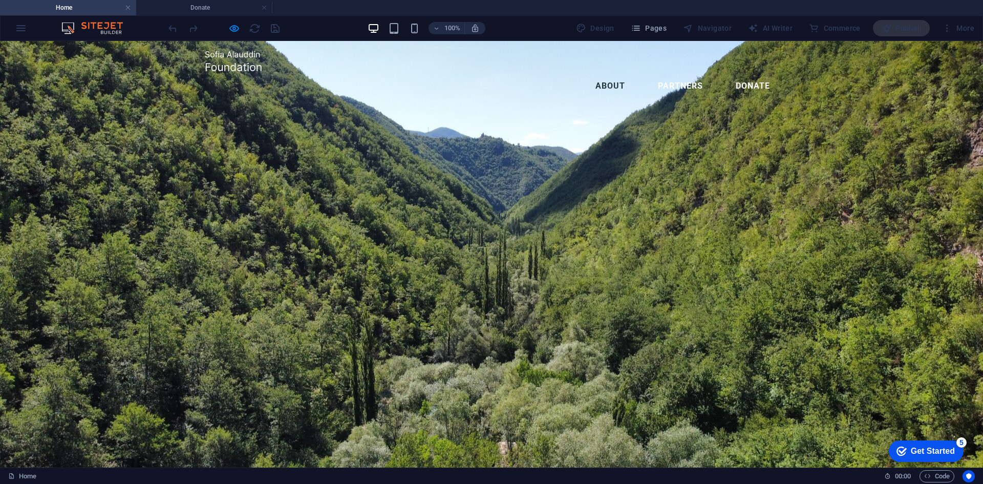
click at [610, 74] on link "About" at bounding box center [610, 86] width 46 height 25
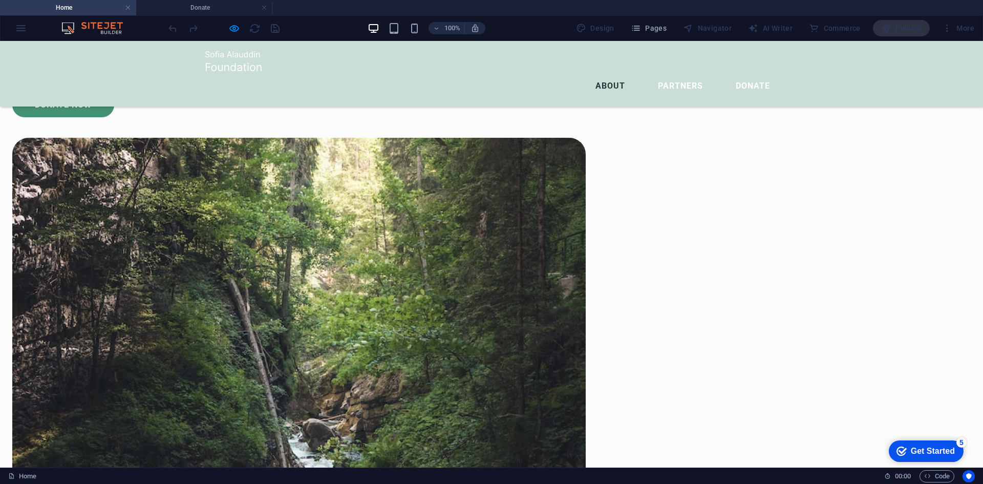
scroll to position [570, 0]
click at [747, 74] on link "Donate" at bounding box center [752, 86] width 51 height 25
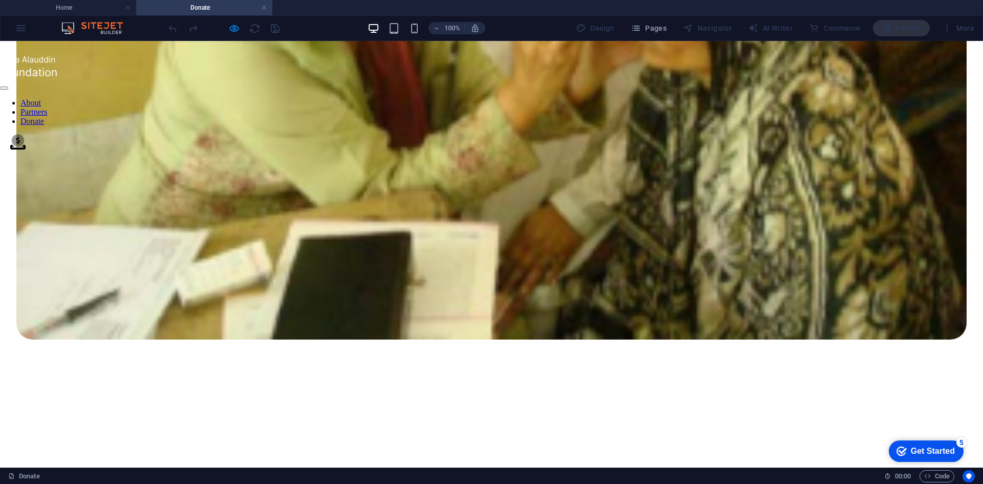
scroll to position [1146, 0]
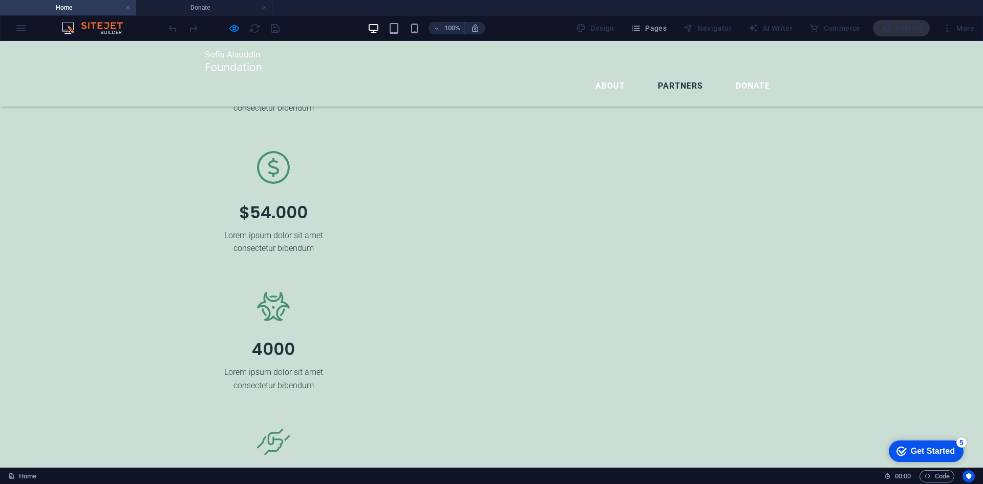
scroll to position [1645, 0]
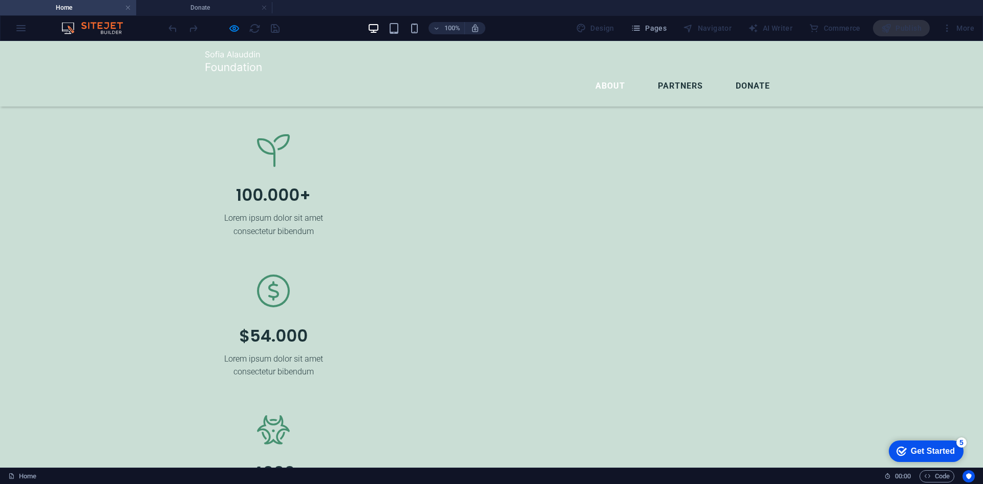
click at [742, 74] on link "Donate" at bounding box center [752, 86] width 51 height 25
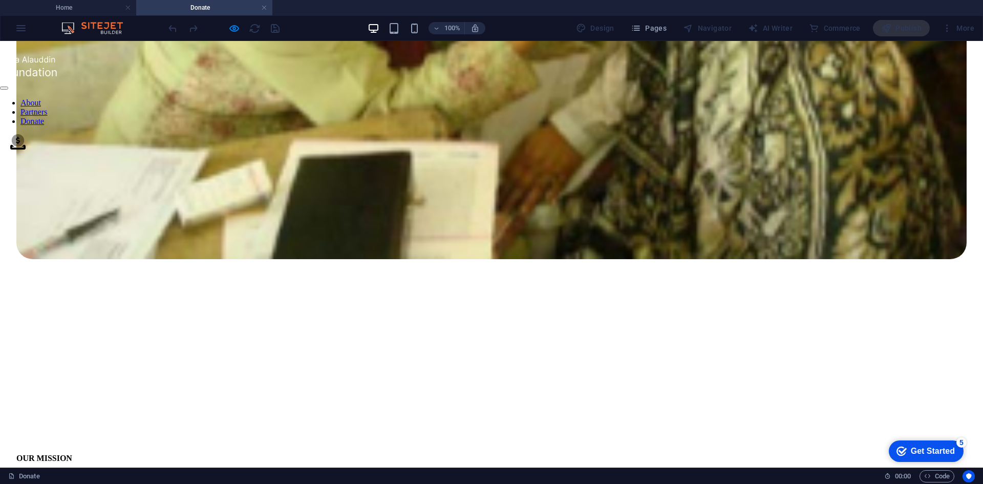
scroll to position [1112, 0]
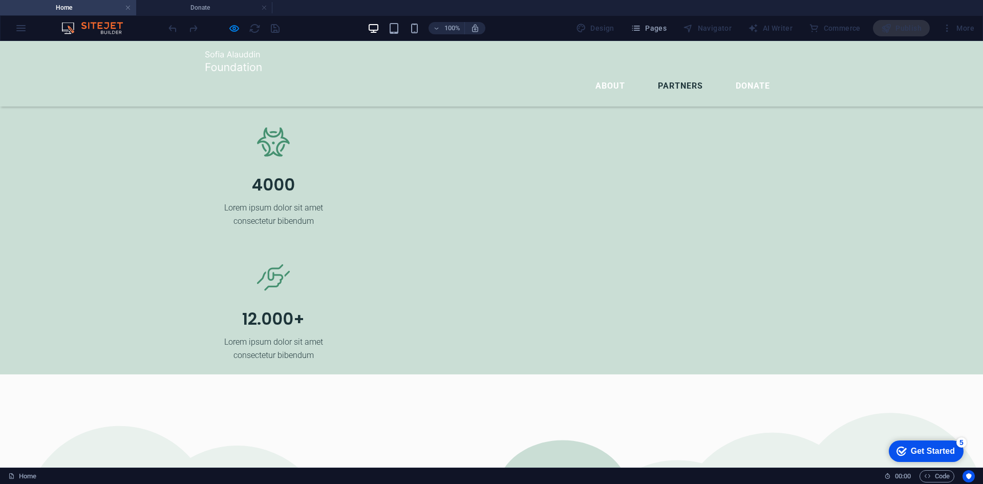
scroll to position [1929, 0]
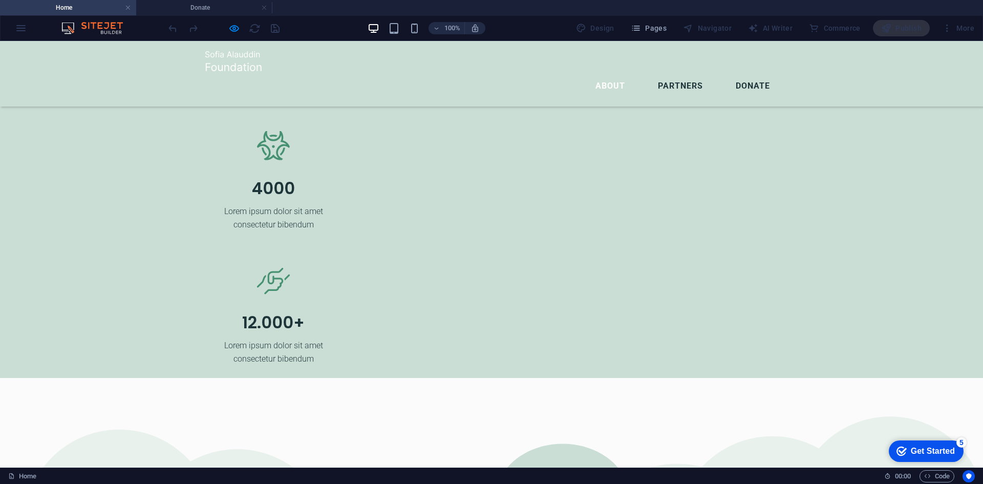
click at [748, 74] on link "Donate" at bounding box center [752, 86] width 51 height 25
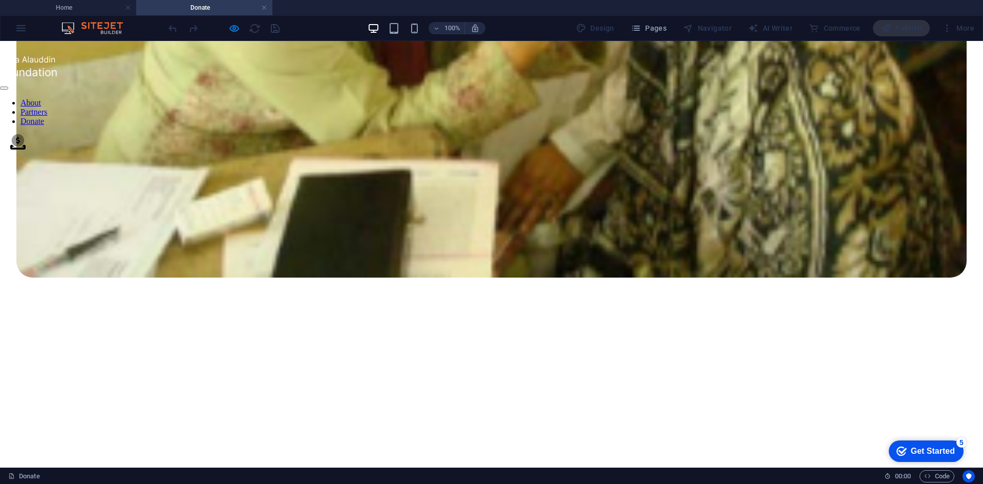
scroll to position [1094, 0]
click at [41, 98] on link "About" at bounding box center [30, 102] width 20 height 9
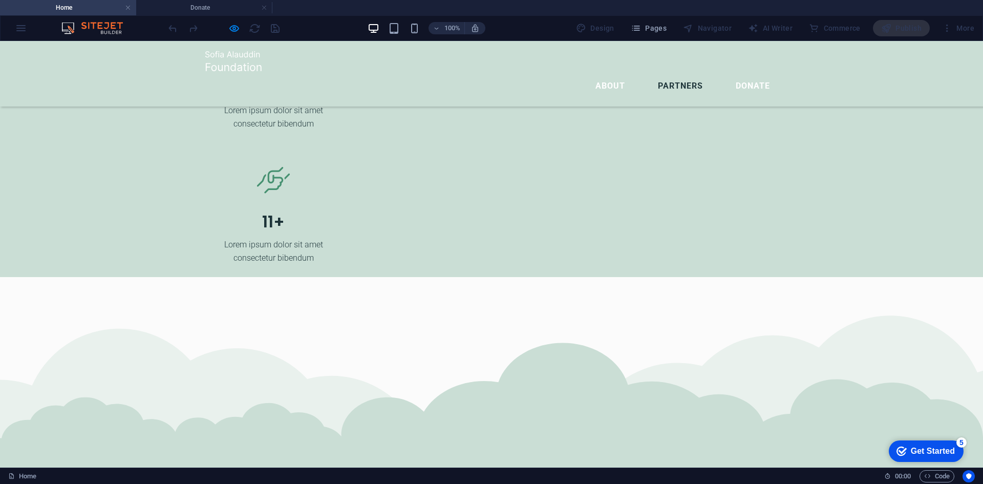
scroll to position [2031, 0]
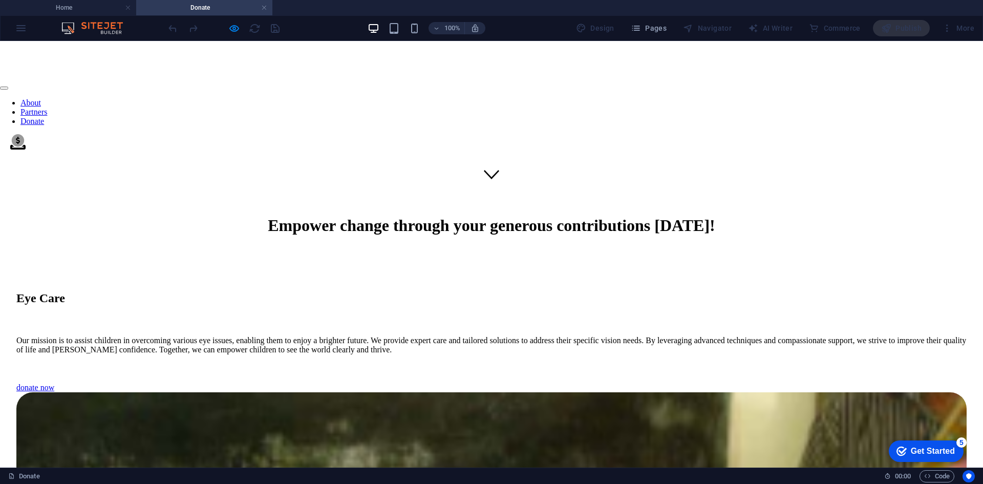
drag, startPoint x: 598, startPoint y: 66, endPoint x: 593, endPoint y: 69, distance: 5.5
click at [41, 98] on link "About" at bounding box center [30, 102] width 20 height 9
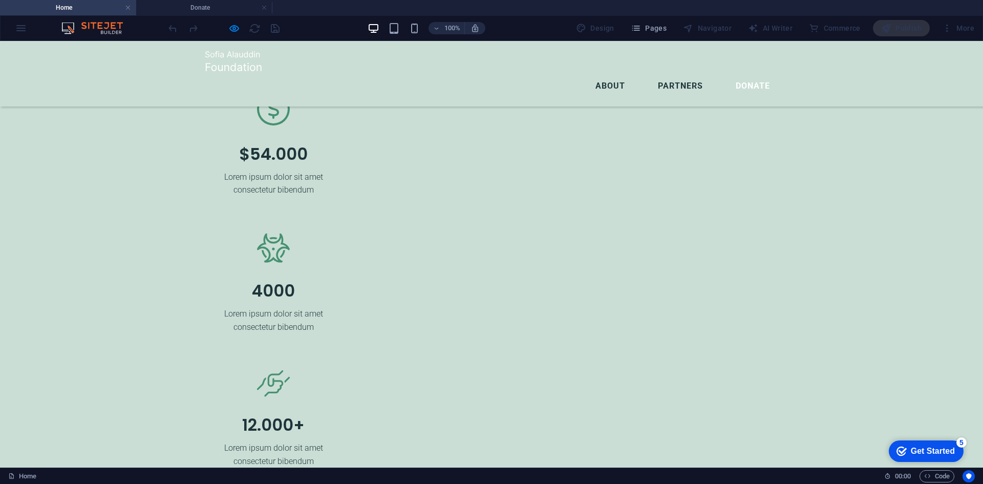
click at [599, 74] on link "About" at bounding box center [610, 86] width 46 height 25
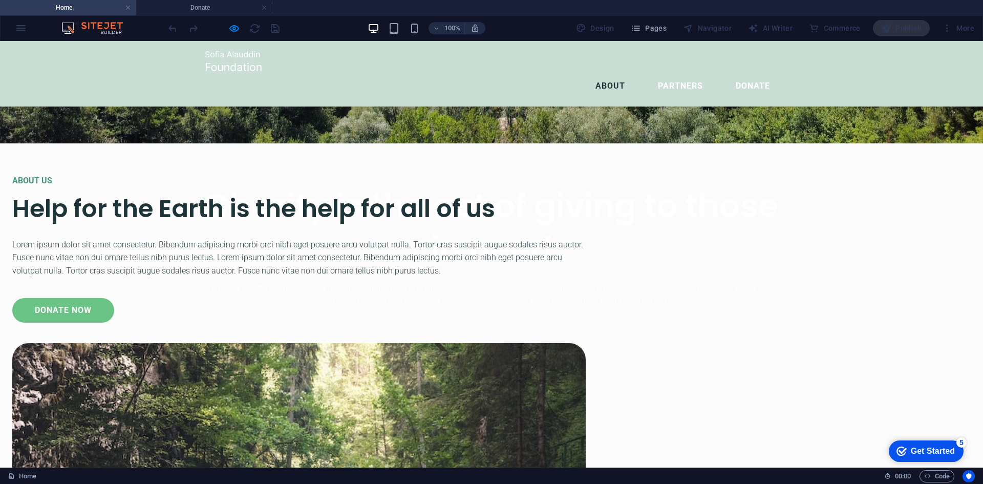
click at [114, 322] on link "donate now" at bounding box center [63, 310] width 102 height 25
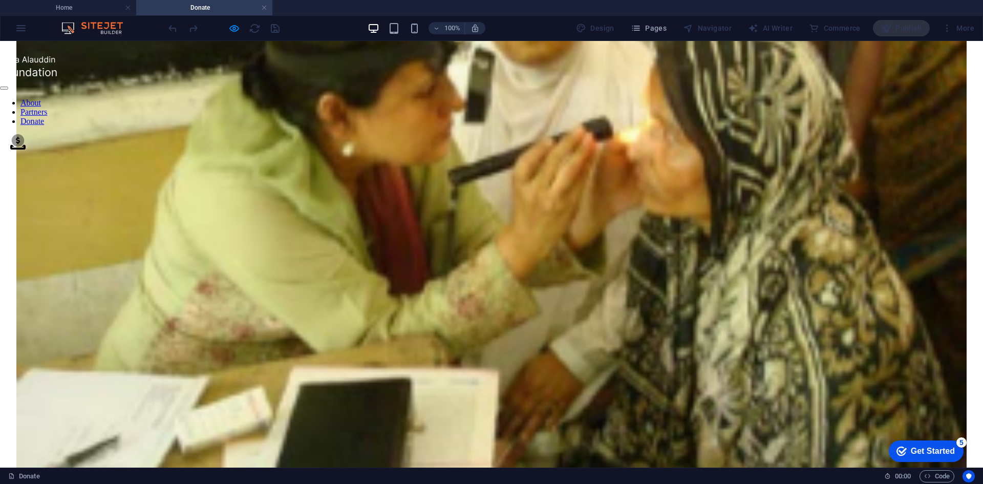
scroll to position [890, 0]
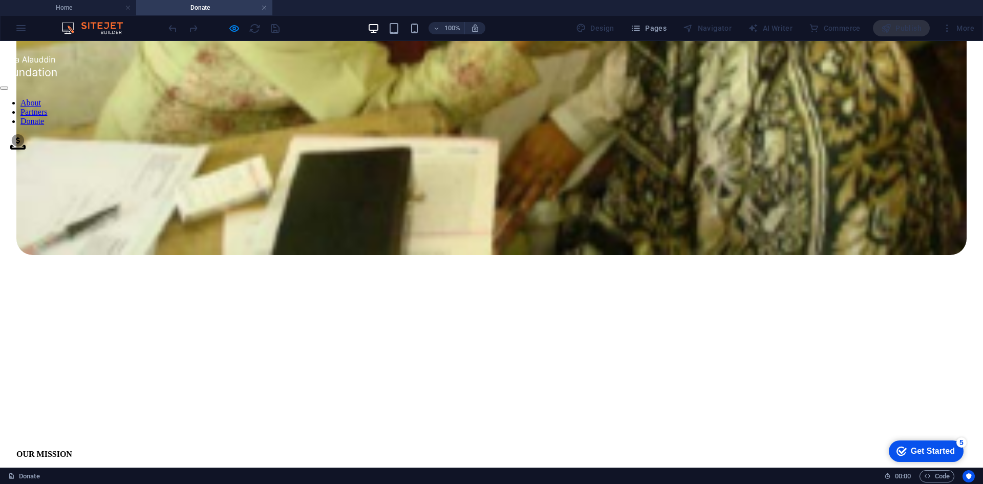
scroll to position [1126, 0]
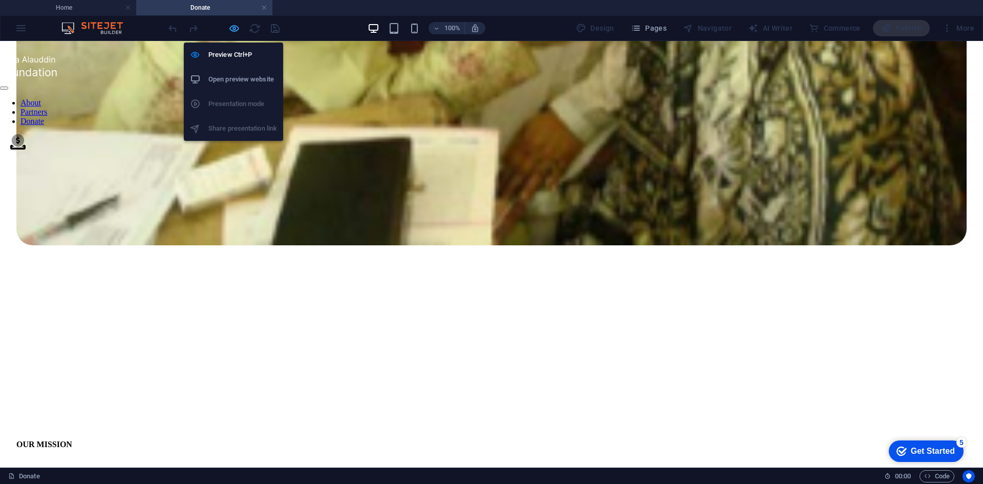
click at [231, 29] on icon "button" at bounding box center [234, 29] width 12 height 12
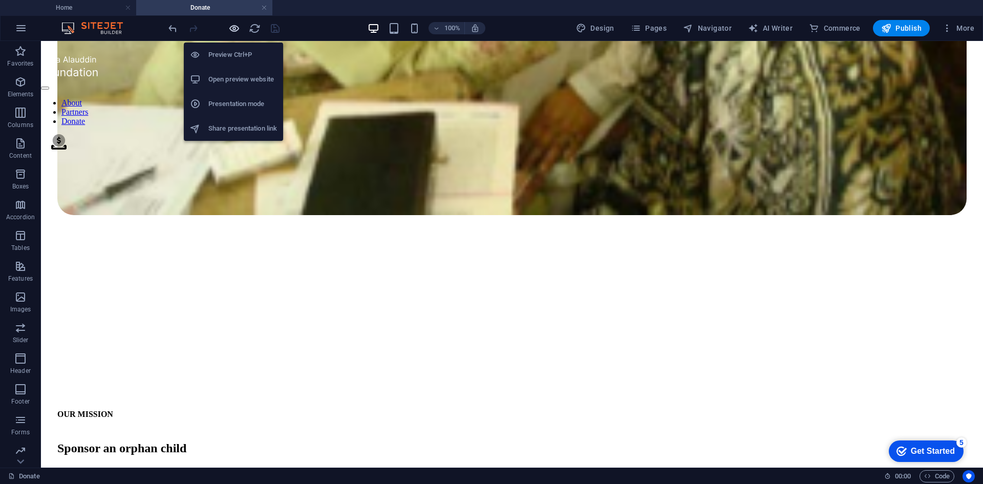
scroll to position [1127, 0]
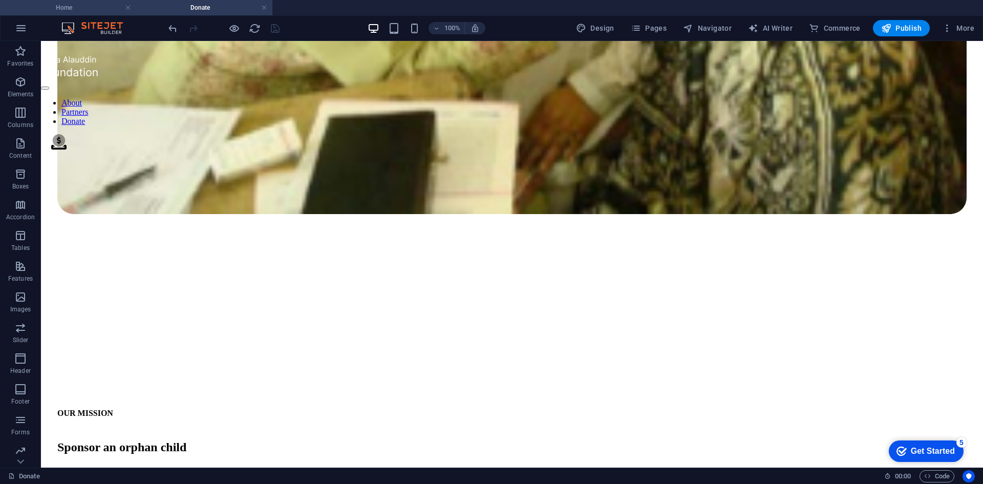
click at [59, 8] on h4 "Home" at bounding box center [68, 7] width 136 height 11
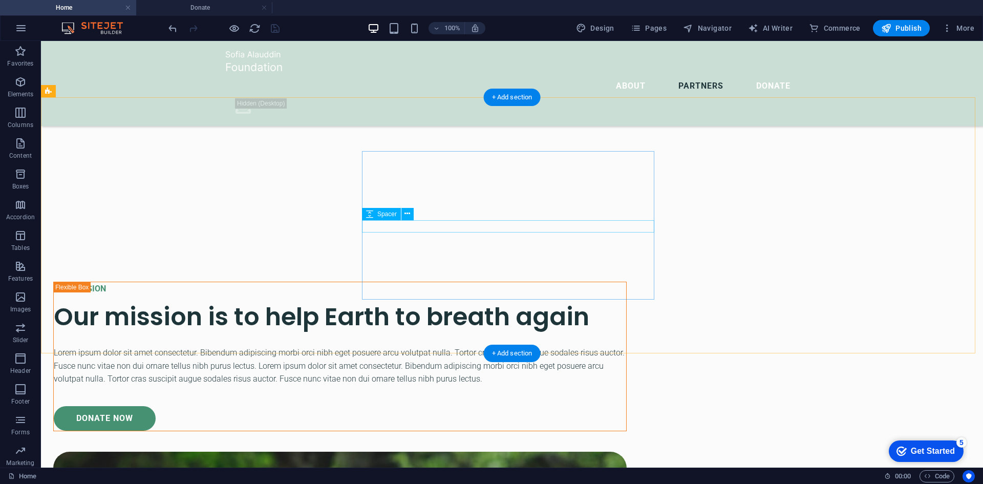
scroll to position [3385, 0]
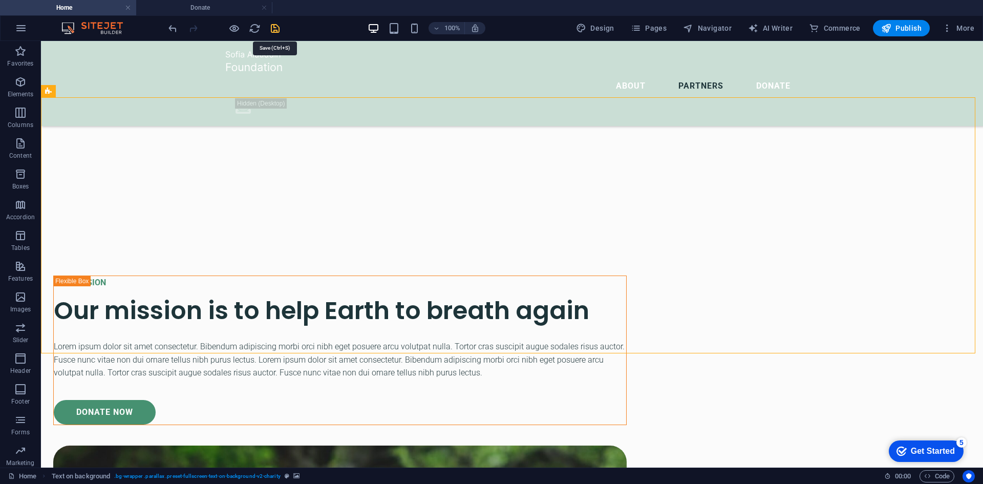
click at [278, 26] on icon "save" at bounding box center [275, 29] width 12 height 12
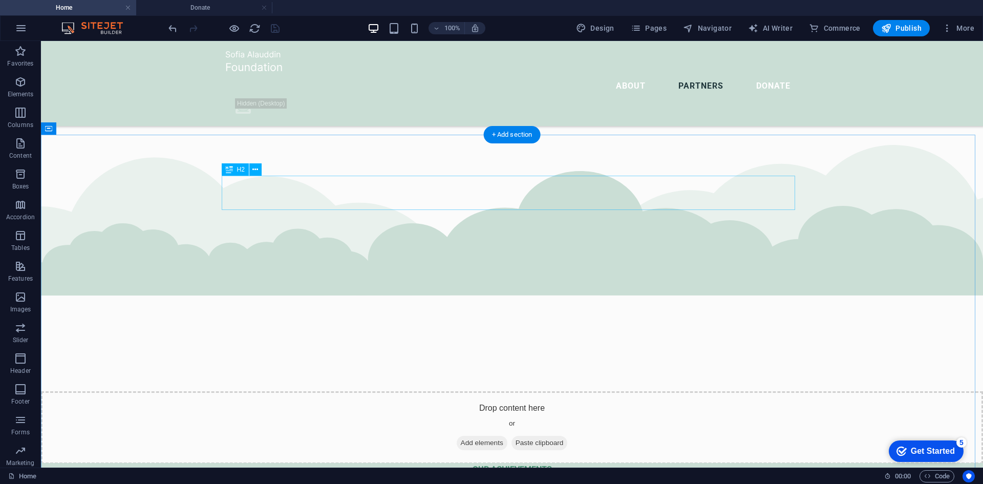
scroll to position [2105, 0]
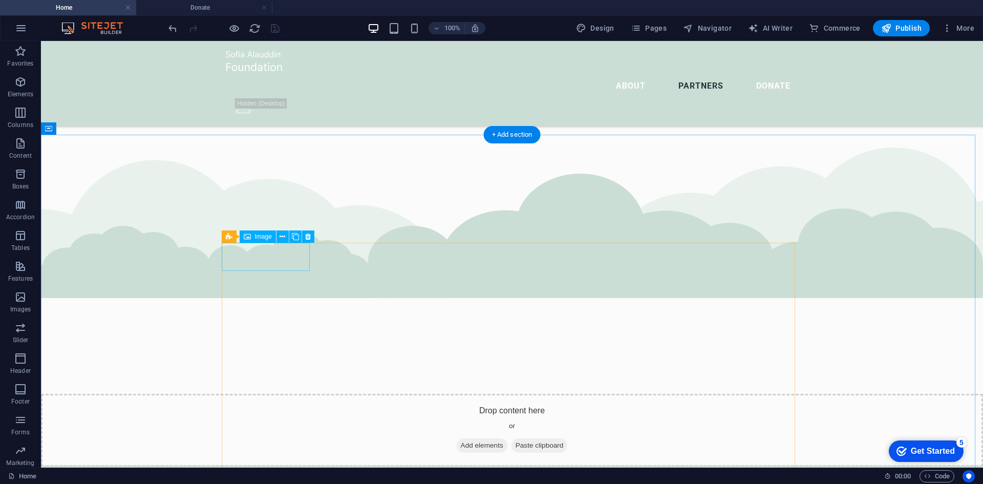
click at [266, 235] on span "Image" at bounding box center [263, 236] width 17 height 6
click at [283, 238] on icon at bounding box center [282, 236] width 6 height 11
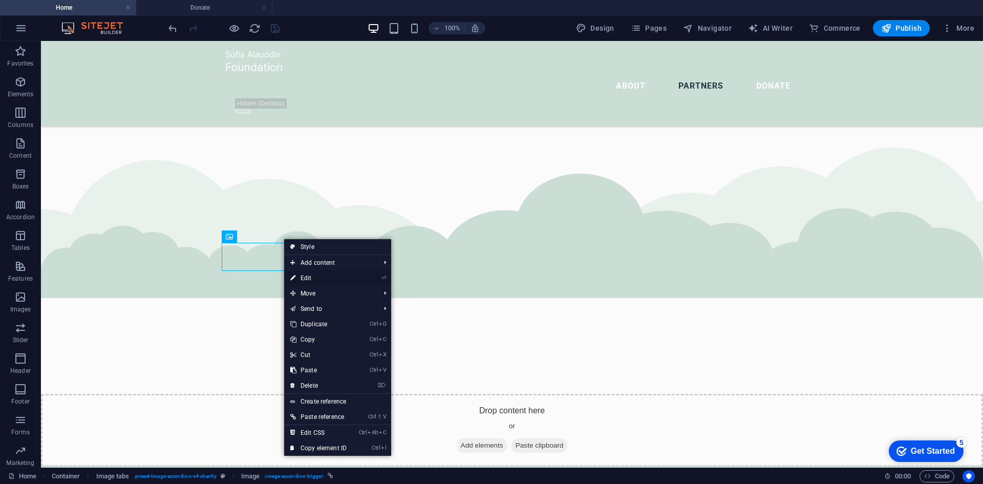
click at [311, 277] on link "⏎ Edit" at bounding box center [318, 277] width 69 height 15
select select "%"
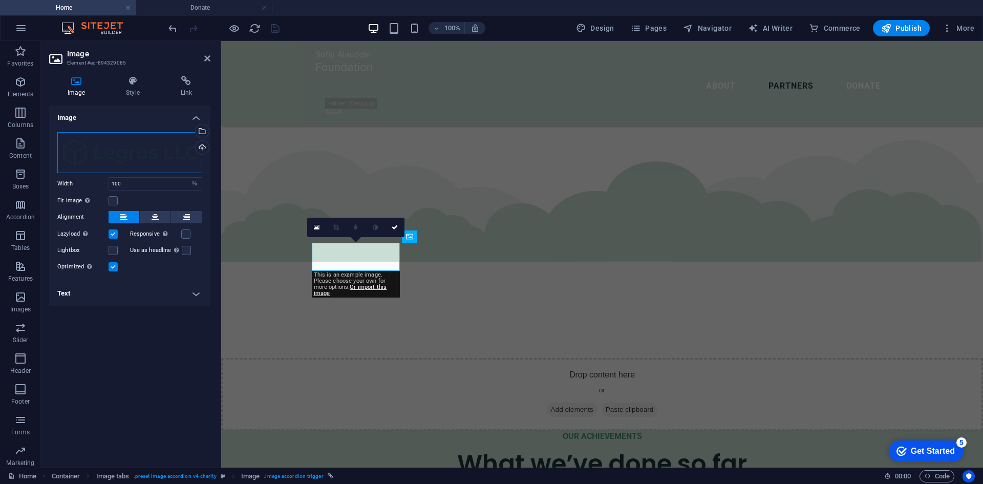
click at [157, 146] on div "Drag files here, click to choose files or select files from Files or our free s…" at bounding box center [129, 152] width 145 height 41
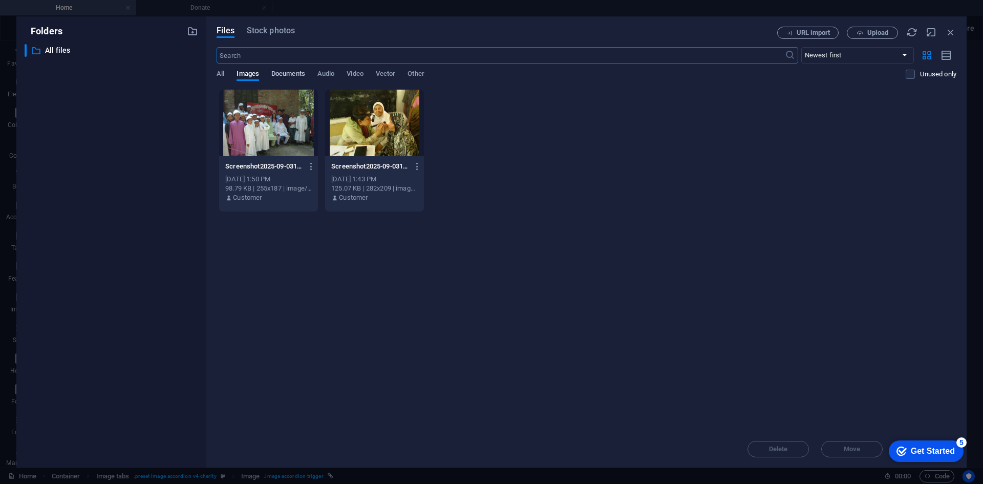
click at [289, 70] on span "Documents" at bounding box center [288, 75] width 34 height 14
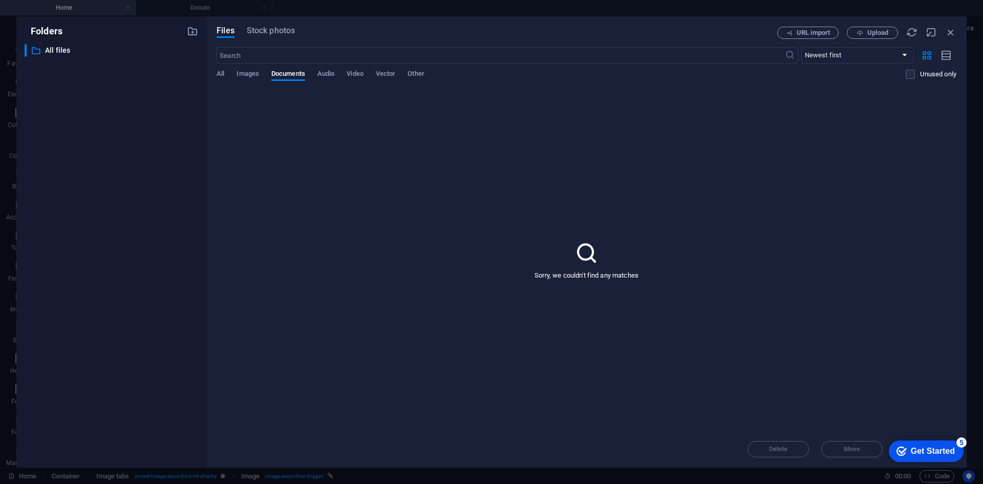
click at [221, 67] on div "​ Newest first Oldest first Name (A-Z) Name (Z-A) Size (0-9) Size (9-0) Resolut…" at bounding box center [587, 68] width 740 height 42
click at [219, 70] on span "All" at bounding box center [221, 75] width 8 height 14
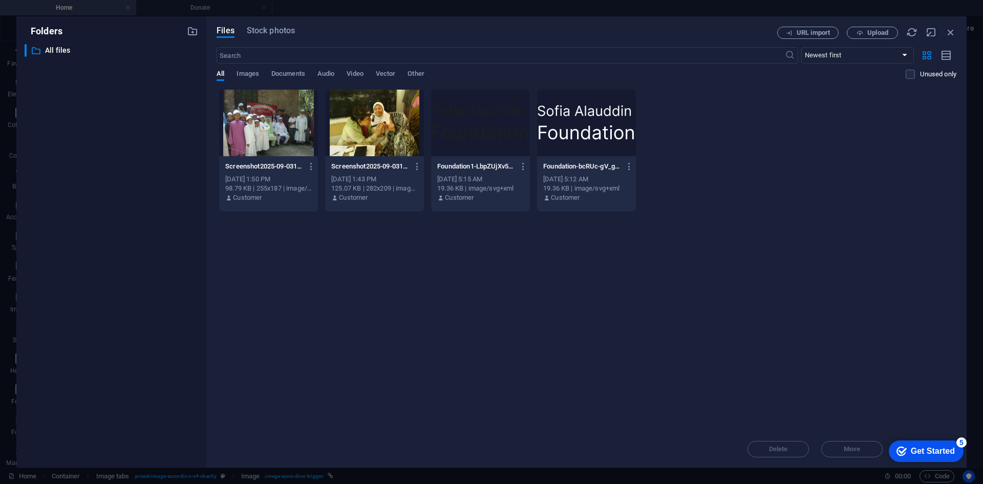
click at [572, 121] on div at bounding box center [586, 123] width 99 height 67
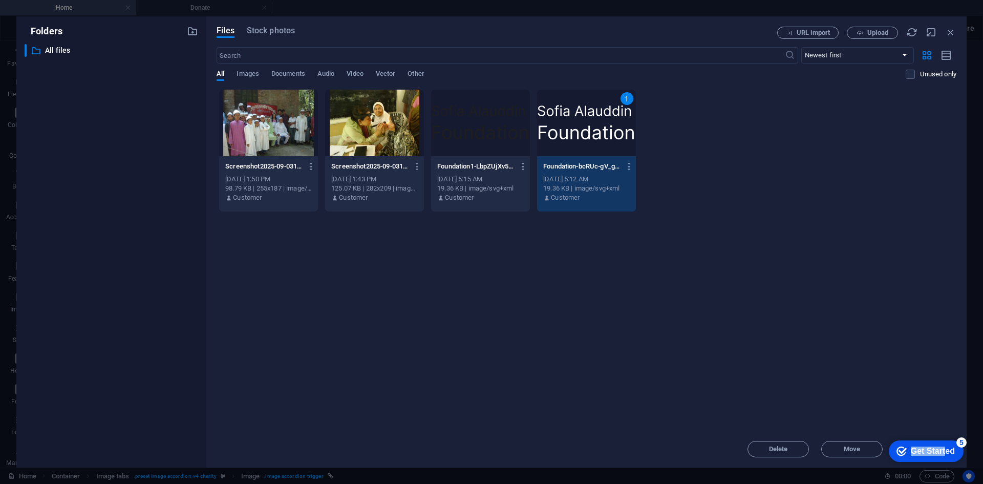
drag, startPoint x: 947, startPoint y: 445, endPoint x: 896, endPoint y: 329, distance: 127.2
click html "checkmark Get Started 5 First Steps in the Editor Let's guide you through the t…"
click at [577, 135] on div "1" at bounding box center [586, 123] width 99 height 67
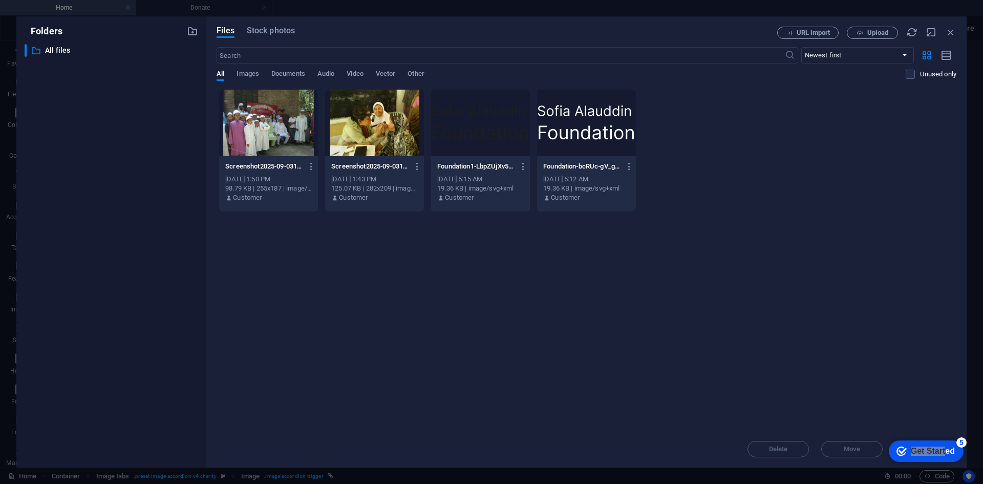
click at [577, 135] on div at bounding box center [586, 123] width 99 height 67
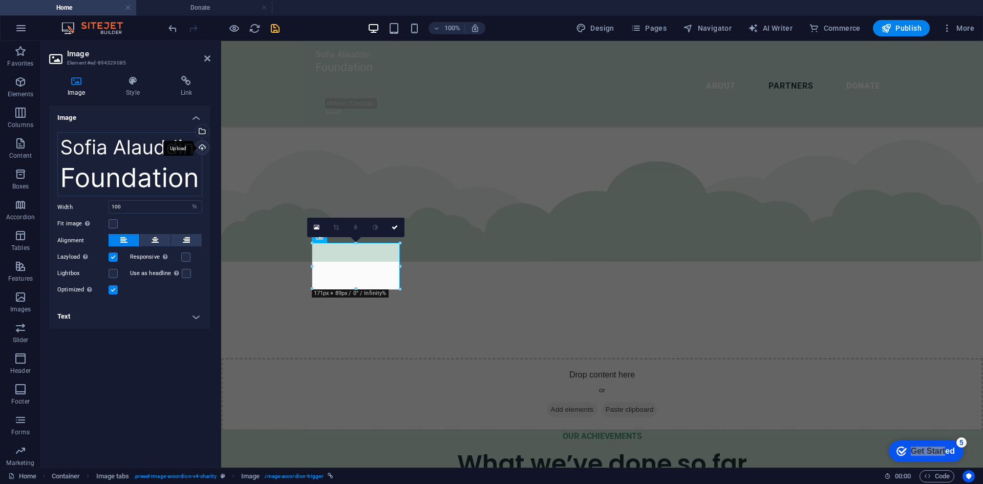
click at [202, 149] on div "Upload" at bounding box center [200, 148] width 15 height 15
click at [149, 160] on div "Drag files here, click to choose files or select files from Files or our free s…" at bounding box center [129, 164] width 145 height 64
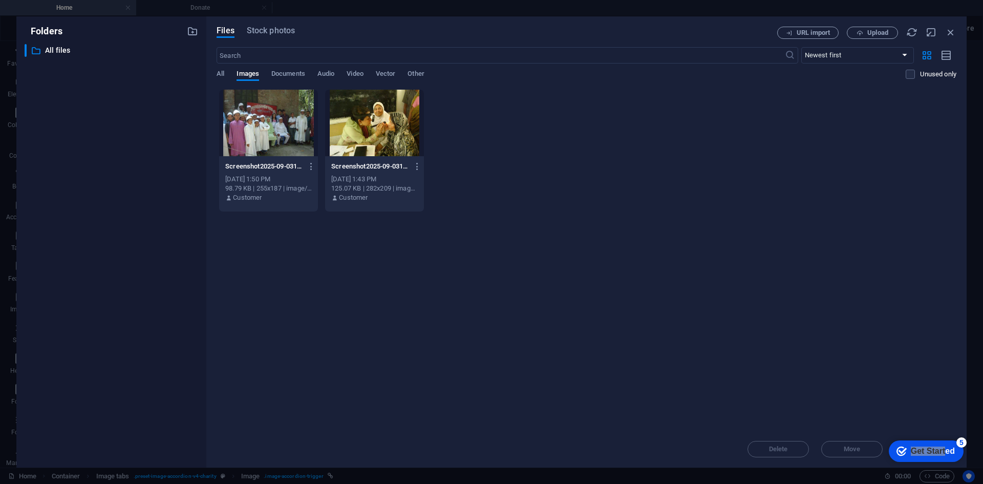
click at [226, 73] on div "All Images Documents Audio Video Vector Other" at bounding box center [561, 79] width 689 height 19
click at [217, 70] on span "All" at bounding box center [221, 75] width 8 height 14
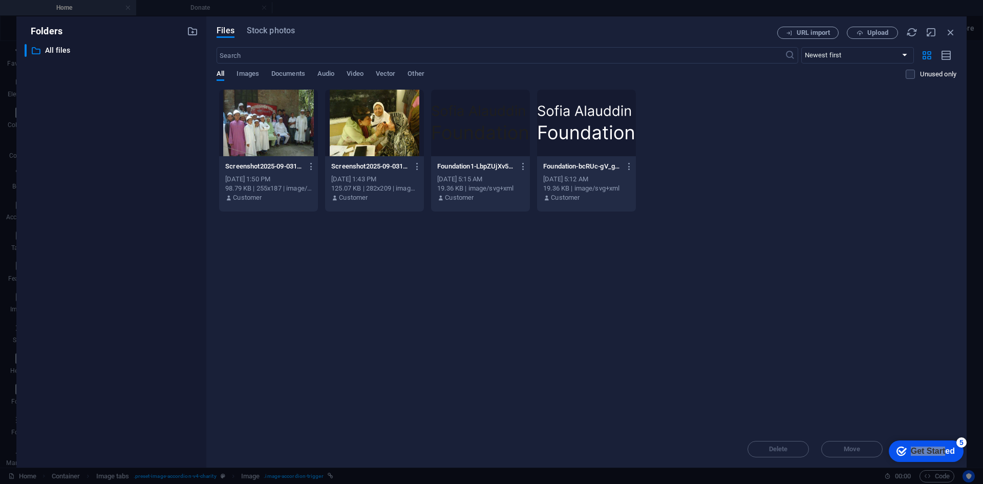
click at [486, 125] on div at bounding box center [480, 123] width 99 height 67
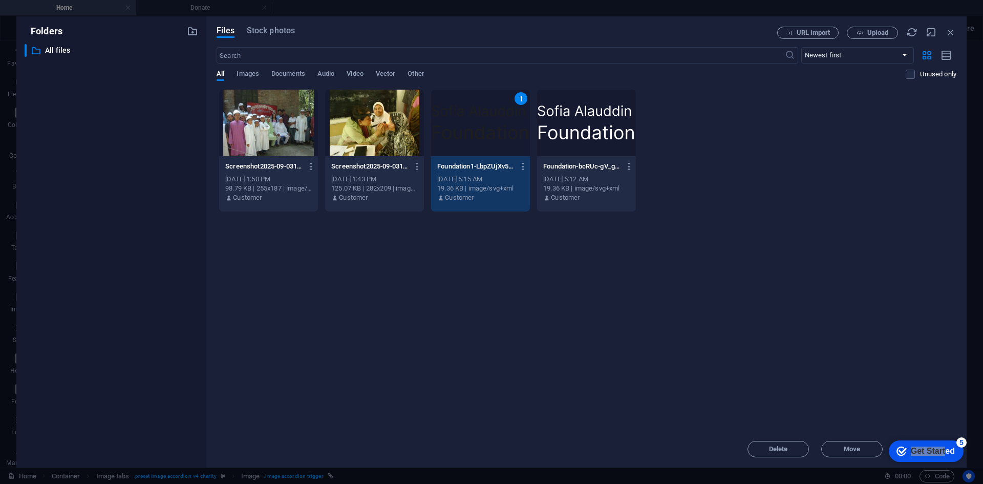
click at [484, 124] on div "1" at bounding box center [480, 123] width 99 height 67
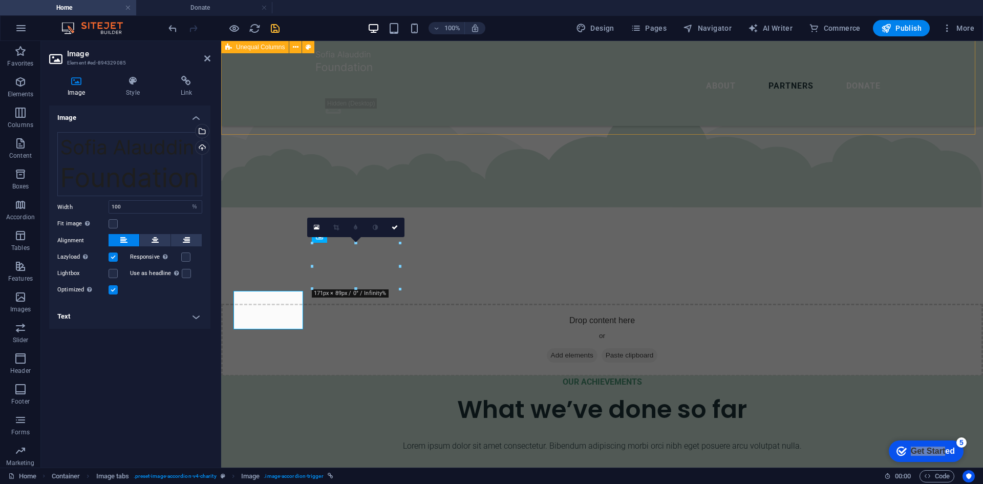
scroll to position [2105, 0]
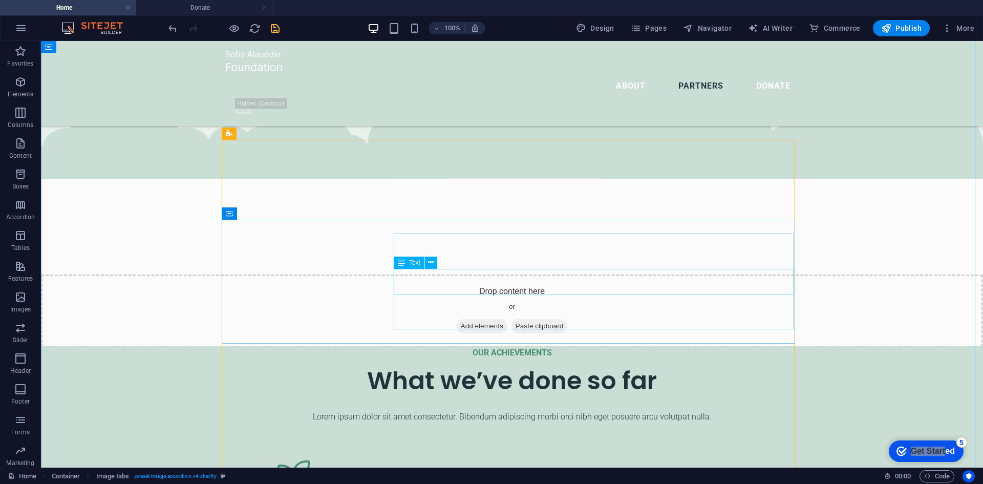
scroll to position [2259, 0]
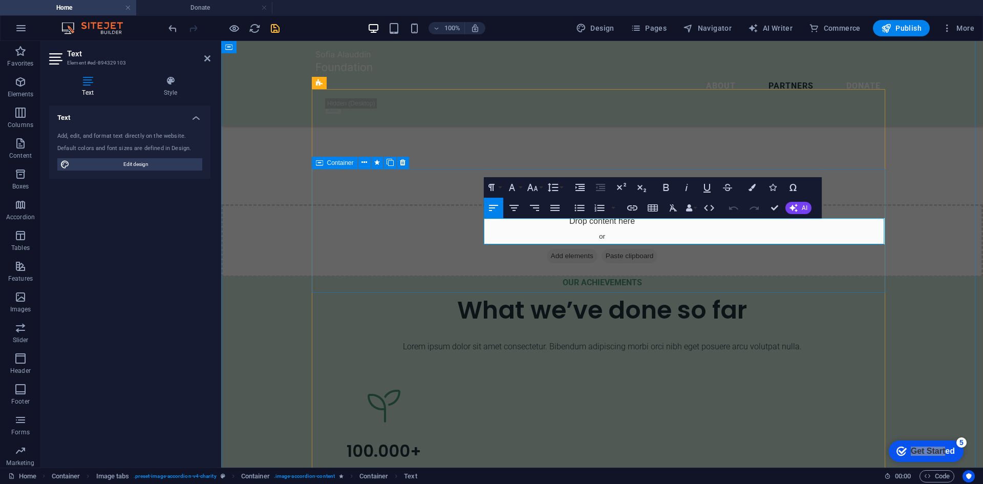
drag, startPoint x: 857, startPoint y: 237, endPoint x: 481, endPoint y: 220, distance: 376.6
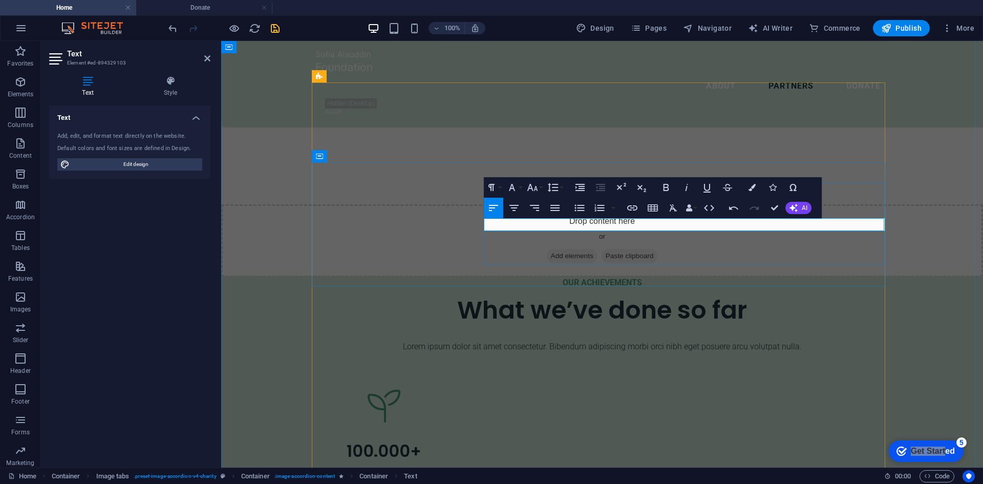
scroll to position [2266, 0]
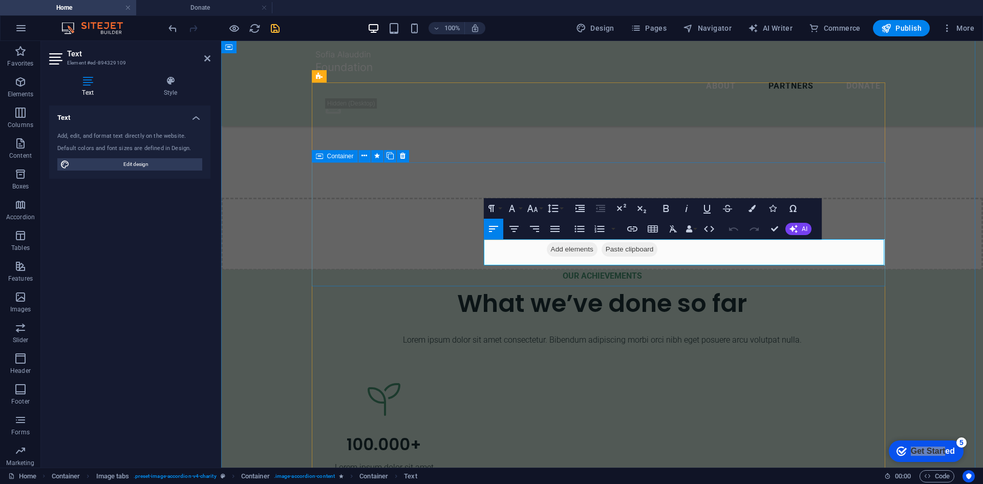
drag, startPoint x: 512, startPoint y: 260, endPoint x: 471, endPoint y: 239, distance: 46.0
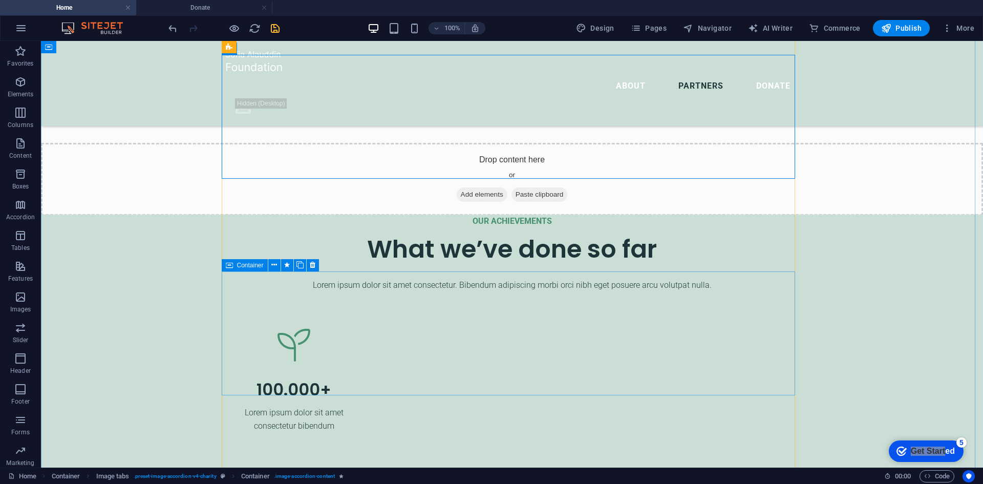
scroll to position [2375, 0]
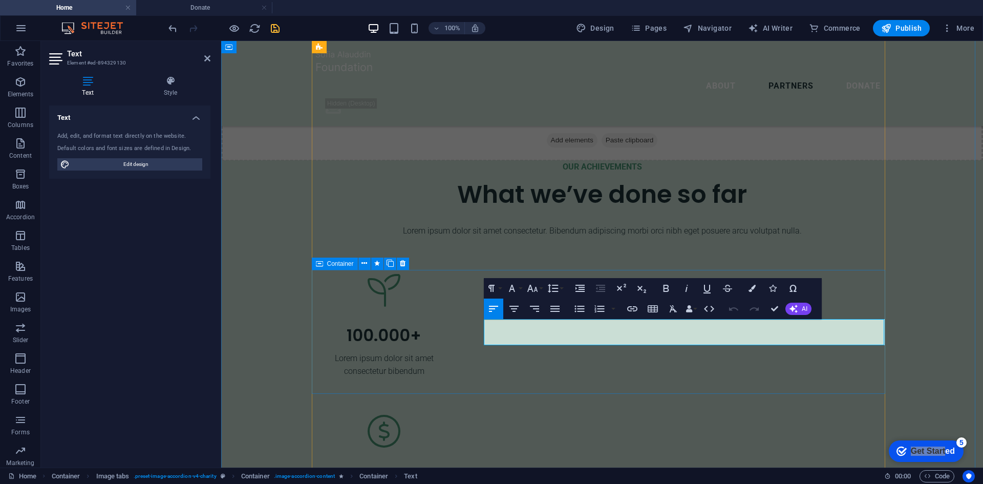
drag, startPoint x: 856, startPoint y: 341, endPoint x: 480, endPoint y: 324, distance: 377.1
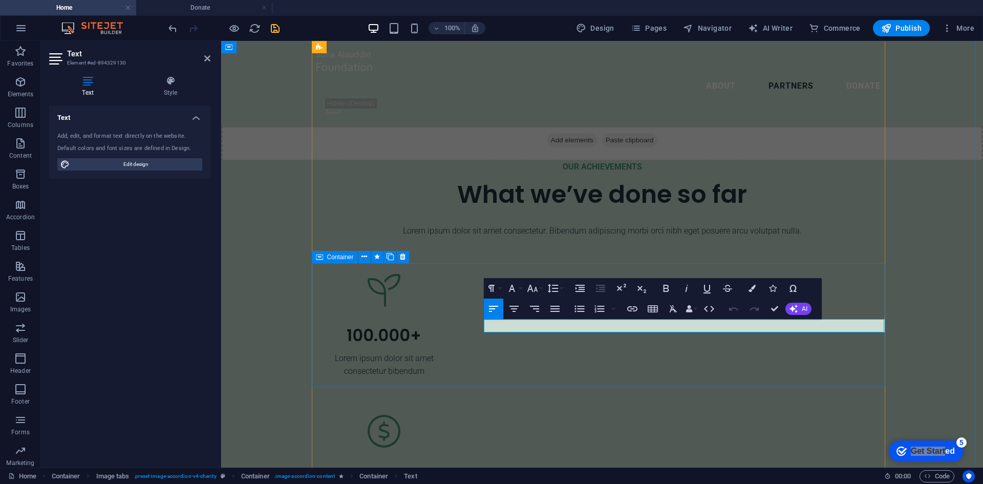
scroll to position [2381, 0]
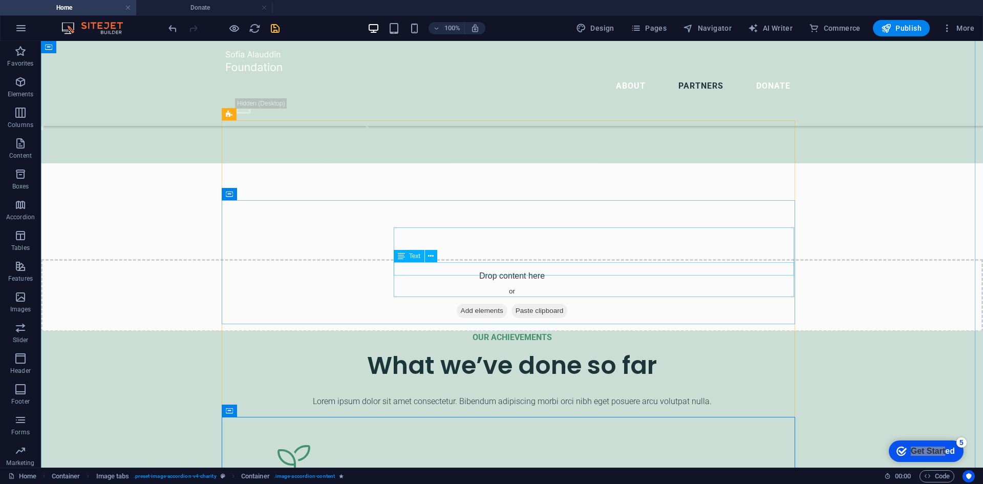
scroll to position [2228, 0]
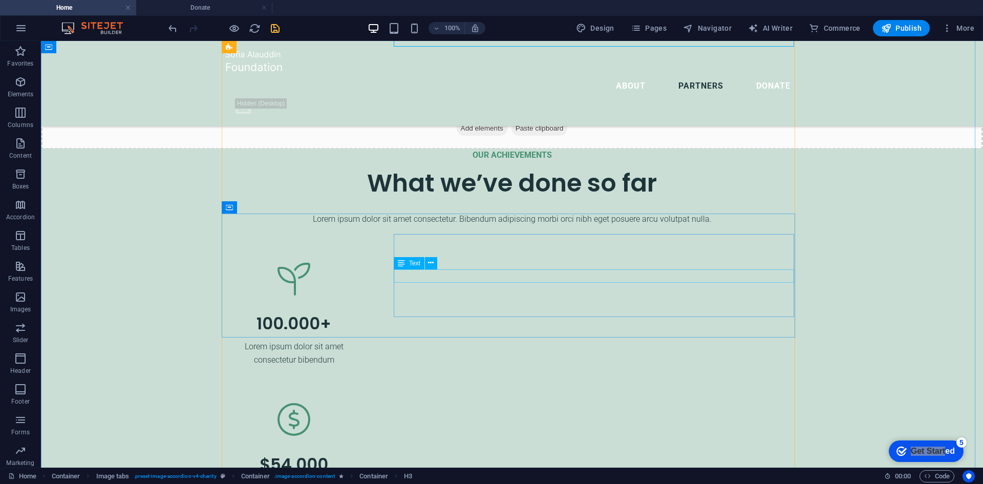
scroll to position [2432, 0]
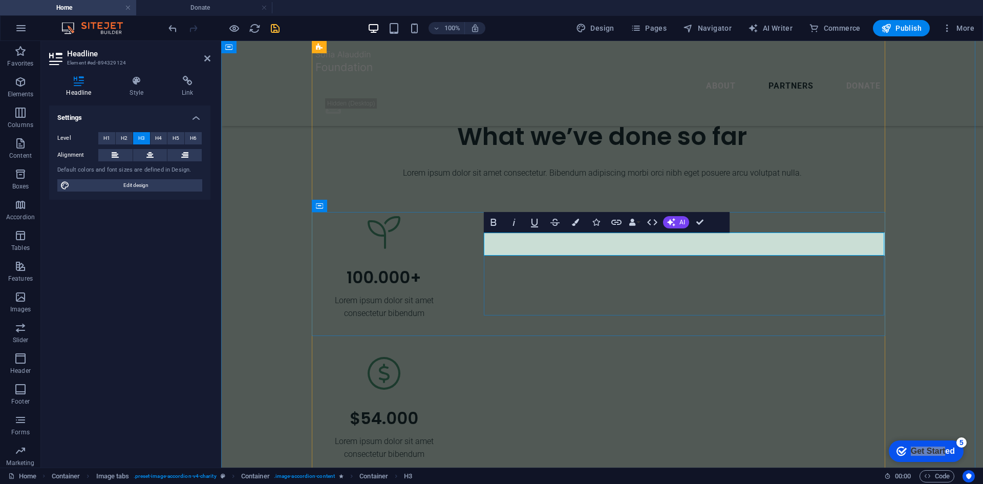
drag, startPoint x: 701, startPoint y: 226, endPoint x: 660, endPoint y: 187, distance: 56.5
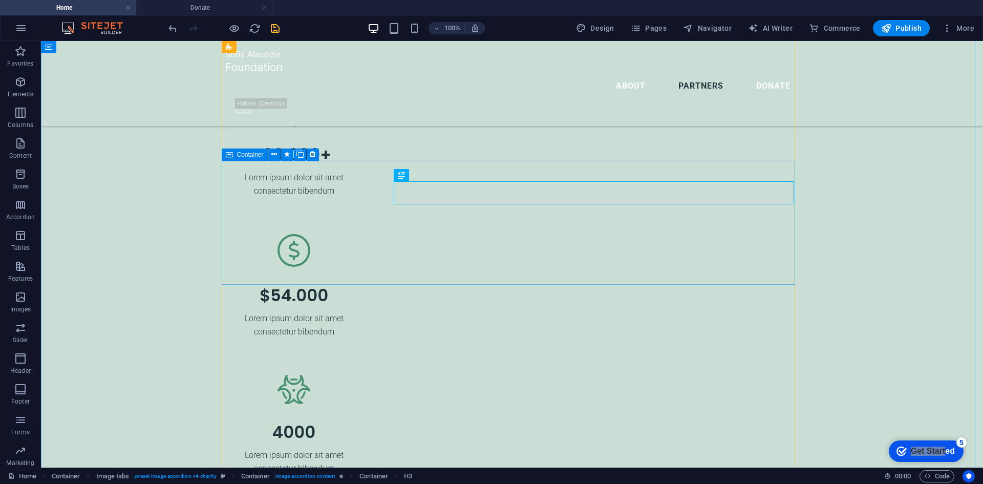
scroll to position [2637, 0]
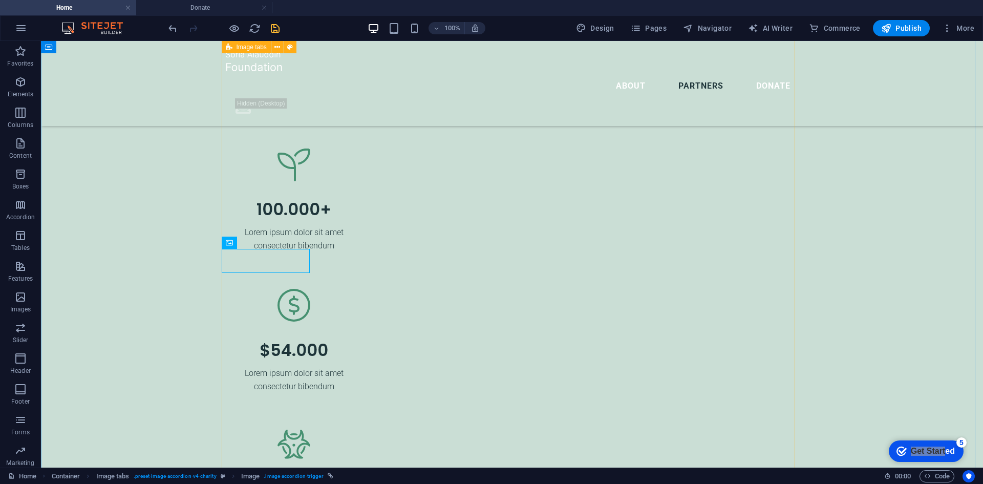
scroll to position [2535, 0]
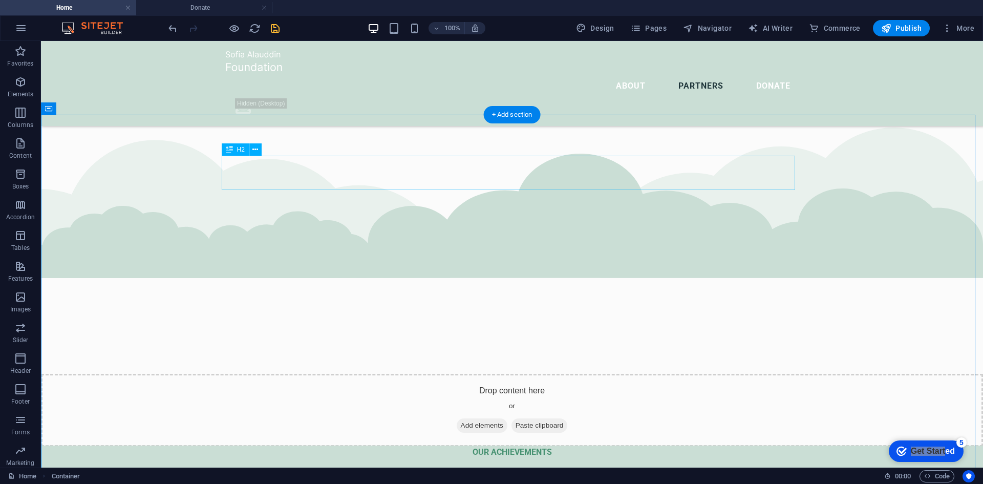
scroll to position [2074, 0]
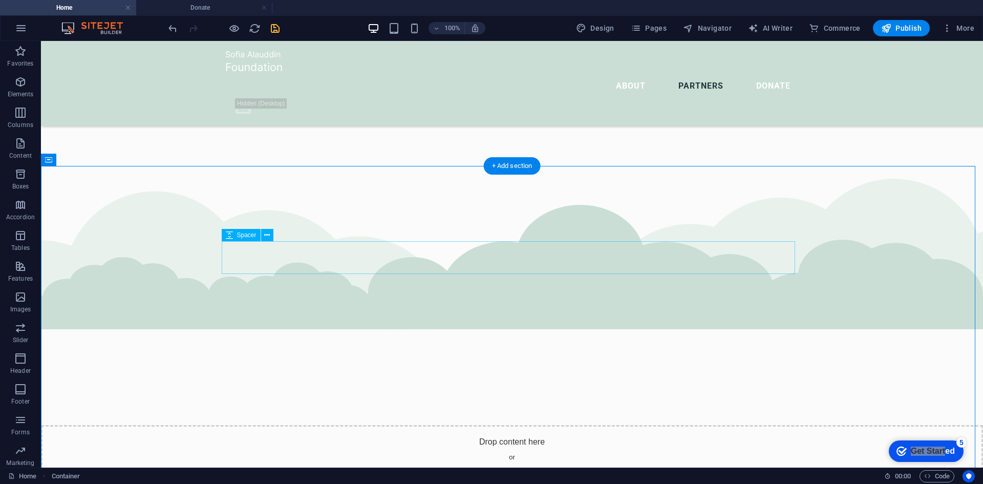
click at [275, 269] on icon at bounding box center [277, 268] width 6 height 11
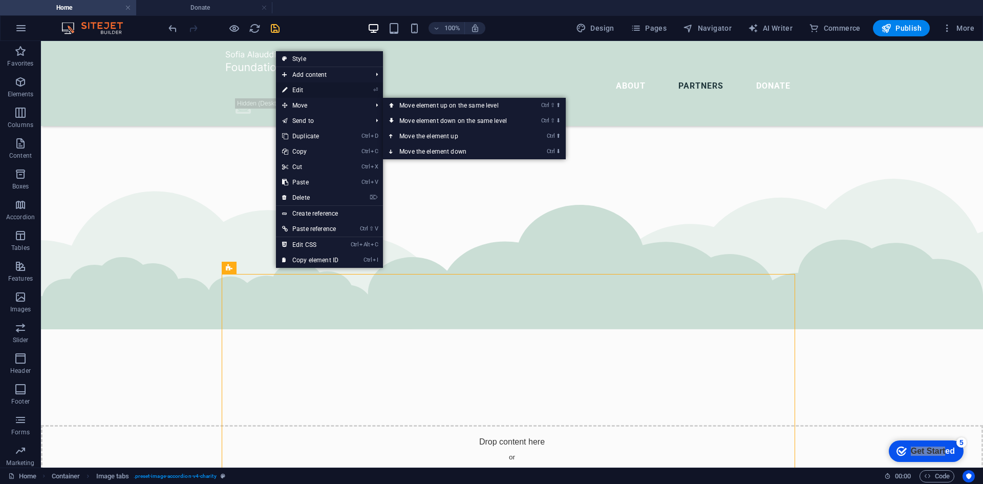
click at [308, 85] on link "⏎ Edit" at bounding box center [310, 89] width 69 height 15
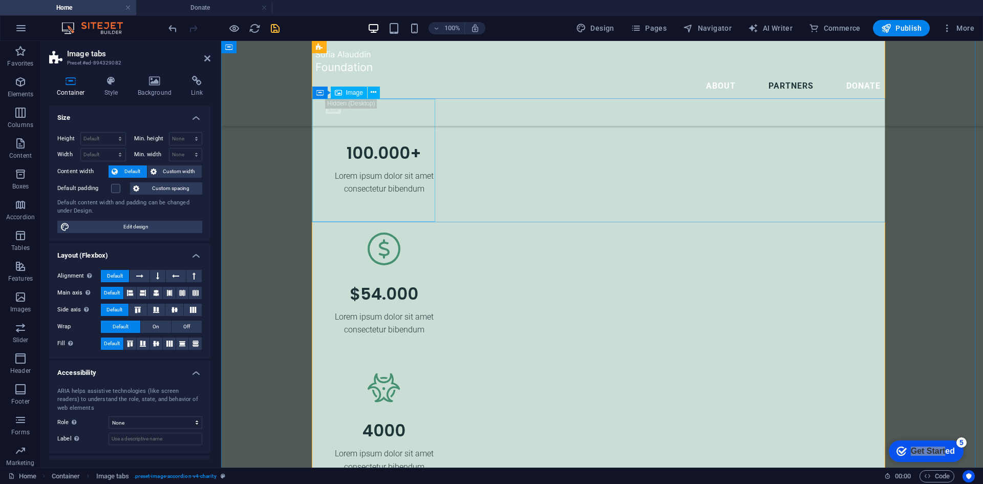
scroll to position [2586, 0]
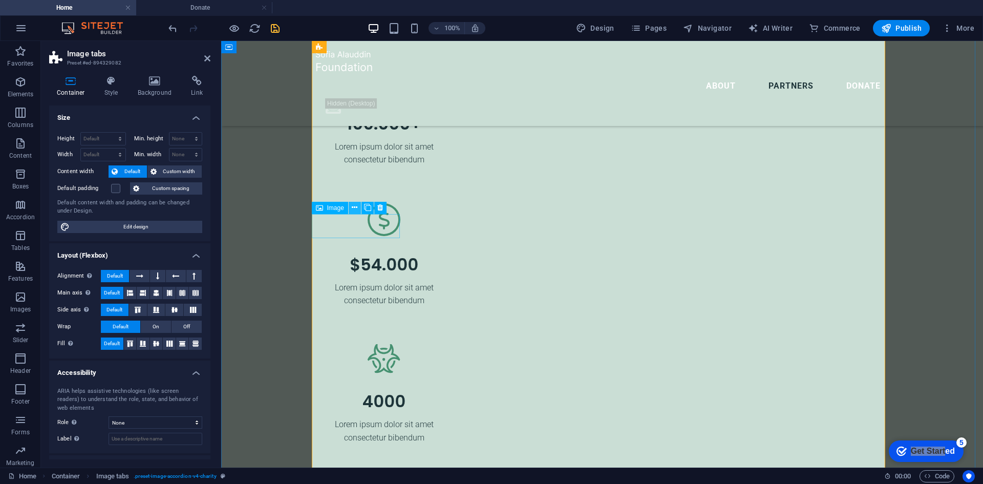
click at [354, 206] on icon at bounding box center [355, 207] width 6 height 11
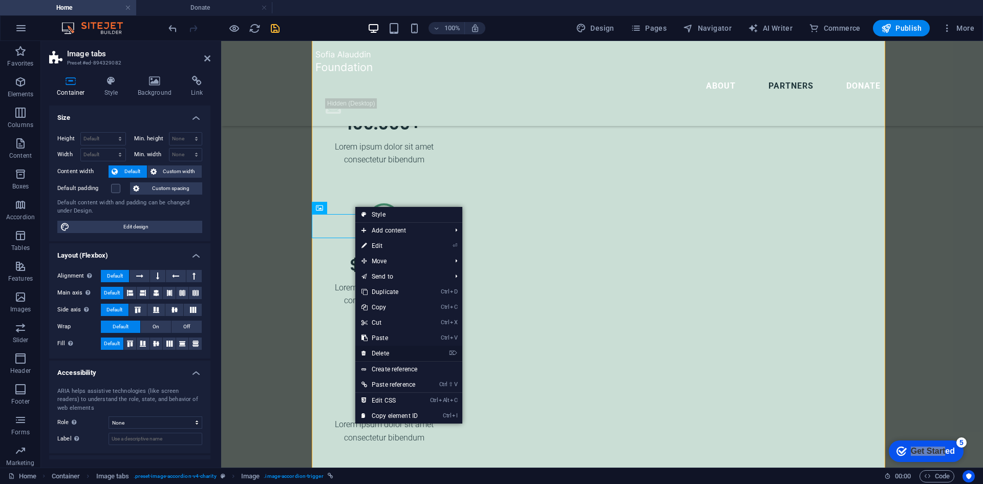
click at [379, 354] on link "⌦ Delete" at bounding box center [389, 353] width 69 height 15
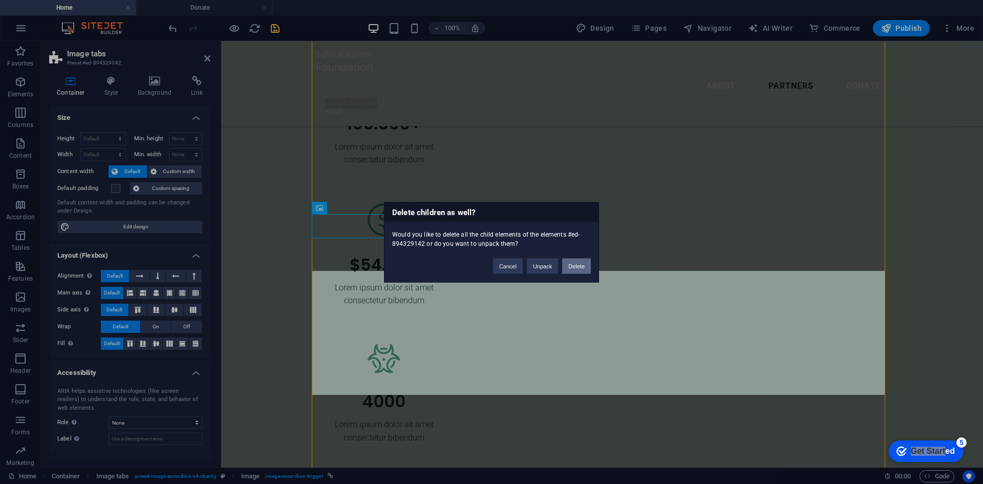
click at [573, 265] on button "Delete" at bounding box center [576, 265] width 29 height 15
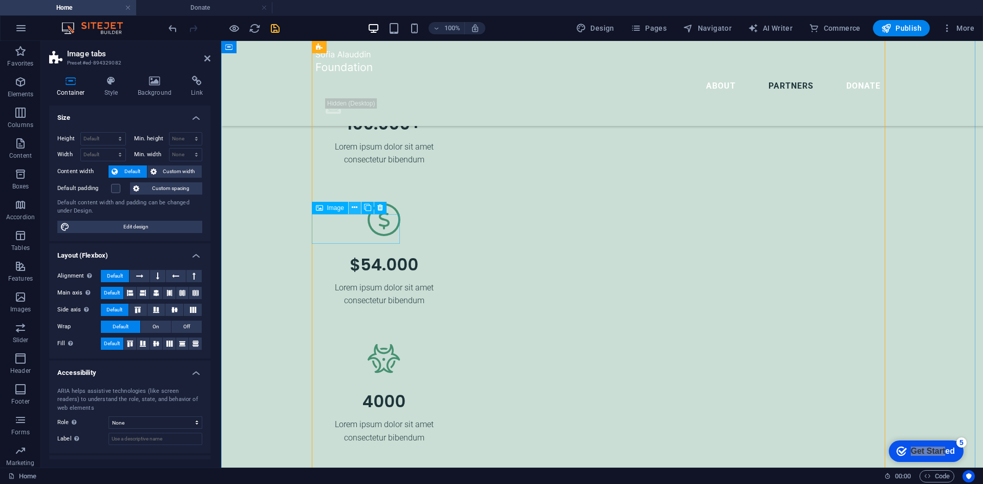
click at [353, 207] on icon at bounding box center [355, 207] width 6 height 11
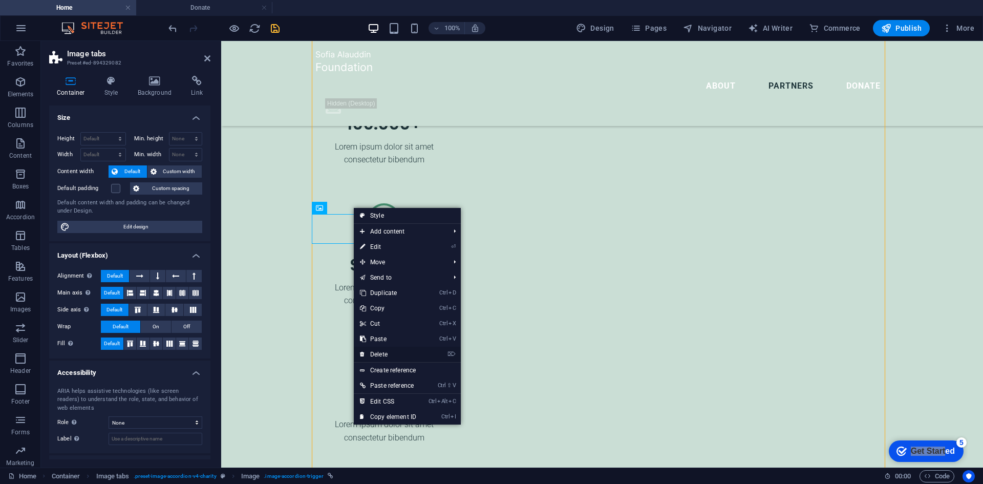
click at [388, 351] on link "⌦ Delete" at bounding box center [388, 354] width 69 height 15
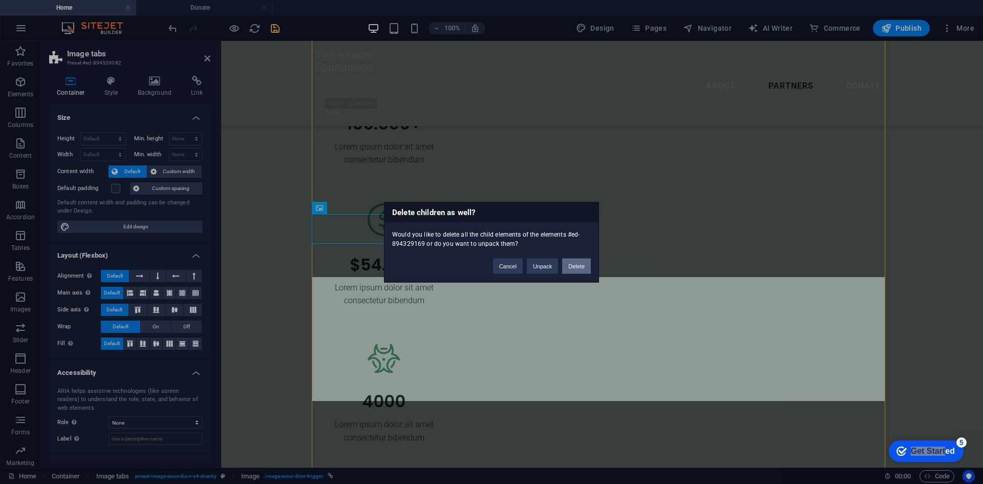
click at [576, 264] on button "Delete" at bounding box center [576, 265] width 29 height 15
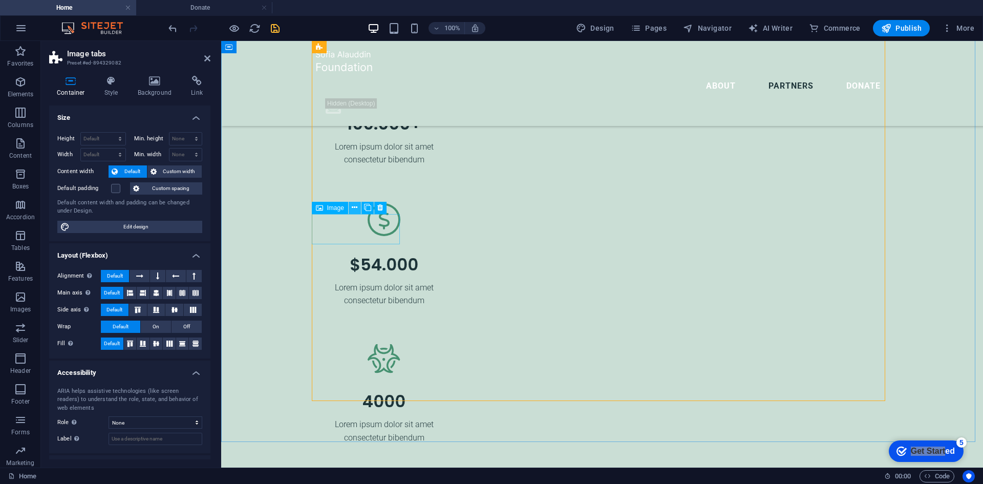
click at [356, 204] on icon at bounding box center [355, 207] width 6 height 11
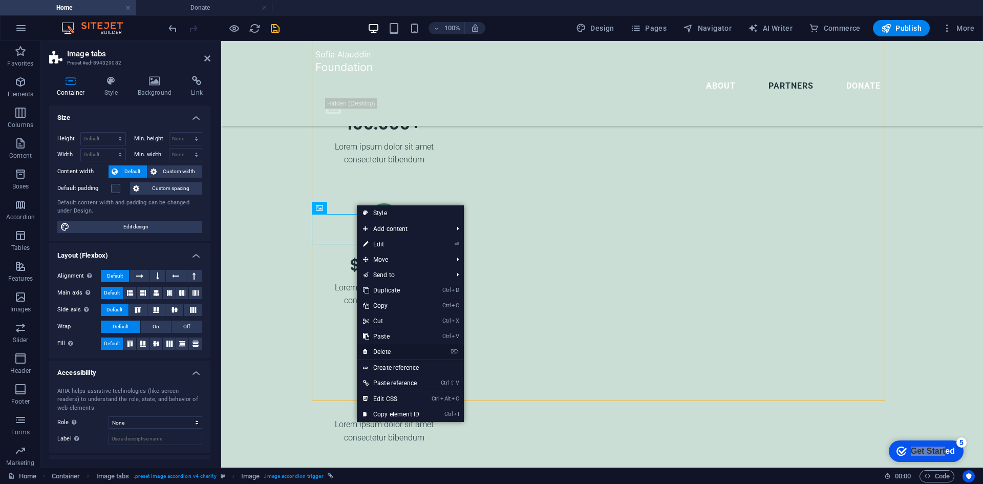
click at [390, 350] on link "⌦ Delete" at bounding box center [391, 351] width 69 height 15
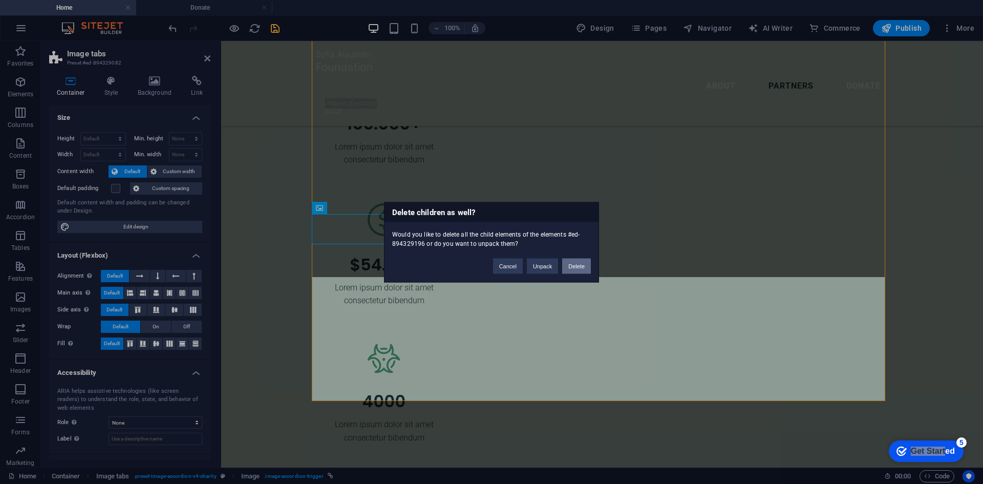
drag, startPoint x: 569, startPoint y: 265, endPoint x: 346, endPoint y: 226, distance: 227.1
click at [569, 265] on button "Delete" at bounding box center [576, 265] width 29 height 15
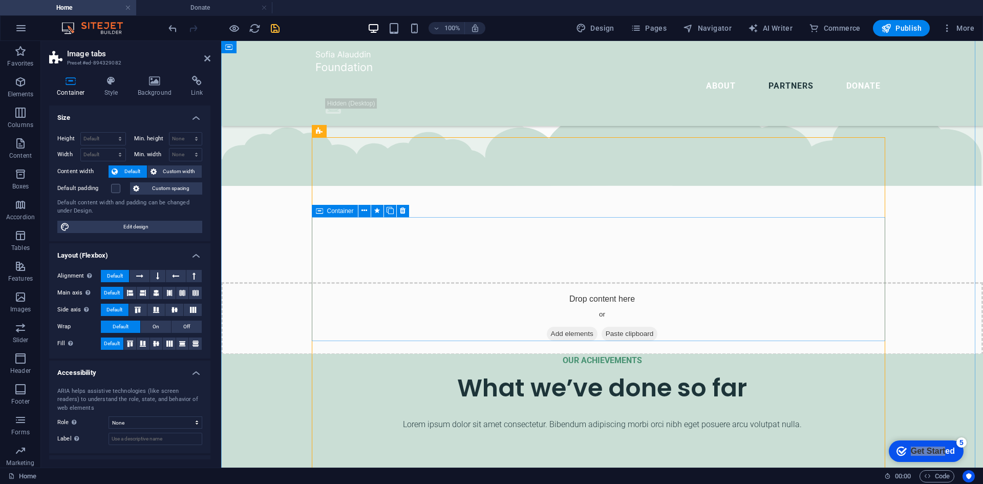
scroll to position [2176, 0]
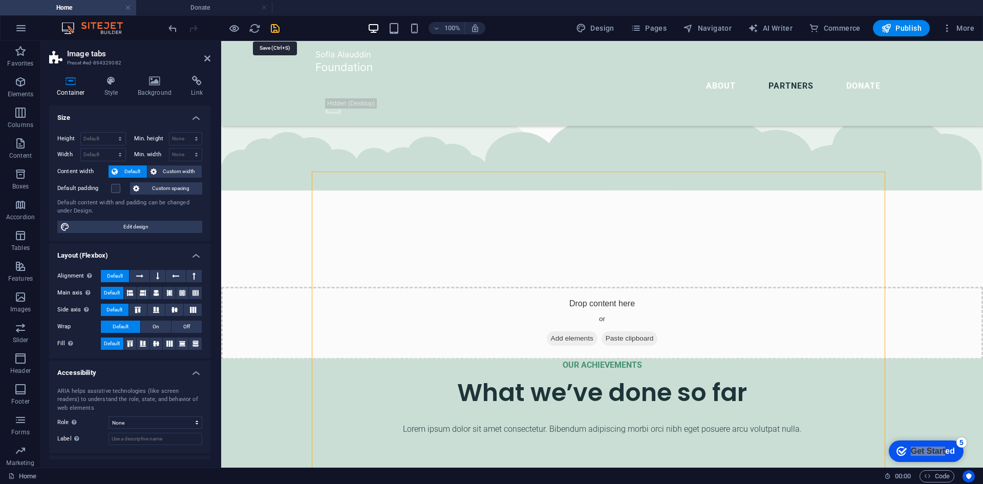
drag, startPoint x: 275, startPoint y: 29, endPoint x: 233, endPoint y: 25, distance: 42.2
click at [275, 29] on icon "save" at bounding box center [275, 29] width 12 height 12
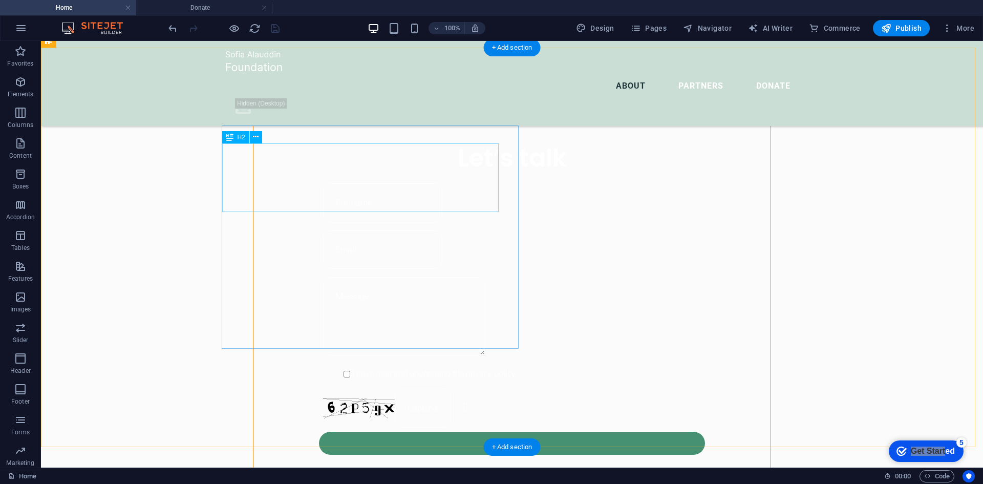
scroll to position [819, 0]
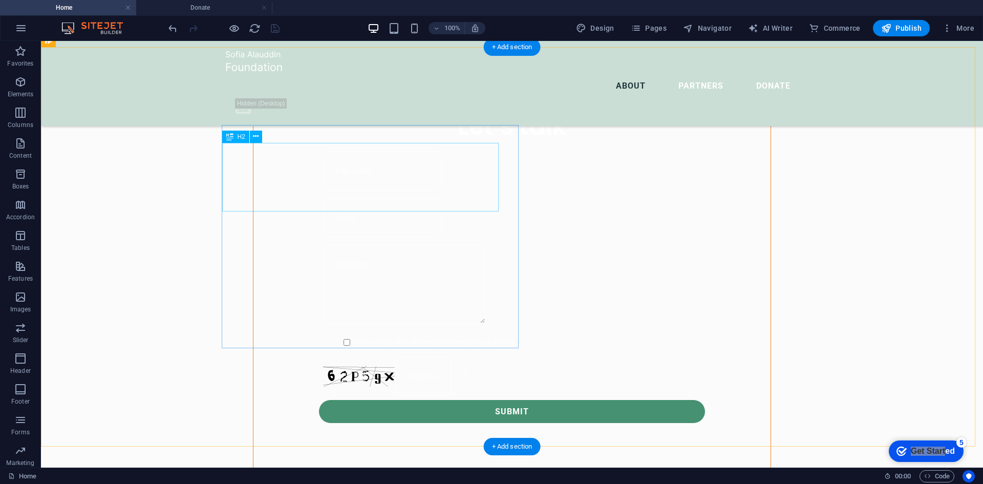
select select "px"
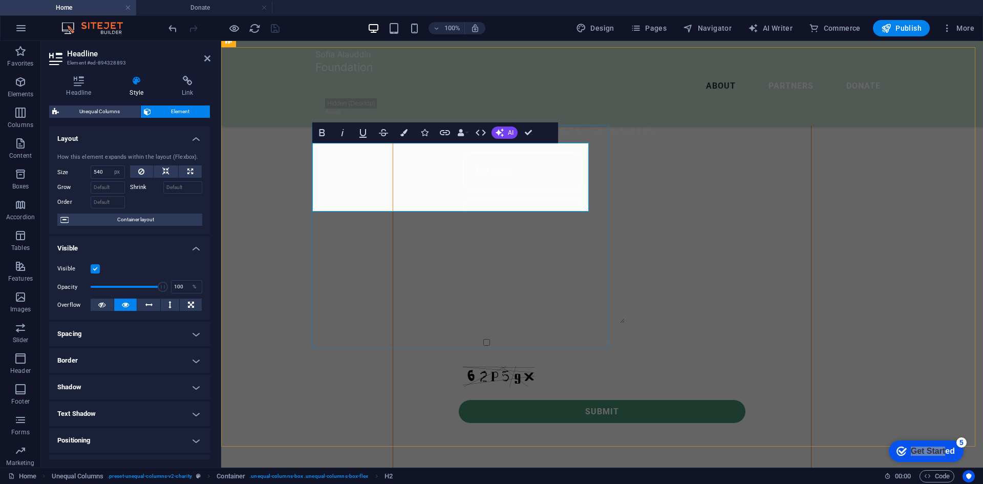
drag, startPoint x: 332, startPoint y: 157, endPoint x: 346, endPoint y: 158, distance: 14.4
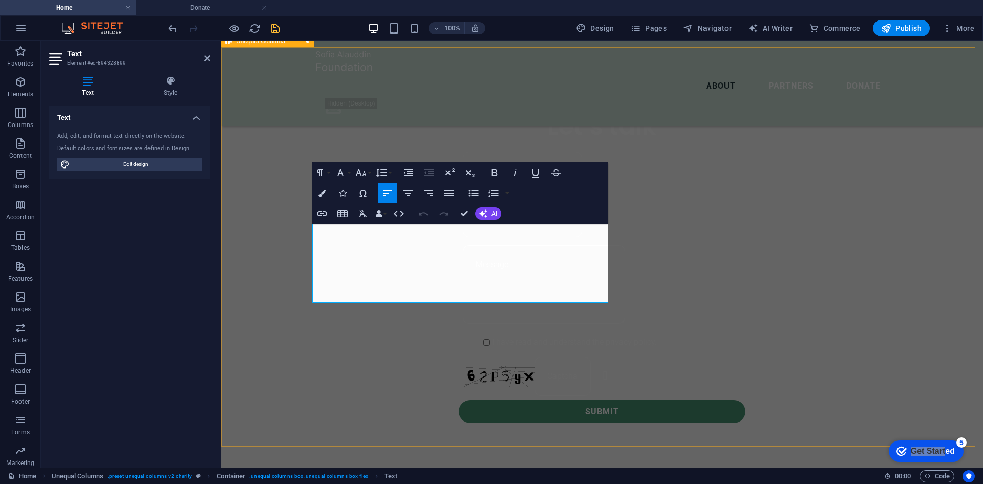
drag, startPoint x: 403, startPoint y: 297, endPoint x: 310, endPoint y: 232, distance: 114.3
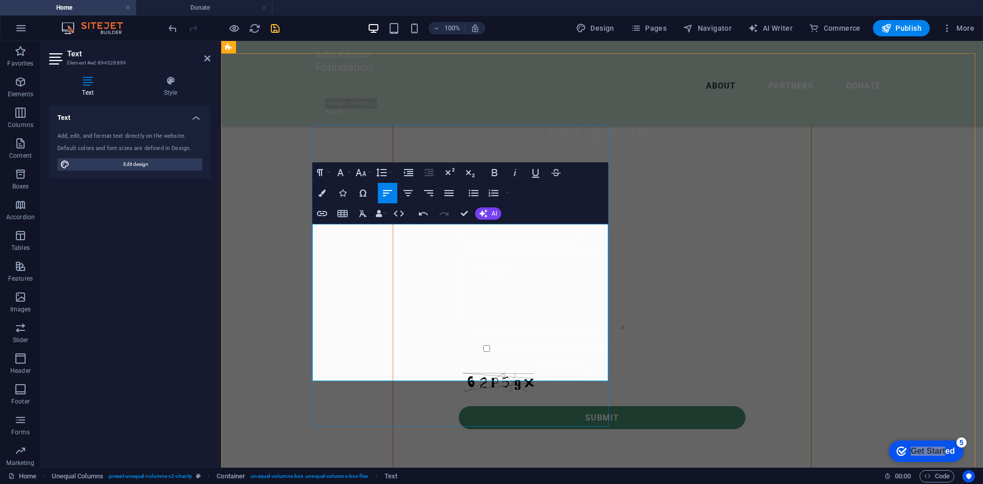
scroll to position [3300, 0]
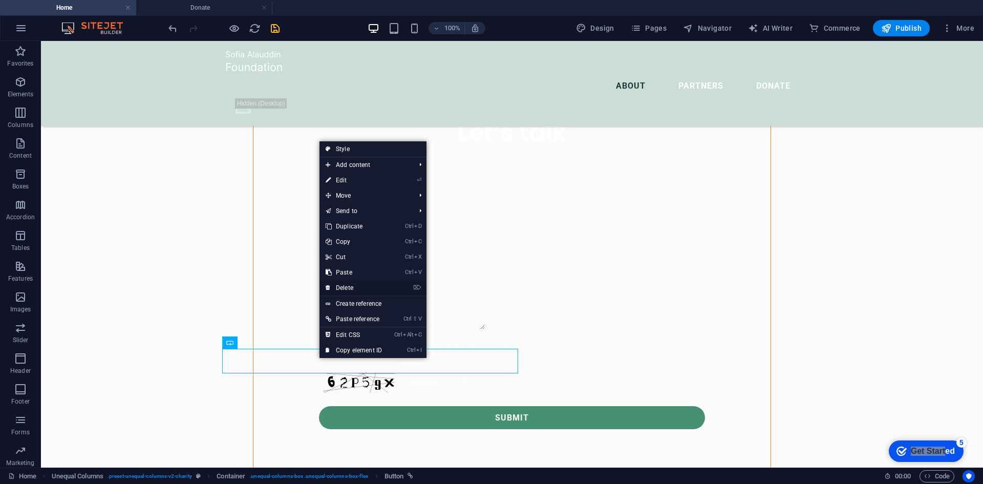
click at [349, 286] on link "⌦ Delete" at bounding box center [353, 287] width 69 height 15
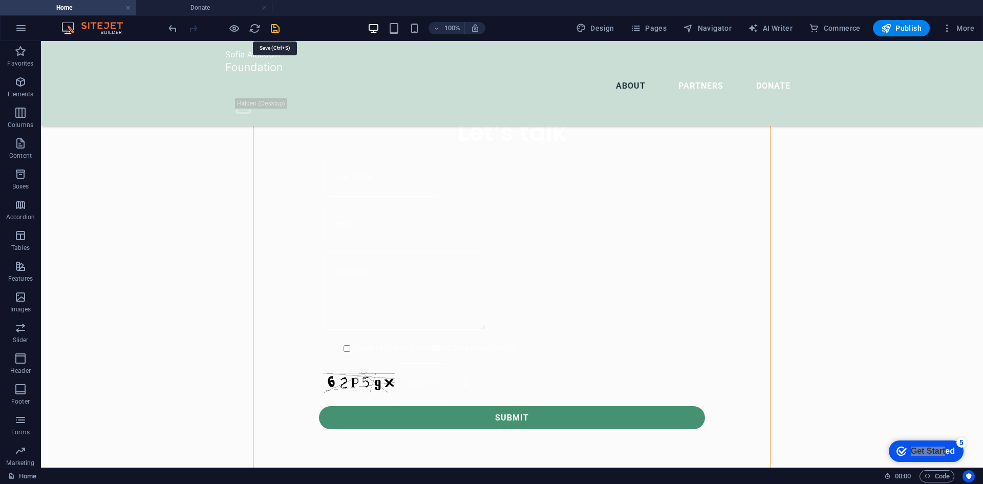
click at [273, 26] on icon "save" at bounding box center [275, 29] width 12 height 12
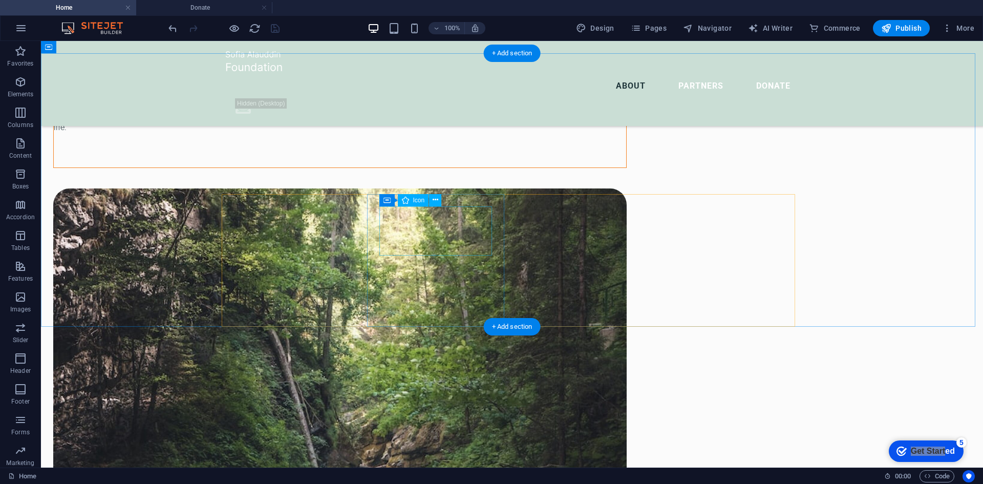
scroll to position [1376, 0]
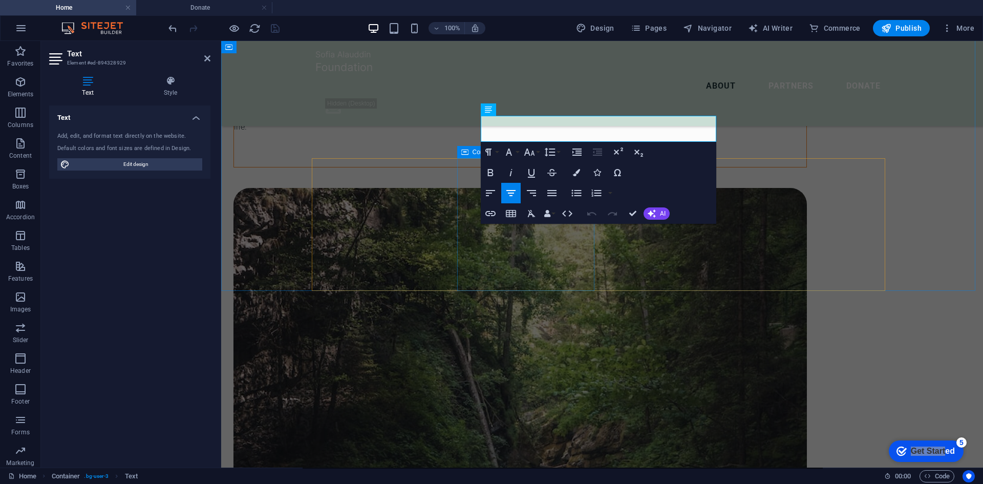
scroll to position [1412, 0]
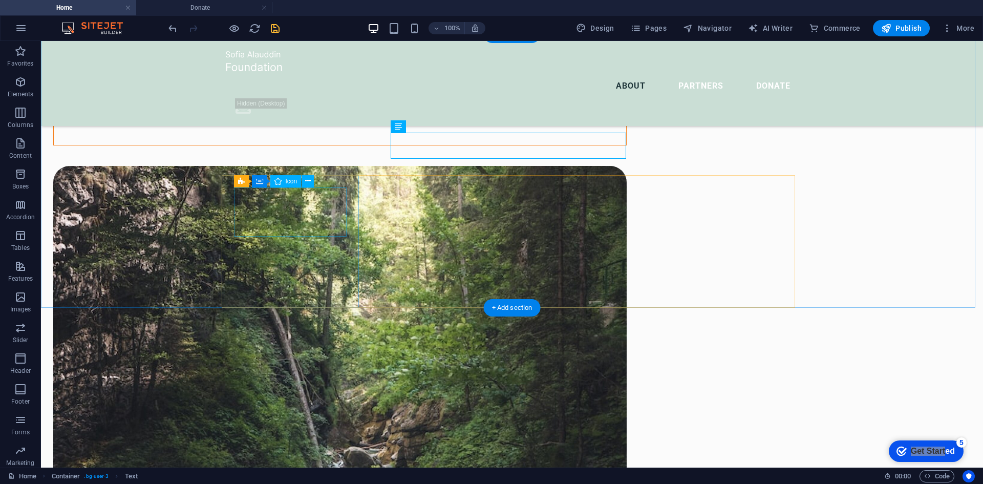
scroll to position [1412, 0]
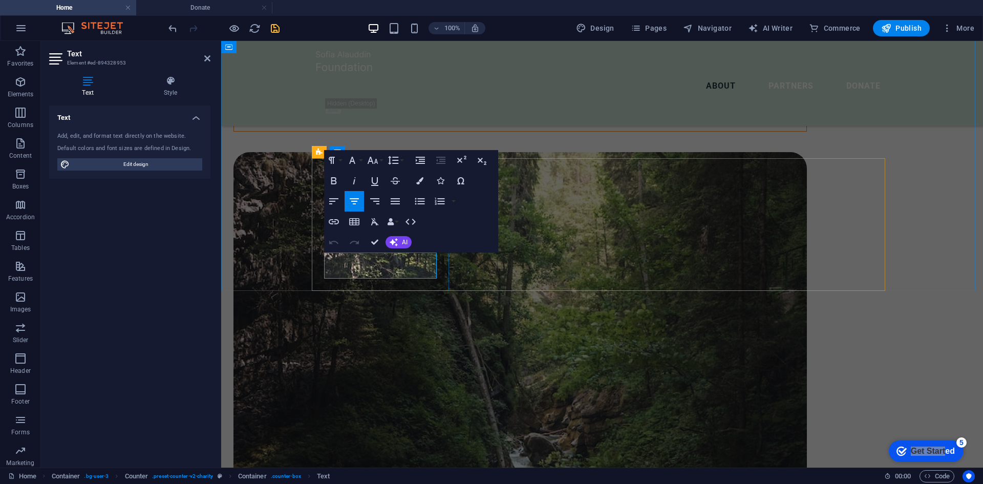
drag, startPoint x: 420, startPoint y: 276, endPoint x: 336, endPoint y: 258, distance: 86.3
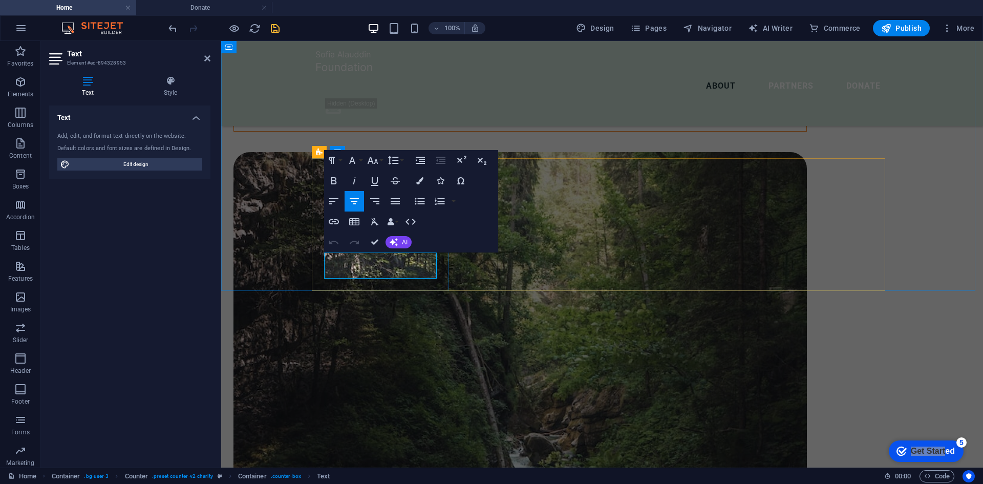
drag, startPoint x: 374, startPoint y: 246, endPoint x: 334, endPoint y: 205, distance: 57.2
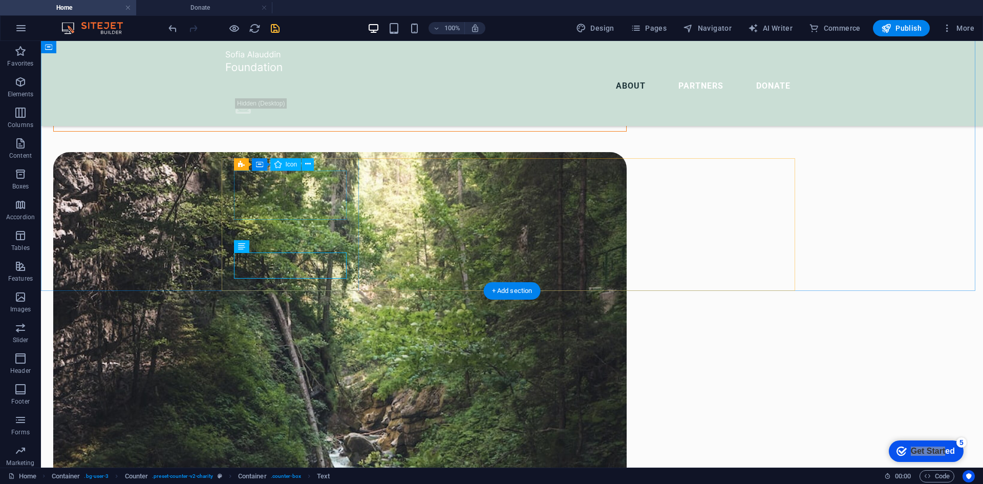
click at [306, 161] on icon at bounding box center [308, 164] width 6 height 11
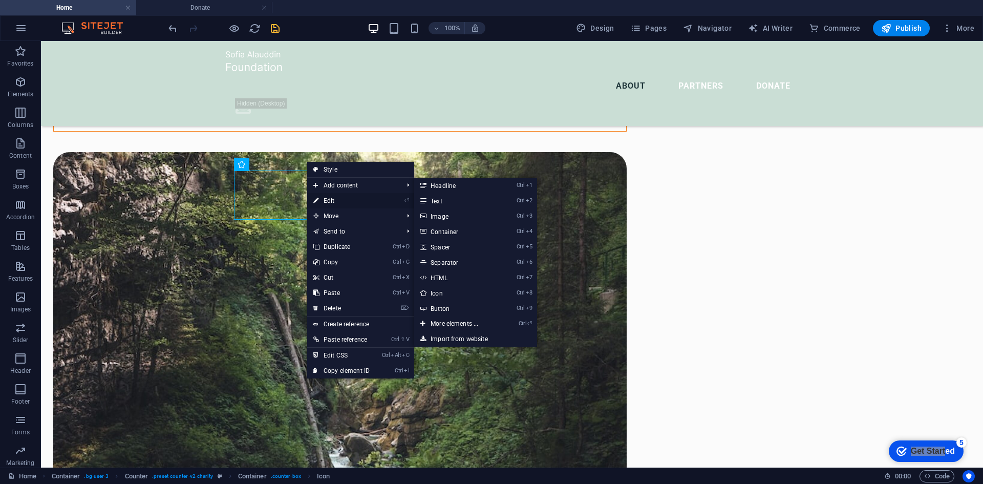
click at [333, 197] on link "⏎ Edit" at bounding box center [341, 200] width 69 height 15
select select "xMidYMid"
select select "px"
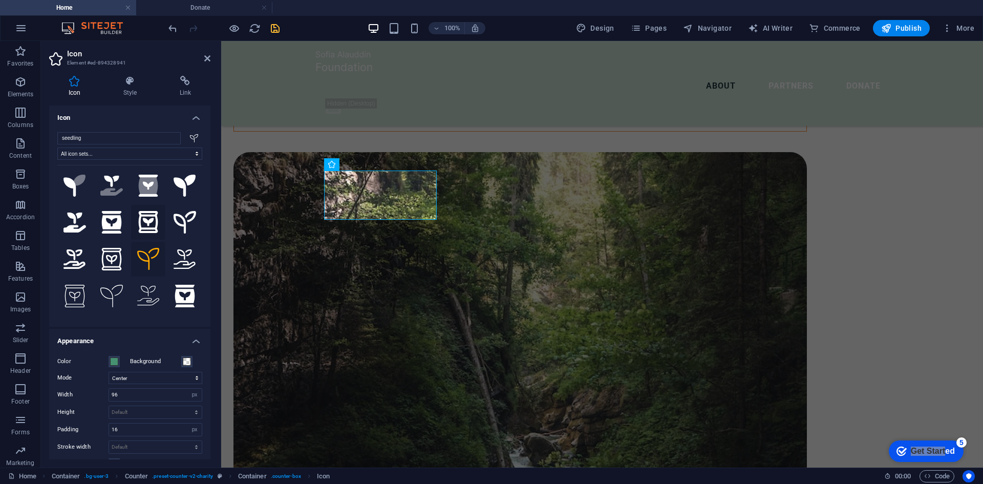
scroll to position [0, 0]
click at [110, 156] on select "All icon sets... IcoFont Ionicons FontAwesome Brands FontAwesome Duotone FontAw…" at bounding box center [129, 153] width 145 height 12
click at [57, 147] on select "All icon sets... IcoFont Ionicons FontAwesome Brands FontAwesome Duotone FontAw…" at bounding box center [129, 153] width 145 height 12
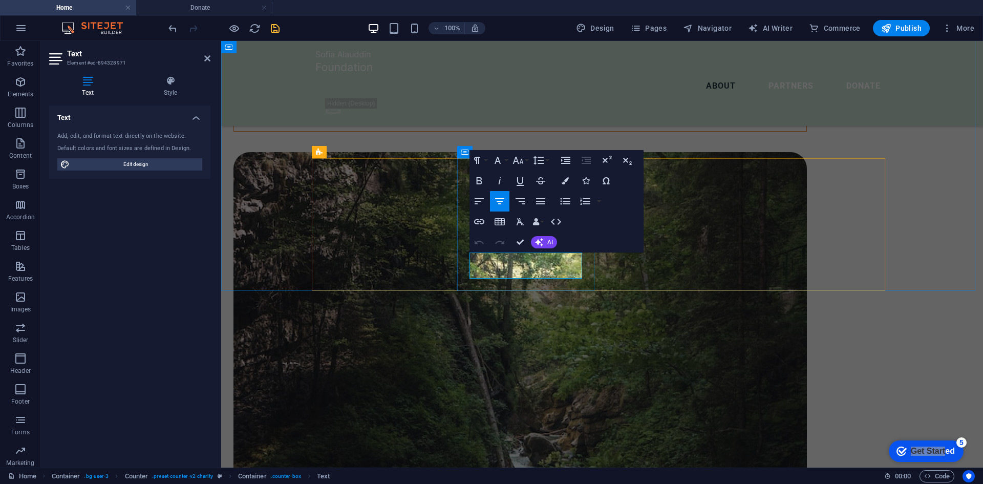
drag, startPoint x: 566, startPoint y: 274, endPoint x: 474, endPoint y: 257, distance: 93.7
drag, startPoint x: 522, startPoint y: 244, endPoint x: 521, endPoint y: 266, distance: 22.5
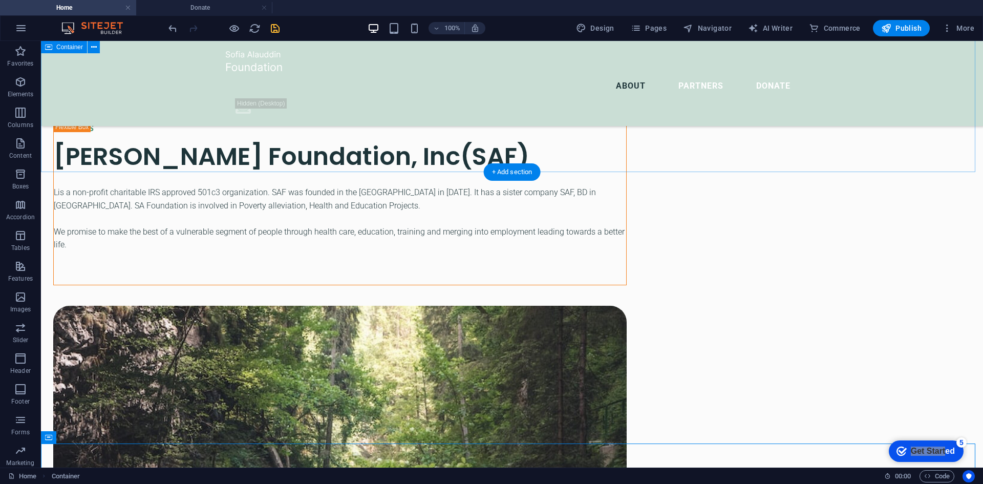
scroll to position [1207, 0]
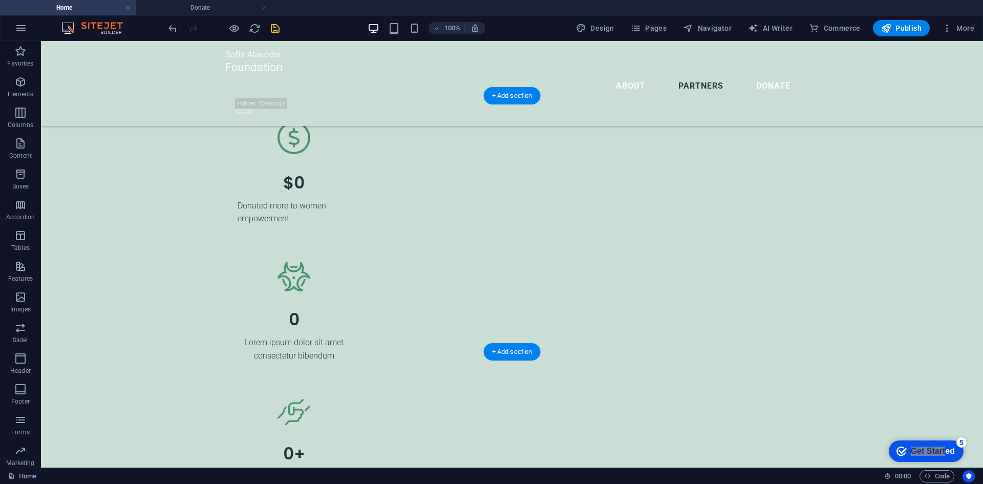
scroll to position [2812, 0]
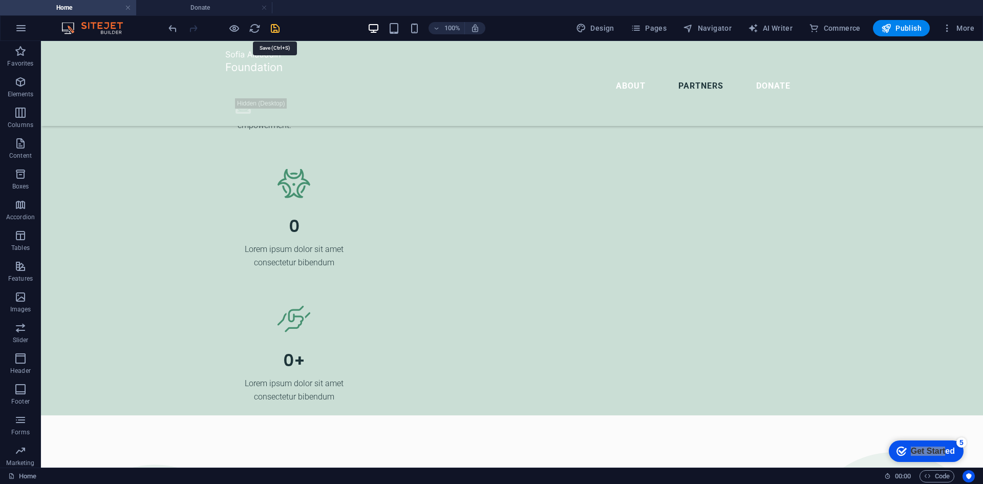
click at [277, 32] on icon "save" at bounding box center [275, 29] width 12 height 12
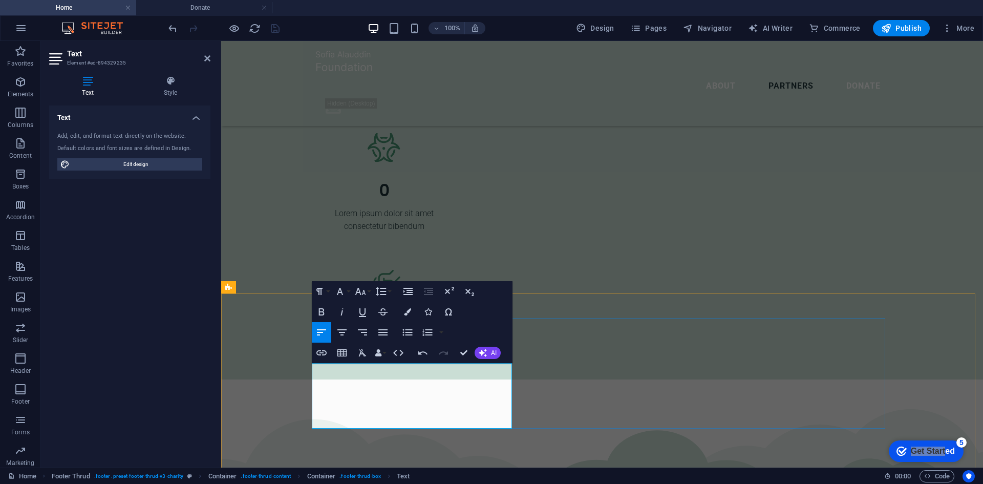
scroll to position [353, 1]
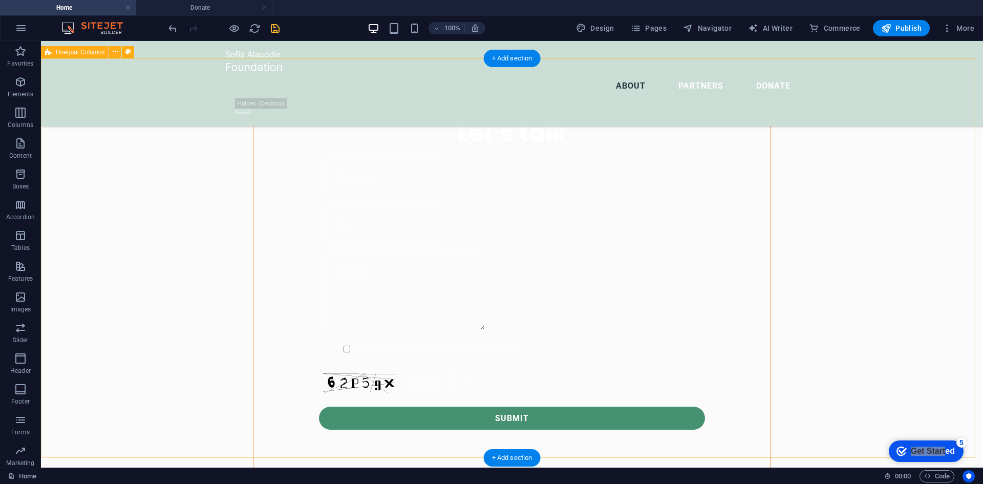
scroll to position [815, 0]
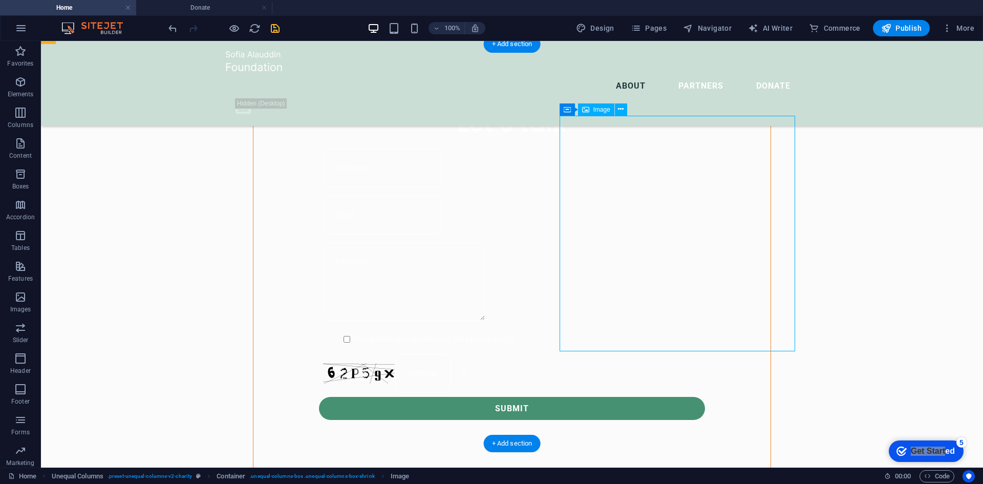
select select "%"
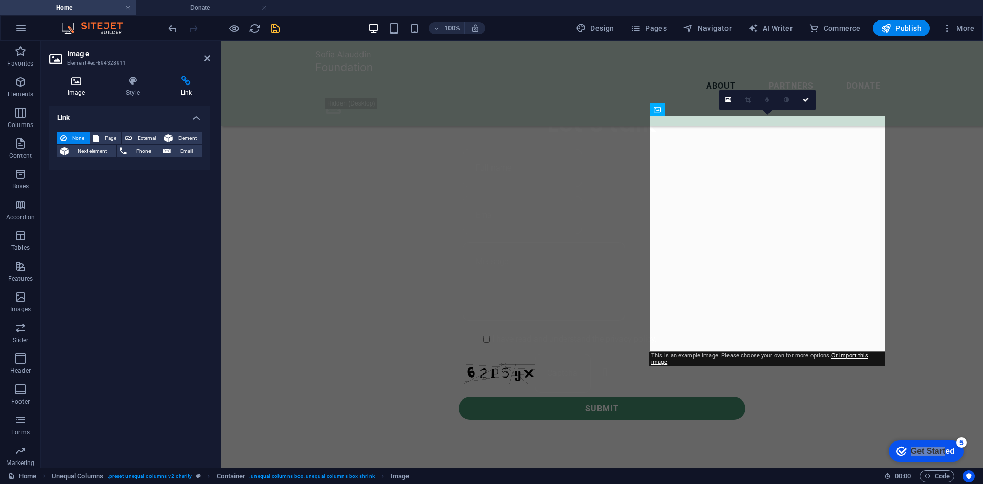
click at [84, 80] on icon at bounding box center [76, 81] width 54 height 10
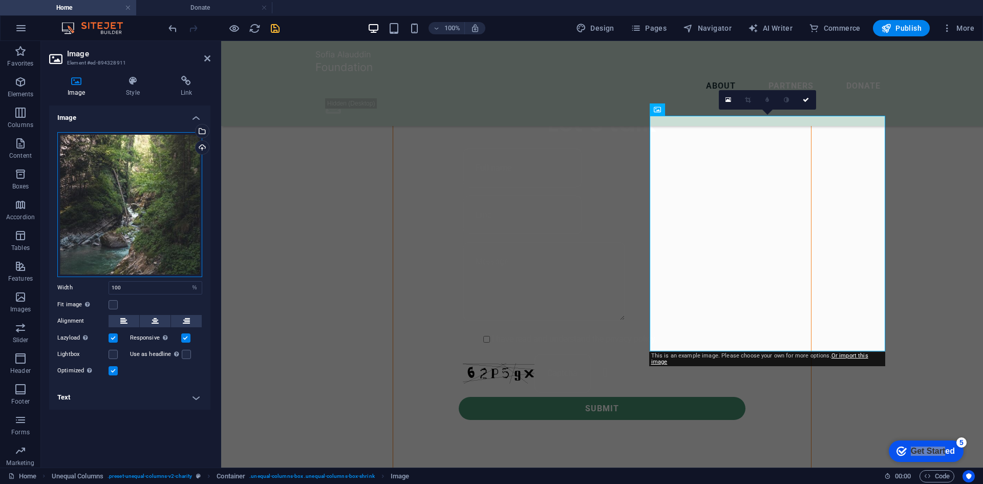
click at [175, 159] on div "Drag files here, click to choose files or select files from Files or our free s…" at bounding box center [129, 204] width 145 height 145
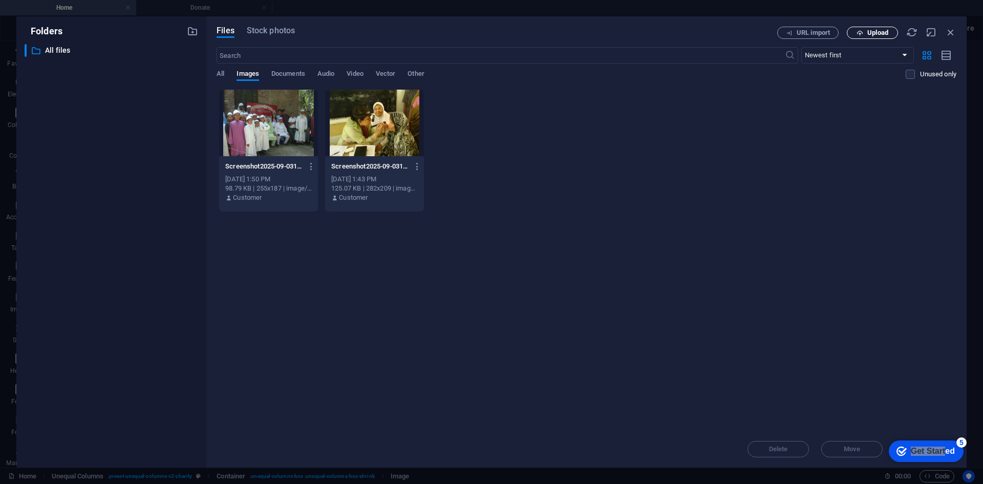
click at [868, 34] on span "Upload" at bounding box center [877, 33] width 21 height 6
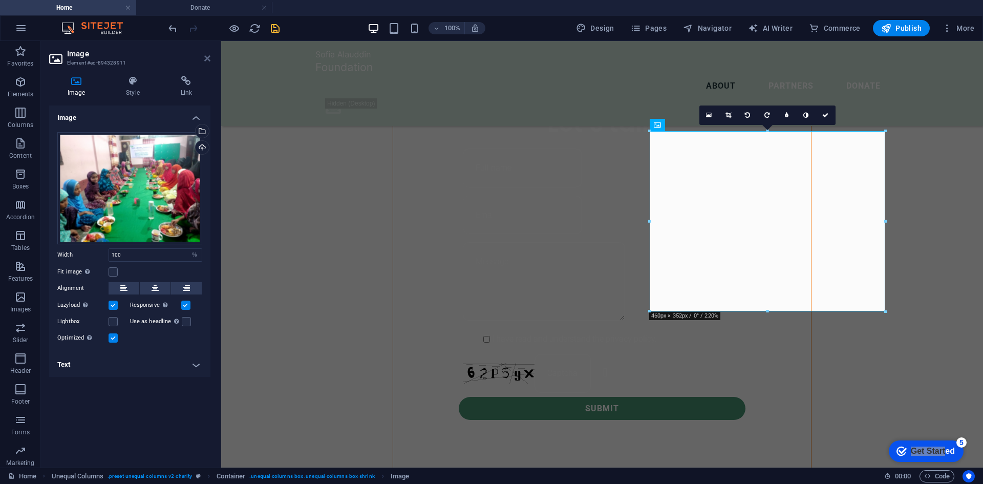
drag, startPoint x: 207, startPoint y: 57, endPoint x: 185, endPoint y: 10, distance: 51.5
click at [207, 57] on icon at bounding box center [207, 58] width 6 height 8
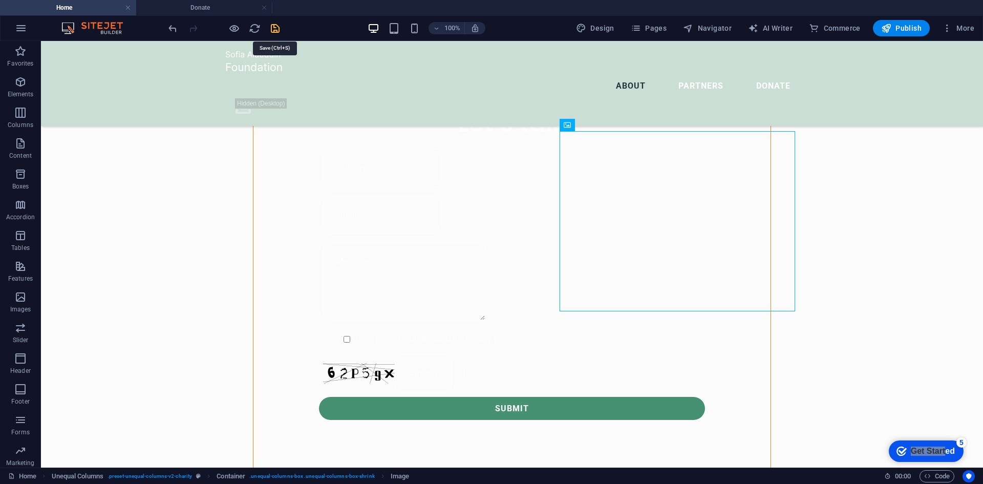
click at [276, 28] on icon "save" at bounding box center [275, 29] width 12 height 12
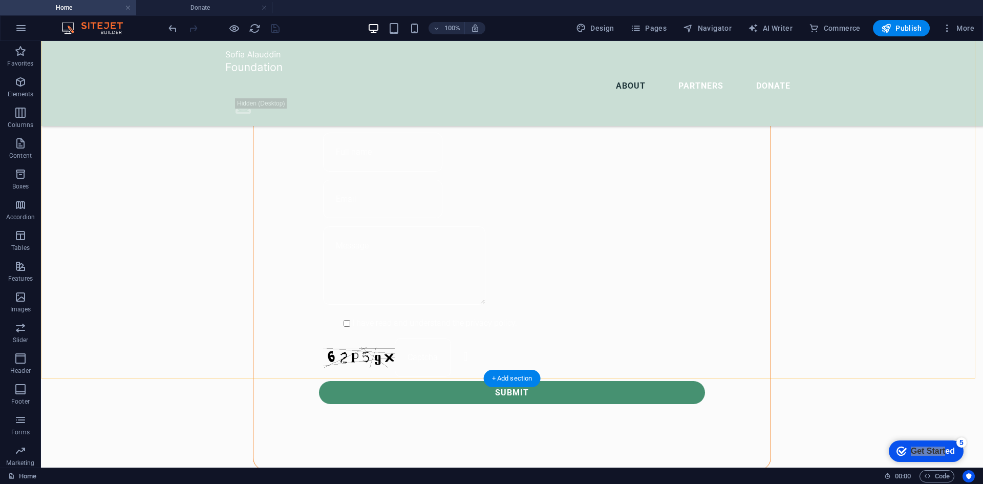
scroll to position [873, 0]
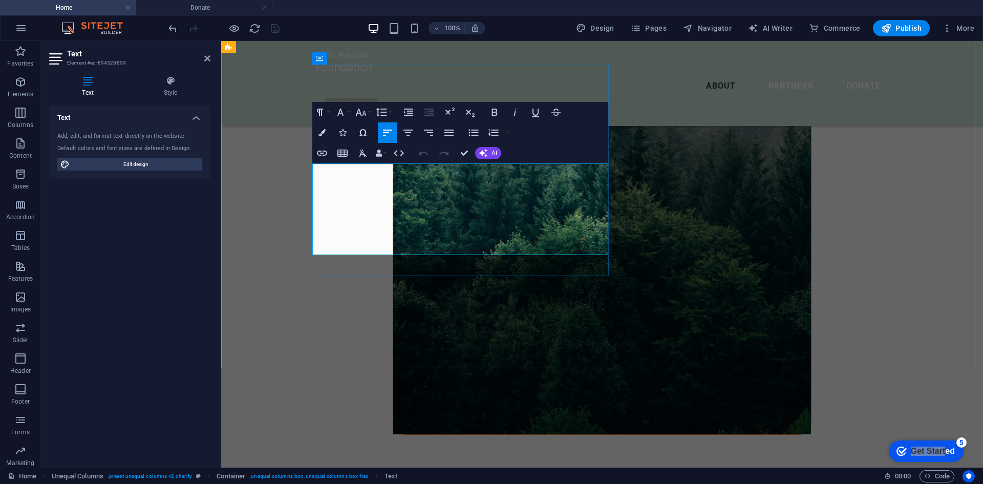
drag, startPoint x: 318, startPoint y: 171, endPoint x: 333, endPoint y: 174, distance: 15.1
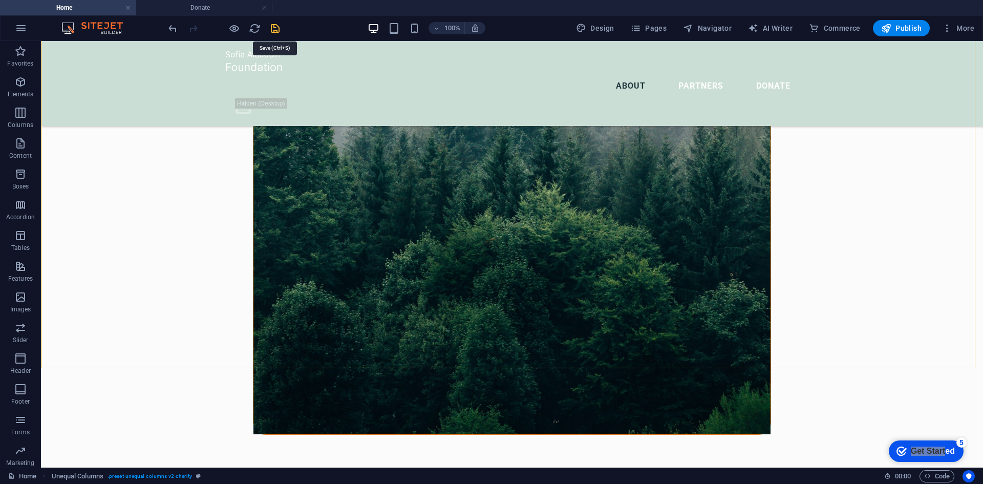
click at [277, 32] on icon "save" at bounding box center [275, 29] width 12 height 12
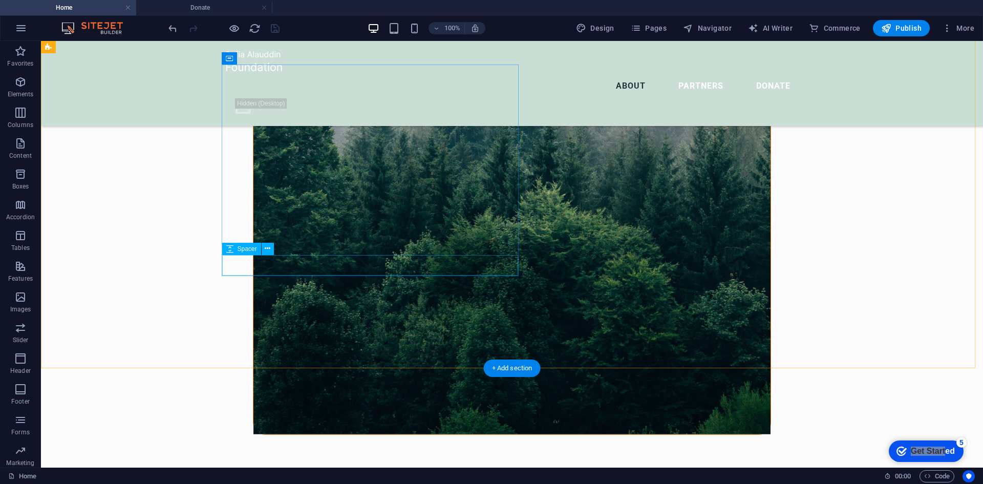
click at [269, 249] on icon at bounding box center [268, 248] width 6 height 11
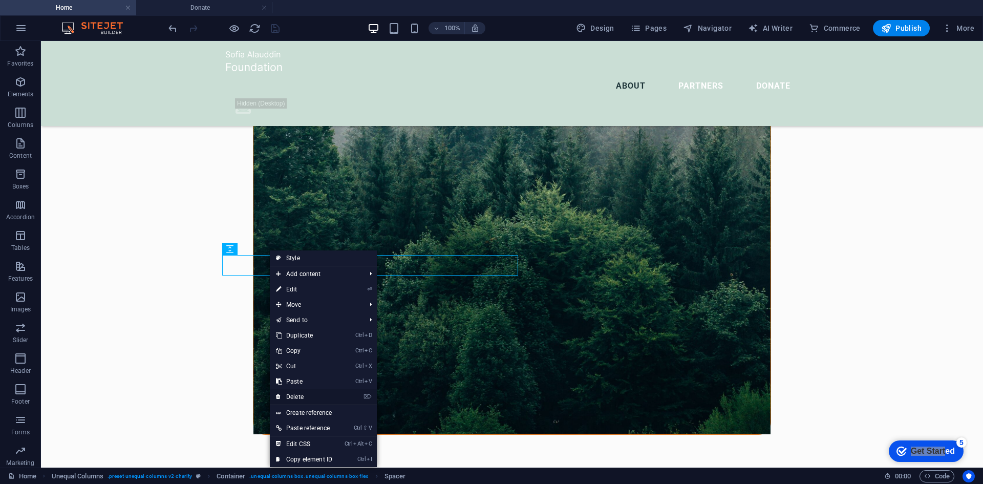
click at [296, 396] on link "⌦ Delete" at bounding box center [304, 396] width 69 height 15
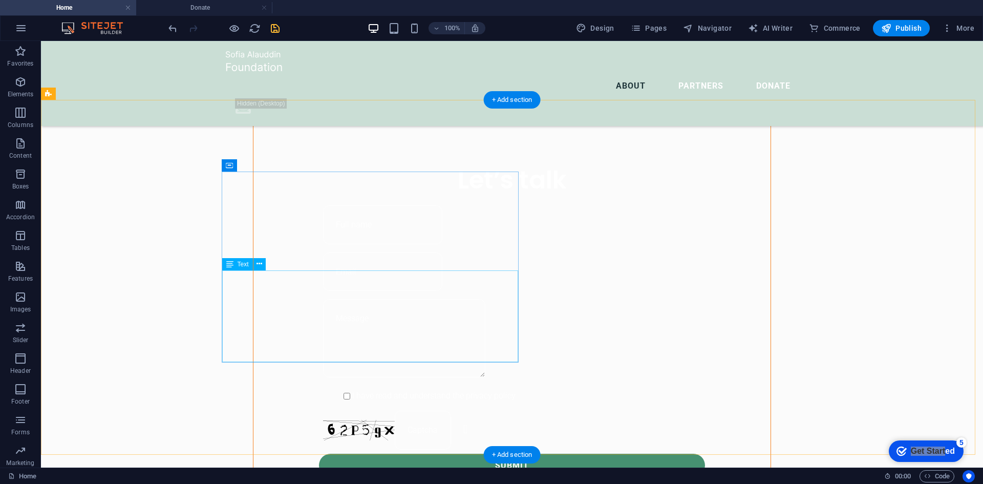
scroll to position [771, 0]
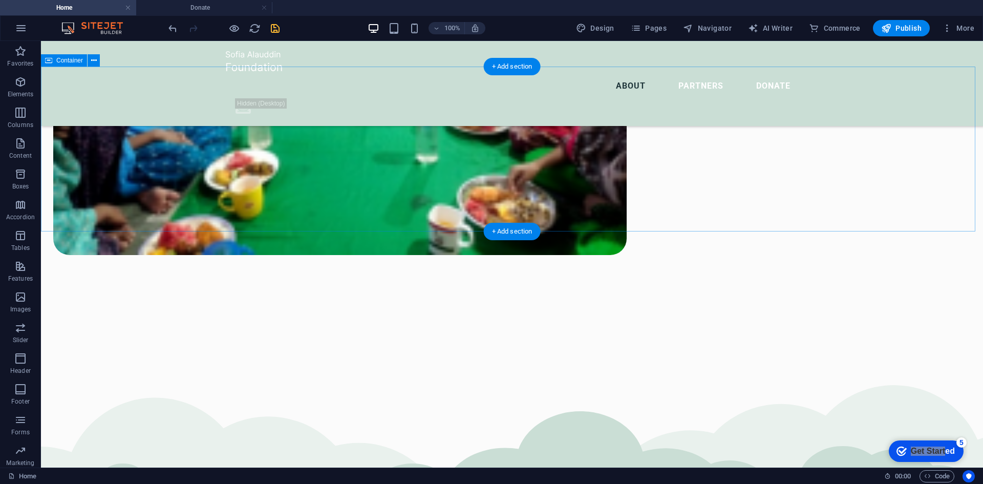
scroll to position [1795, 0]
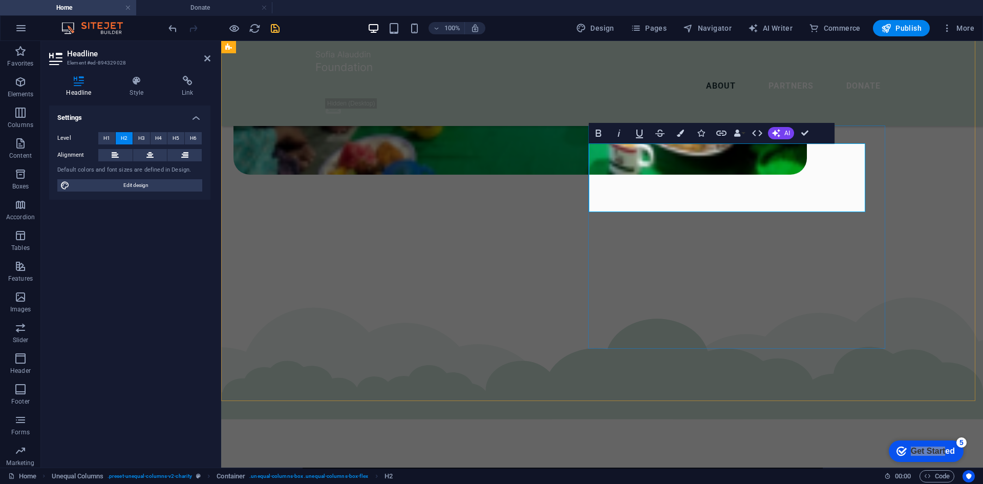
drag, startPoint x: 802, startPoint y: 136, endPoint x: 701, endPoint y: 121, distance: 101.4
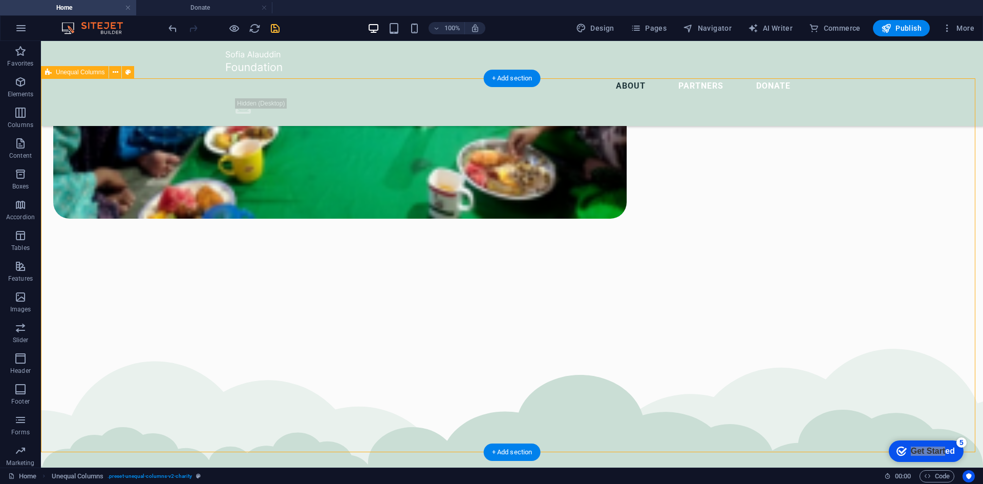
scroll to position [1743, 0]
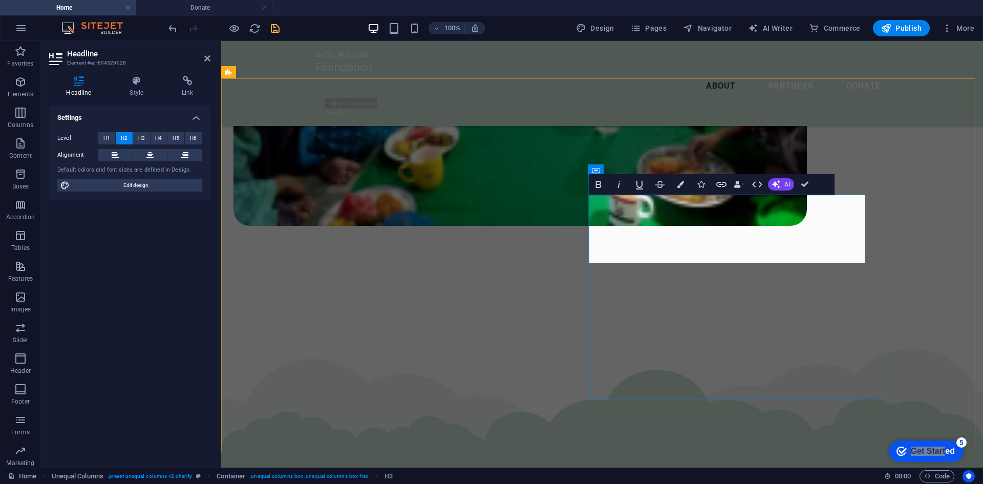
scroll to position [1761, 0]
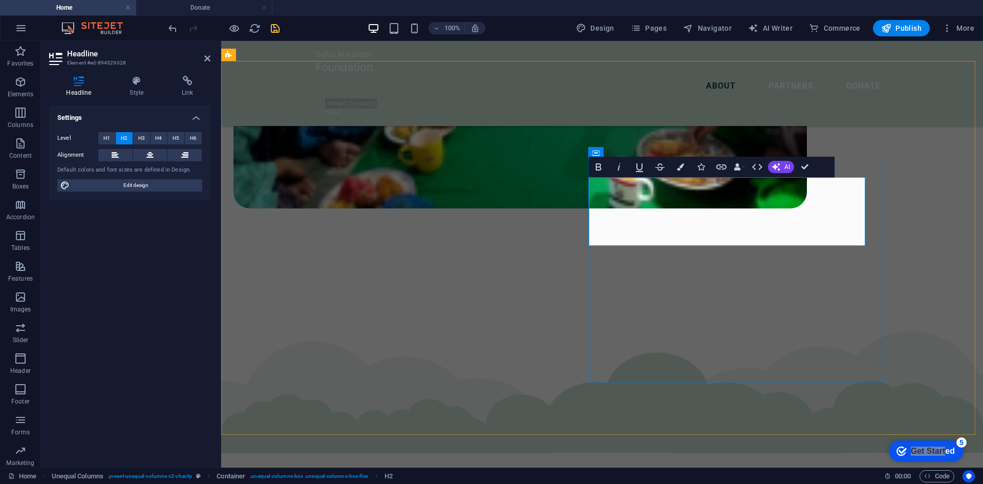
click at [783, 164] on button "AI" at bounding box center [781, 167] width 26 height 12
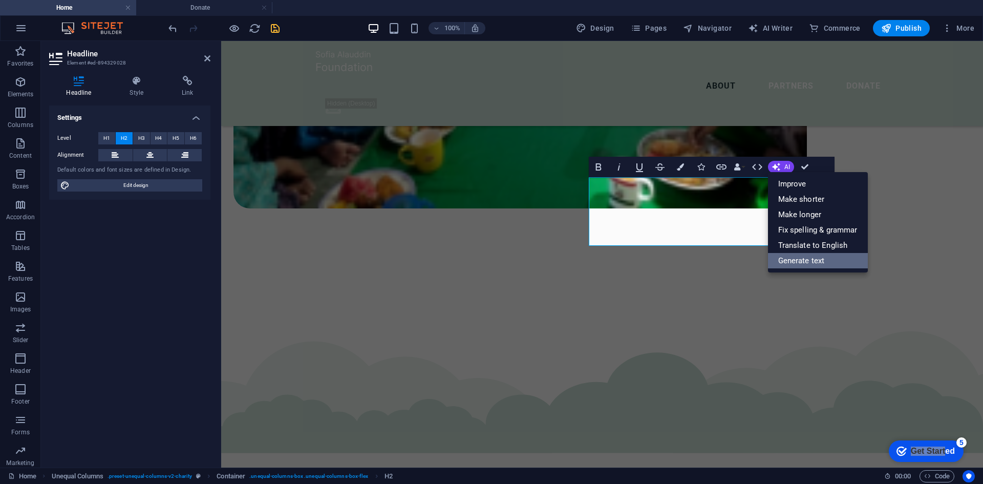
click at [797, 261] on link "Generate text" at bounding box center [818, 260] width 100 height 15
select select "English"
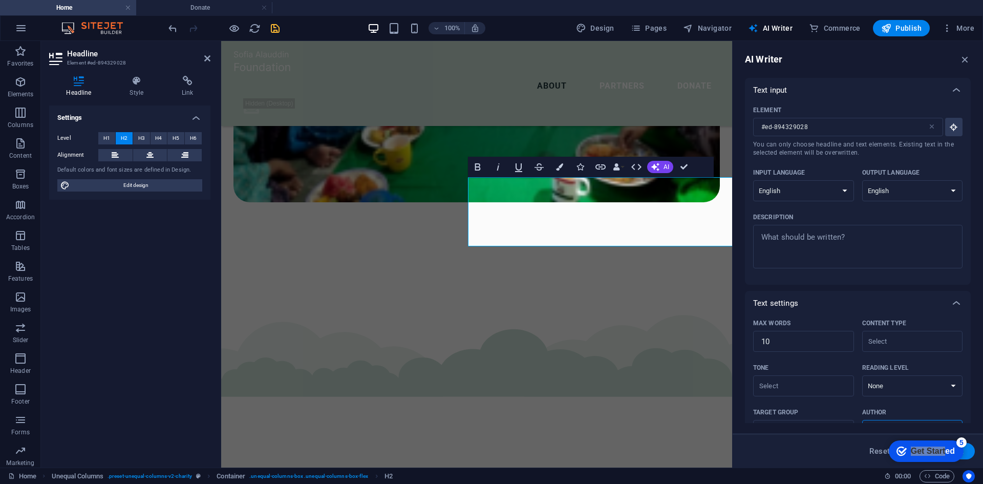
scroll to position [1810, 0]
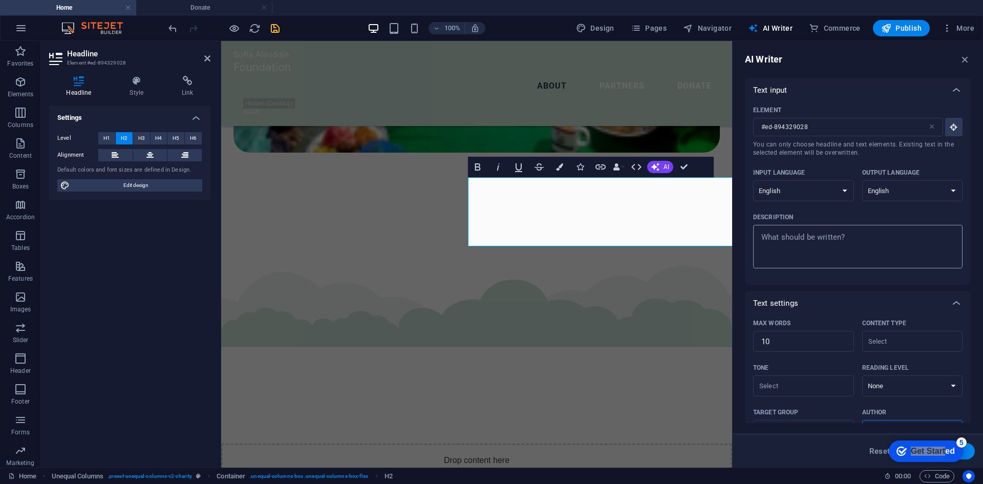
type textarea "x"
click at [789, 238] on textarea "Description x ​" at bounding box center [857, 246] width 199 height 33
paste textarea "SAF’s mission is to serve humanity and create lasting socioeconomic change with…"
type textarea "SAF’s mission is to serve humanity and create lasting socioeconomic change with…"
type textarea "x"
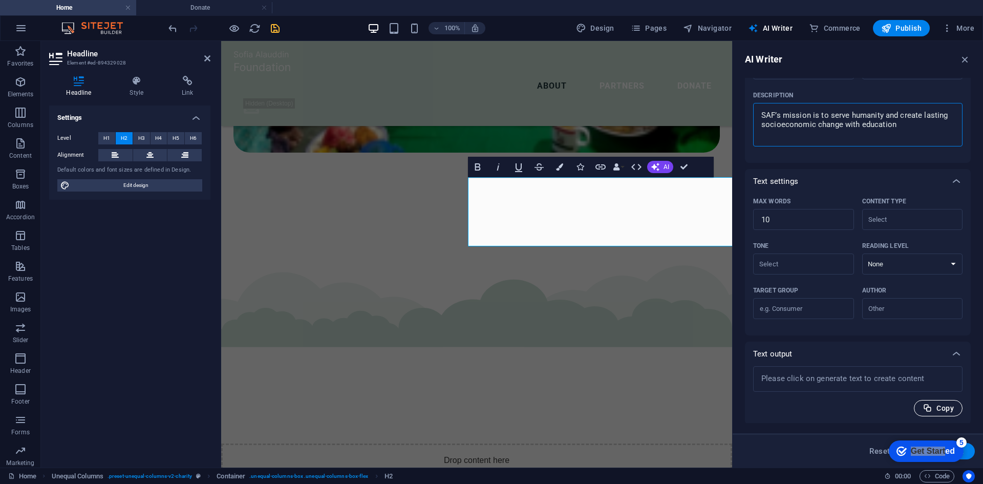
scroll to position [123, 0]
type textarea "SAF’s mission is to serve humanity and create lasting socioeconomic change with…"
click at [871, 399] on div "Copy" at bounding box center [857, 406] width 209 height 16
click at [948, 450] on div "Get Started" at bounding box center [933, 450] width 44 height 9
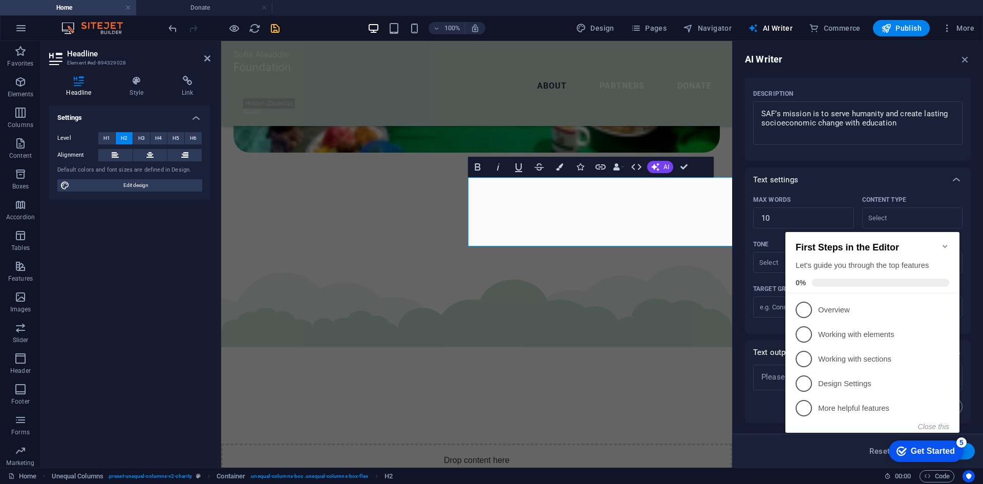
click at [944, 245] on icon "Minimize checklist" at bounding box center [944, 246] width 5 height 3
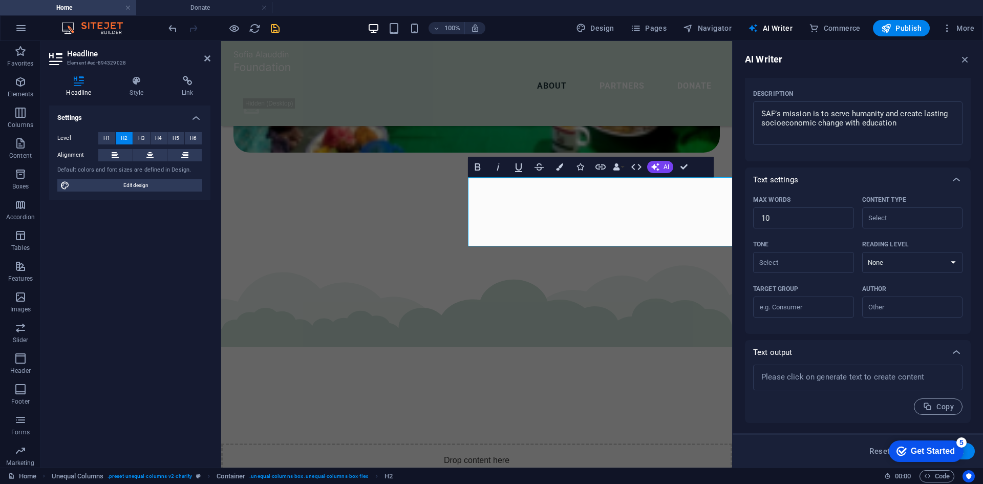
drag, startPoint x: 1028, startPoint y: 660, endPoint x: 1029, endPoint y: 652, distance: 8.3
click at [930, 444] on div "checkmark Get Started 5" at bounding box center [926, 450] width 75 height 21
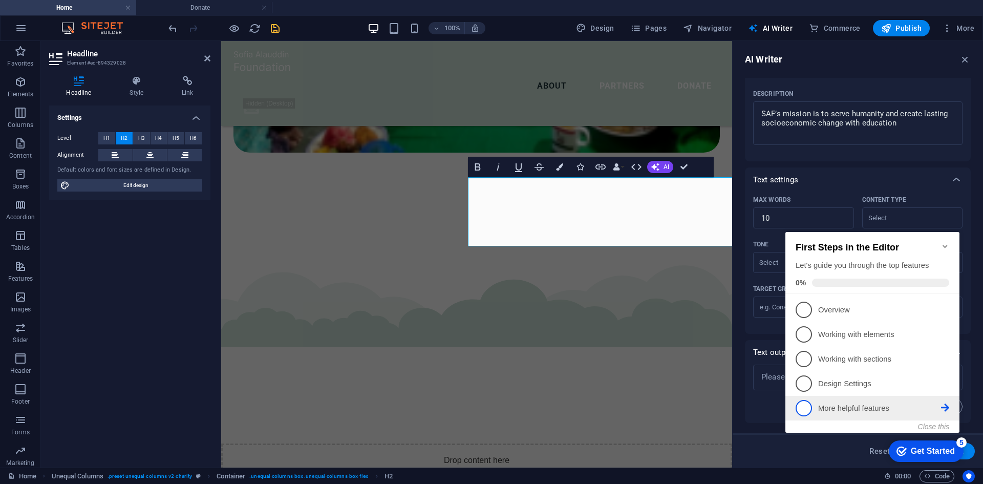
click at [835, 410] on p "More helpful features - incomplete" at bounding box center [879, 408] width 123 height 11
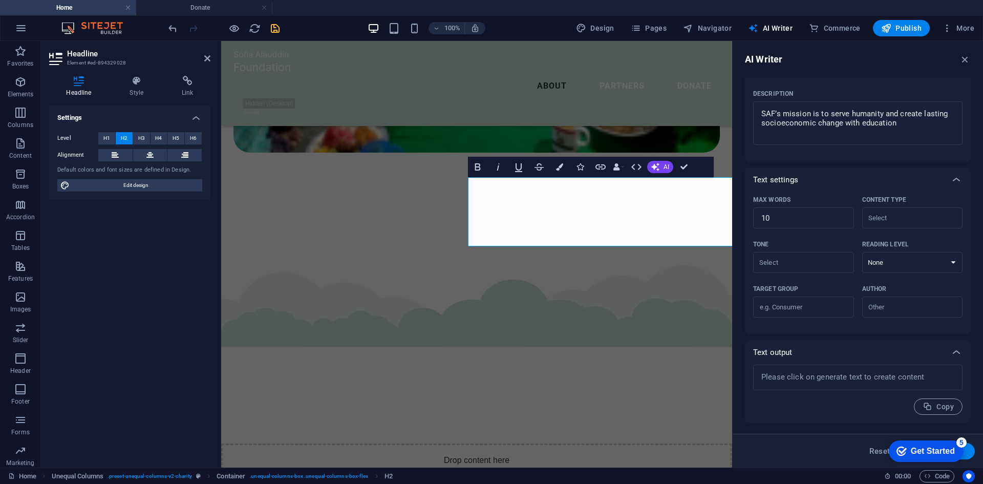
click at [943, 450] on div "Get Started" at bounding box center [933, 450] width 44 height 9
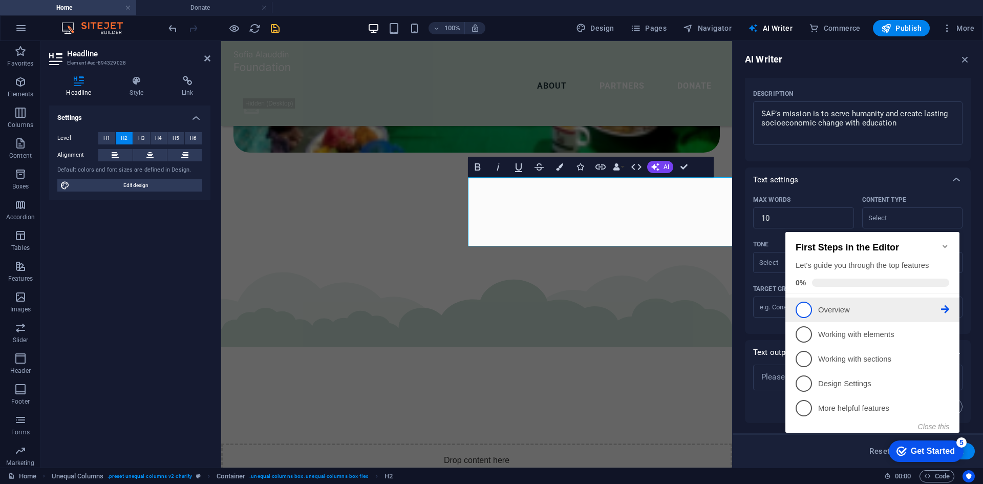
click at [806, 306] on span "1" at bounding box center [803, 309] width 16 height 16
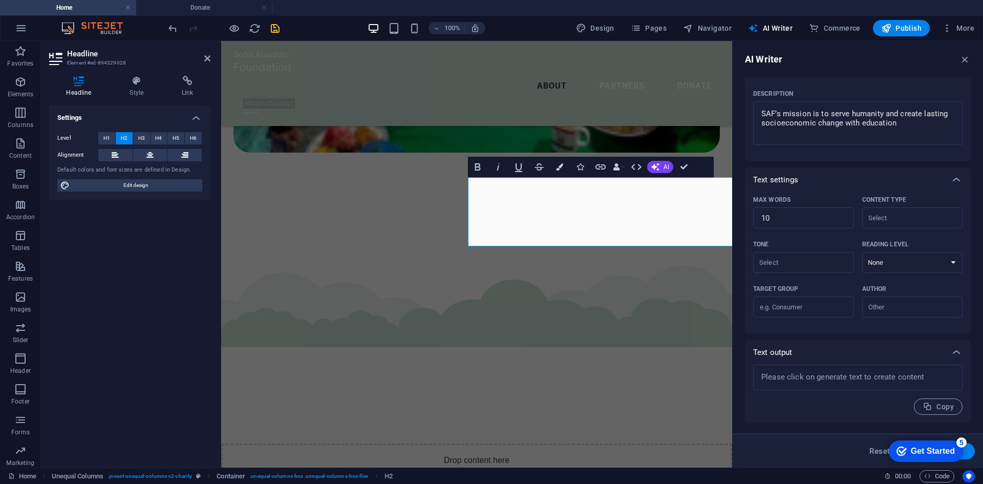
click at [922, 450] on div "Get Started" at bounding box center [933, 450] width 44 height 9
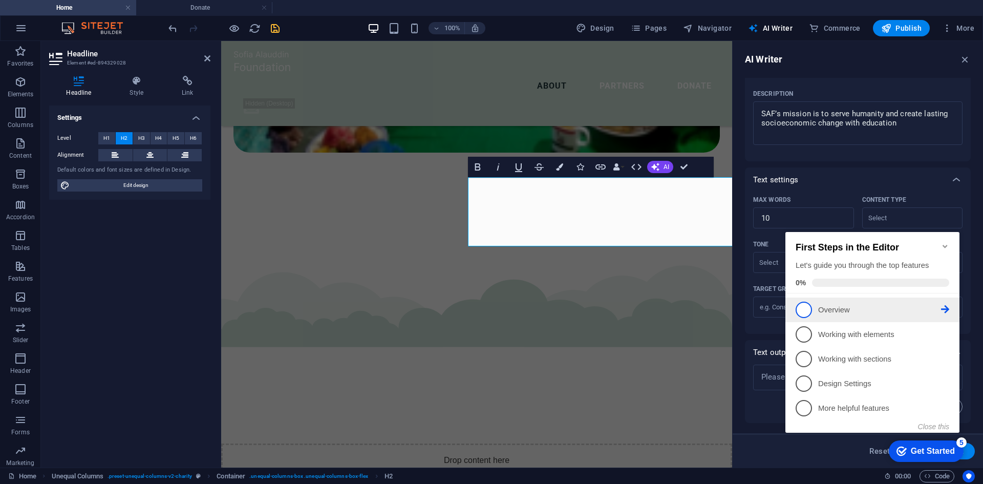
click at [946, 306] on icon at bounding box center [945, 309] width 8 height 8
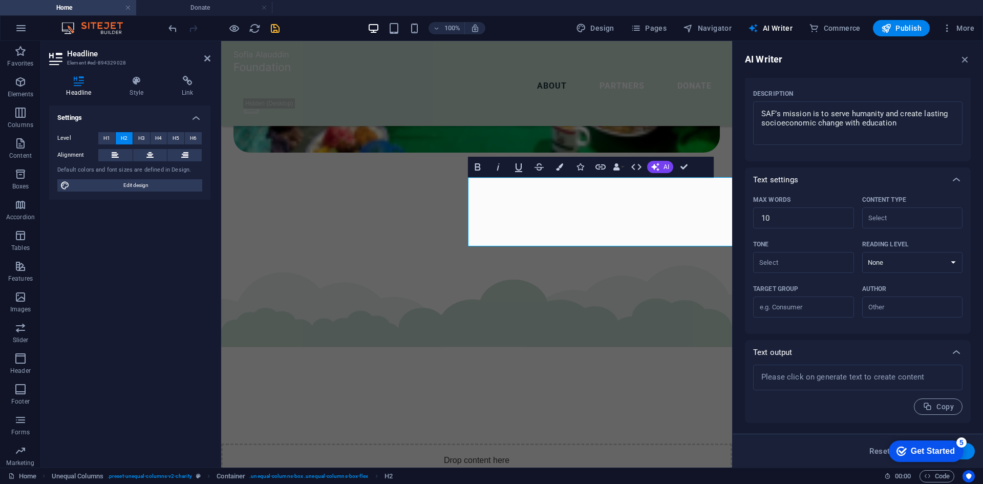
click at [919, 451] on div "Get Started" at bounding box center [933, 450] width 44 height 9
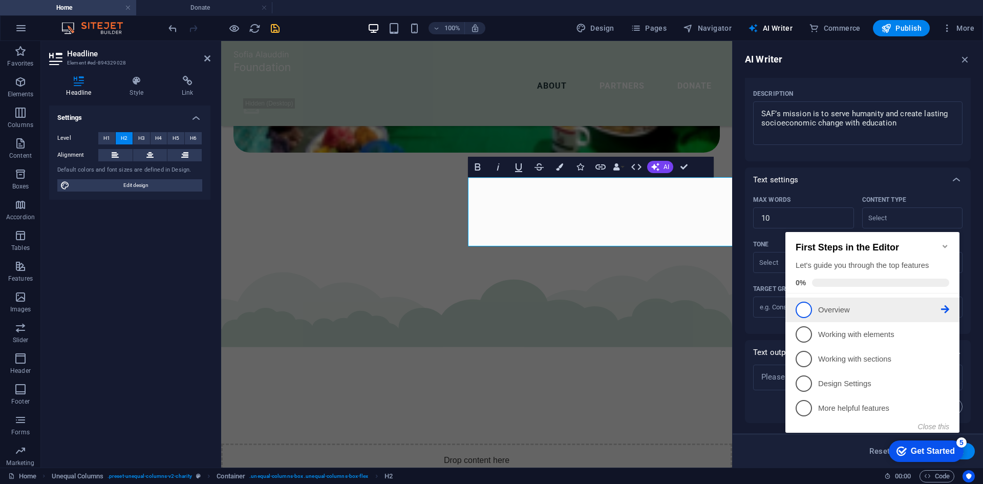
click at [799, 305] on span "1" at bounding box center [803, 309] width 16 height 16
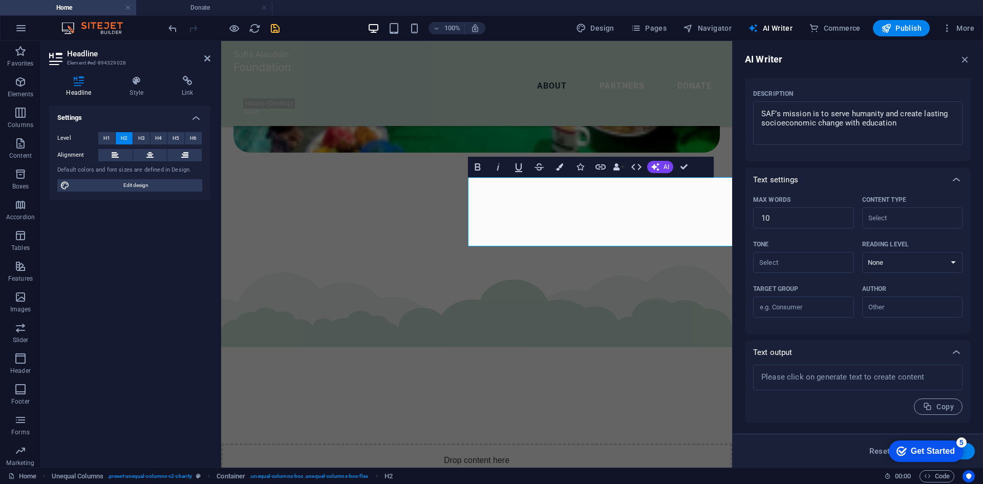
click at [912, 448] on div "Get Started" at bounding box center [933, 450] width 44 height 9
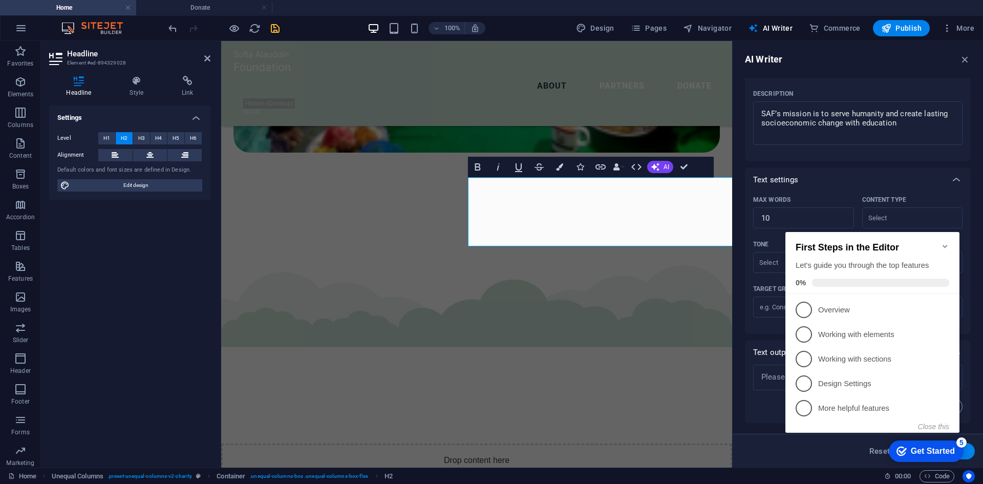
click at [836, 201] on div "Max words" at bounding box center [801, 199] width 97 height 15
click at [836, 208] on input "10" at bounding box center [803, 218] width 101 height 20
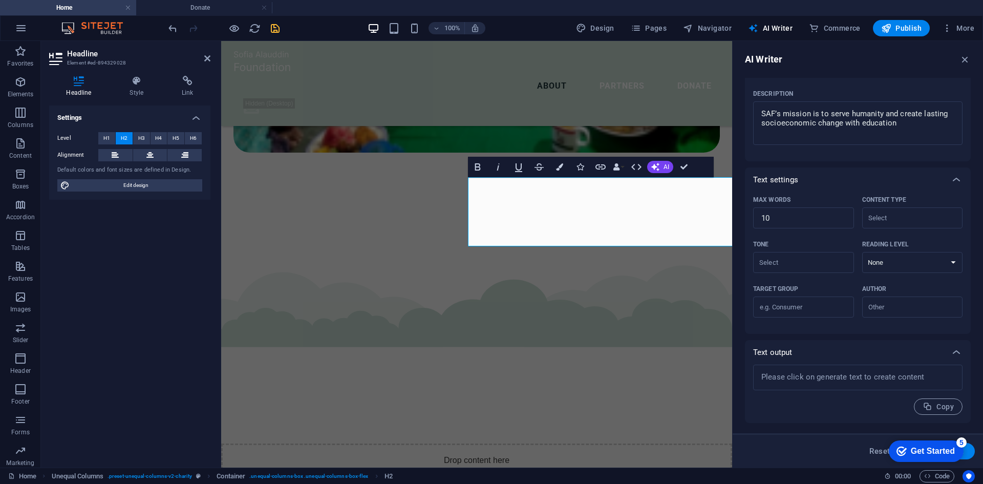
click at [970, 451] on button "Generate text" at bounding box center [938, 451] width 71 height 16
type textarea "x"
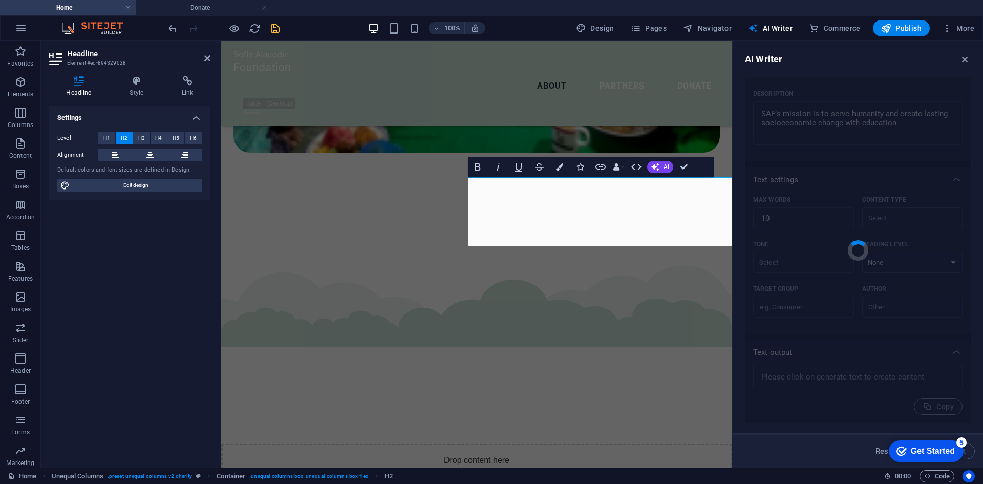
type textarea "x"
type textarea "Empowering humanity through transformative education and socioeconomic change."
type textarea "x"
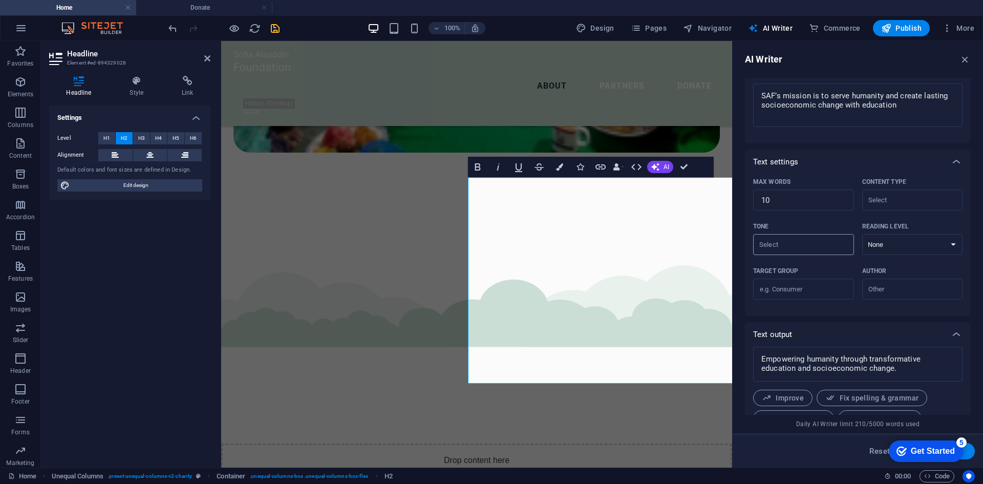
scroll to position [135, 0]
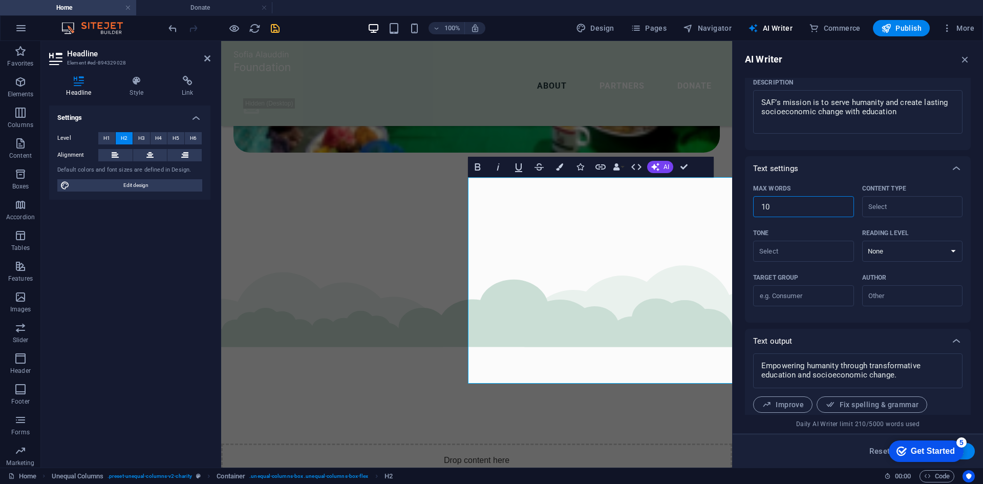
drag, startPoint x: 769, startPoint y: 210, endPoint x: 752, endPoint y: 208, distance: 17.0
click at [752, 208] on div "Max words 10 ​ Content type ​ Tone ​ Reading level None Academic Adult Teen Chi…" at bounding box center [858, 252] width 226 height 142
type textarea "x"
type input "5"
type textarea "x"
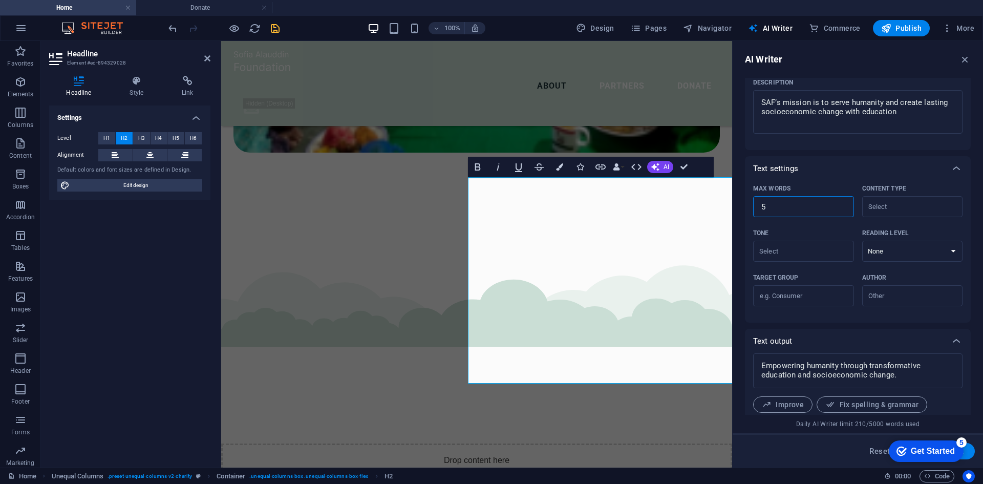
type input "5"
click at [807, 178] on div "Text settings" at bounding box center [858, 168] width 226 height 25
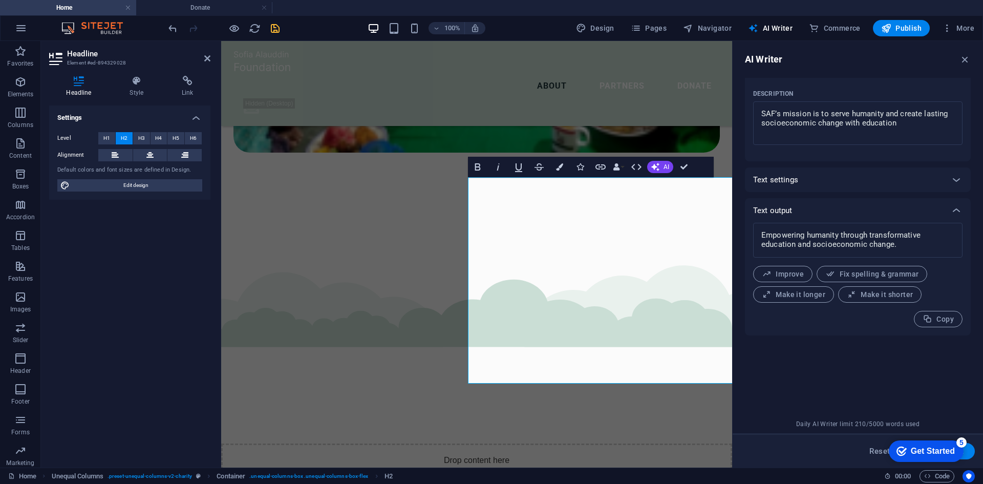
scroll to position [123, 0]
click at [806, 178] on div "Text settings" at bounding box center [848, 180] width 191 height 10
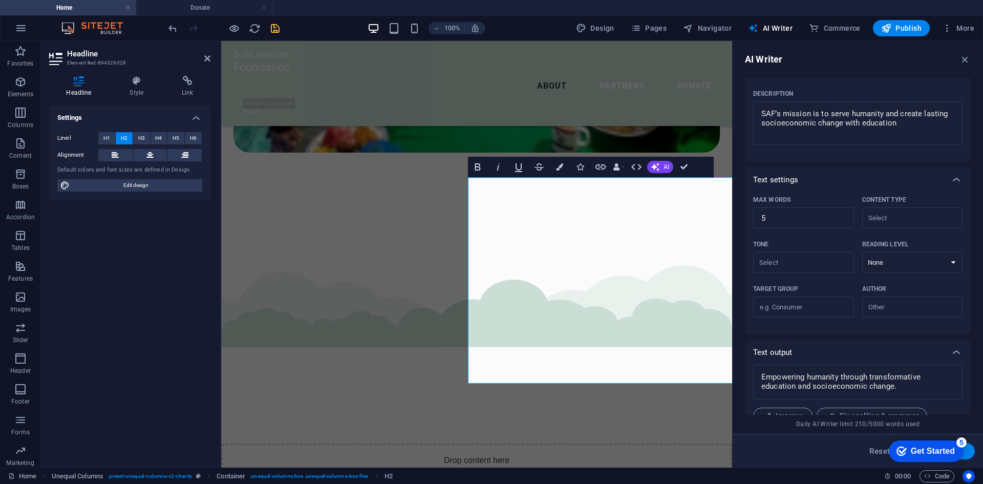
scroll to position [135, 0]
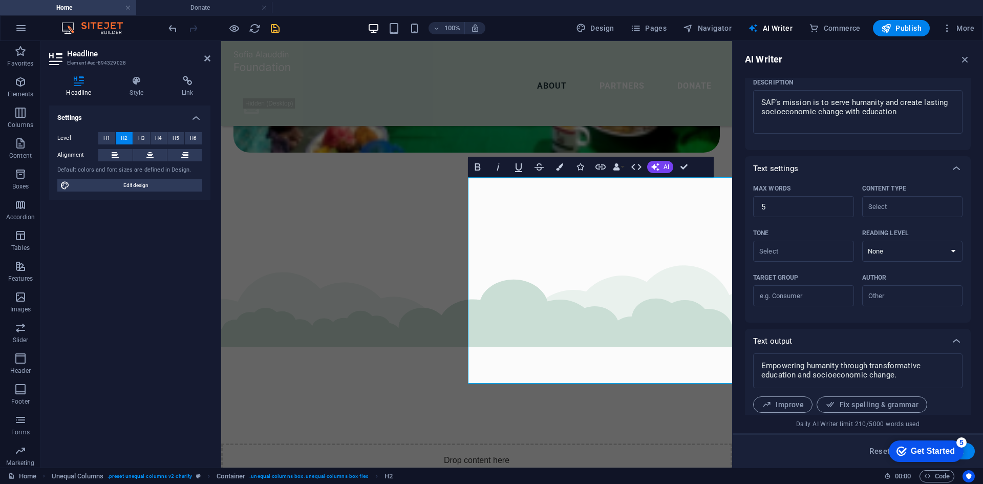
click at [970, 450] on button "Generate text" at bounding box center [938, 451] width 71 height 16
type textarea "x"
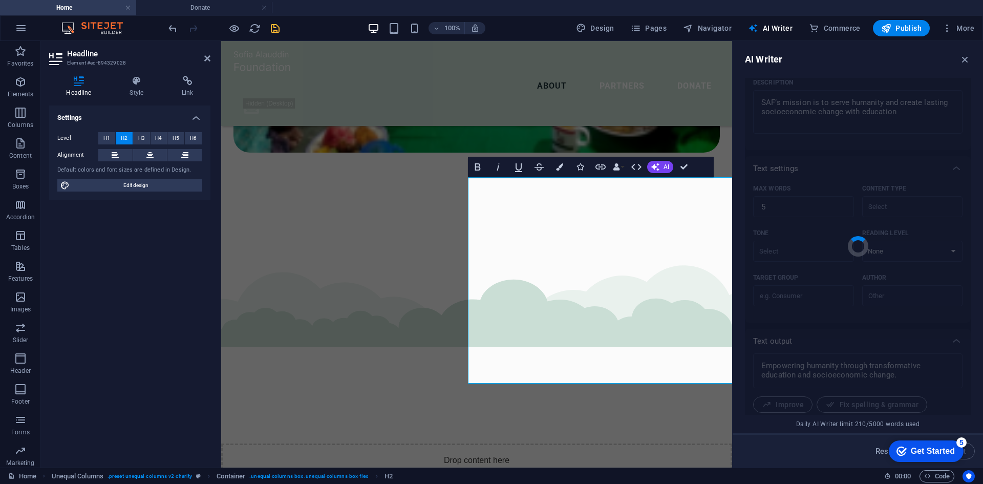
type textarea "x"
type textarea "Empowering Humanity Through Education."
type textarea "x"
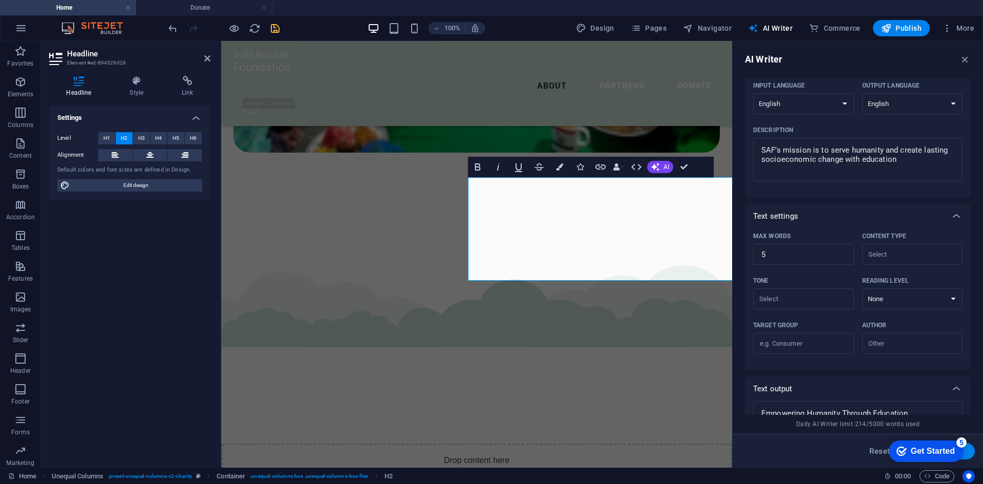
scroll to position [74, 0]
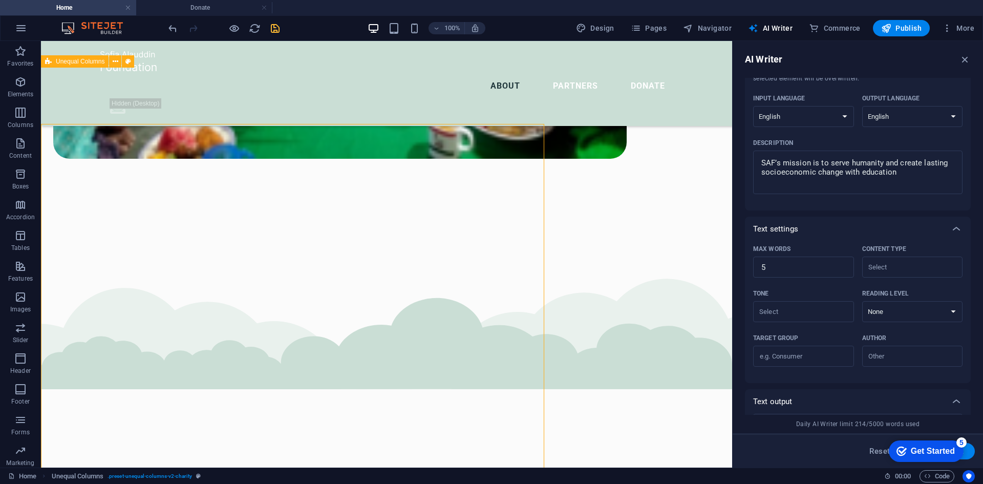
scroll to position [1754, 0]
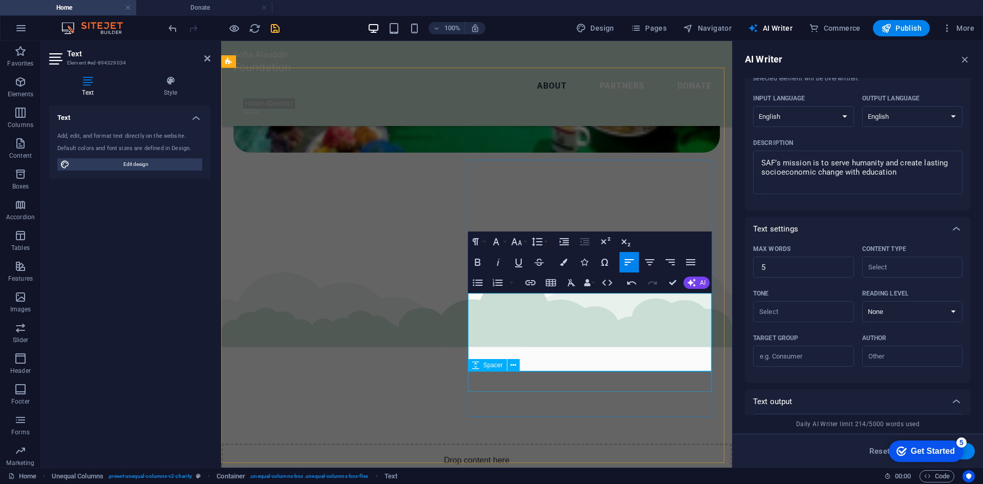
scroll to position [2428, 1]
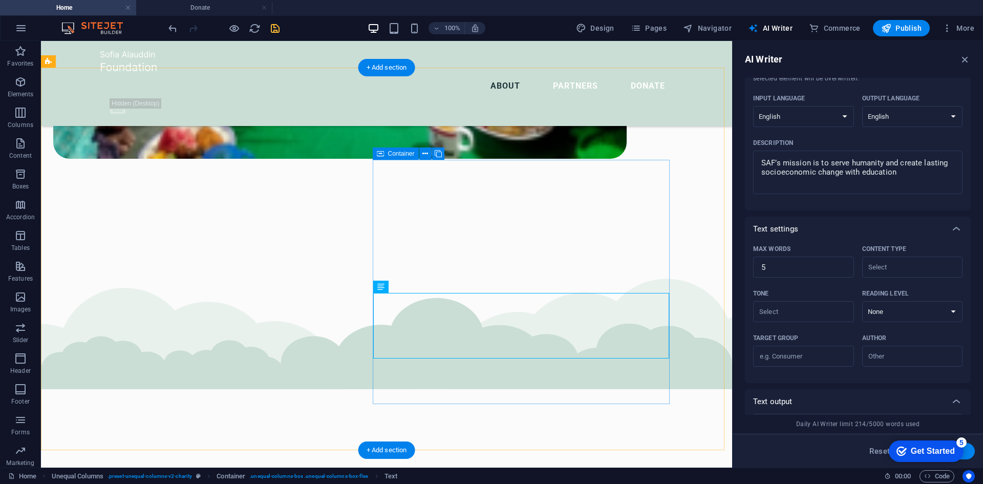
scroll to position [1754, 0]
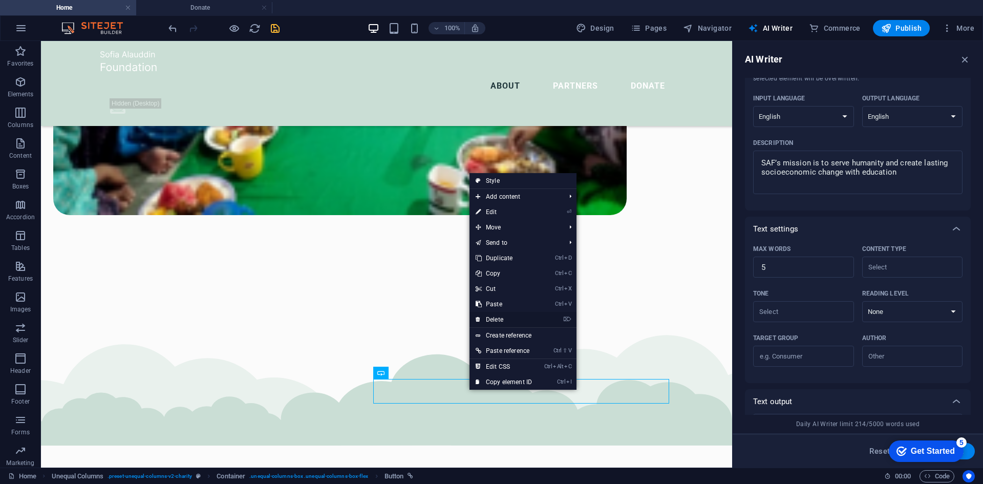
click at [496, 316] on link "⌦ Delete" at bounding box center [503, 319] width 69 height 15
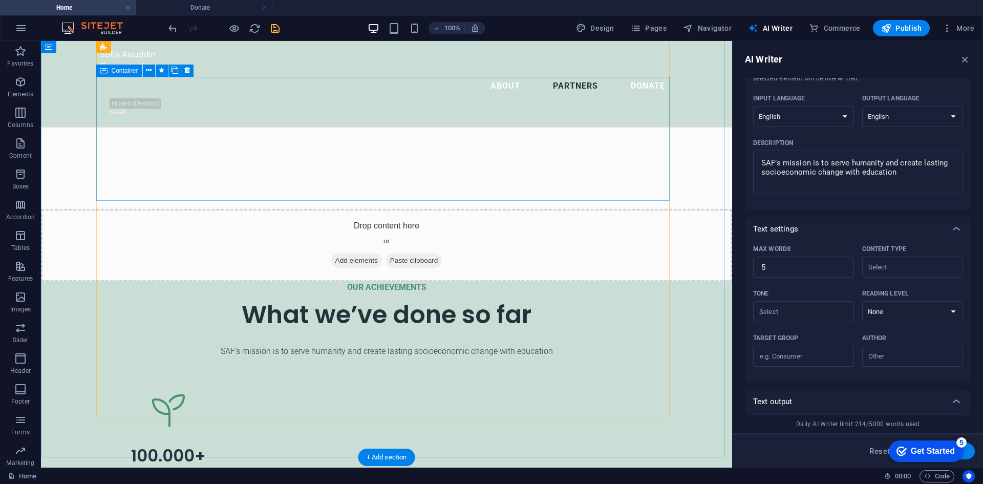
scroll to position [2051, 0]
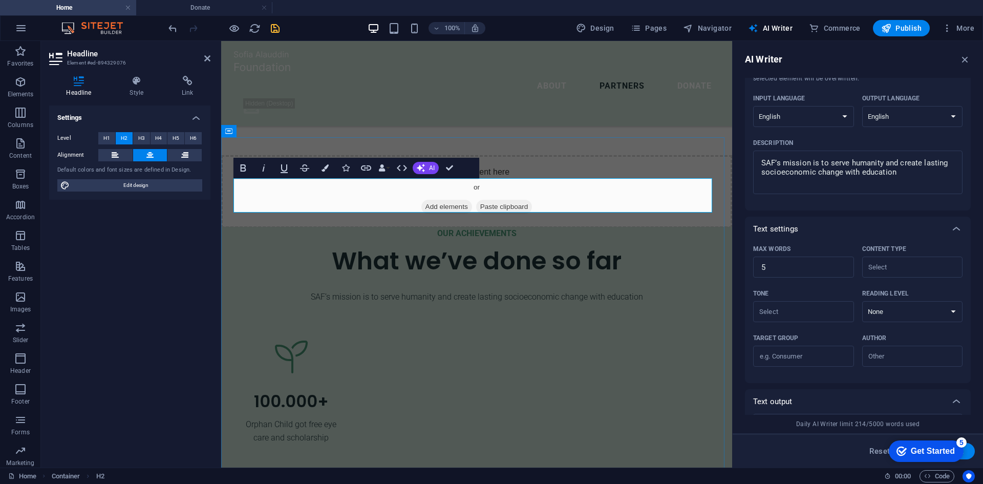
type input "#ed-894329076"
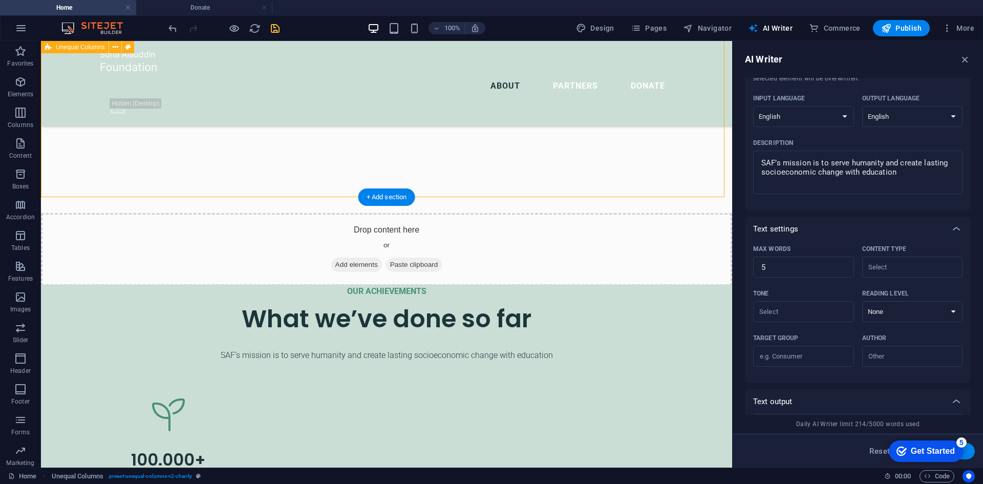
scroll to position [2102, 0]
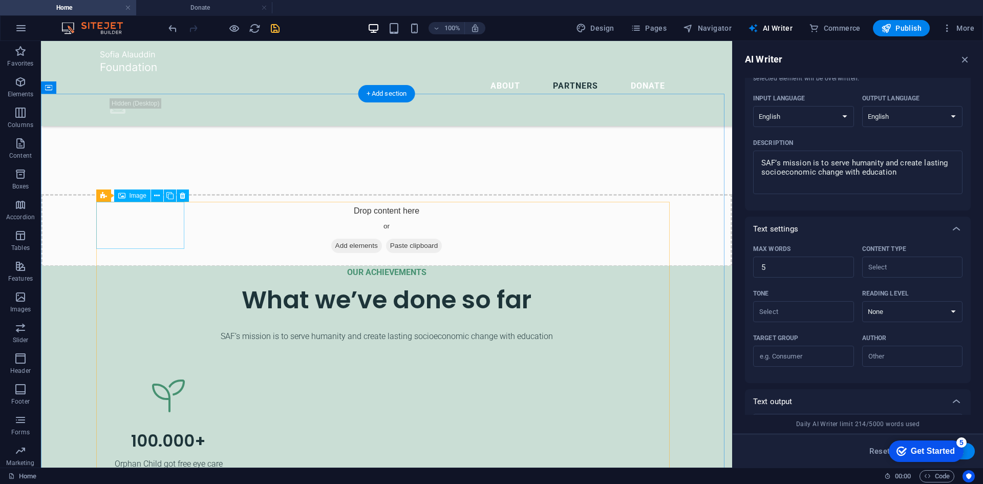
click at [156, 196] on icon at bounding box center [157, 195] width 6 height 11
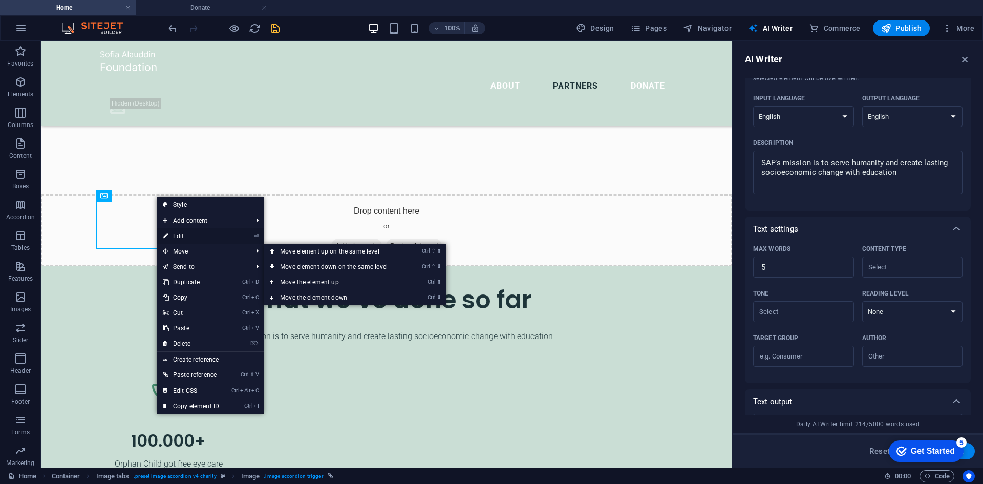
click at [189, 233] on link "⏎ Edit" at bounding box center [191, 235] width 69 height 15
select select "%"
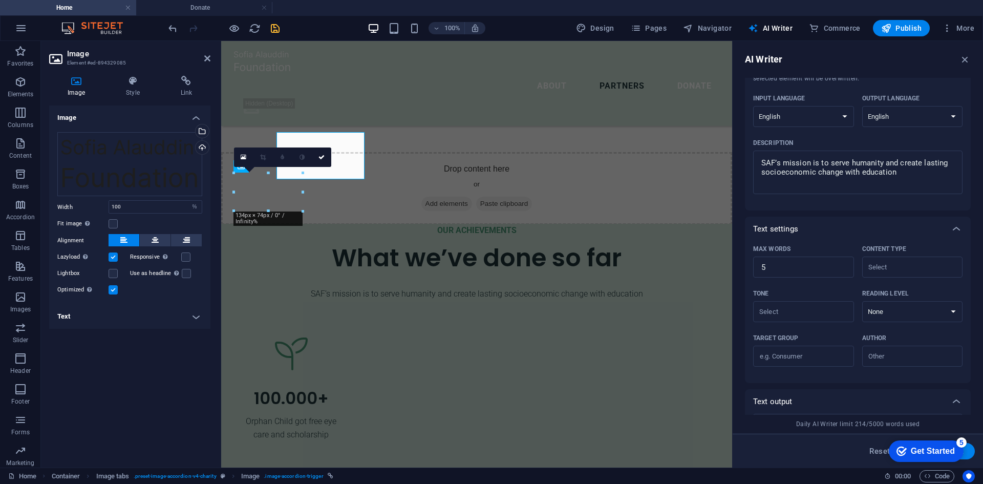
scroll to position [2171, 0]
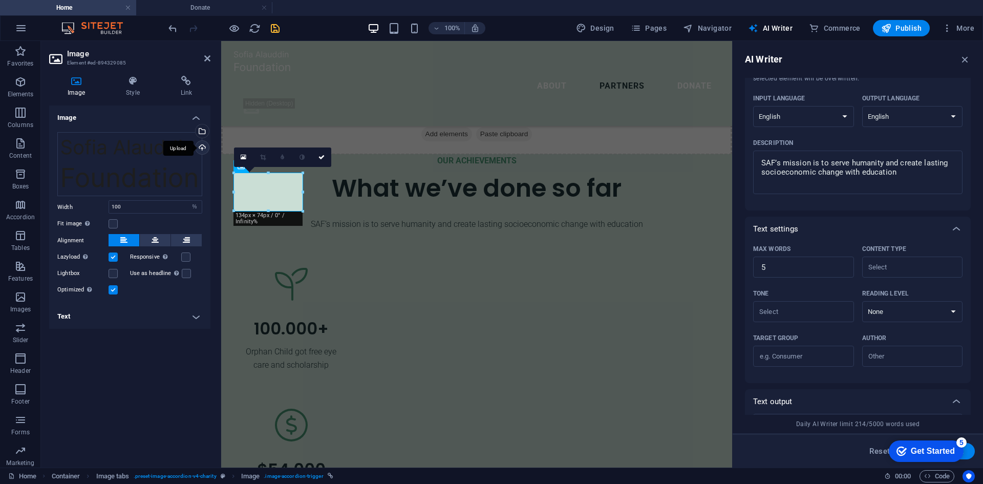
click at [198, 146] on div "Upload" at bounding box center [200, 148] width 15 height 15
click at [133, 160] on div "Drag files here, click to choose files or select files from Files or our free s…" at bounding box center [129, 164] width 145 height 64
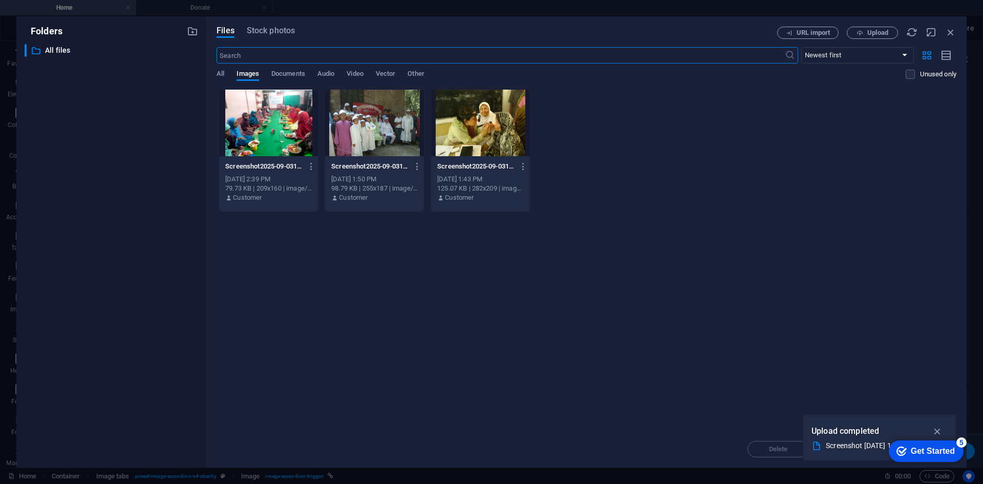
scroll to position [2589, 0]
drag, startPoint x: 283, startPoint y: 72, endPoint x: 287, endPoint y: 76, distance: 6.5
click at [285, 74] on span "Documents" at bounding box center [288, 75] width 34 height 14
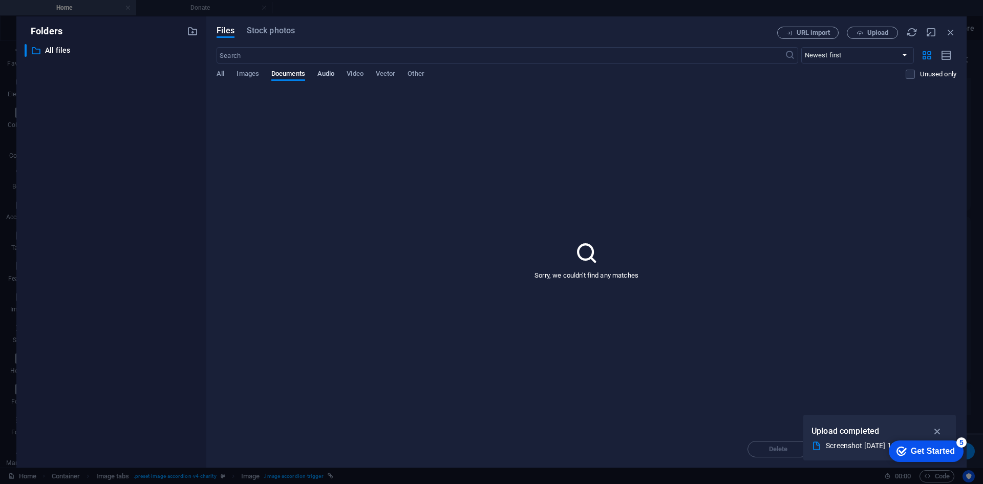
click at [329, 74] on span "Audio" at bounding box center [325, 75] width 17 height 14
click at [223, 71] on span "All" at bounding box center [221, 75] width 8 height 14
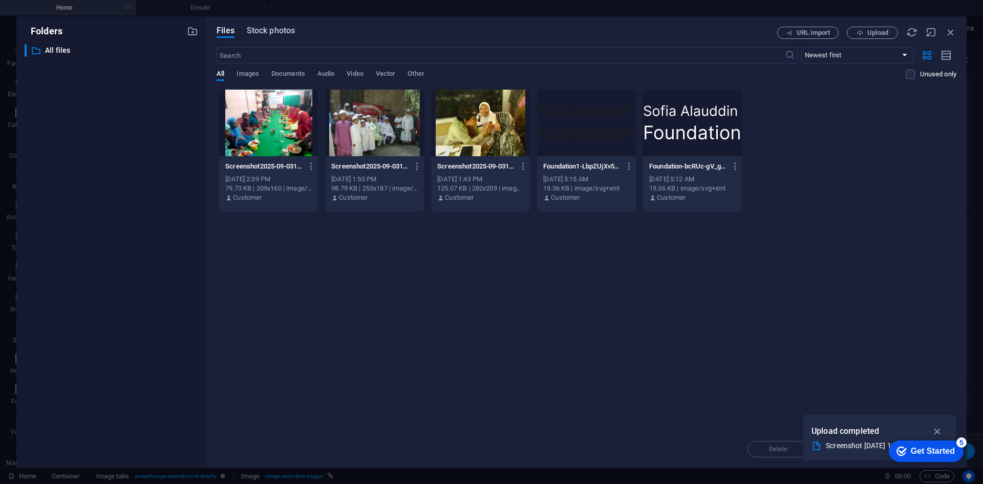
click at [270, 35] on span "Stock photos" at bounding box center [271, 31] width 48 height 12
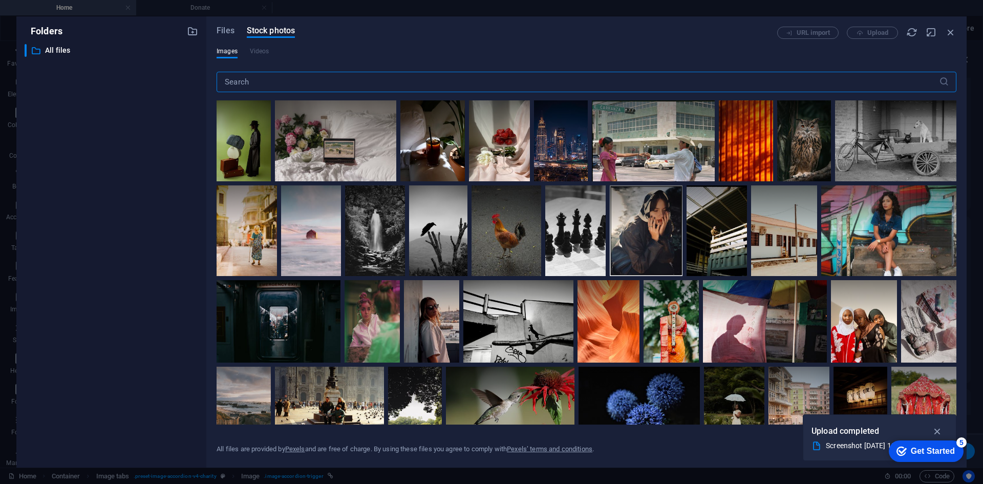
click at [331, 84] on input "text" at bounding box center [578, 82] width 722 height 20
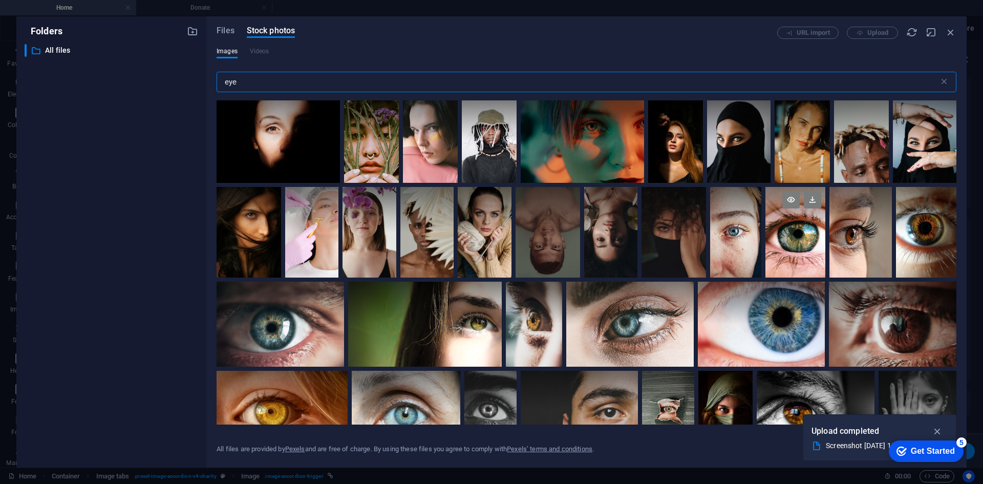
type input "eye"
click at [799, 235] on div at bounding box center [795, 232] width 60 height 91
click at [808, 203] on icon at bounding box center [812, 199] width 17 height 17
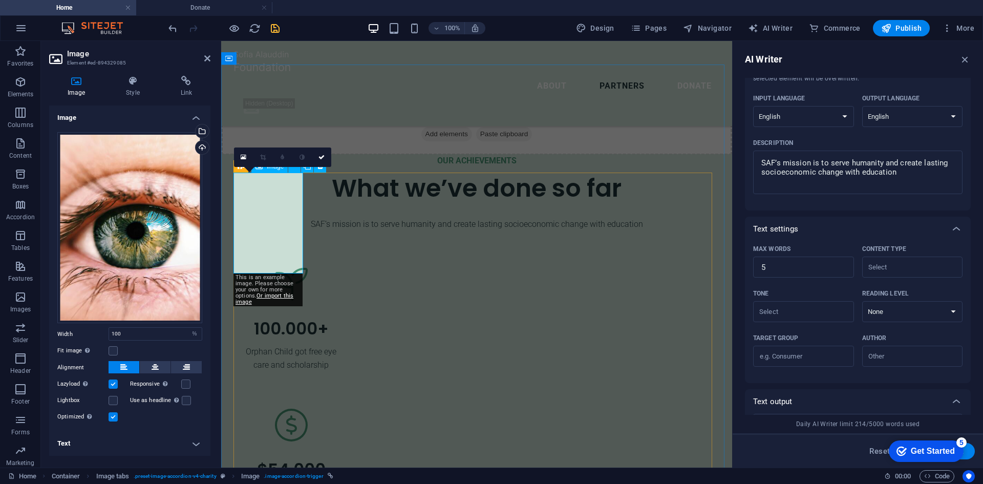
click at [245, 156] on icon at bounding box center [244, 157] width 6 height 7
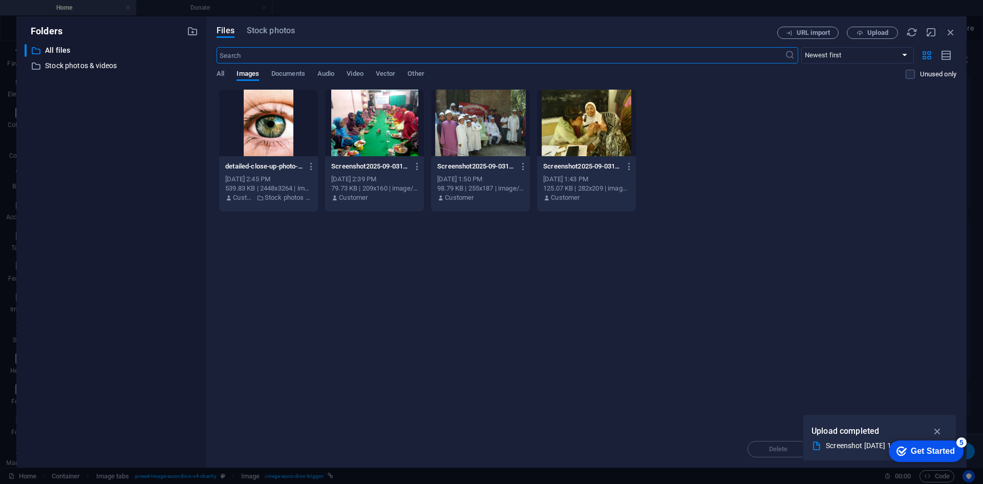
scroll to position [2589, 0]
click at [99, 63] on p "Stock photos & videos" at bounding box center [112, 66] width 134 height 12
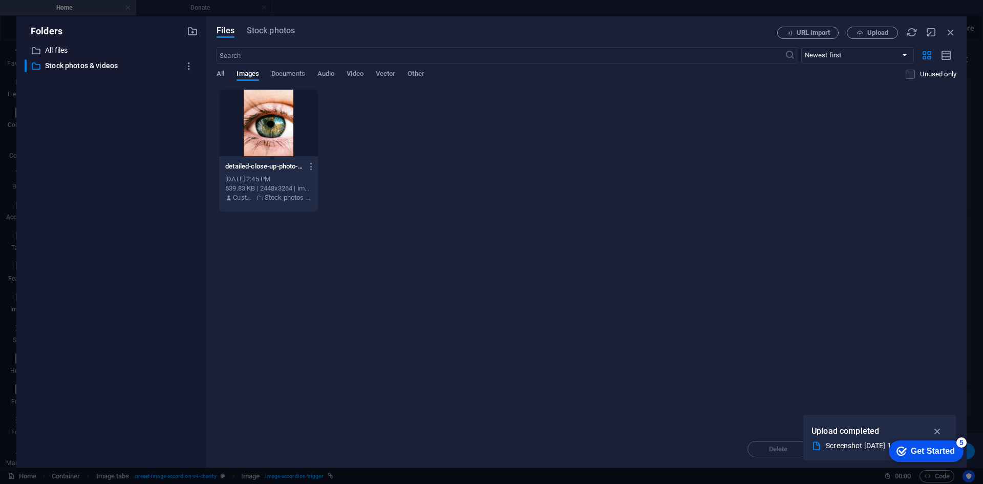
click at [277, 122] on div at bounding box center [268, 123] width 99 height 67
click at [277, 120] on div "1" at bounding box center [268, 123] width 99 height 67
click at [277, 120] on div at bounding box center [268, 123] width 99 height 67
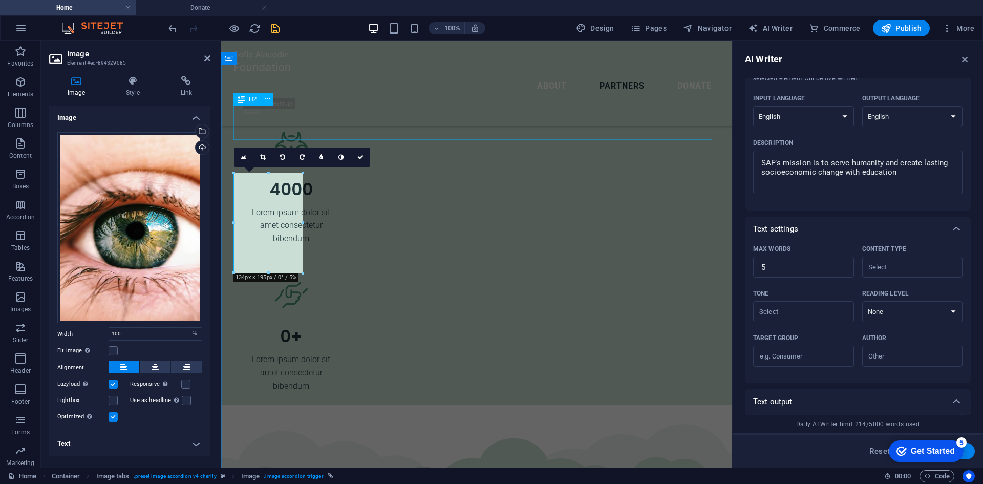
scroll to position [2171, 0]
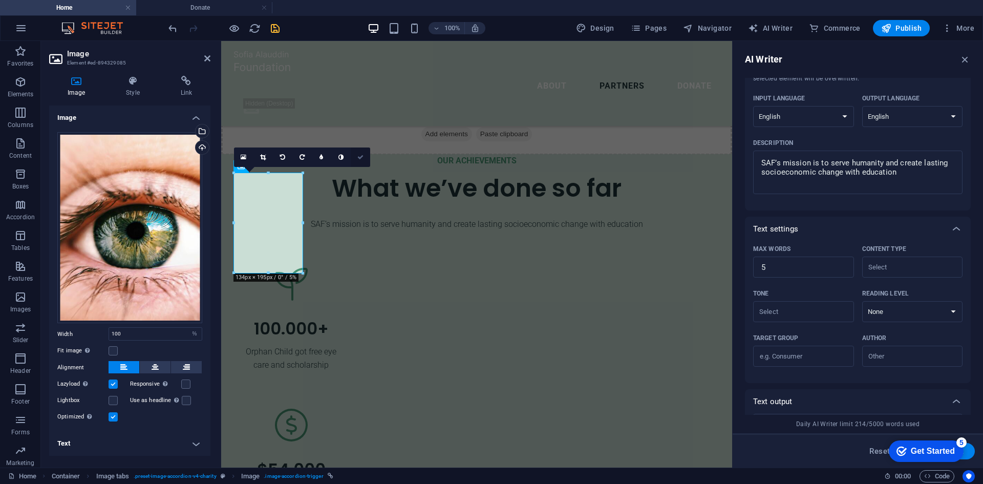
click at [361, 155] on icon at bounding box center [360, 157] width 6 height 6
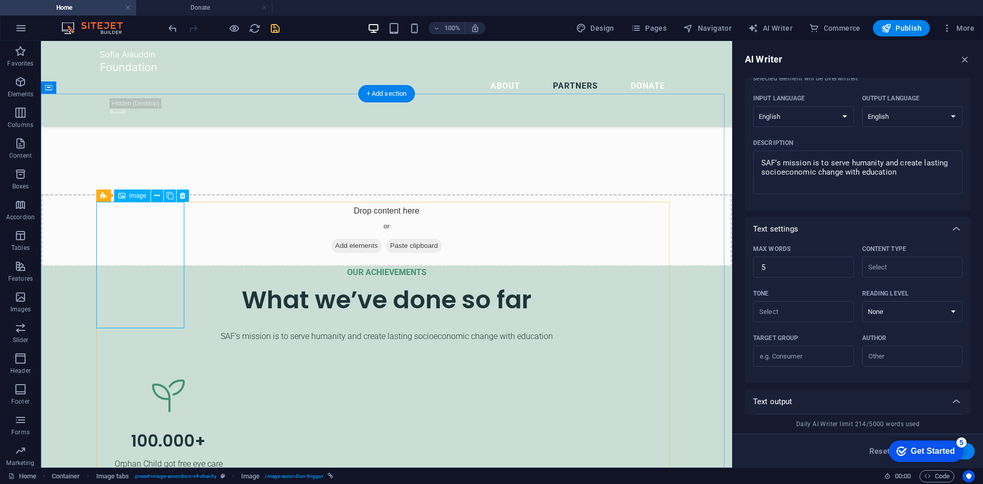
select select "%"
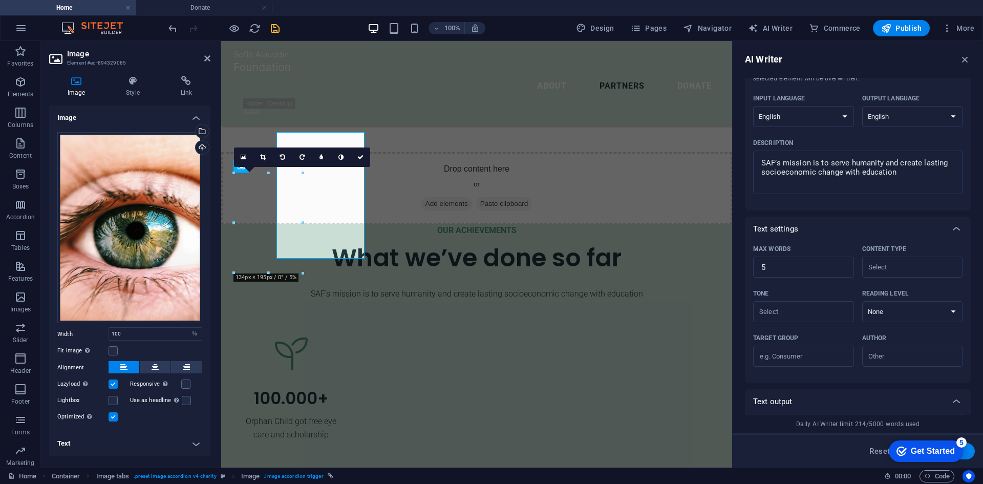
scroll to position [2171, 0]
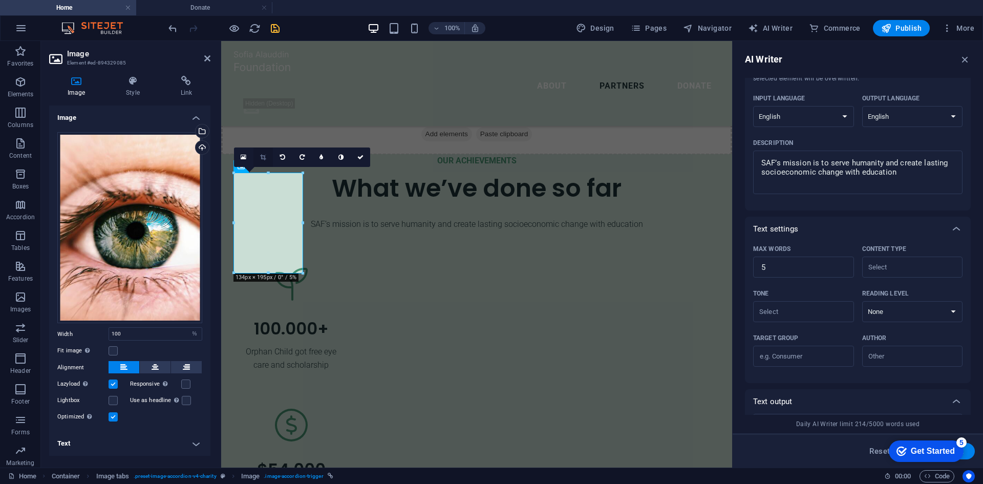
click at [264, 158] on icon at bounding box center [263, 157] width 6 height 6
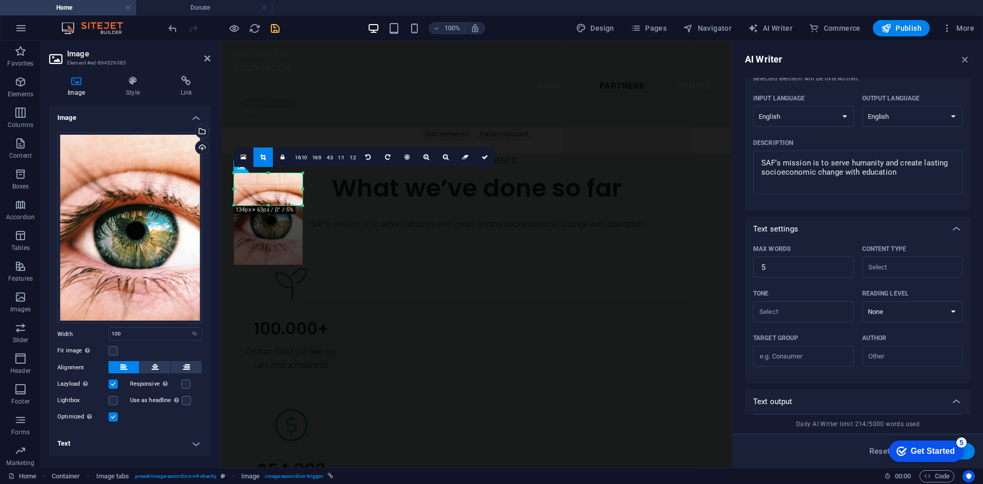
drag, startPoint x: 268, startPoint y: 271, endPoint x: 268, endPoint y: 203, distance: 67.6
click at [268, 204] on div at bounding box center [268, 206] width 69 height 4
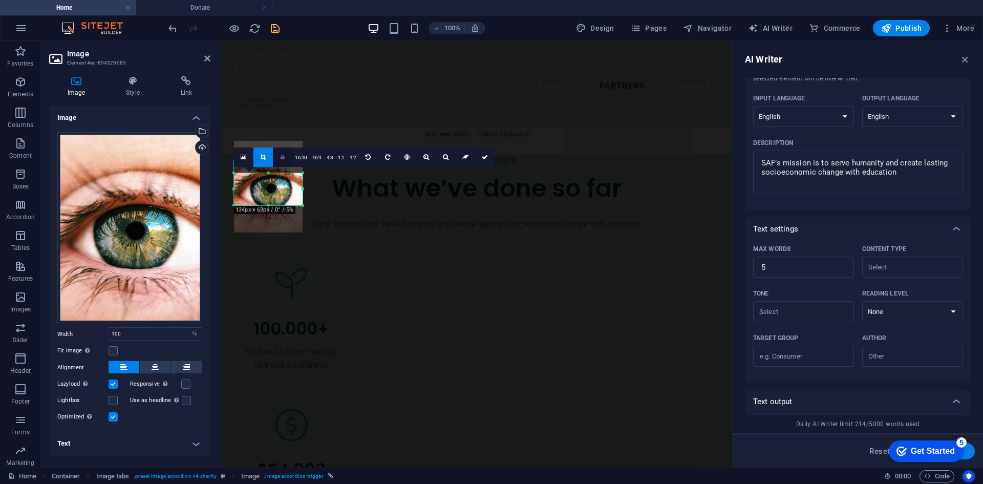
drag, startPoint x: 273, startPoint y: 190, endPoint x: 275, endPoint y: 158, distance: 32.3
click at [275, 173] on div "180 170 160 150 140 130 120 110 100 90 80 70 60 50 40 30 20 10 0 -10 -20 -30 -4…" at bounding box center [268, 189] width 69 height 32
drag, startPoint x: 269, startPoint y: 206, endPoint x: 269, endPoint y: 217, distance: 10.7
click at [269, 217] on div at bounding box center [268, 216] width 69 height 4
click at [276, 198] on div at bounding box center [268, 191] width 69 height 92
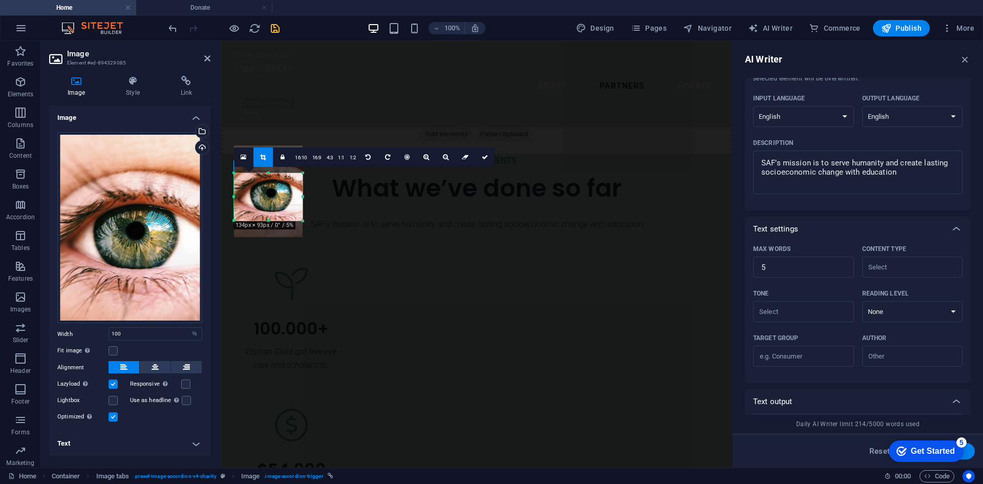
click at [267, 220] on div at bounding box center [268, 221] width 69 height 4
click at [274, 199] on div at bounding box center [268, 193] width 69 height 92
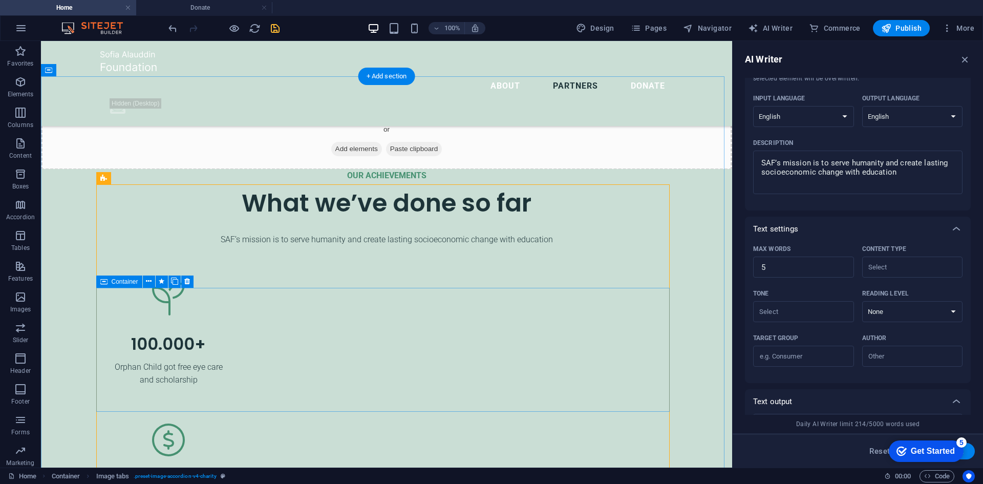
scroll to position [2204, 0]
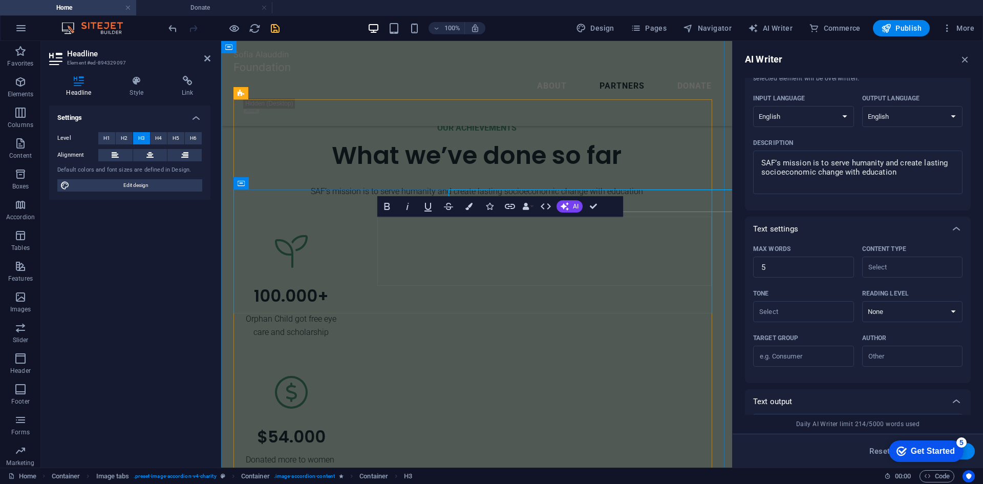
scroll to position [2245, 0]
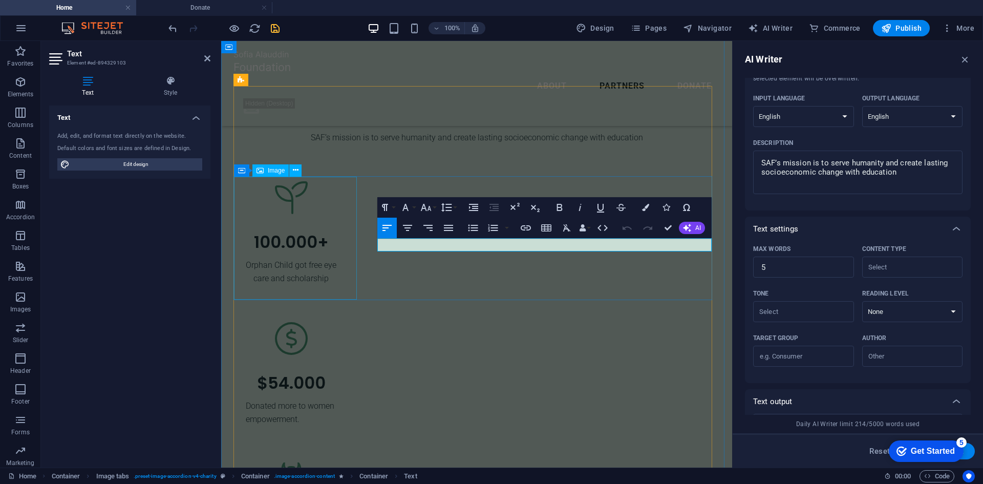
type input "#ed-894329103"
click at [473, 228] on icon "button" at bounding box center [473, 228] width 10 height 7
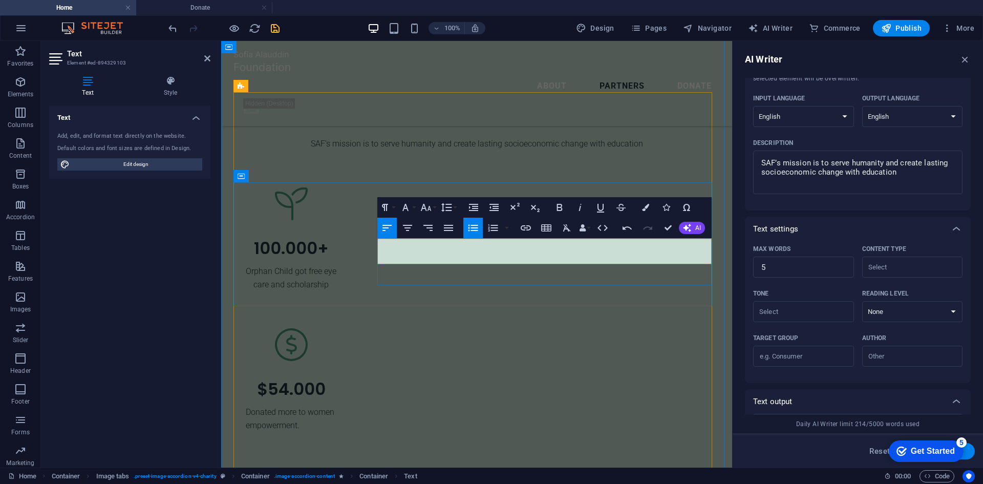
scroll to position [2245, 0]
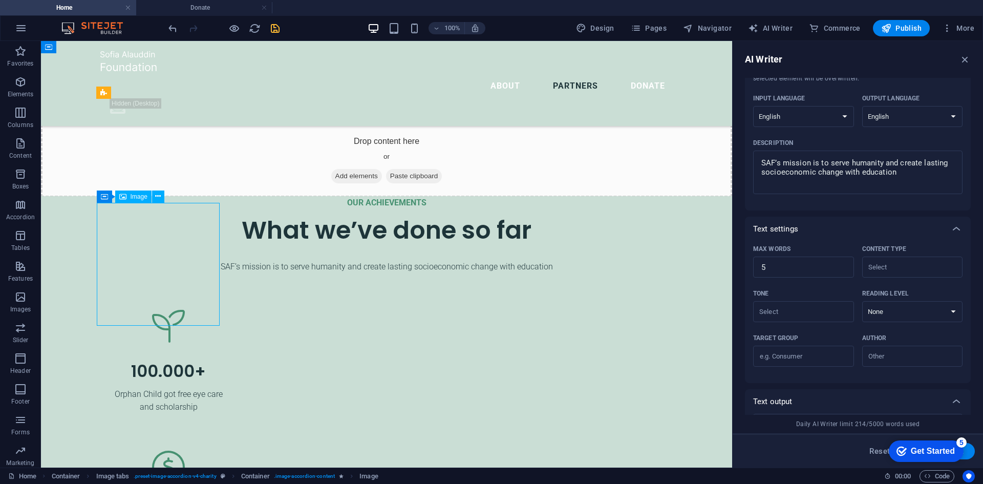
select select "%"
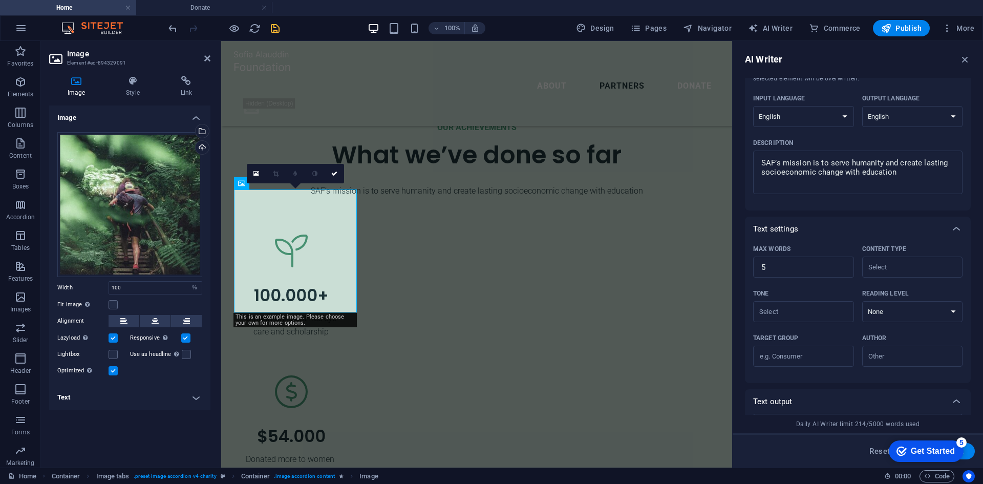
scroll to position [2245, 0]
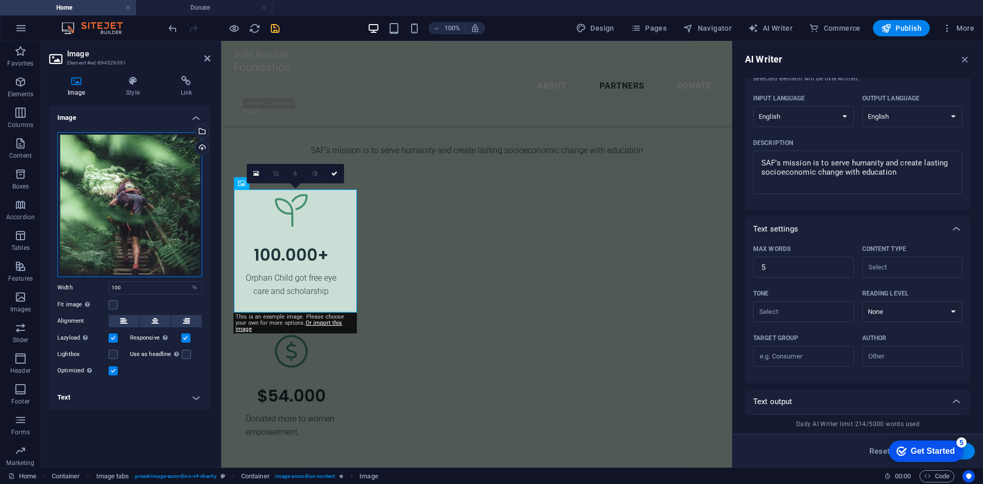
click at [147, 167] on div "Drag files here, click to choose files or select files from Files or our free s…" at bounding box center [129, 204] width 145 height 145
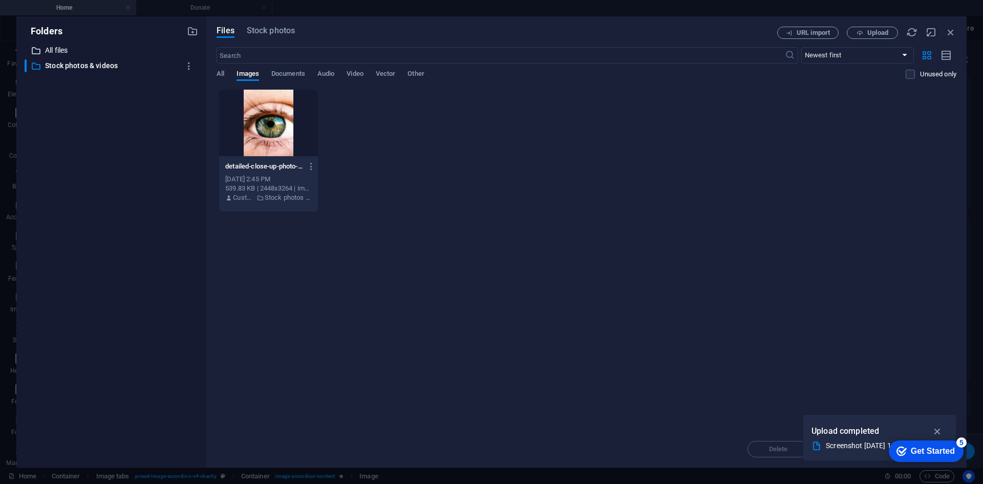
click at [56, 49] on p "All files" at bounding box center [112, 51] width 134 height 12
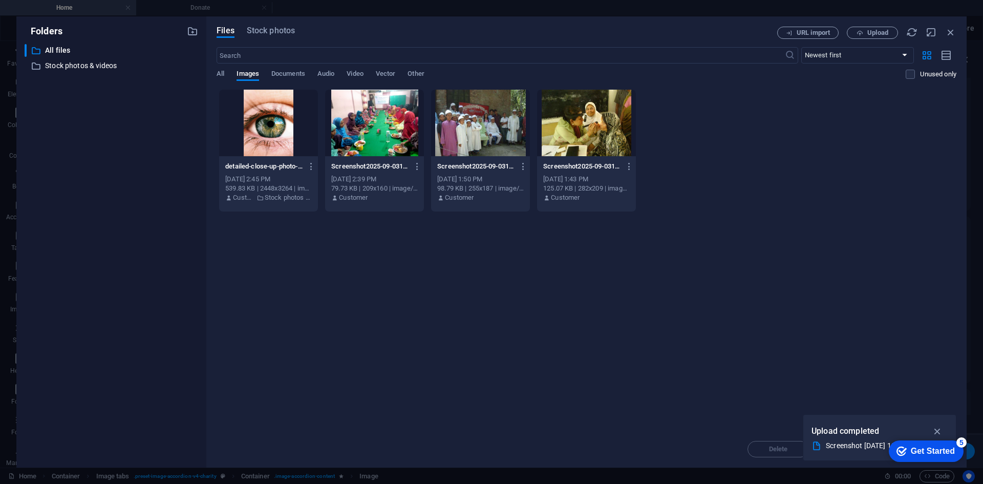
click at [590, 119] on div at bounding box center [586, 123] width 99 height 67
click at [582, 137] on div "1" at bounding box center [586, 123] width 99 height 67
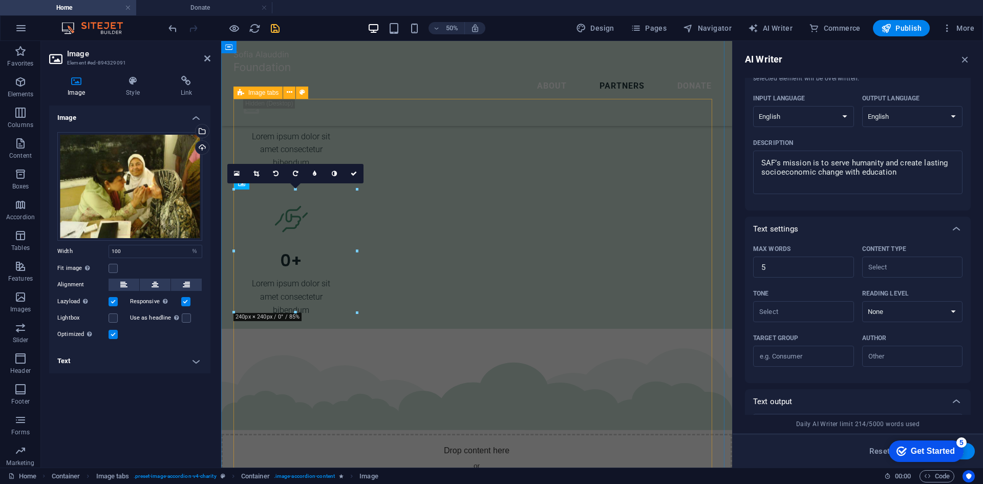
scroll to position [2245, 0]
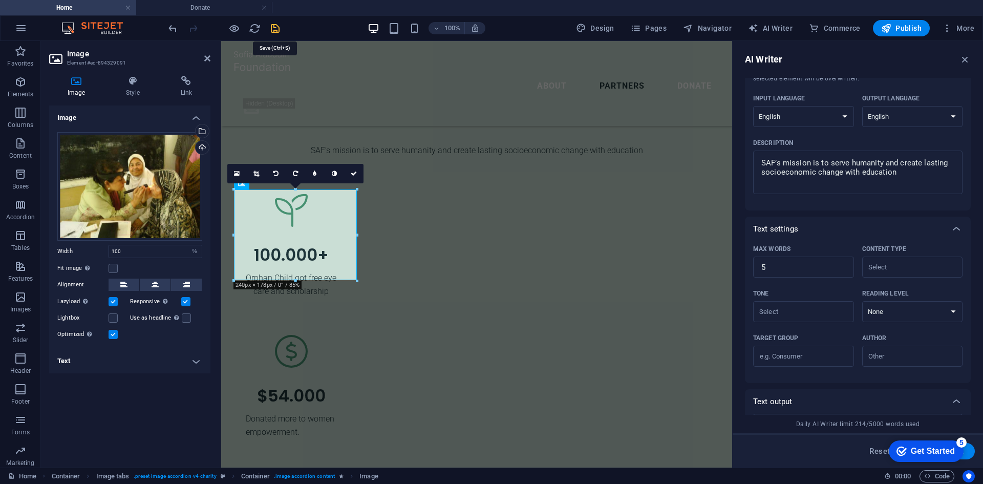
drag, startPoint x: 272, startPoint y: 25, endPoint x: 261, endPoint y: 28, distance: 11.2
click at [272, 25] on icon "save" at bounding box center [275, 29] width 12 height 12
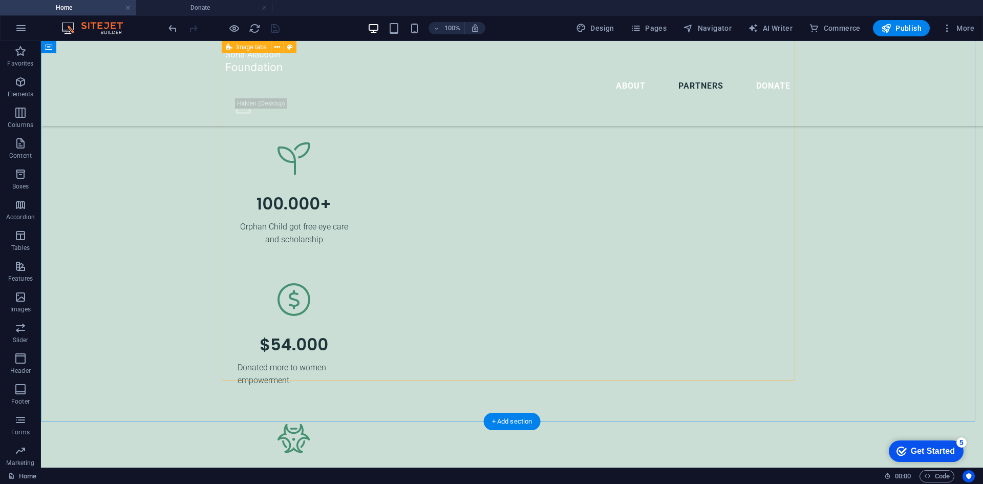
scroll to position [2409, 0]
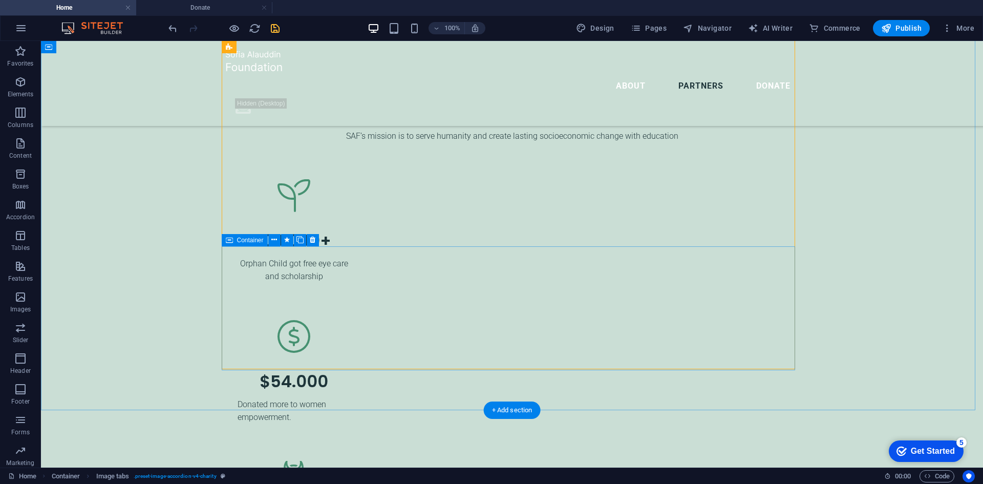
scroll to position [2358, 0]
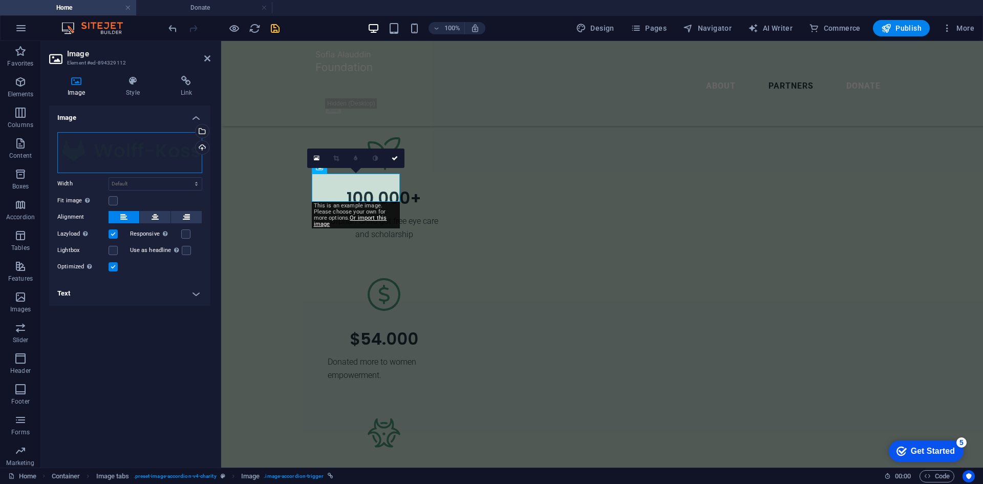
click at [97, 148] on div "Drag files here, click to choose files or select files from Files or our free s…" at bounding box center [129, 152] width 145 height 41
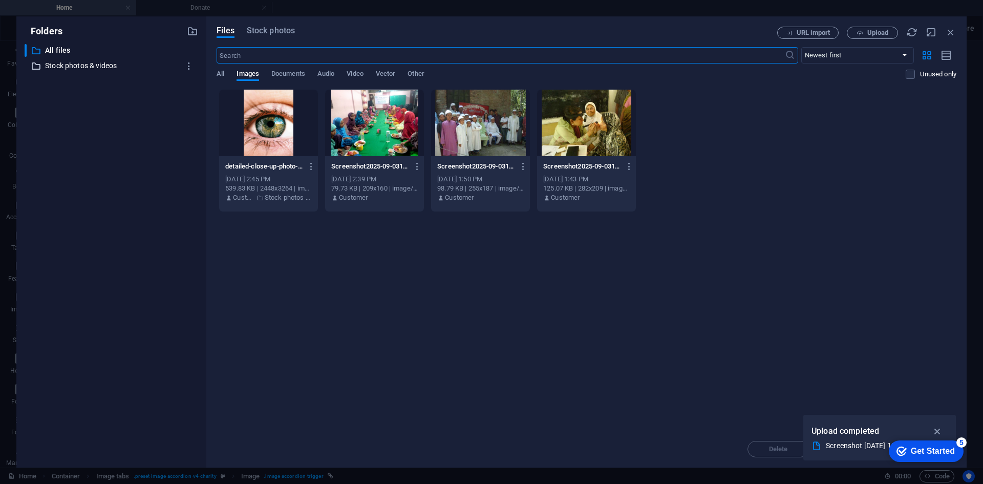
click at [50, 64] on p "Stock photos & videos" at bounding box center [112, 66] width 134 height 12
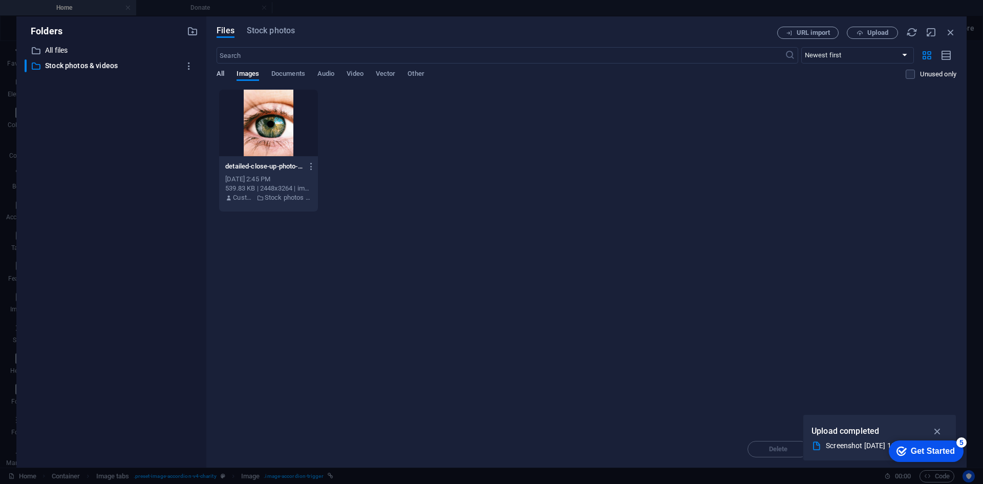
click at [218, 71] on span "All" at bounding box center [221, 75] width 8 height 14
click at [258, 35] on span "Stock photos" at bounding box center [271, 31] width 48 height 12
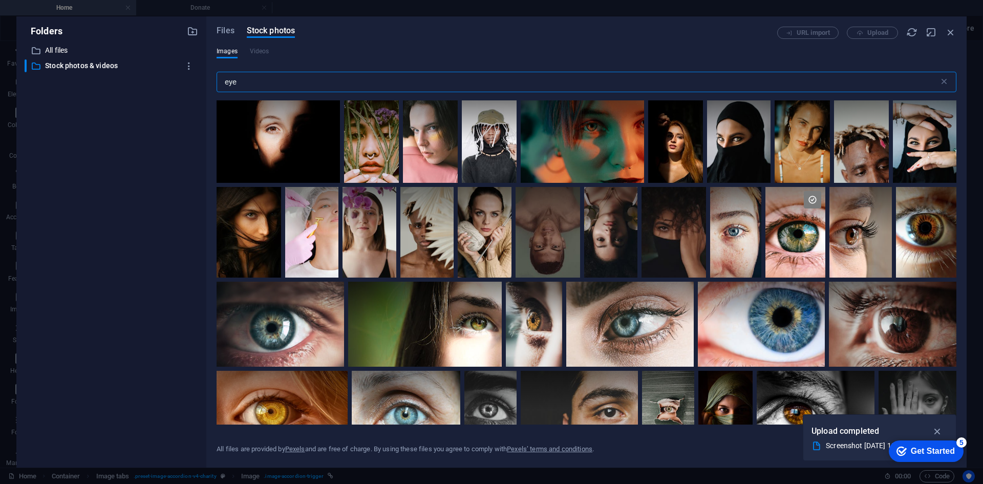
click at [364, 83] on input "eye" at bounding box center [578, 82] width 722 height 20
type input "e"
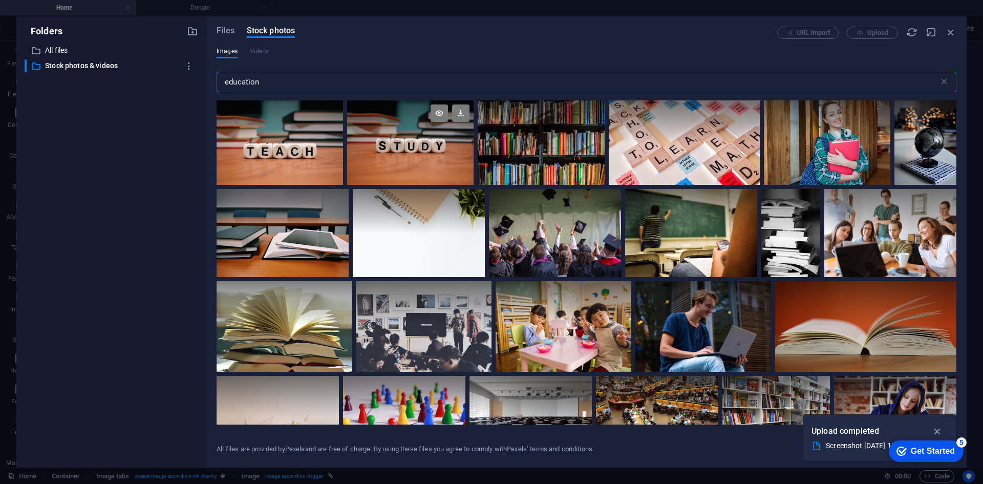
type input "education"
click at [402, 152] on div at bounding box center [410, 142] width 126 height 84
click at [408, 152] on div at bounding box center [410, 163] width 126 height 42
click at [408, 152] on div at bounding box center [410, 142] width 126 height 84
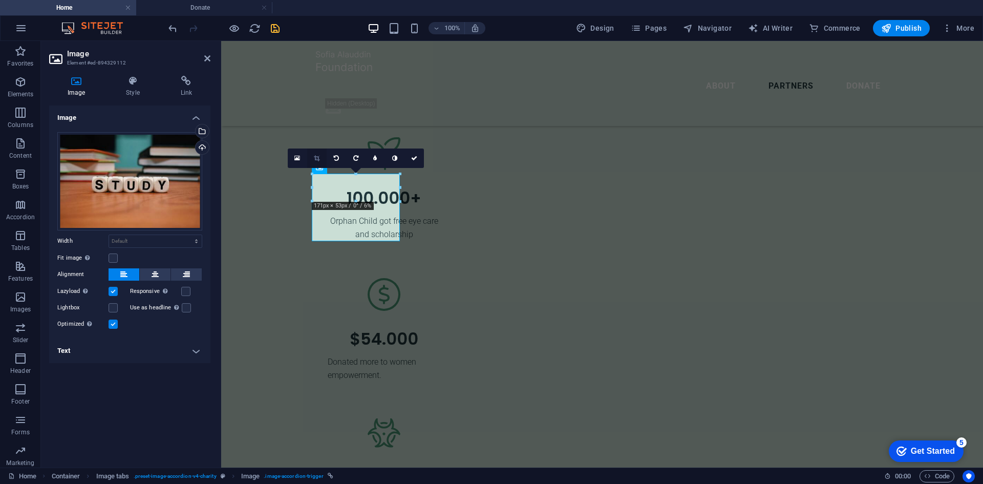
click at [316, 156] on icon at bounding box center [317, 158] width 6 height 6
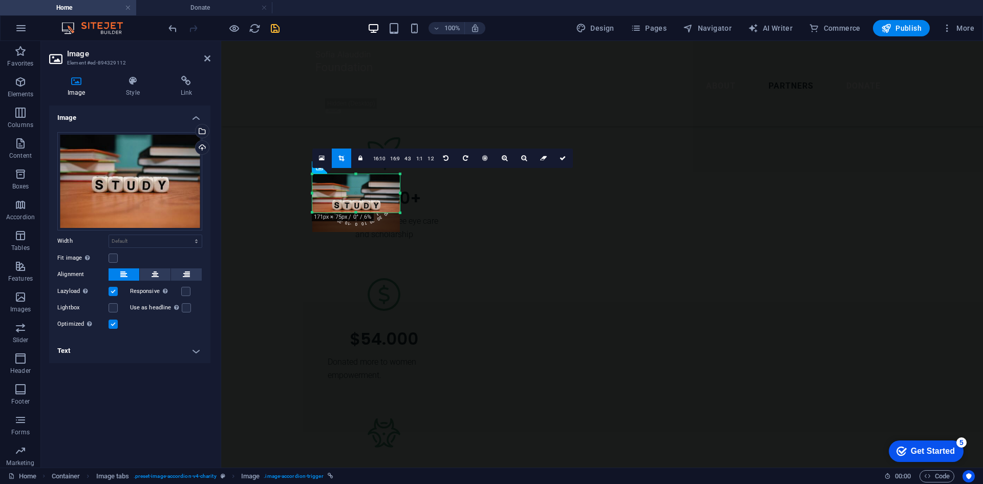
drag, startPoint x: 356, startPoint y: 243, endPoint x: 354, endPoint y: 214, distance: 28.7
click at [354, 214] on div at bounding box center [356, 213] width 88 height 4
click at [356, 195] on div at bounding box center [356, 203] width 88 height 58
drag, startPoint x: 355, startPoint y: 210, endPoint x: 355, endPoint y: 200, distance: 10.8
click at [355, 200] on div at bounding box center [356, 202] width 88 height 4
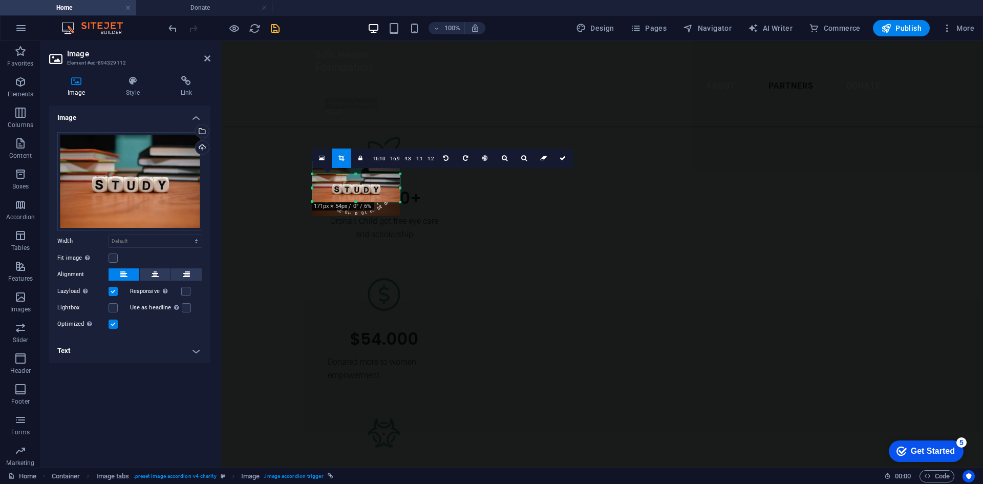
drag, startPoint x: 360, startPoint y: 191, endPoint x: 360, endPoint y: 176, distance: 15.9
click at [360, 176] on div at bounding box center [356, 187] width 88 height 58
click at [559, 158] on icon at bounding box center [562, 158] width 6 height 6
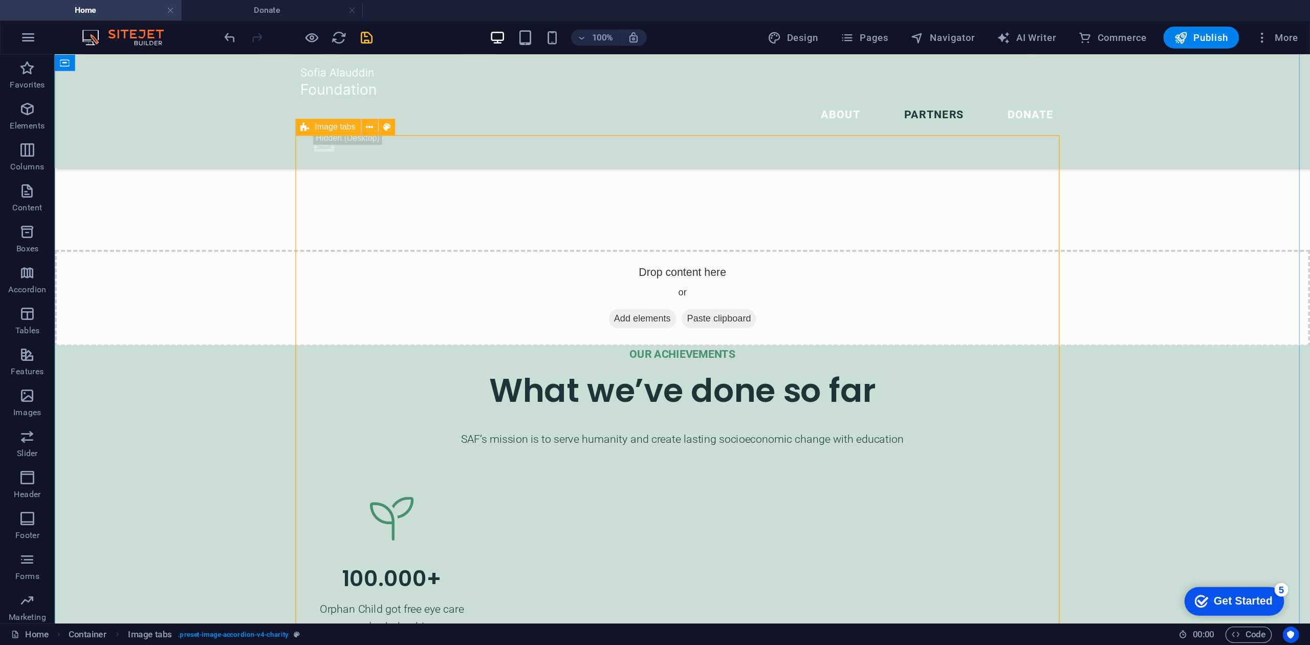
scroll to position [2153, 0]
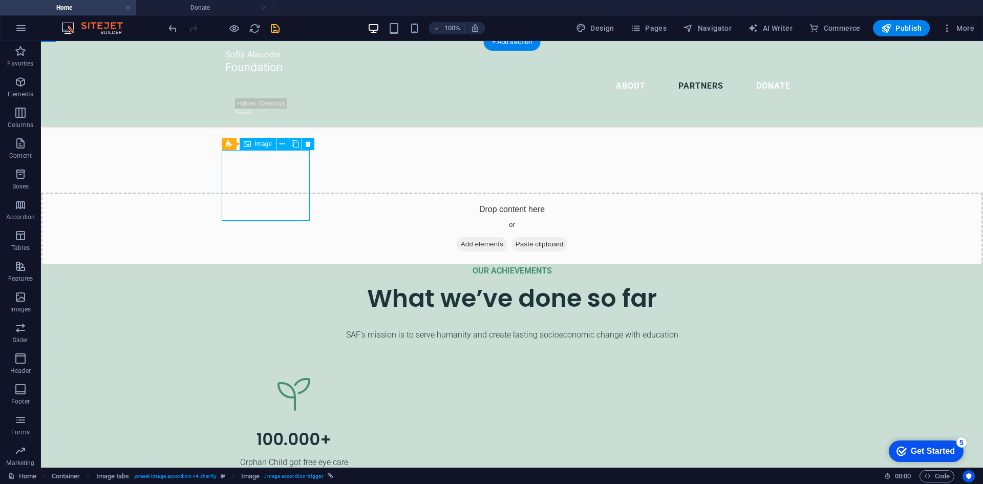
select select "%"
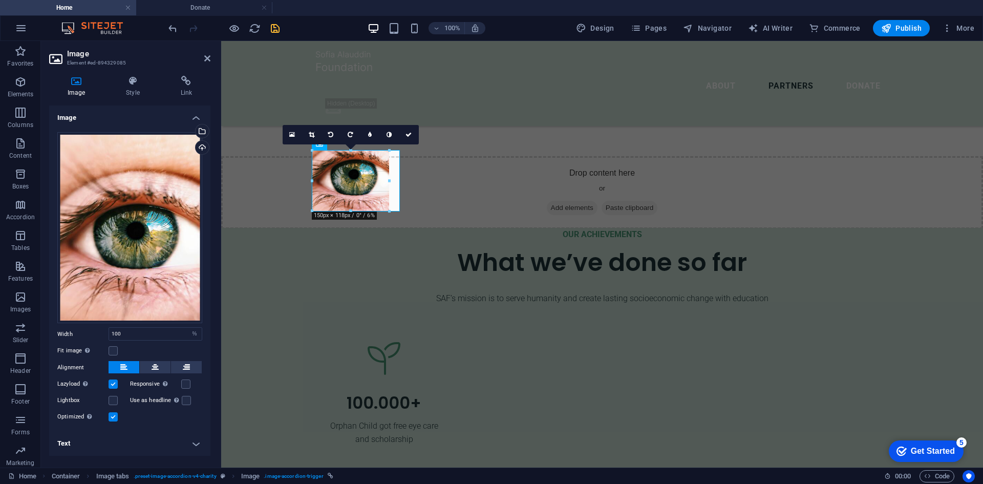
drag, startPoint x: 398, startPoint y: 217, endPoint x: 389, endPoint y: 166, distance: 51.5
type input "150"
select select "px"
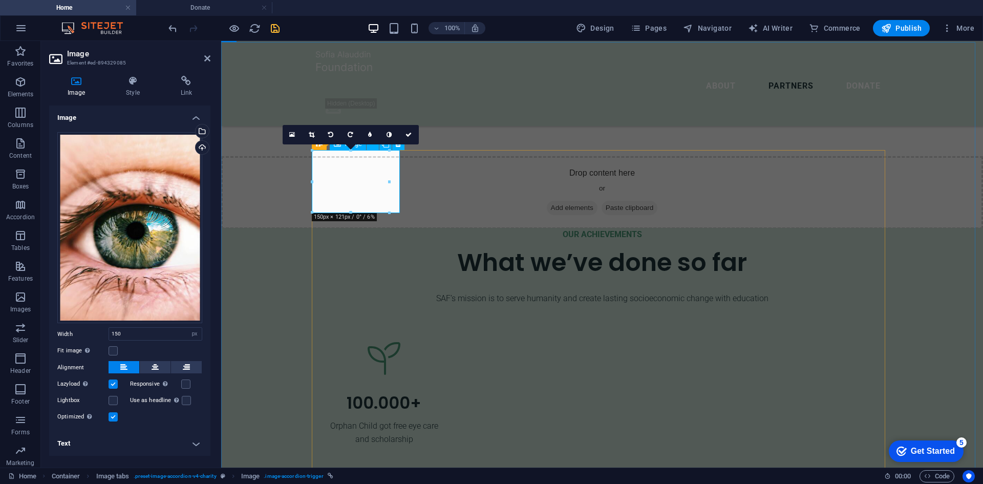
drag, startPoint x: 355, startPoint y: 200, endPoint x: 360, endPoint y: 179, distance: 21.6
click at [300, 133] on icon at bounding box center [299, 135] width 6 height 6
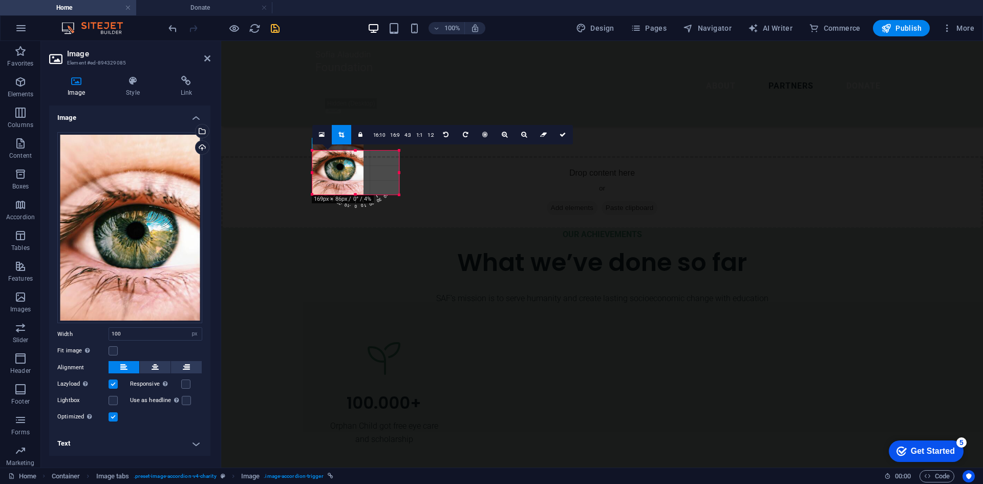
drag, startPoint x: 363, startPoint y: 176, endPoint x: 178, endPoint y: 134, distance: 190.6
click at [399, 175] on div at bounding box center [399, 172] width 4 height 44
drag, startPoint x: 363, startPoint y: 170, endPoint x: 176, endPoint y: 127, distance: 192.6
click at [397, 168] on div at bounding box center [398, 172] width 4 height 44
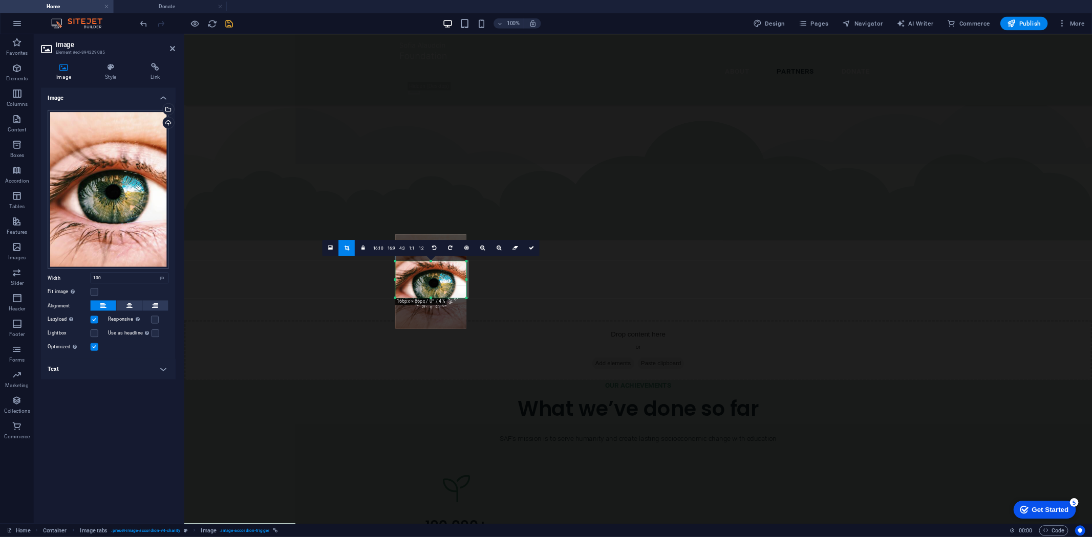
scroll to position [2153, 0]
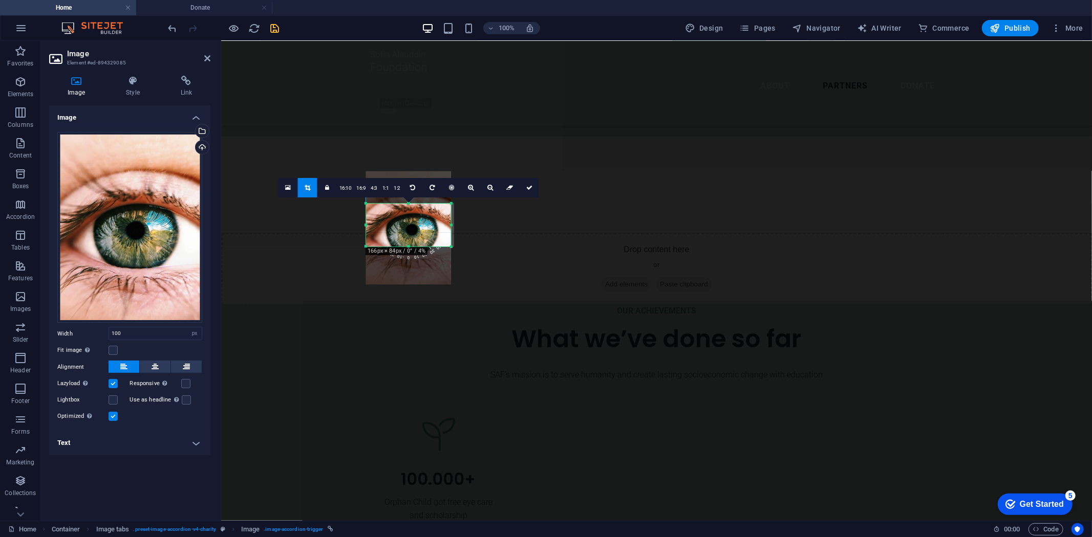
click at [408, 246] on div at bounding box center [408, 247] width 85 height 4
drag, startPoint x: 415, startPoint y: 230, endPoint x: 413, endPoint y: 222, distance: 8.9
click at [413, 222] on div at bounding box center [408, 219] width 85 height 113
click at [530, 188] on icon at bounding box center [529, 188] width 6 height 6
type input "166"
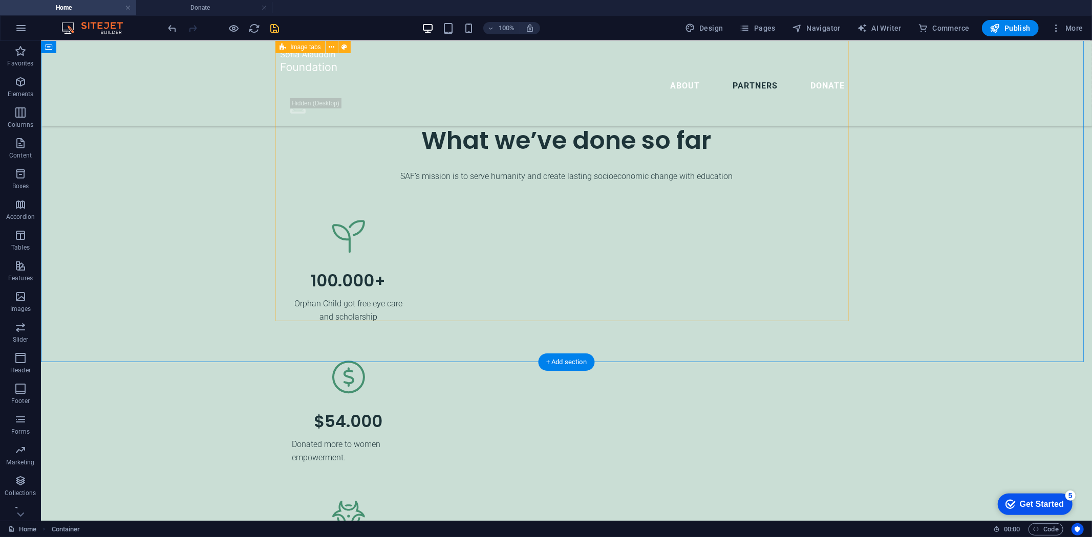
scroll to position [2381, 0]
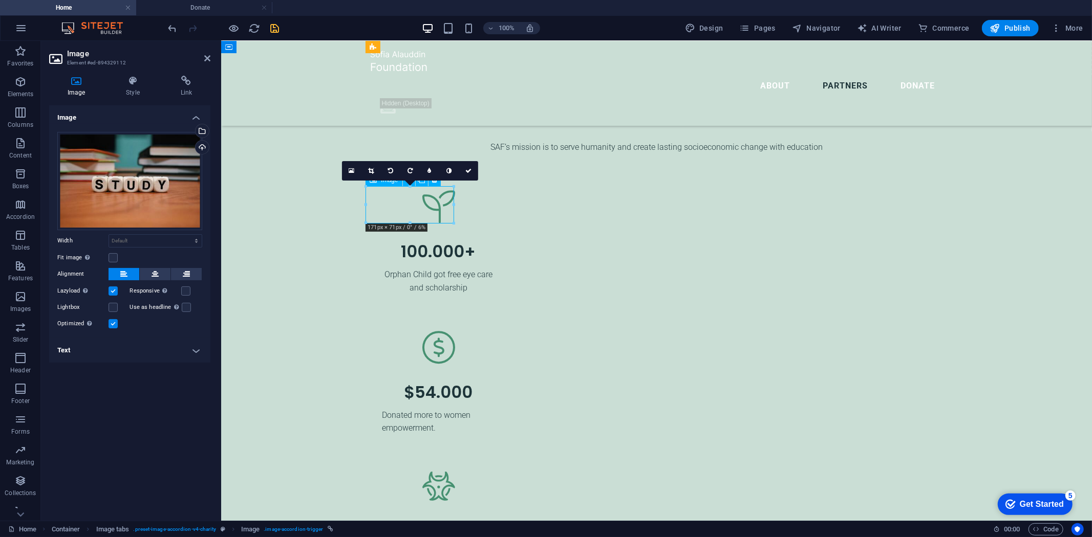
click at [369, 169] on icon at bounding box center [371, 171] width 6 height 6
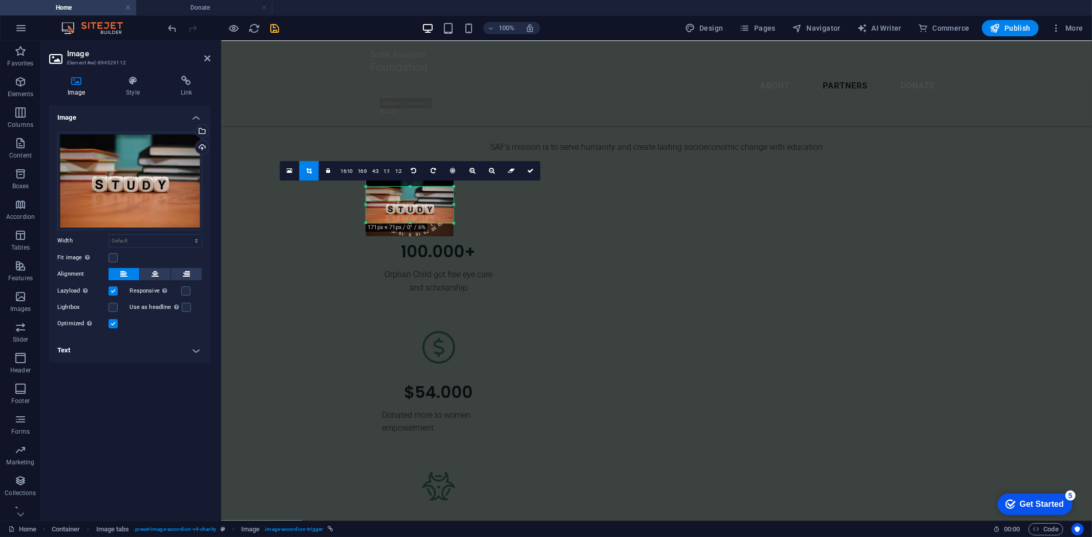
drag, startPoint x: 412, startPoint y: 205, endPoint x: 411, endPoint y: 212, distance: 7.2
click at [411, 212] on div at bounding box center [410, 207] width 88 height 58
drag, startPoint x: 408, startPoint y: 223, endPoint x: 408, endPoint y: 230, distance: 7.2
click at [408, 230] on div at bounding box center [410, 231] width 88 height 4
click at [409, 230] on div "180 170 160 150 140 130 120 110 100 90 80 70 60 50 40 30 20 10 0 -10 -20 -30 -4…" at bounding box center [410, 209] width 88 height 44
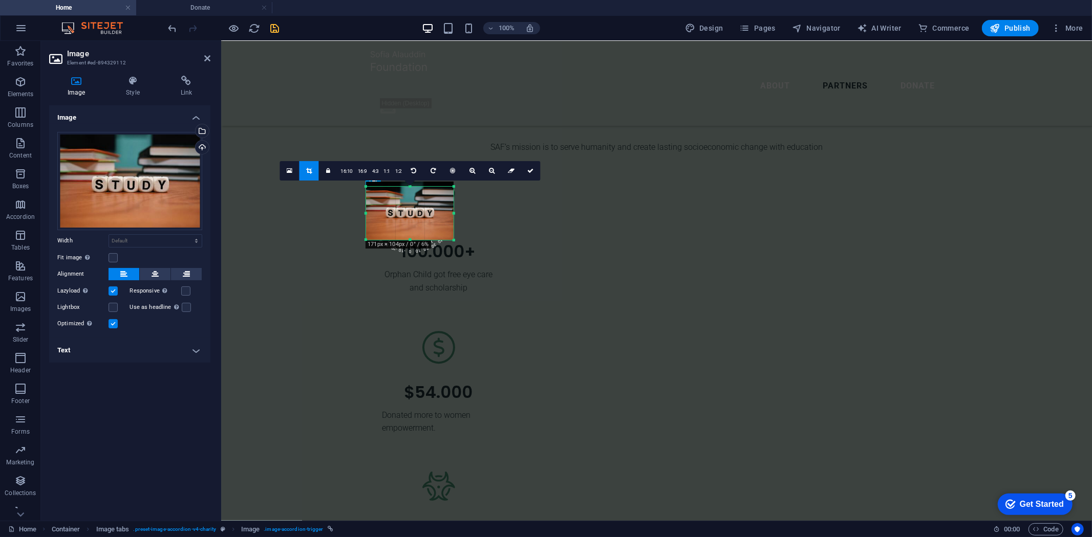
drag, startPoint x: 409, startPoint y: 231, endPoint x: 409, endPoint y: 238, distance: 6.7
click at [409, 238] on div "180 170 160 150 140 130 120 110 100 90 80 70 60 50 40 30 20 10 0 -10 -20 -30 -4…" at bounding box center [410, 213] width 88 height 53
drag, startPoint x: 530, startPoint y: 172, endPoint x: 309, endPoint y: 161, distance: 221.4
click at [530, 172] on icon at bounding box center [530, 171] width 6 height 6
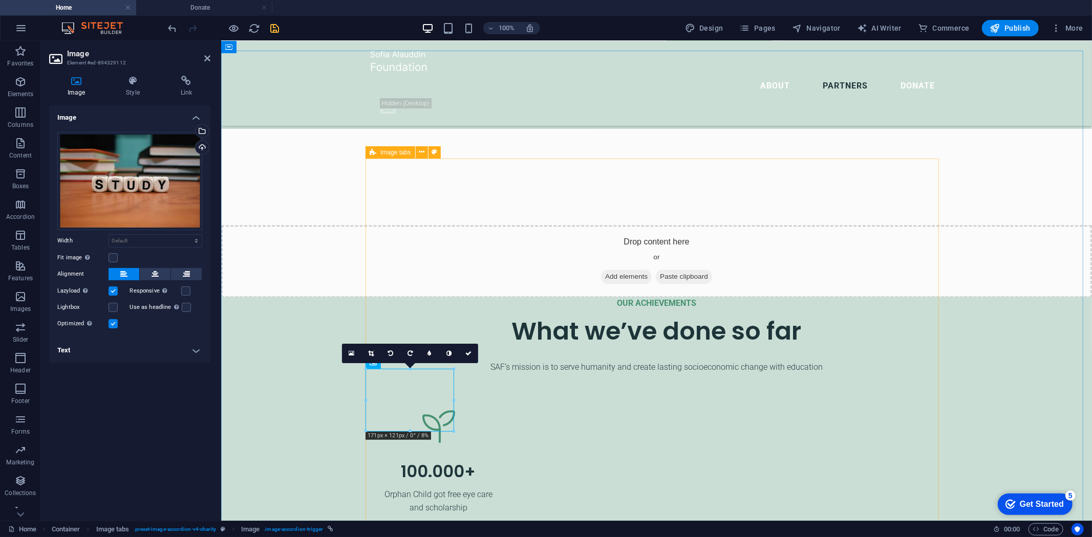
scroll to position [2153, 0]
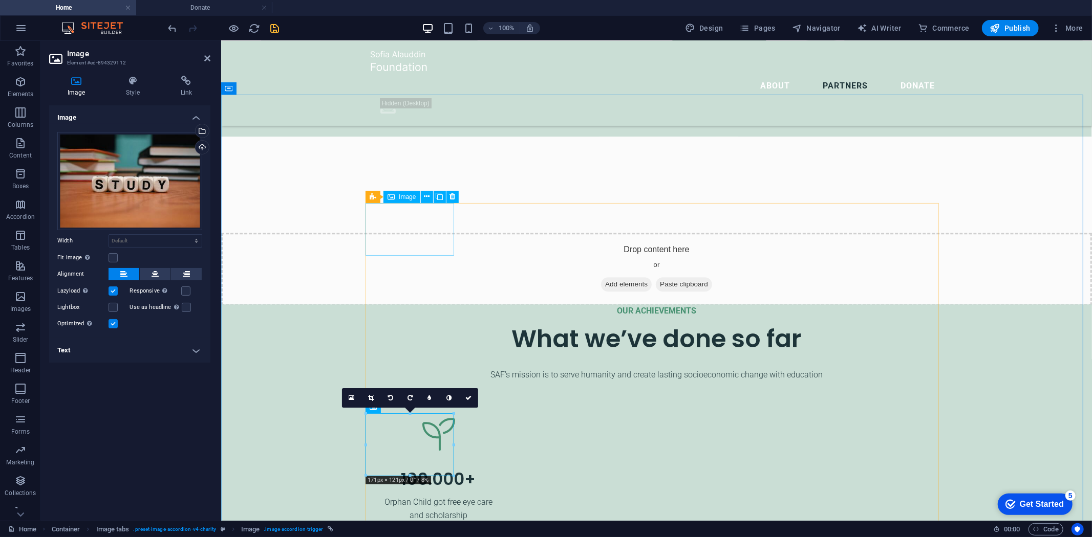
select select "px"
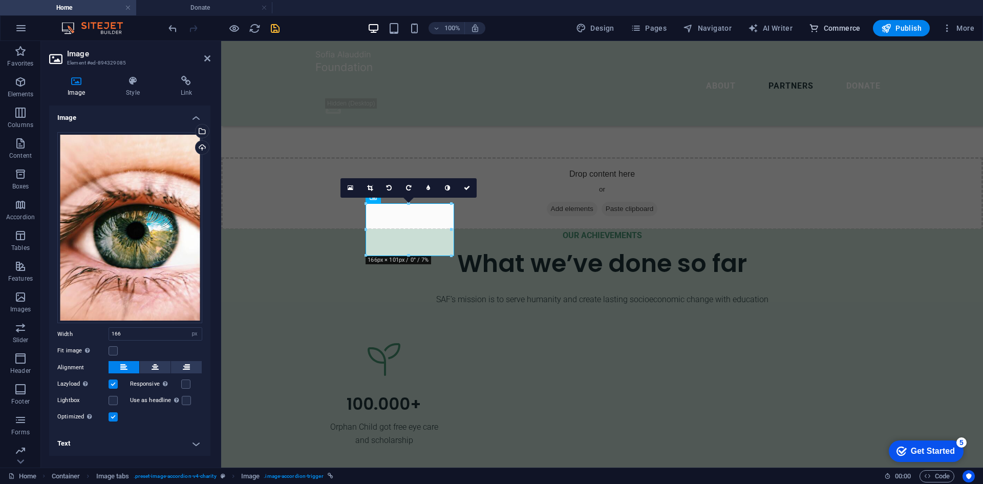
scroll to position [2153, 0]
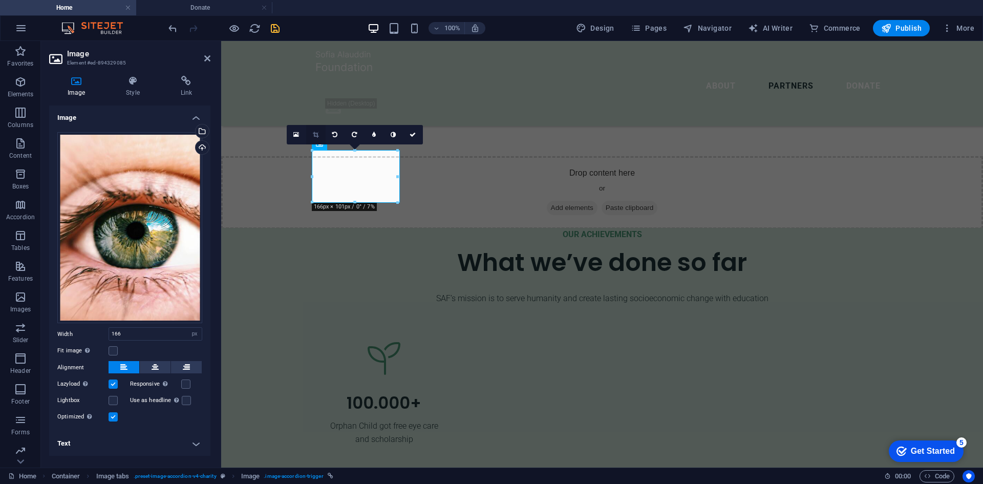
click at [318, 132] on icon at bounding box center [316, 135] width 6 height 6
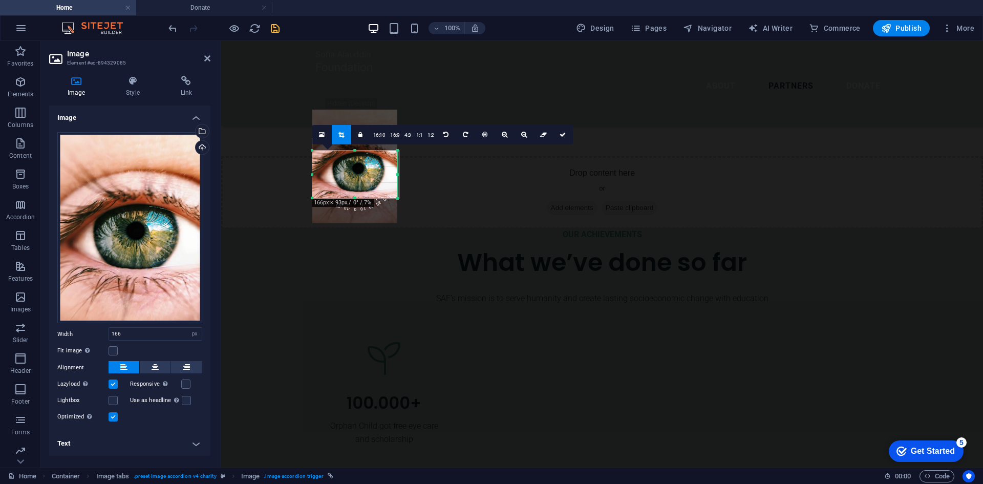
drag, startPoint x: 354, startPoint y: 202, endPoint x: 359, endPoint y: 198, distance: 6.2
click at [359, 198] on div at bounding box center [354, 199] width 85 height 4
drag, startPoint x: 362, startPoint y: 174, endPoint x: 361, endPoint y: 179, distance: 5.7
click at [361, 179] on div at bounding box center [354, 171] width 85 height 113
click at [559, 133] on icon at bounding box center [562, 135] width 6 height 6
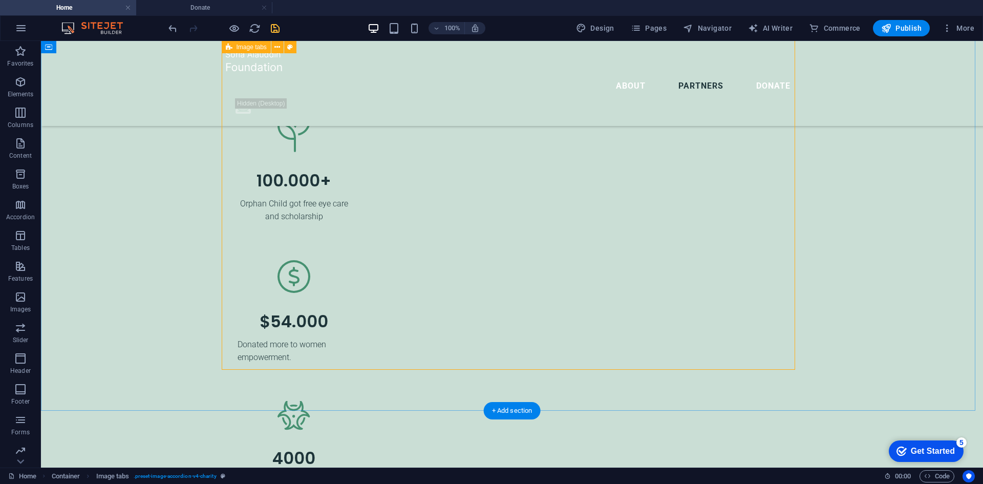
scroll to position [2461, 0]
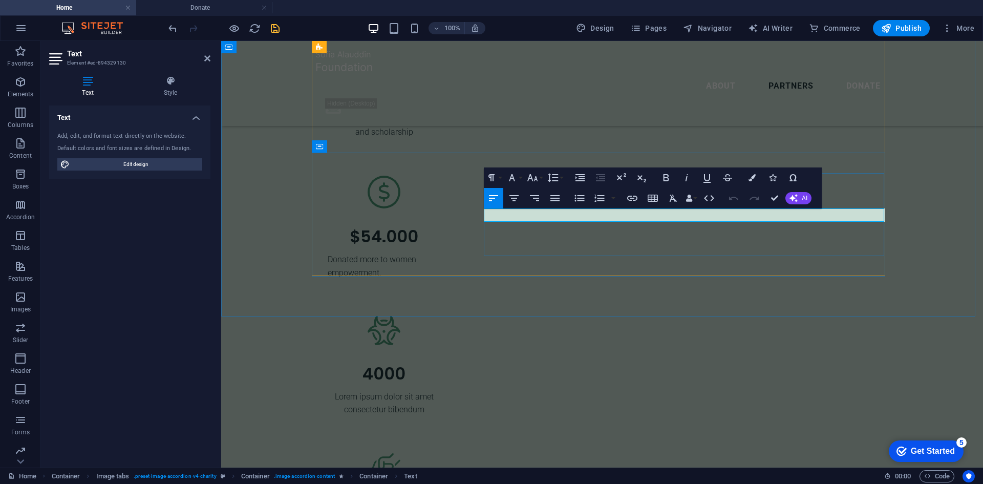
drag, startPoint x: 591, startPoint y: 215, endPoint x: 489, endPoint y: 220, distance: 101.9
click at [579, 198] on icon "button" at bounding box center [579, 198] width 12 height 12
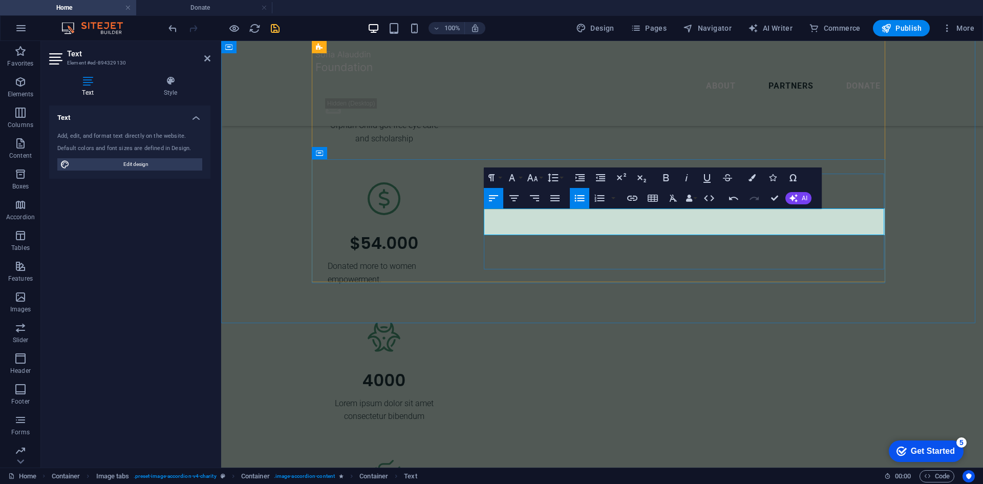
scroll to position [0, 4]
drag, startPoint x: 776, startPoint y: 197, endPoint x: 726, endPoint y: 161, distance: 61.6
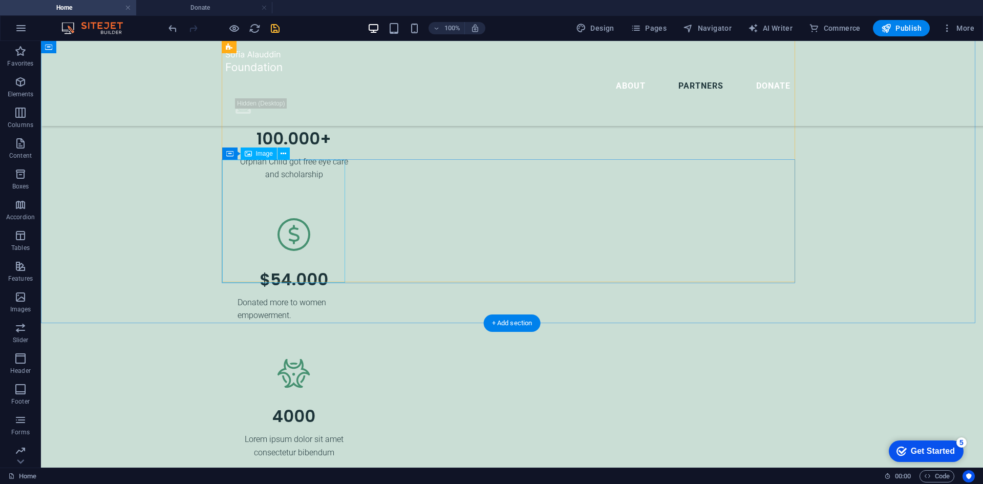
select select "%"
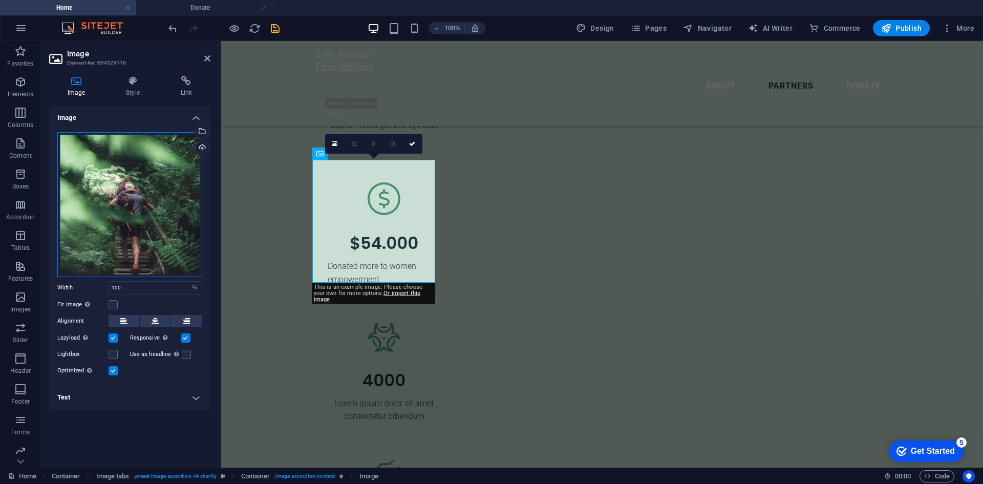
click at [139, 158] on div "Drag files here, click to choose files or select files from Files or our free s…" at bounding box center [129, 204] width 145 height 145
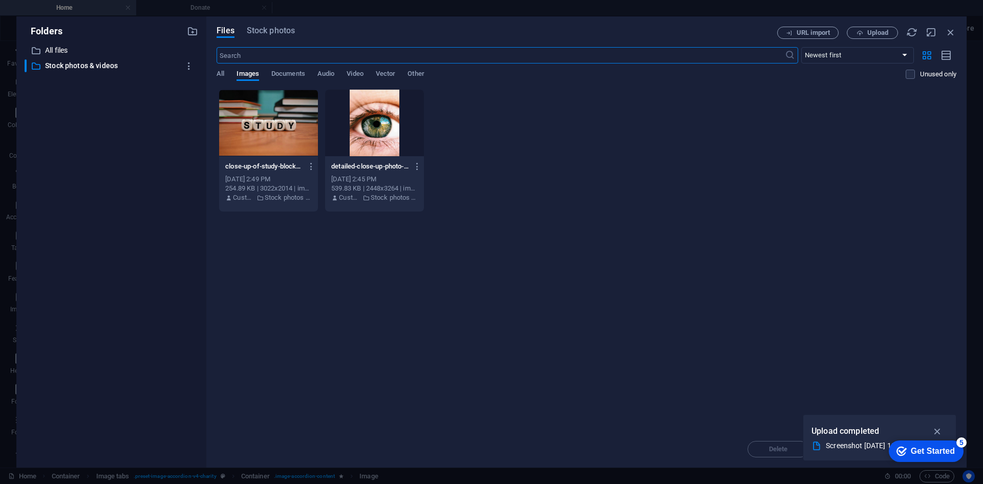
scroll to position [2485, 0]
click at [139, 158] on div "​ All files All files ​ Stock photos & videos Stock photos & videos" at bounding box center [112, 251] width 174 height 415
click at [880, 34] on span "Upload" at bounding box center [877, 33] width 21 height 6
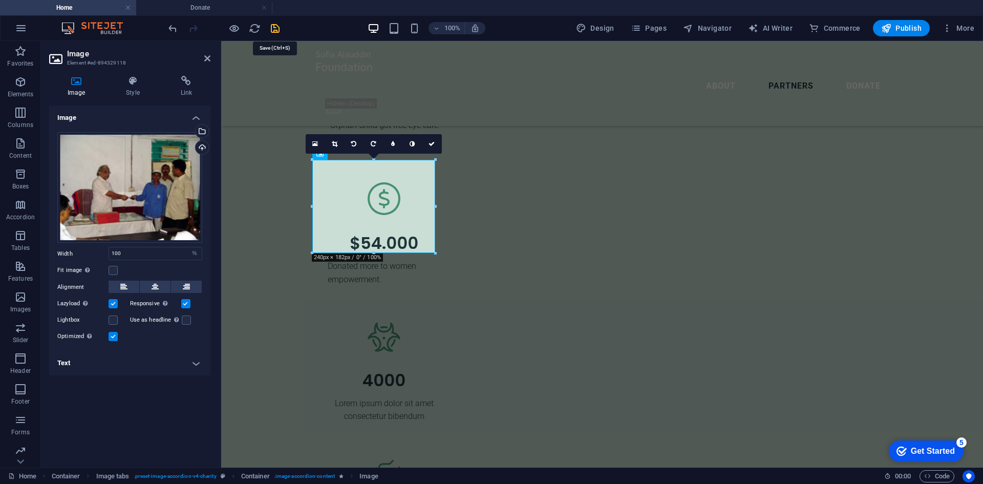
click at [271, 28] on icon "save" at bounding box center [275, 29] width 12 height 12
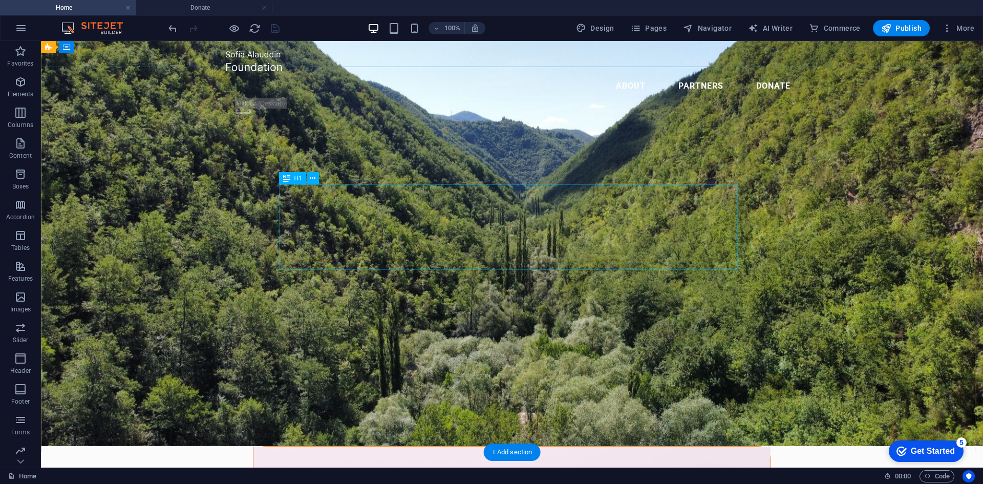
scroll to position [0, 0]
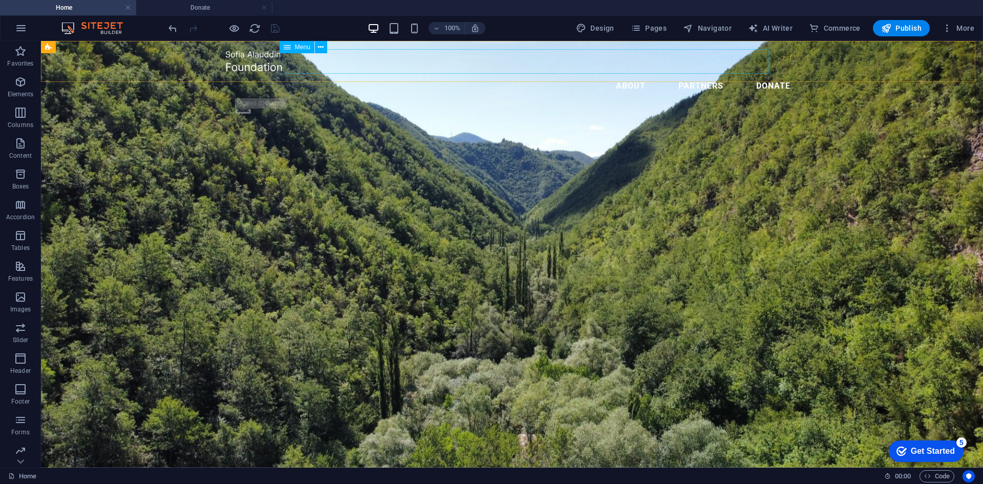
click at [673, 74] on nav "About Partners Donate" at bounding box center [511, 86] width 573 height 25
click at [667, 74] on nav "About Partners Donate" at bounding box center [511, 86] width 573 height 25
select select
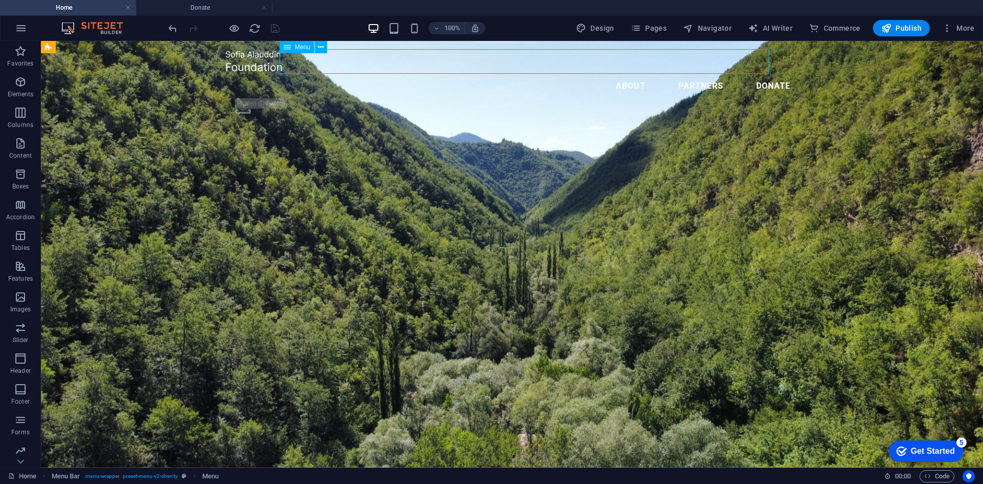
select select "1"
select select
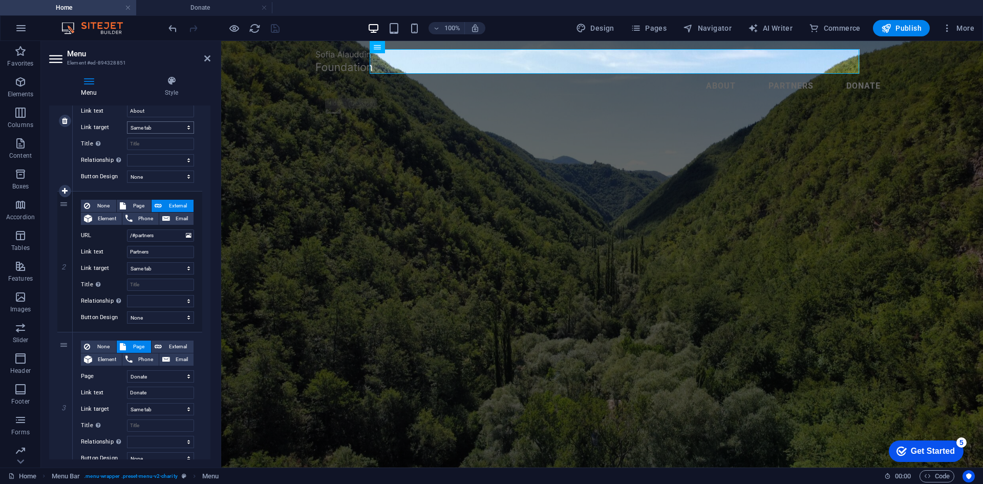
scroll to position [154, 0]
drag, startPoint x: 154, startPoint y: 250, endPoint x: 124, endPoint y: 248, distance: 30.3
click at [124, 248] on div "Link text Partners" at bounding box center [137, 250] width 113 height 12
type input "Pro"
select select
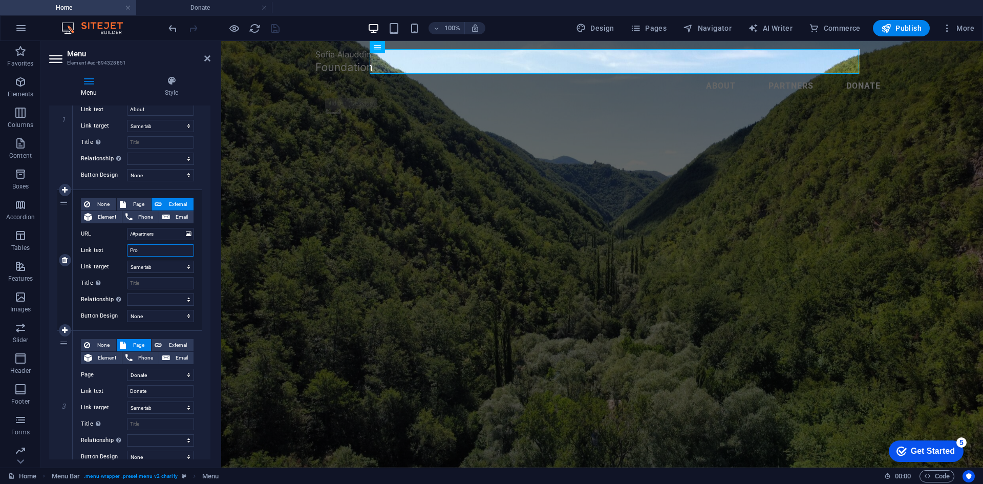
select select
type input "Projects"
select select
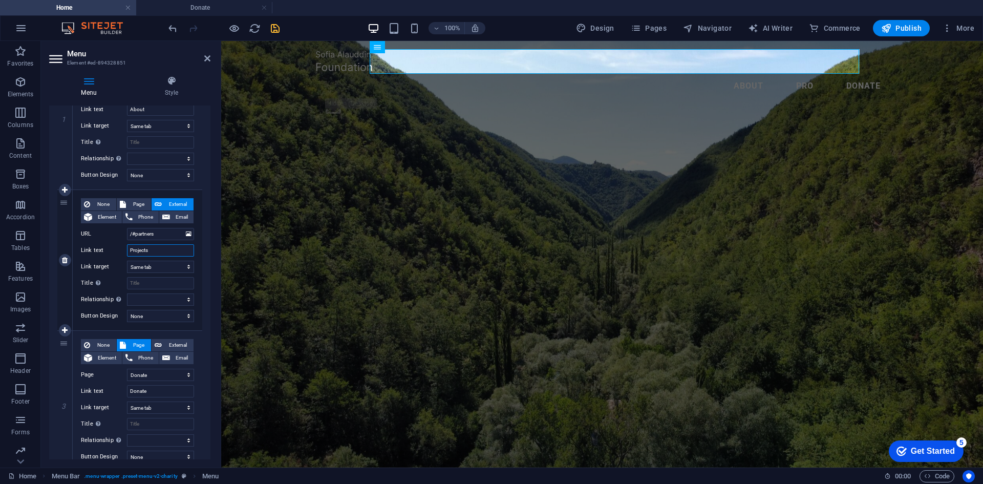
select select
type input "Projects"
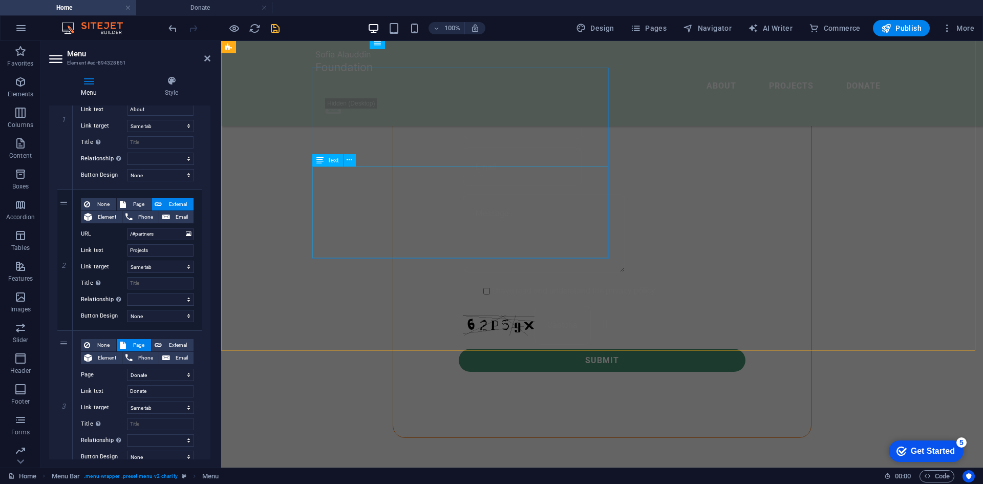
scroll to position [1126, 0]
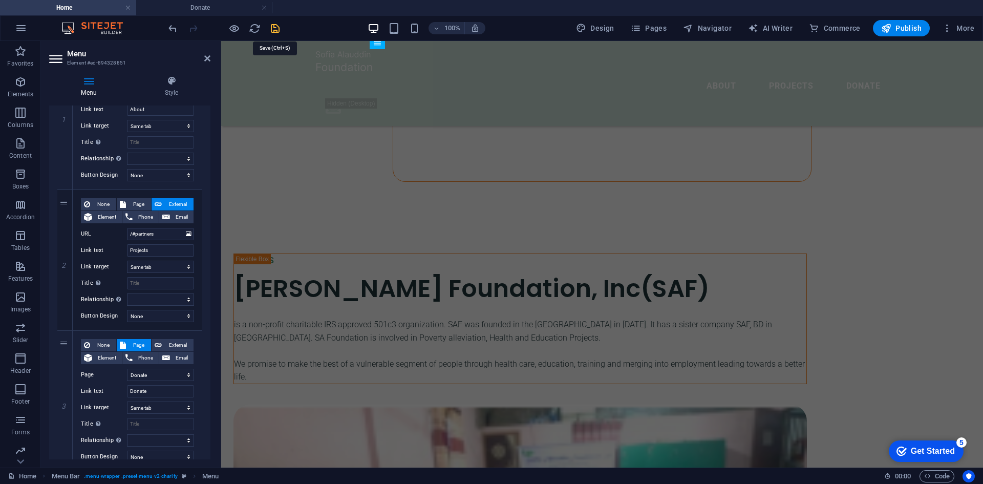
click at [274, 23] on icon "save" at bounding box center [275, 29] width 12 height 12
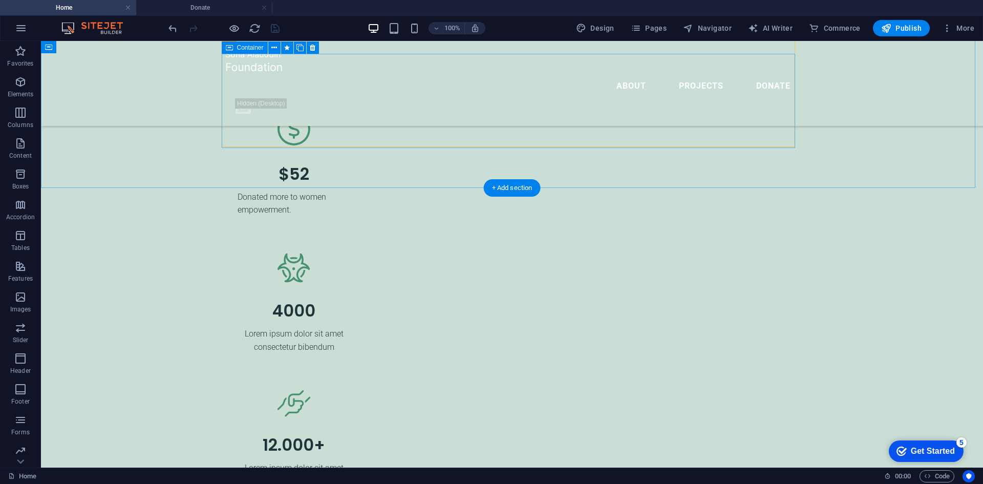
scroll to position [2750, 0]
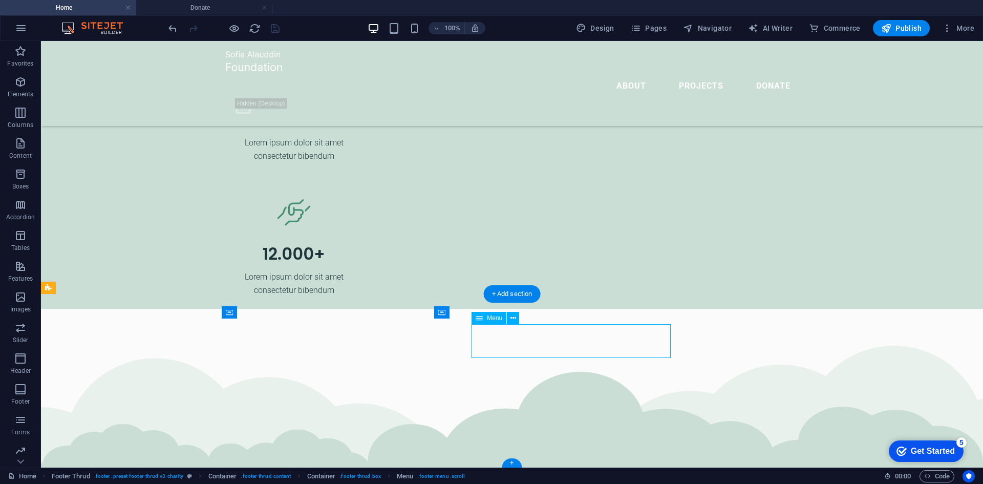
select select
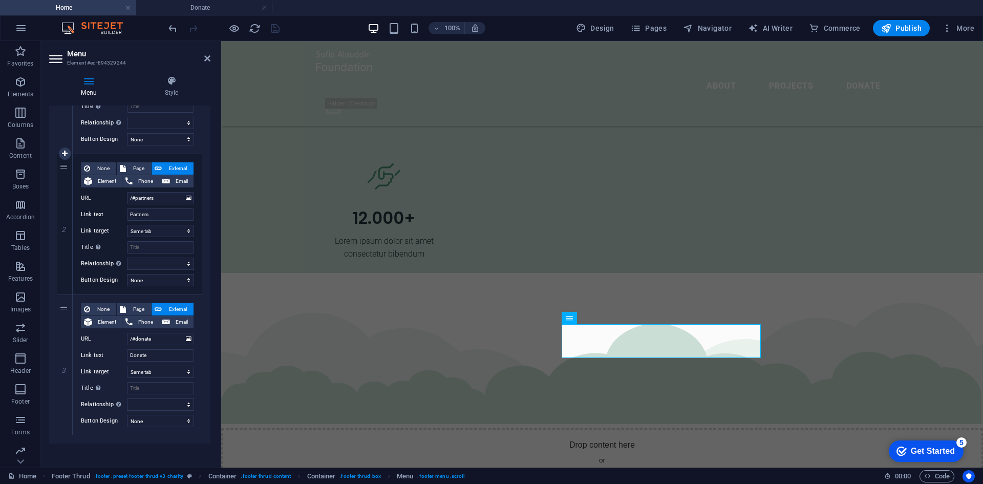
scroll to position [194, 0]
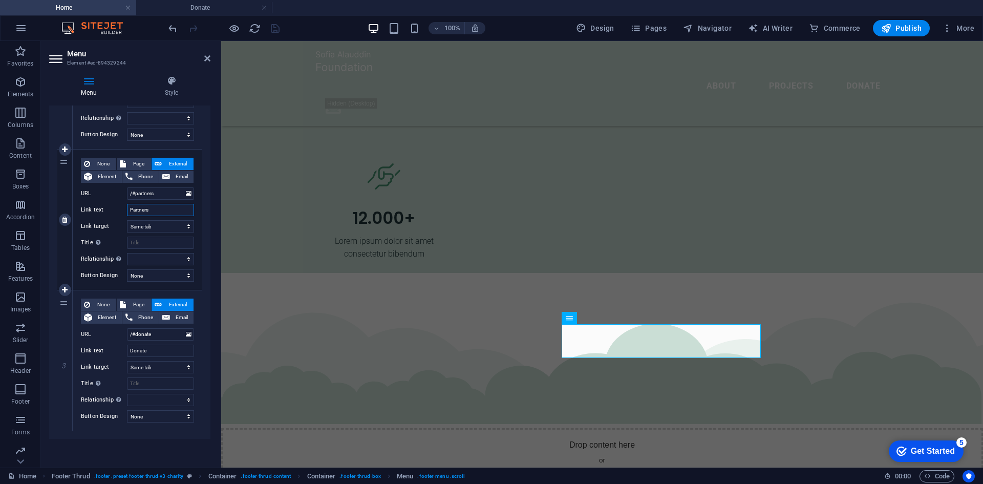
drag, startPoint x: 150, startPoint y: 213, endPoint x: 120, endPoint y: 209, distance: 30.9
click at [120, 209] on div "Link text Partners" at bounding box center [137, 210] width 113 height 12
type input "Pro"
select select
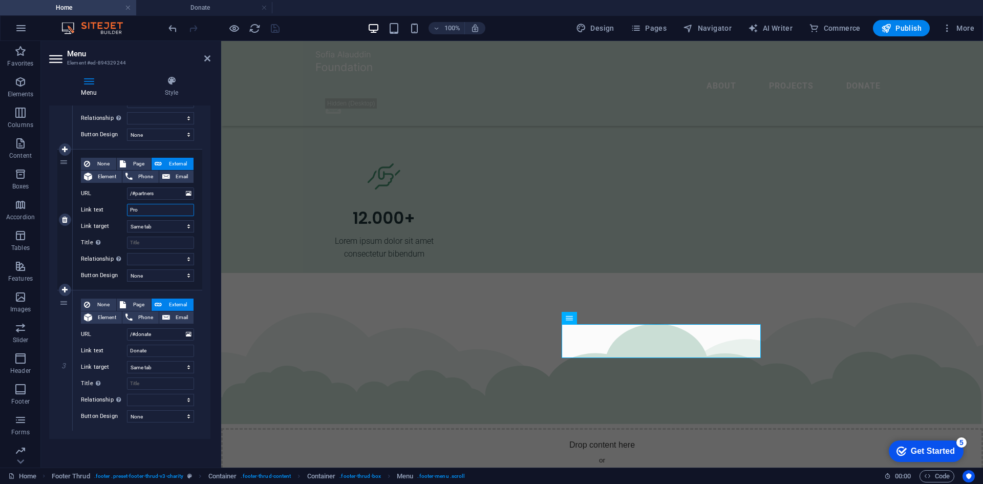
select select
type input "Proj"
select select
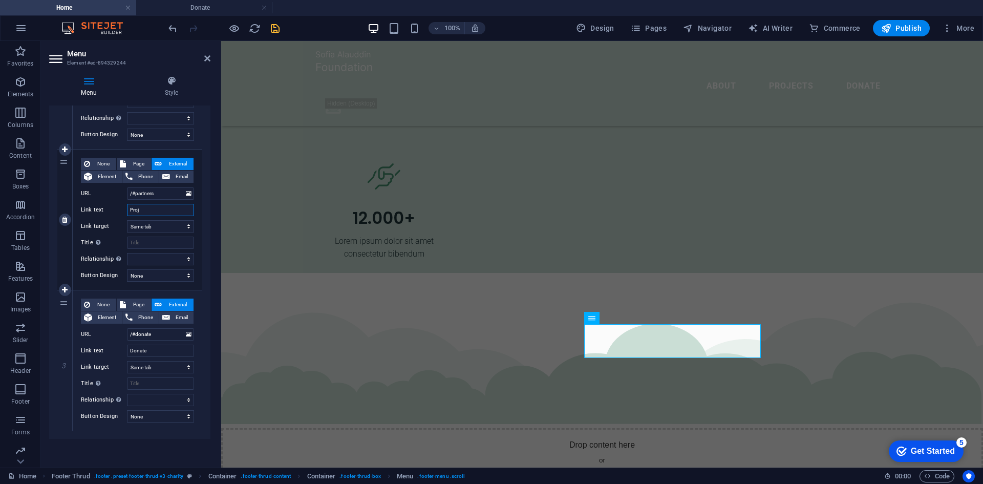
type input "Projc"
select select
type input "Projects"
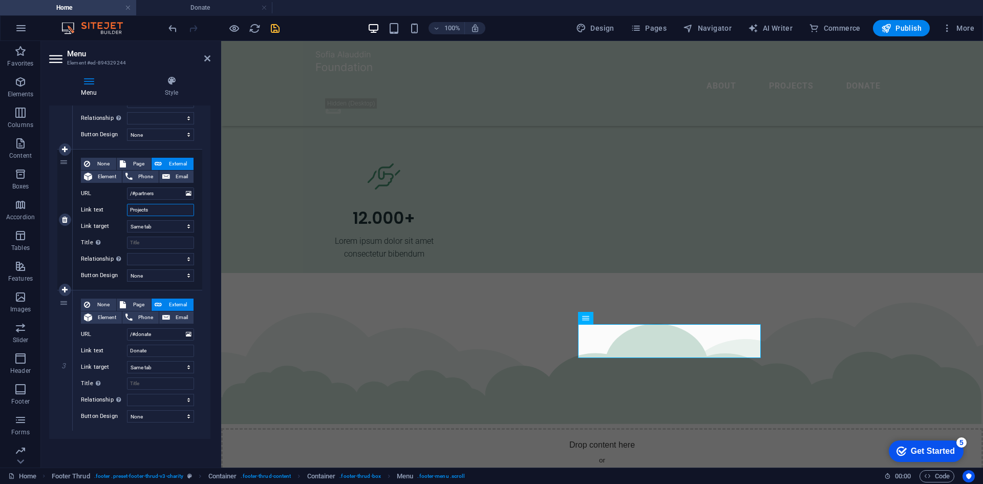
select select
type input "Projects"
click at [270, 33] on icon "save" at bounding box center [275, 29] width 12 height 12
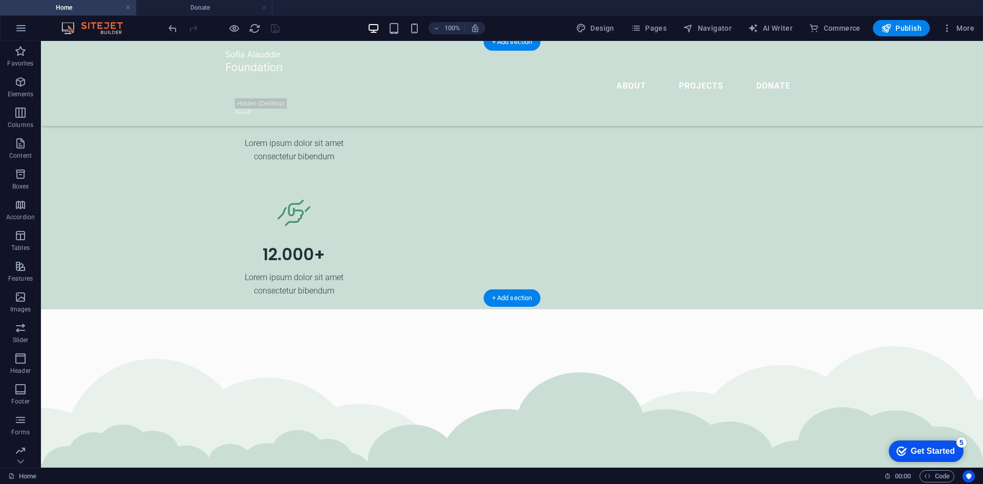
scroll to position [2750, 0]
drag, startPoint x: 198, startPoint y: 12, endPoint x: 294, endPoint y: 94, distance: 126.0
click at [198, 12] on h4 "Donate" at bounding box center [204, 7] width 136 height 11
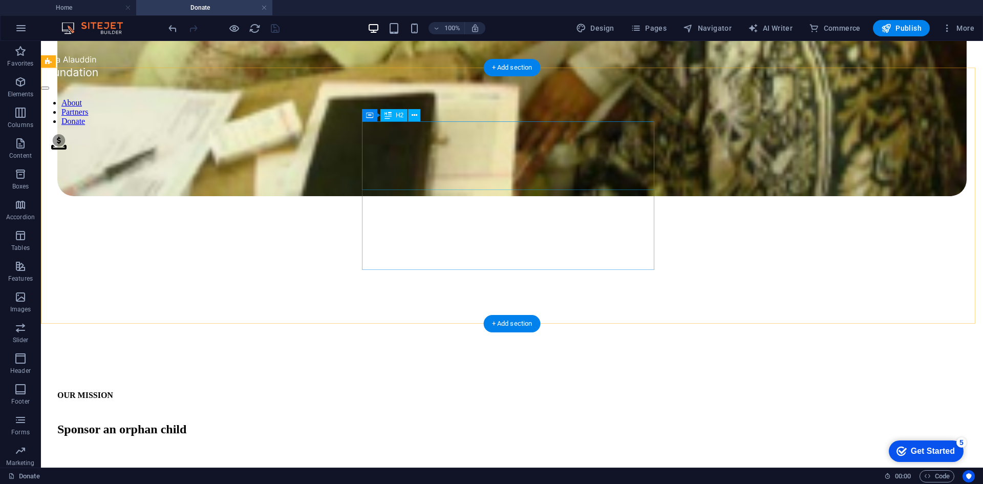
scroll to position [1147, 0]
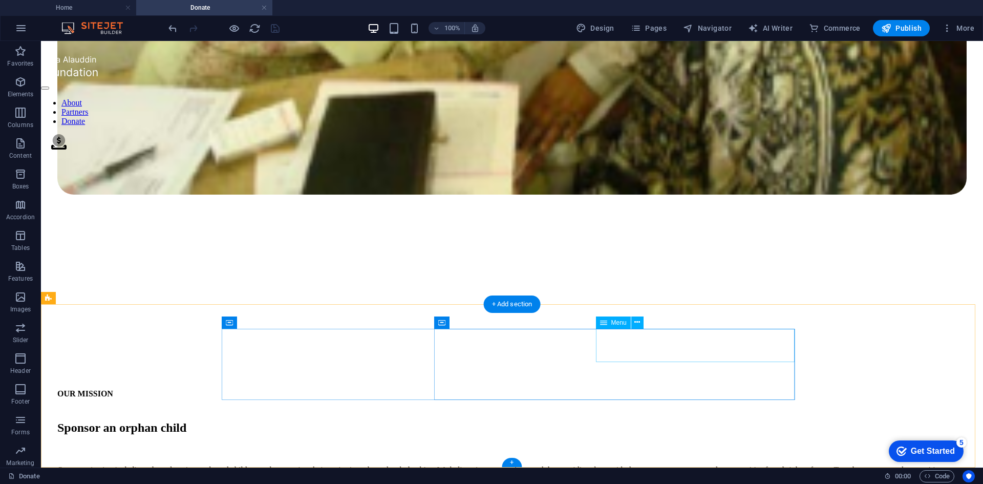
select select
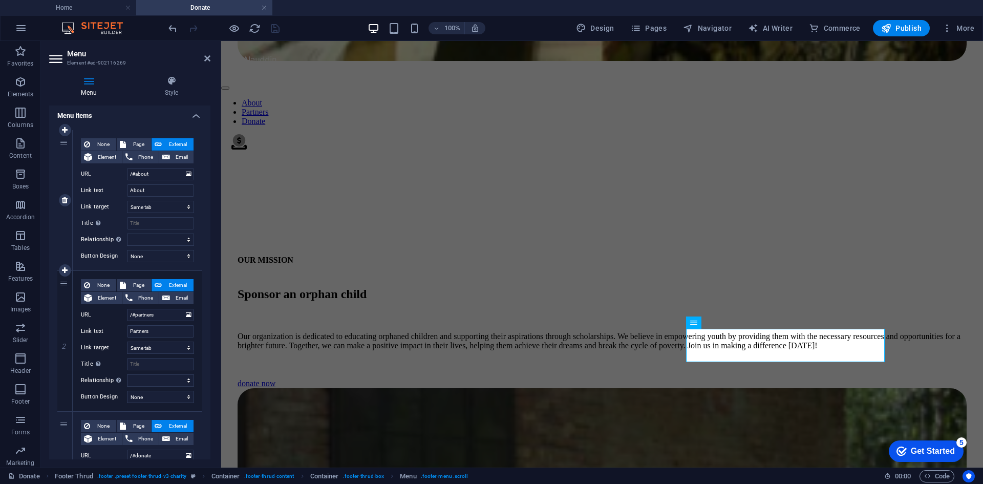
scroll to position [102, 0]
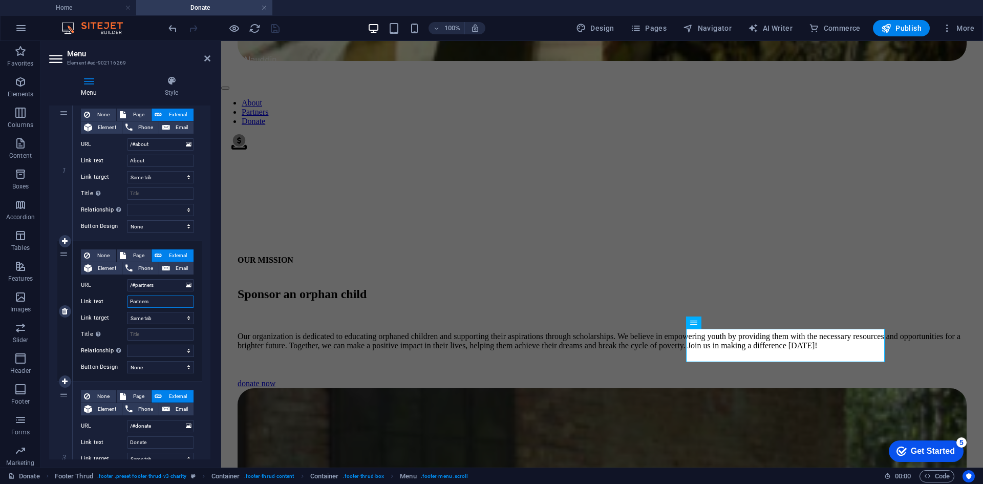
drag, startPoint x: 152, startPoint y: 303, endPoint x: 111, endPoint y: 300, distance: 41.0
click at [111, 300] on div "Link text Partners" at bounding box center [137, 301] width 113 height 12
type input "P"
select select
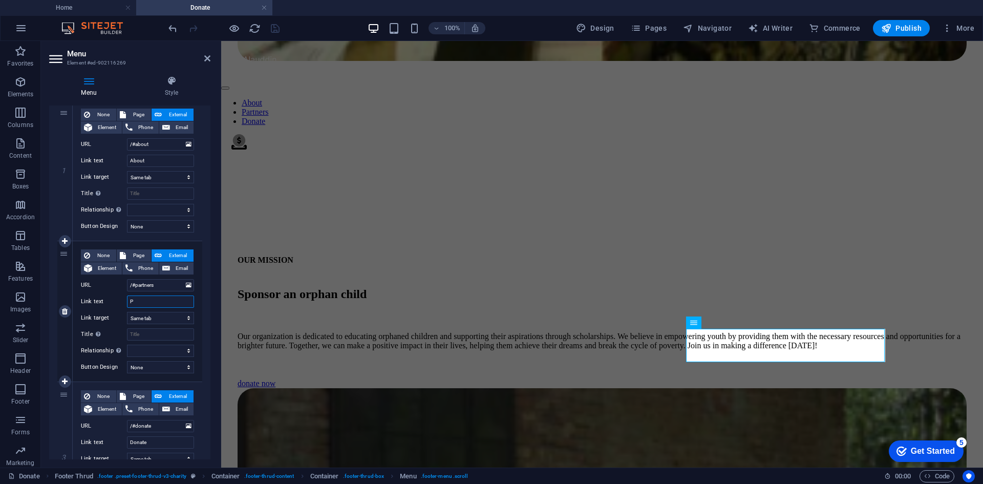
select select
type input "Projects"
select select
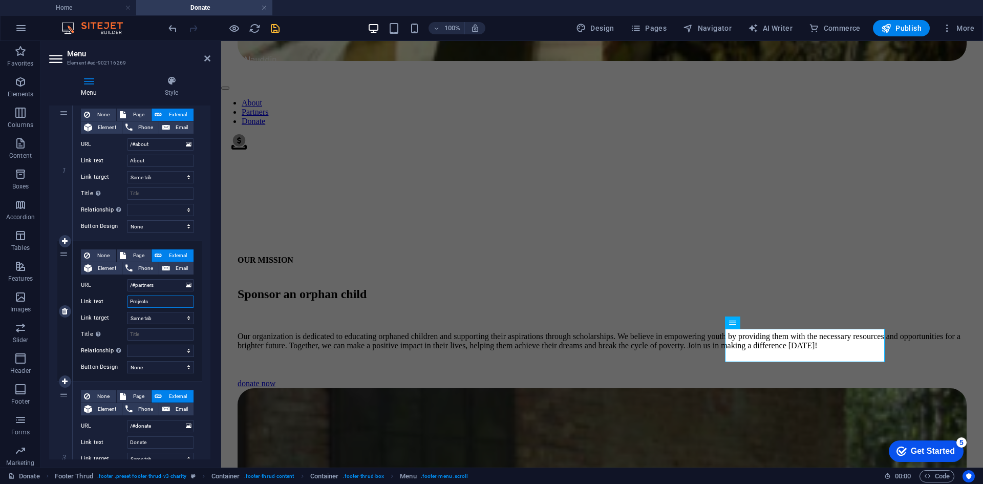
type input "Projects"
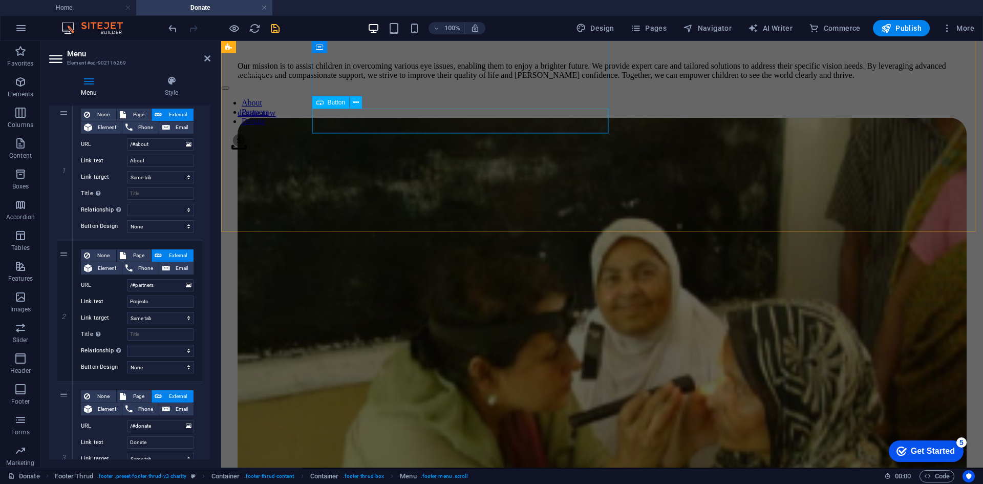
scroll to position [768, 0]
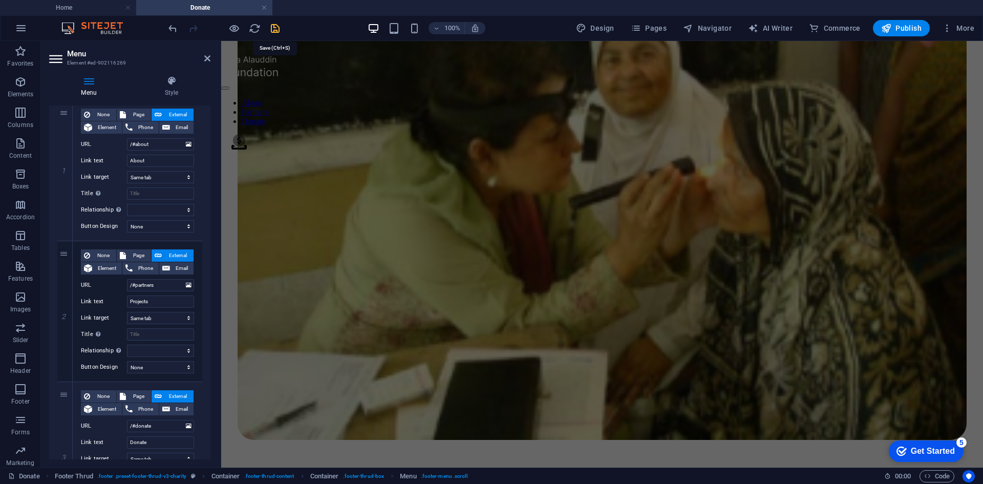
click at [273, 28] on icon "save" at bounding box center [275, 29] width 12 height 12
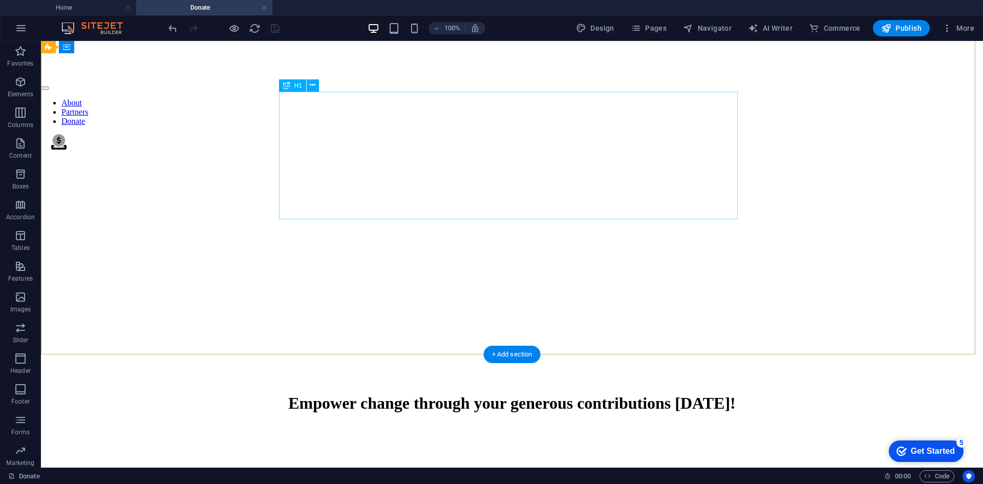
scroll to position [0, 0]
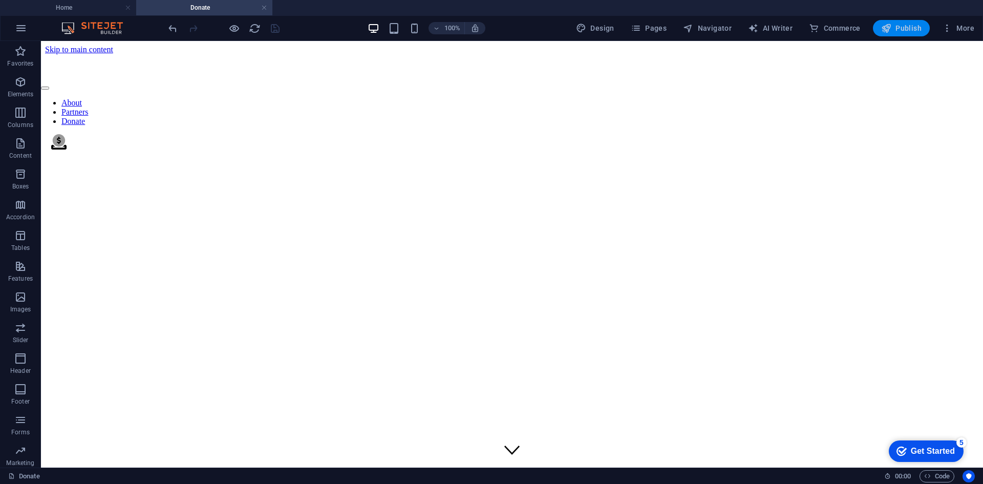
click at [903, 27] on span "Publish" at bounding box center [901, 28] width 40 height 10
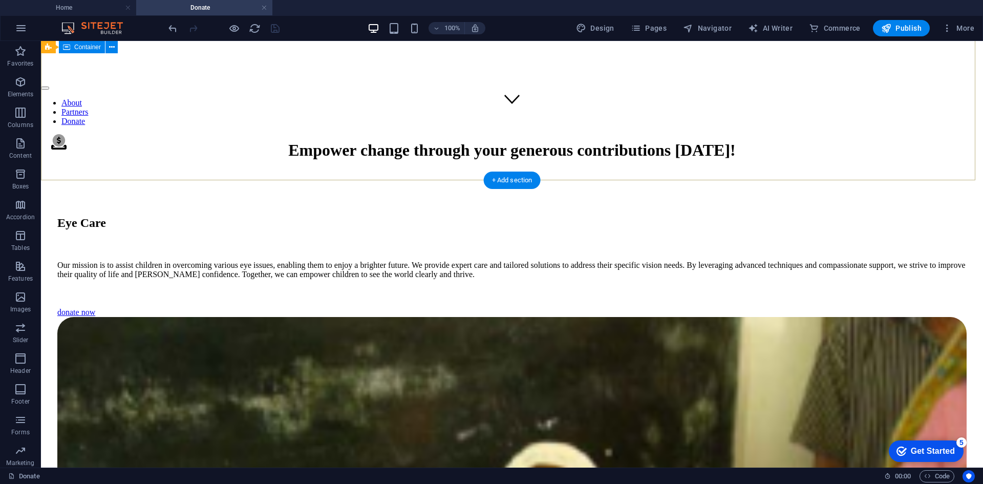
scroll to position [358, 0]
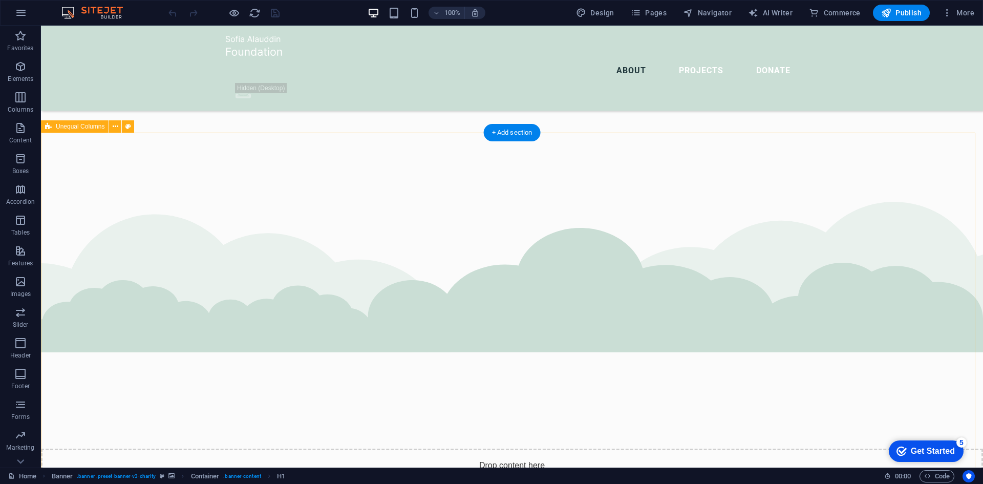
scroll to position [1945, 0]
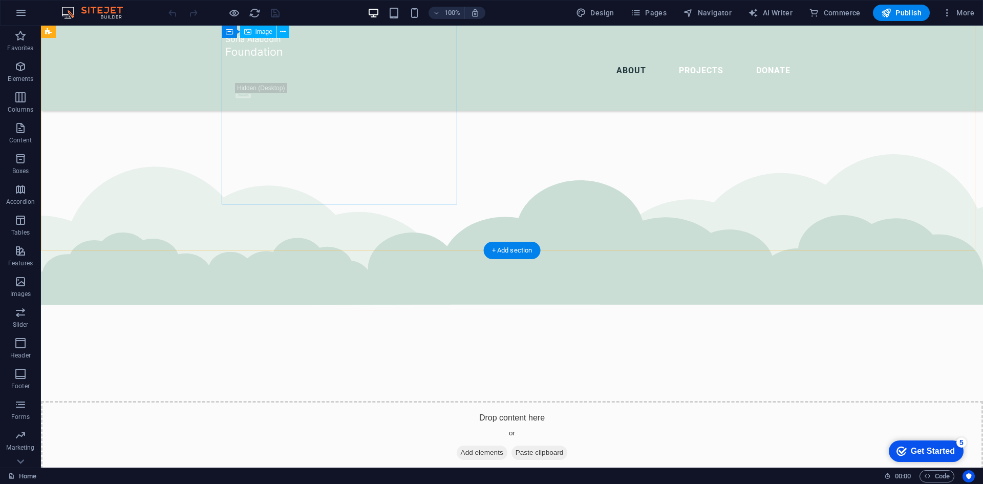
select select "%"
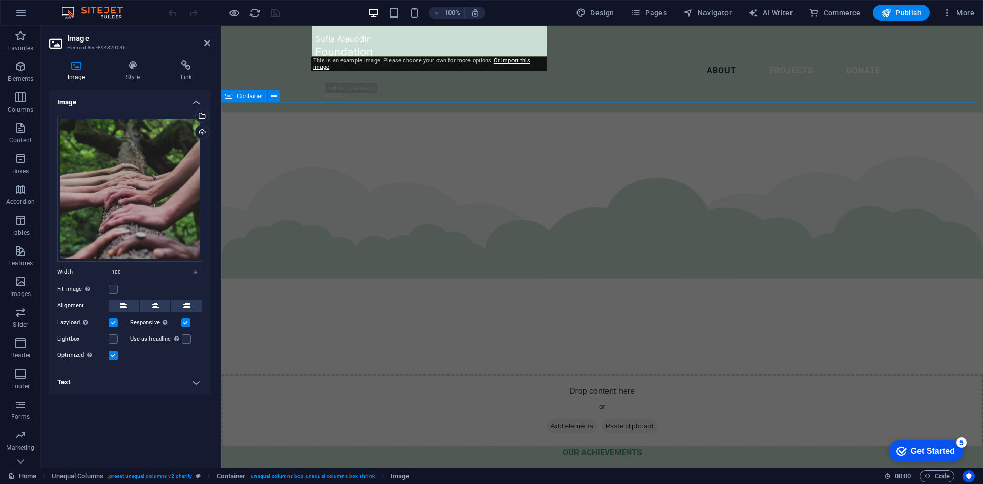
scroll to position [1894, 0]
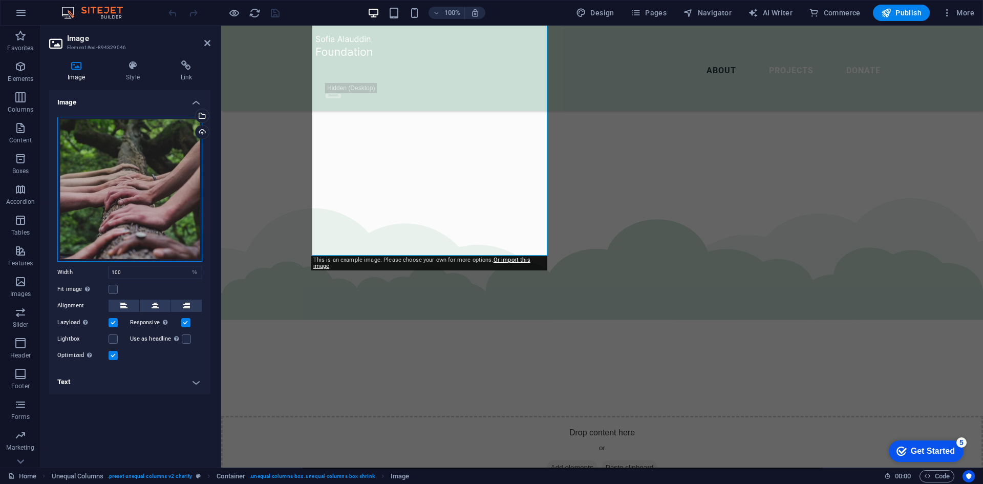
click at [148, 141] on div "Drag files here, click to choose files or select files from Files or our free s…" at bounding box center [129, 189] width 145 height 145
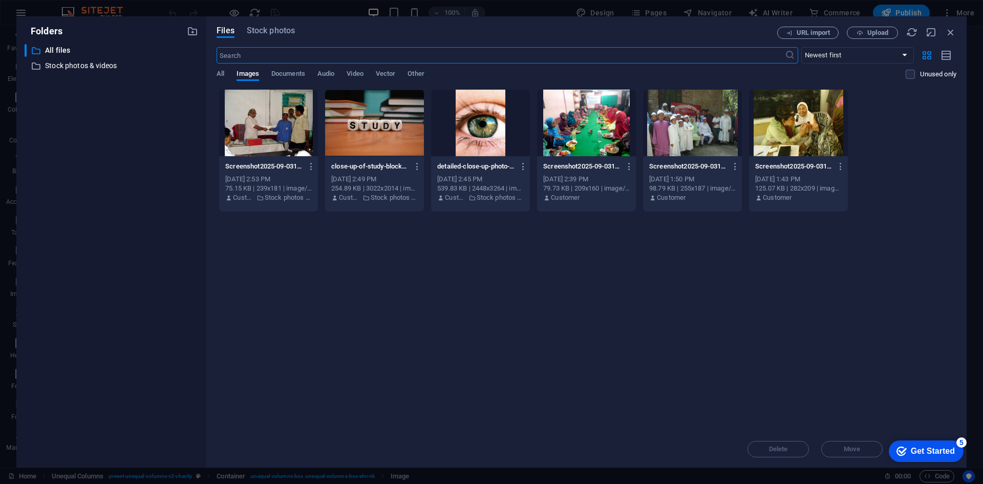
scroll to position [1942, 0]
click at [682, 122] on div at bounding box center [692, 123] width 99 height 67
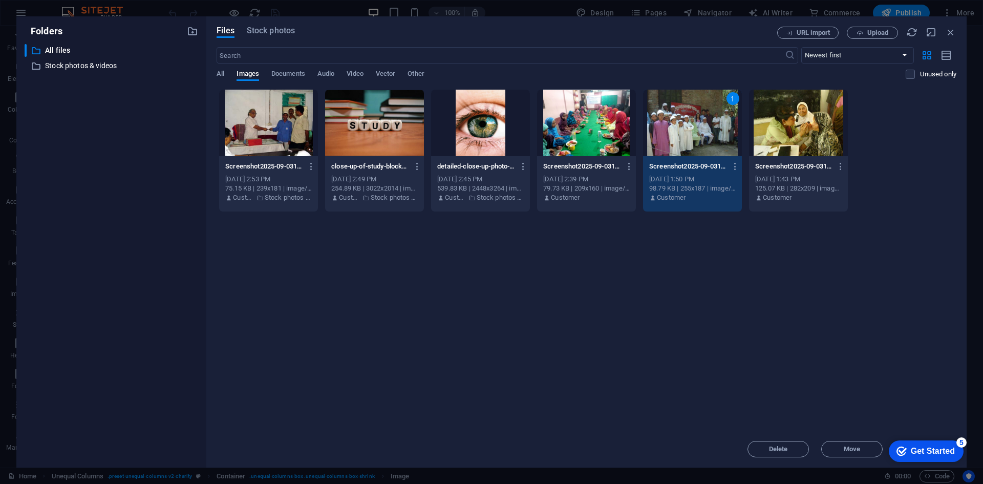
click at [685, 134] on div "1" at bounding box center [692, 123] width 99 height 67
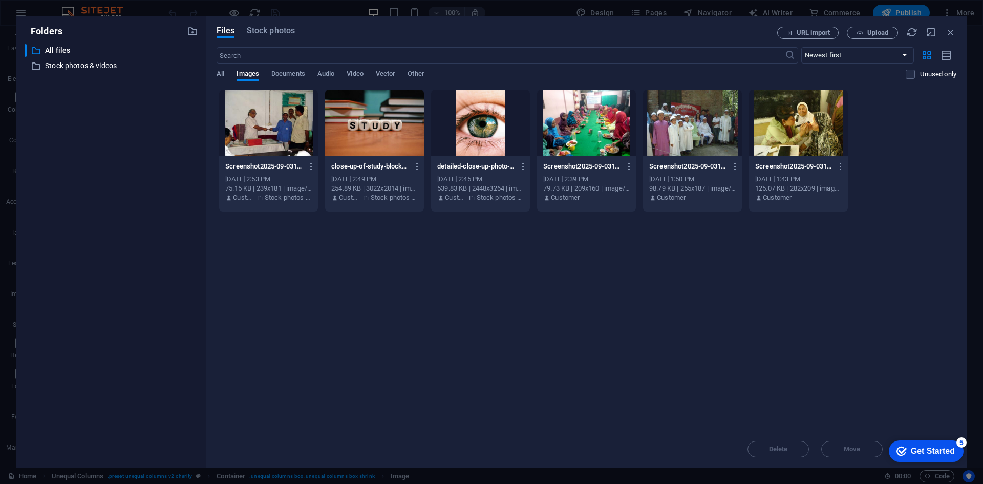
click at [685, 134] on div at bounding box center [692, 123] width 99 height 67
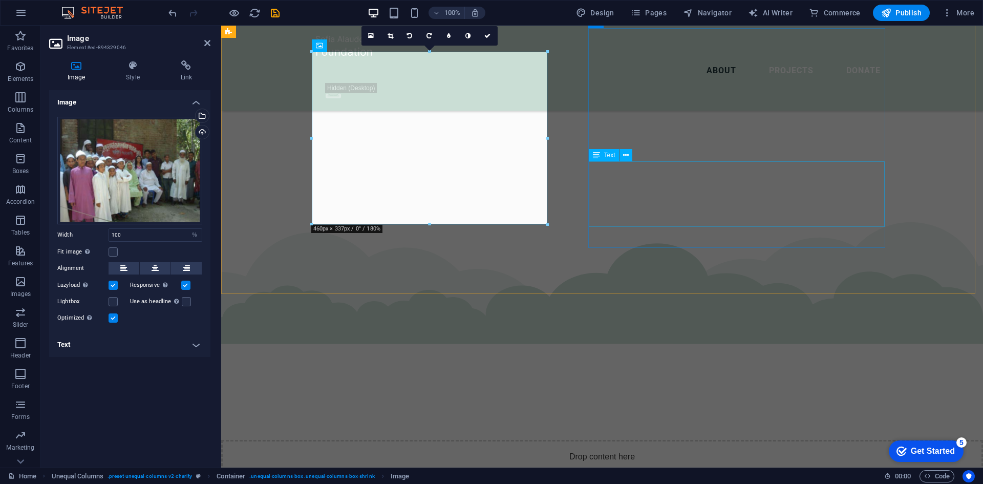
scroll to position [1783, 0]
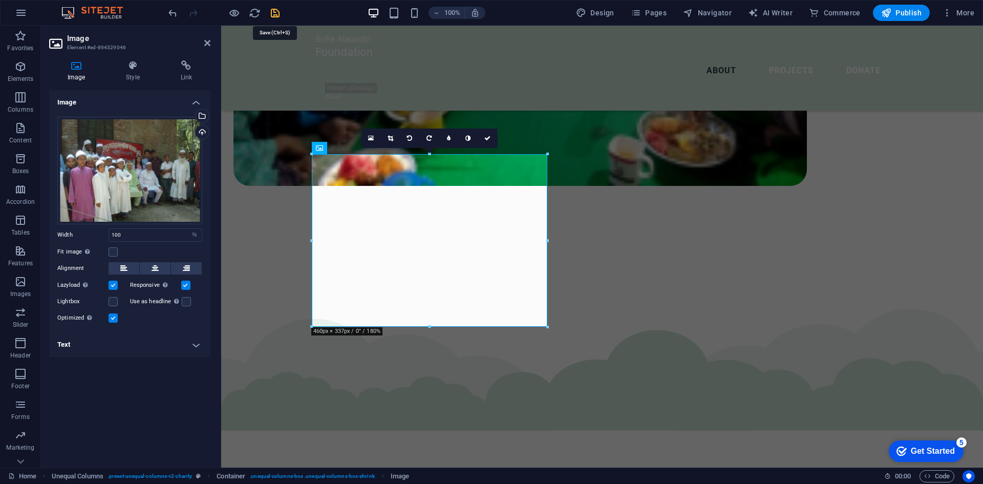
click at [278, 11] on icon "save" at bounding box center [275, 13] width 12 height 12
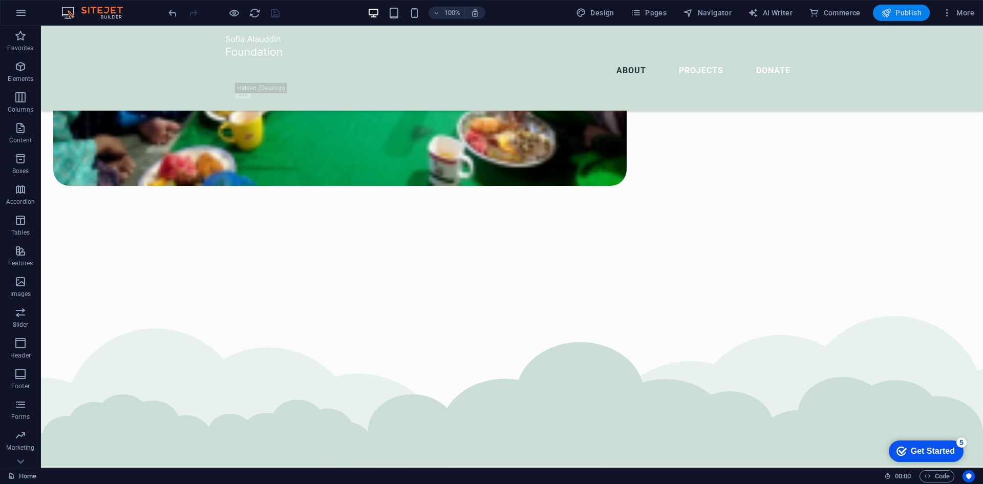
click at [904, 13] on span "Publish" at bounding box center [901, 13] width 40 height 10
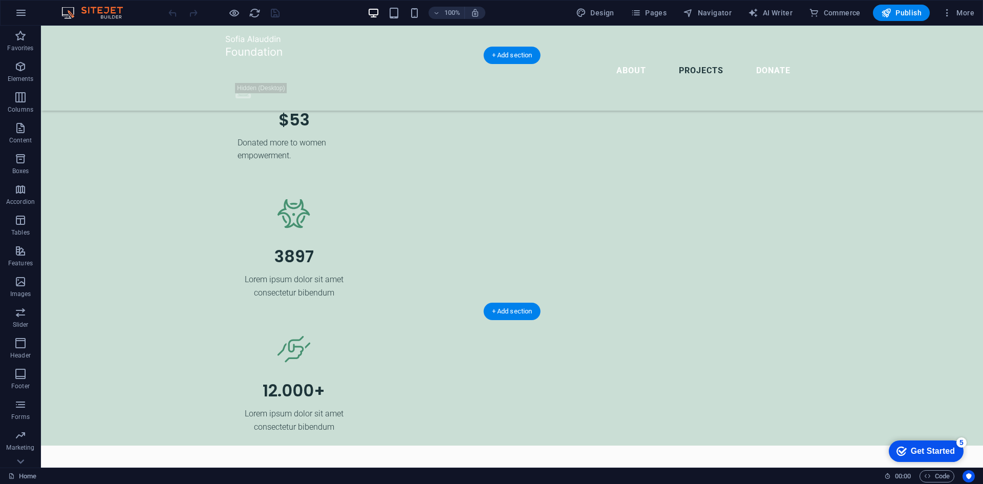
scroll to position [2735, 0]
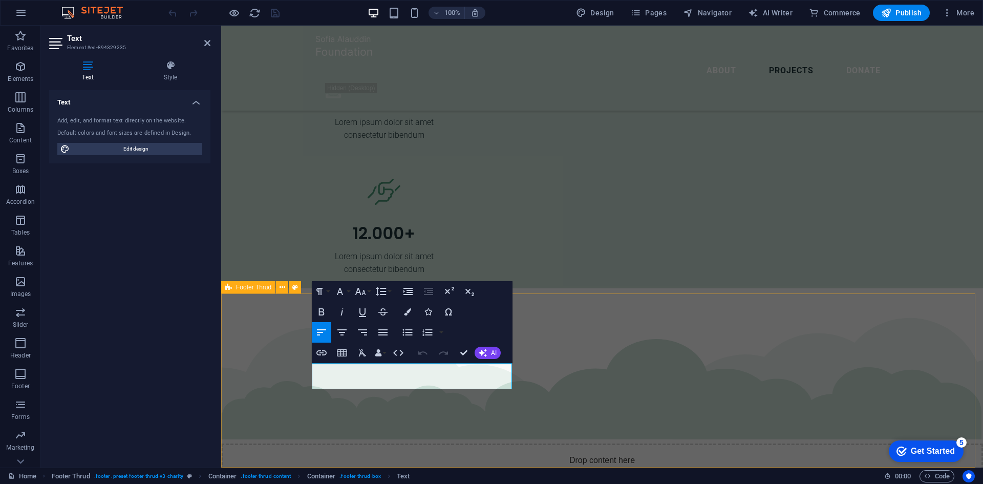
drag, startPoint x: 494, startPoint y: 384, endPoint x: 305, endPoint y: 358, distance: 191.7
drag, startPoint x: 462, startPoint y: 355, endPoint x: 492, endPoint y: 330, distance: 38.5
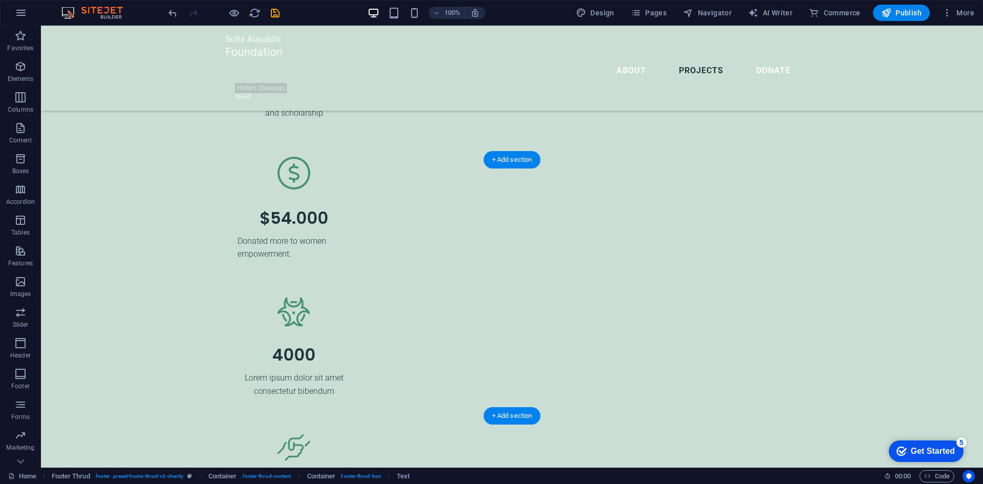
scroll to position [2479, 0]
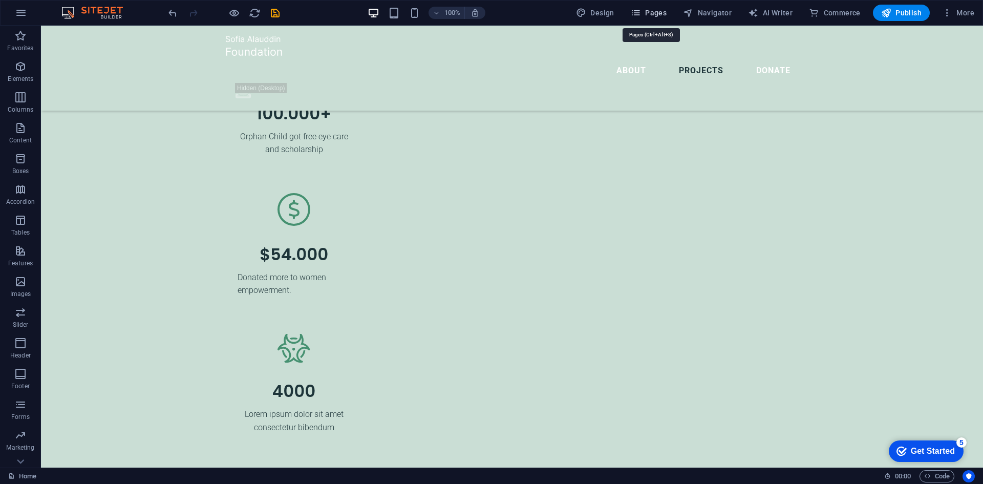
click at [644, 8] on span "Pages" at bounding box center [649, 13] width 36 height 10
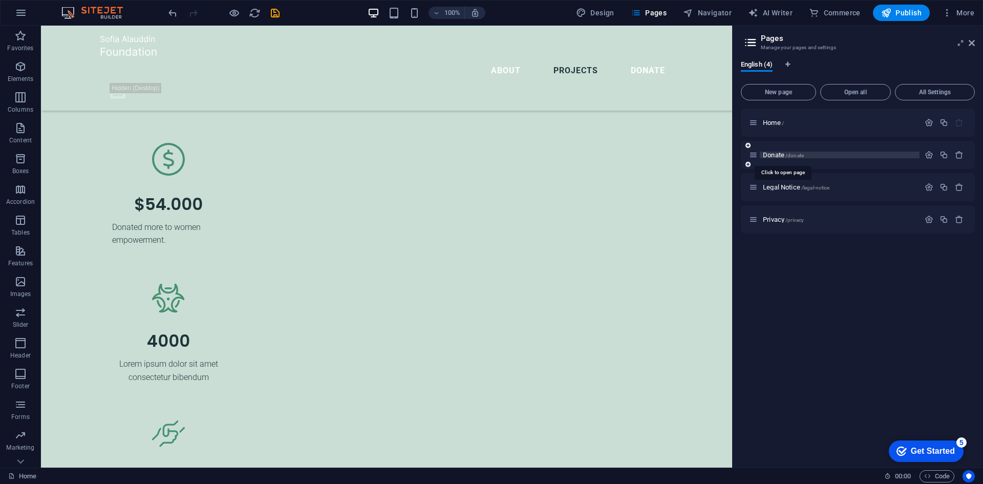
click at [782, 154] on span "Donate /donate" at bounding box center [783, 155] width 41 height 8
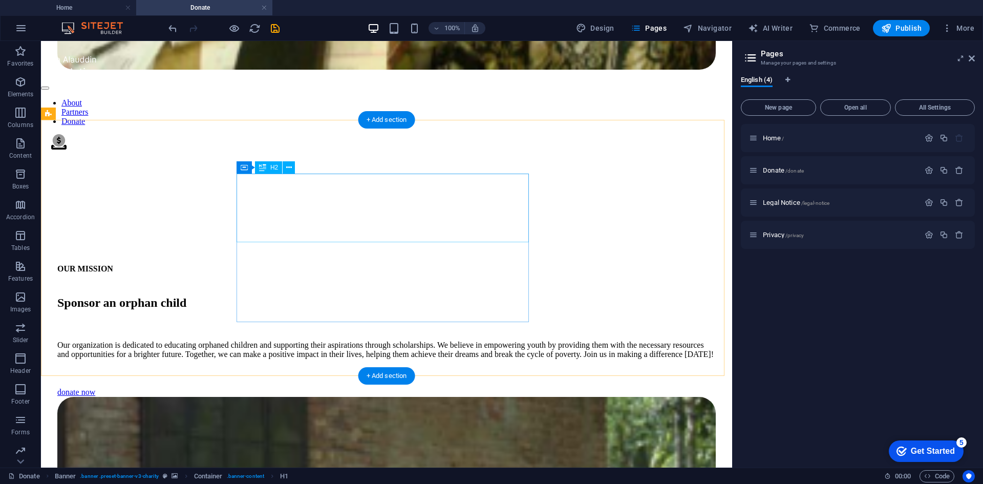
scroll to position [1147, 0]
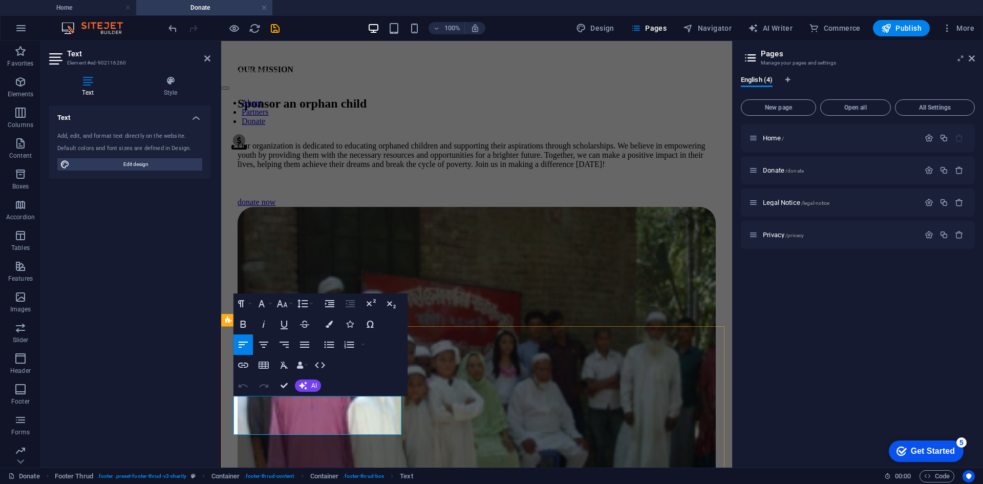
drag, startPoint x: 335, startPoint y: 429, endPoint x: 230, endPoint y: 402, distance: 108.5
drag, startPoint x: 284, startPoint y: 386, endPoint x: 243, endPoint y: 345, distance: 57.6
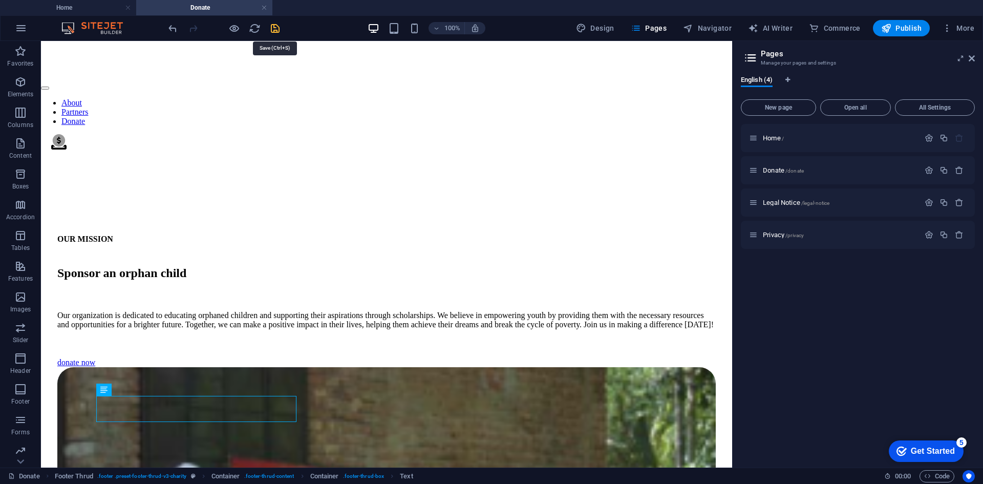
click at [273, 28] on icon "save" at bounding box center [275, 29] width 12 height 12
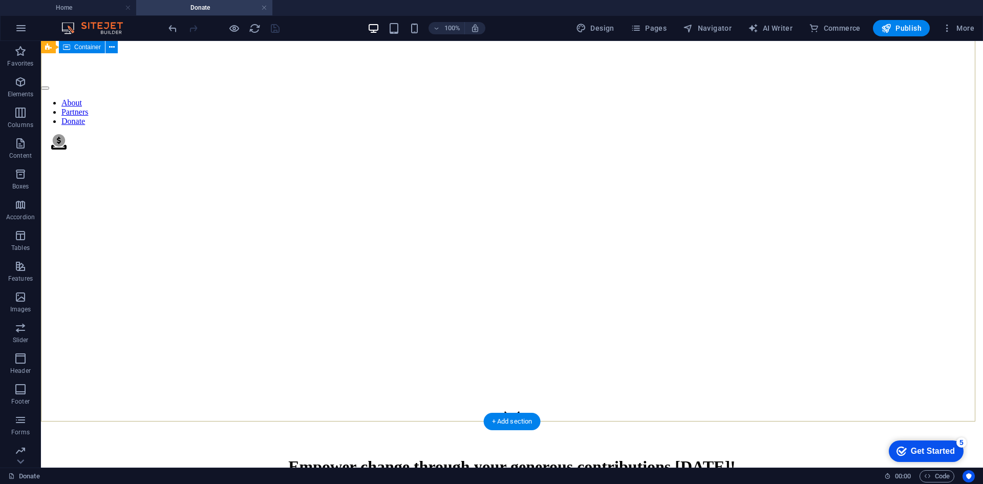
scroll to position [0, 0]
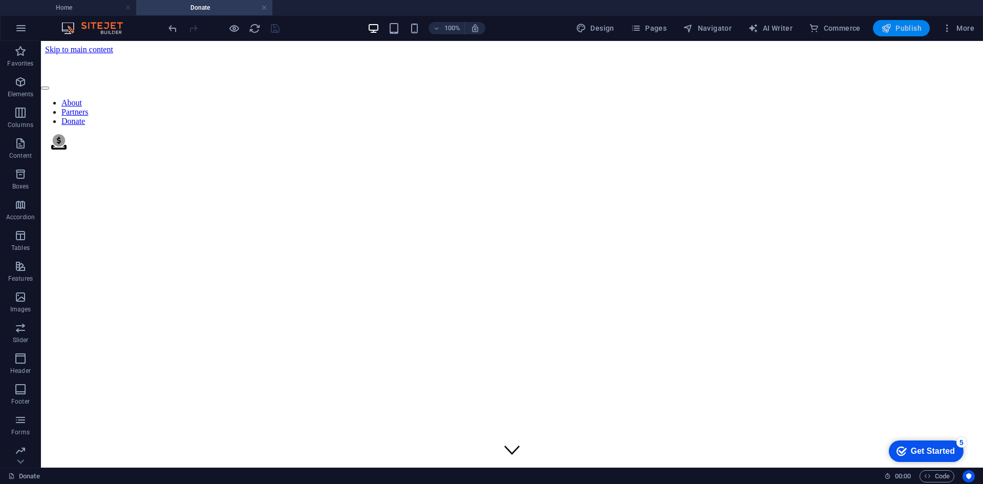
click at [910, 24] on span "Publish" at bounding box center [901, 28] width 40 height 10
